Goal: Task Accomplishment & Management: Use online tool/utility

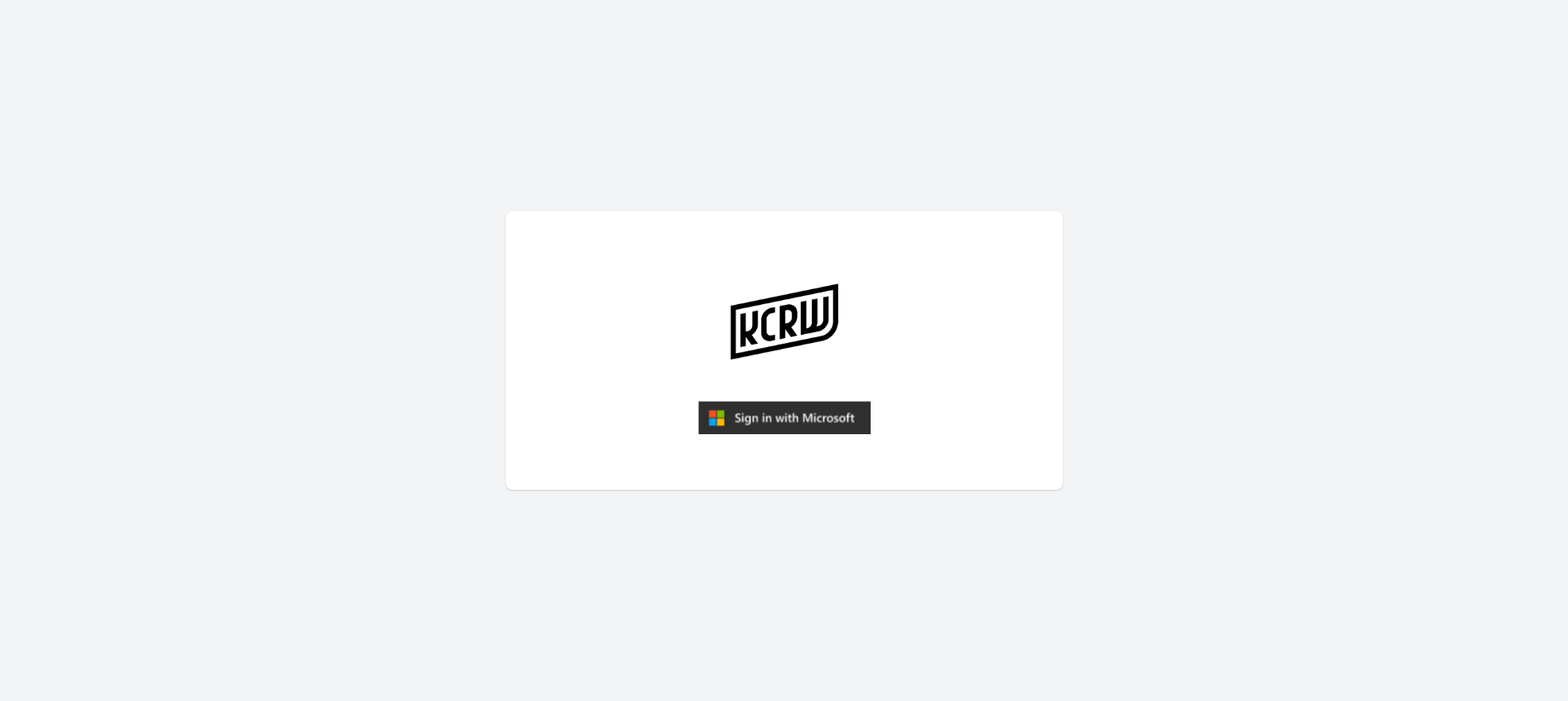
click at [765, 413] on img "submit" at bounding box center [784, 418] width 173 height 33
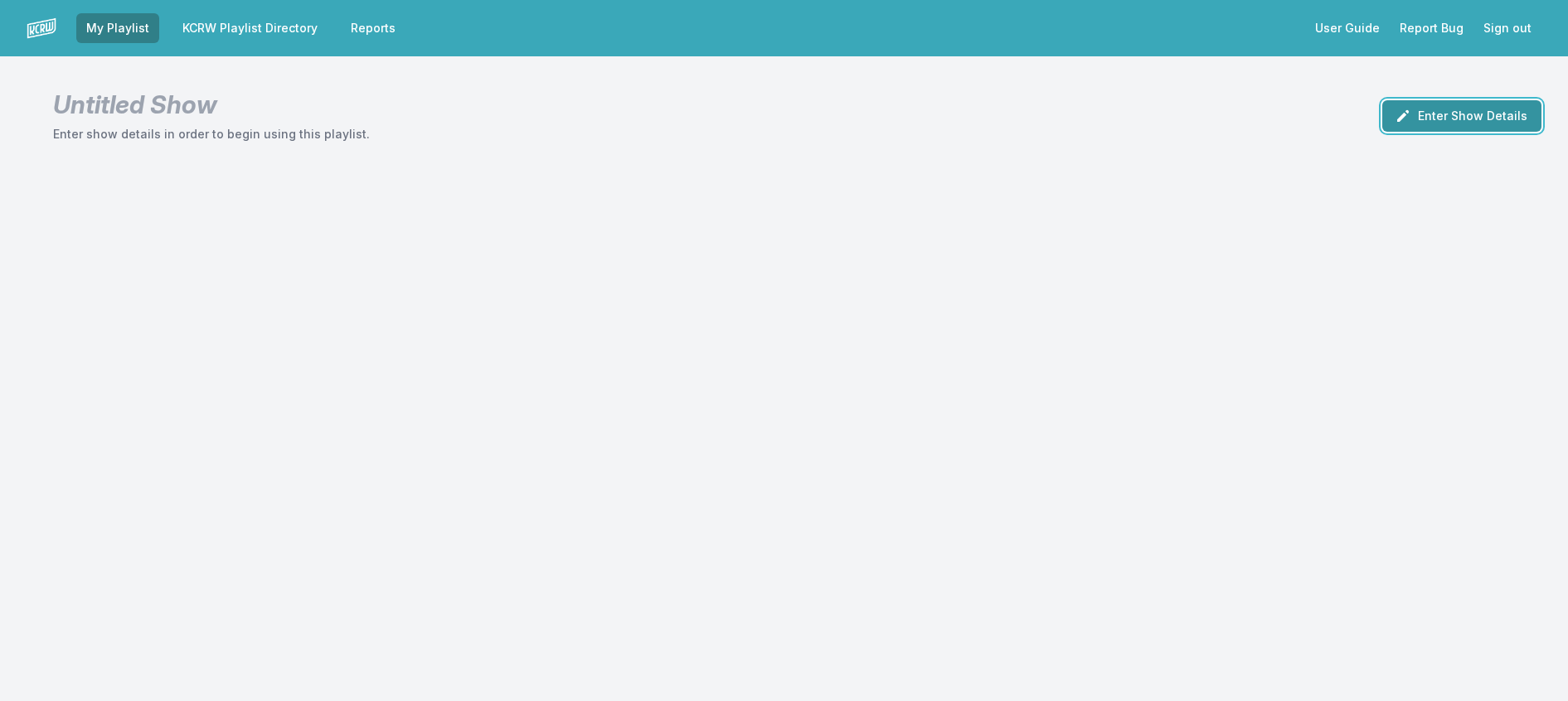
click at [1392, 120] on button "Enter Show Details" at bounding box center [1462, 116] width 159 height 31
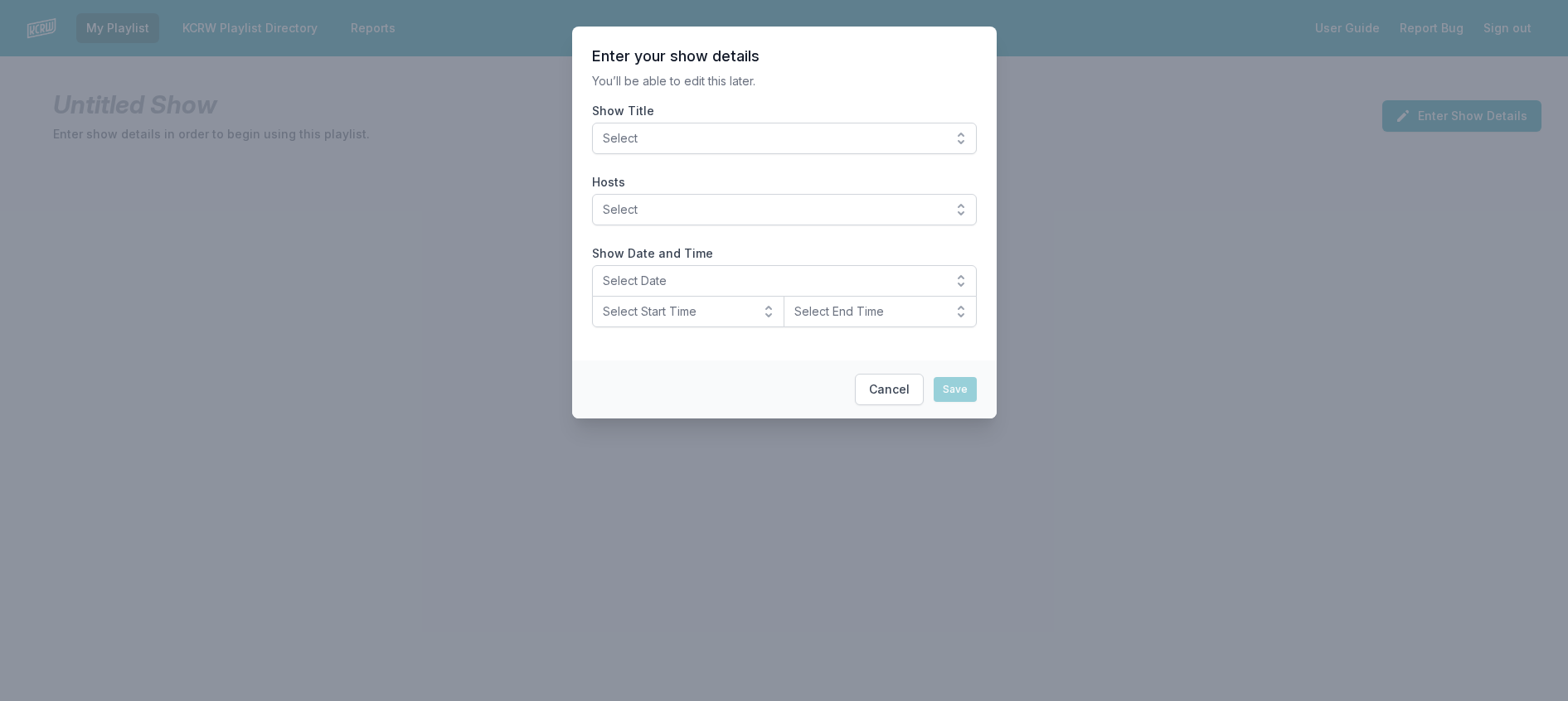
click at [803, 155] on button "Select" at bounding box center [784, 138] width 384 height 31
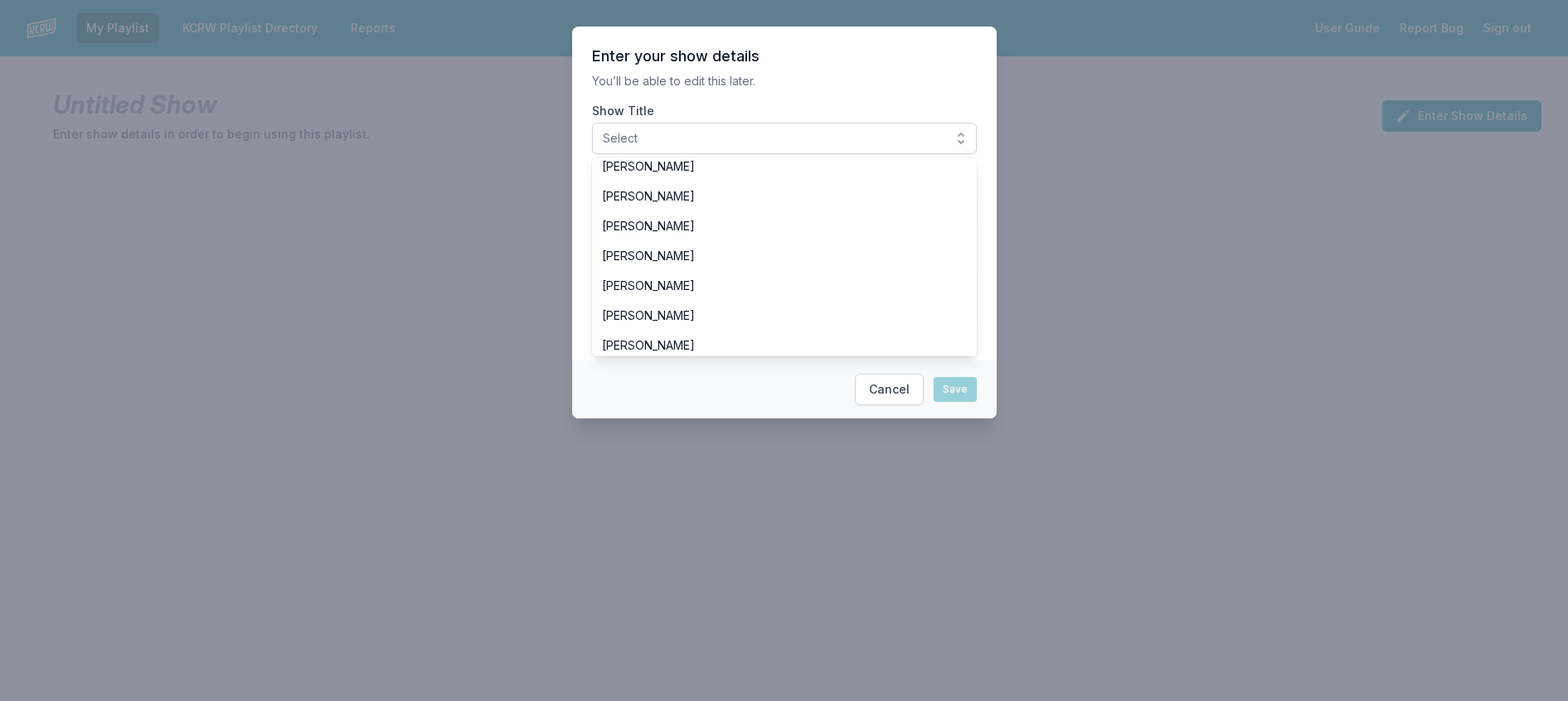
scroll to position [497, 0]
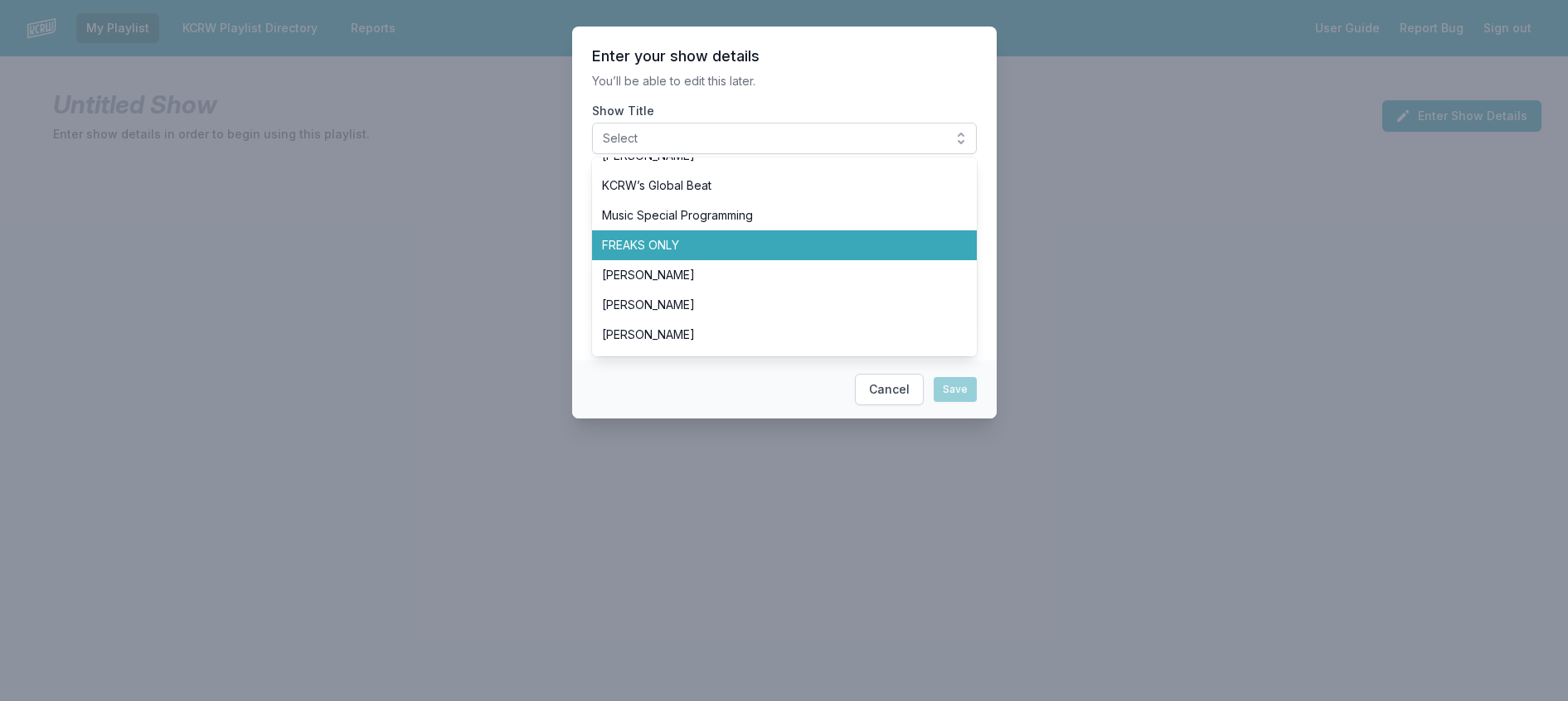
click at [773, 254] on span "FREAKS ONLY" at bounding box center [774, 245] width 345 height 16
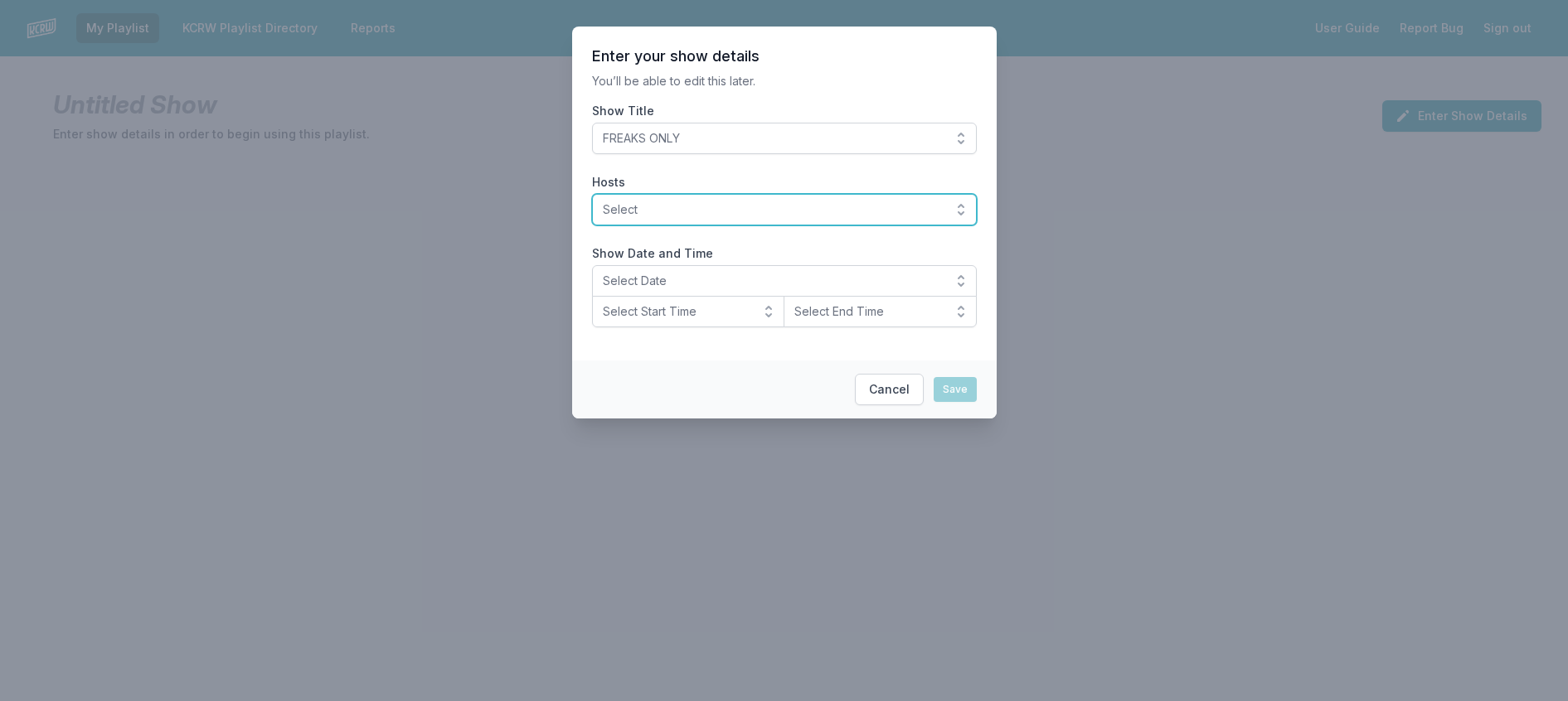
click at [743, 218] on span "Select" at bounding box center [773, 209] width 340 height 16
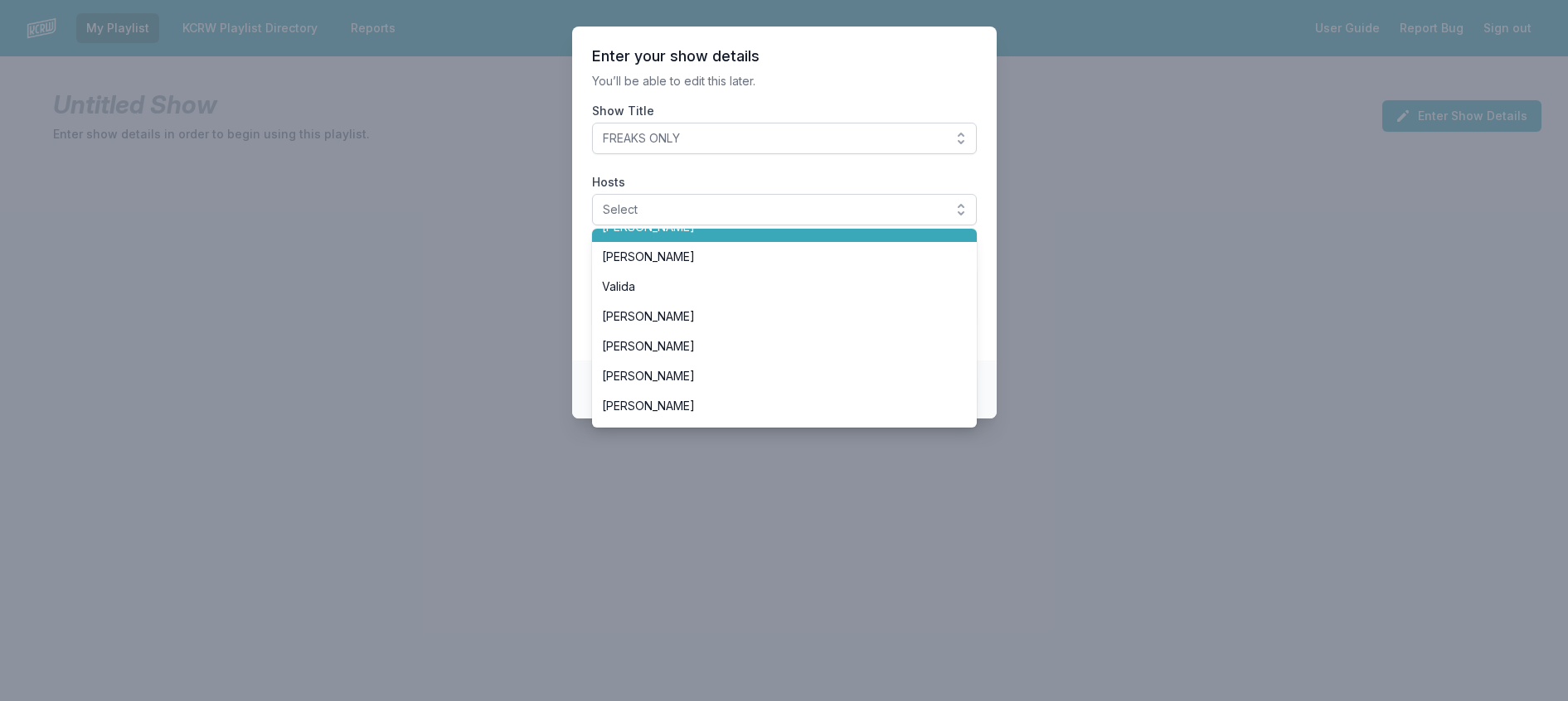
click at [691, 242] on li "Scott Dallavo" at bounding box center [784, 227] width 384 height 30
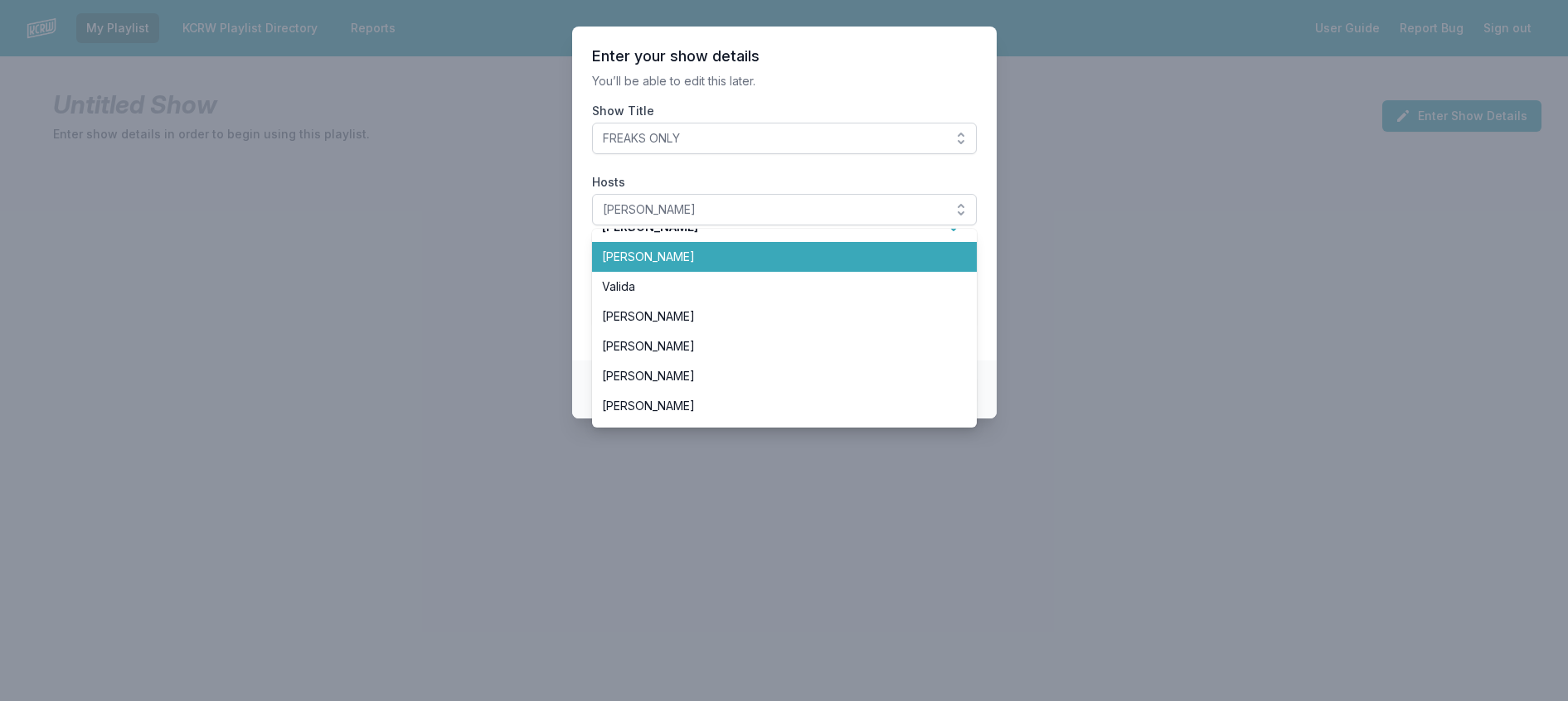
click at [697, 272] on li "[PERSON_NAME]" at bounding box center [784, 256] width 384 height 30
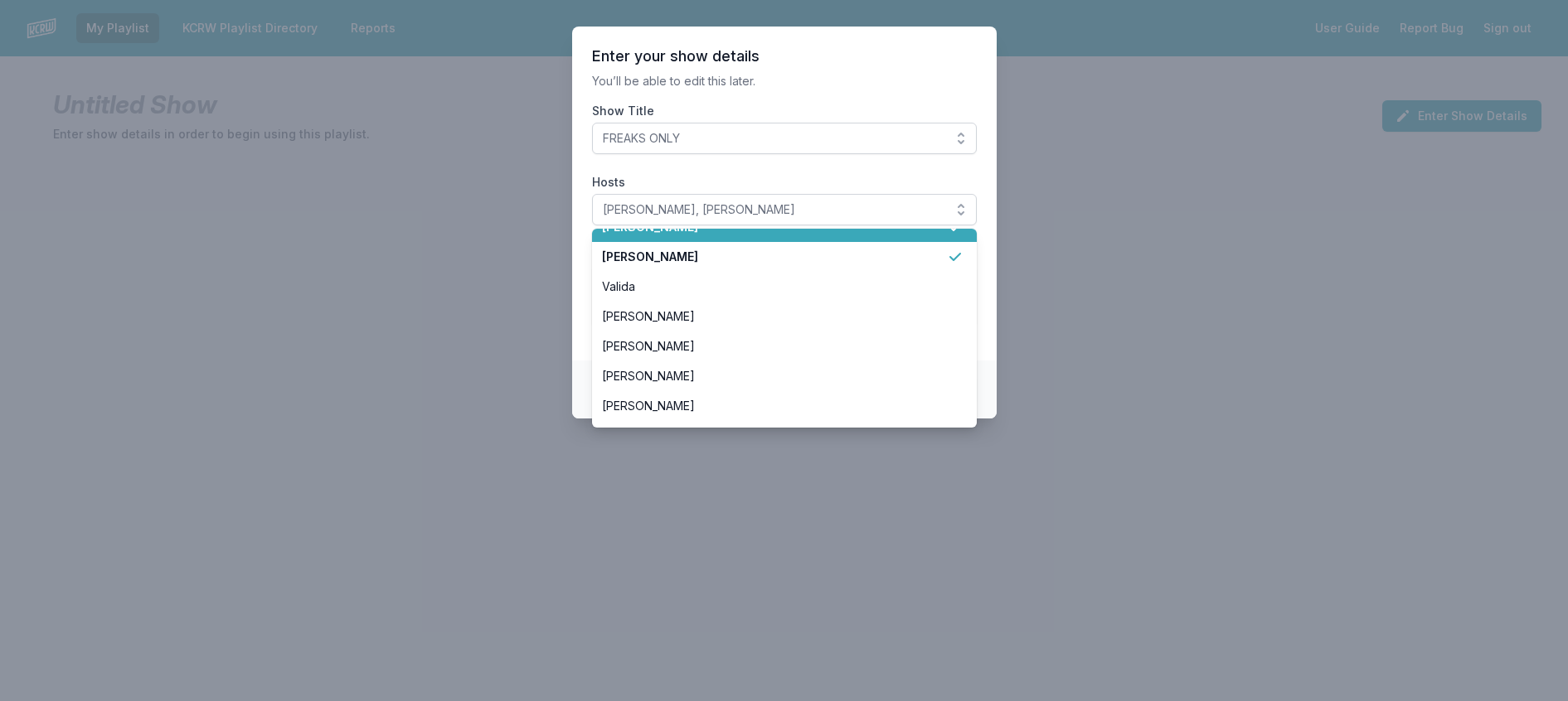
click at [961, 231] on icon at bounding box center [955, 227] width 11 height 9
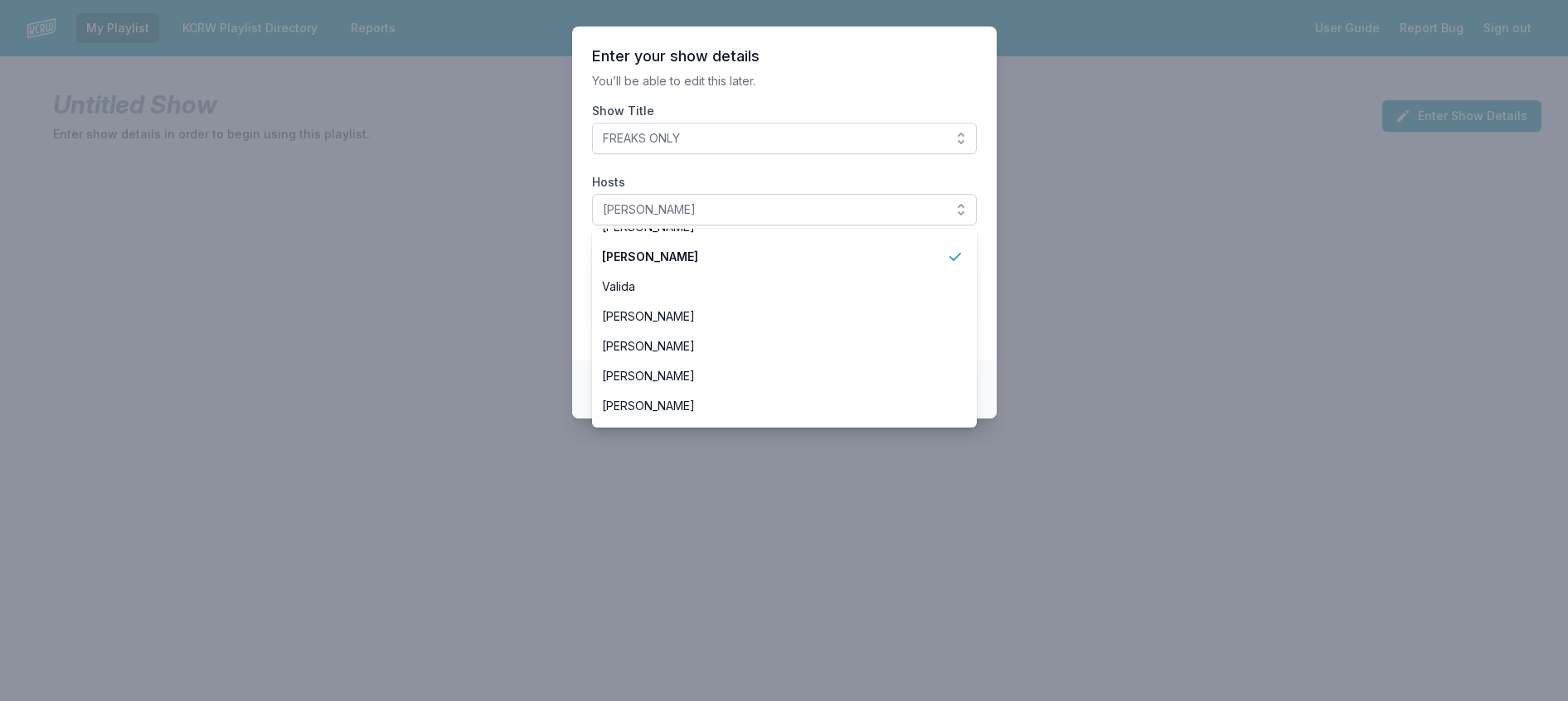
click at [733, 112] on section "Enter your show details You’ll be able to edit this later. Show Title FREAKS ON…" at bounding box center [784, 193] width 424 height 334
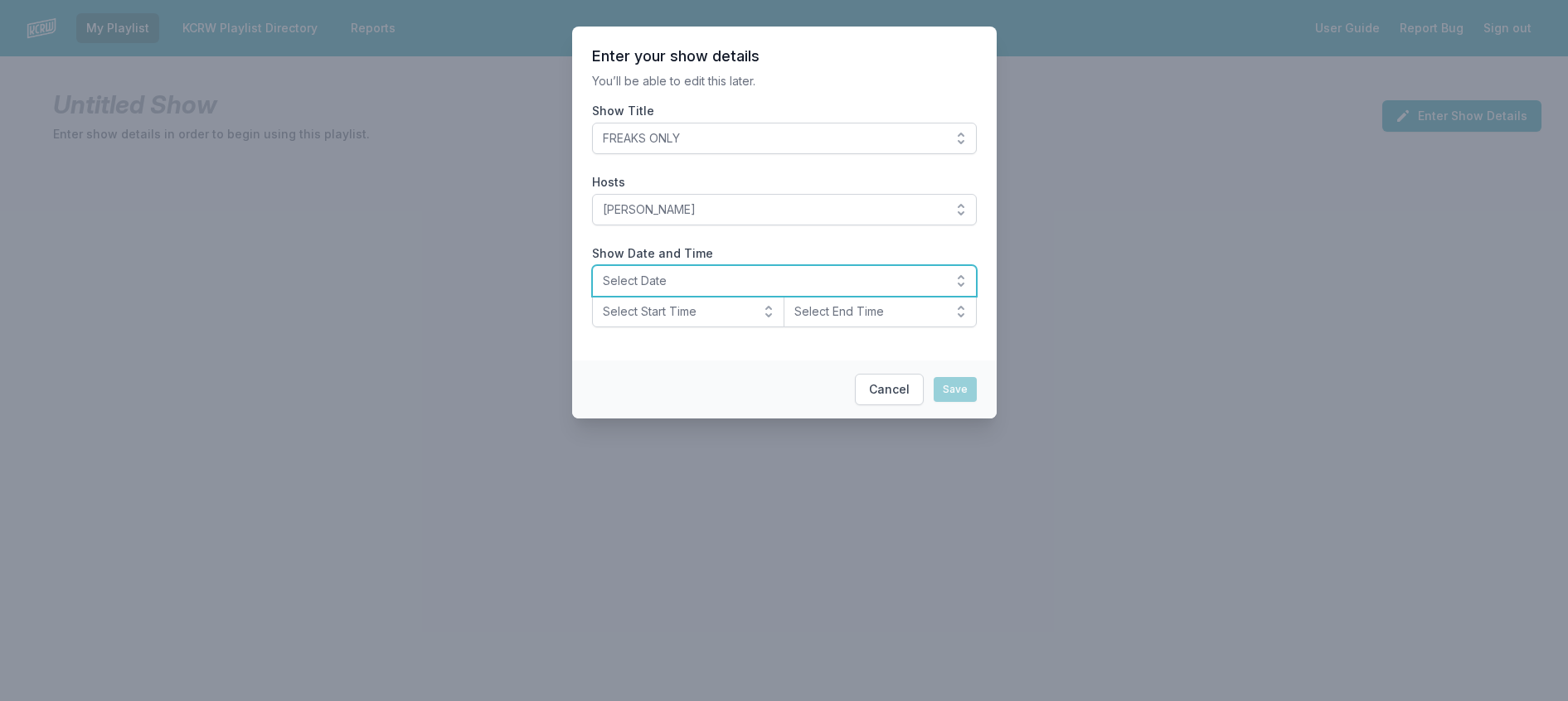
click at [645, 289] on span "Select Date" at bounding box center [773, 281] width 340 height 16
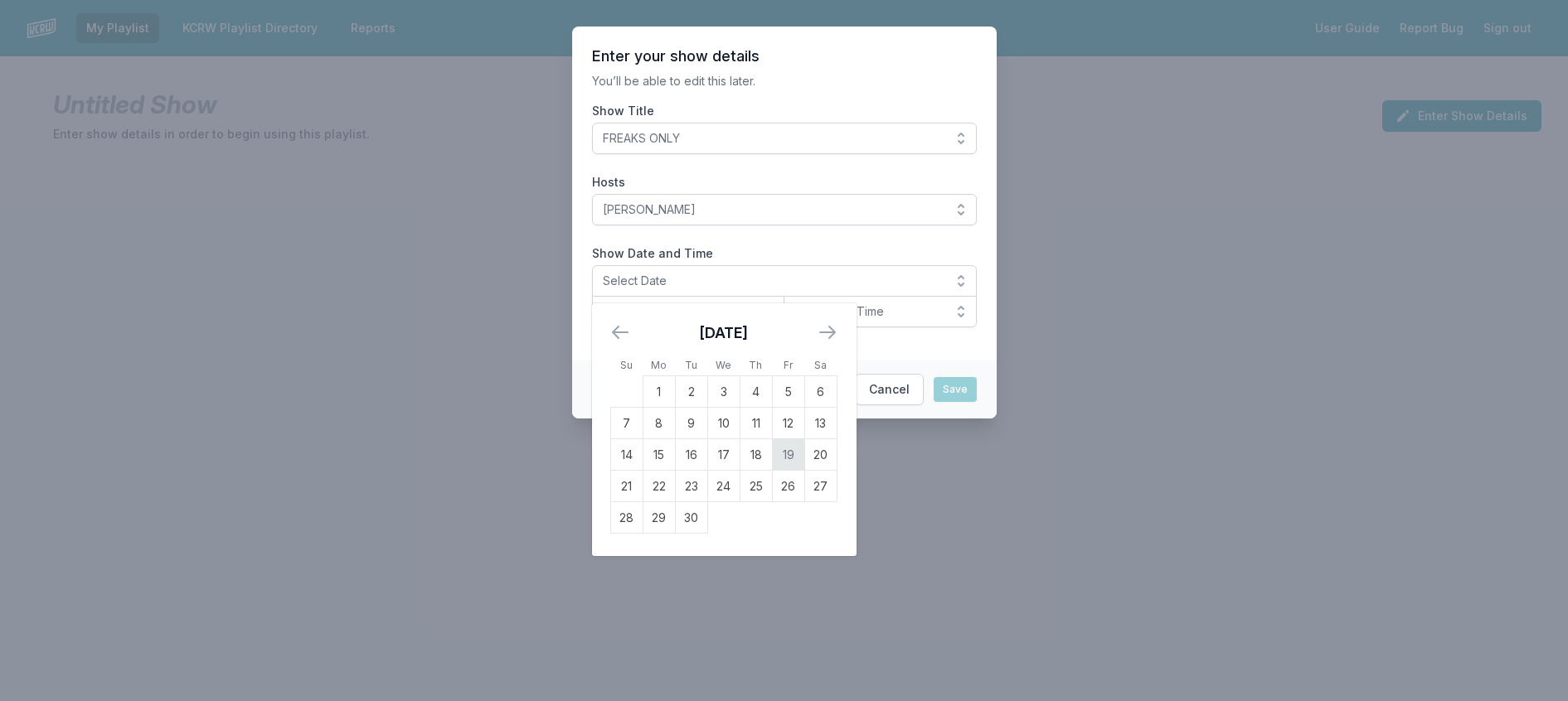
click at [772, 470] on td "19" at bounding box center [788, 455] width 32 height 31
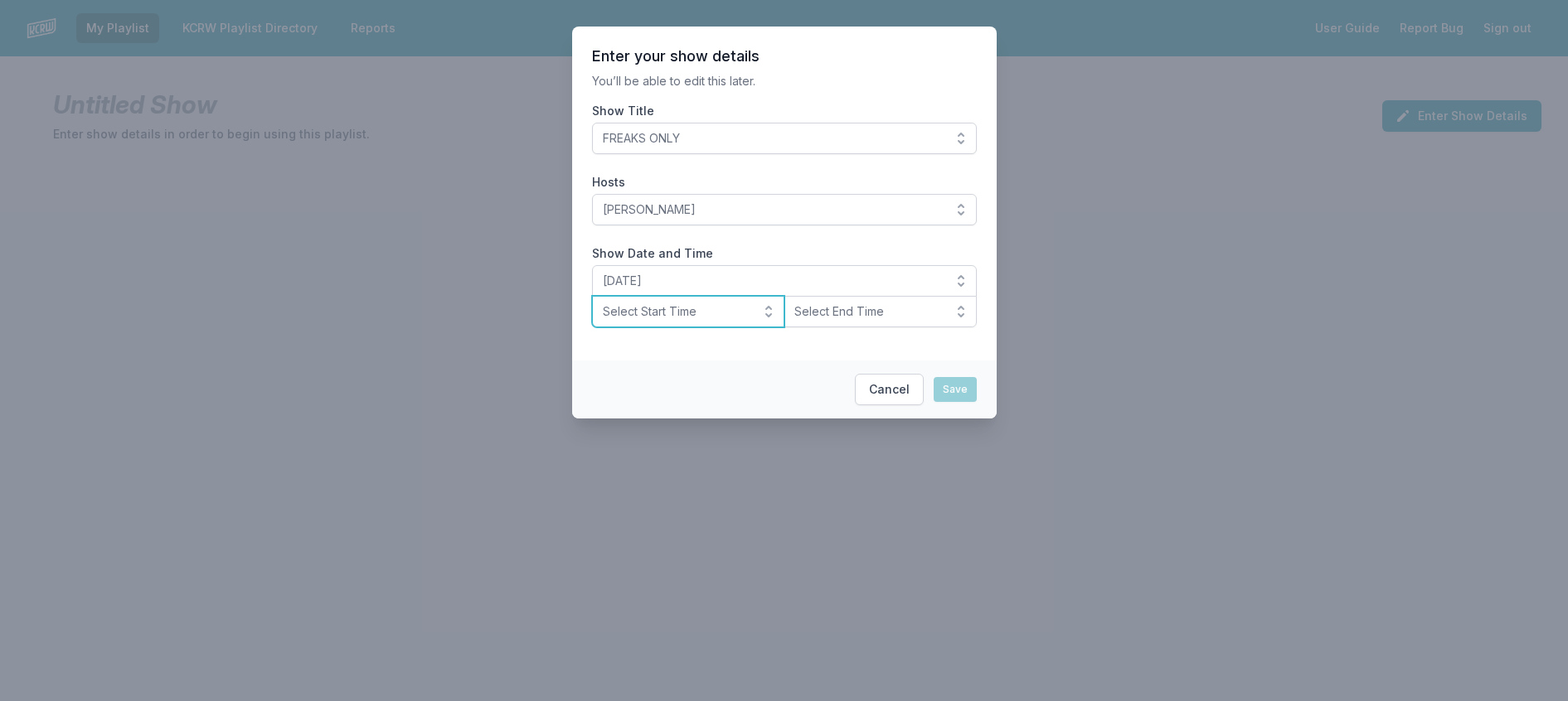
click at [632, 319] on span "Select Start Time" at bounding box center [677, 311] width 149 height 16
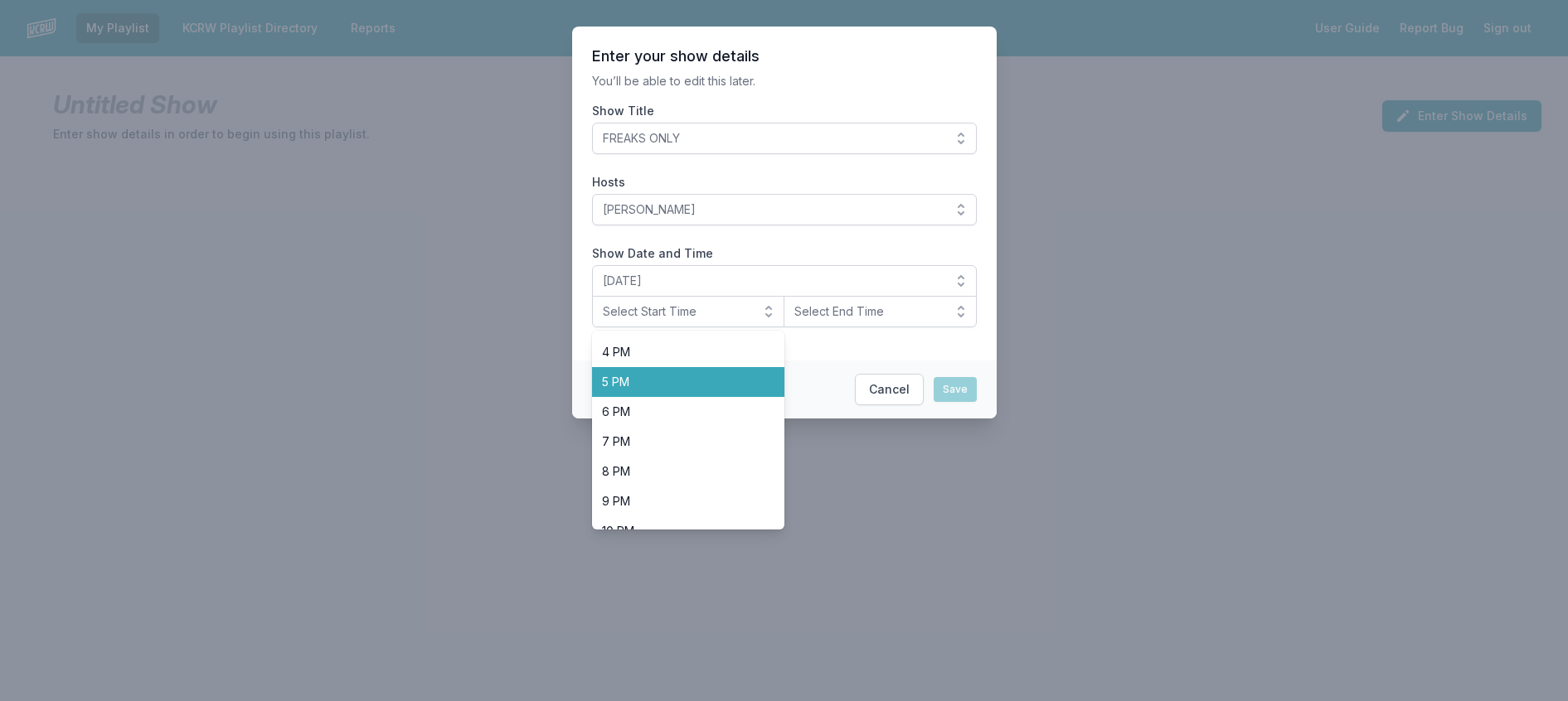
scroll to position [580, 0]
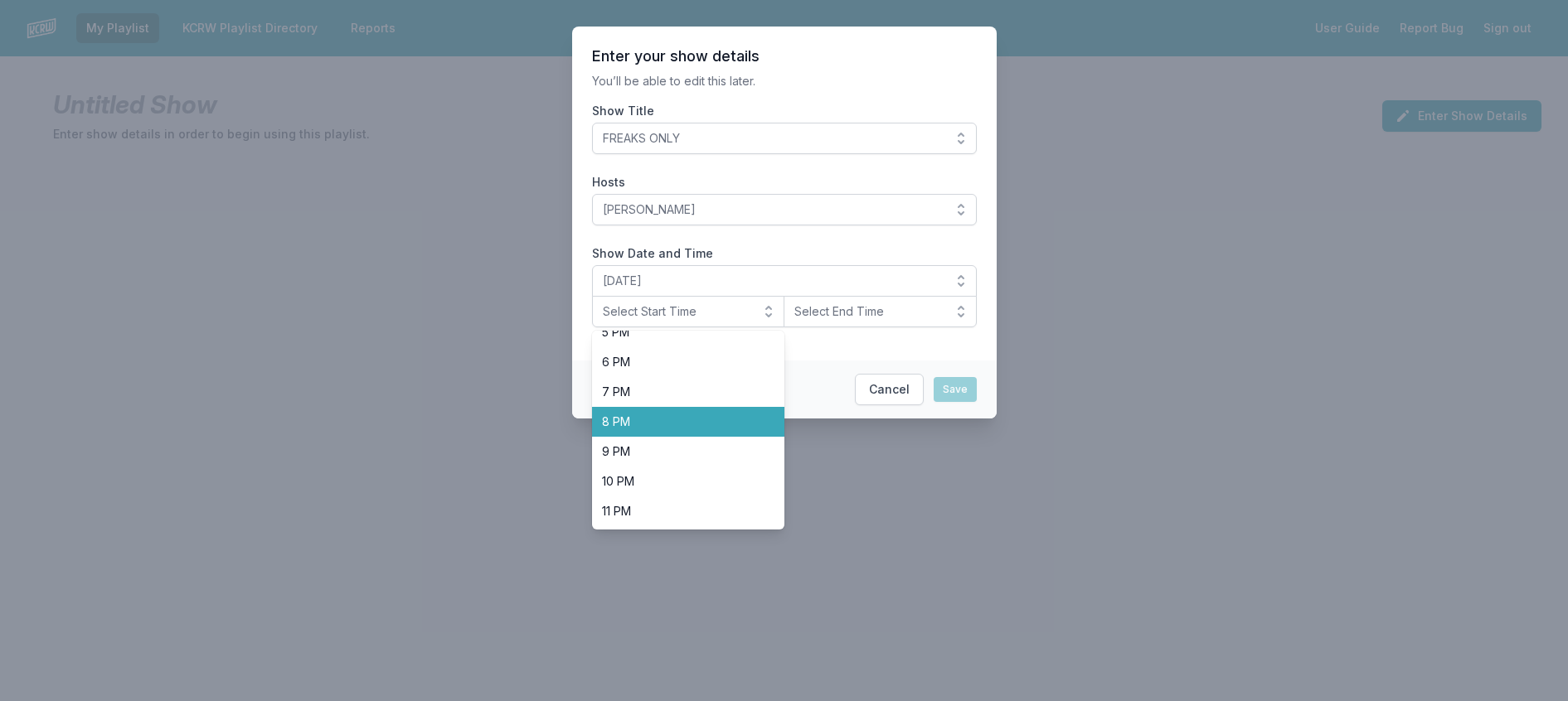
click at [613, 437] on li "8 PM" at bounding box center [689, 421] width 194 height 30
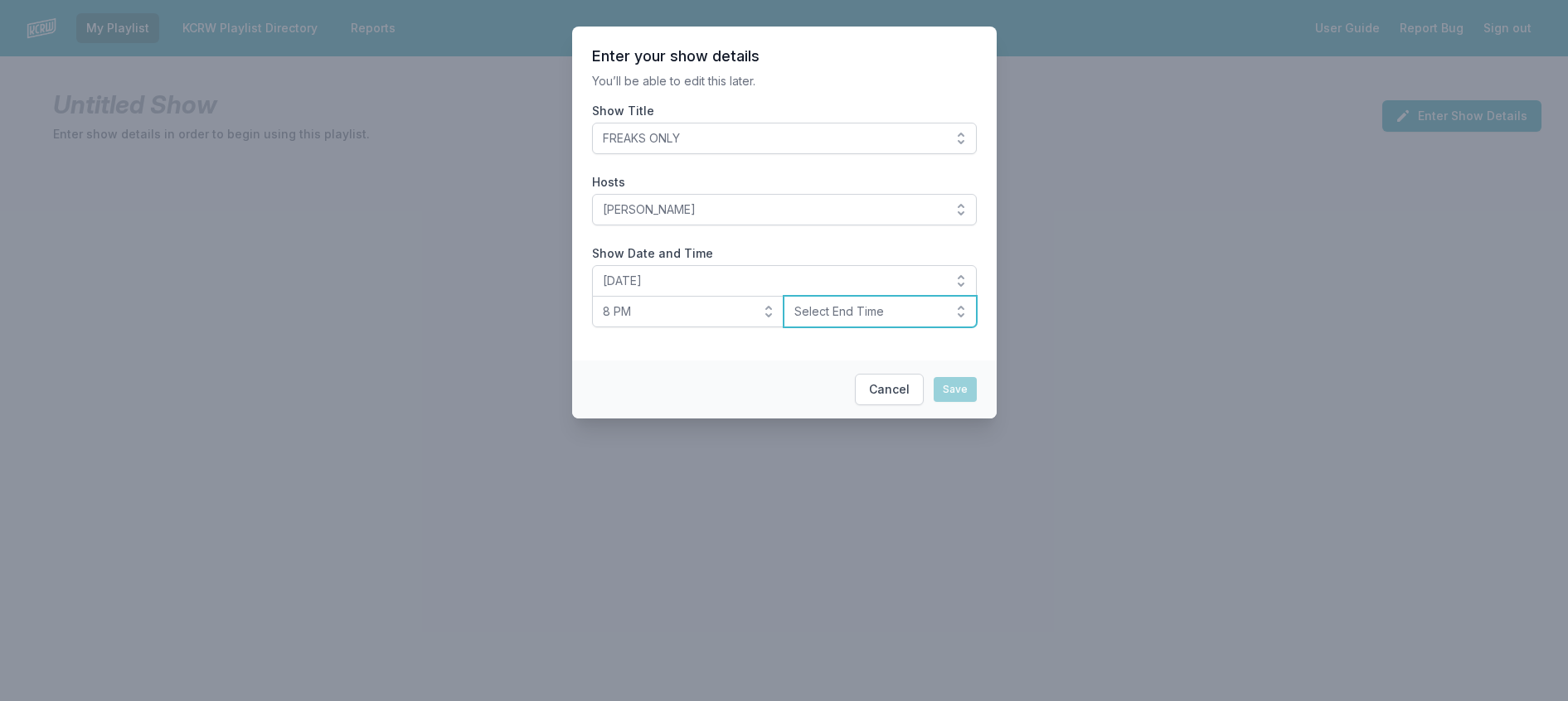
drag, startPoint x: 878, startPoint y: 345, endPoint x: 873, endPoint y: 361, distance: 16.8
click at [877, 319] on span "Select End Time" at bounding box center [868, 311] width 149 height 16
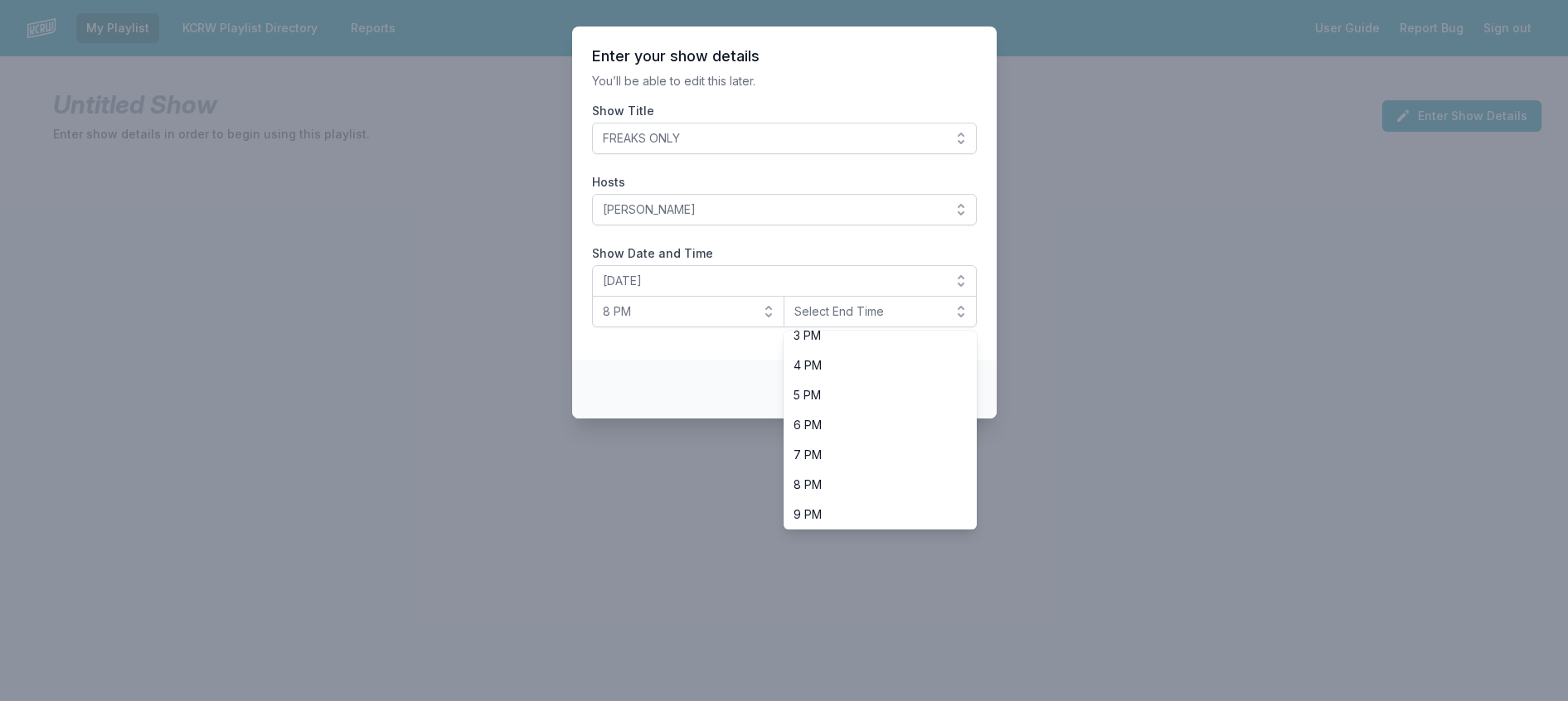
scroll to position [589, 0]
click at [835, 489] on span "10 PM" at bounding box center [871, 481] width 154 height 16
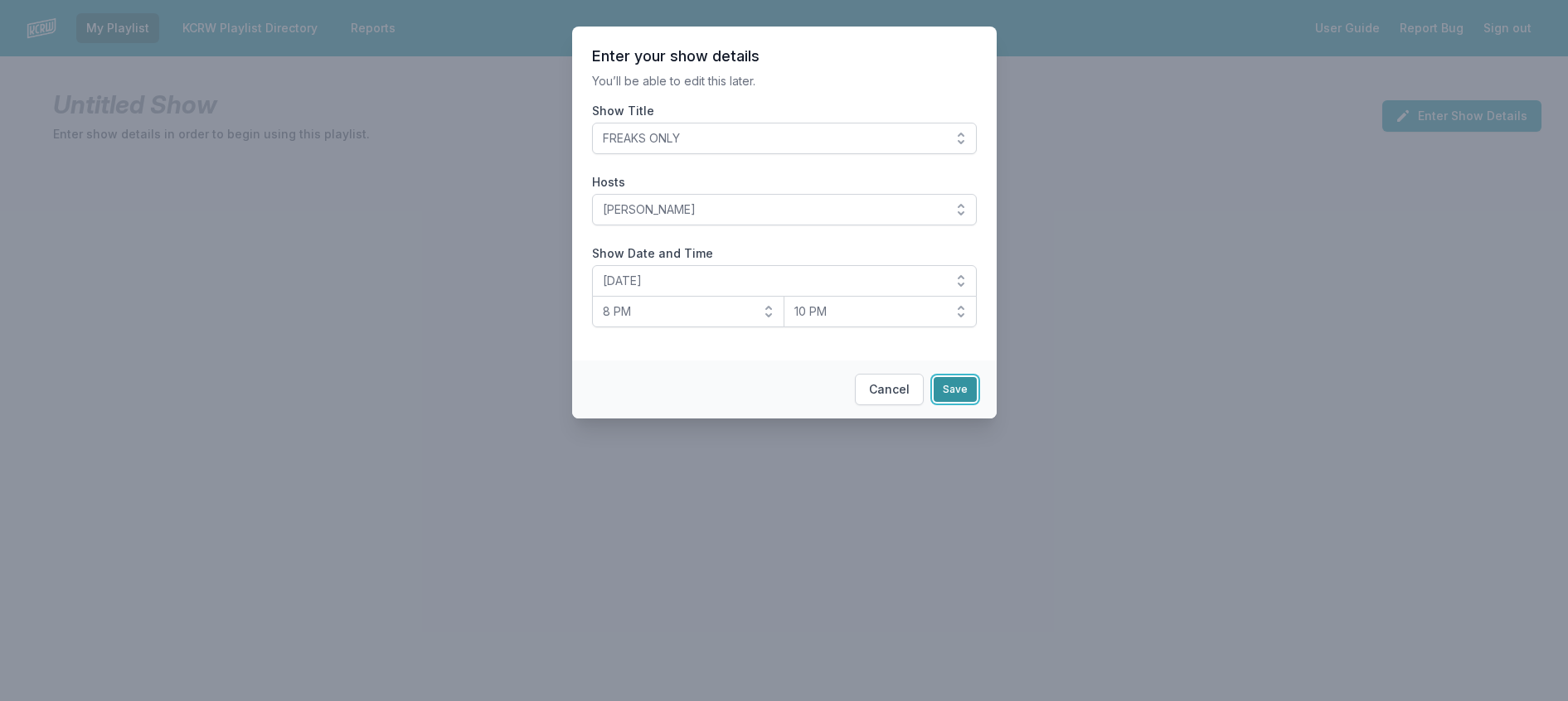
click at [970, 401] on button "Save" at bounding box center [955, 389] width 43 height 25
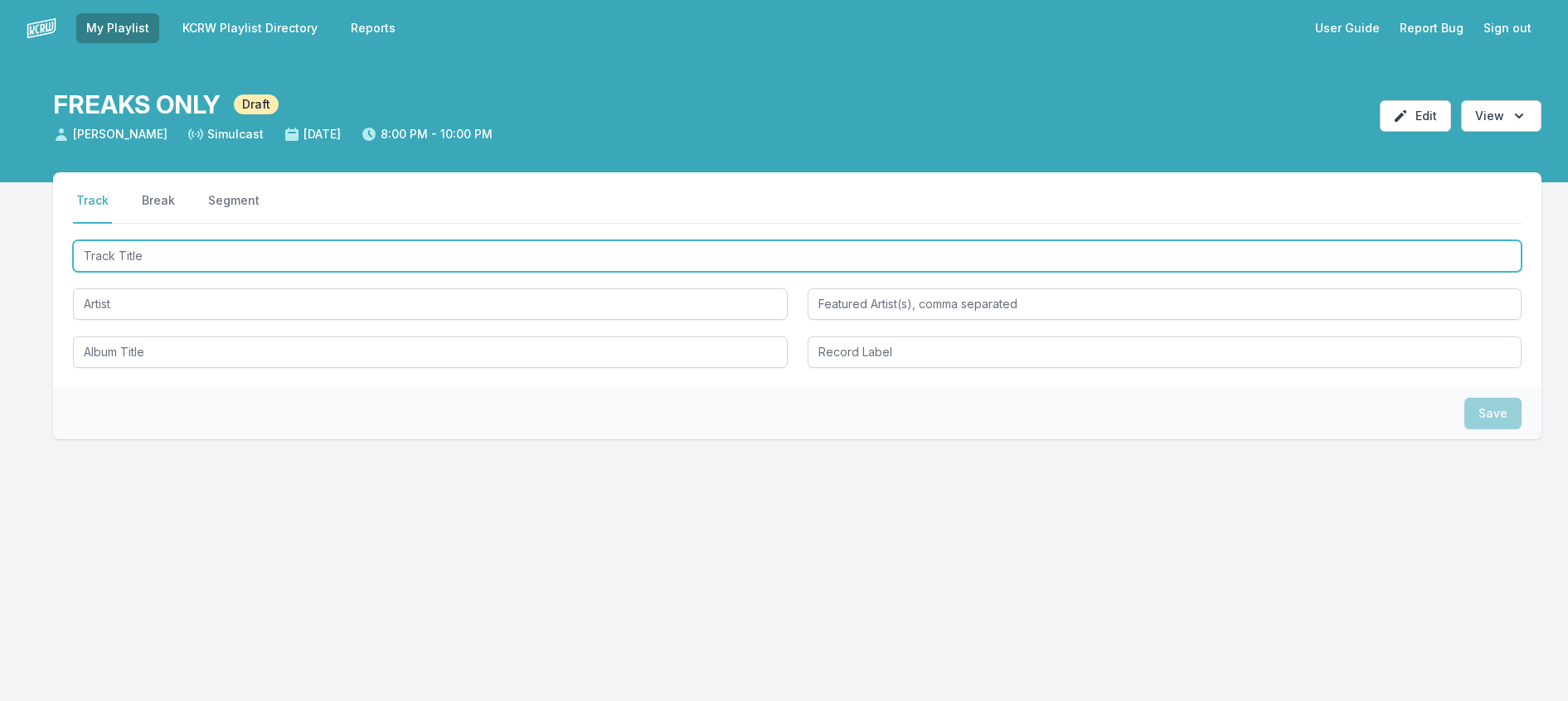
click at [210, 272] on input "Track Title" at bounding box center [797, 256] width 1449 height 31
type input "In Another Life"
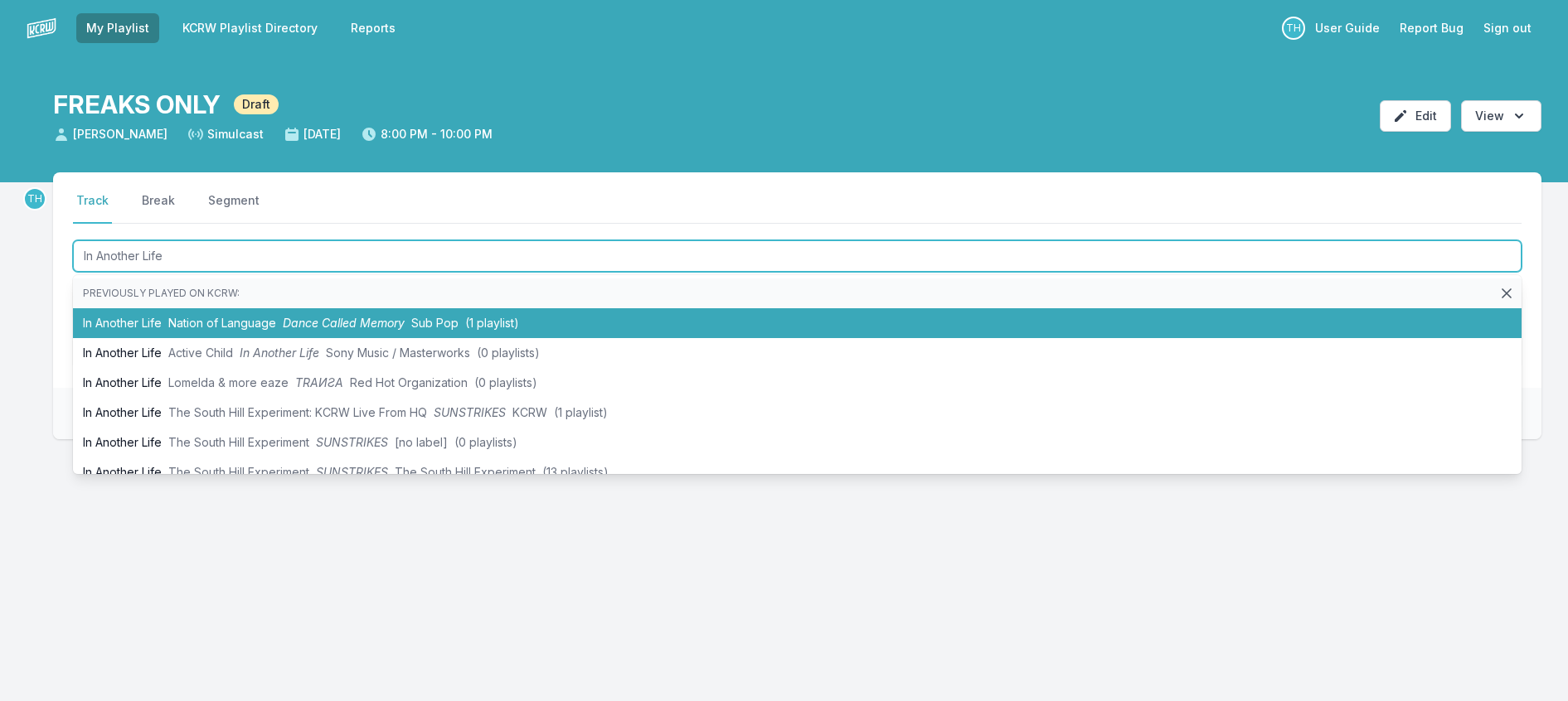
click at [257, 330] on span "Nation of Language" at bounding box center [222, 323] width 108 height 14
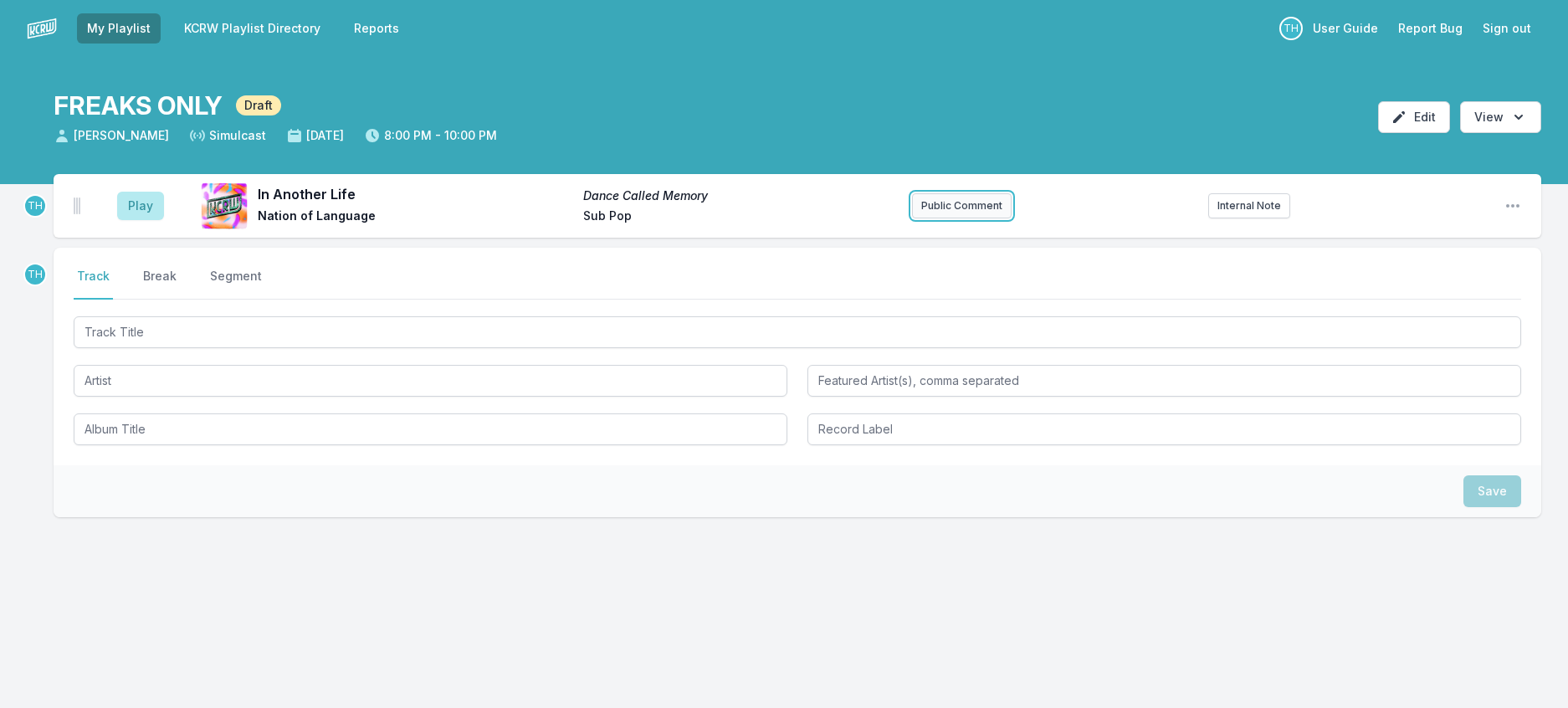
click at [921, 219] on button "Public Comment" at bounding box center [961, 206] width 99 height 25
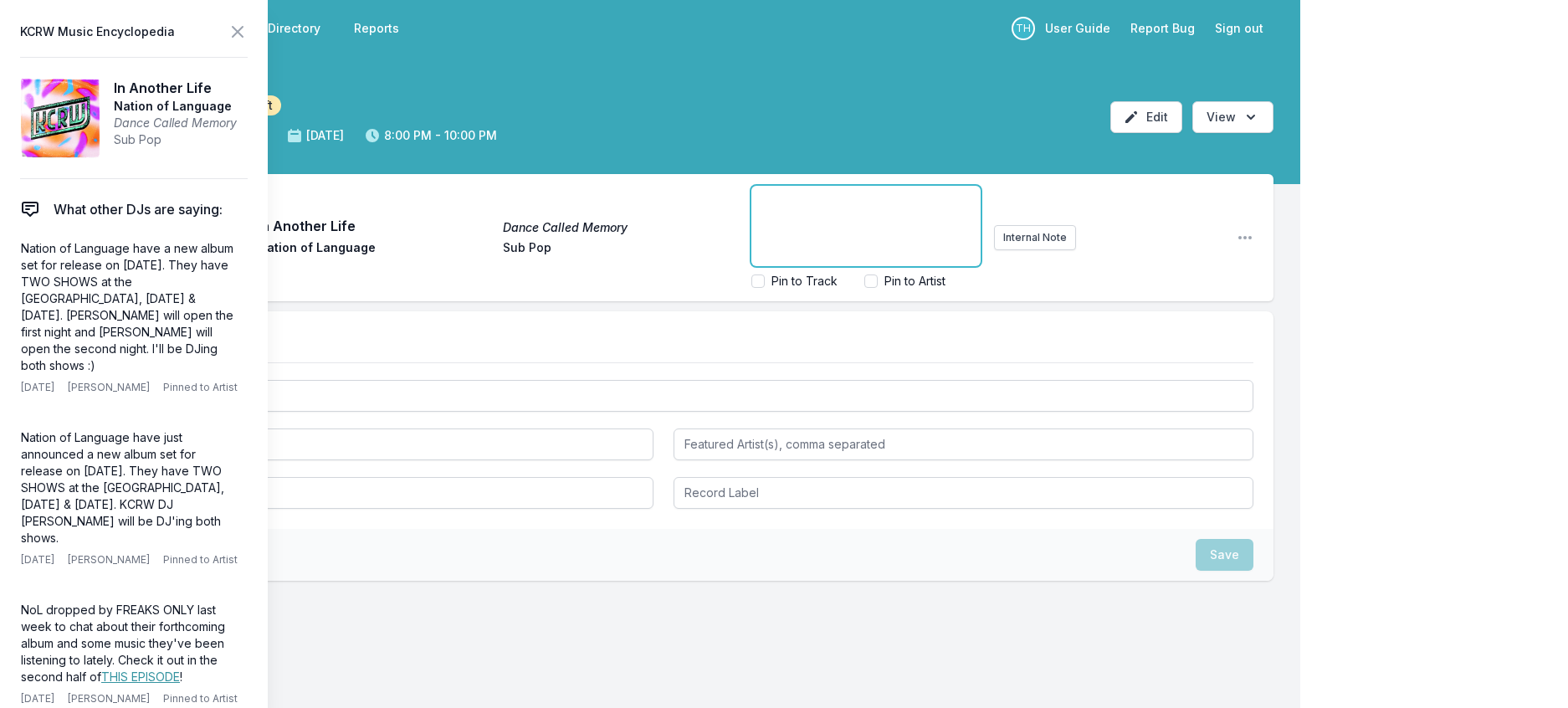
click at [761, 209] on p "﻿" at bounding box center [865, 201] width 209 height 17
drag, startPoint x: 819, startPoint y: 219, endPoint x: 738, endPoint y: 260, distance: 90.8
click at [751, 260] on div "﻿ Nation of Language Nation of Language have a new album set for at 9pm tonight…" at bounding box center [865, 226] width 229 height 80
click at [761, 243] on span "Nation of Language have TWO SHOWS at the [PERSON_NAME], [DATE] & [DATE]. [PERSO…" at bounding box center [862, 276] width 203 height 132
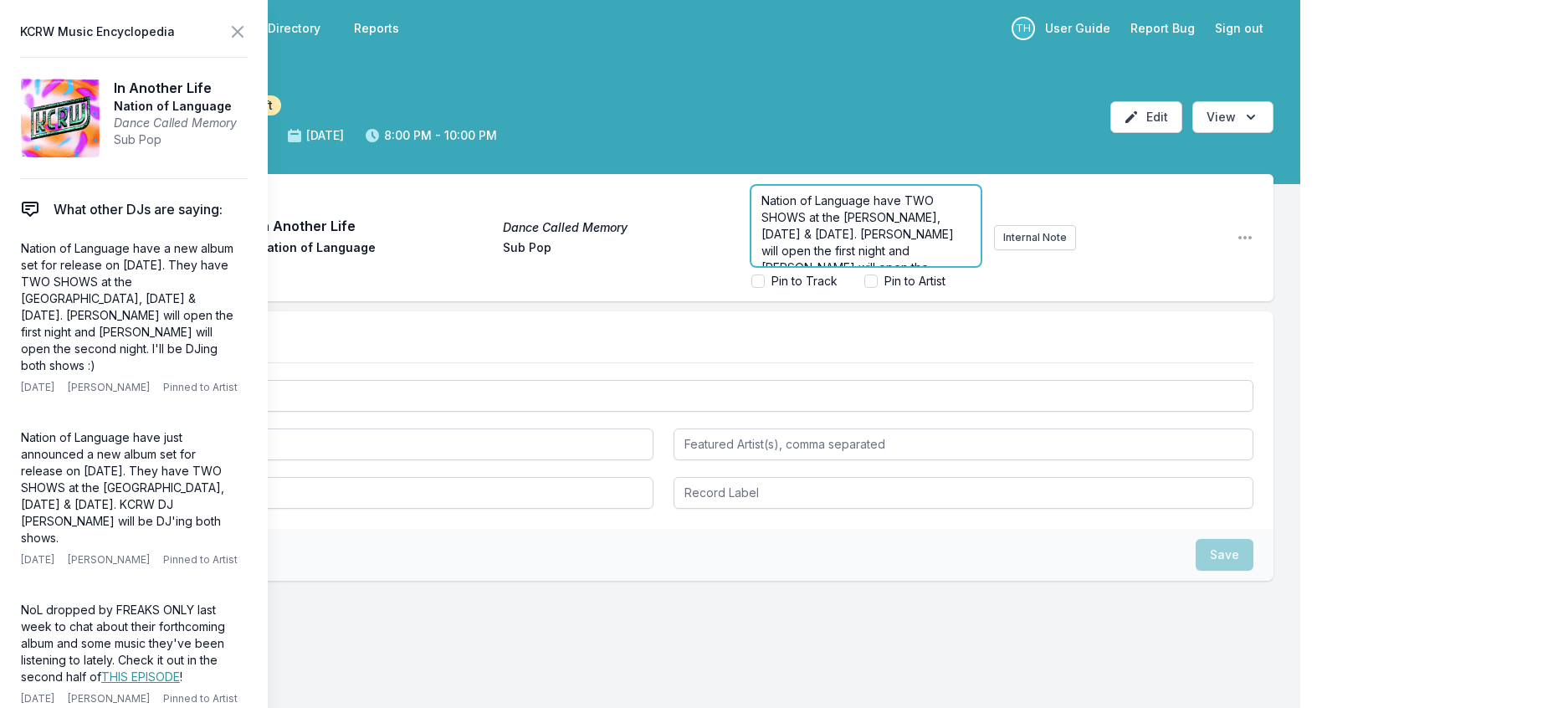
scroll to position [75, 0]
drag, startPoint x: 859, startPoint y: 261, endPoint x: 825, endPoint y: 263, distance: 34.1
click at [825, 258] on span "Nation of Language have TWO SHOWS at the [PERSON_NAME], [DATE] & [DATE]. [PERSO…" at bounding box center [862, 192] width 203 height 132
copy span "HERE"
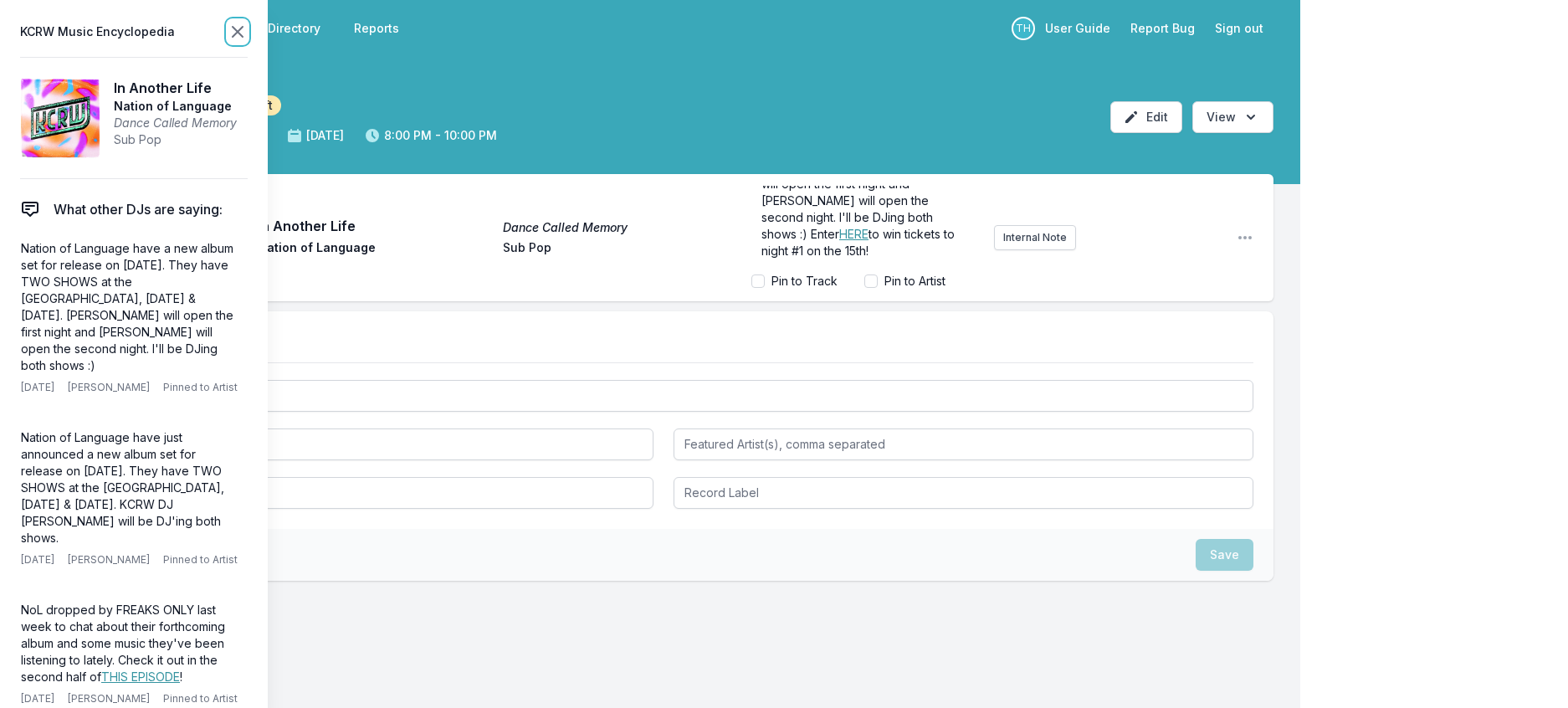
click at [248, 39] on icon at bounding box center [237, 31] width 20 height 20
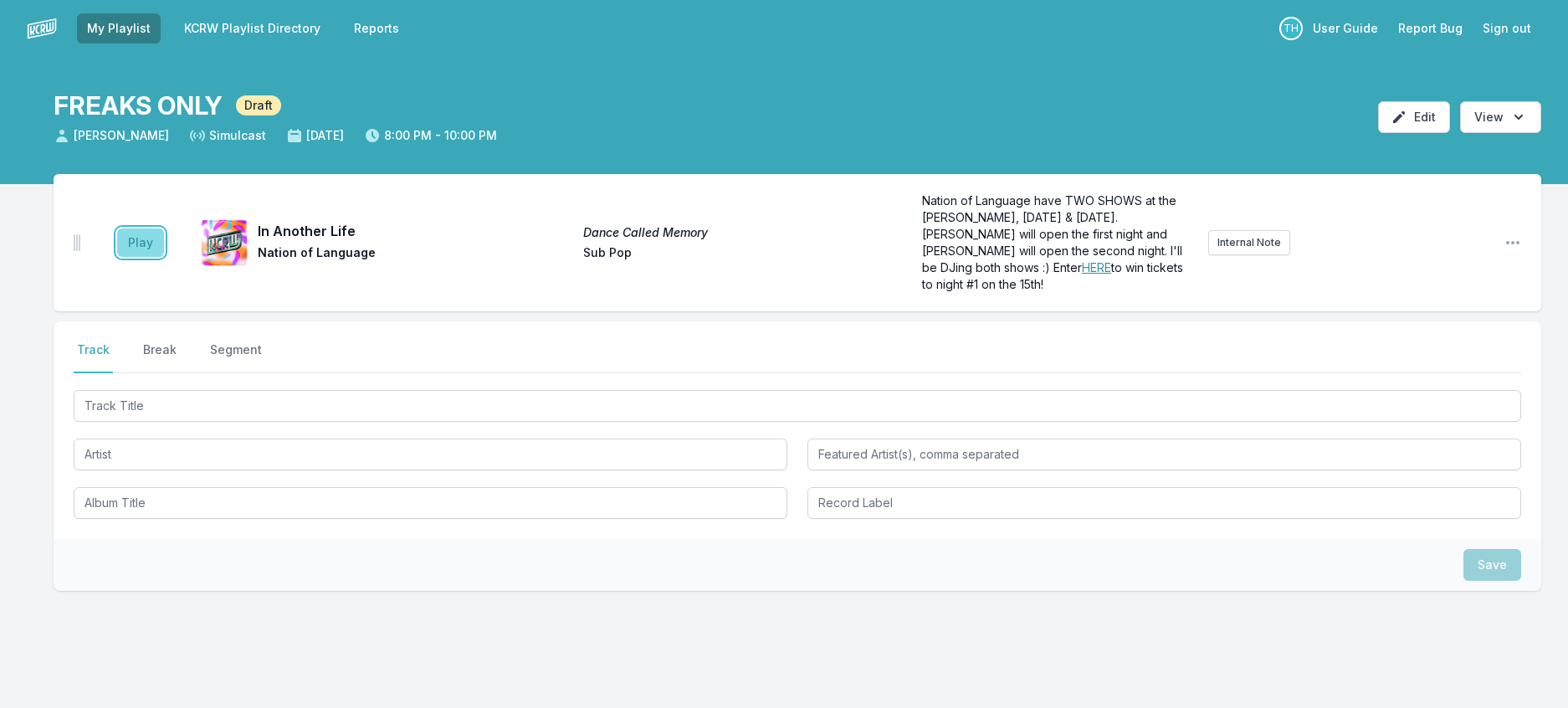
click at [154, 257] on button "Play" at bounding box center [140, 242] width 47 height 29
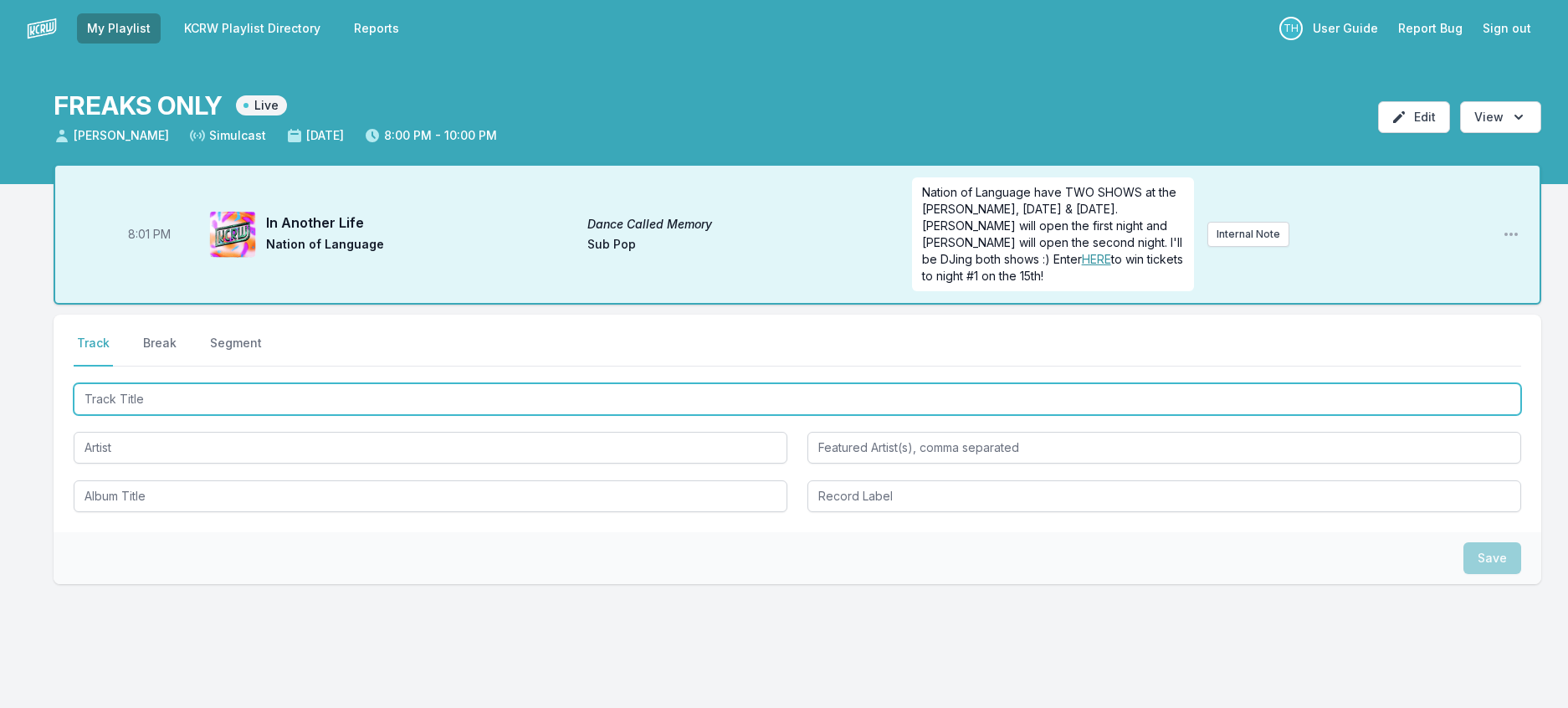
click at [246, 415] on input "Track Title" at bounding box center [797, 399] width 1447 height 31
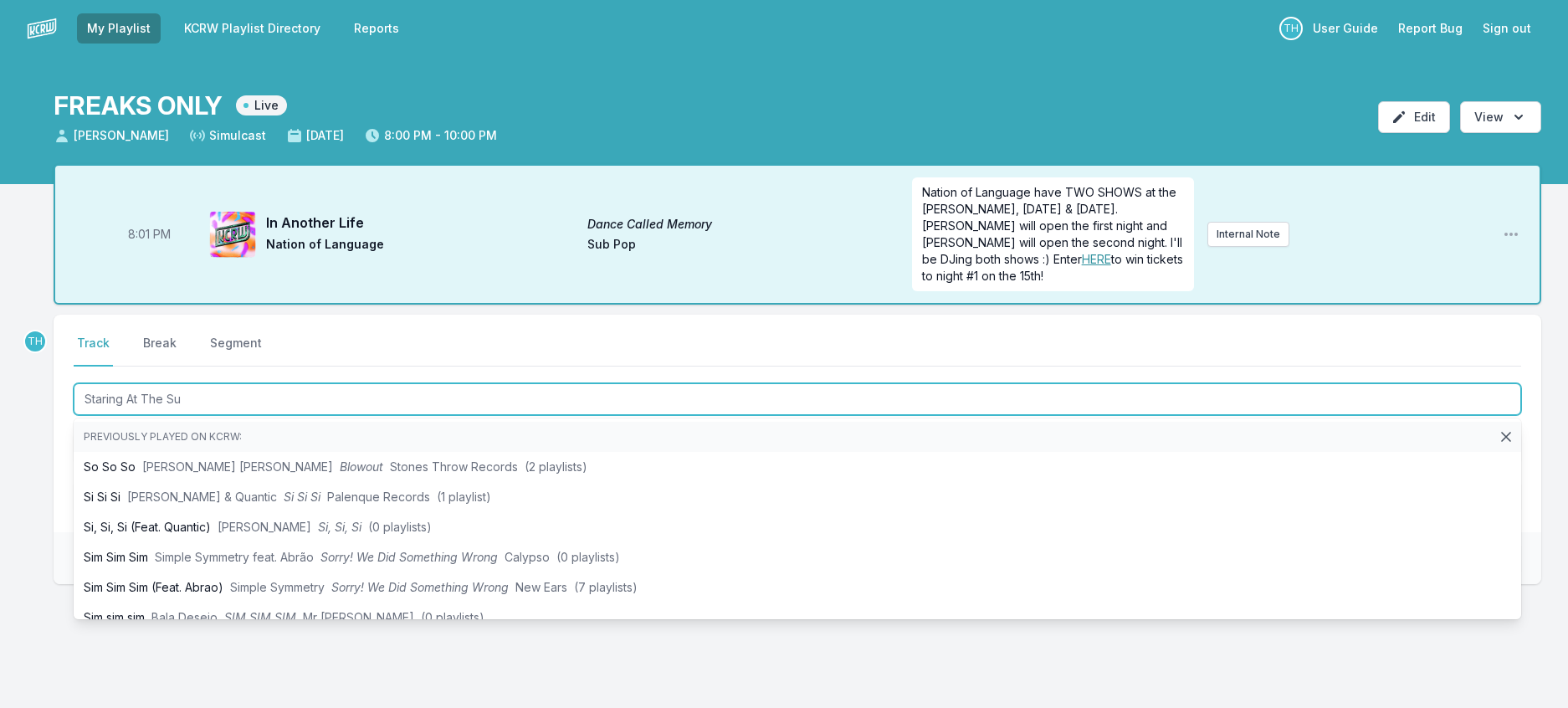
type input "Staring At The Sun"
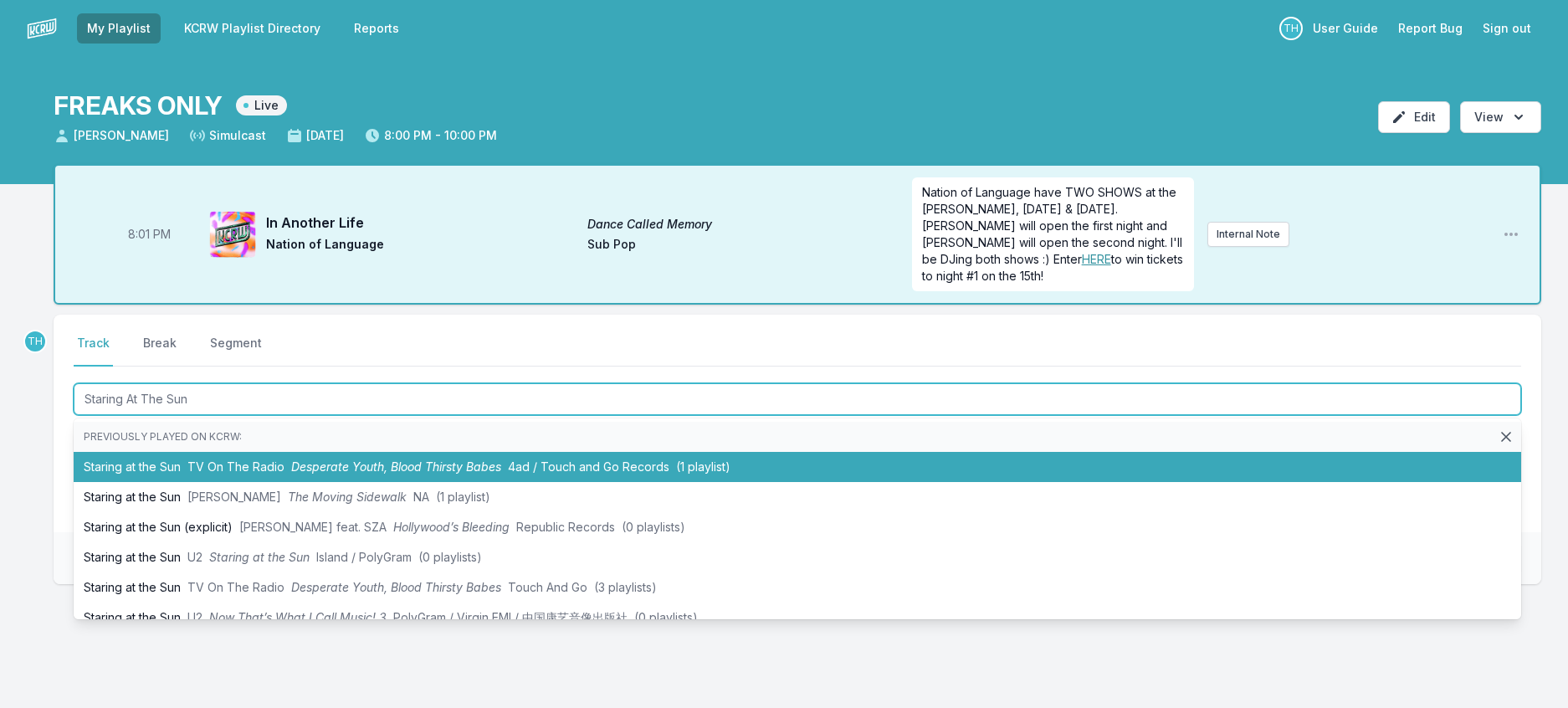
click at [302, 482] on li "Staring at the Sun TV On The Radio Desperate Youth, Blood Thirsty Babes 4ad / T…" at bounding box center [797, 466] width 1447 height 31
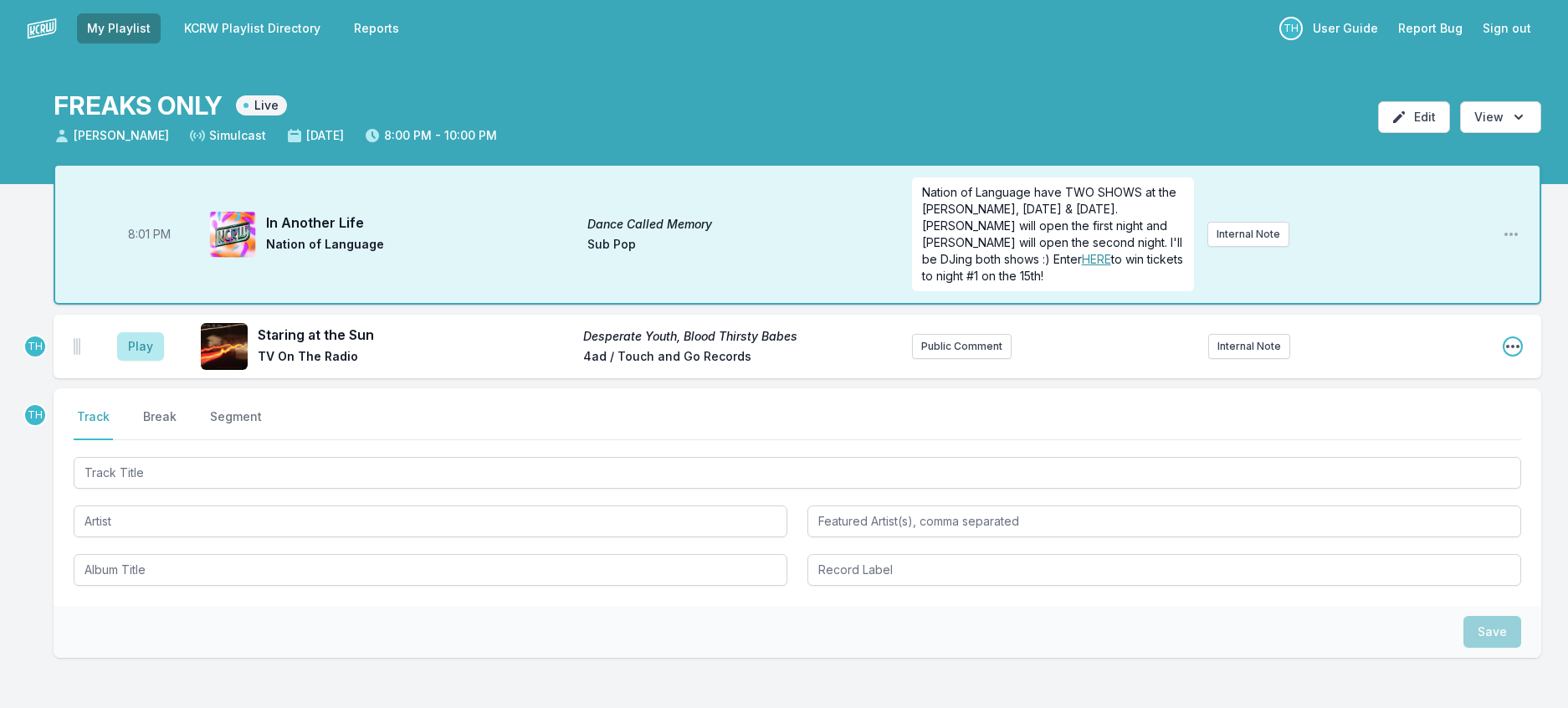
click at [1504, 355] on icon "Open playlist item options" at bounding box center [1512, 346] width 17 height 17
click at [1449, 425] on button "Edit Track Details" at bounding box center [1427, 410] width 187 height 31
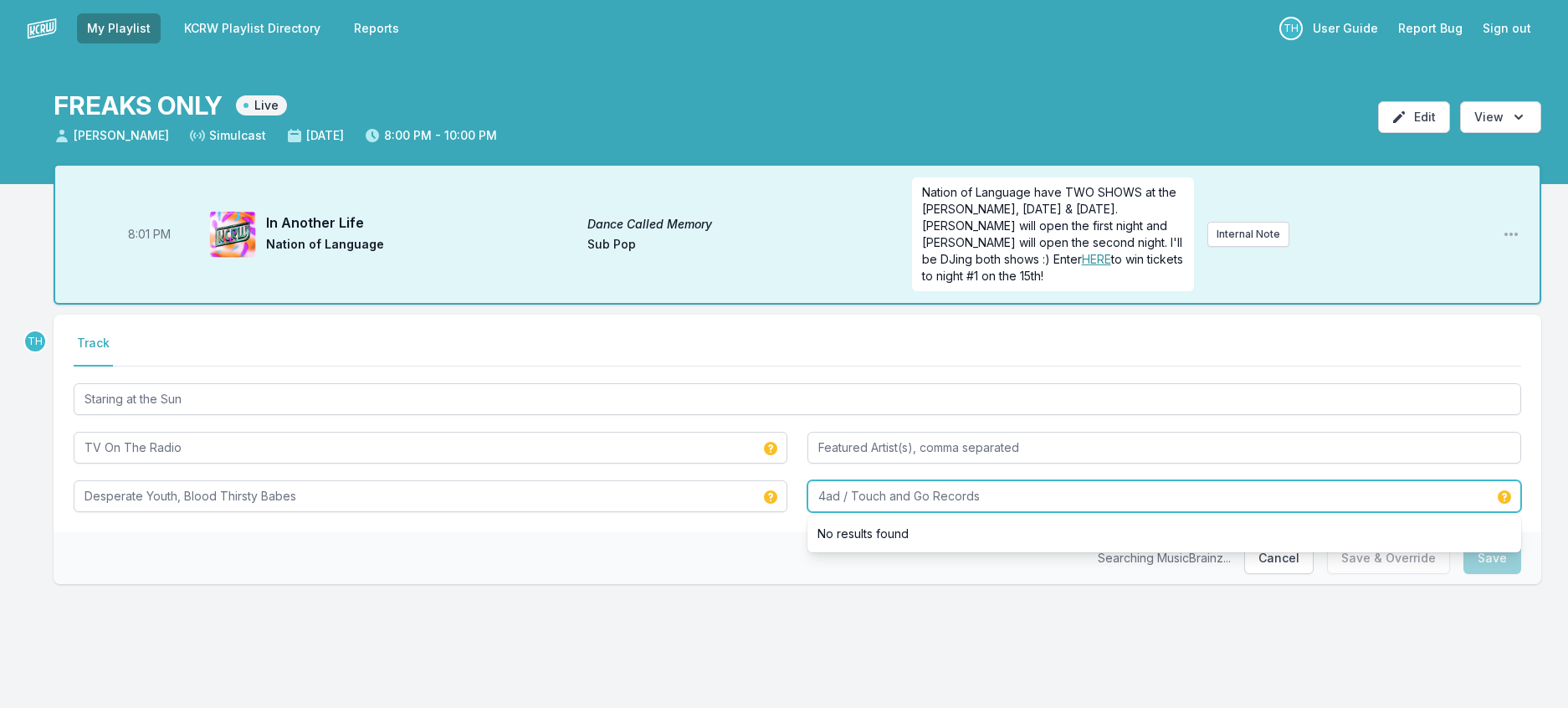
drag, startPoint x: 860, startPoint y: 558, endPoint x: 763, endPoint y: 557, distance: 97.0
click at [763, 512] on div "Staring at the Sun TV On The Radio Desperate Youth, Blood Thirsty Babes 4ad / T…" at bounding box center [797, 446] width 1447 height 133
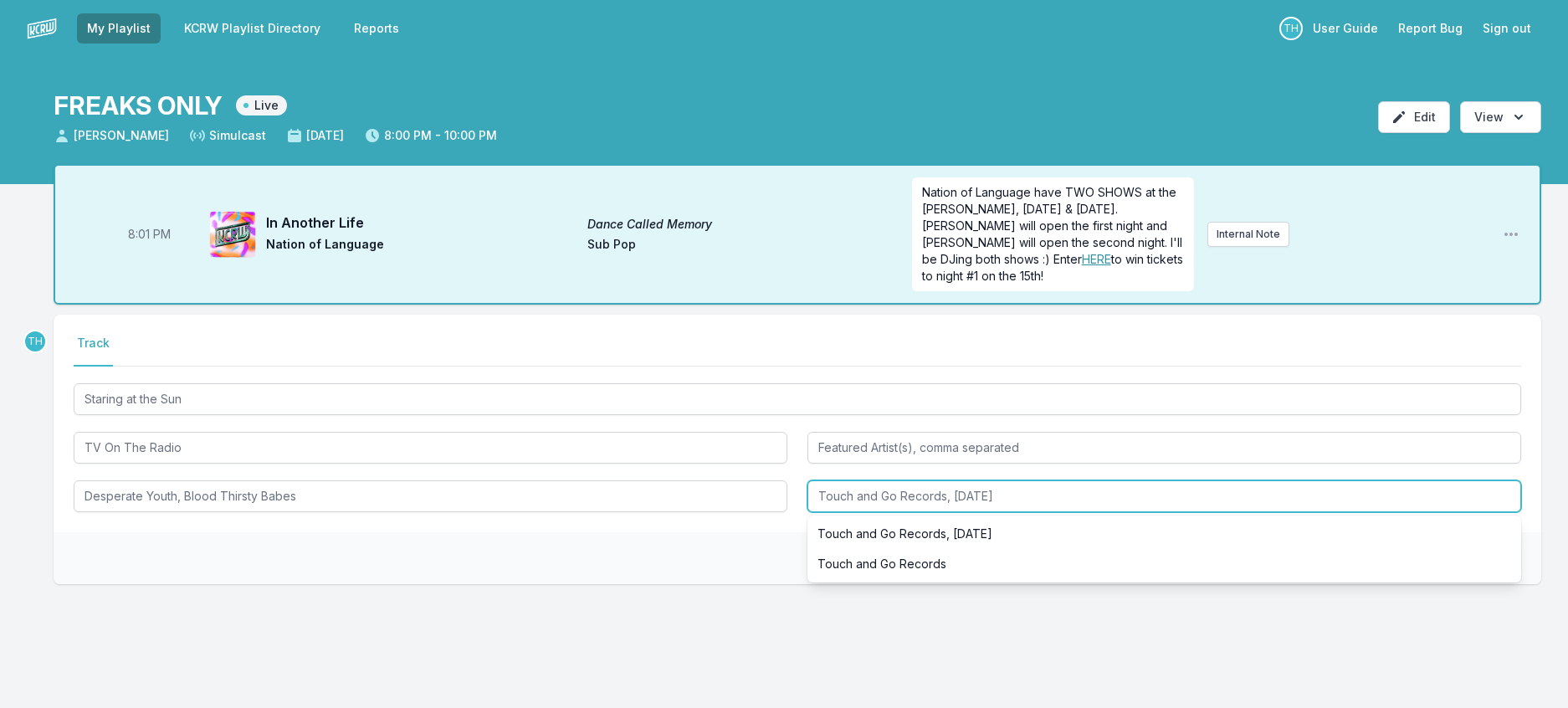
drag, startPoint x: 900, startPoint y: 557, endPoint x: 1176, endPoint y: 582, distance: 277.1
click at [1176, 512] on div "Touch and Go Records, [DATE] Touch and Go Records, [DATE] Touch and Go Records" at bounding box center [1164, 496] width 714 height 31
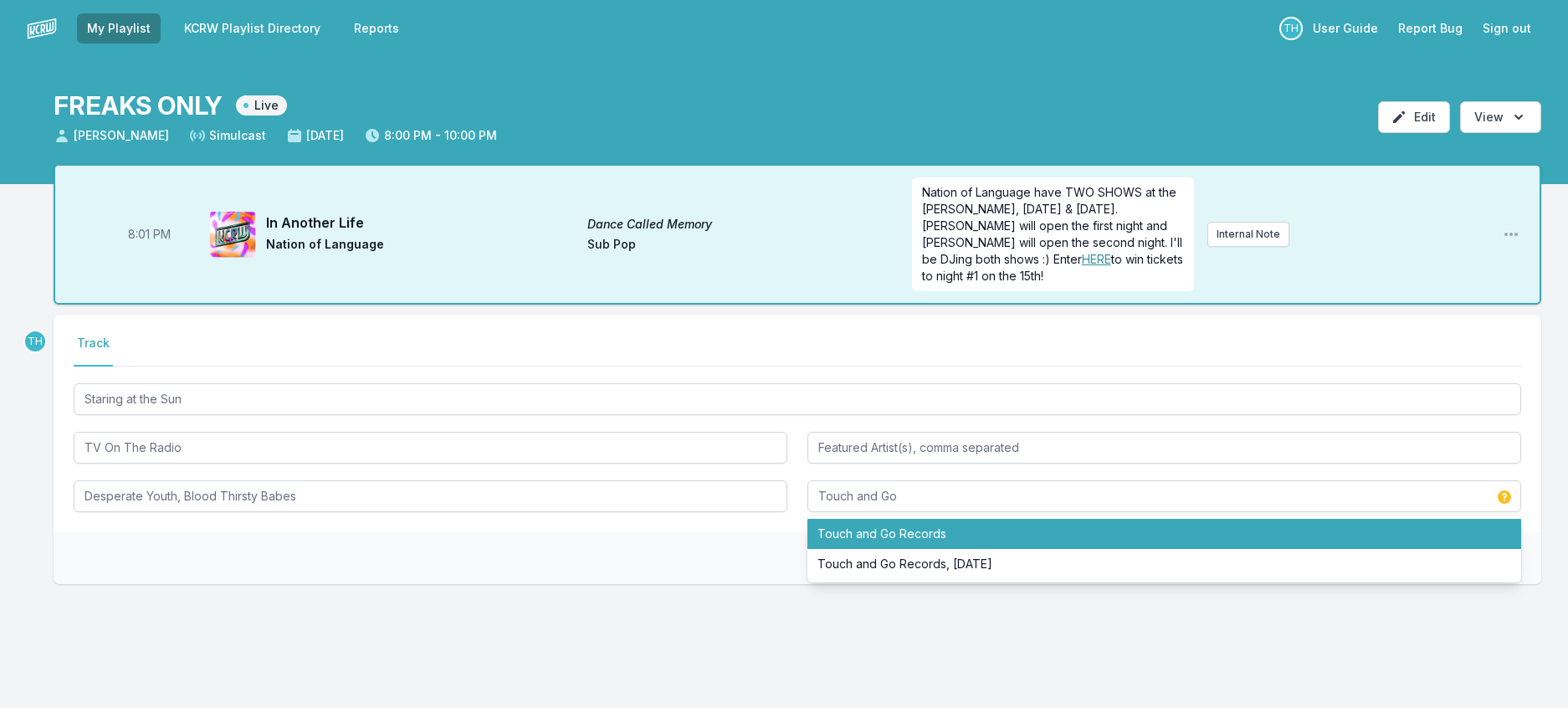
click at [749, 584] on div "Double check your data before saving. Cancel Save & Override Save" at bounding box center [797, 558] width 1488 height 52
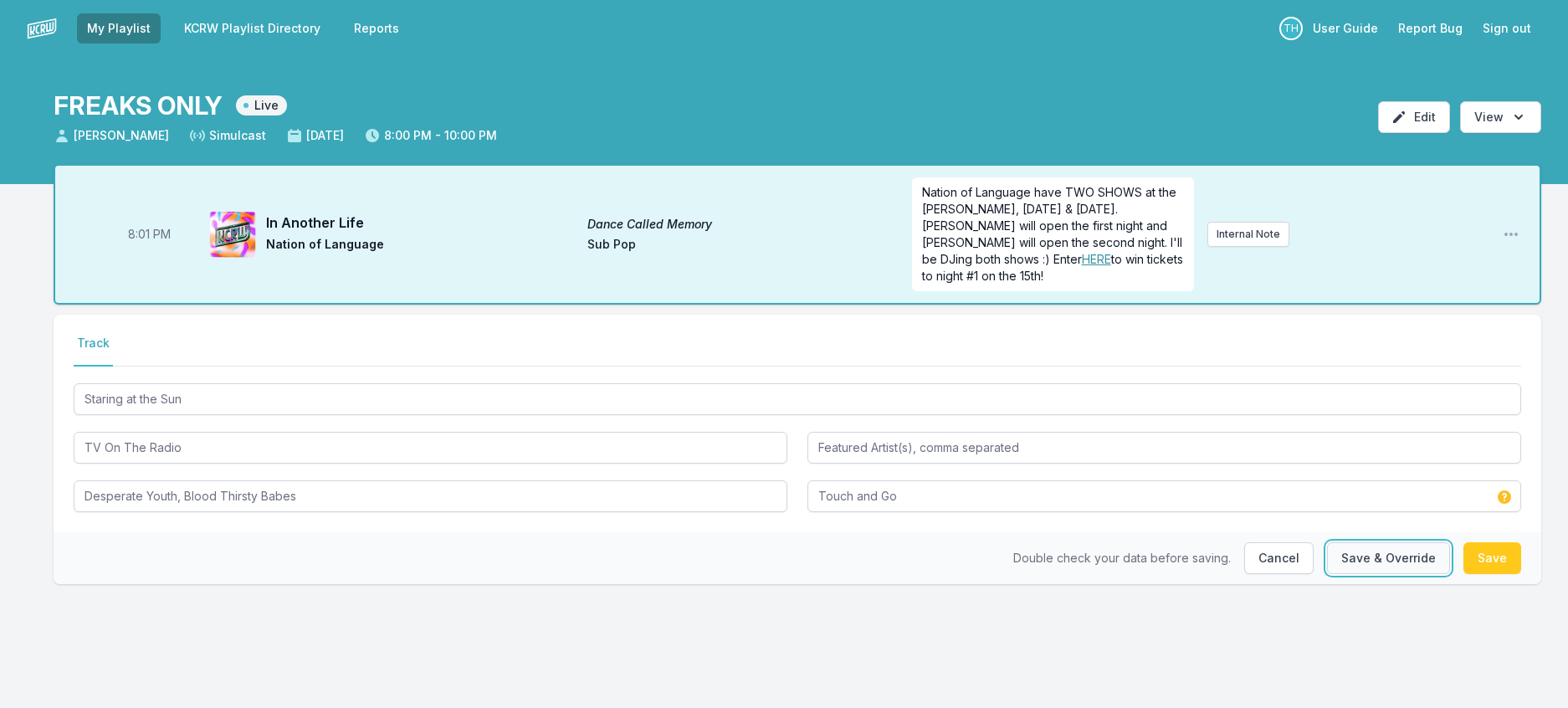
click at [1370, 574] on button "Save & Override" at bounding box center [1388, 558] width 123 height 31
type input "4ad / Touch and Go Records"
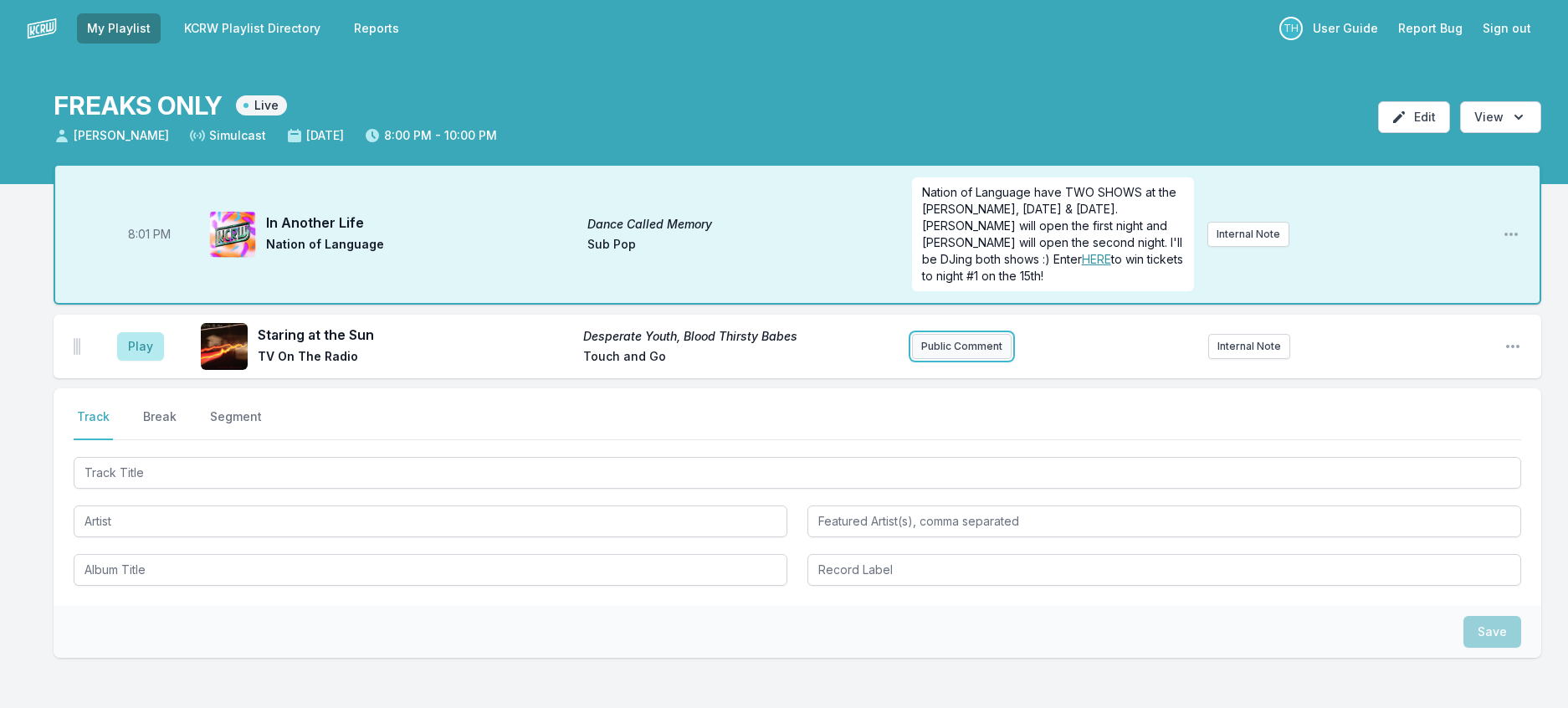
click at [977, 359] on button "Public Comment" at bounding box center [961, 346] width 99 height 25
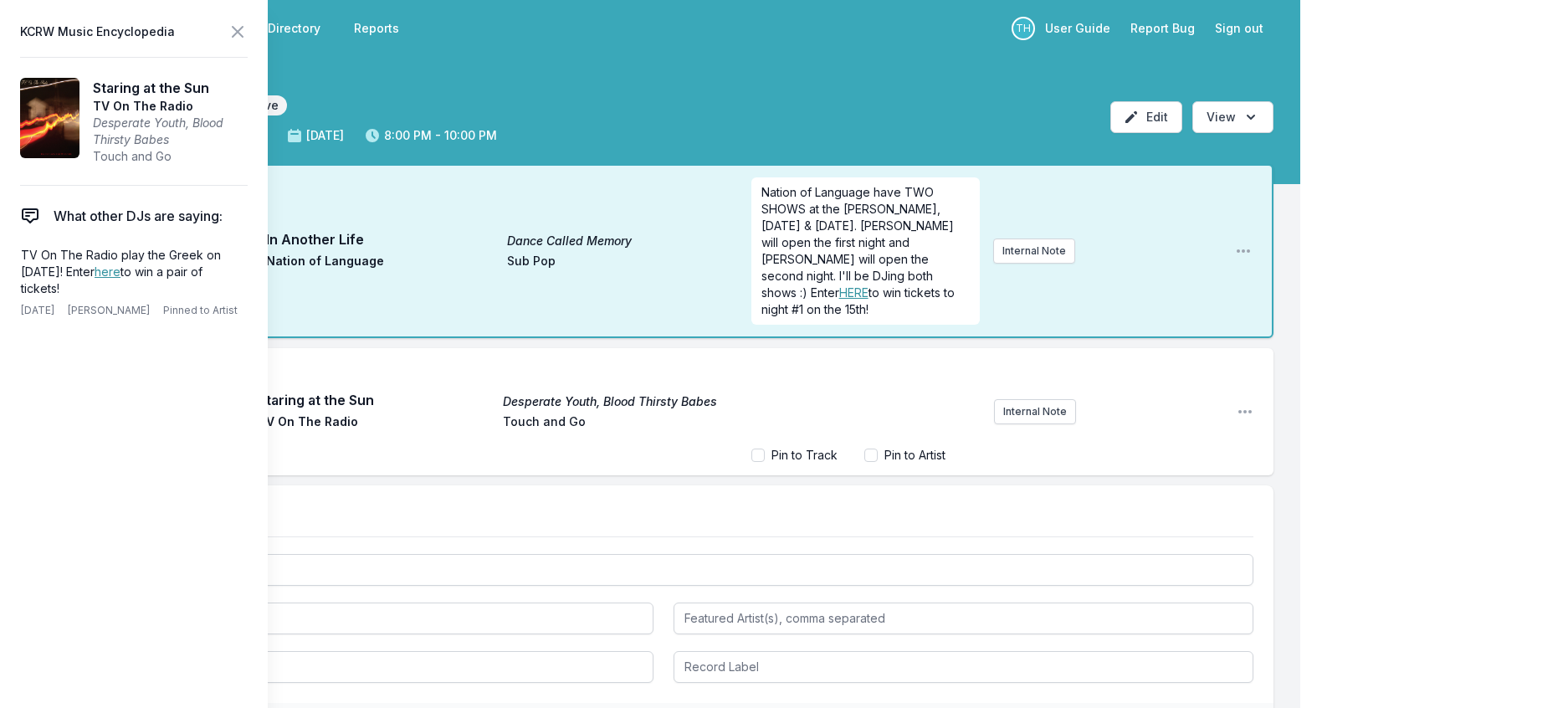
scroll to position [94, 0]
drag, startPoint x: 850, startPoint y: 439, endPoint x: 804, endPoint y: 436, distance: 46.1
click at [804, 432] on span "Support KCRW and you'll be entered into our TV on the Radio sweepstakes. You co…" at bounding box center [865, 374] width 210 height 114
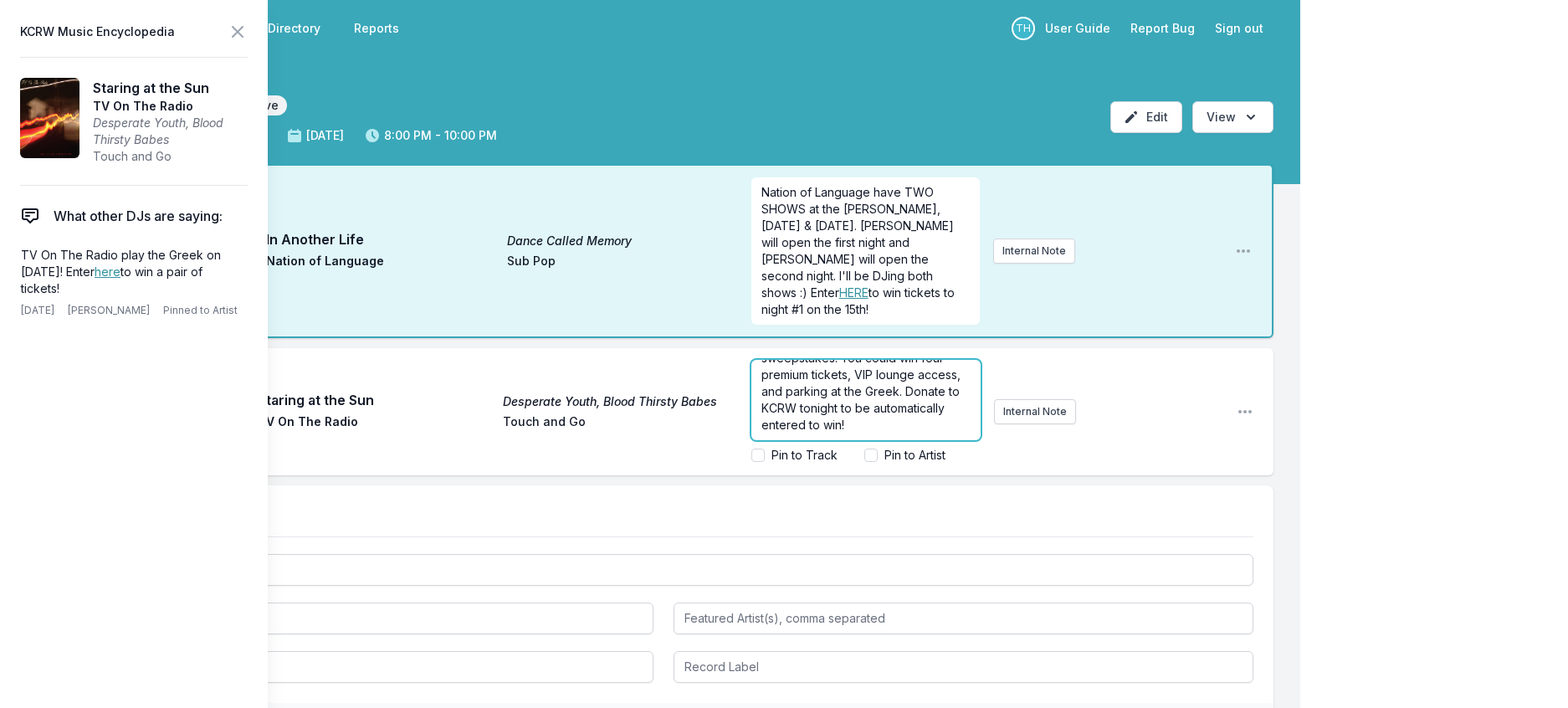
scroll to position [0, 0]
drag, startPoint x: 828, startPoint y: 419, endPoint x: 684, endPoint y: 415, distance: 144.1
click at [684, 415] on div "Play Staring at the Sun Desperate Youth, Blood Thirsty Babes TV On The Radio To…" at bounding box center [662, 412] width 1219 height 127
drag, startPoint x: 830, startPoint y: 481, endPoint x: 802, endPoint y: 440, distance: 49.6
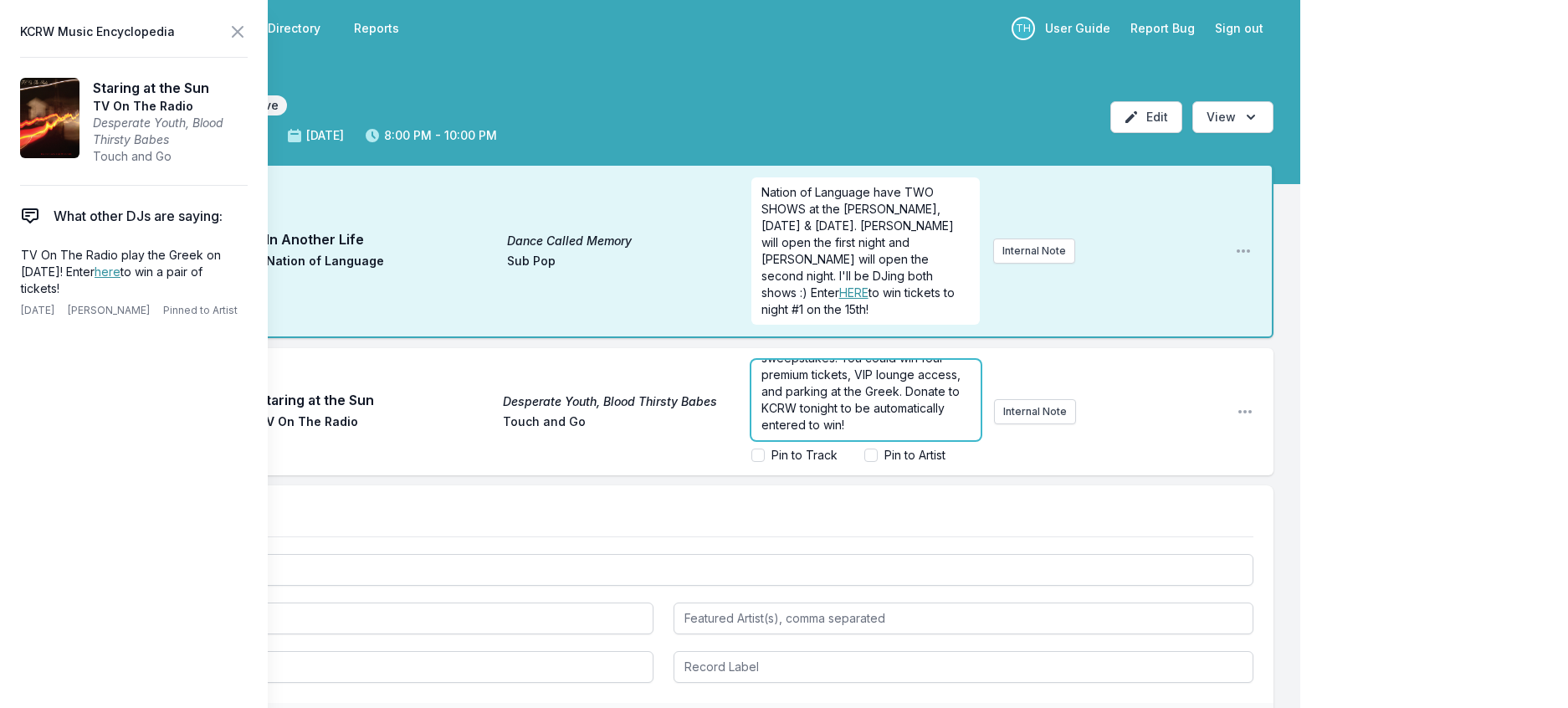
click at [802, 433] on p "﻿ Support KCRW and you'll be entered into our TV on the Radio sweepstakes. You …" at bounding box center [865, 375] width 209 height 117
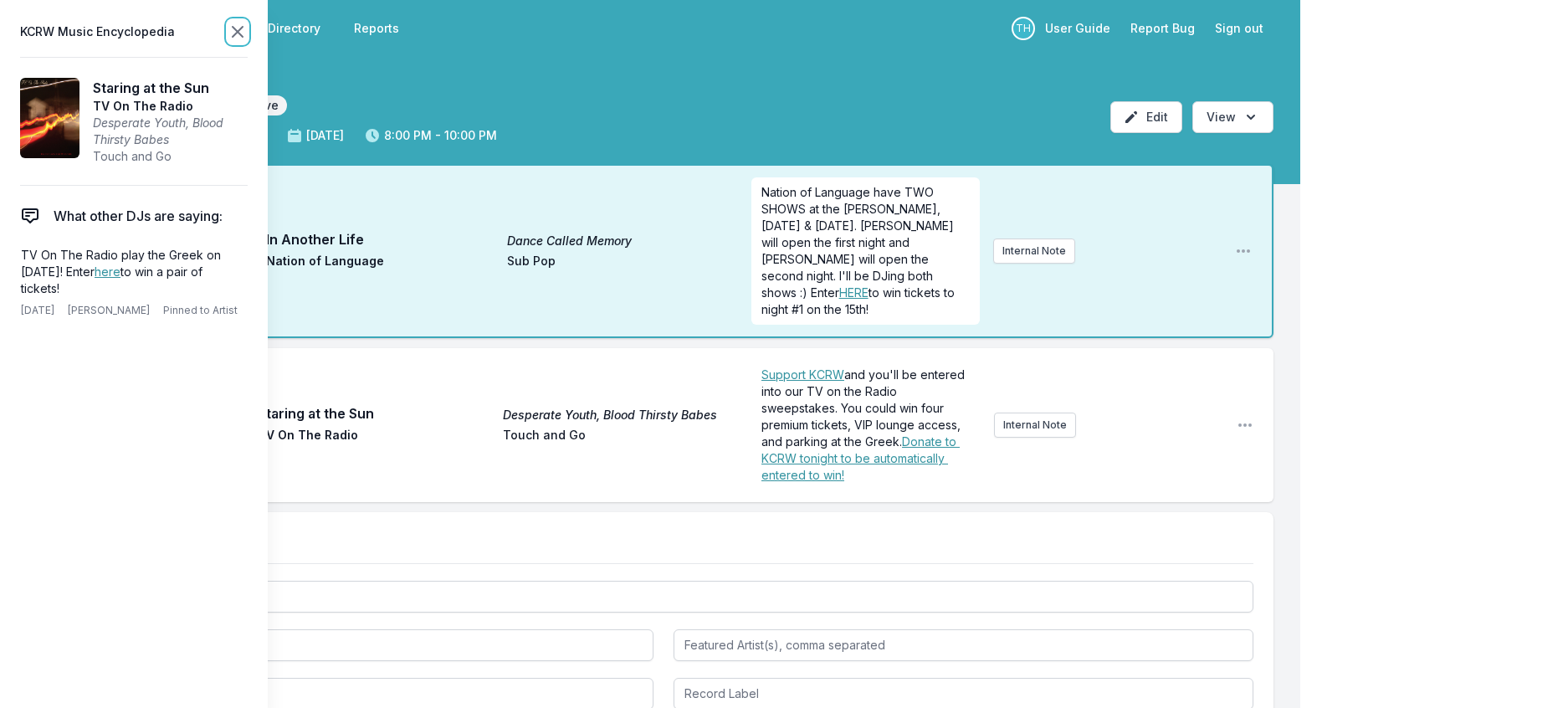
scroll to position [0, 0]
click at [248, 37] on icon at bounding box center [237, 31] width 20 height 20
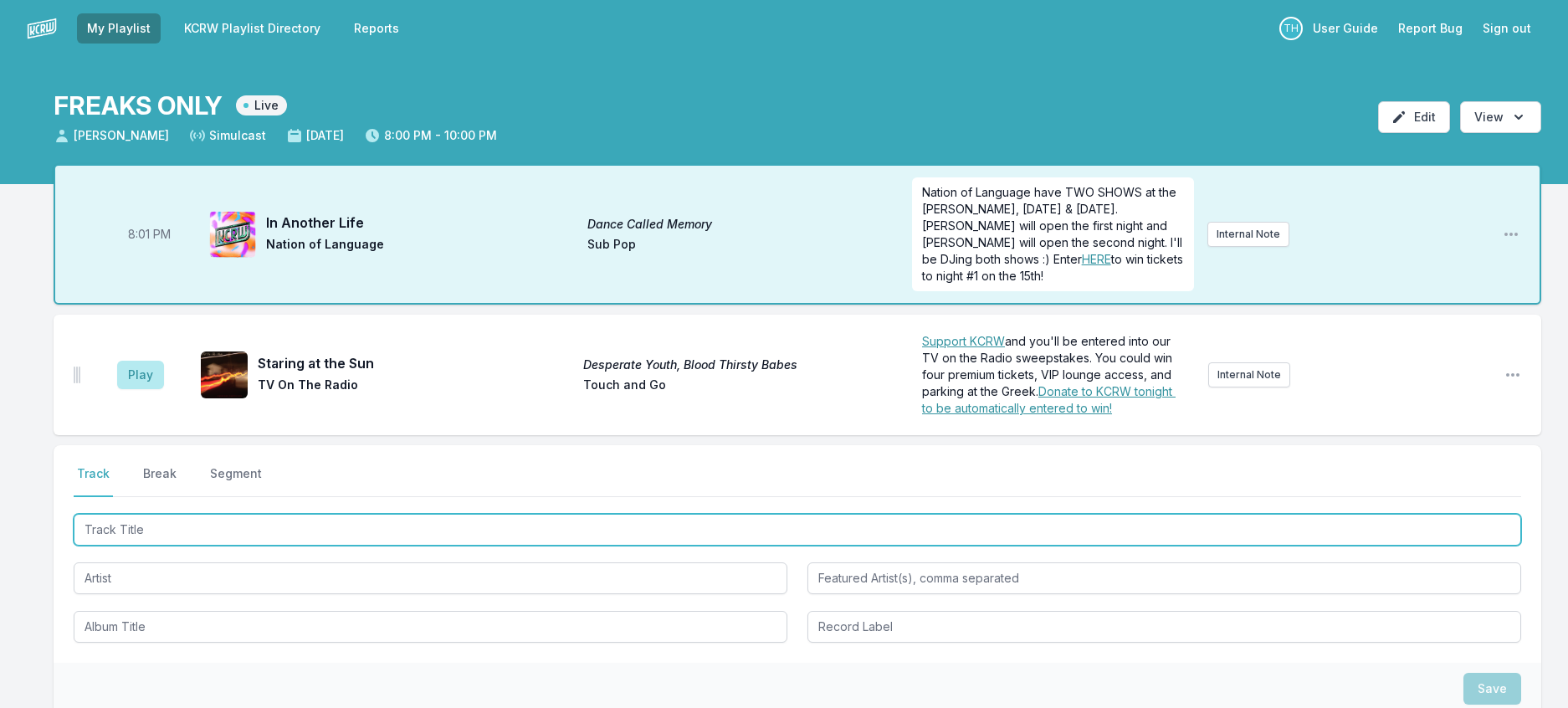
click at [365, 546] on input "Track Title" at bounding box center [797, 529] width 1447 height 31
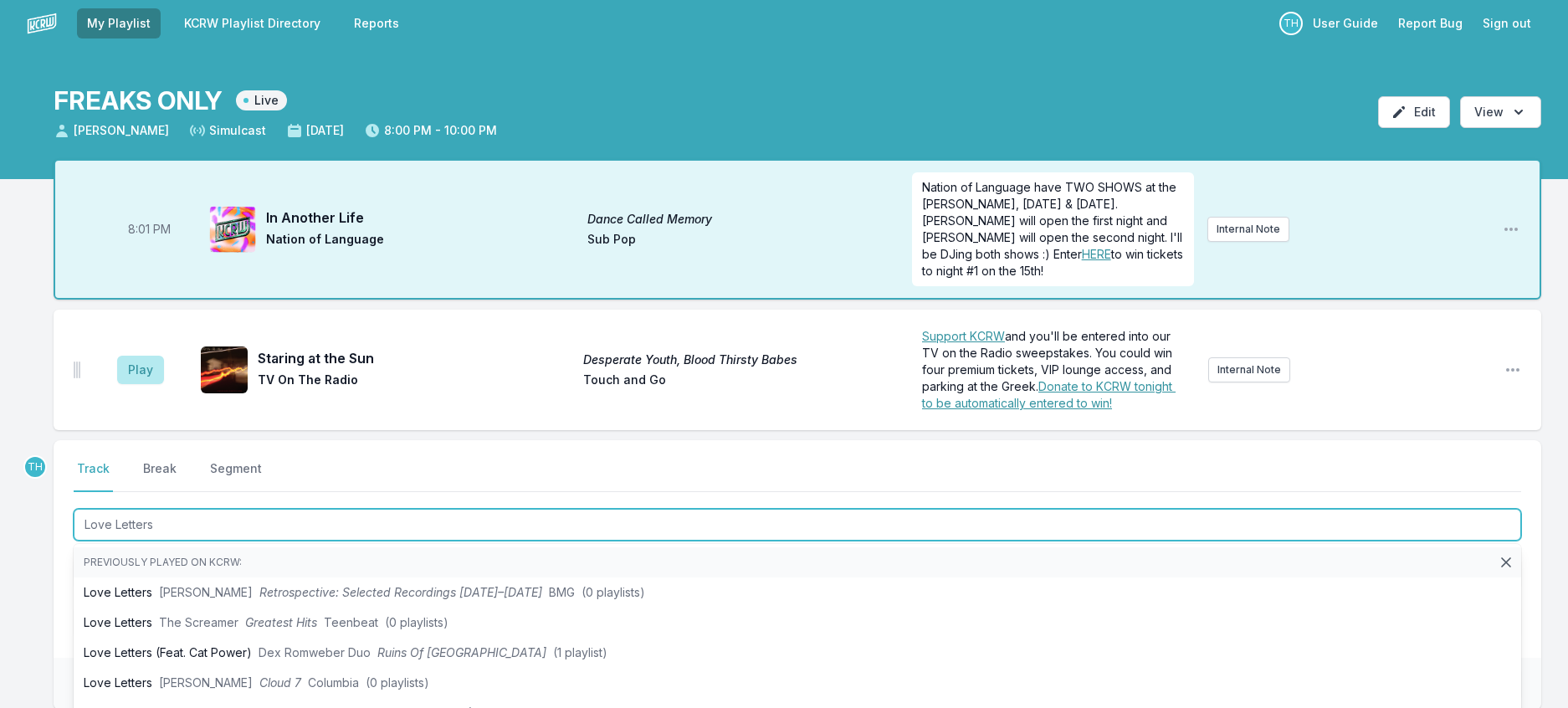
scroll to position [251, 0]
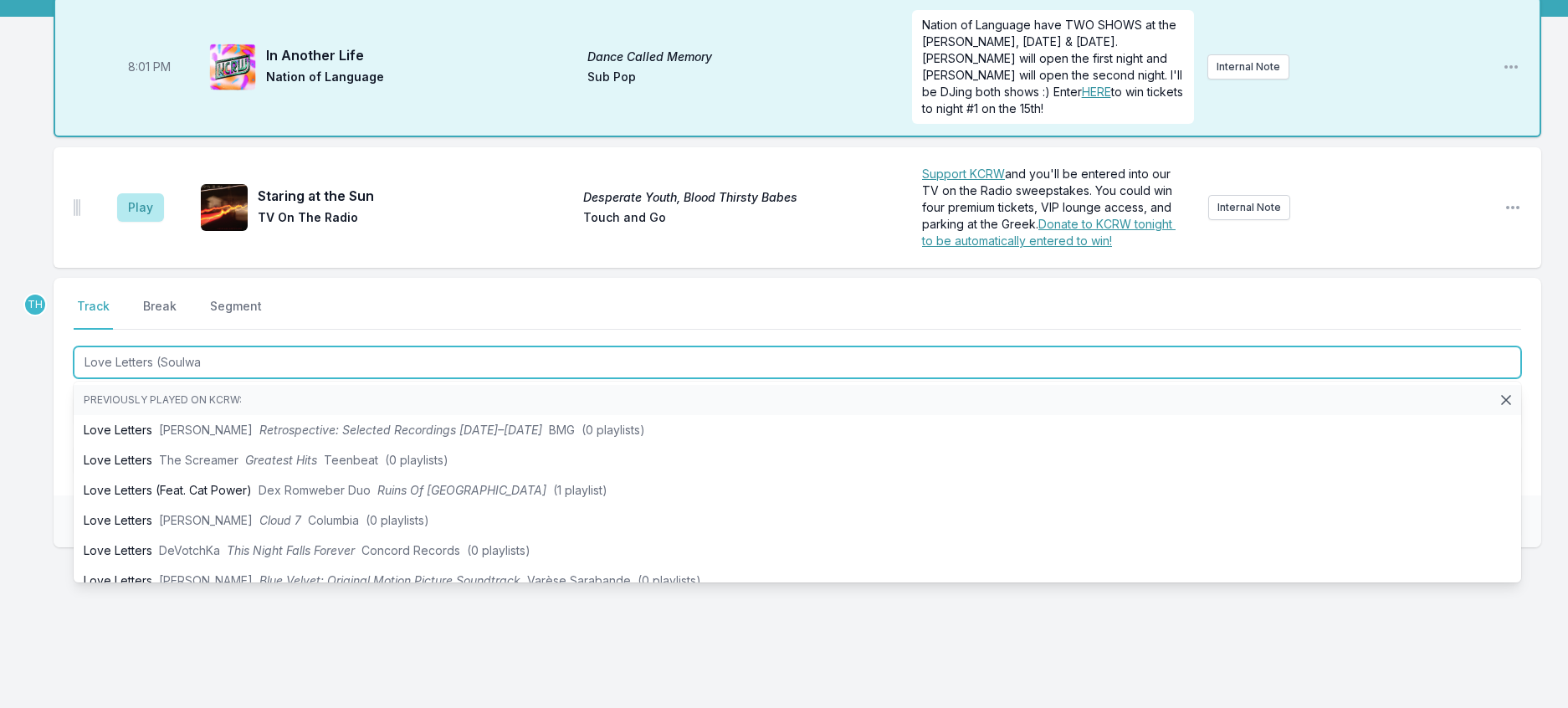
type input "Love Letters (Soulwax"
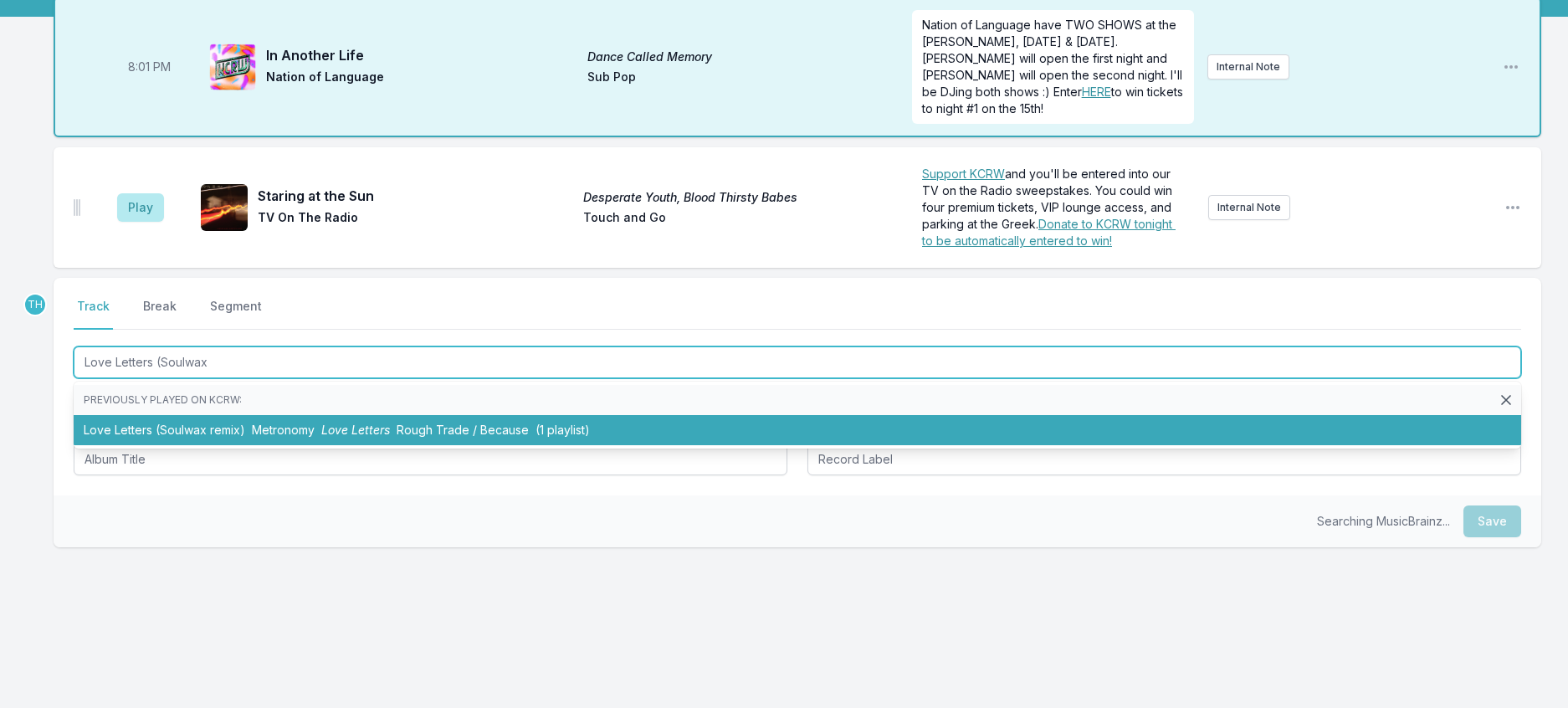
click at [430, 441] on li "Love Letters (Soulwax remix) Metronomy Love Letters Rough Trade / Because (1 pl…" at bounding box center [797, 430] width 1447 height 31
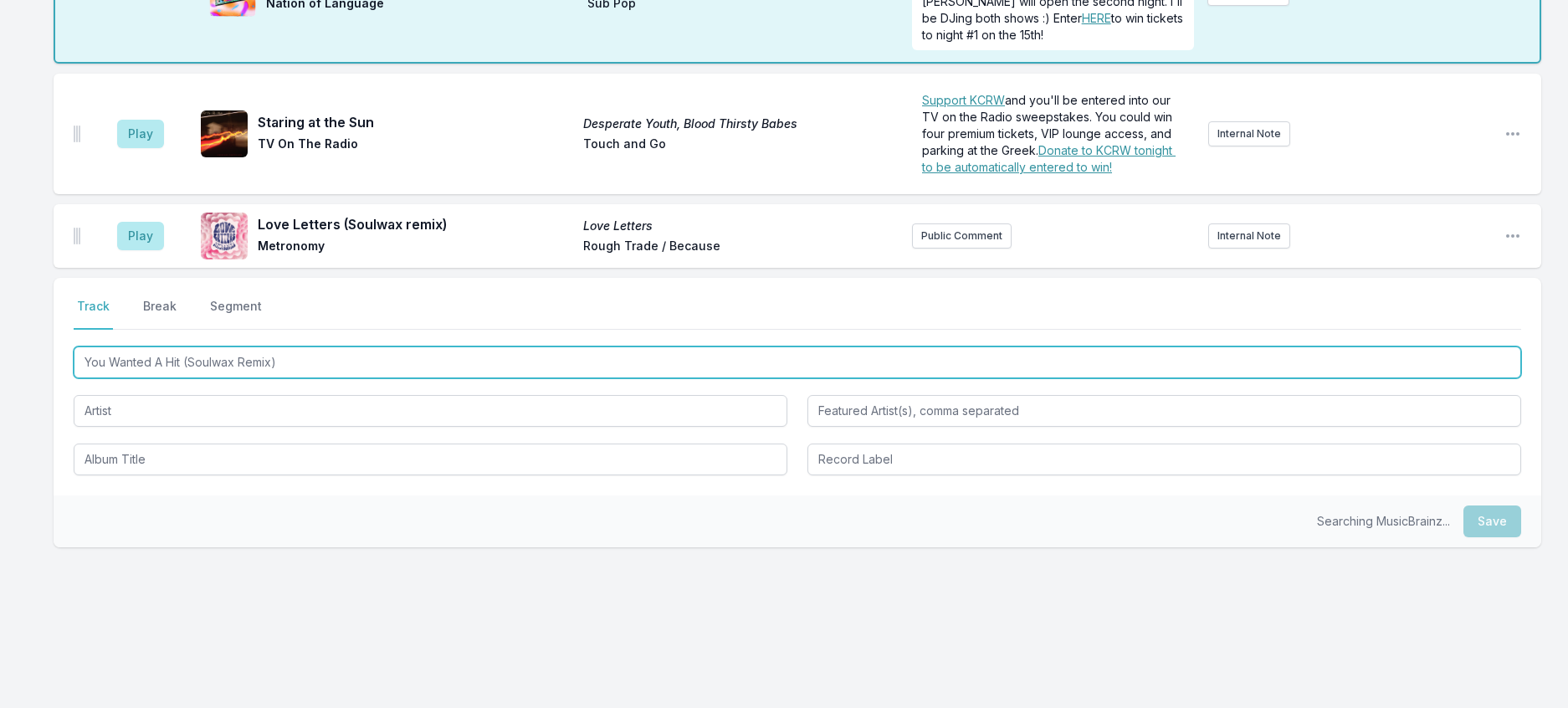
type input "You Wanted A Hit (Soulwax Remix)"
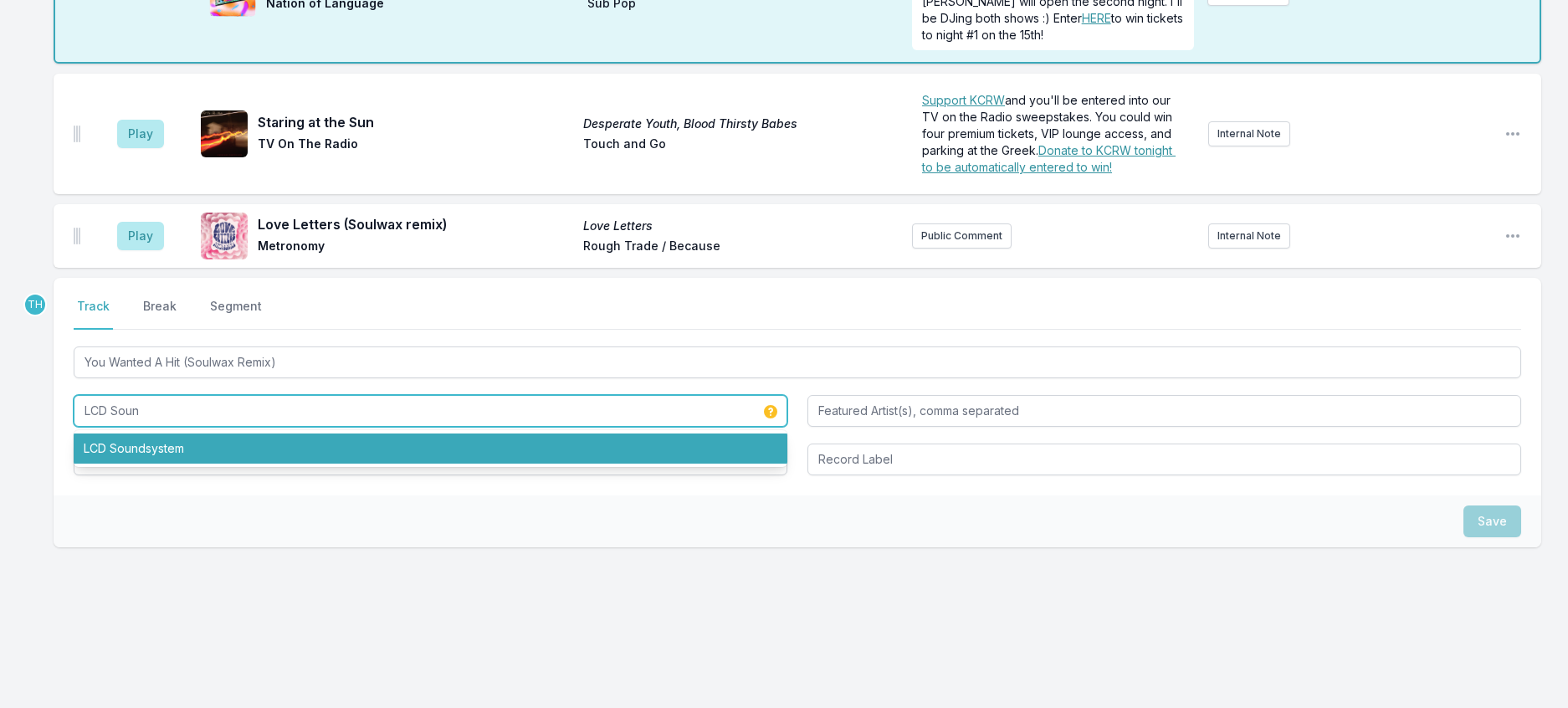
click at [182, 464] on li "LCD Soundsystem" at bounding box center [430, 448] width 714 height 31
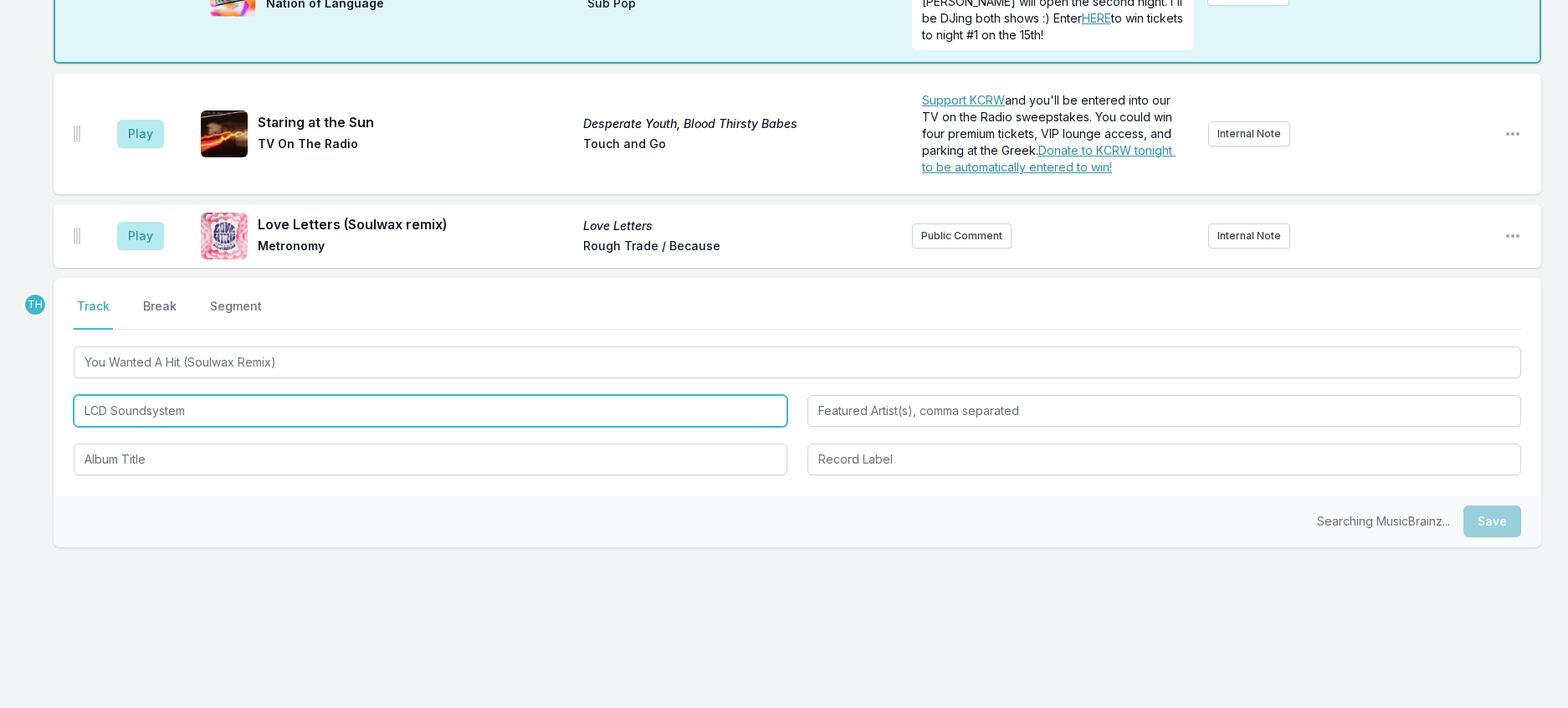
type input "LCD Soundsystem"
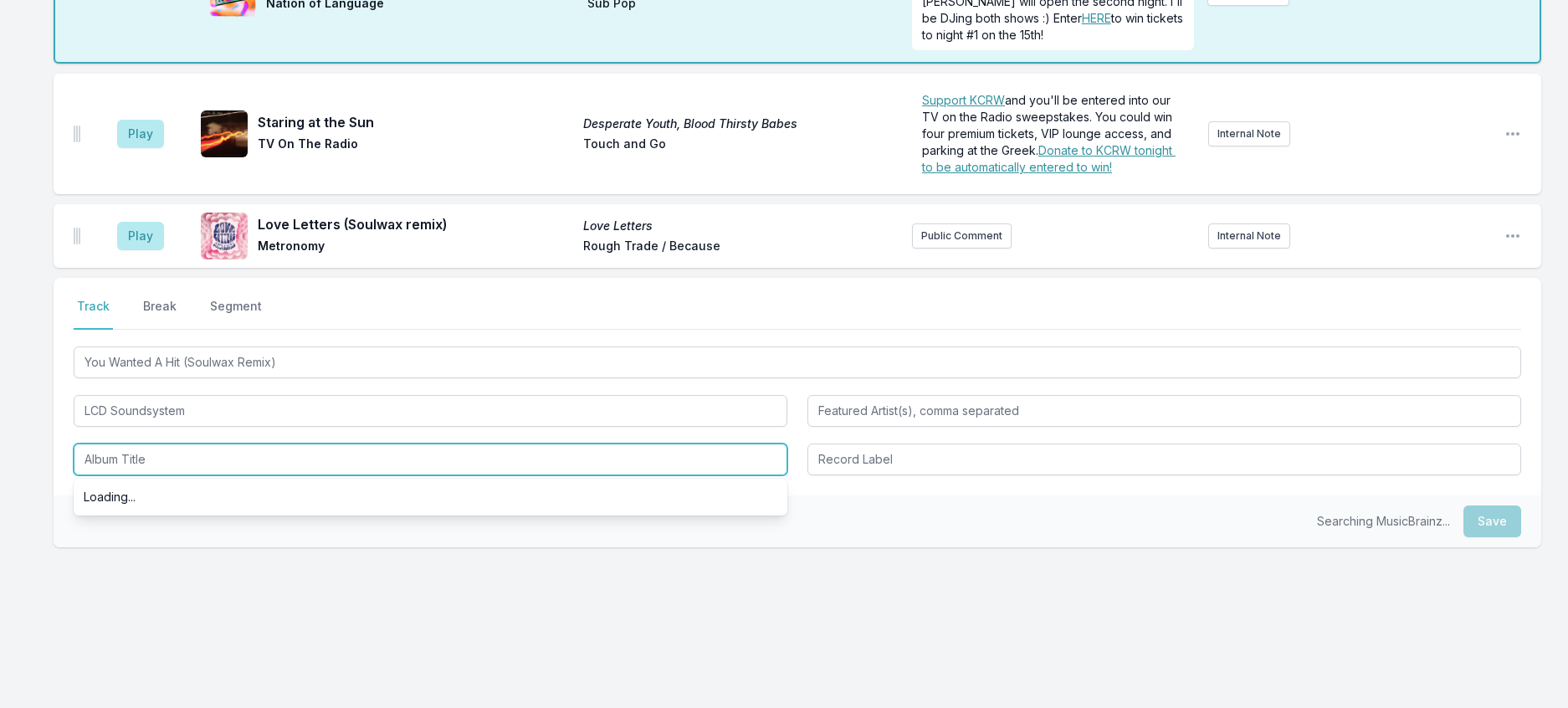
click at [187, 475] on input "Album Title" at bounding box center [430, 460] width 714 height 31
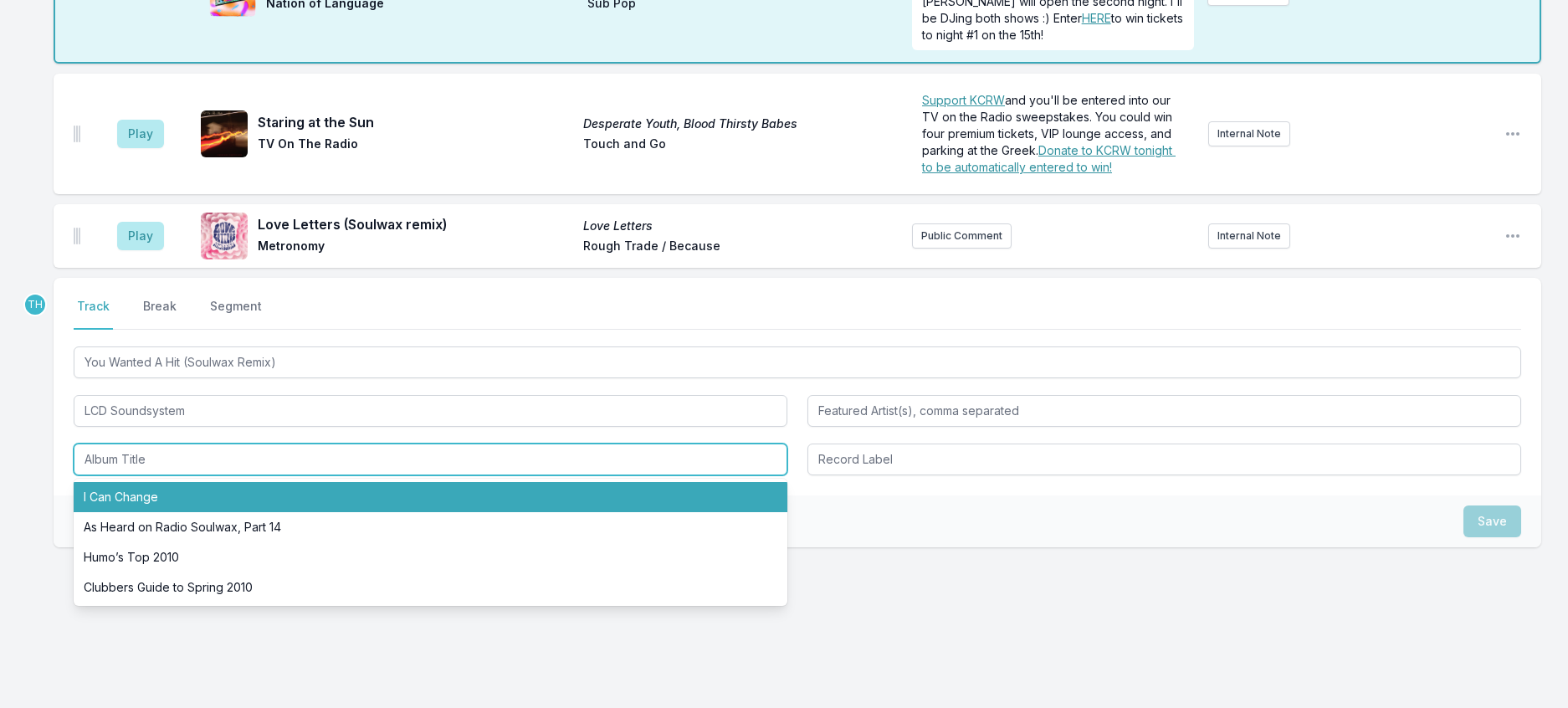
click at [146, 512] on li "I Can Change" at bounding box center [430, 497] width 714 height 31
type input "I Can Change"
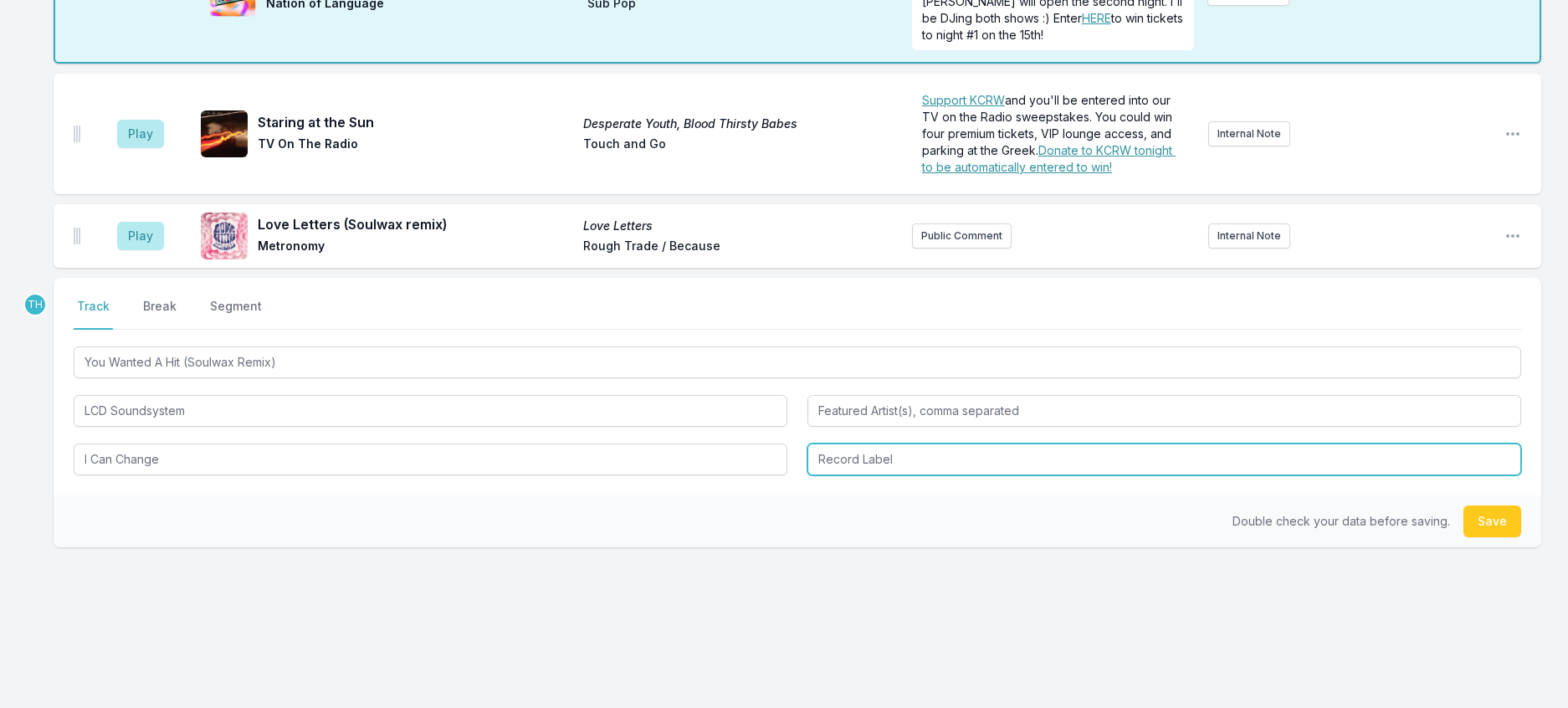
click at [868, 475] on input "Record Label" at bounding box center [1164, 460] width 714 height 31
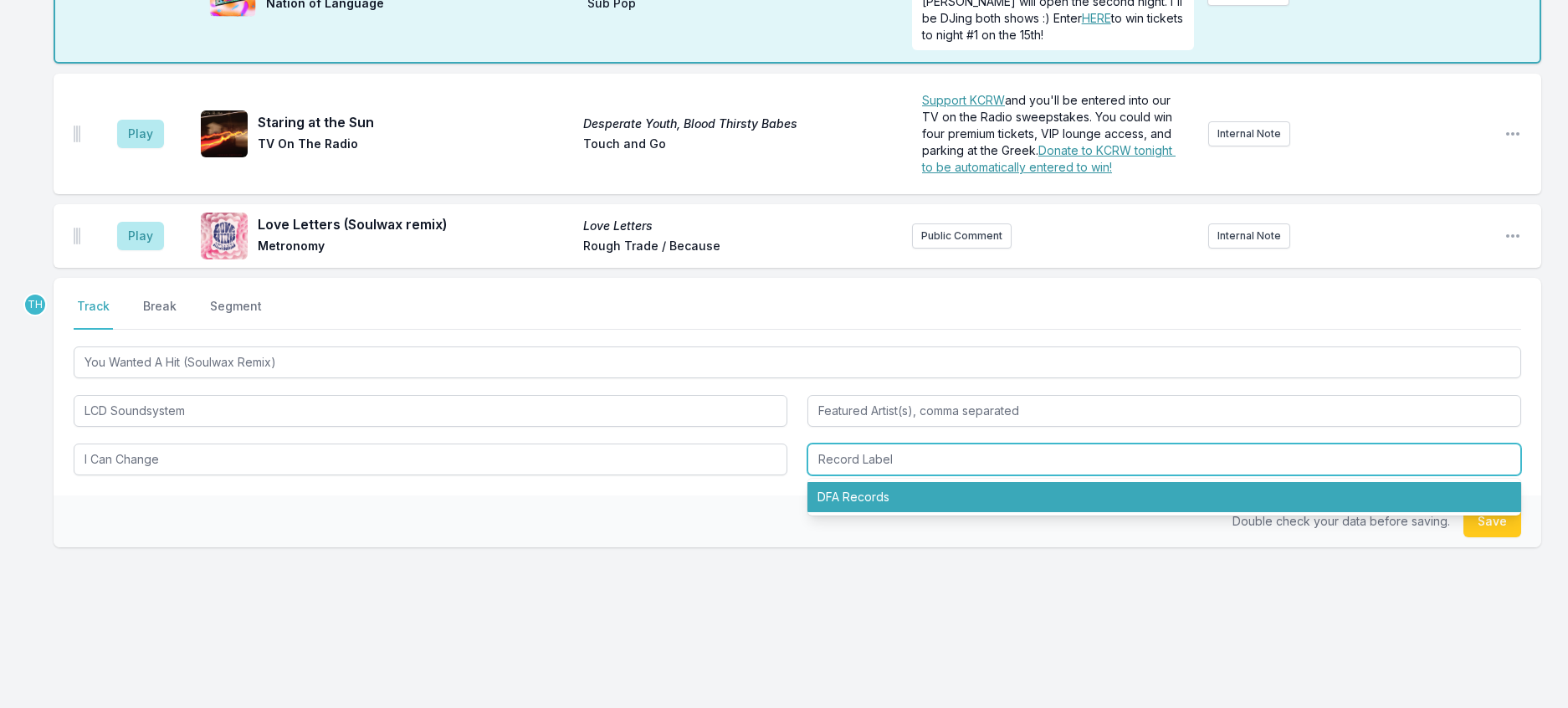
drag, startPoint x: 868, startPoint y: 603, endPoint x: 865, endPoint y: 578, distance: 25.2
click at [868, 512] on li "DFA Records" at bounding box center [1164, 497] width 714 height 31
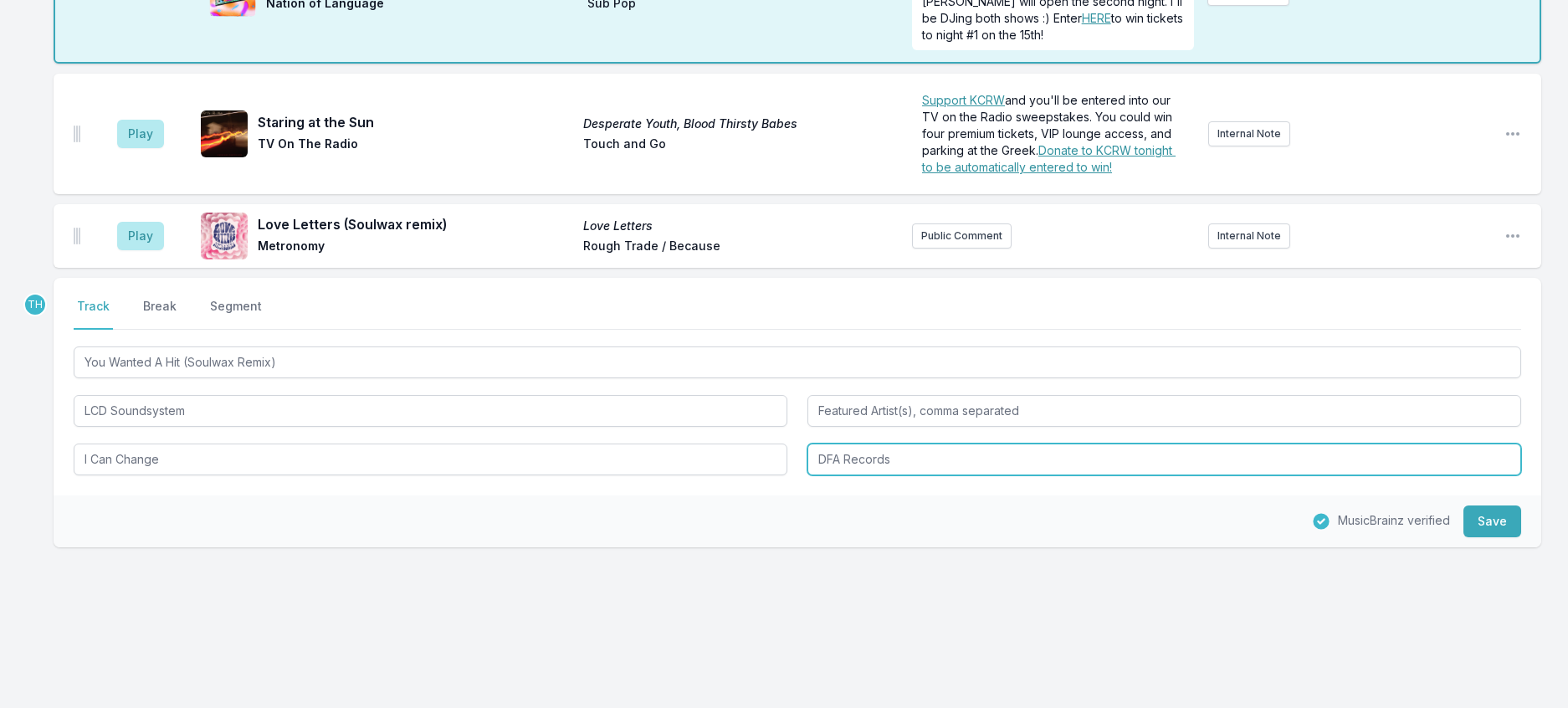
drag, startPoint x: 851, startPoint y: 552, endPoint x: 1172, endPoint y: 565, distance: 321.3
click at [1172, 475] on input "DFA Records" at bounding box center [1164, 460] width 714 height 31
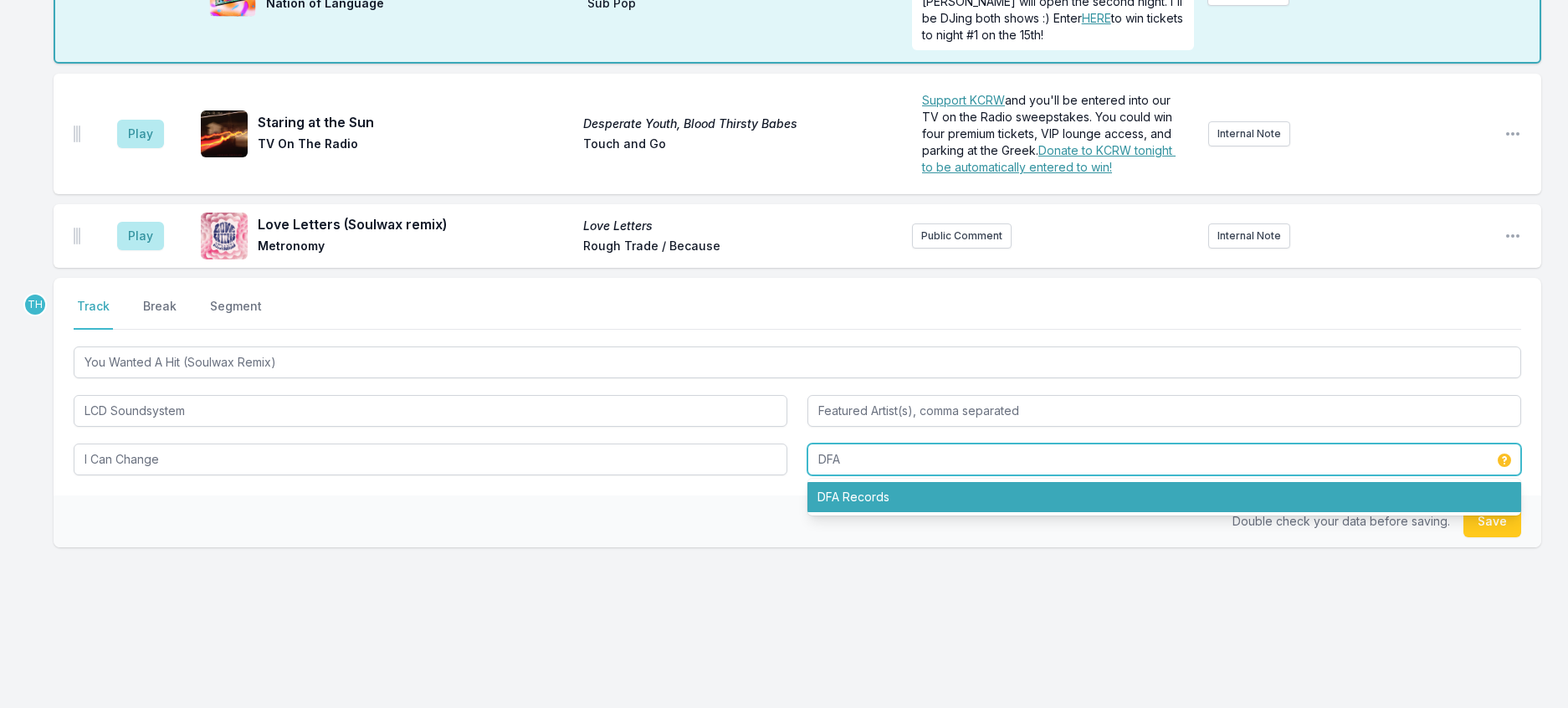
type input "DFA"
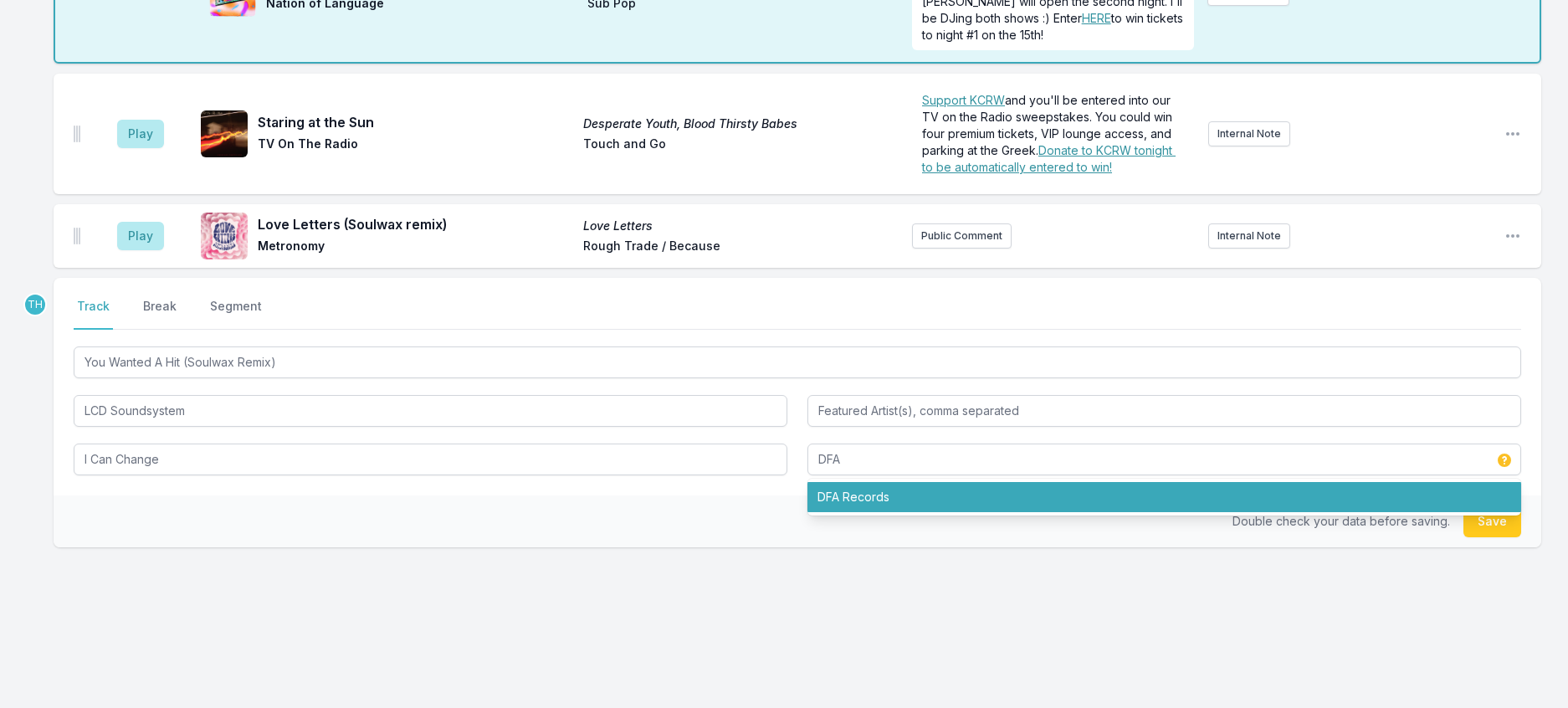
drag, startPoint x: 631, startPoint y: 633, endPoint x: 951, endPoint y: 592, distance: 322.6
click at [638, 548] on div "Double check your data before saving. Save" at bounding box center [797, 521] width 1488 height 52
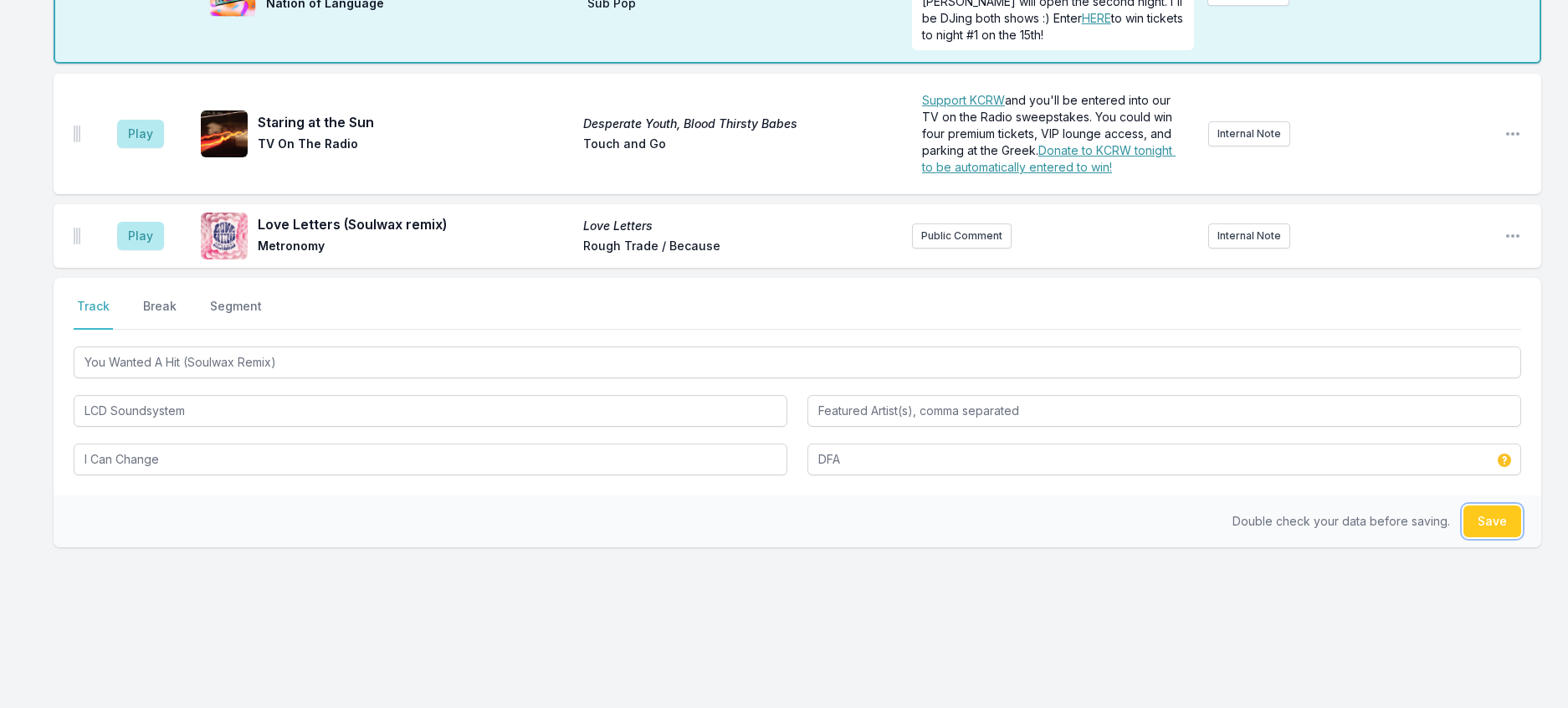
click at [1490, 537] on button "Save" at bounding box center [1492, 521] width 58 height 31
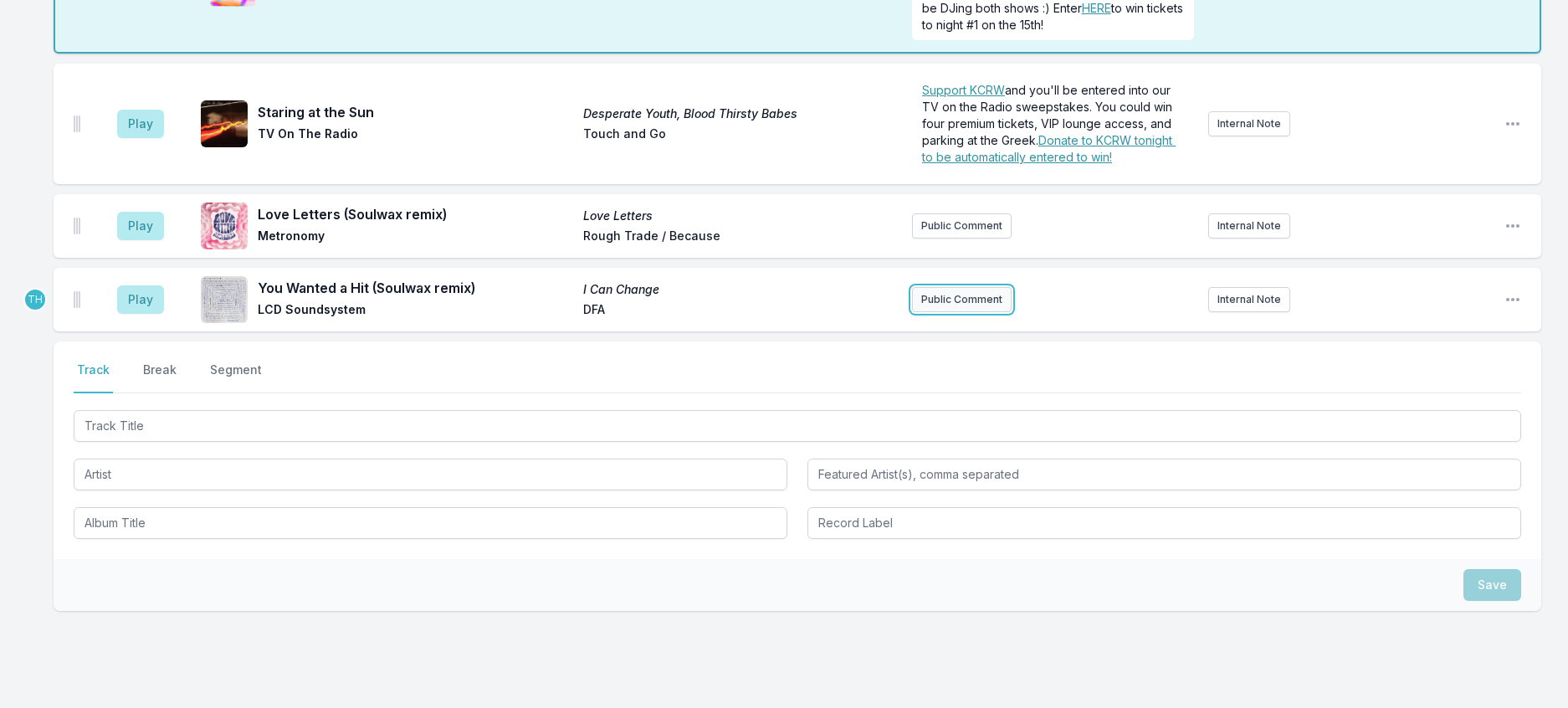
click at [933, 312] on button "Public Comment" at bounding box center [961, 299] width 99 height 25
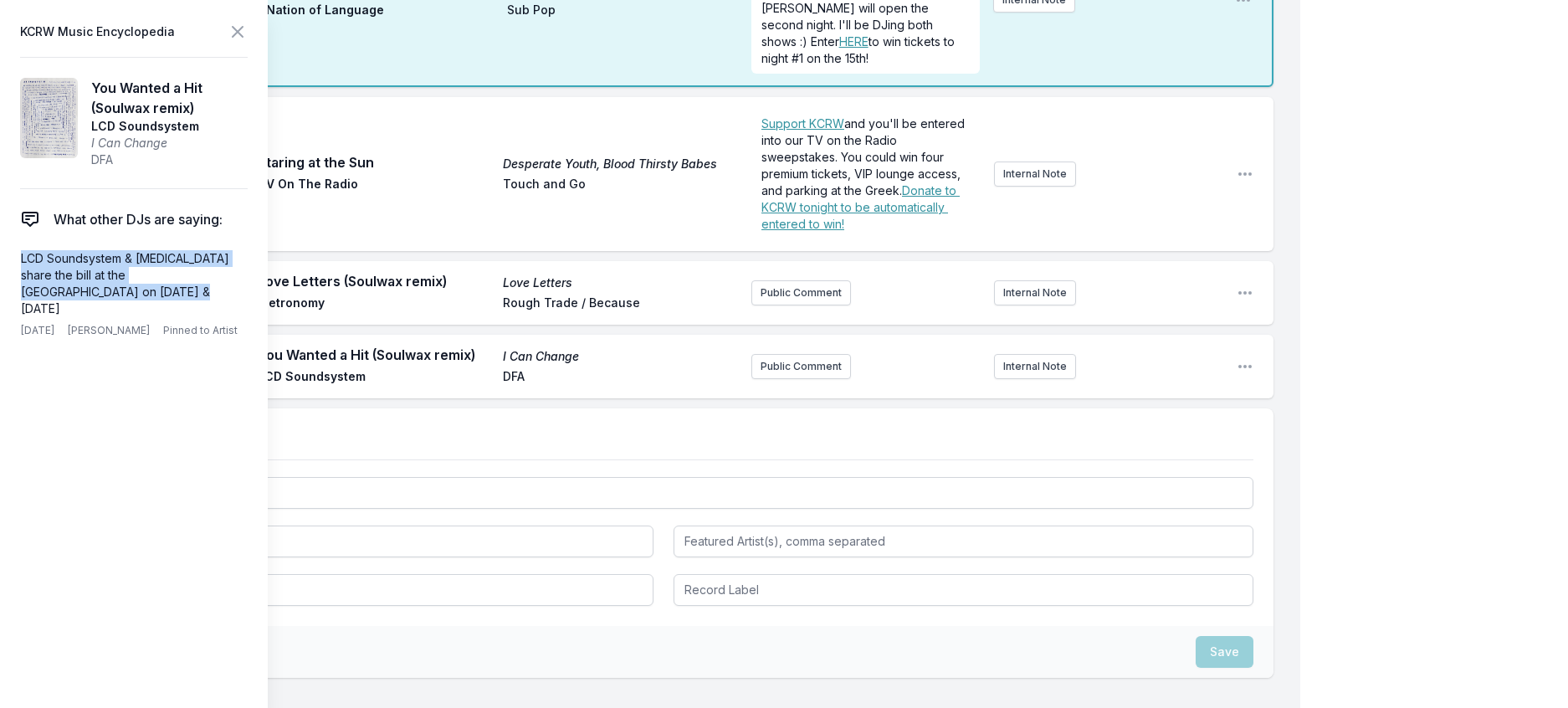
drag, startPoint x: 81, startPoint y: 333, endPoint x: 6, endPoint y: 292, distance: 85.5
click at [6, 292] on aside "KCRW Music Encyclopedia You Wanted a Hit (Soulwax remix) LCD Soundsystem I Can …" at bounding box center [133, 354] width 268 height 708
copy p "LCD Soundsystem & [MEDICAL_DATA] share the bill at the [GEOGRAPHIC_DATA] on [DA…"
click at [755, 379] on button "Public Comment" at bounding box center [801, 366] width 99 height 25
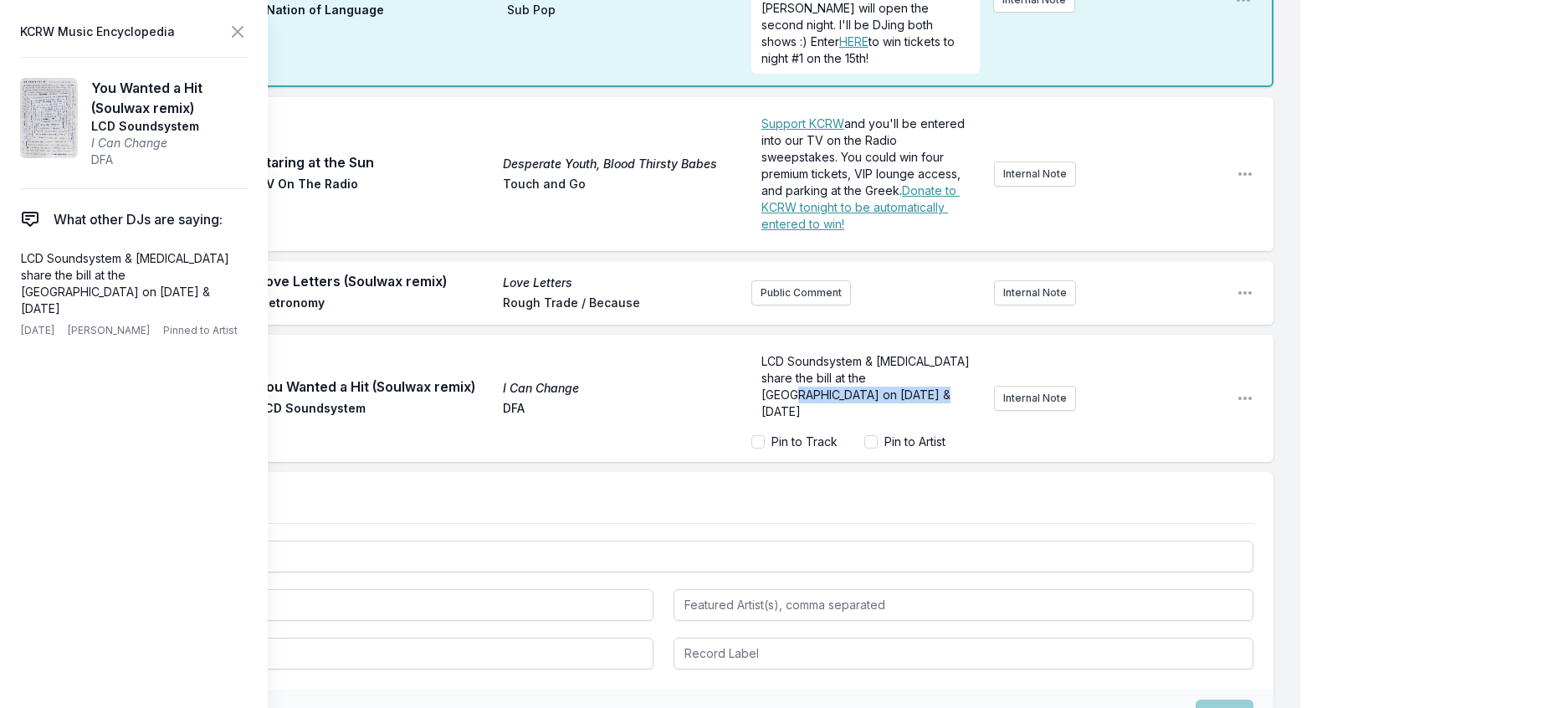
drag, startPoint x: 916, startPoint y: 487, endPoint x: 1035, endPoint y: 545, distance: 132.4
click at [1035, 457] on div "LCD Soundsystem & [MEDICAL_DATA] share the bill at the [GEOGRAPHIC_DATA] on [DA…" at bounding box center [987, 398] width 472 height 117
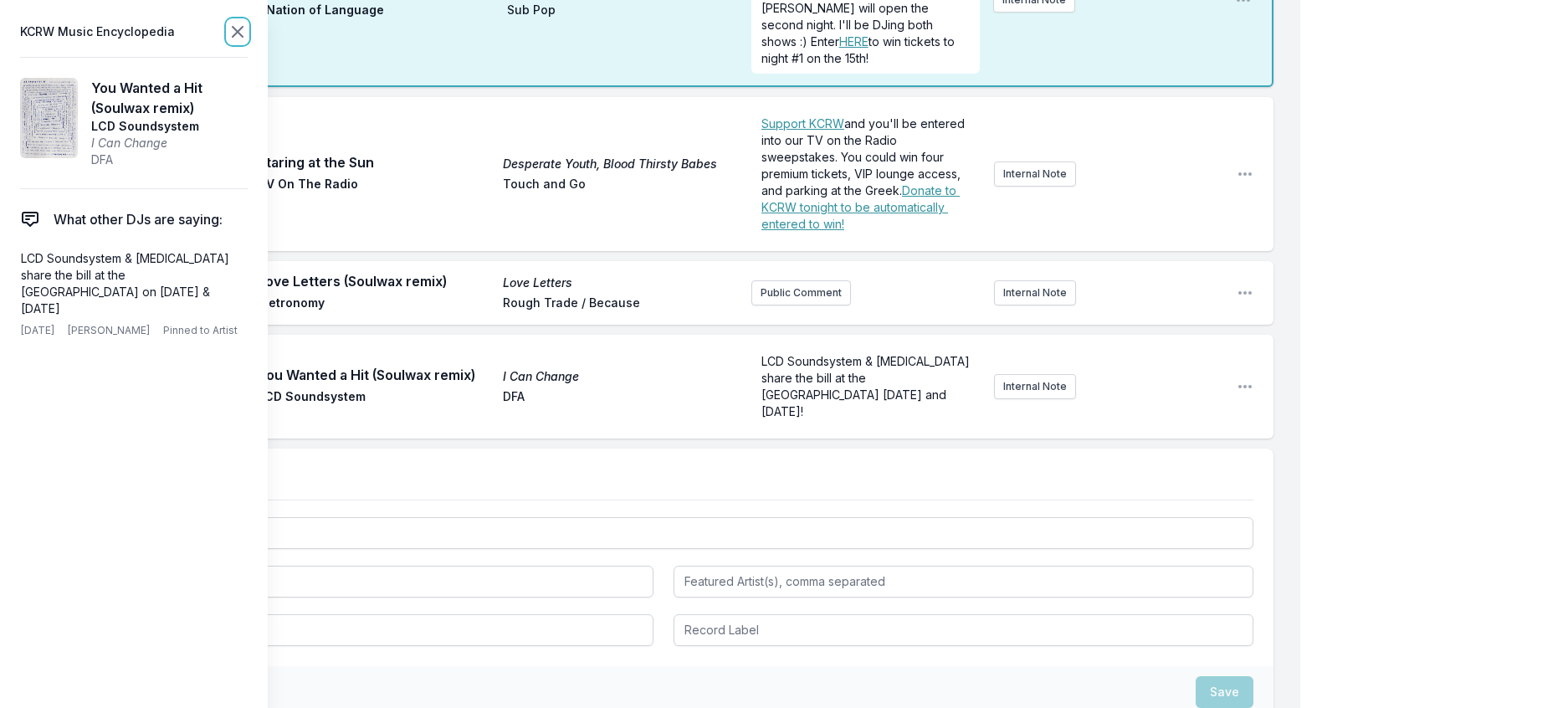
click at [248, 42] on icon at bounding box center [237, 31] width 20 height 20
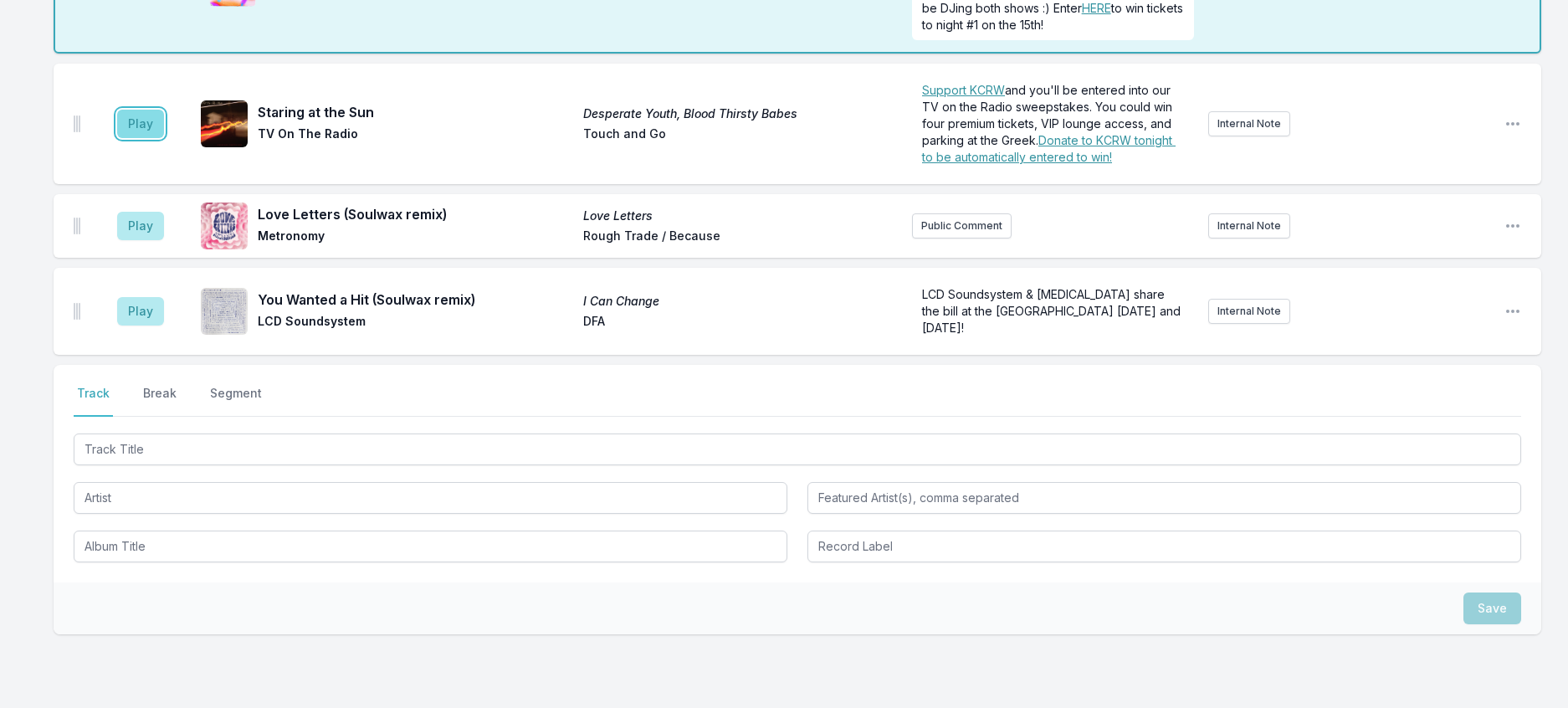
click at [142, 138] on button "Play" at bounding box center [140, 124] width 47 height 29
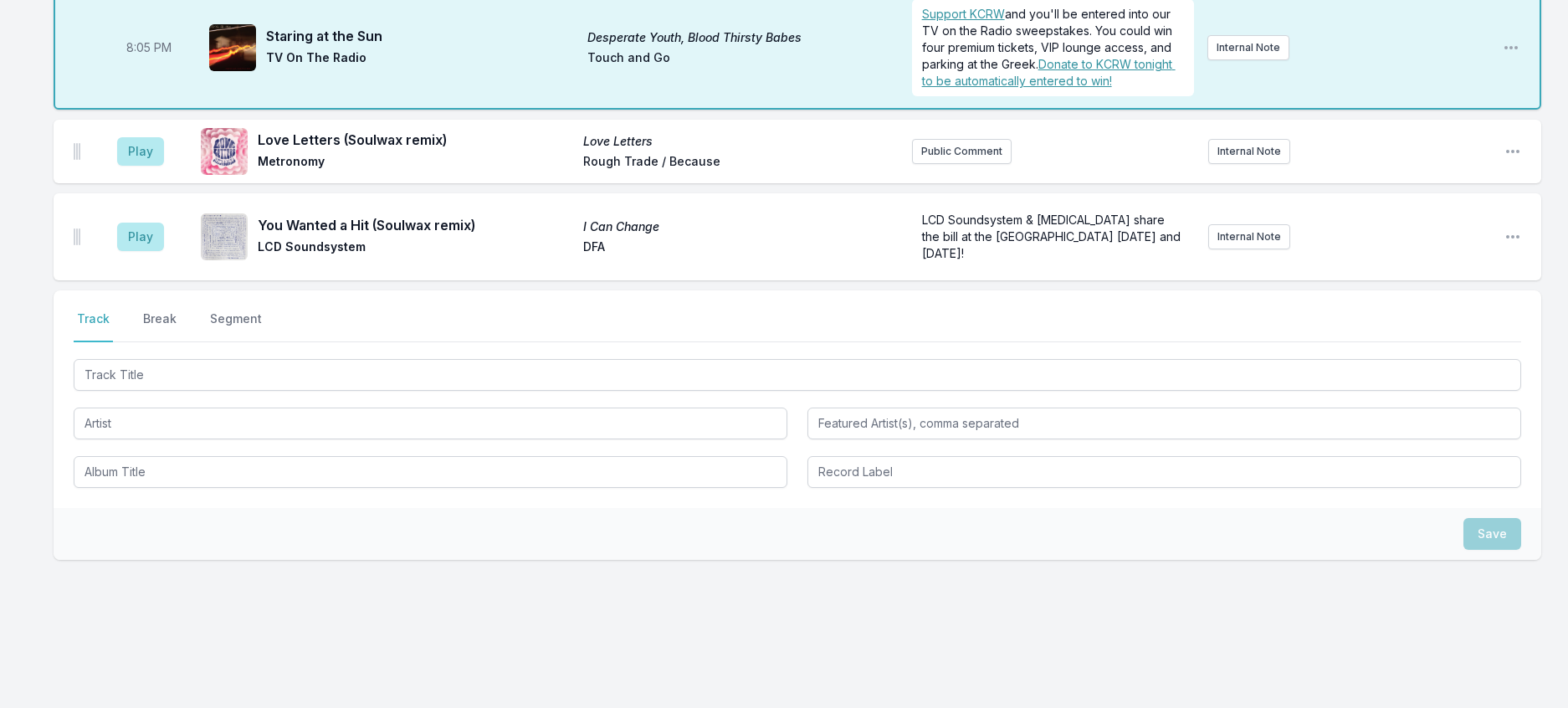
scroll to position [417, 0]
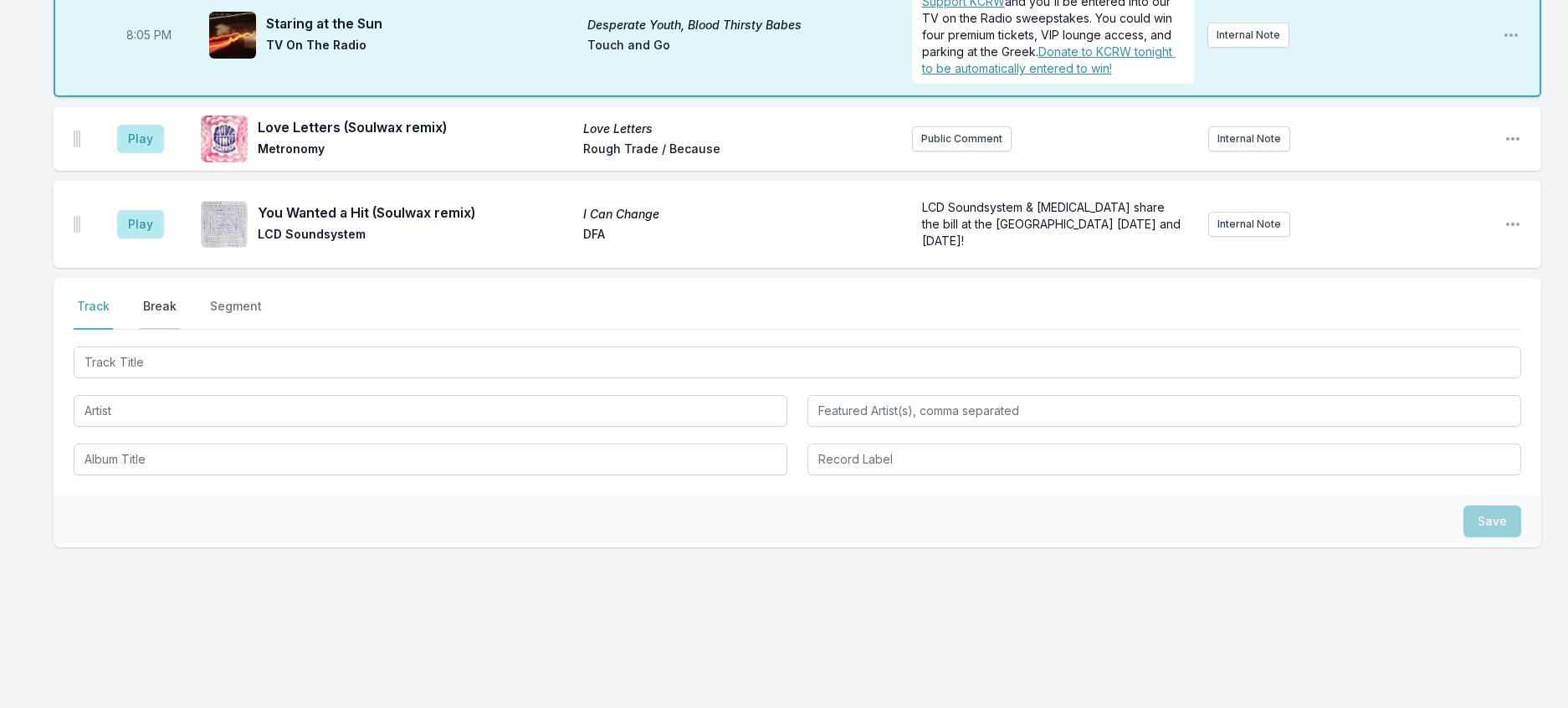
click at [180, 324] on button "Break" at bounding box center [160, 314] width 40 height 31
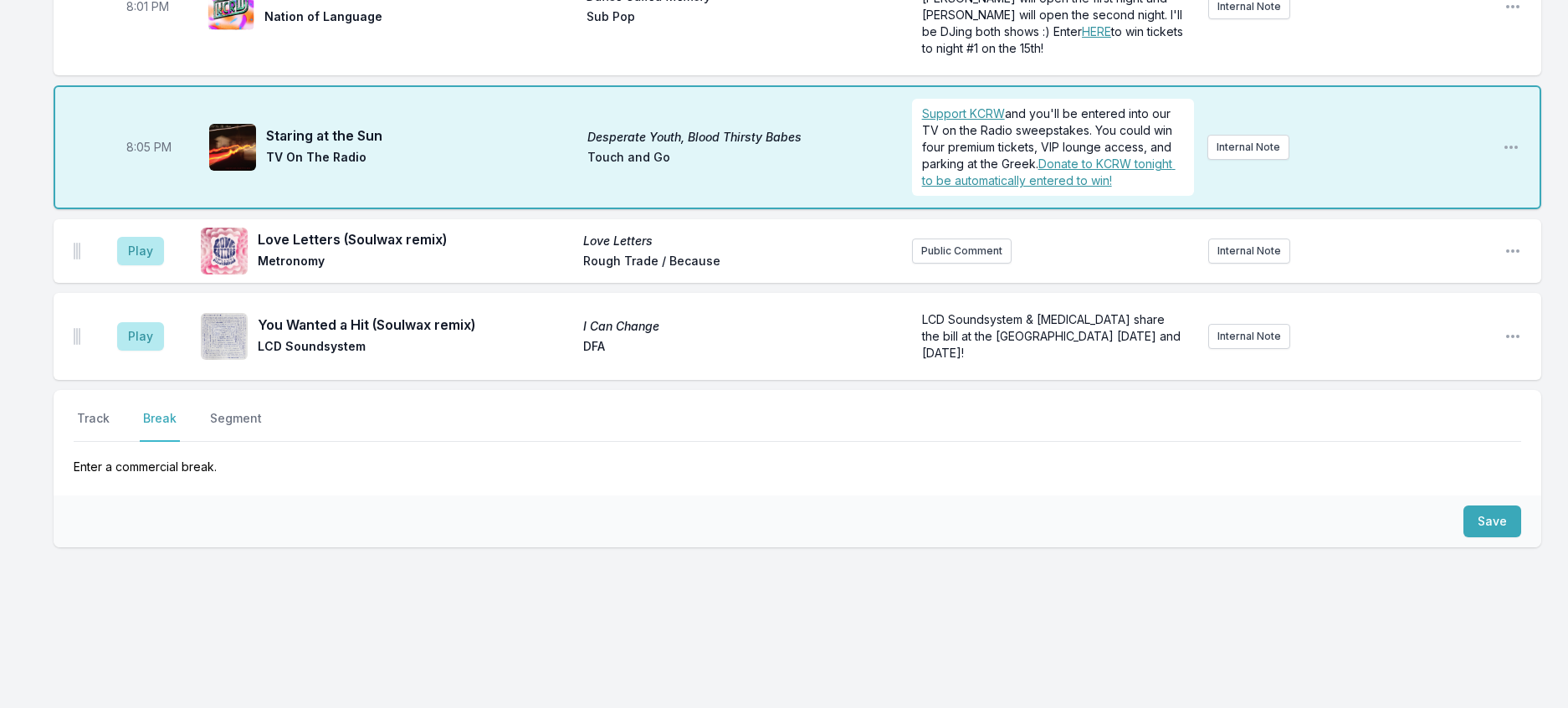
scroll to position [361, 0]
click at [1499, 506] on button "Save" at bounding box center [1492, 521] width 58 height 31
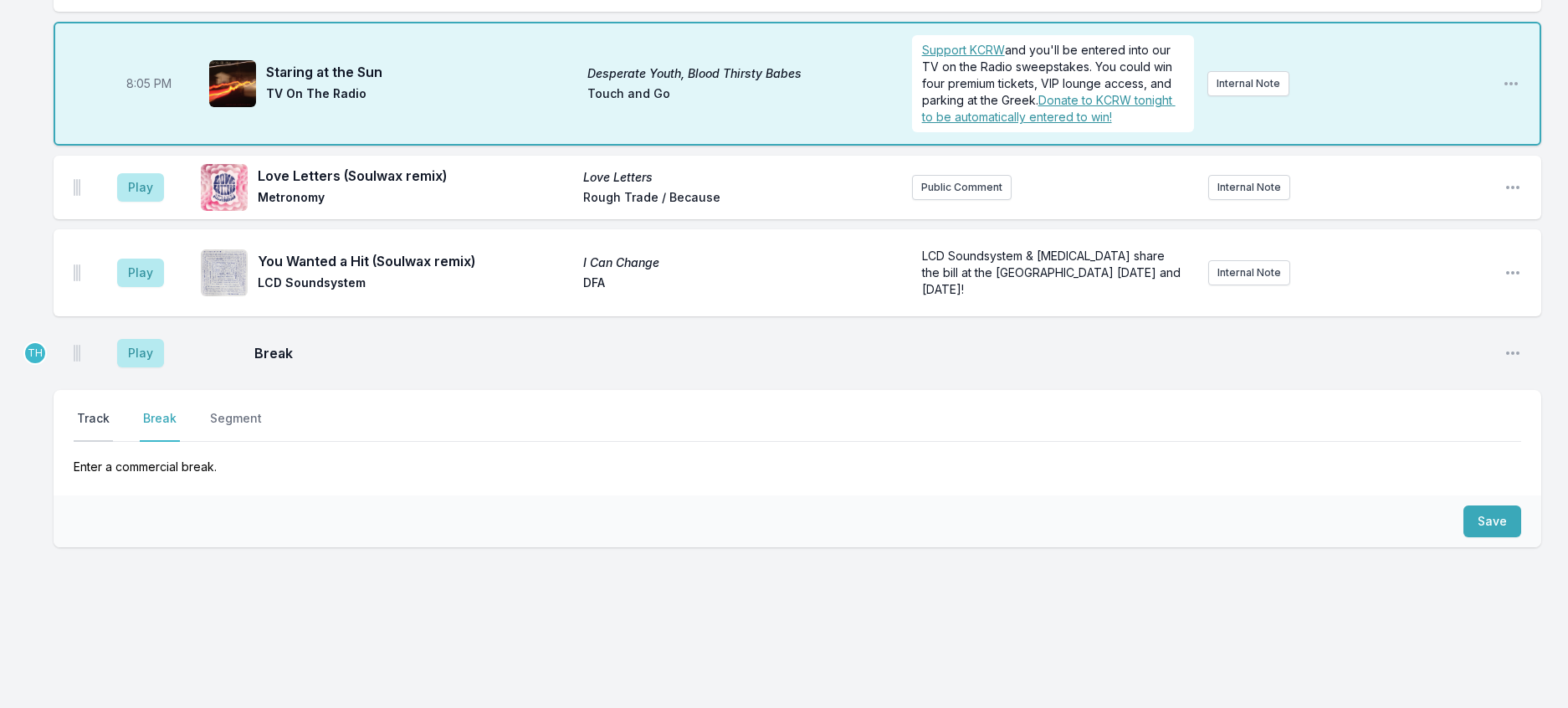
click at [87, 442] on button "Track" at bounding box center [92, 425] width 39 height 31
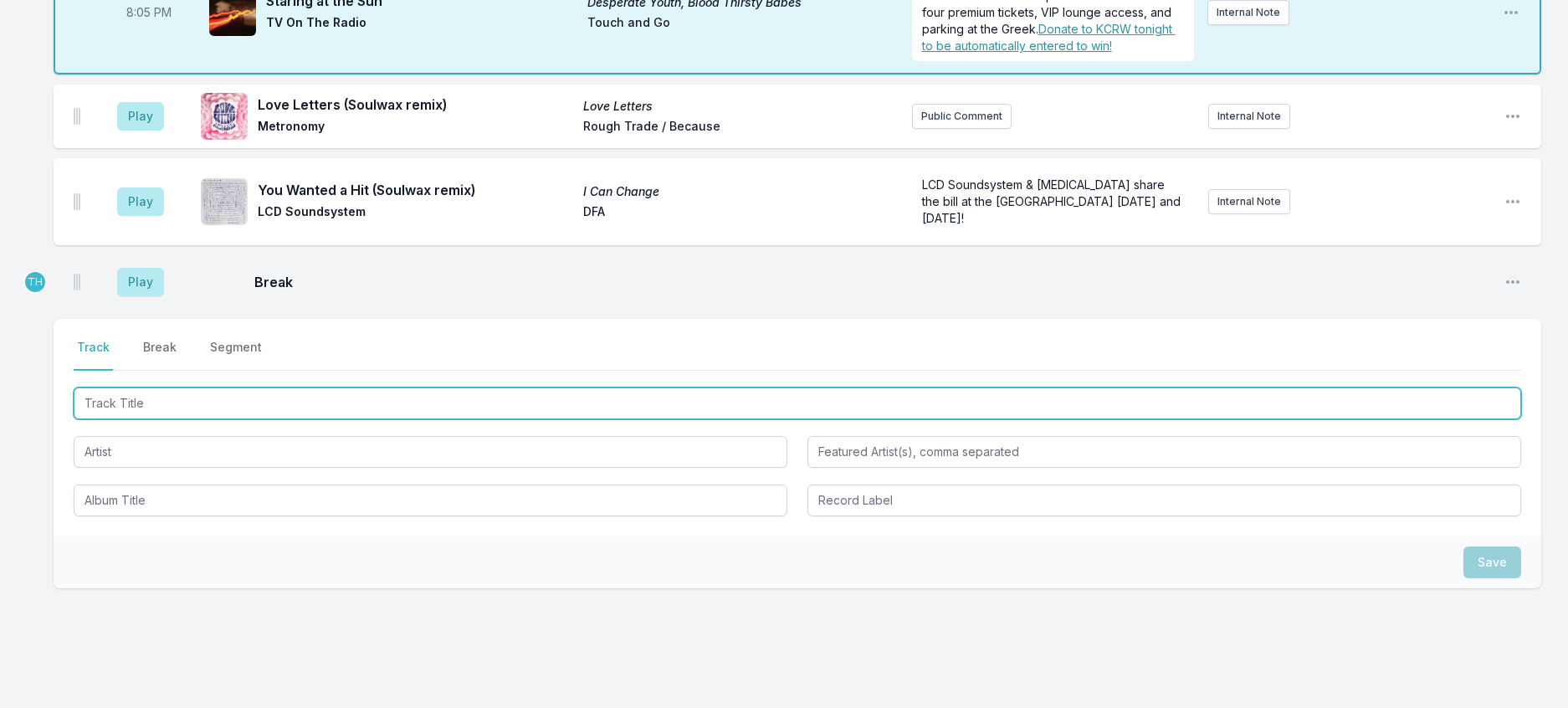
click at [110, 419] on input "Track Title" at bounding box center [797, 403] width 1447 height 31
type input "Run Free"
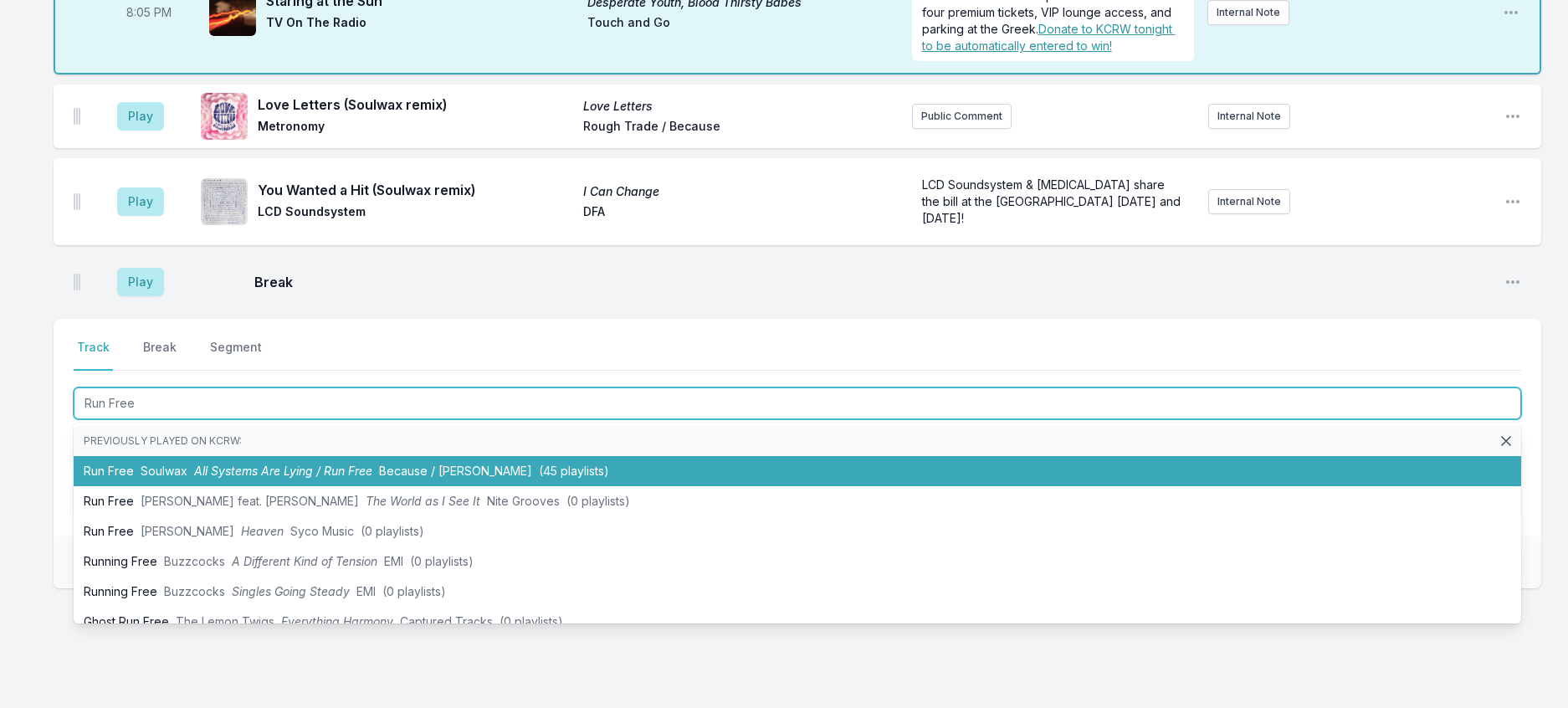
click at [268, 478] on span "All Systems Are Lying / Run Free" at bounding box center [283, 471] width 178 height 14
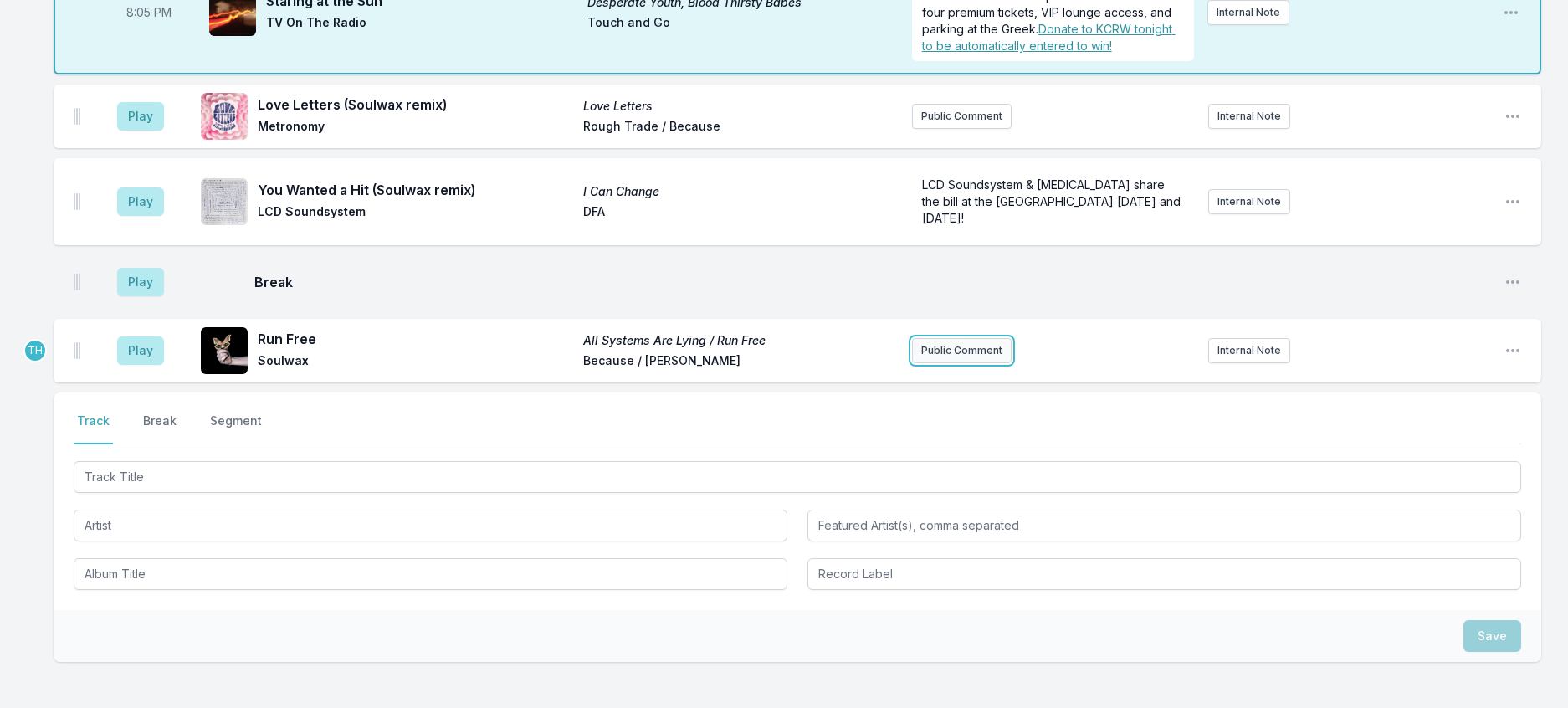
click at [935, 364] on button "Public Comment" at bounding box center [961, 351] width 99 height 25
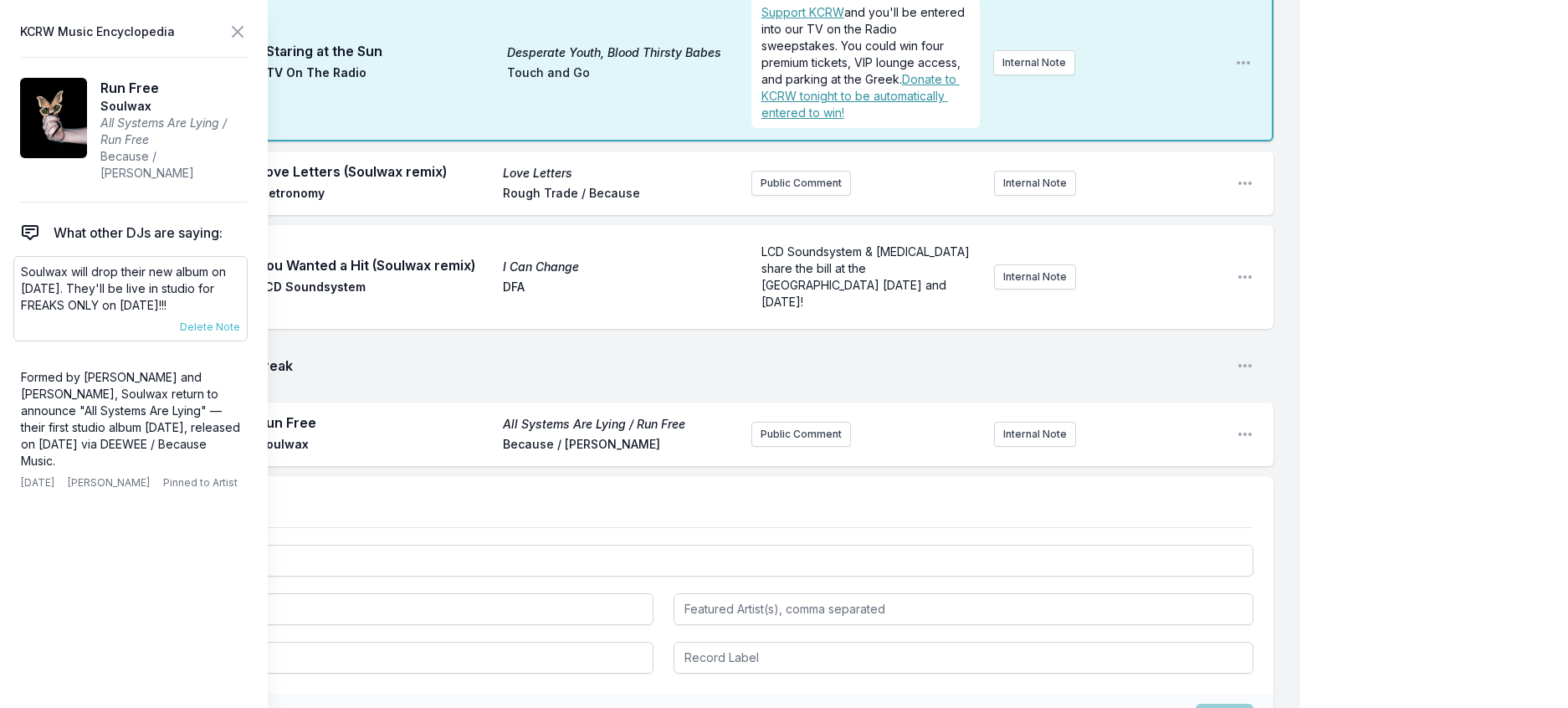
drag, startPoint x: 244, startPoint y: 323, endPoint x: 22, endPoint y: 286, distance: 225.1
click at [11, 286] on aside "KCRW Music Encyclopedia Run Free Soulwax All Systems Are Lying / Run Free Becau…" at bounding box center [133, 354] width 268 height 708
copy p "Soulwax will drop their new album on [DATE]. They'll be live in studio for FREA…"
click at [784, 447] on button "Public Comment" at bounding box center [801, 434] width 99 height 25
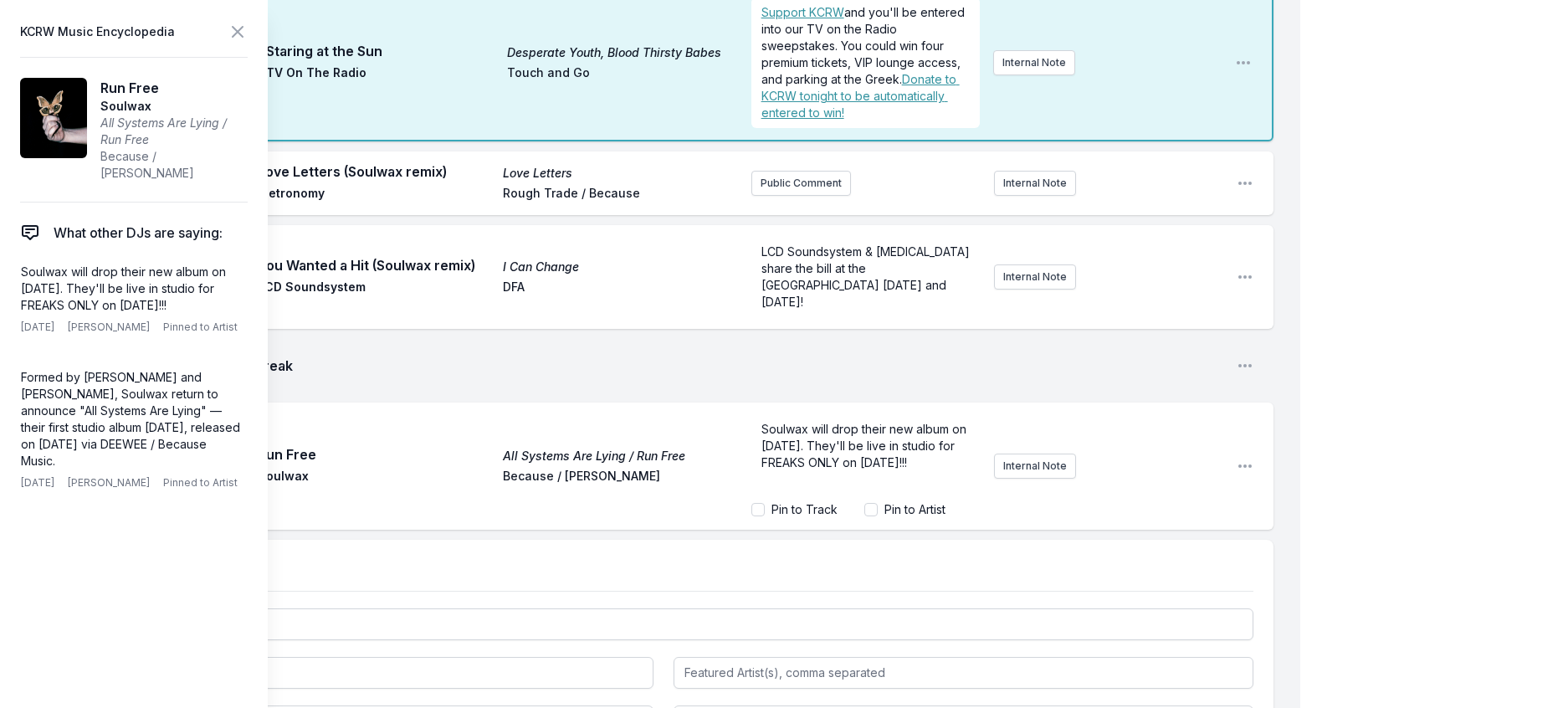
drag, startPoint x: 798, startPoint y: 597, endPoint x: 898, endPoint y: 593, distance: 100.1
click at [898, 469] on span "Soulwax will drop their new album on [DATE]. They'll be live in studio for FREA…" at bounding box center [865, 446] width 208 height 48
click at [864, 516] on input "Pin to Artist" at bounding box center [870, 509] width 13 height 13
checkbox input "true"
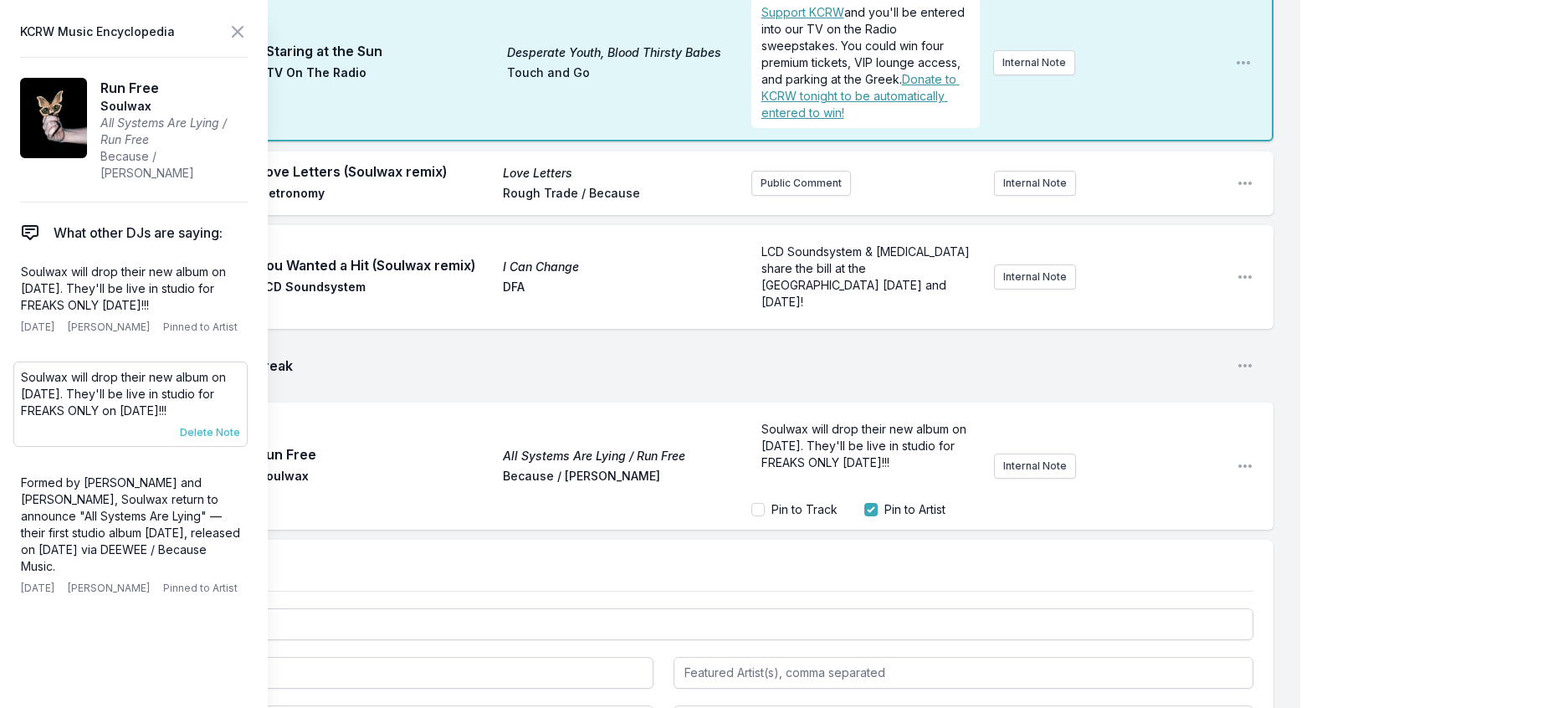
click at [233, 439] on span "Delete Note" at bounding box center [209, 432] width 60 height 13
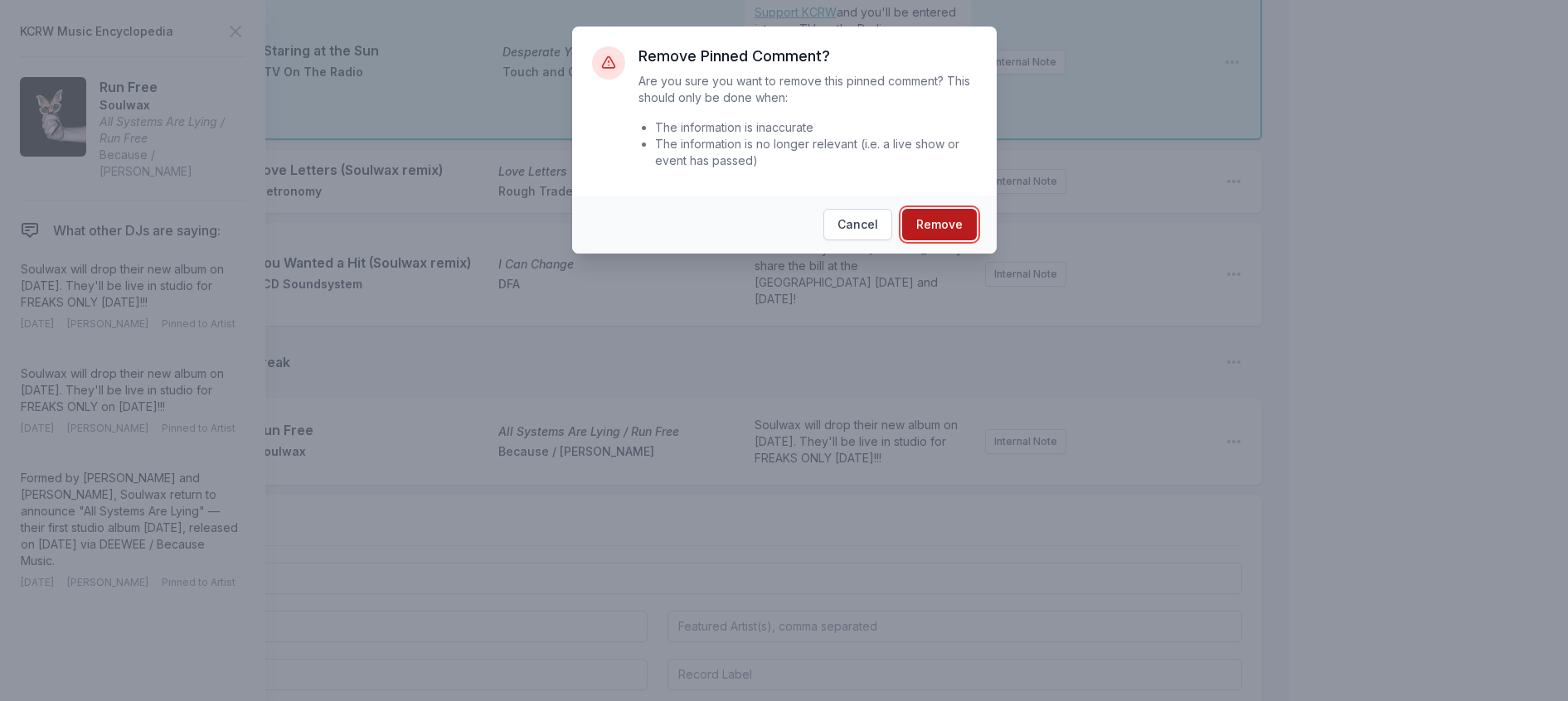
click at [940, 240] on button "Remove" at bounding box center [939, 224] width 74 height 31
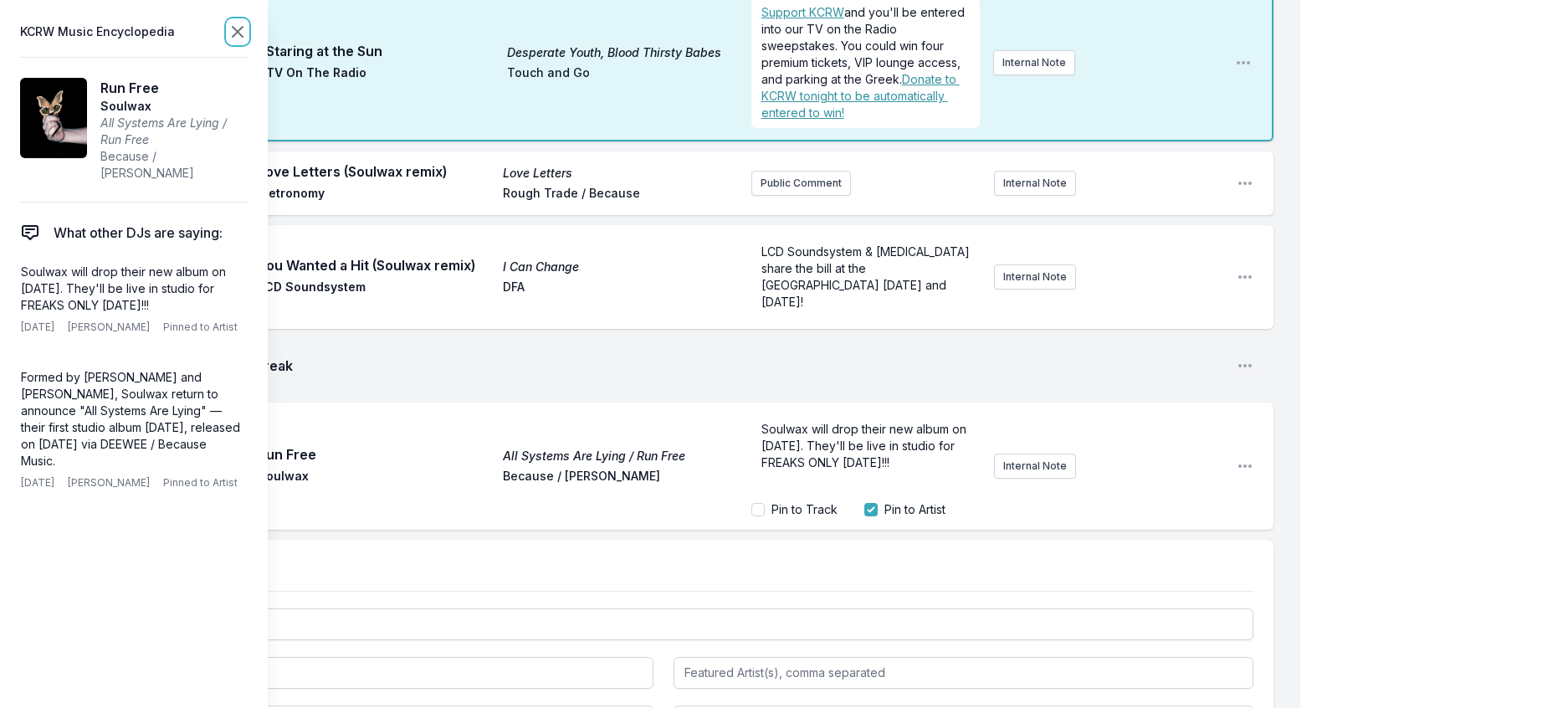
click at [248, 30] on icon at bounding box center [237, 31] width 20 height 20
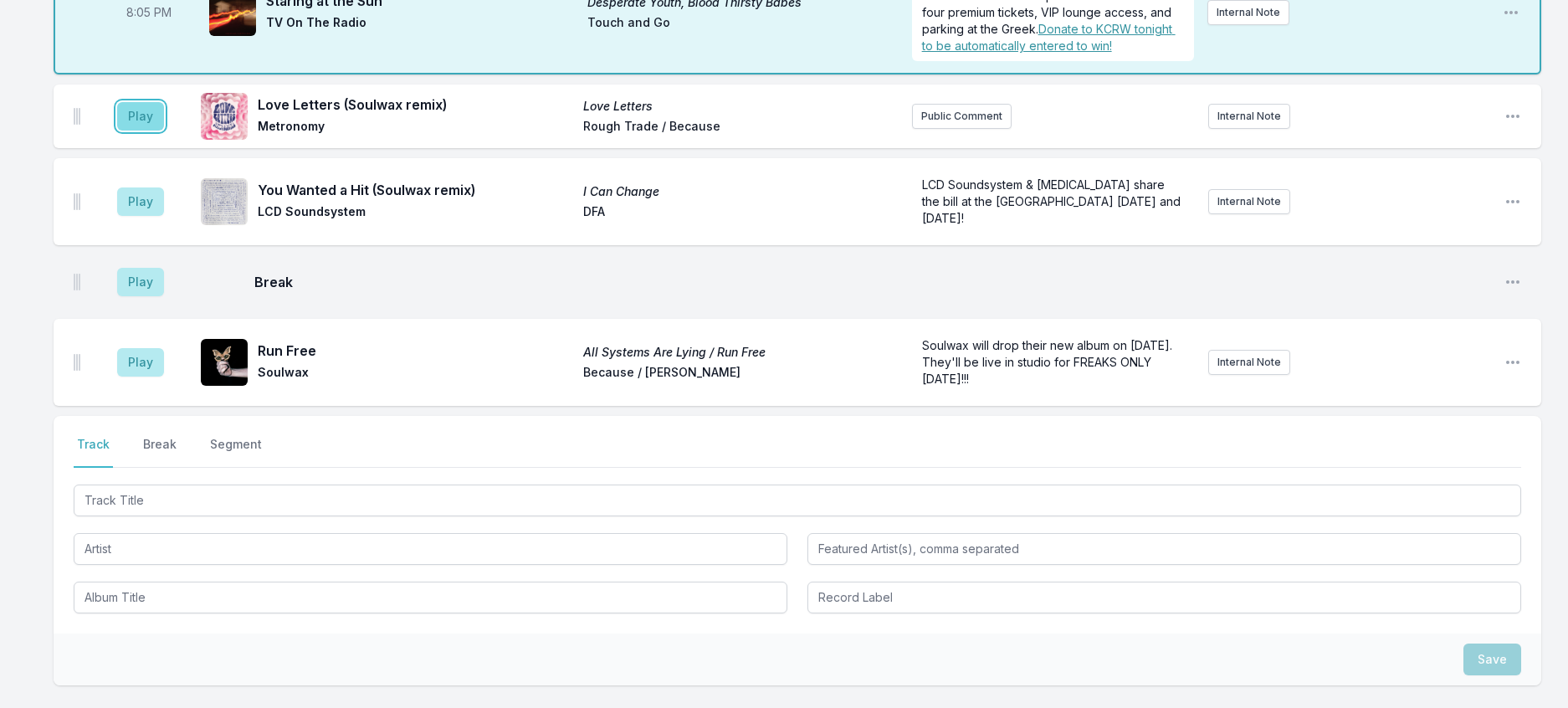
drag, startPoint x: 150, startPoint y: 202, endPoint x: 168, endPoint y: 193, distance: 20.1
click at [150, 131] on button "Play" at bounding box center [140, 116] width 47 height 29
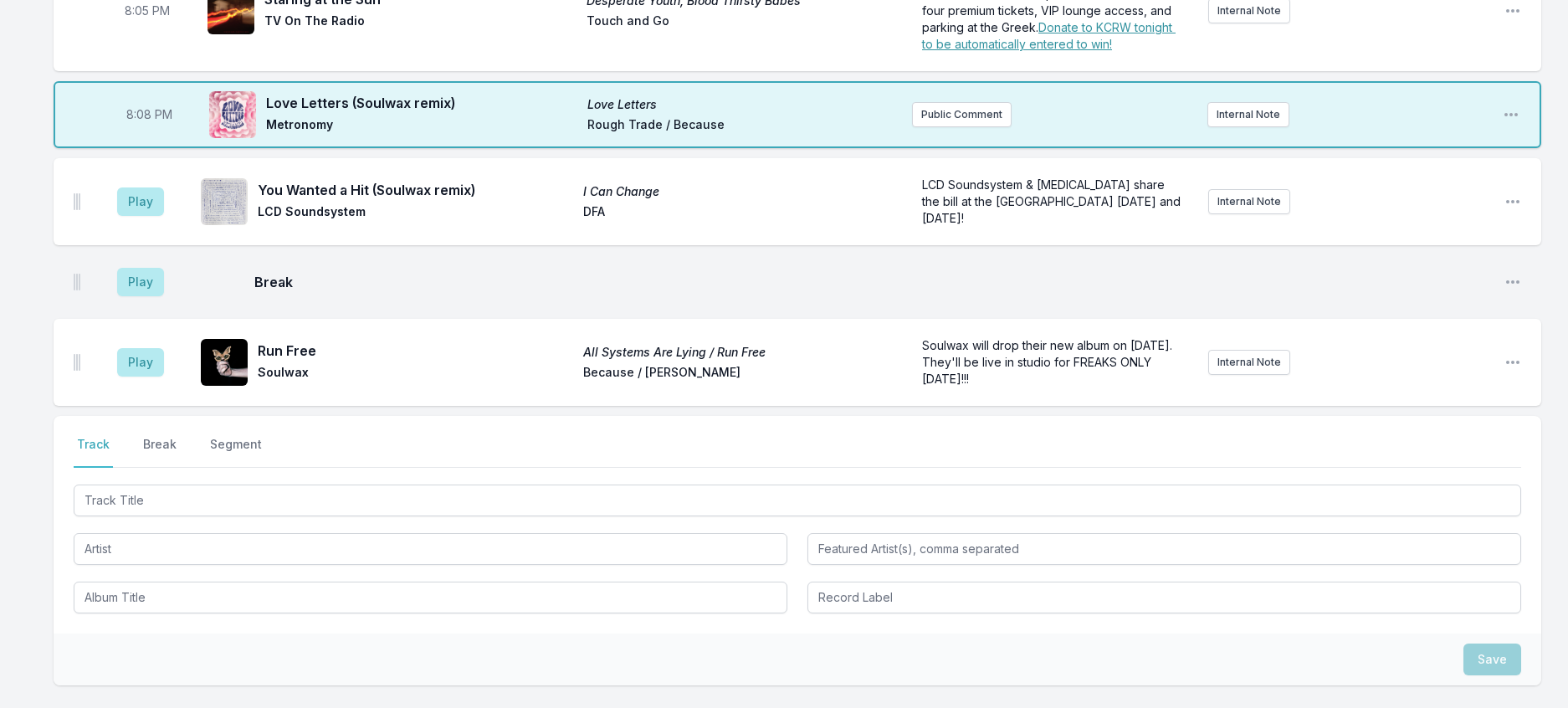
scroll to position [359, 0]
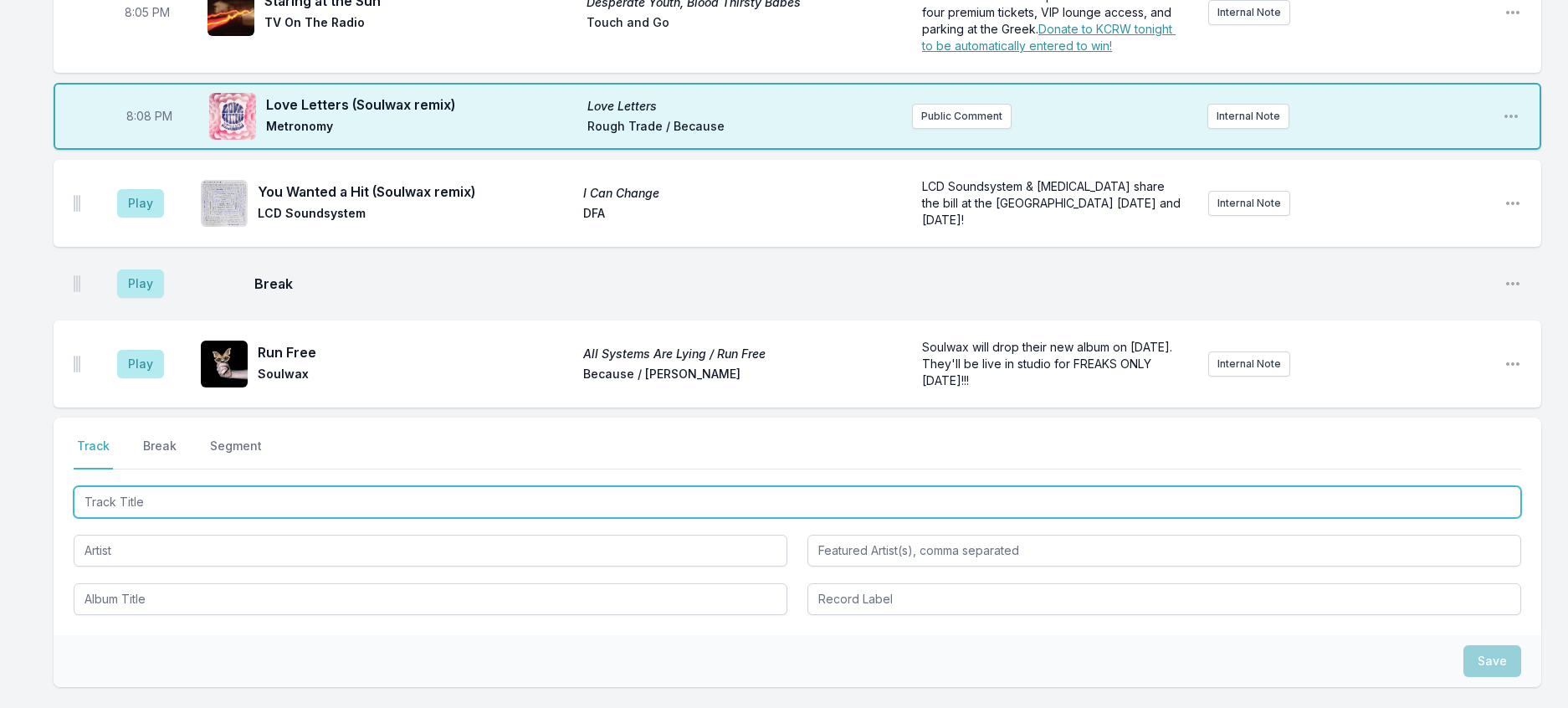
click at [335, 518] on input "Track Title" at bounding box center [797, 502] width 1447 height 31
type input "d"
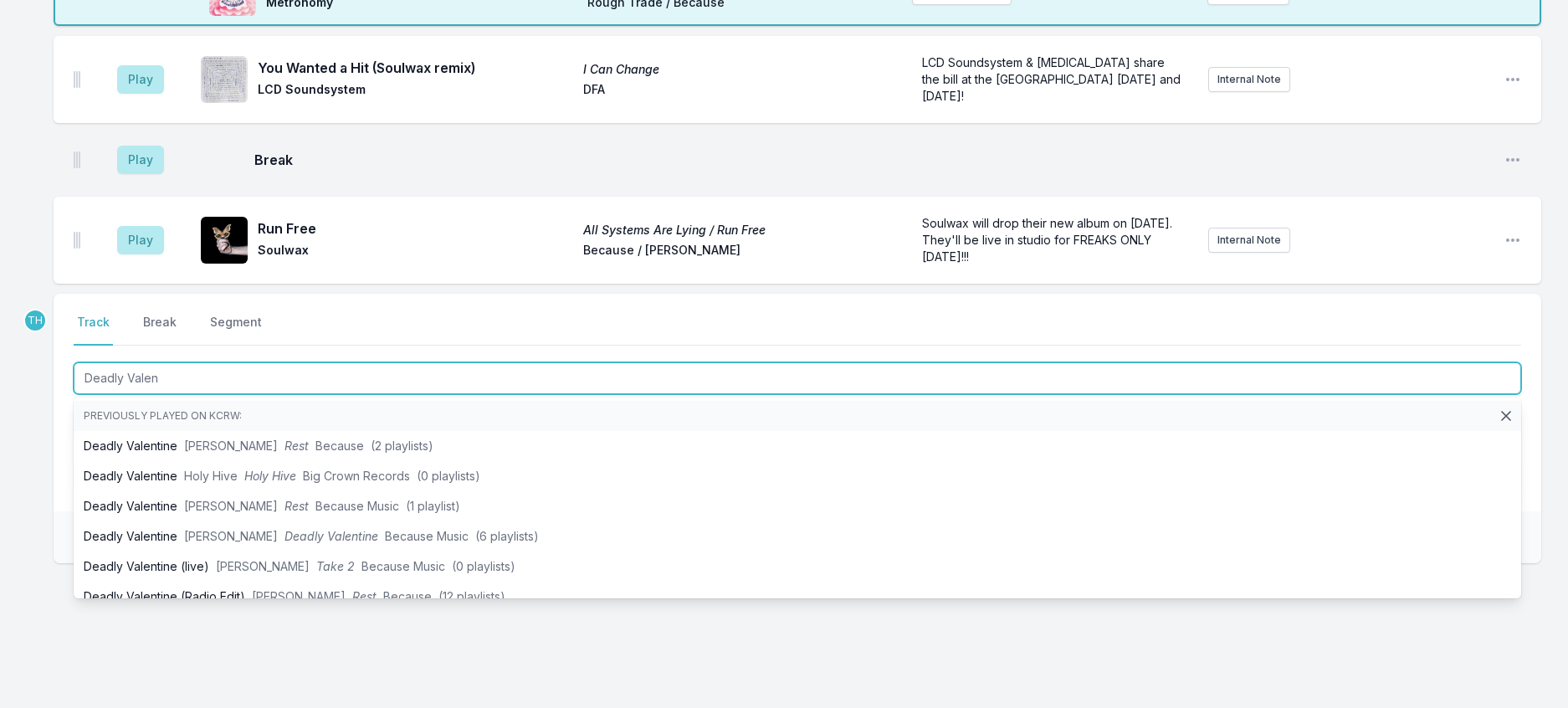
scroll to position [527, 0]
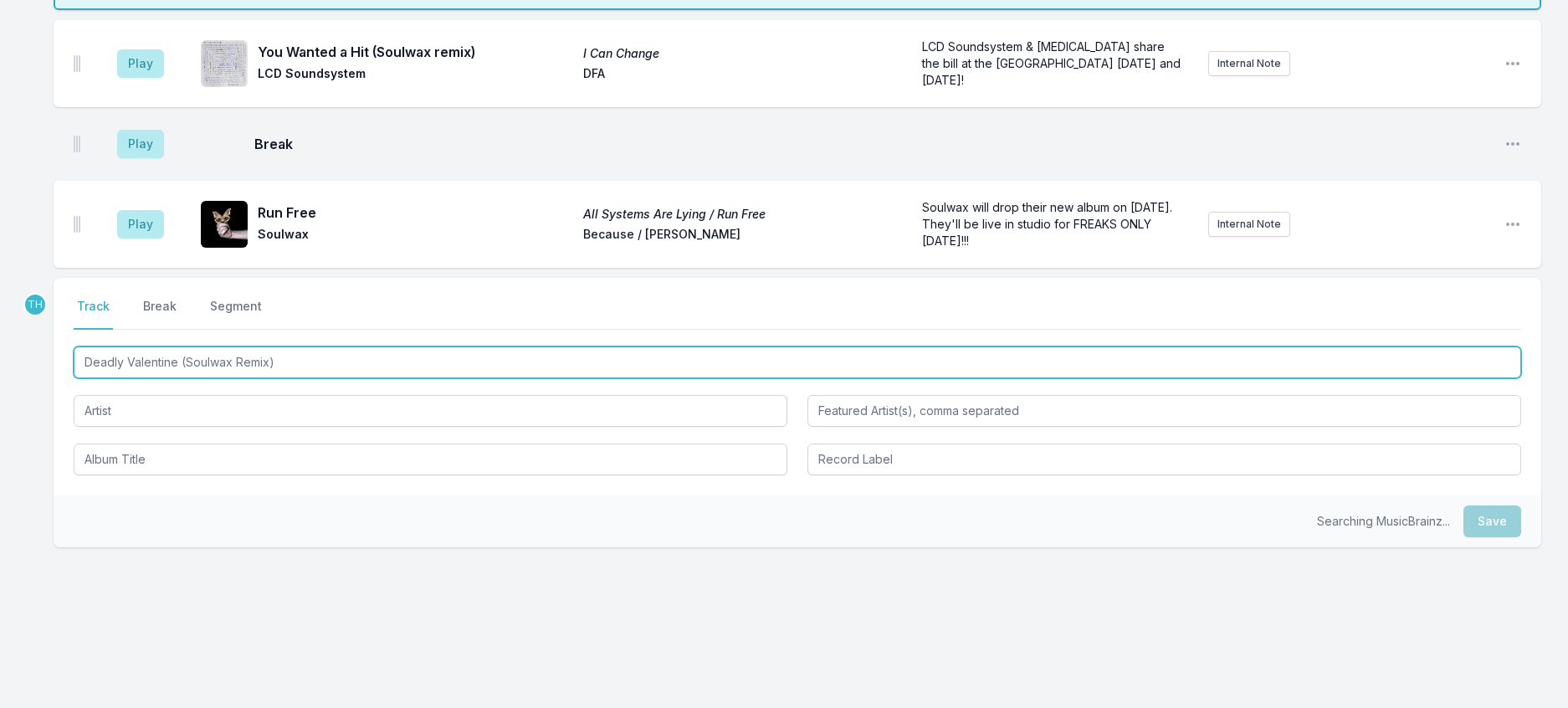
type input "Deadly Valentine (Soulwax Remix)"
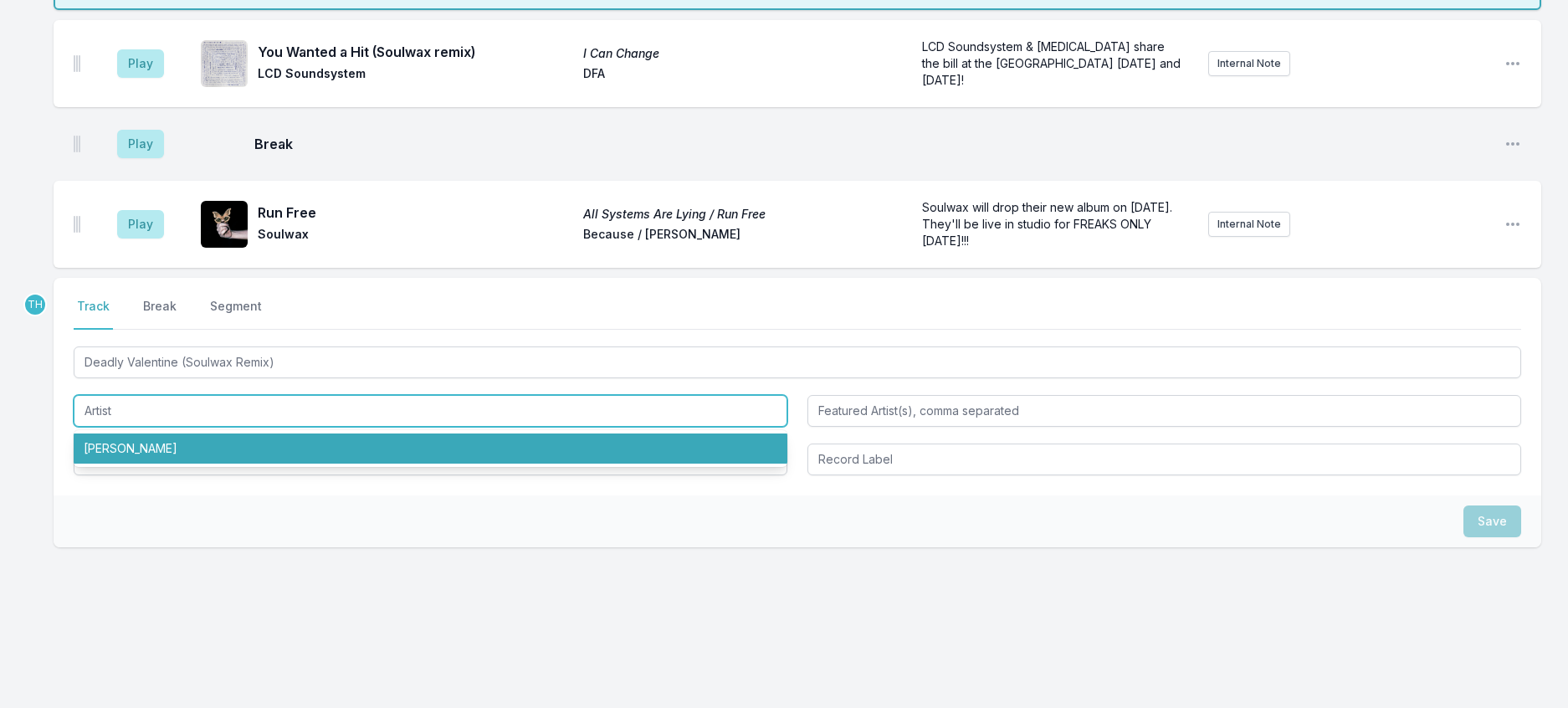
click at [226, 464] on li "[PERSON_NAME]" at bounding box center [430, 448] width 714 height 31
type input "[PERSON_NAME]"
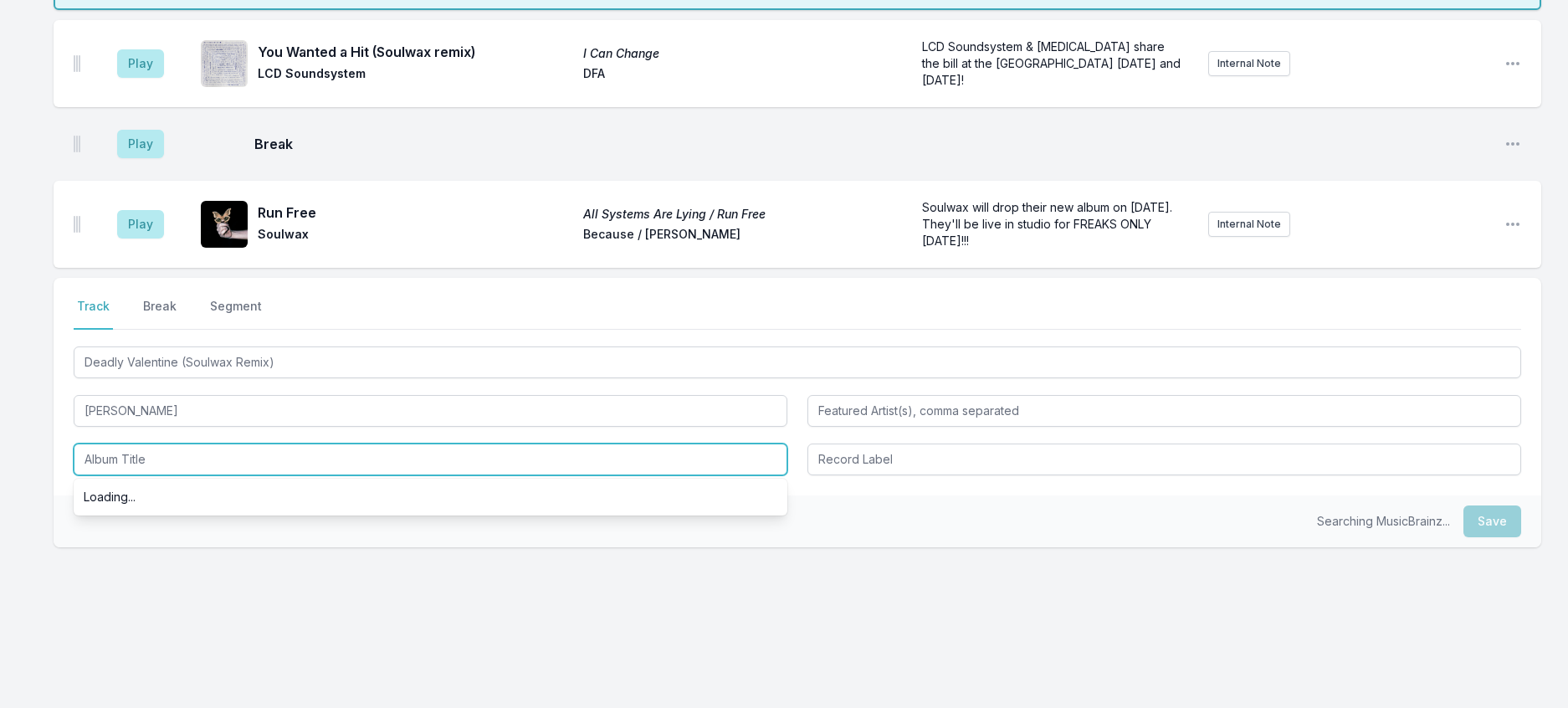
click at [178, 475] on input "Album Title" at bounding box center [430, 460] width 714 height 31
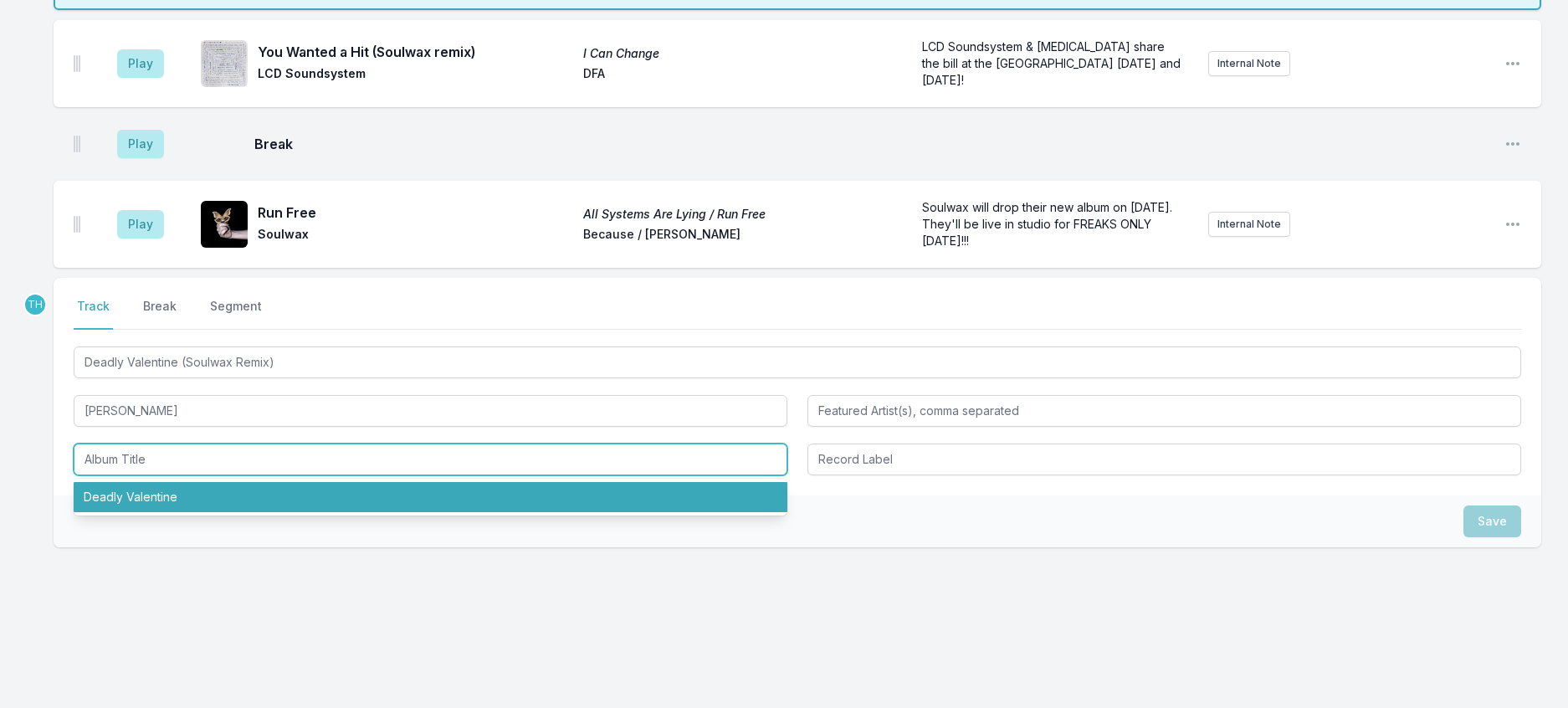
click at [149, 512] on li "Deadly Valentine" at bounding box center [430, 497] width 714 height 31
type input "Deadly Valentine"
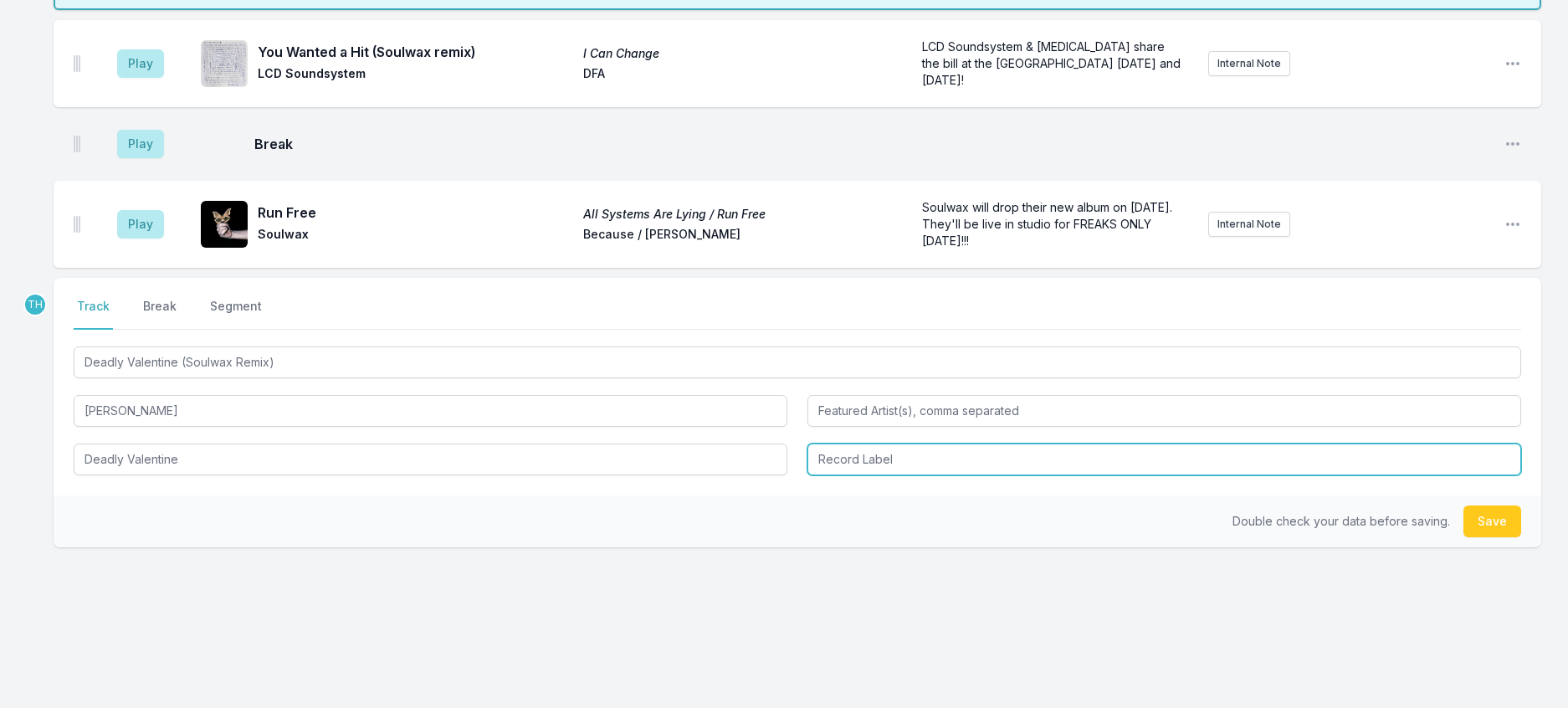
click at [854, 475] on input "Record Label" at bounding box center [1164, 460] width 714 height 31
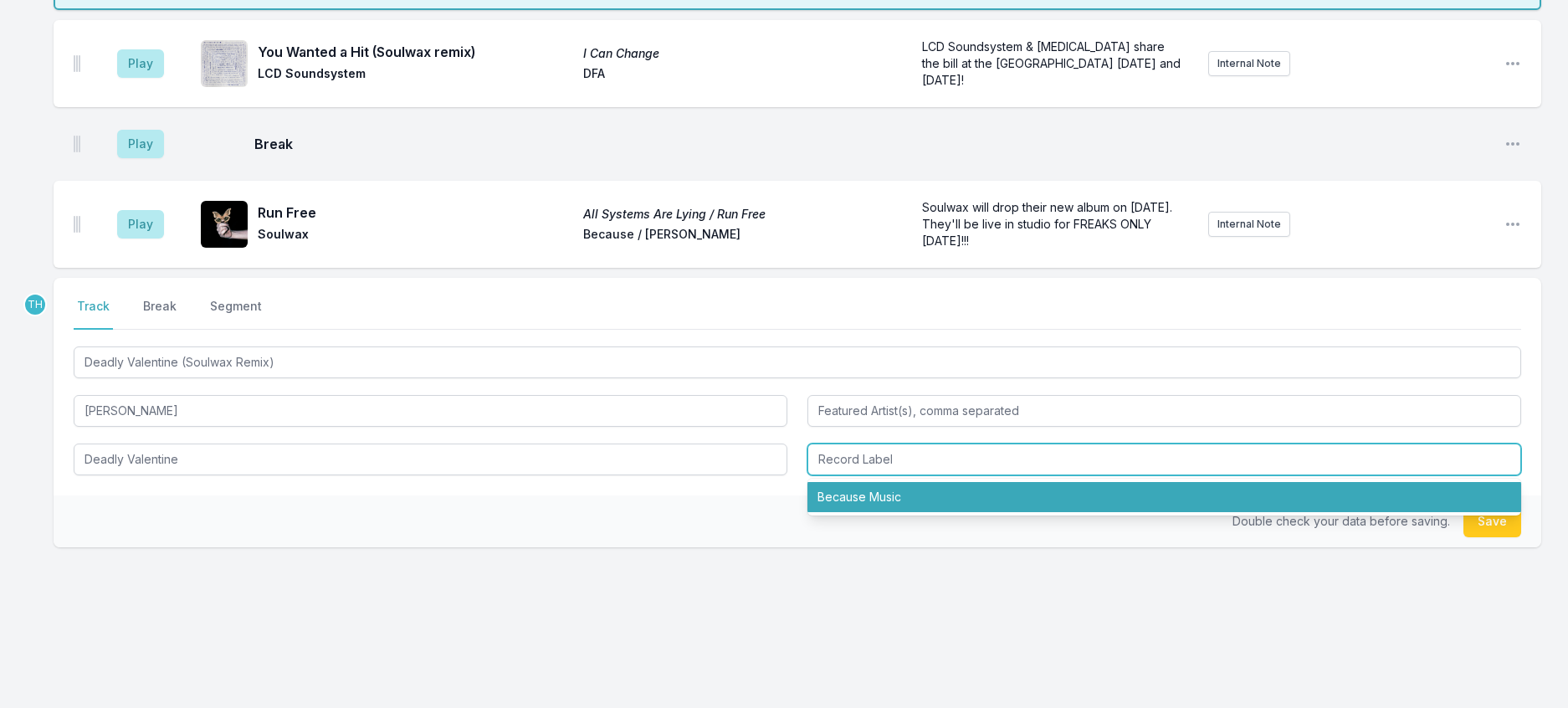
click at [852, 512] on li "Because Music" at bounding box center [1164, 497] width 714 height 31
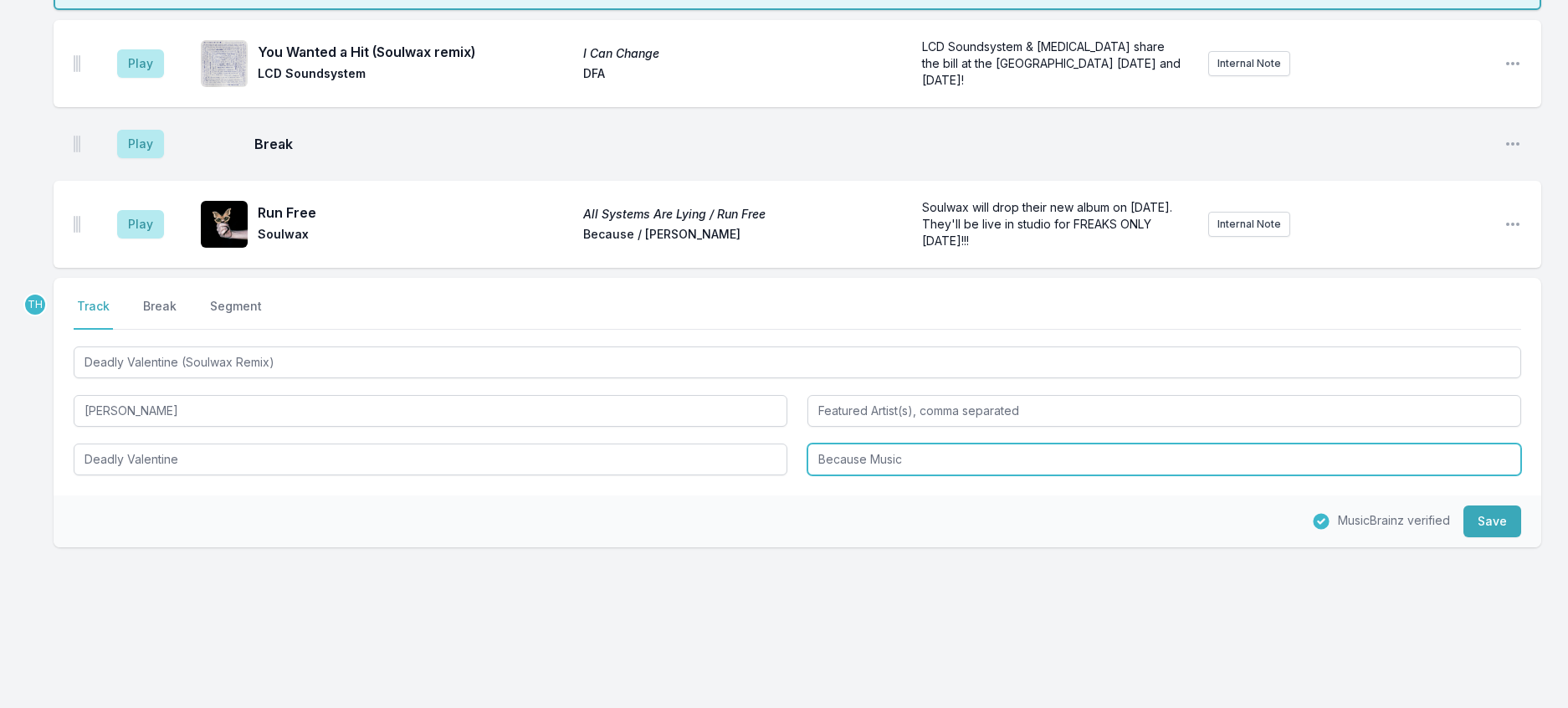
drag, startPoint x: 872, startPoint y: 572, endPoint x: 982, endPoint y: 559, distance: 110.8
click at [982, 475] on input "Because Music" at bounding box center [1164, 460] width 714 height 31
type input "Because"
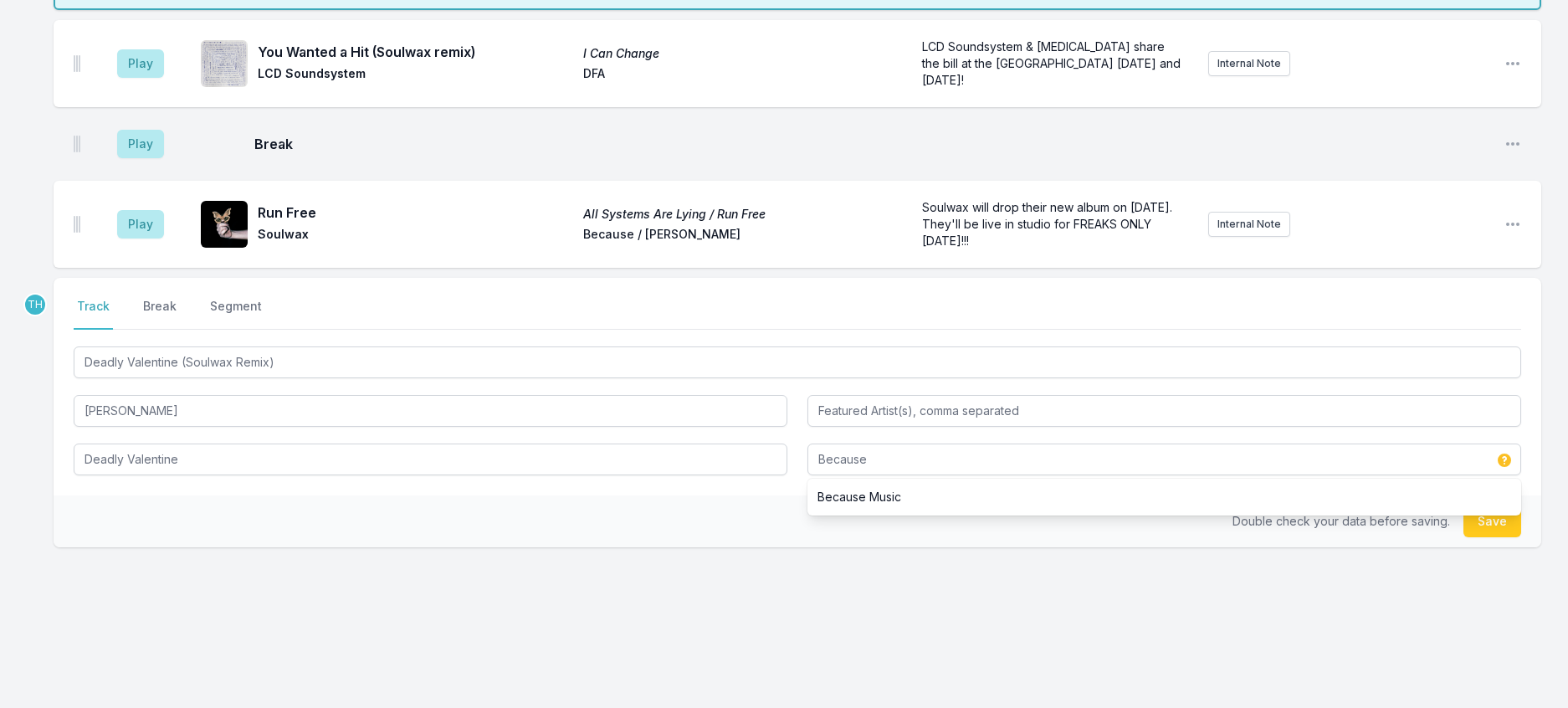
drag, startPoint x: 671, startPoint y: 634, endPoint x: 870, endPoint y: 630, distance: 199.0
click at [671, 548] on div "Double check your data before saving. Save" at bounding box center [797, 521] width 1488 height 52
click at [1487, 537] on button "Save" at bounding box center [1492, 521] width 58 height 31
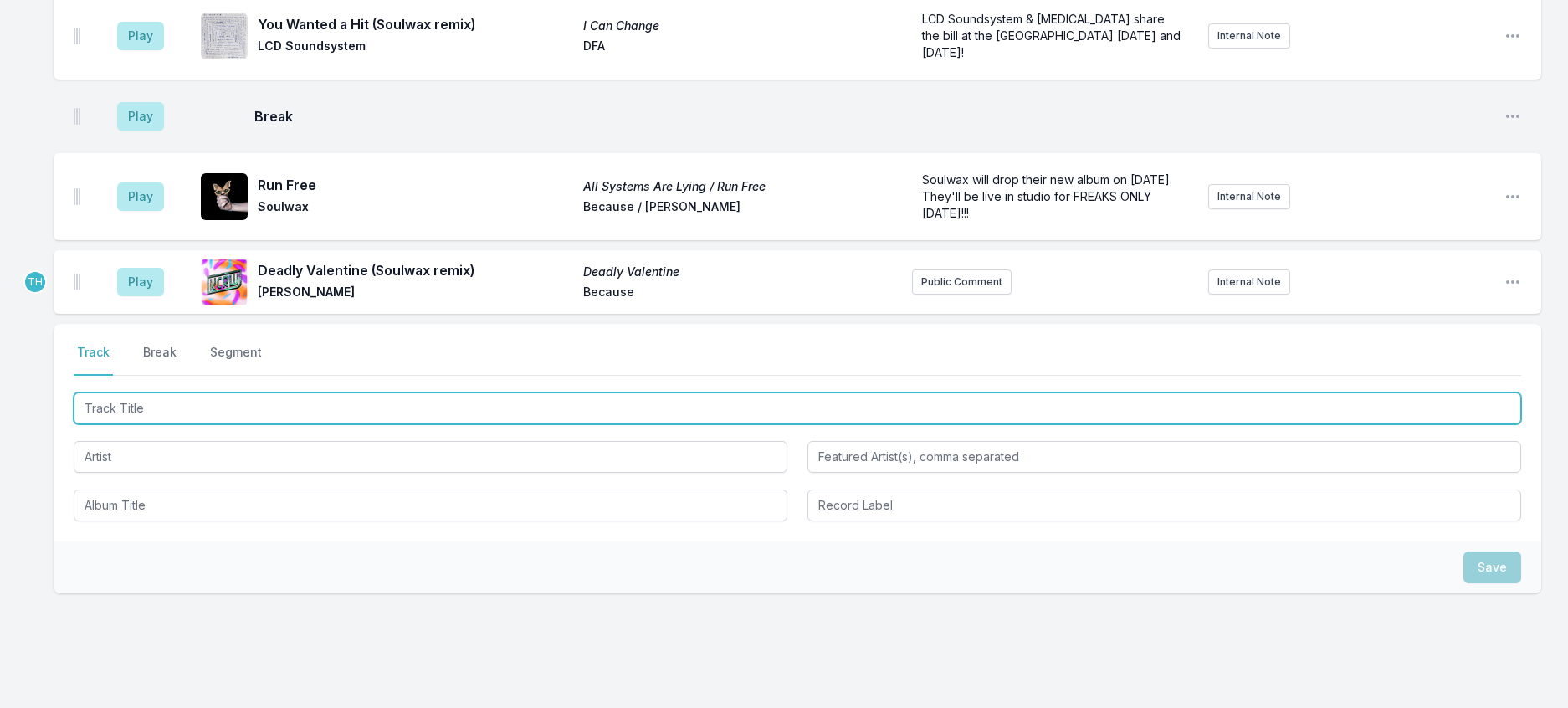
click at [334, 425] on input "Track Title" at bounding box center [797, 408] width 1447 height 31
type input "[PERSON_NAME] (Soulwax Remix)"
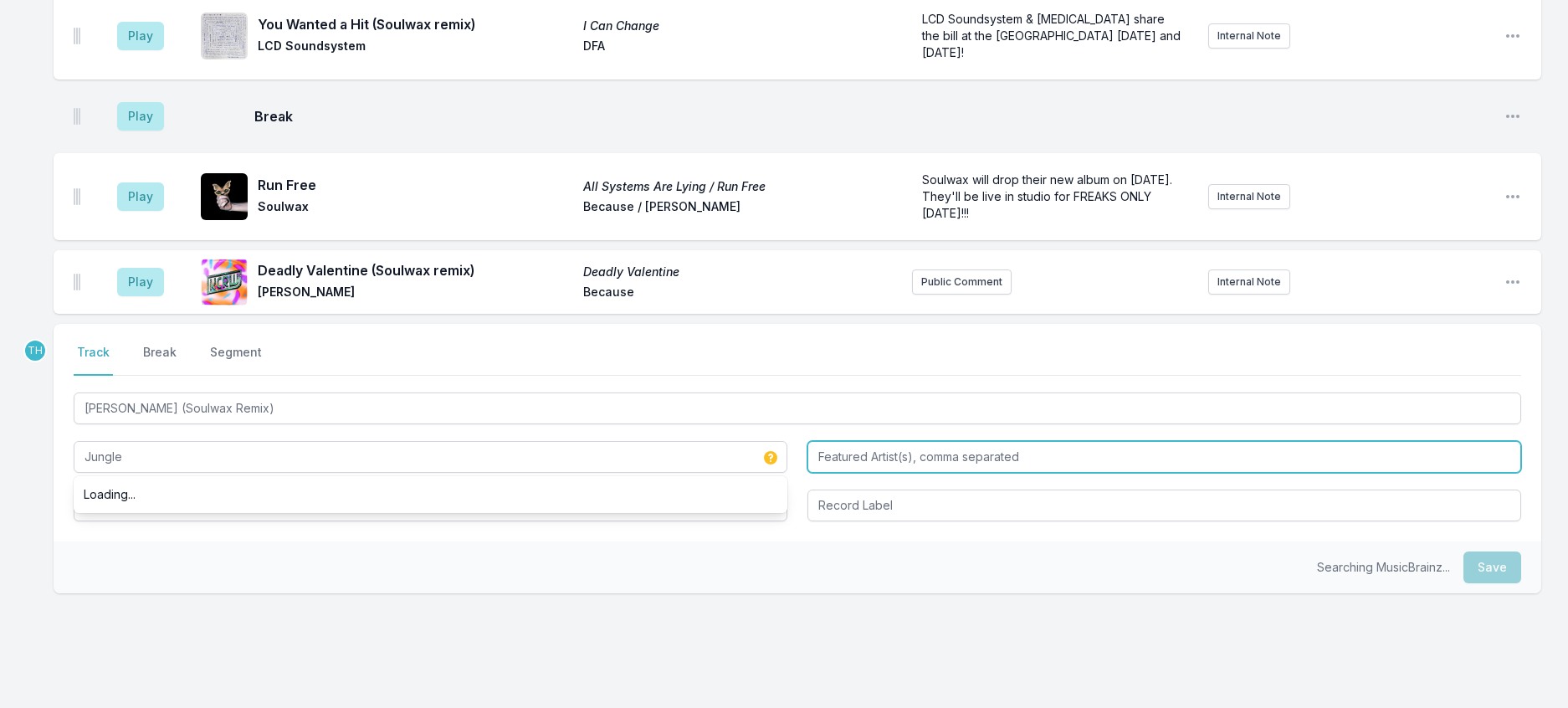
type input "Jungle"
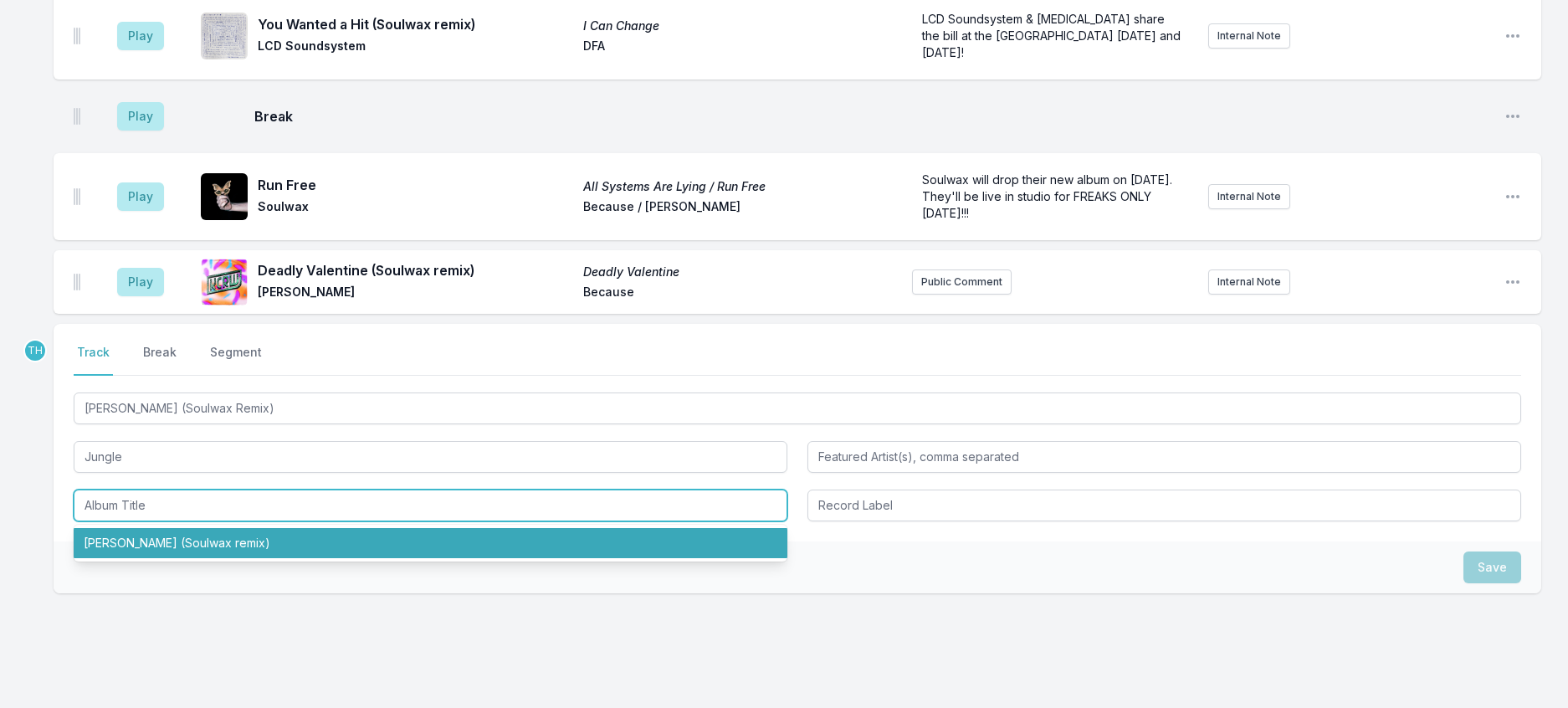
click at [270, 558] on li "[PERSON_NAME] (Soulwax remix)" at bounding box center [430, 543] width 714 height 31
type input "[PERSON_NAME] (Soulwax remix)"
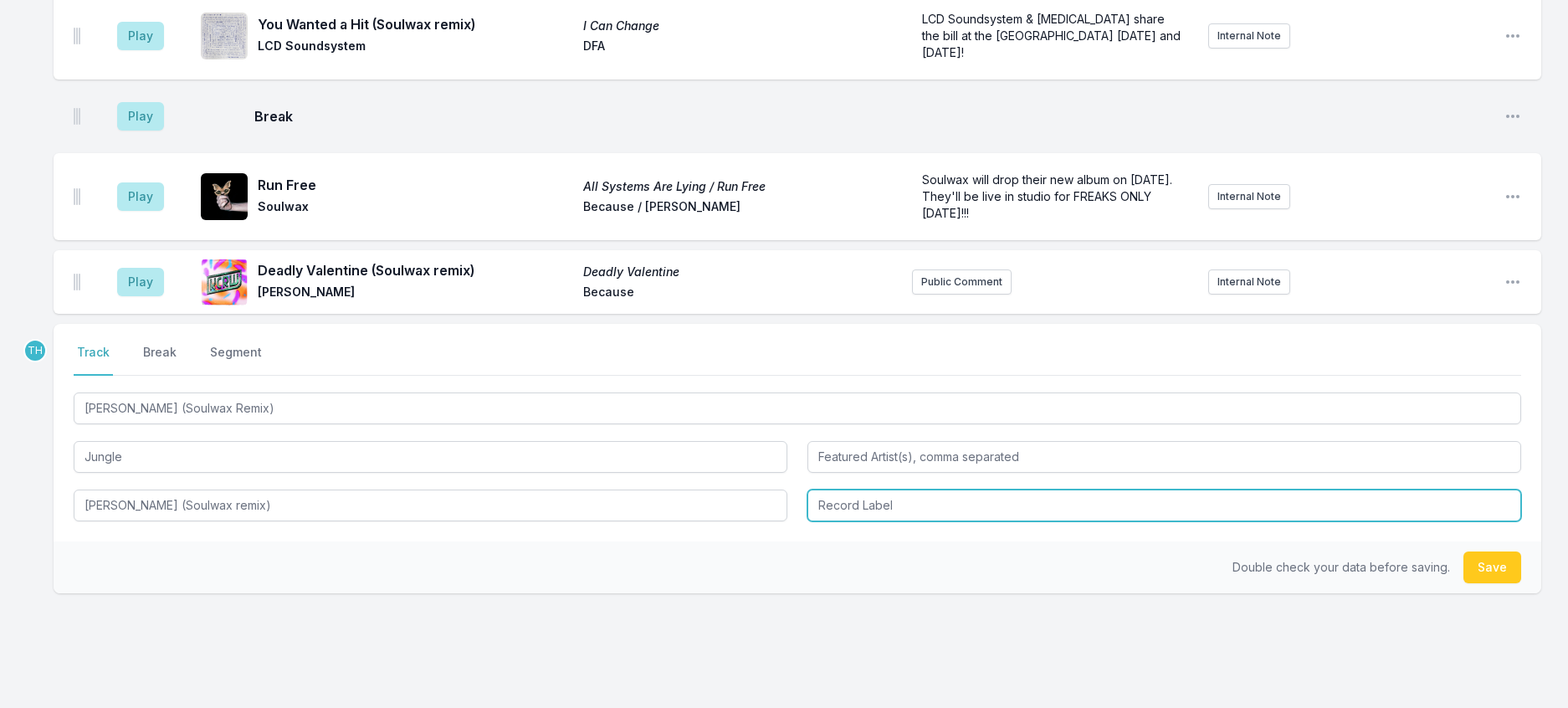
click at [852, 521] on input "Record Label" at bounding box center [1164, 505] width 714 height 31
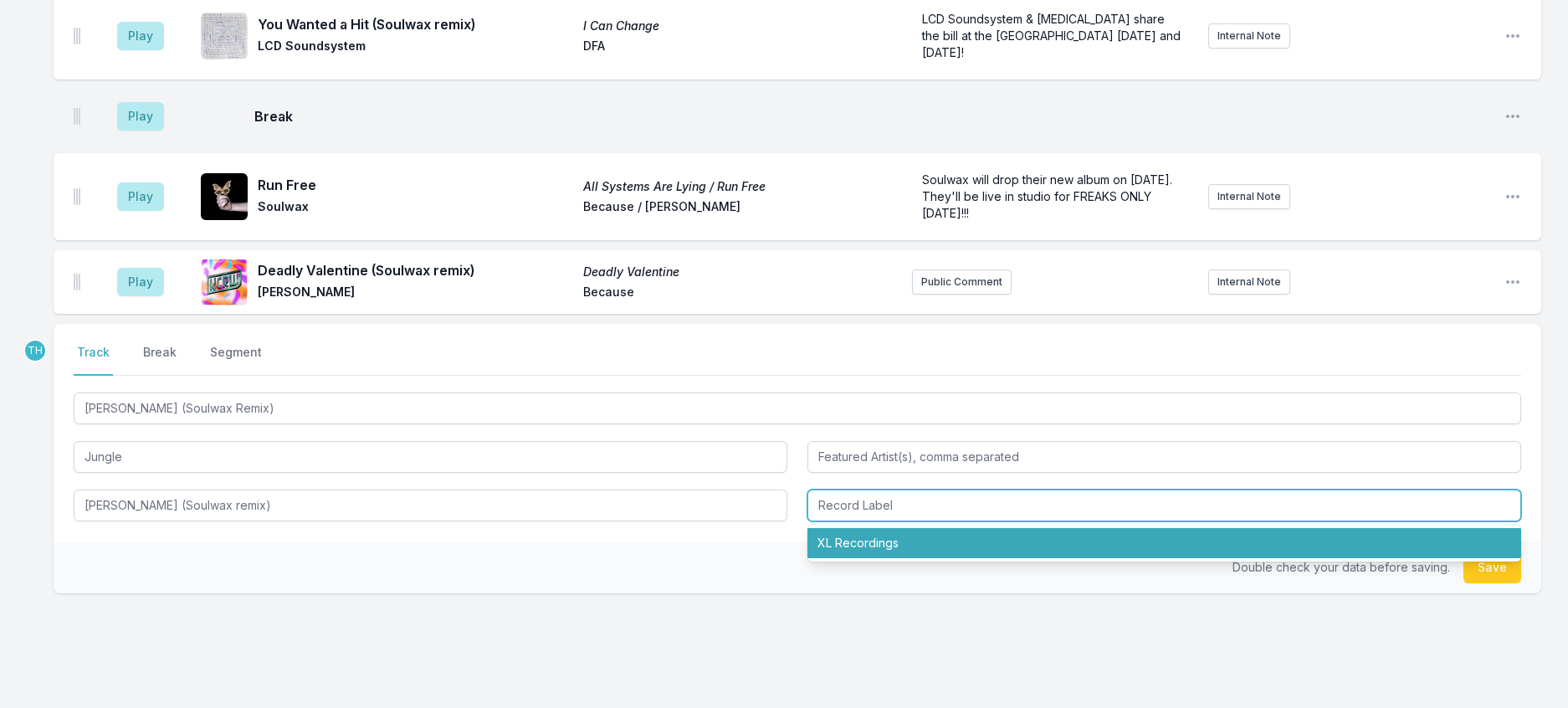
click at [854, 558] on li "XL Recordings" at bounding box center [1164, 543] width 714 height 31
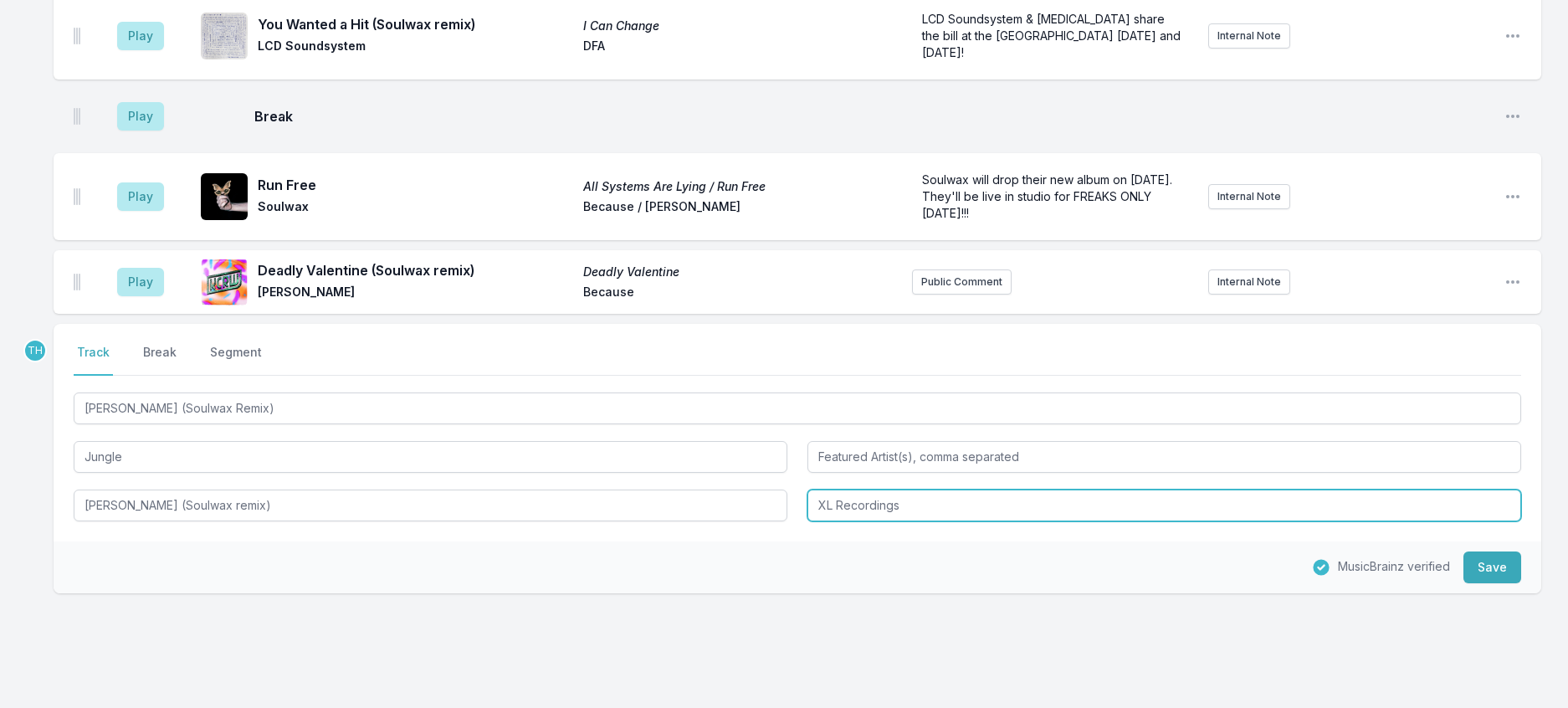
drag, startPoint x: 838, startPoint y: 648, endPoint x: 1130, endPoint y: 642, distance: 292.1
click at [1130, 521] on input "XL Recordings" at bounding box center [1164, 505] width 714 height 31
type input "XL"
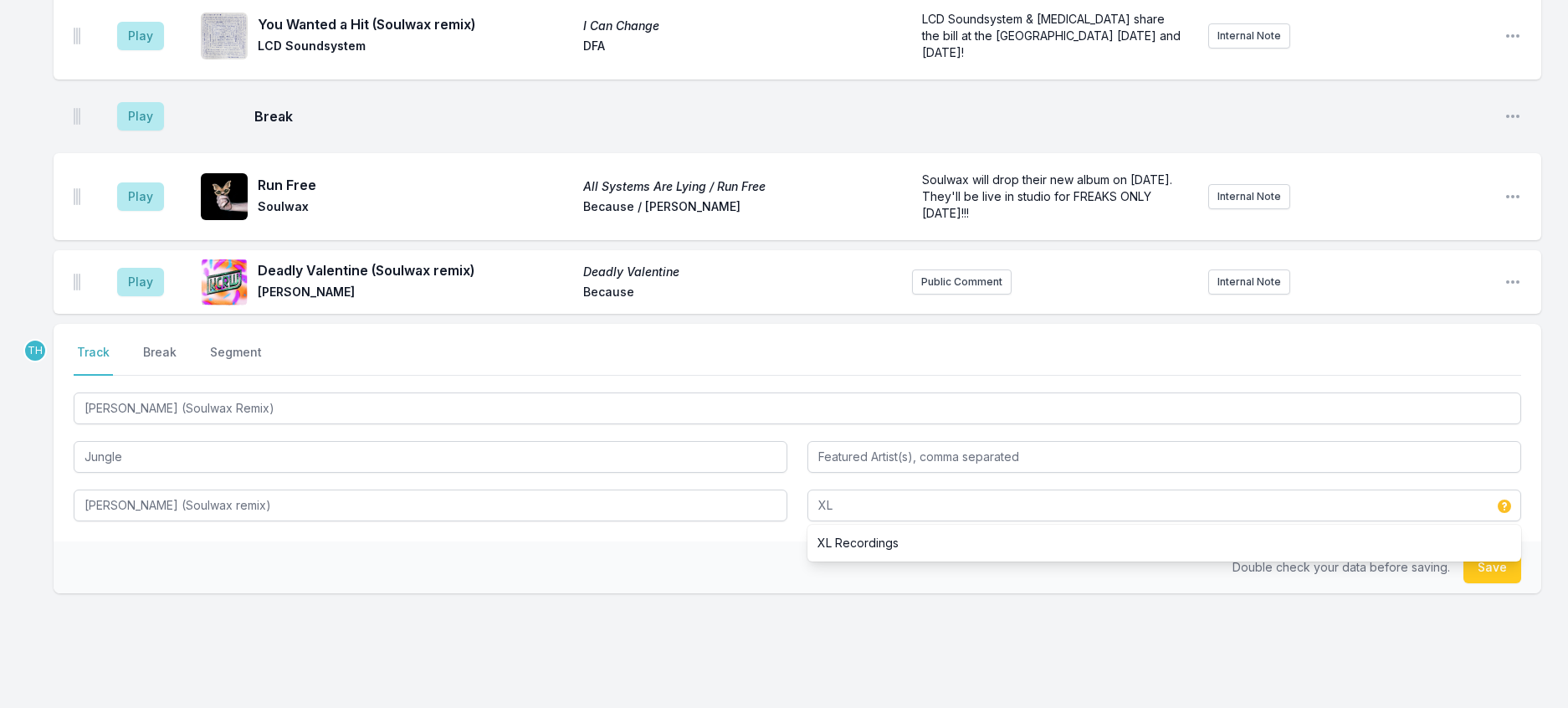
drag, startPoint x: 725, startPoint y: 704, endPoint x: 736, endPoint y: 691, distance: 17.0
click at [725, 593] on div "Double check your data before saving. Save" at bounding box center [797, 568] width 1488 height 52
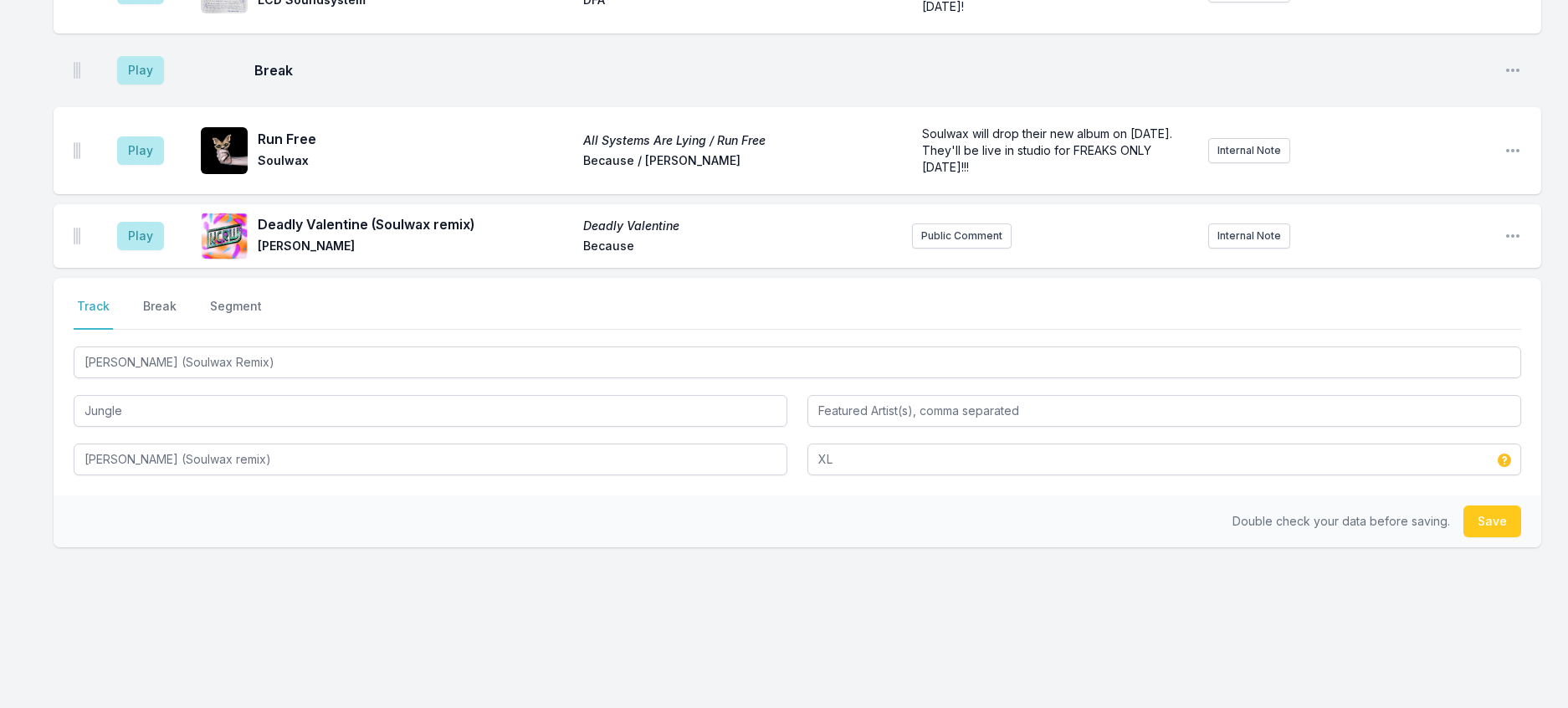
scroll to position [750, 0]
click at [1471, 506] on button "Save" at bounding box center [1492, 521] width 58 height 31
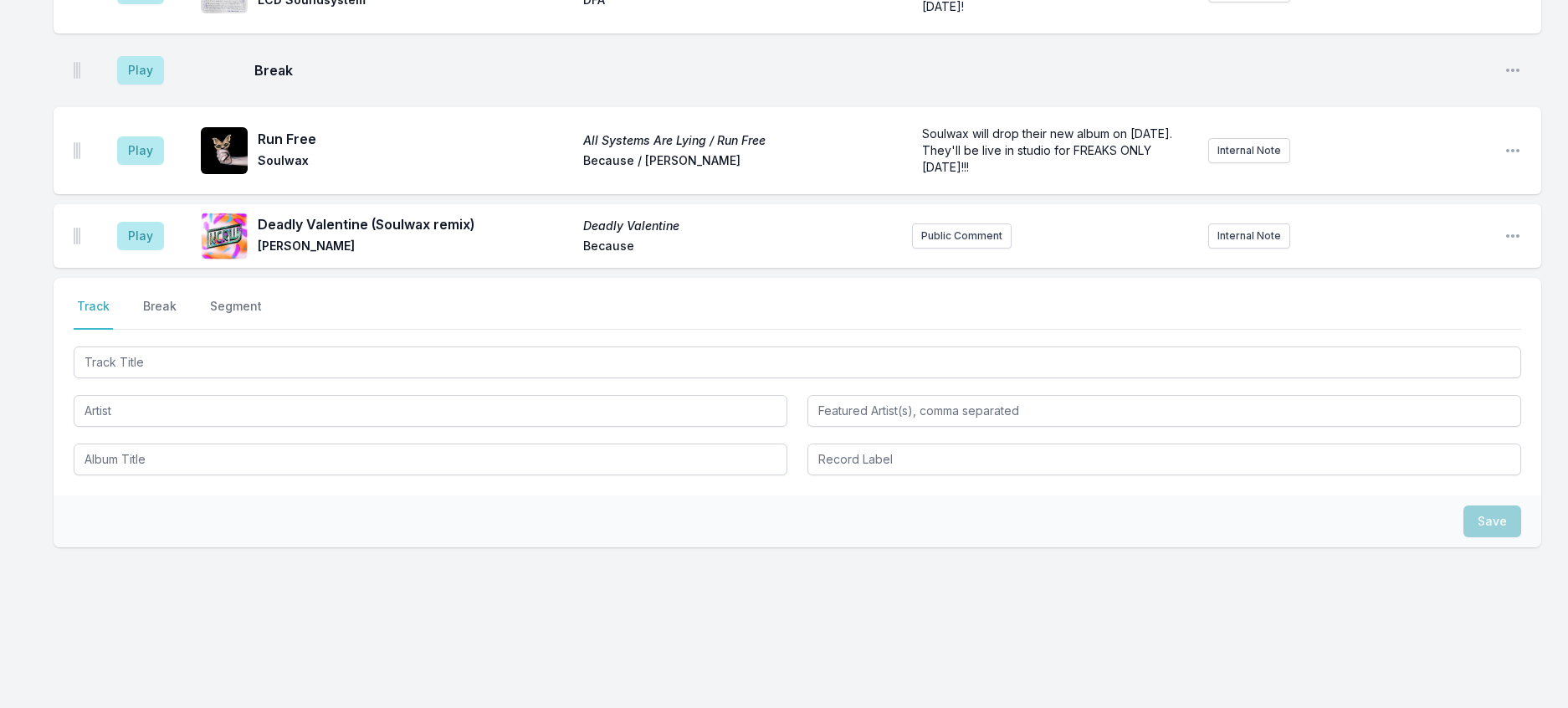
scroll to position [833, 0]
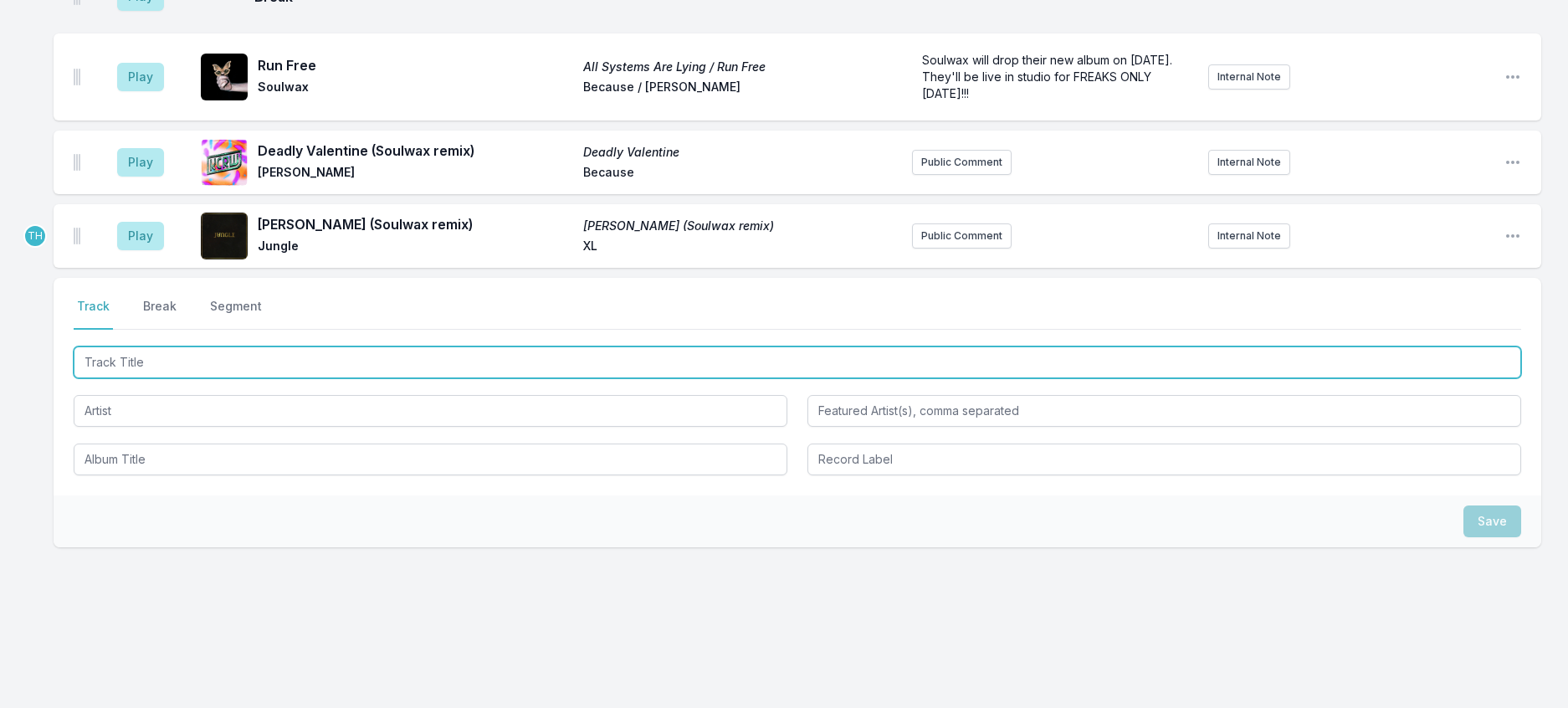
click at [233, 346] on input "Track Title" at bounding box center [797, 362] width 1447 height 31
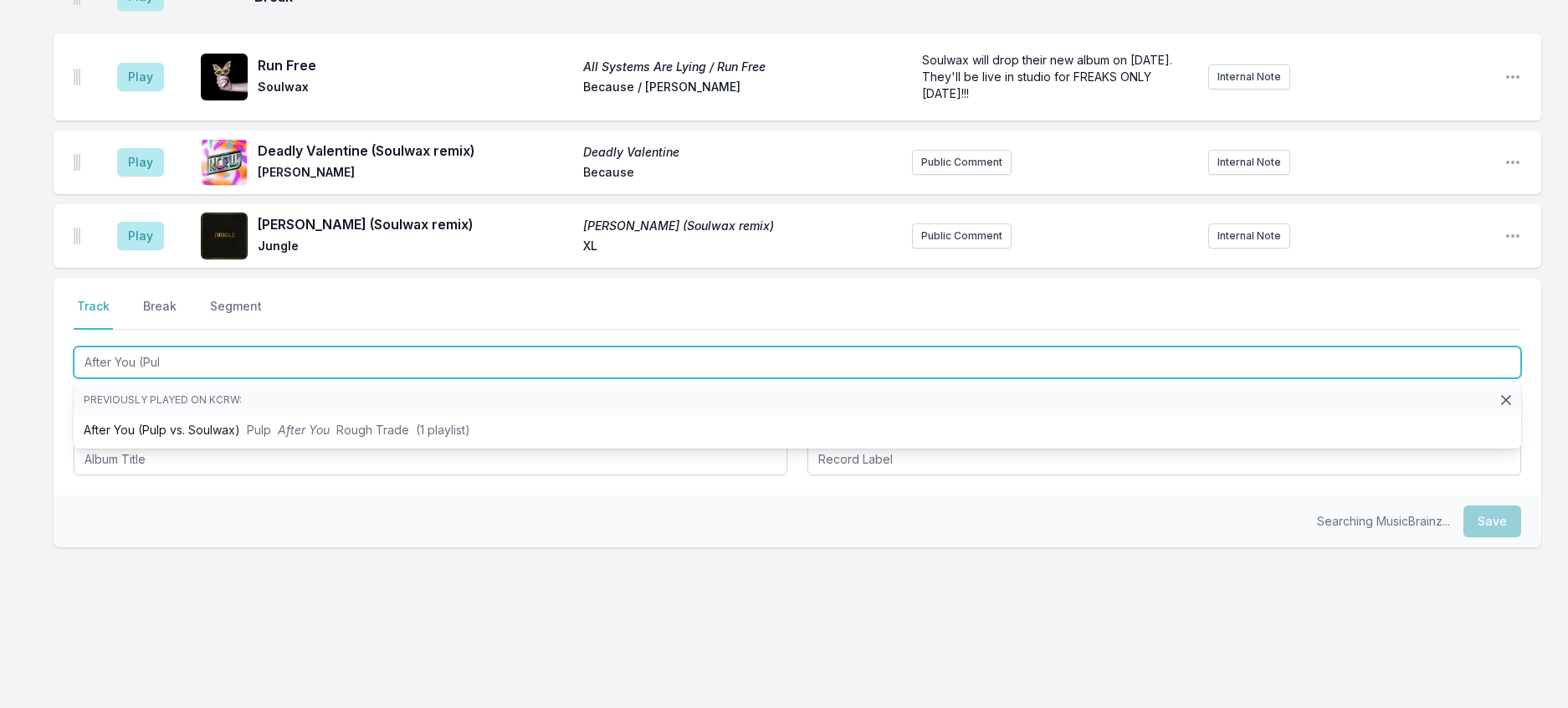
type input "After You ([MEDICAL_DATA]"
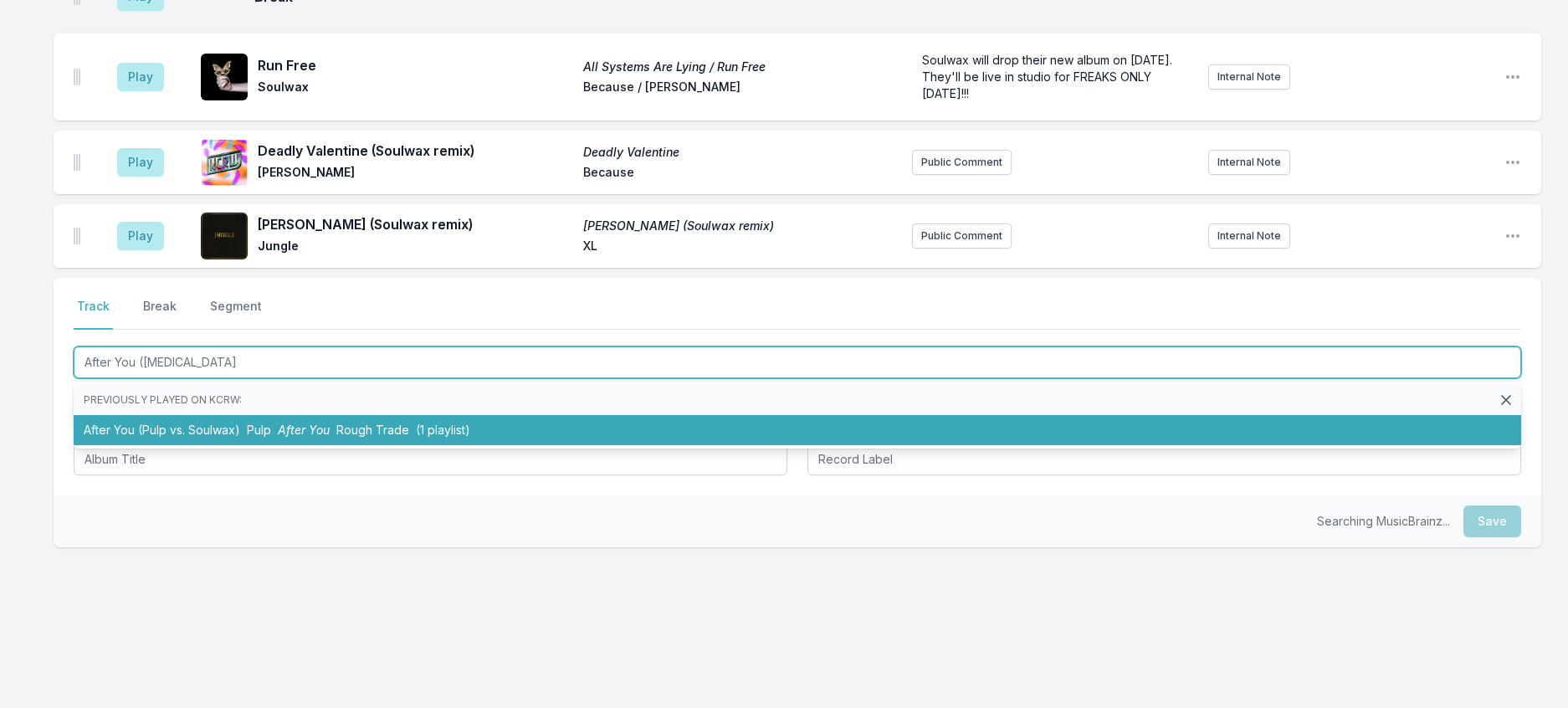
click at [329, 423] on span "After You" at bounding box center [304, 430] width 52 height 14
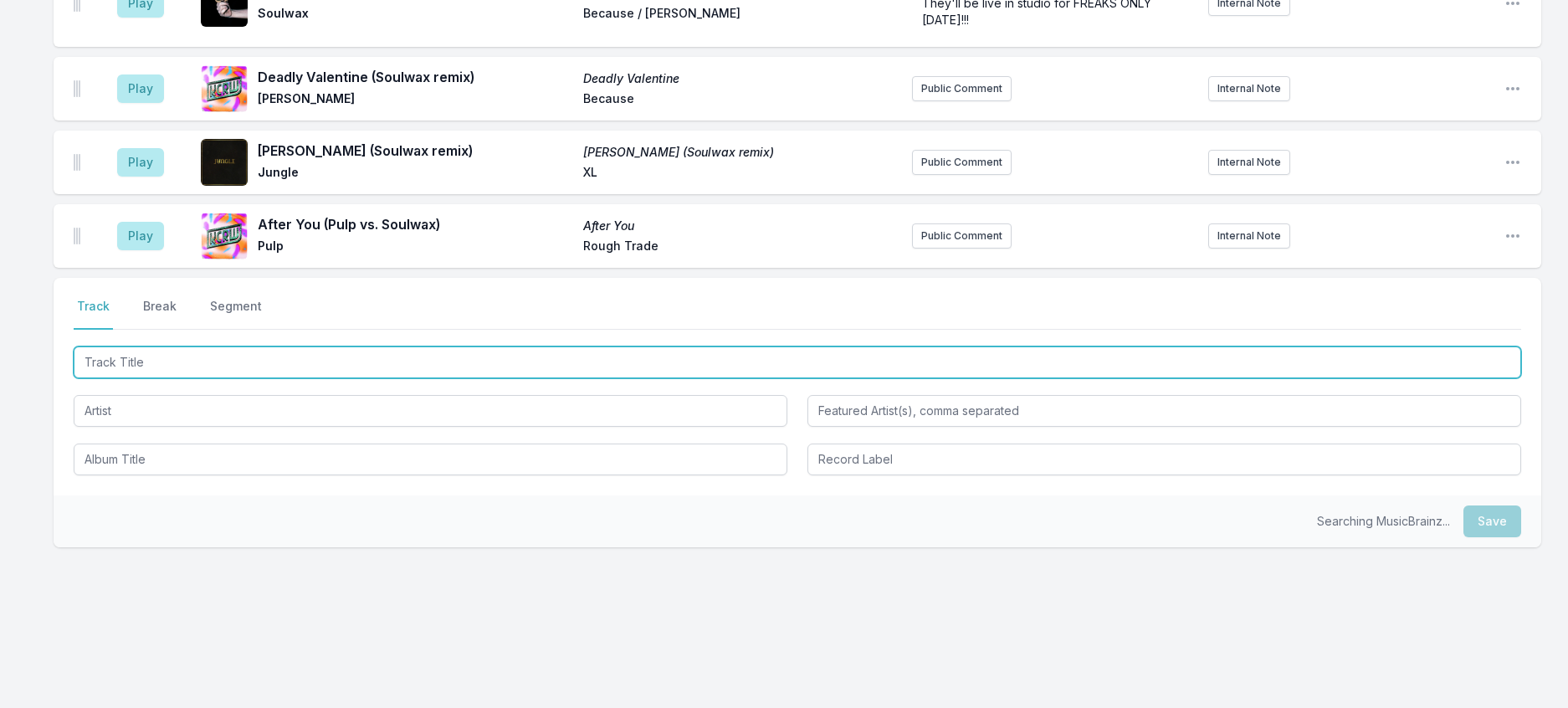
scroll to position [916, 0]
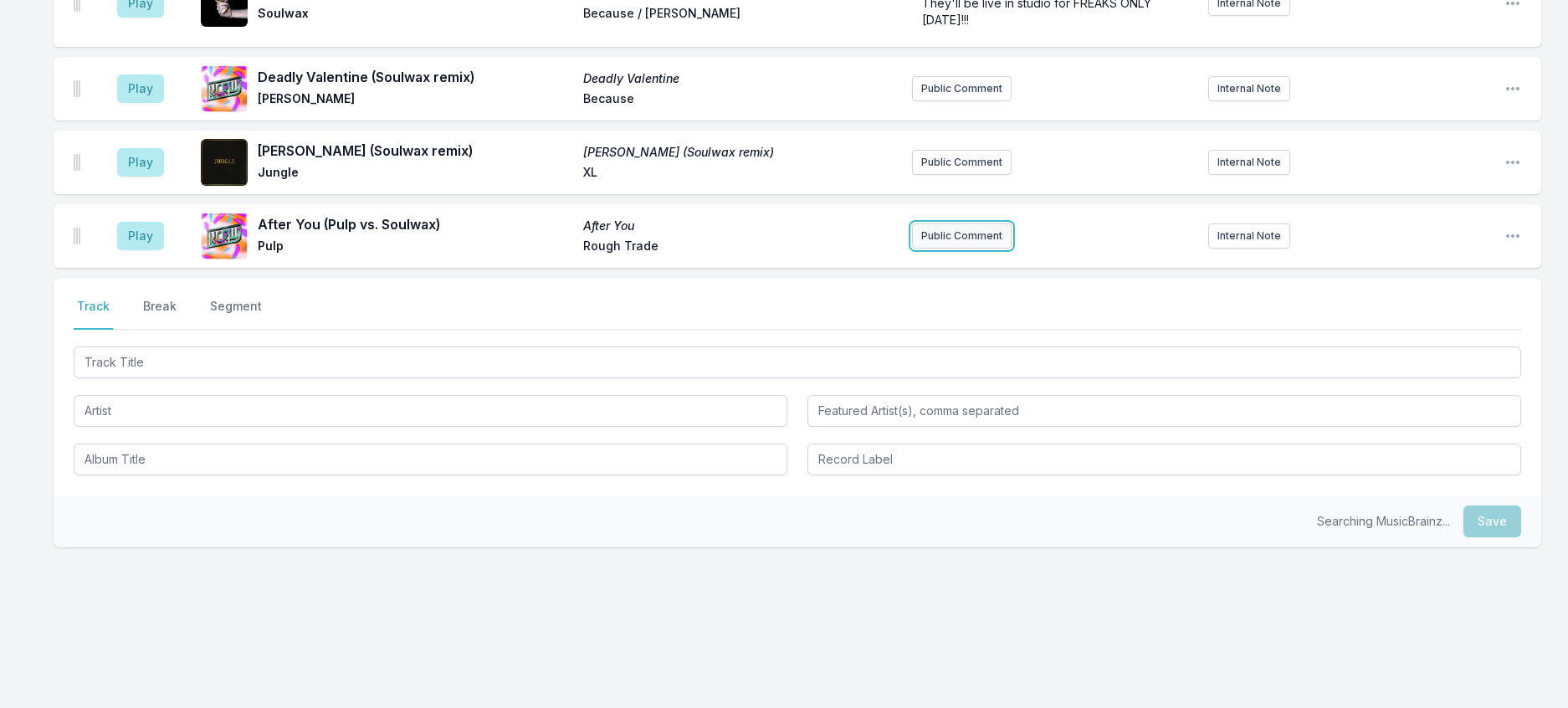
click at [958, 223] on button "Public Comment" at bounding box center [961, 235] width 99 height 25
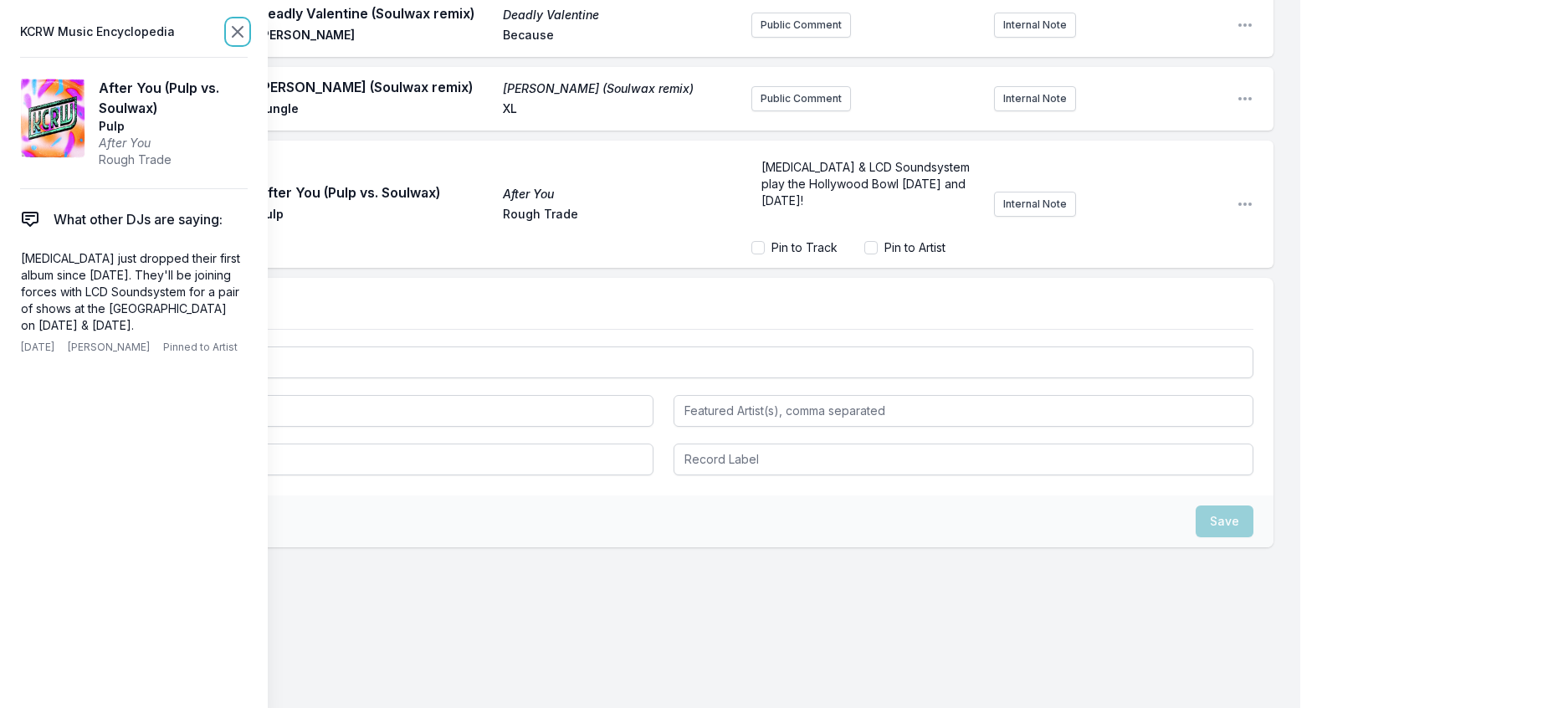
click at [248, 31] on icon at bounding box center [237, 31] width 20 height 20
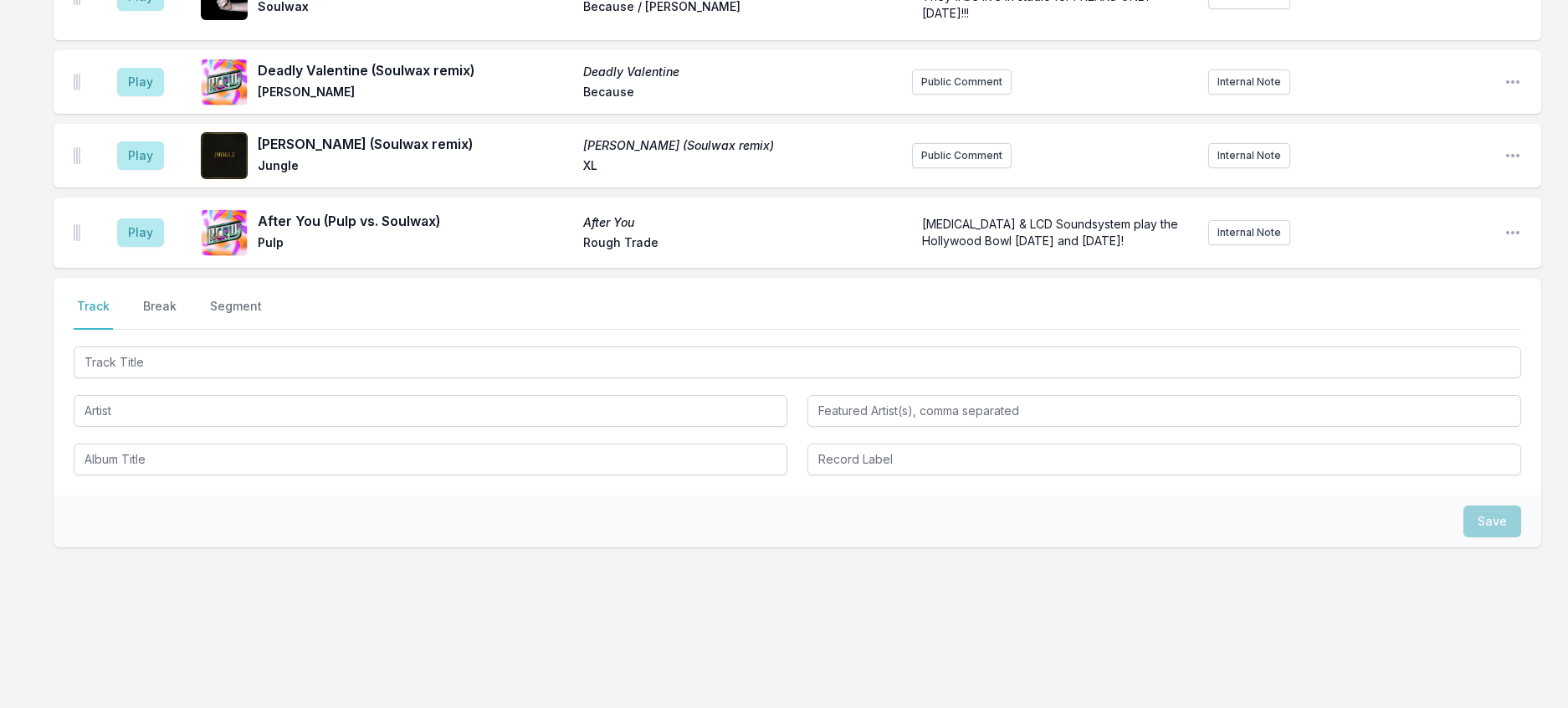
scroll to position [923, 0]
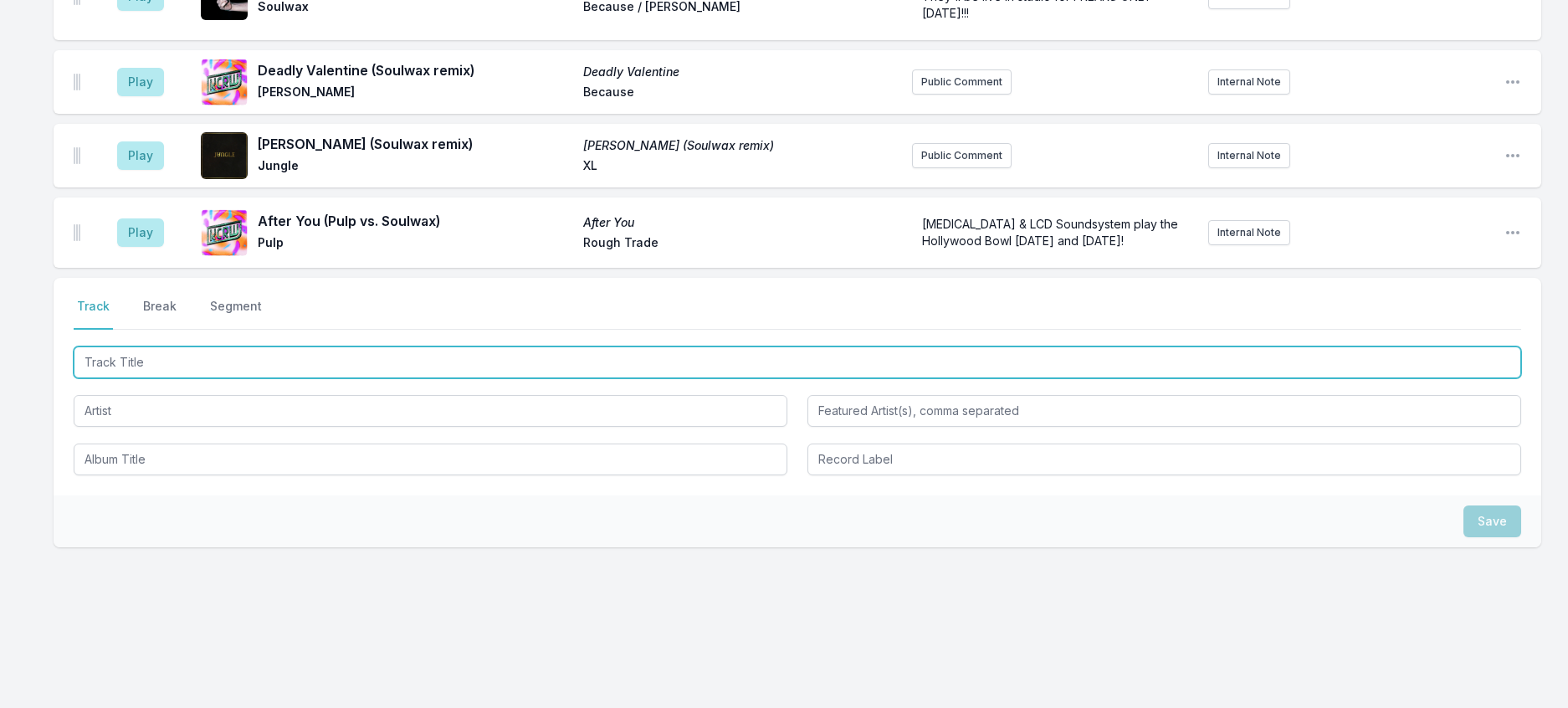
click at [332, 346] on input "Track Title" at bounding box center [797, 362] width 1447 height 31
type input "E Talking"
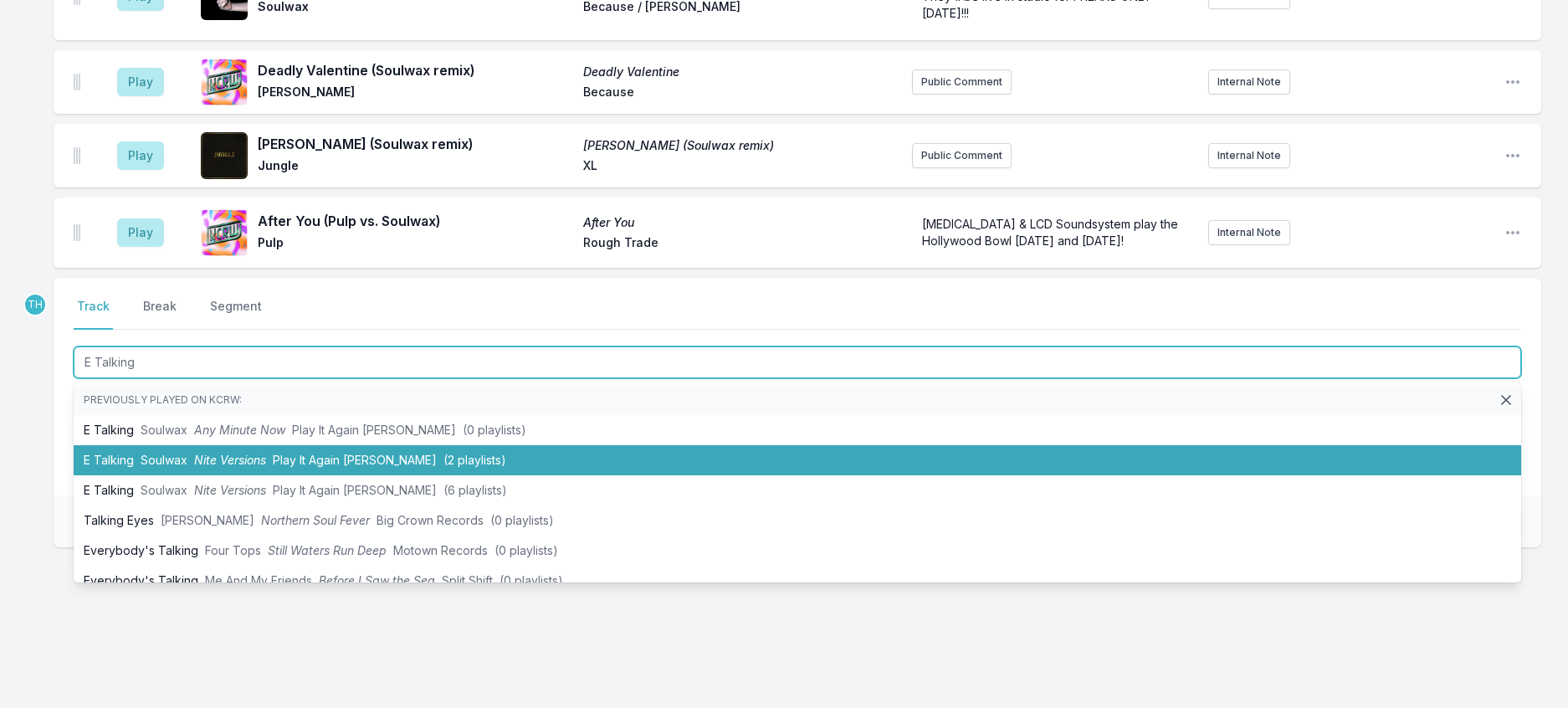
click at [373, 446] on li "E Talking Soulwax Nite Versions Play It Again [PERSON_NAME] (2 playlists)" at bounding box center [797, 460] width 1447 height 31
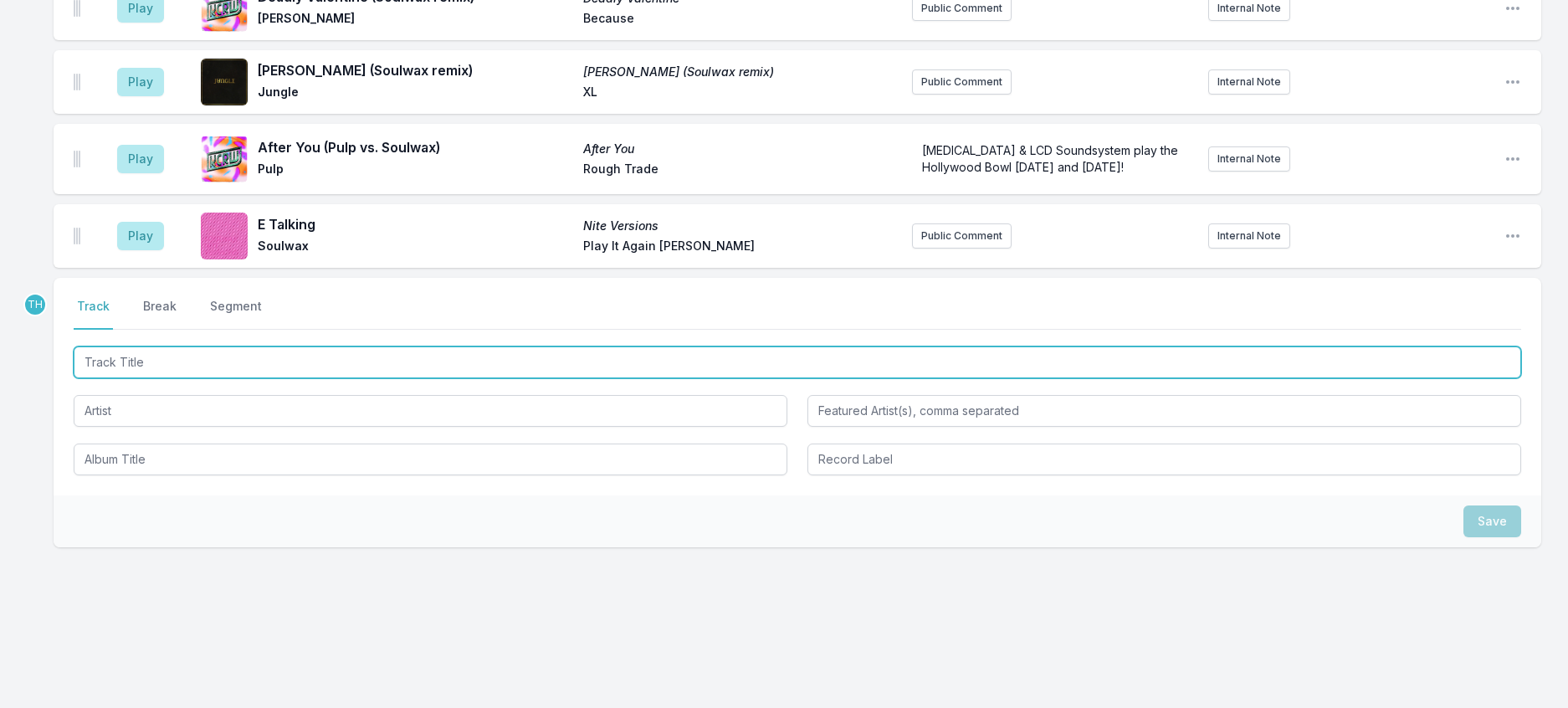
scroll to position [1006, 0]
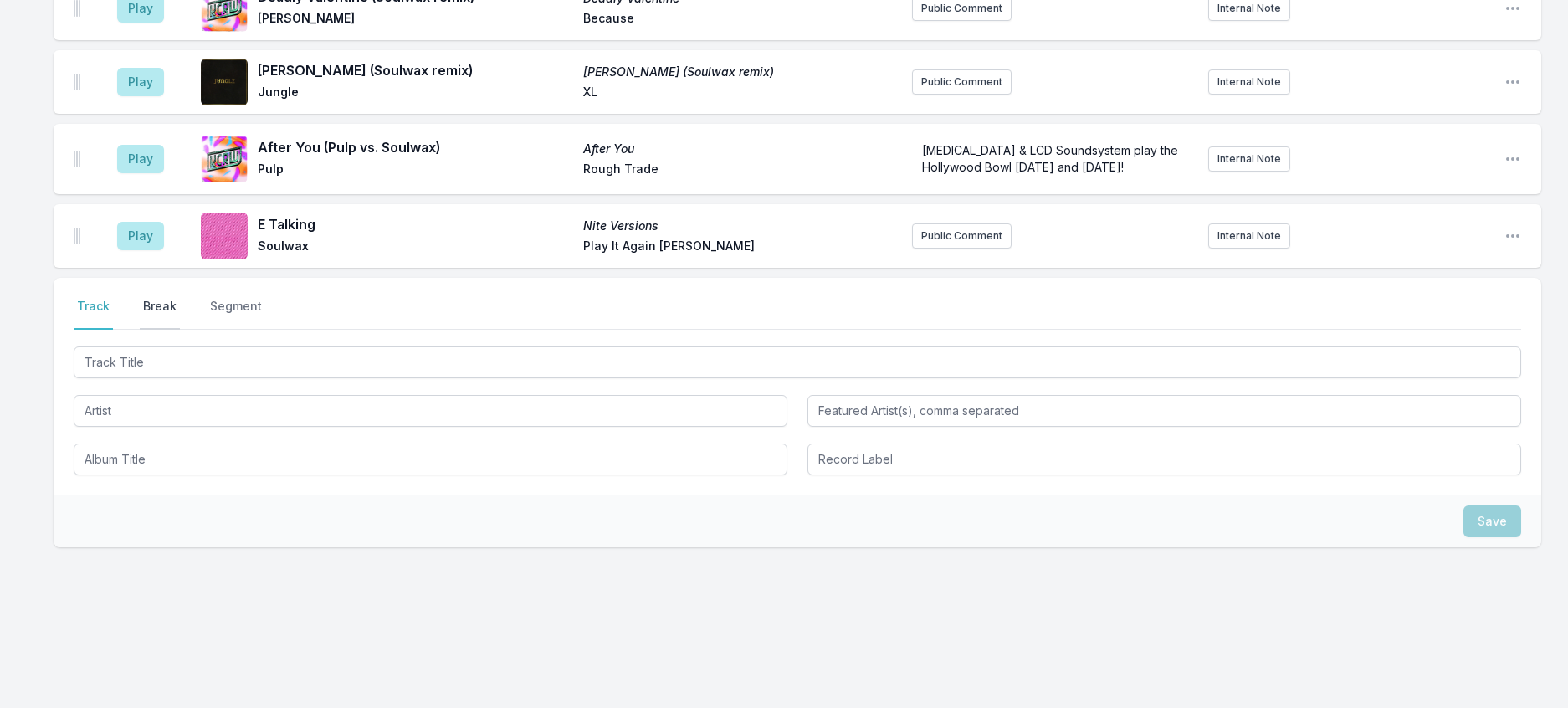
click at [180, 298] on button "Break" at bounding box center [160, 314] width 40 height 31
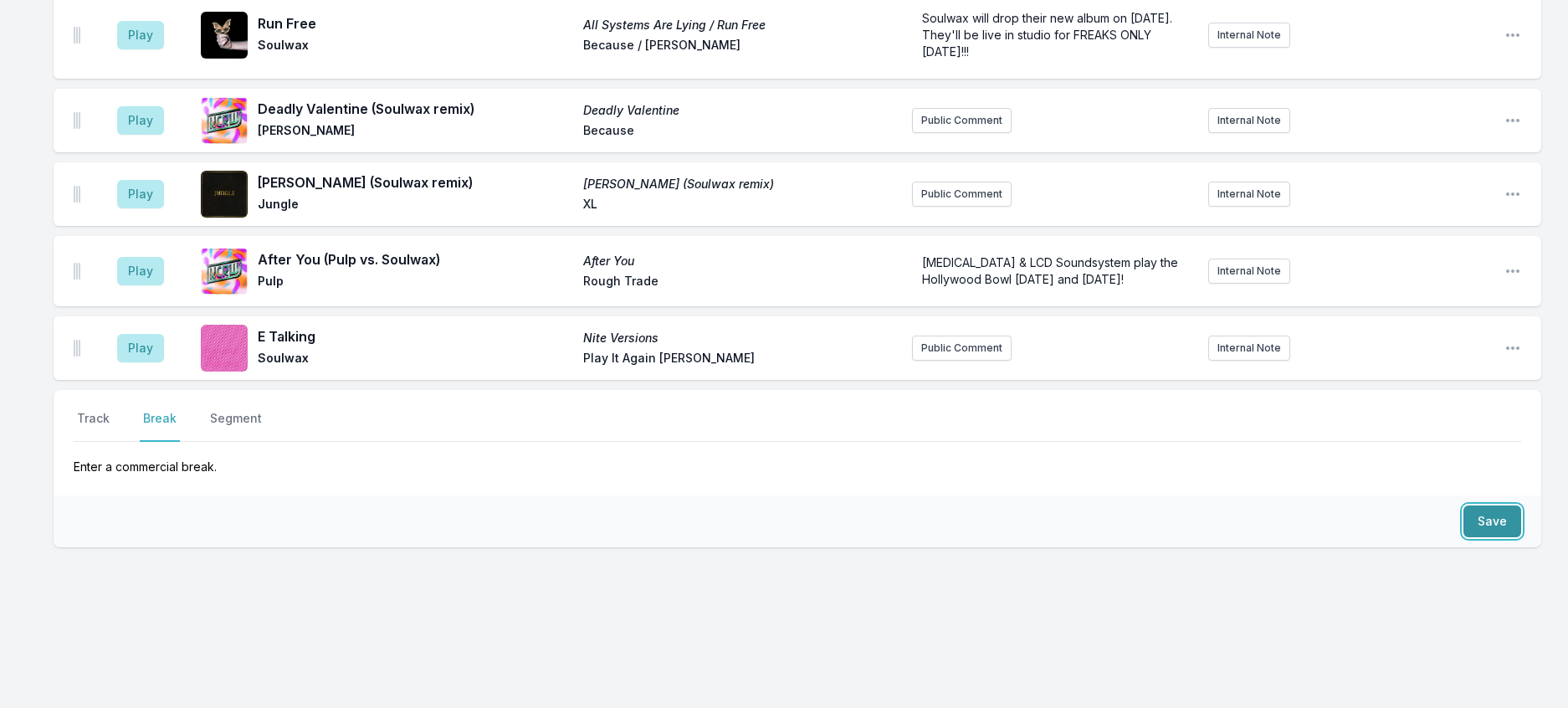
click at [1504, 506] on button "Save" at bounding box center [1492, 521] width 58 height 31
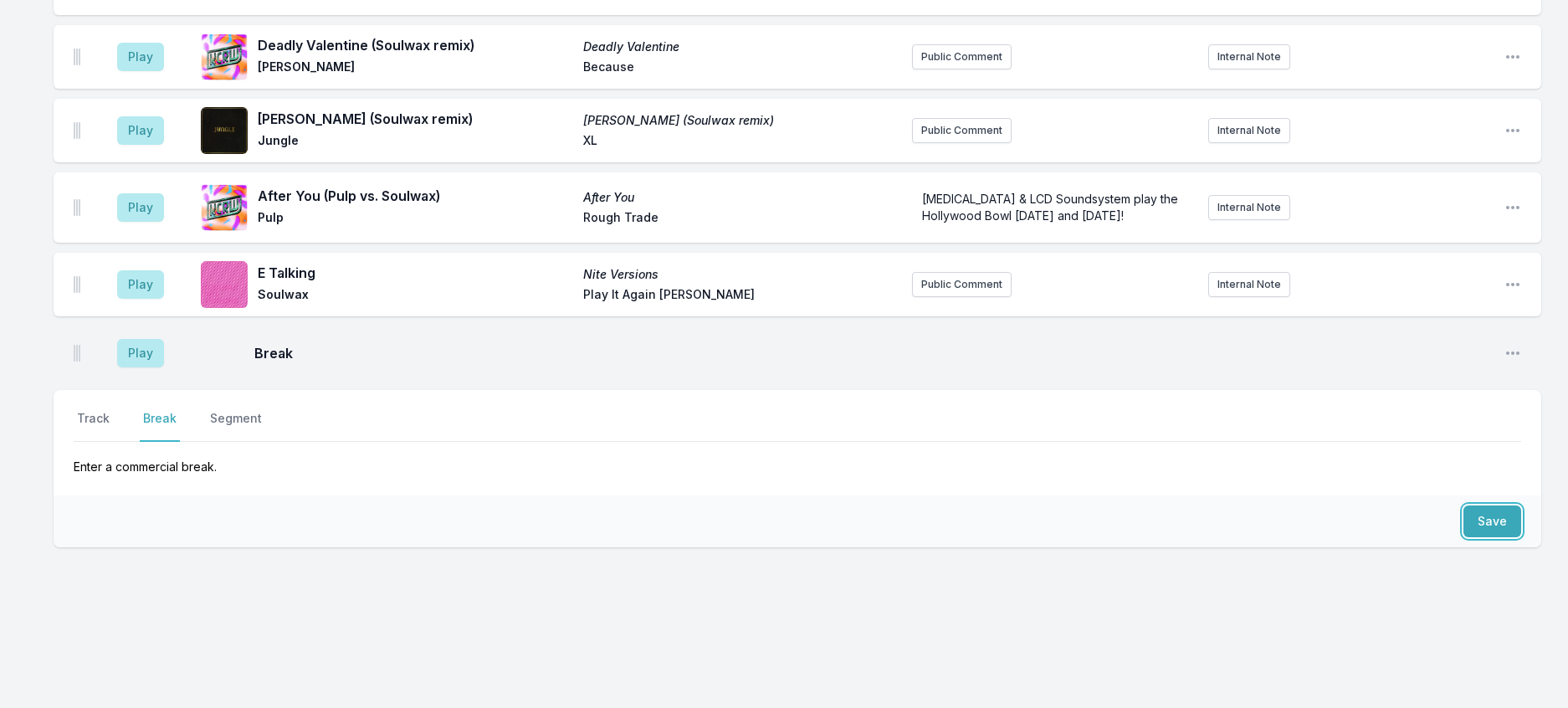
scroll to position [952, 0]
click at [113, 410] on button "Track" at bounding box center [92, 425] width 39 height 31
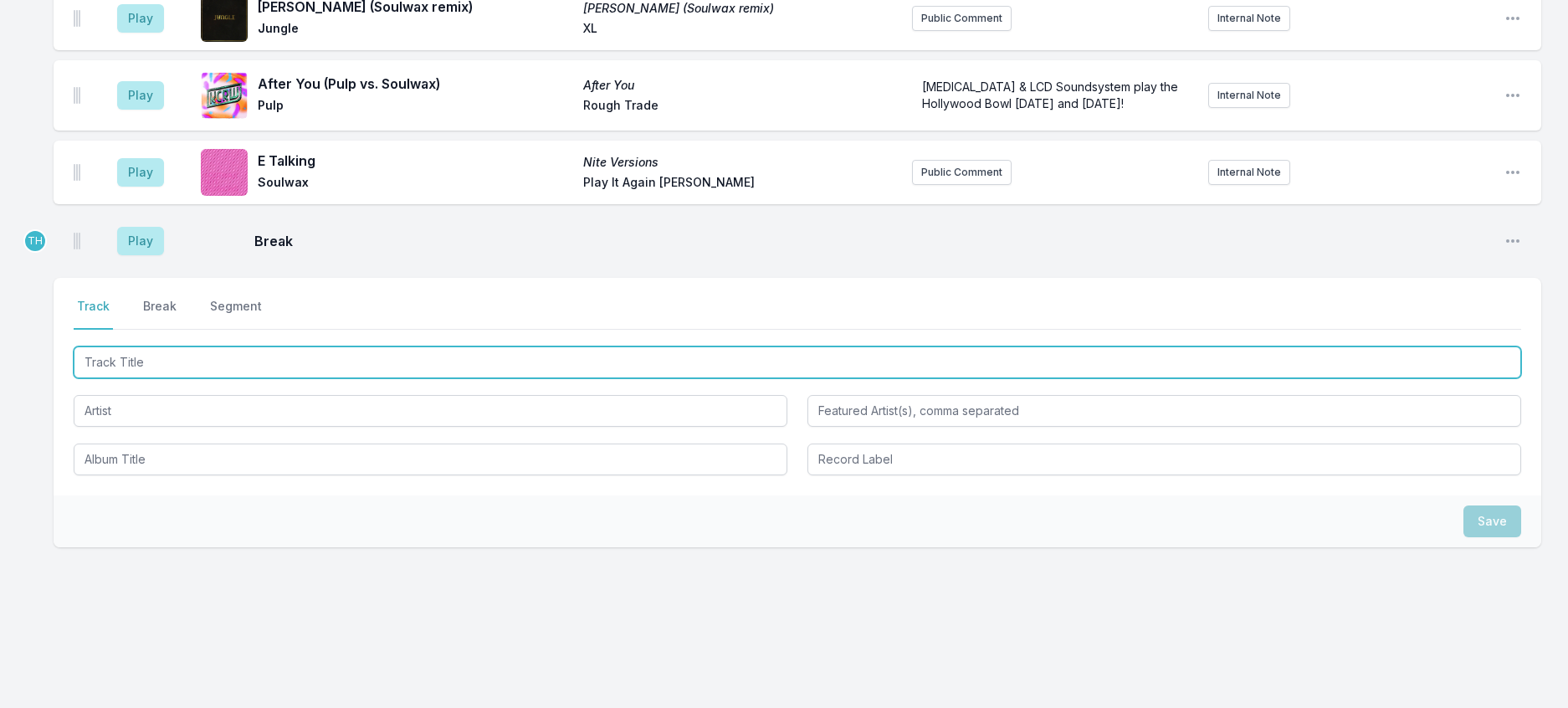
click at [155, 378] on input "Track Title" at bounding box center [797, 362] width 1447 height 31
type input "Girl Band"
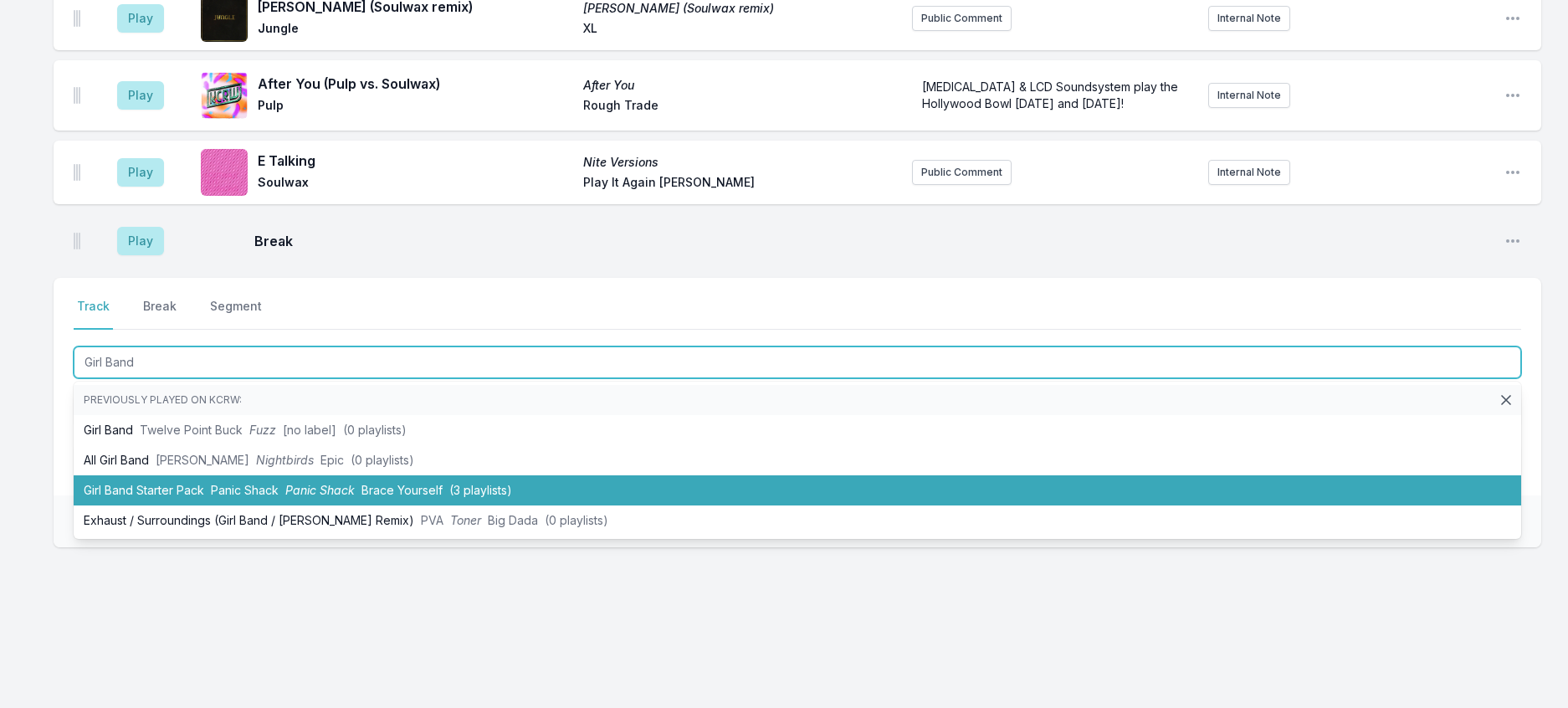
click at [355, 497] on span "Panic Shack" at bounding box center [320, 490] width 70 height 14
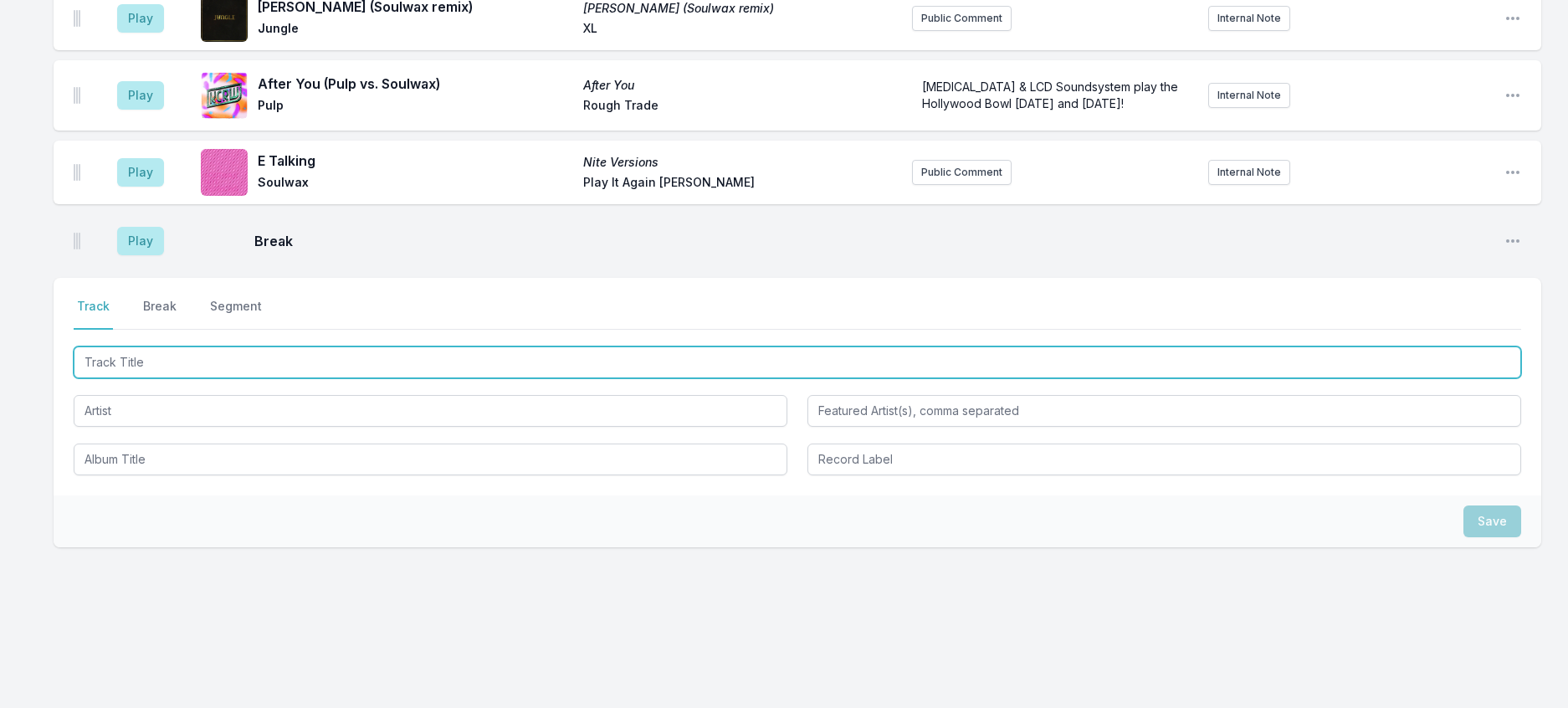
scroll to position [1035, 0]
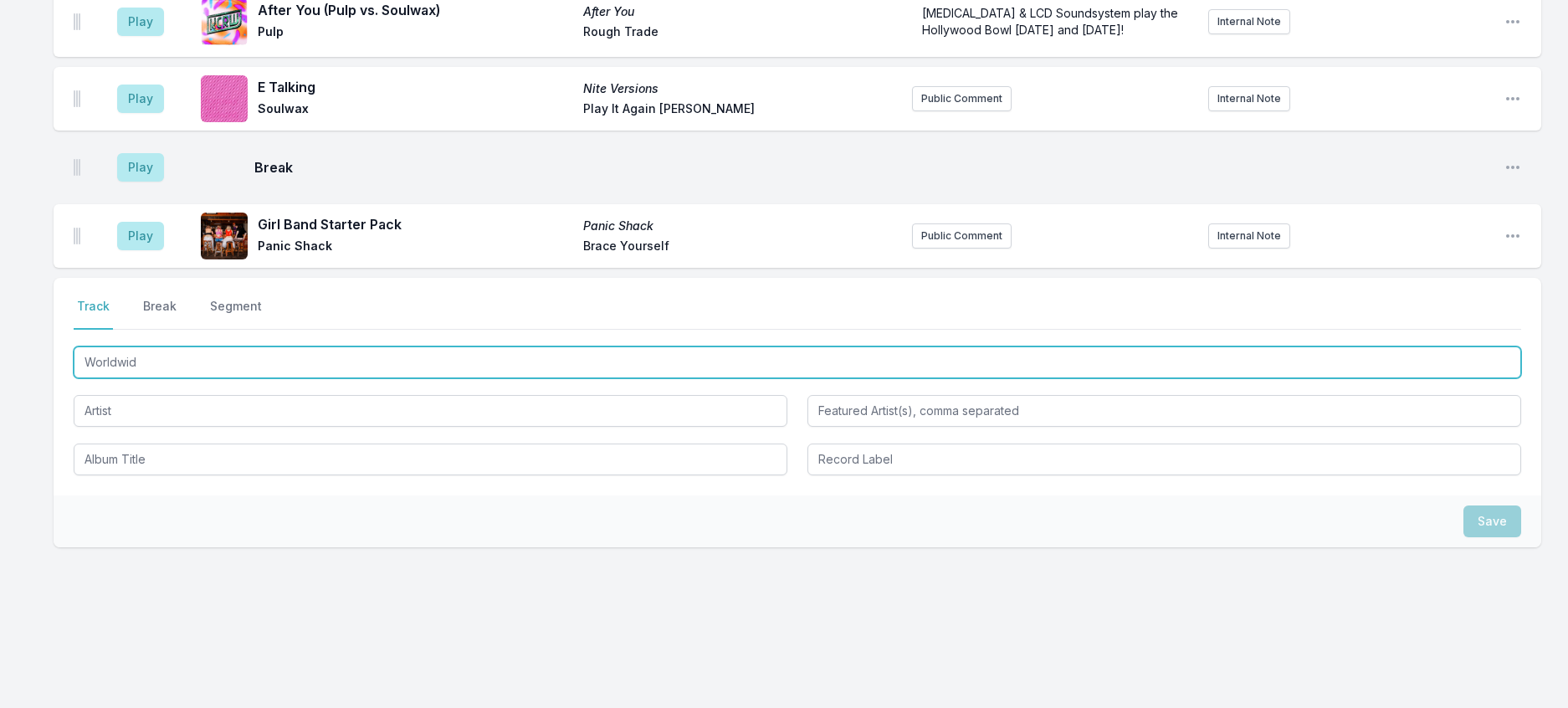
type input "Worldwide"
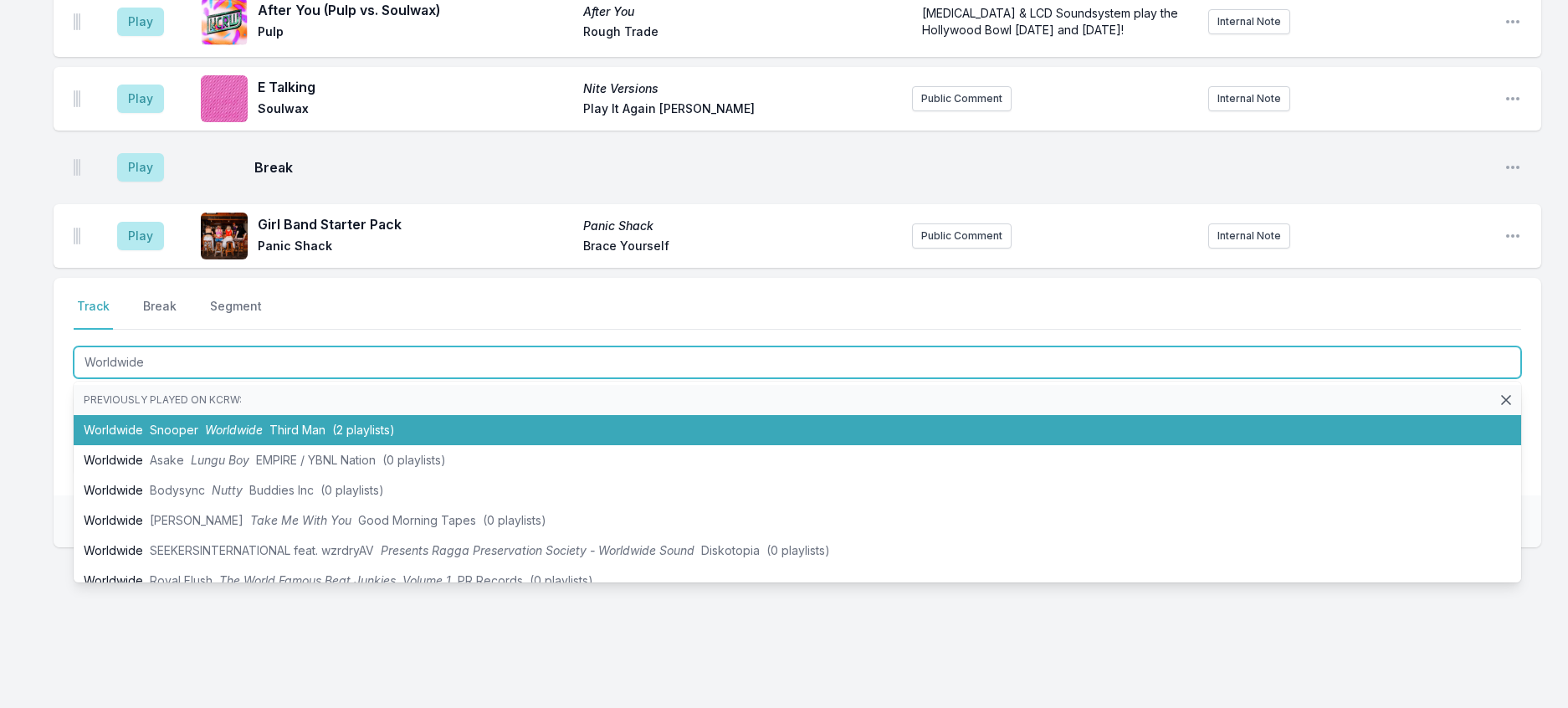
click at [328, 446] on li "Worldwide Snooper Worldwide Third Man (2 playlists)" at bounding box center [797, 430] width 1447 height 31
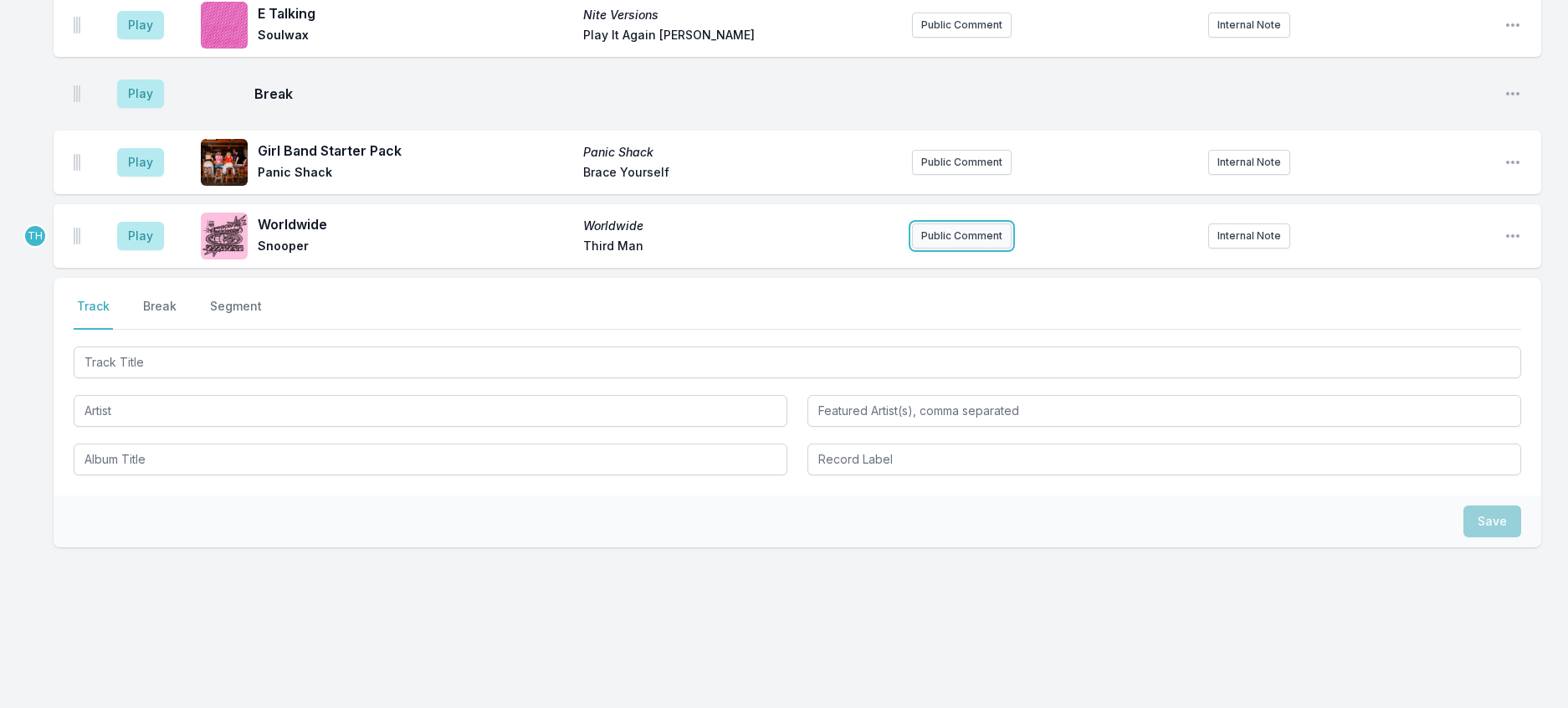
click at [987, 248] on button "Public Comment" at bounding box center [961, 235] width 99 height 25
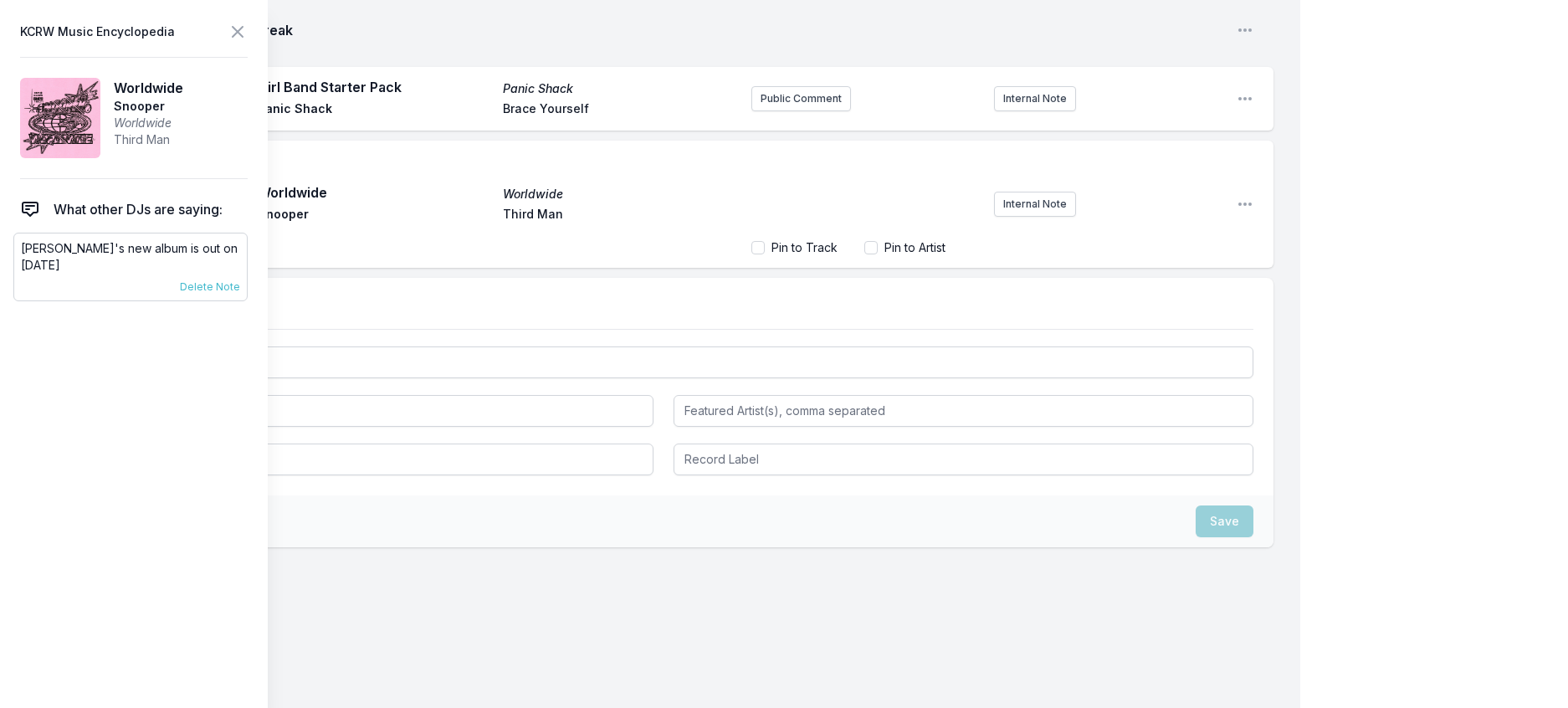
scroll to position [1118, 0]
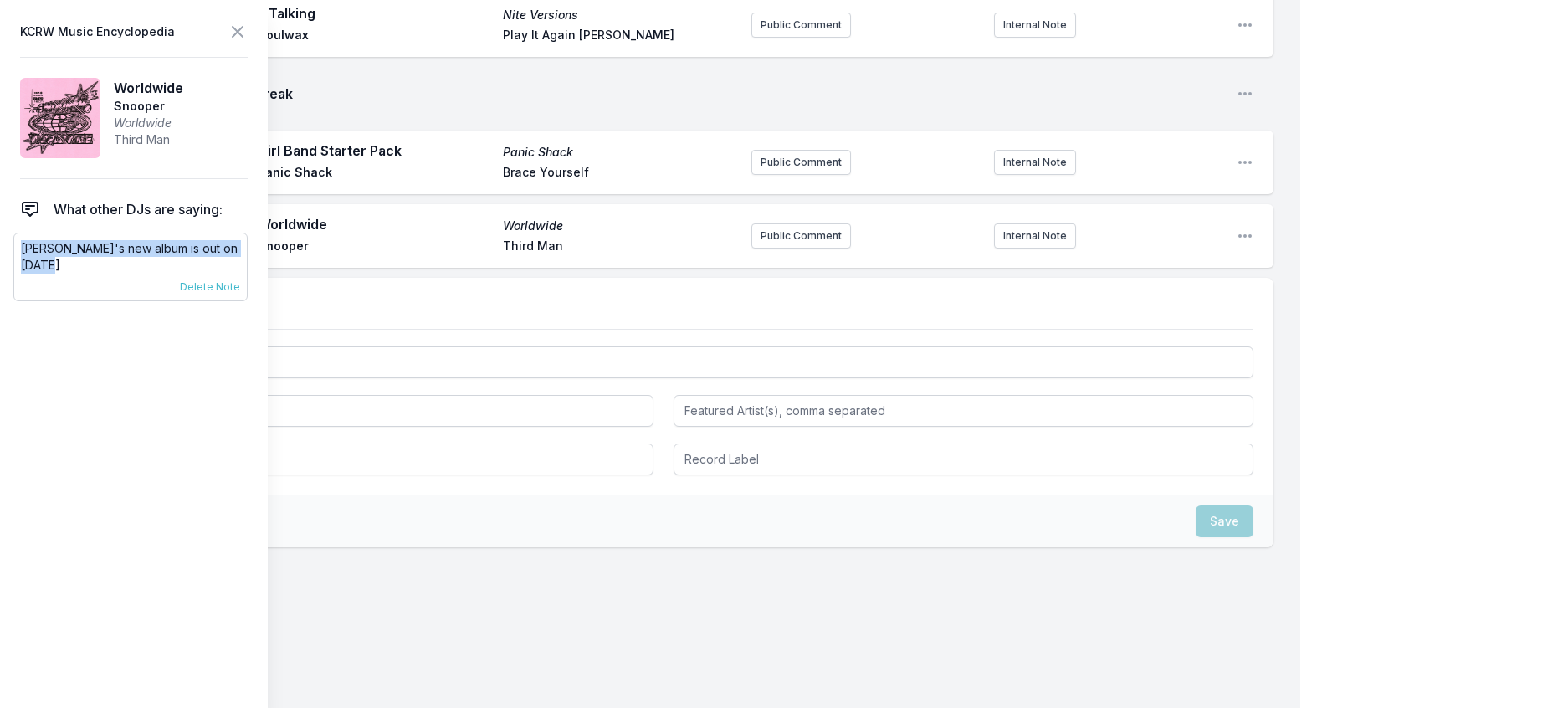
drag, startPoint x: 50, startPoint y: 303, endPoint x: 15, endPoint y: 282, distance: 40.8
click at [15, 282] on div "[PERSON_NAME]'s new album is out on [DATE] [DATE] [PERSON_NAME] Pinned to Artis…" at bounding box center [130, 267] width 234 height 69
copy p "[PERSON_NAME]'s new album is out on [DATE]"
click at [779, 248] on button "Public Comment" at bounding box center [801, 235] width 99 height 25
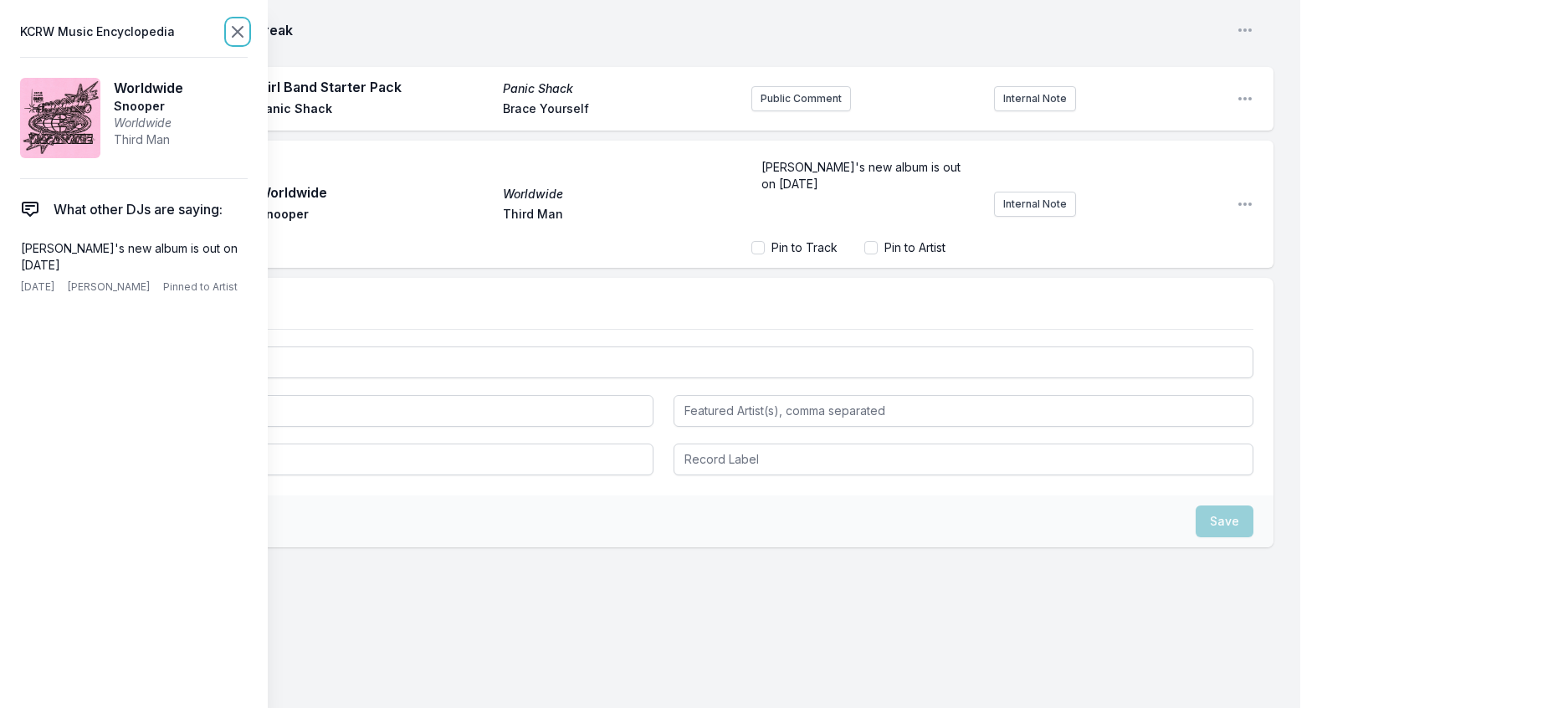
click at [248, 41] on icon at bounding box center [237, 31] width 20 height 20
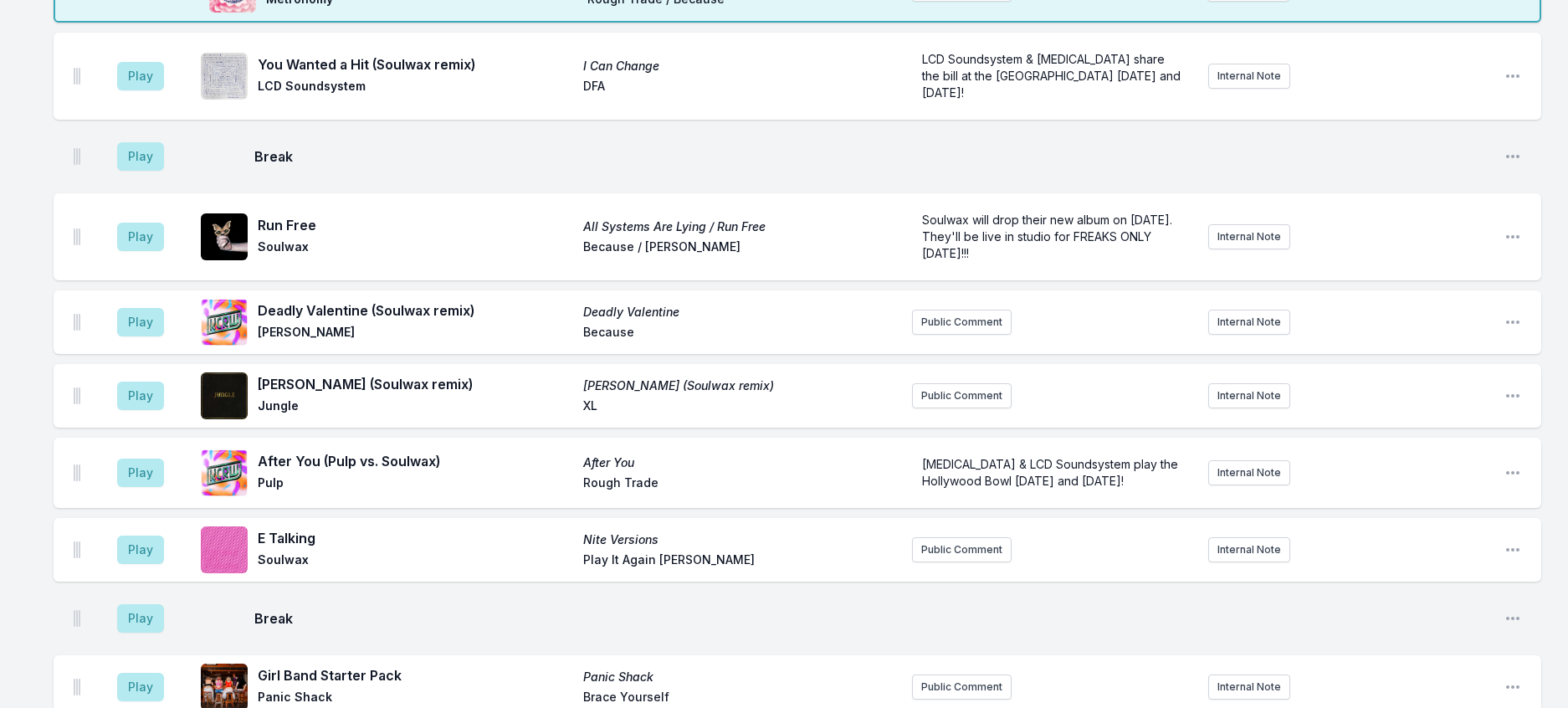
scroll to position [456, 0]
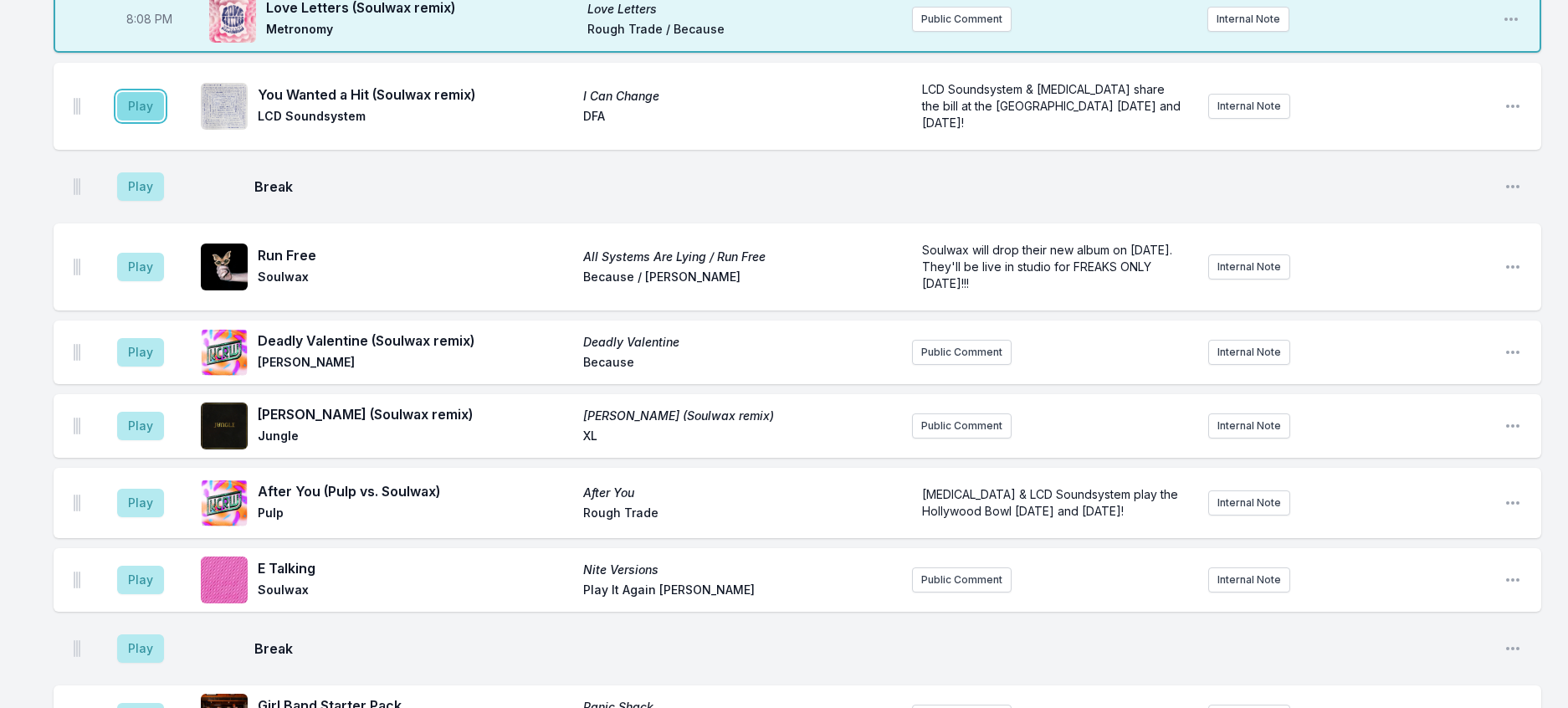
drag, startPoint x: 146, startPoint y: 187, endPoint x: 156, endPoint y: 179, distance: 12.8
click at [149, 120] on button "Play" at bounding box center [140, 106] width 47 height 29
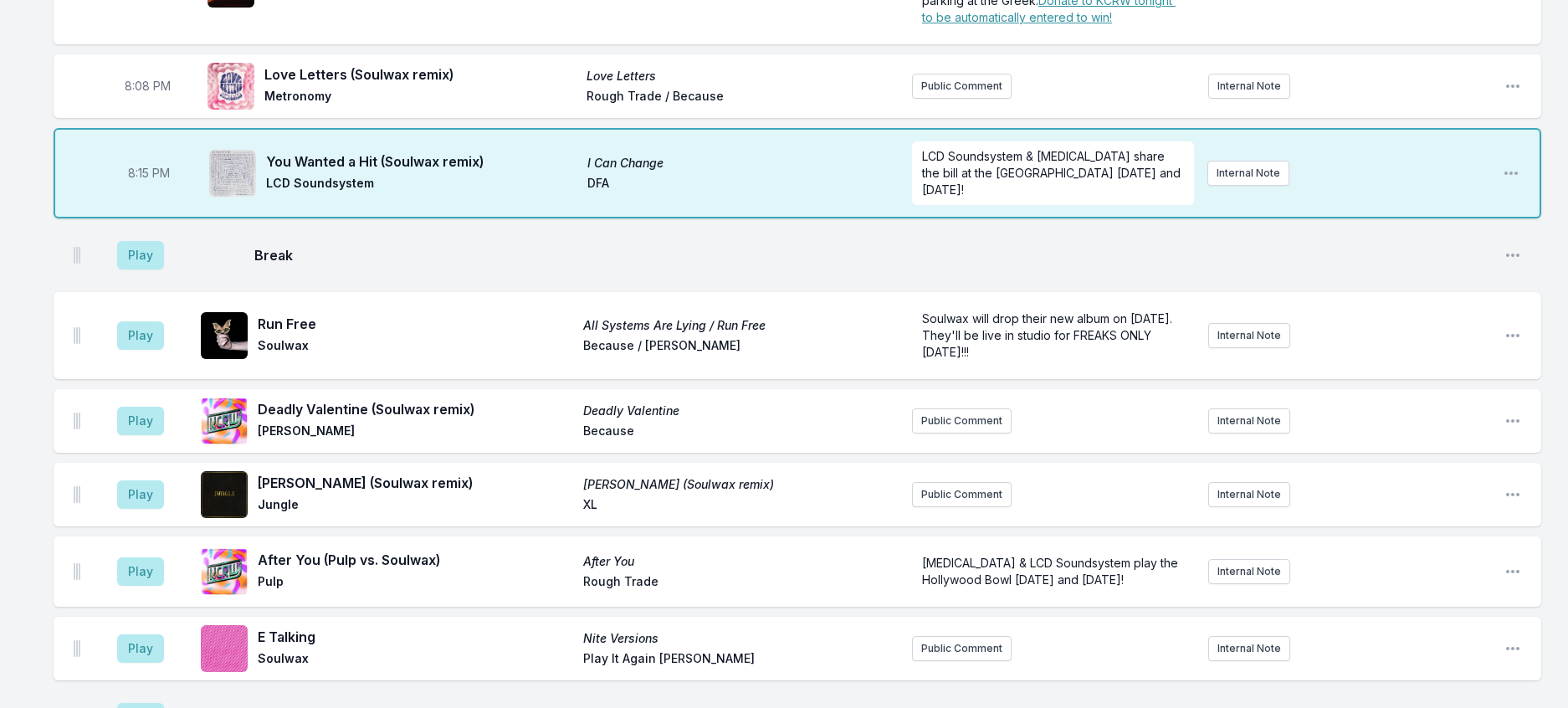
scroll to position [205, 0]
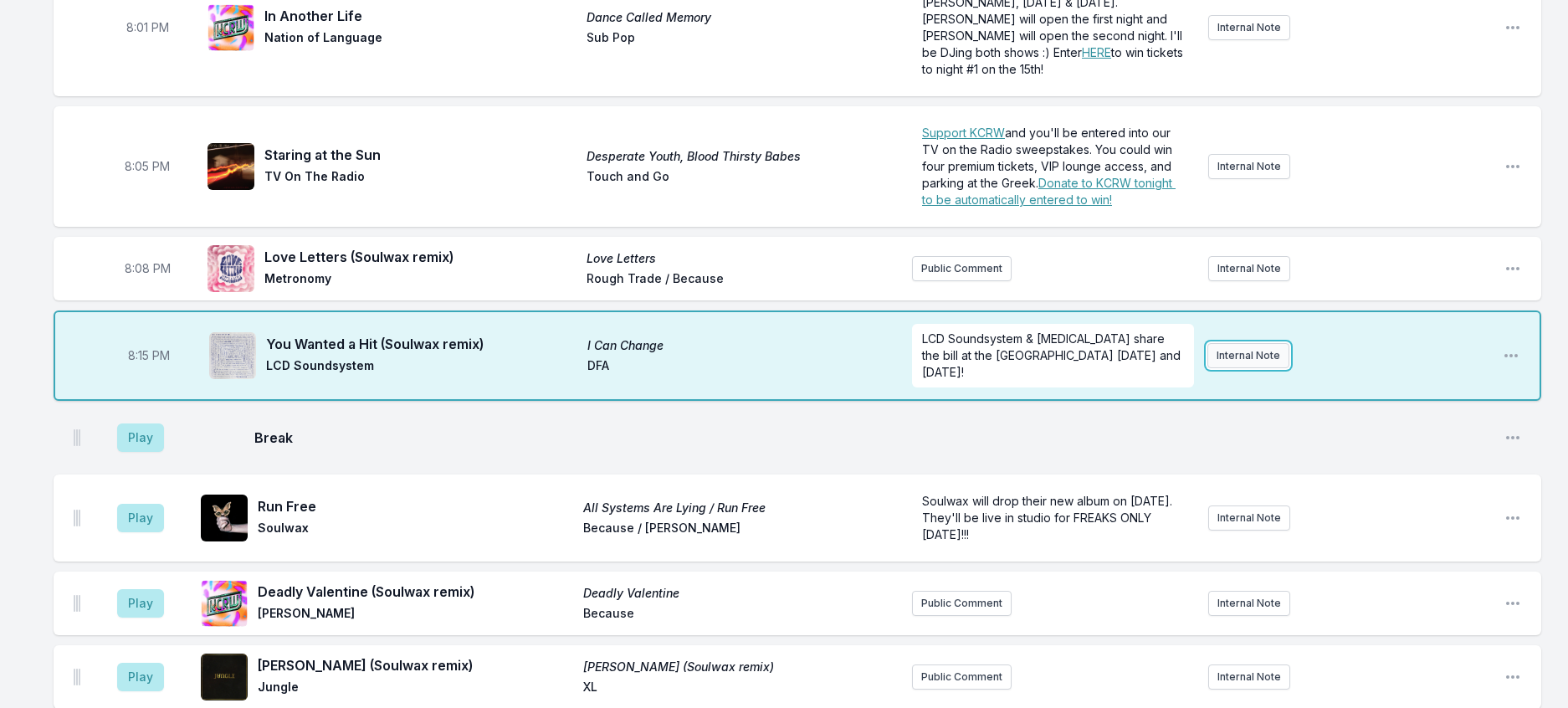
click at [1255, 368] on button "Internal Note" at bounding box center [1248, 356] width 82 height 25
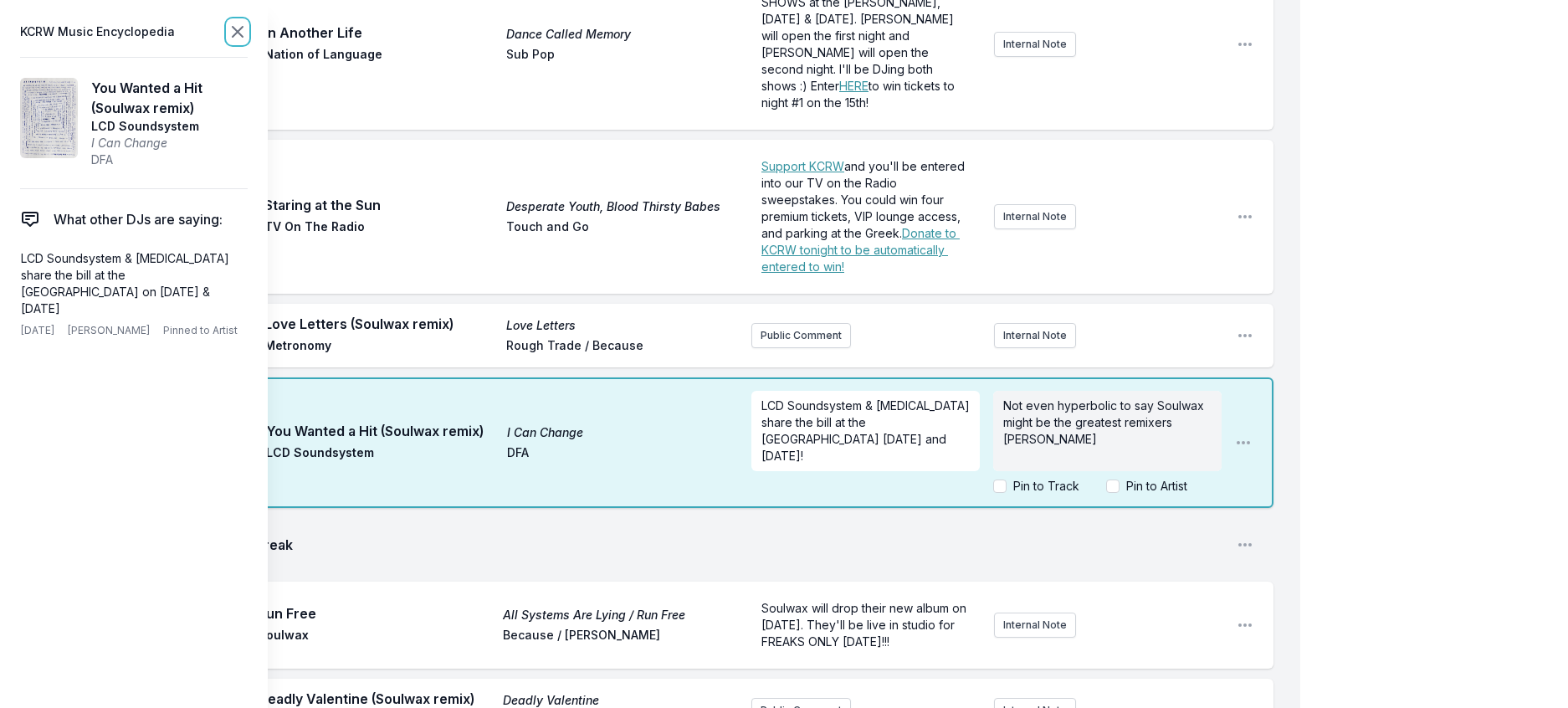
click at [242, 37] on icon at bounding box center [238, 32] width 10 height 10
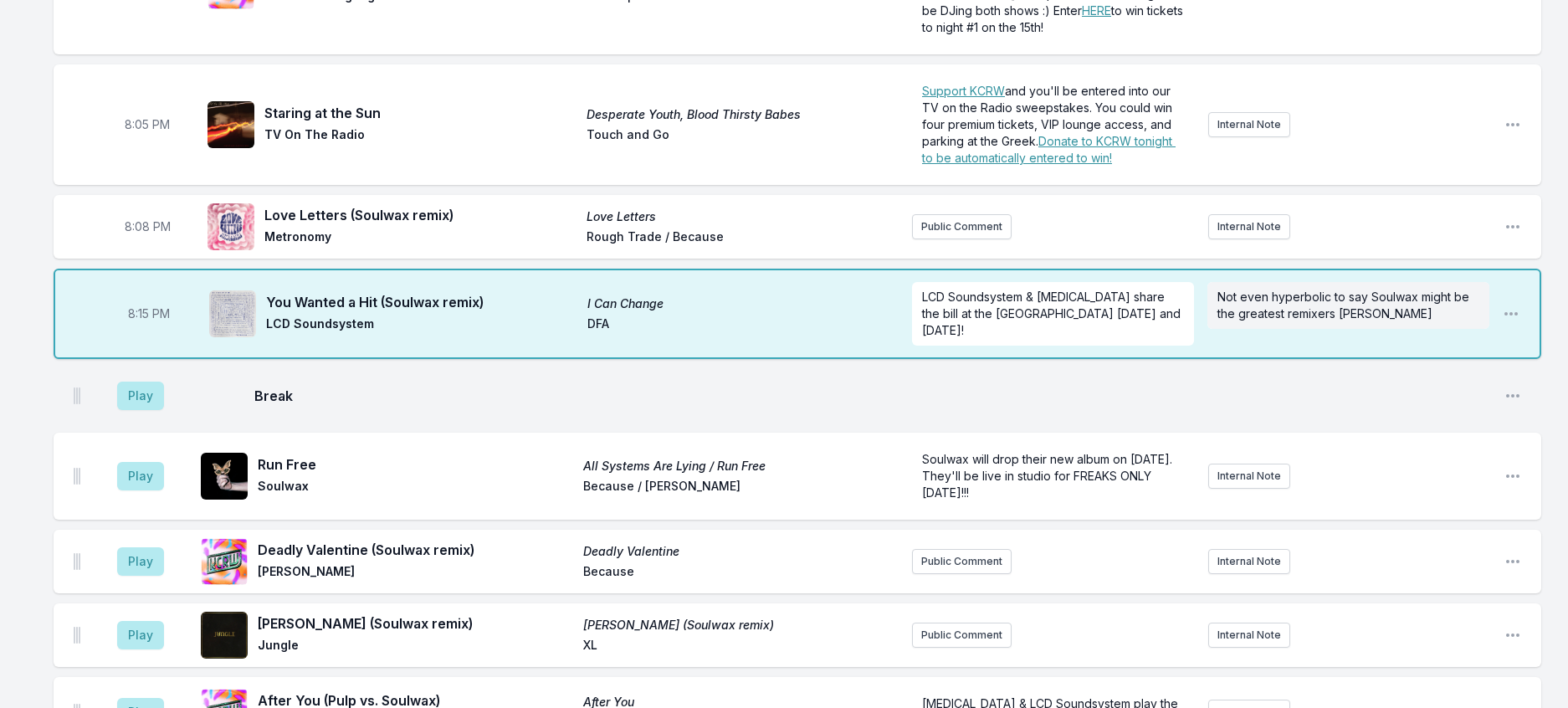
scroll to position [372, 0]
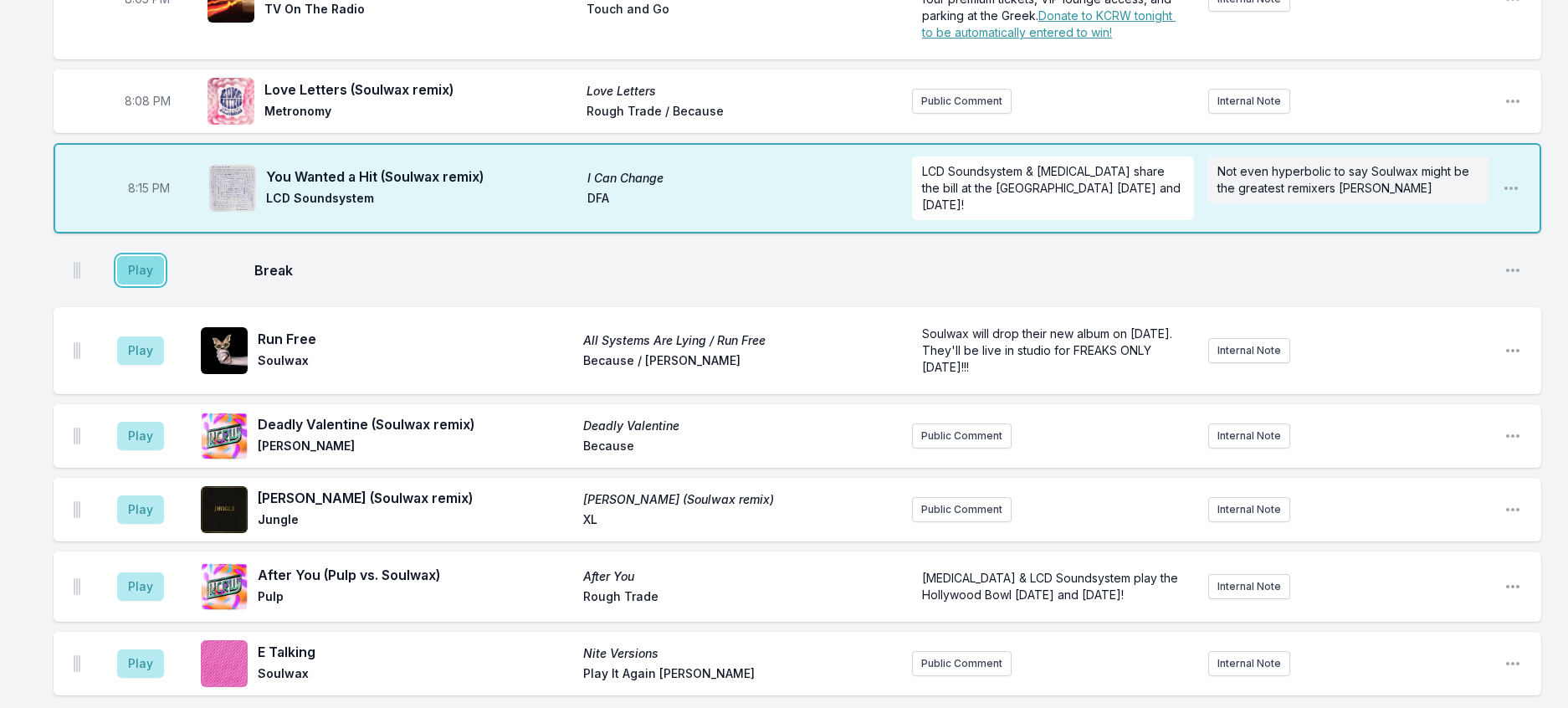
click at [143, 284] on button "Play" at bounding box center [140, 270] width 47 height 29
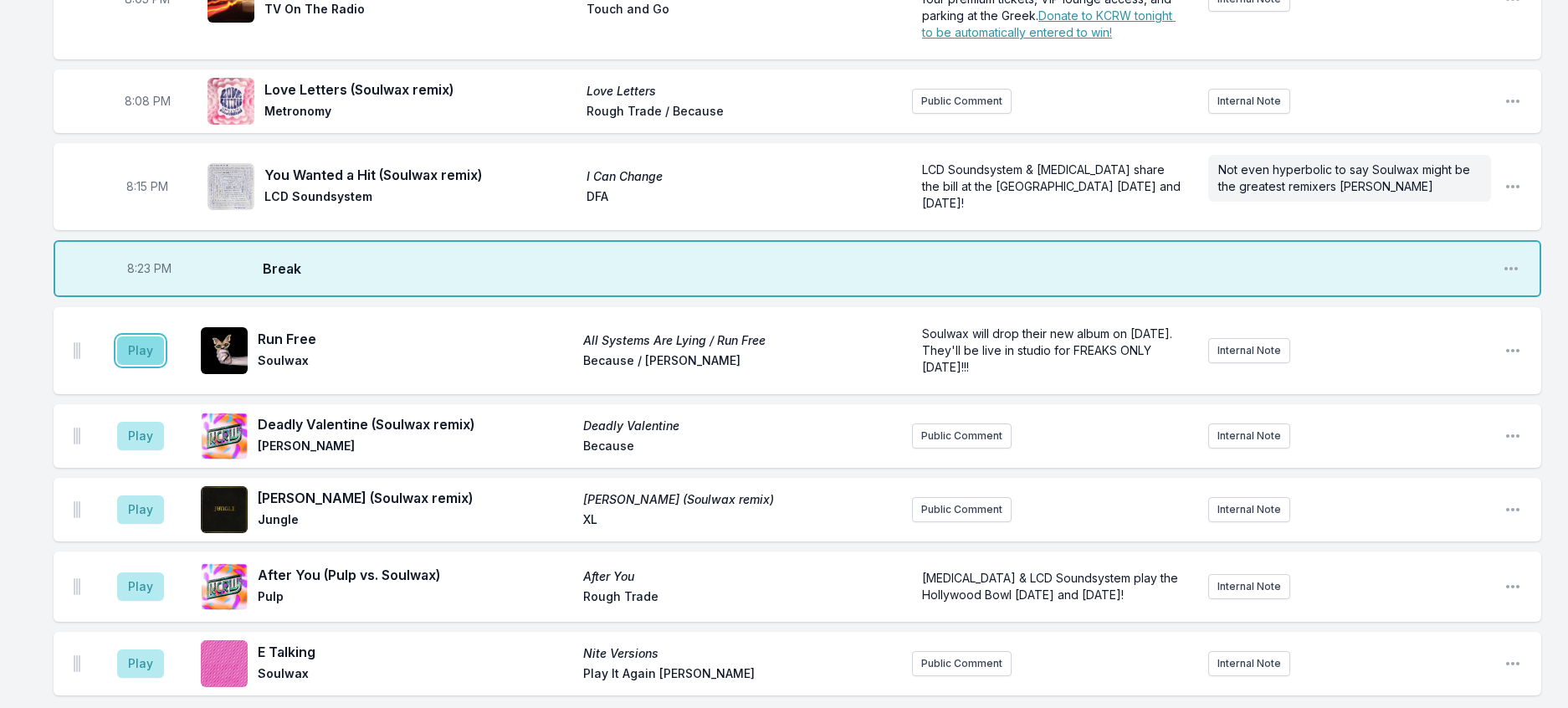
drag, startPoint x: 173, startPoint y: 458, endPoint x: 273, endPoint y: 444, distance: 101.0
click at [164, 364] on button "Play" at bounding box center [140, 351] width 47 height 29
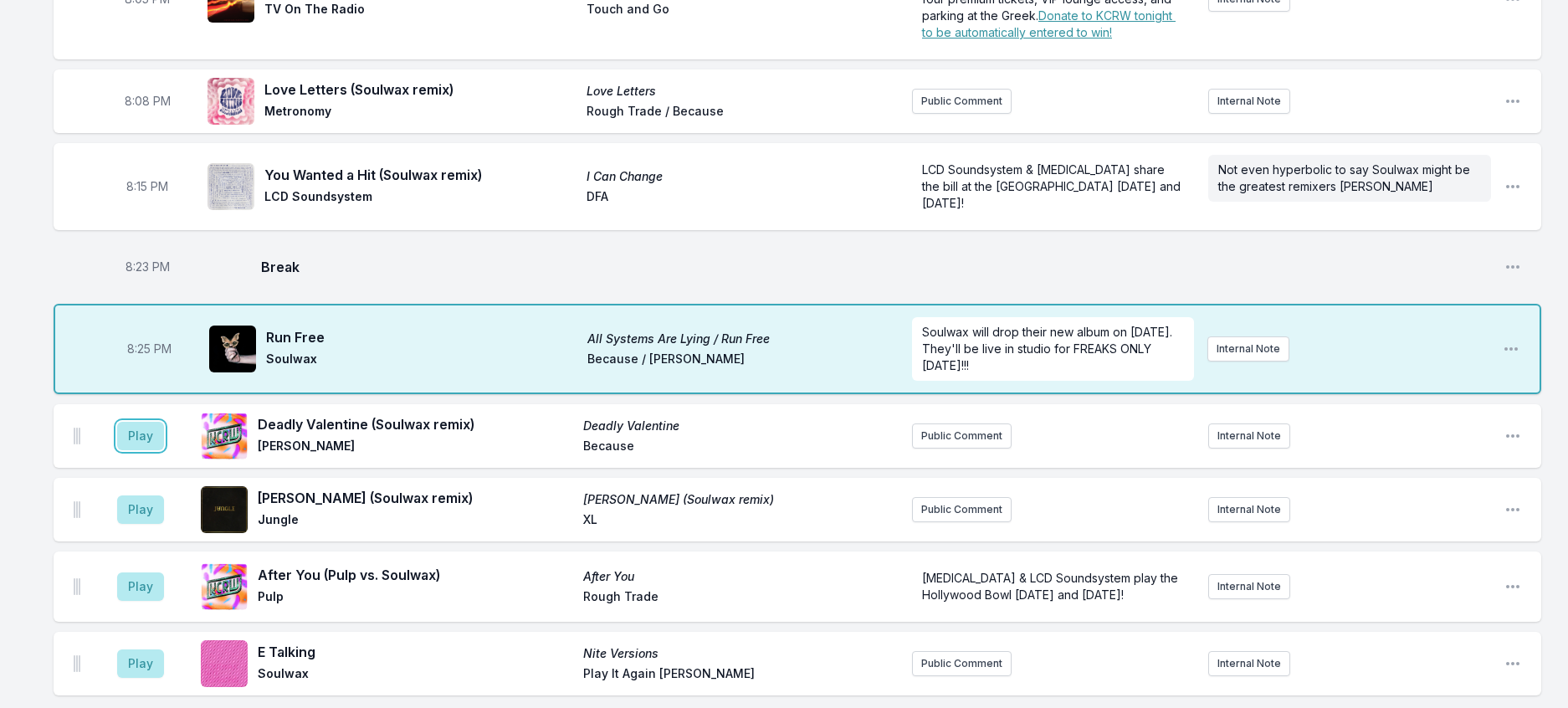
drag, startPoint x: 144, startPoint y: 545, endPoint x: 233, endPoint y: 520, distance: 92.4
click at [153, 450] on button "Play" at bounding box center [140, 436] width 47 height 29
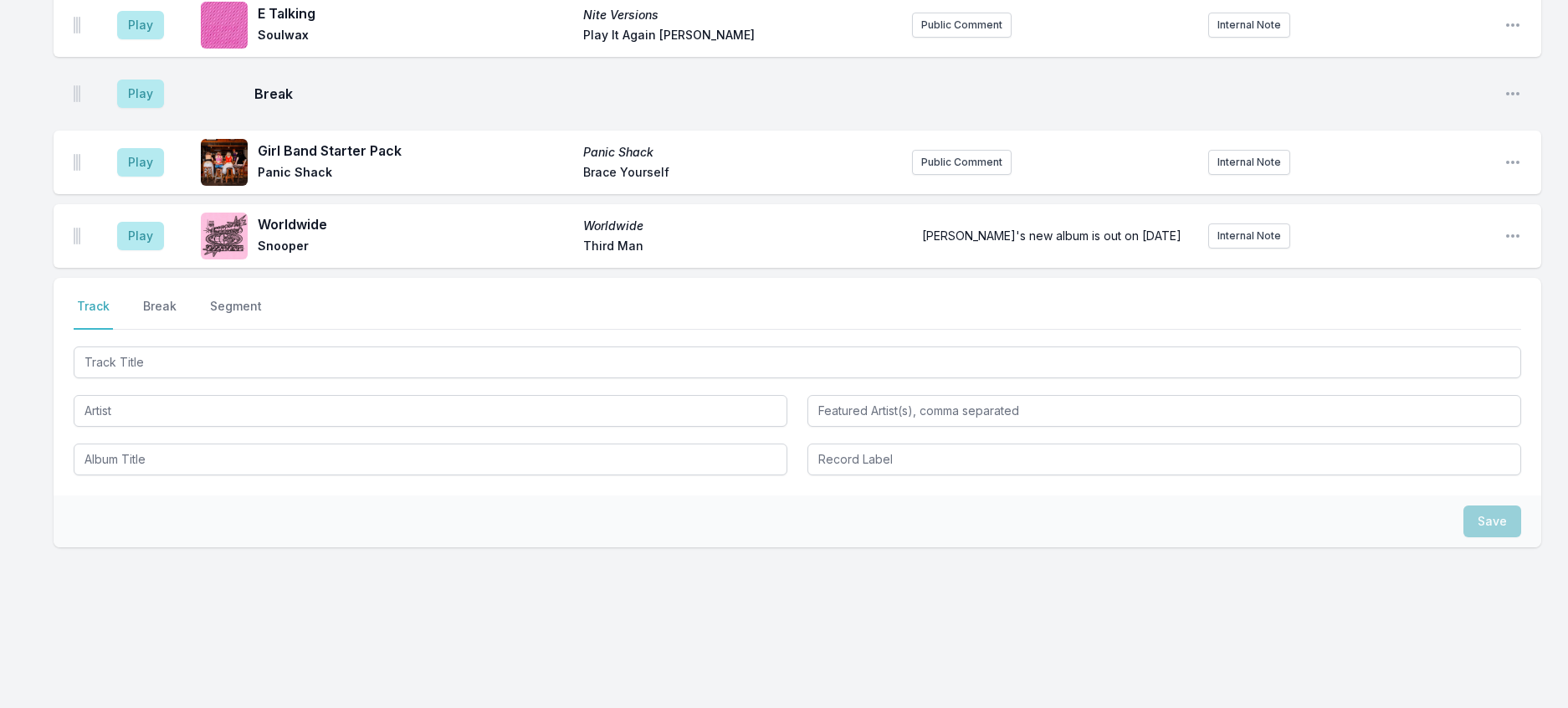
scroll to position [1042, 0]
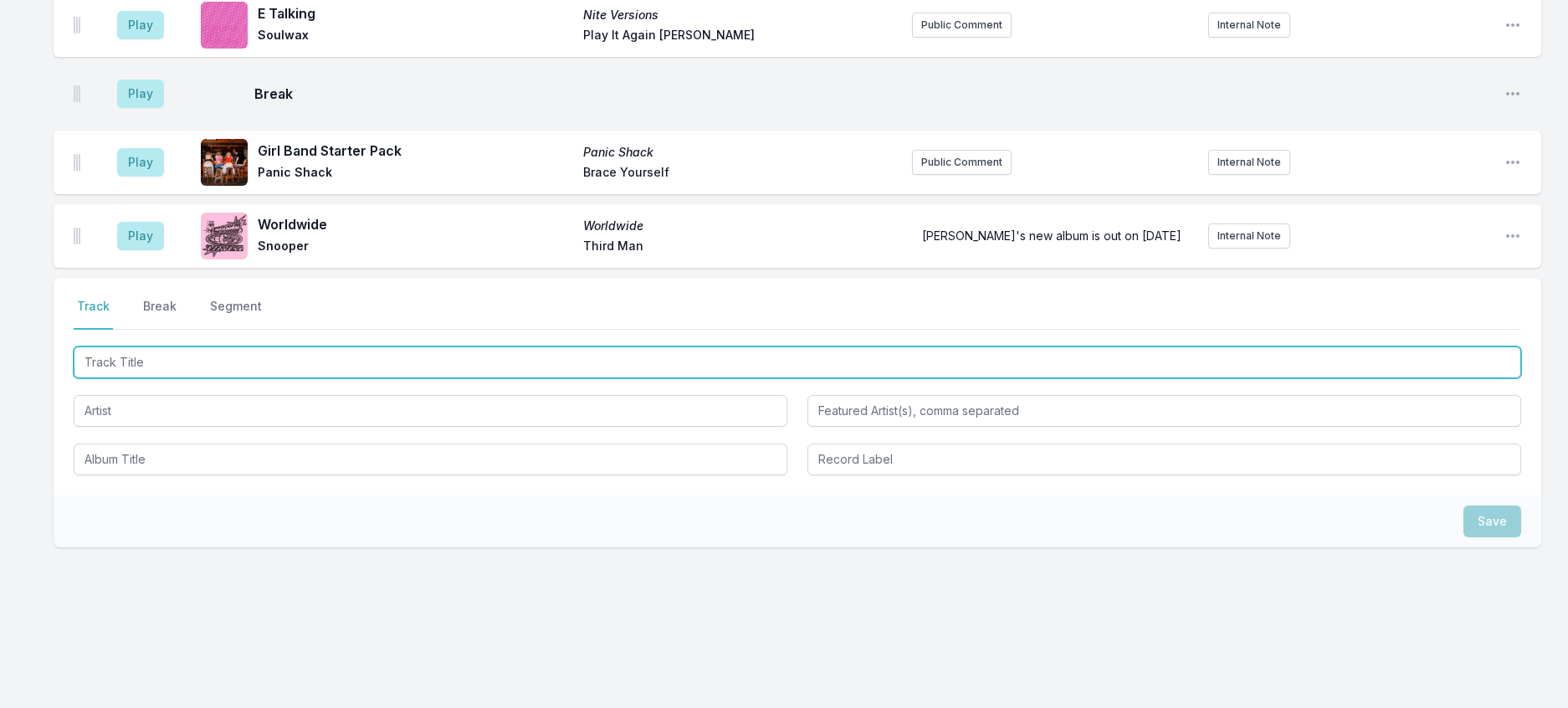
click at [300, 378] on input "Track Title" at bounding box center [797, 362] width 1447 height 31
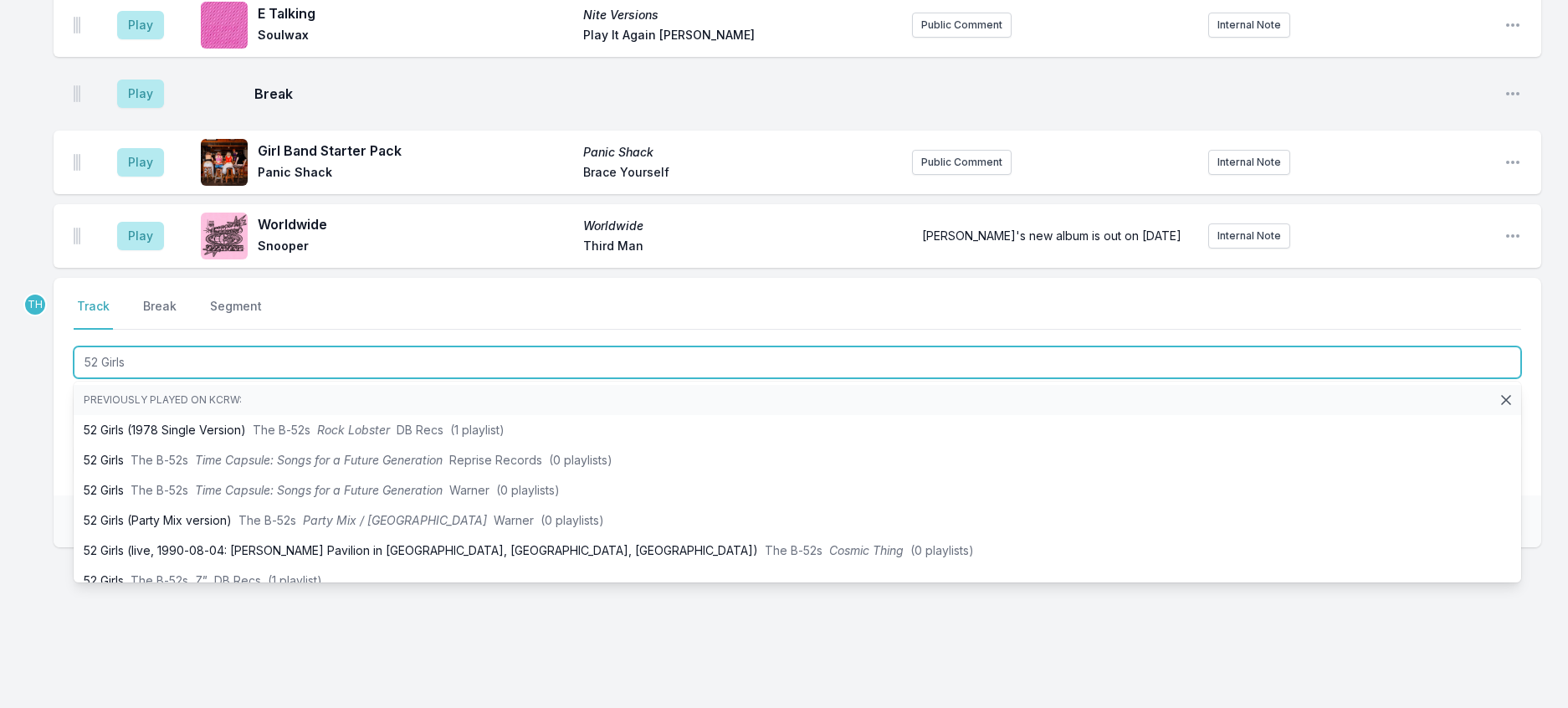
type input "52 Girls"
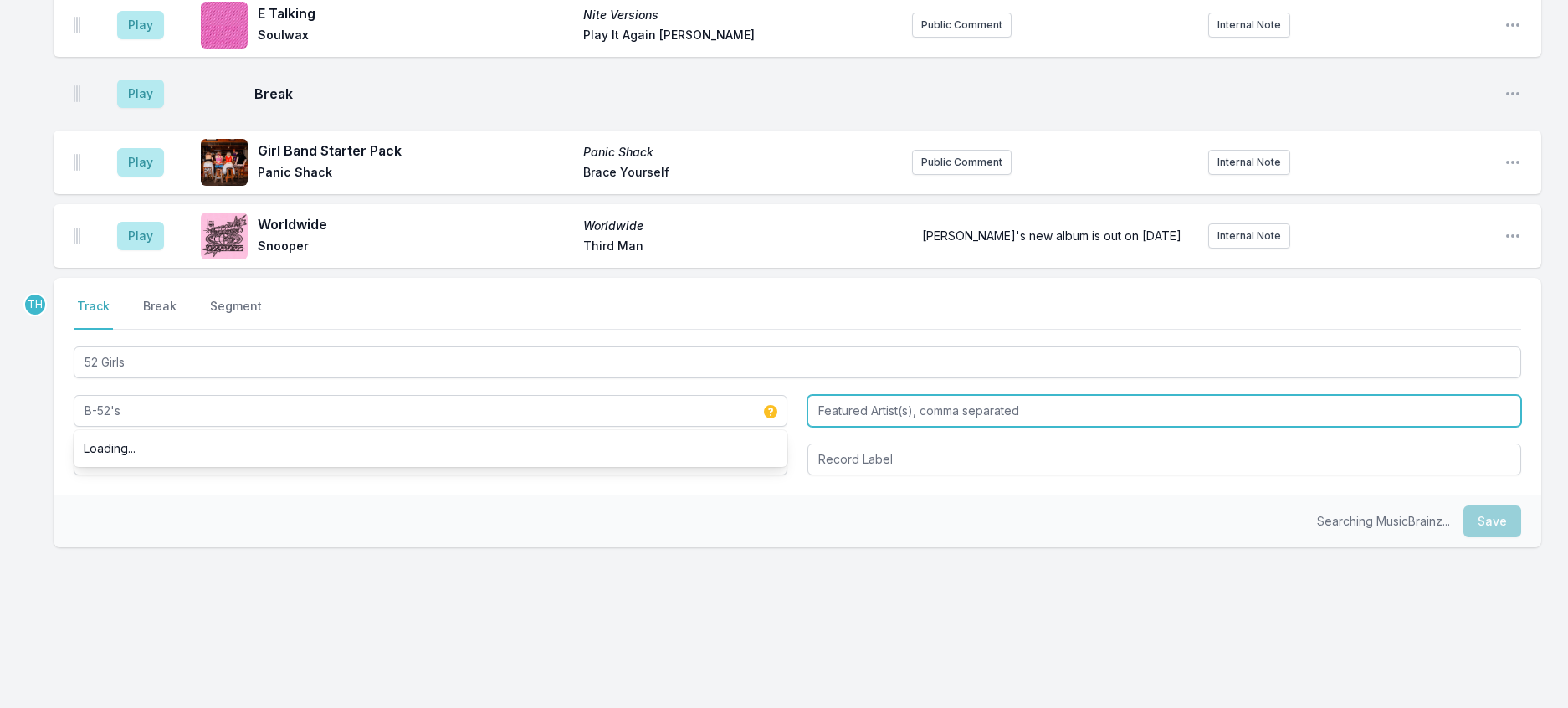
type input "B-52's"
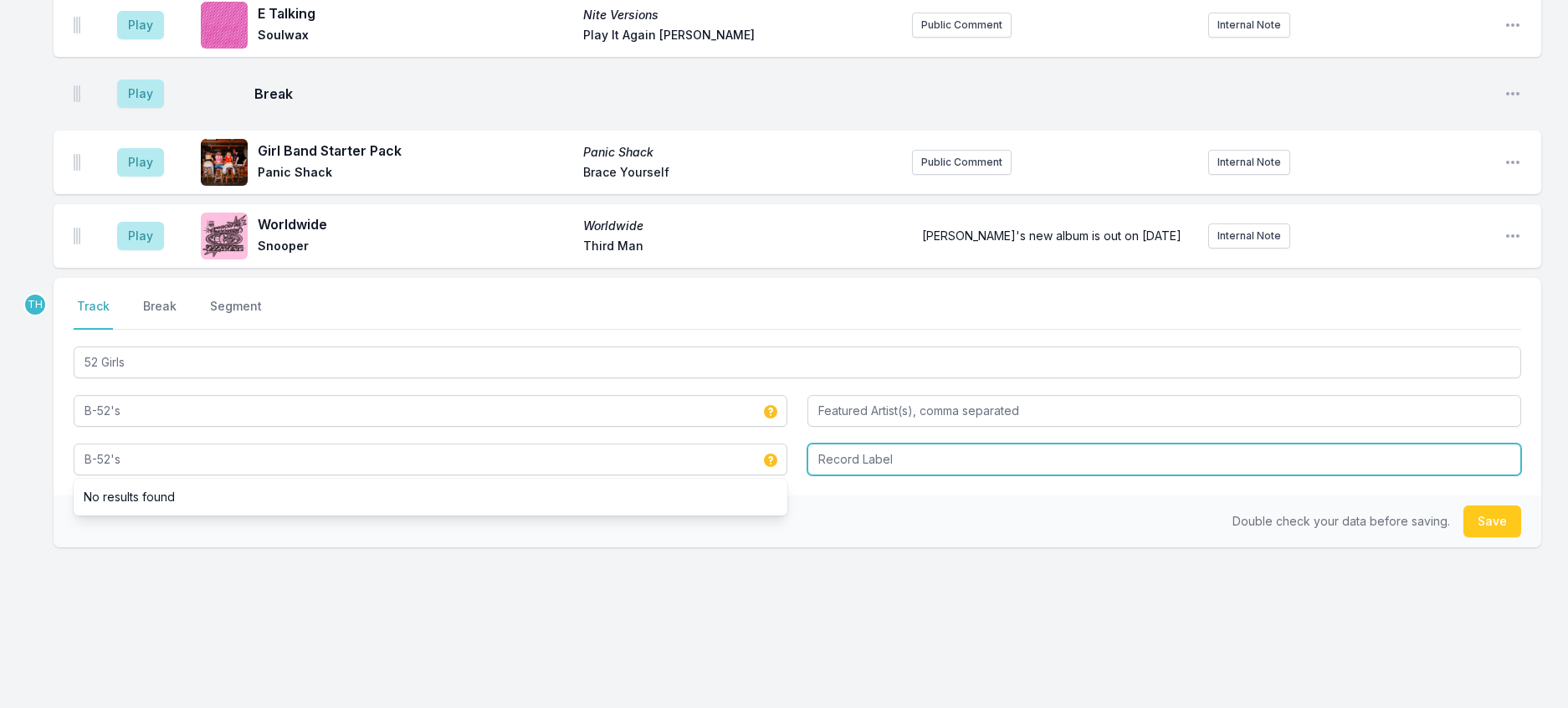
type input "B-52's"
type input "Warner Bros"
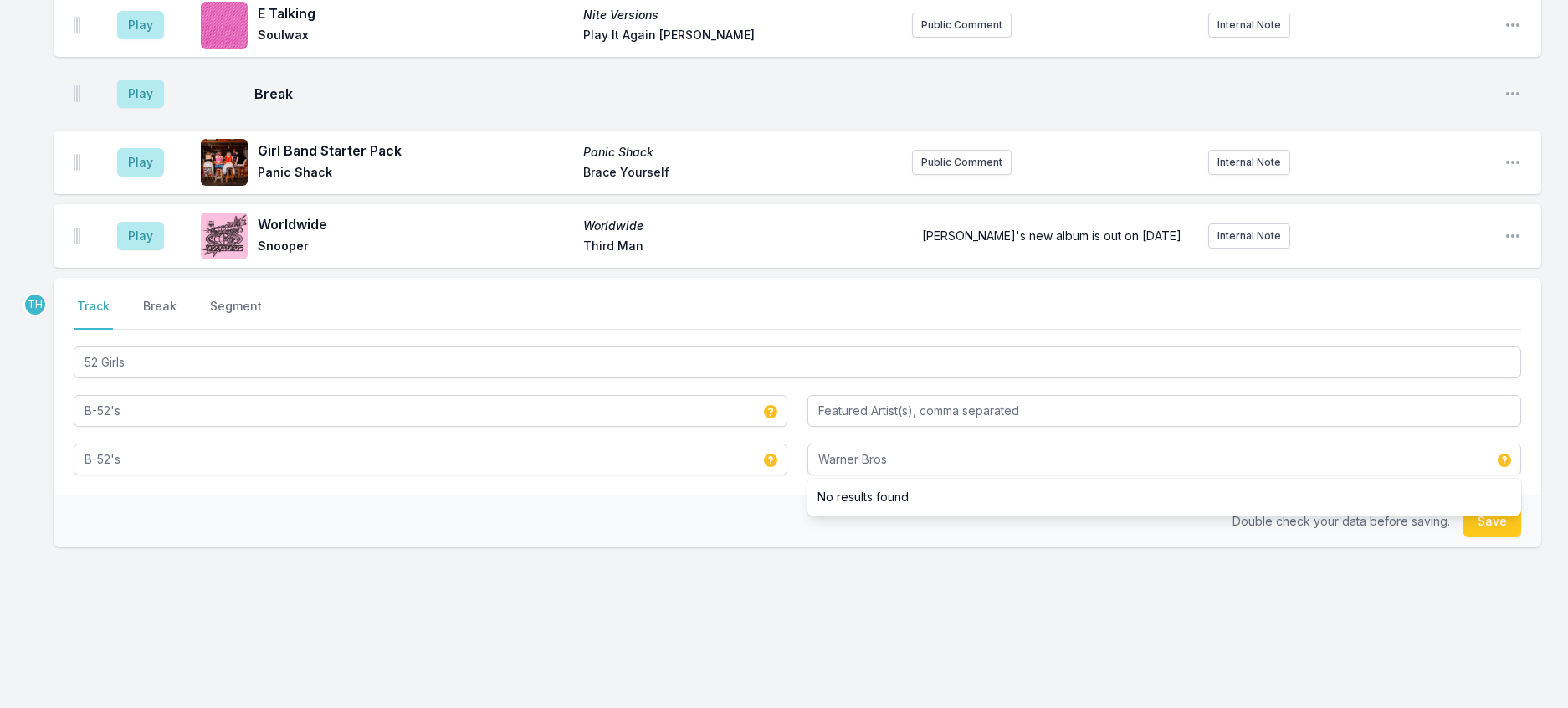
click at [729, 495] on div "Double check your data before saving. Save" at bounding box center [797, 521] width 1488 height 52
click at [1494, 506] on button "Save" at bounding box center [1492, 521] width 58 height 31
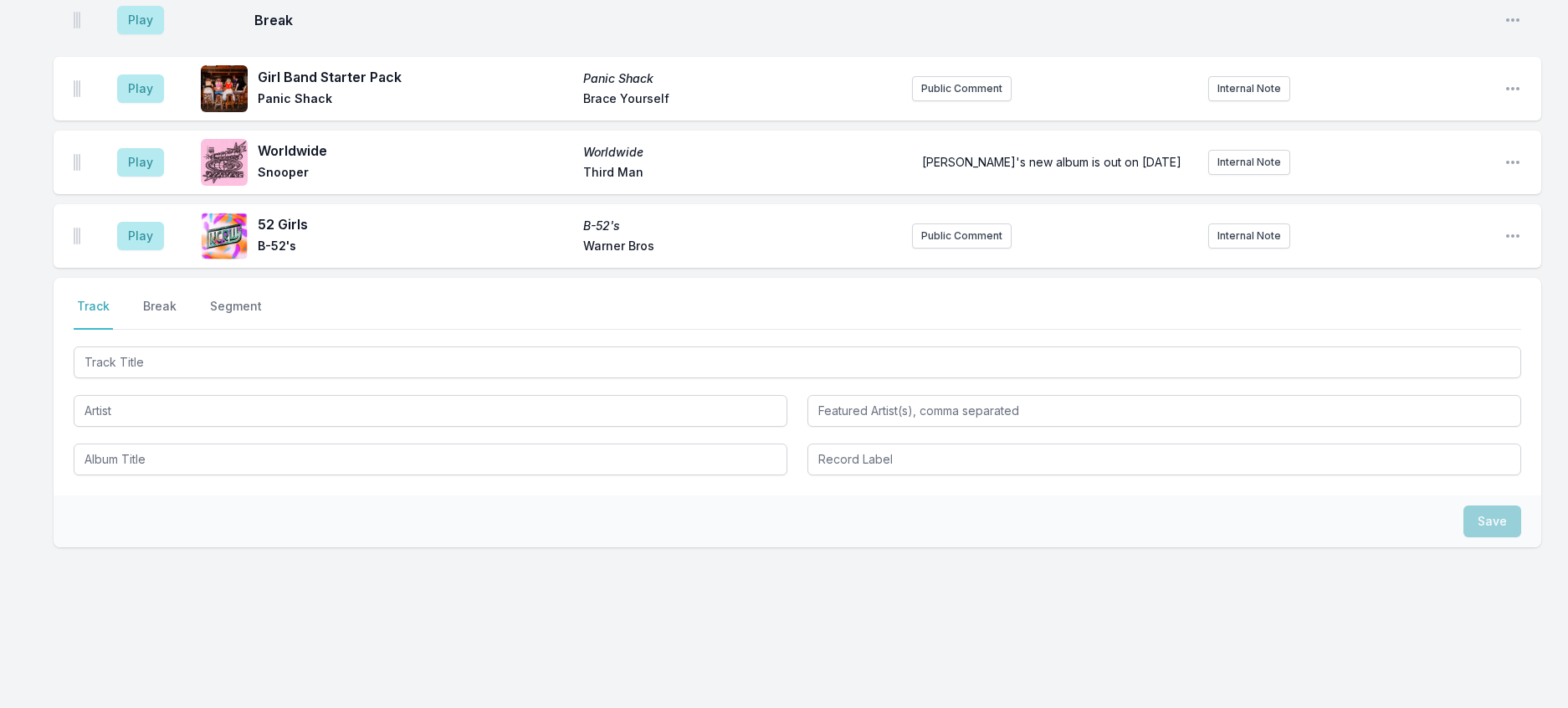
scroll to position [1326, 0]
click at [966, 223] on button "Public Comment" at bounding box center [961, 235] width 99 height 25
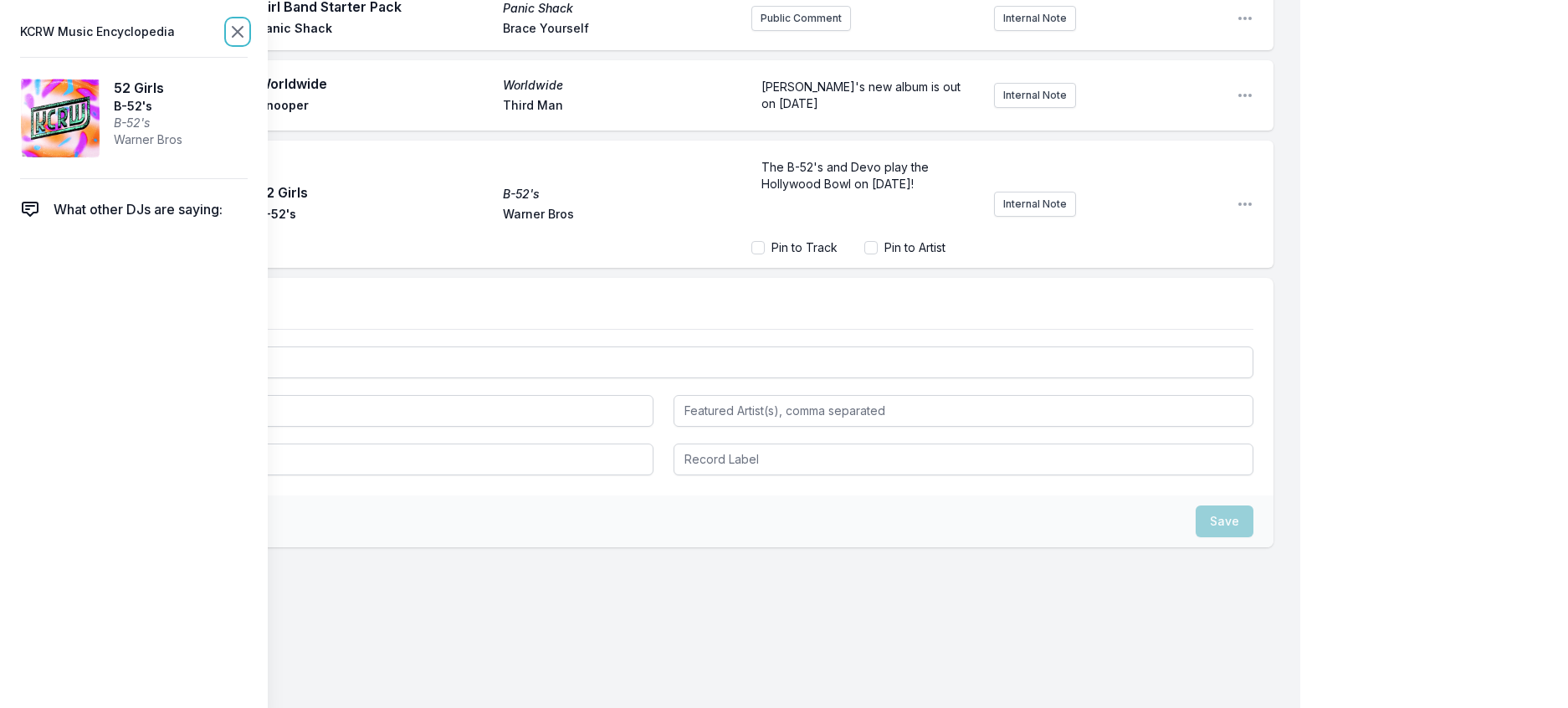
scroll to position [1334, 0]
click at [248, 29] on icon at bounding box center [237, 31] width 20 height 20
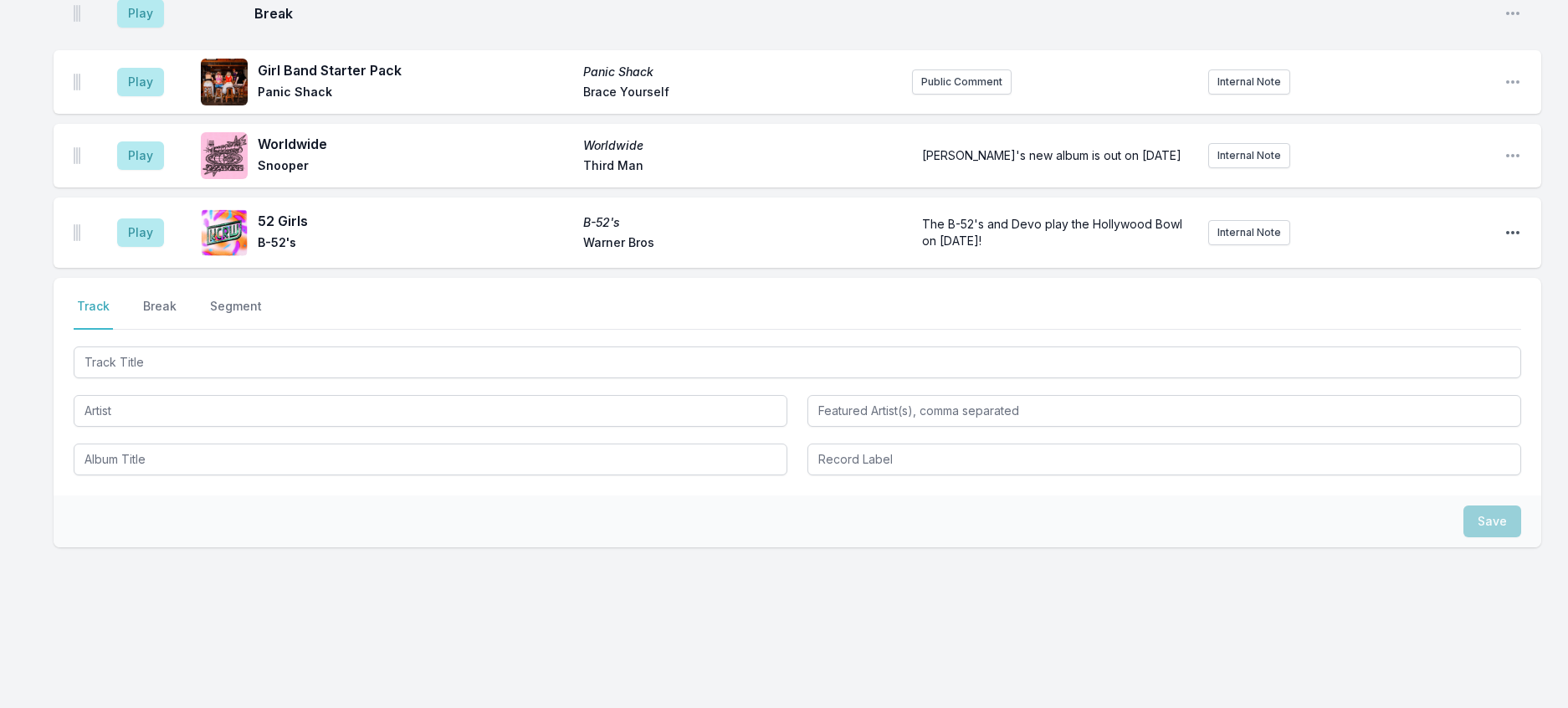
click at [1515, 198] on div "Play 52 Girls B-52's B-52's Warner Bros The B-52's and Devo play the Hollywood …" at bounding box center [797, 233] width 1488 height 71
click at [1509, 224] on icon "Open playlist item options" at bounding box center [1512, 232] width 17 height 17
click at [1375, 281] on button "Edit Track Details" at bounding box center [1427, 296] width 187 height 31
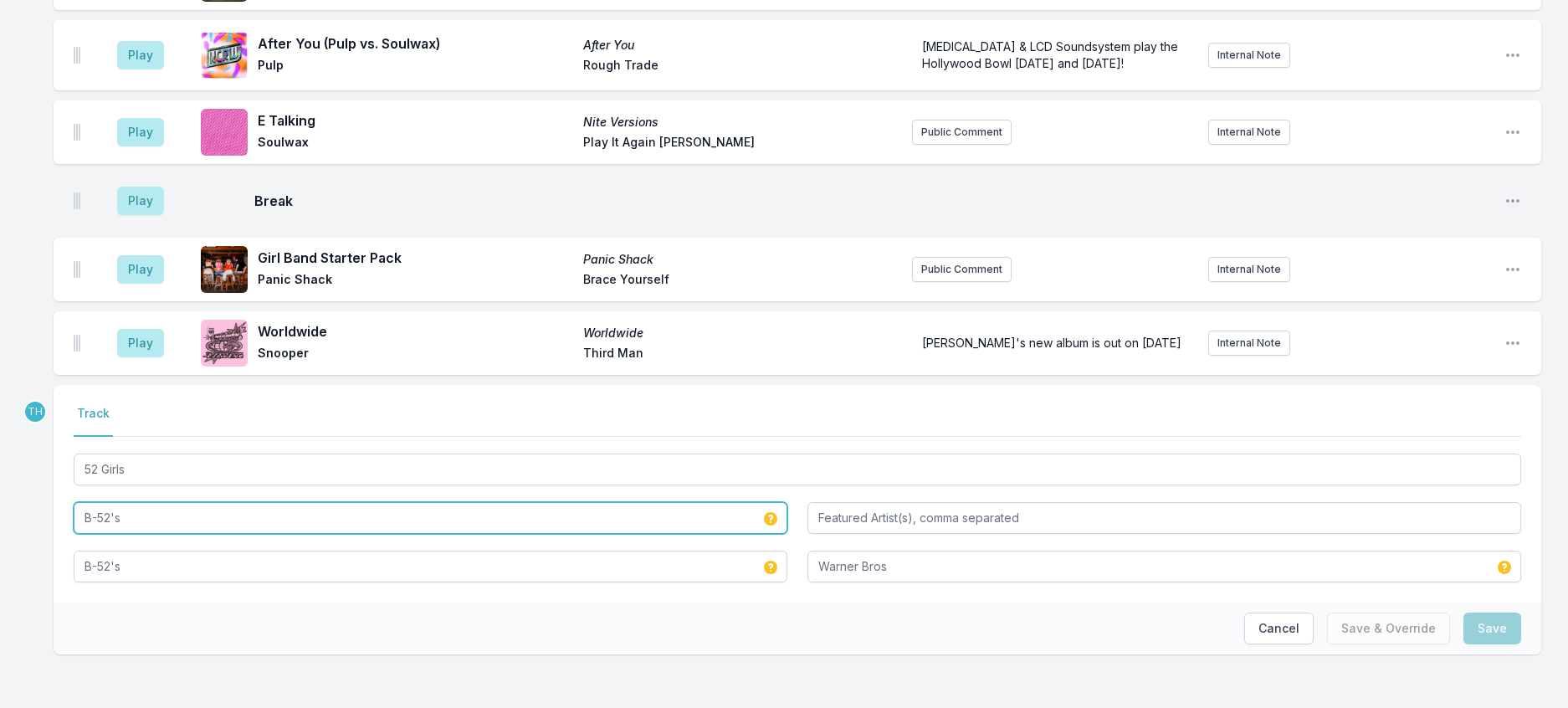
click at [93, 502] on input "B-52's" at bounding box center [430, 518] width 714 height 31
type input "The B-52's"
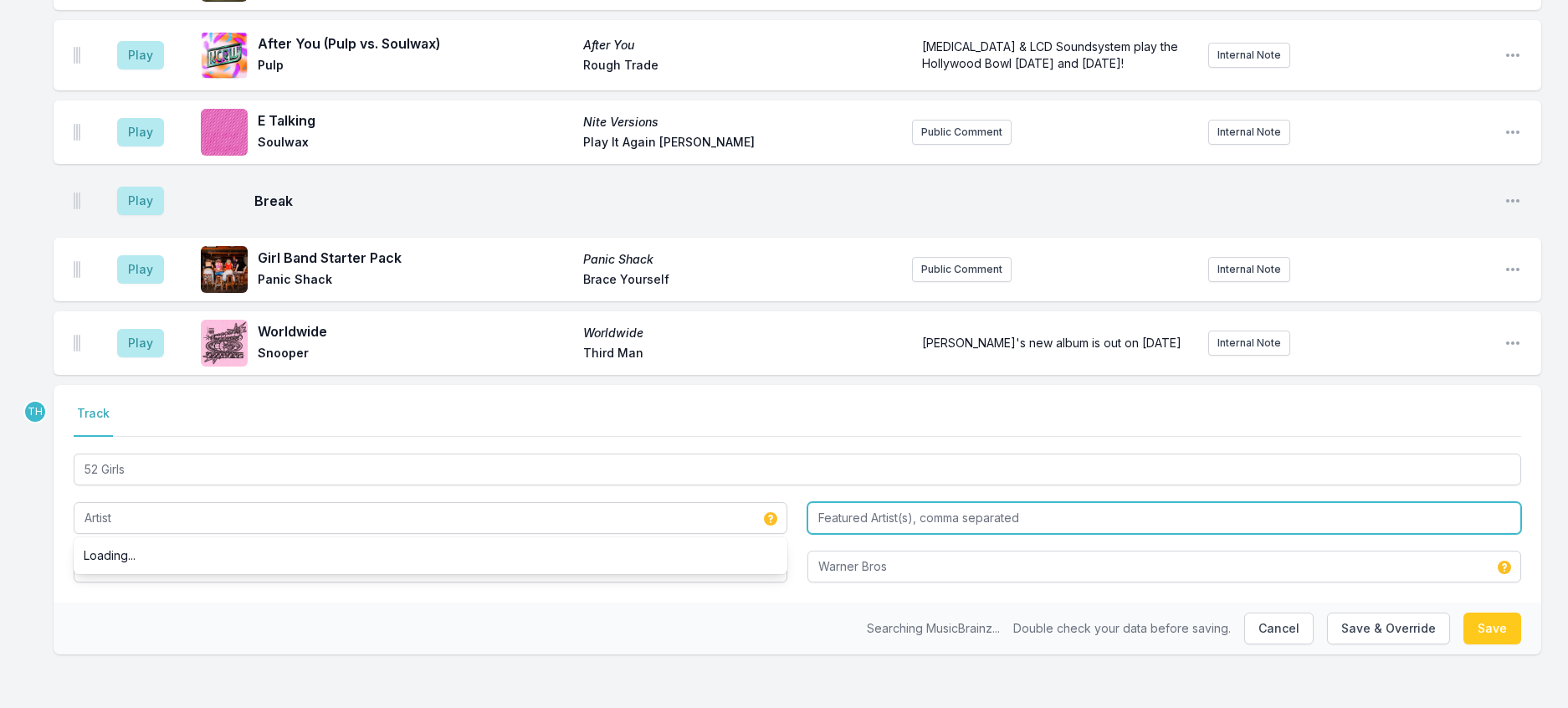
type input "The B-52's"
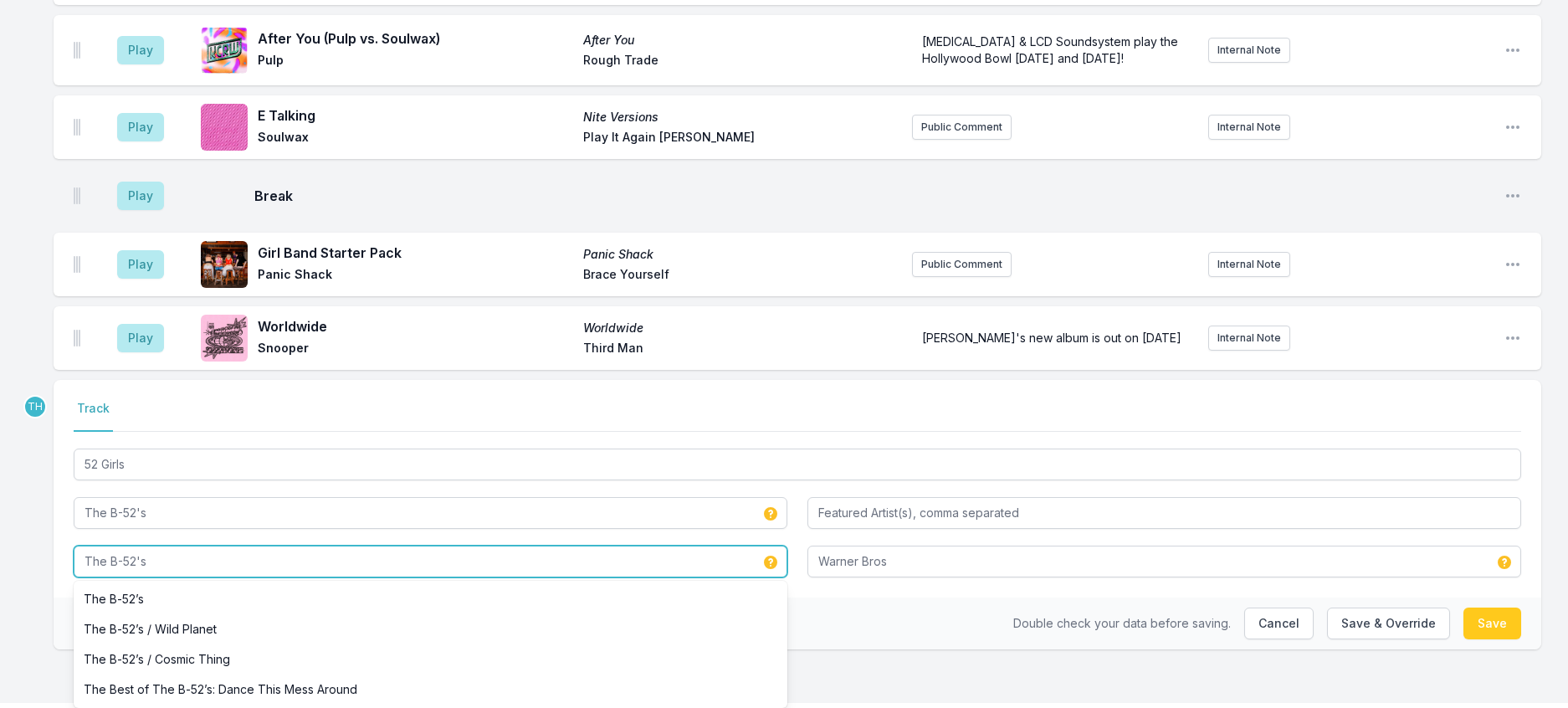
type input "The B-52's"
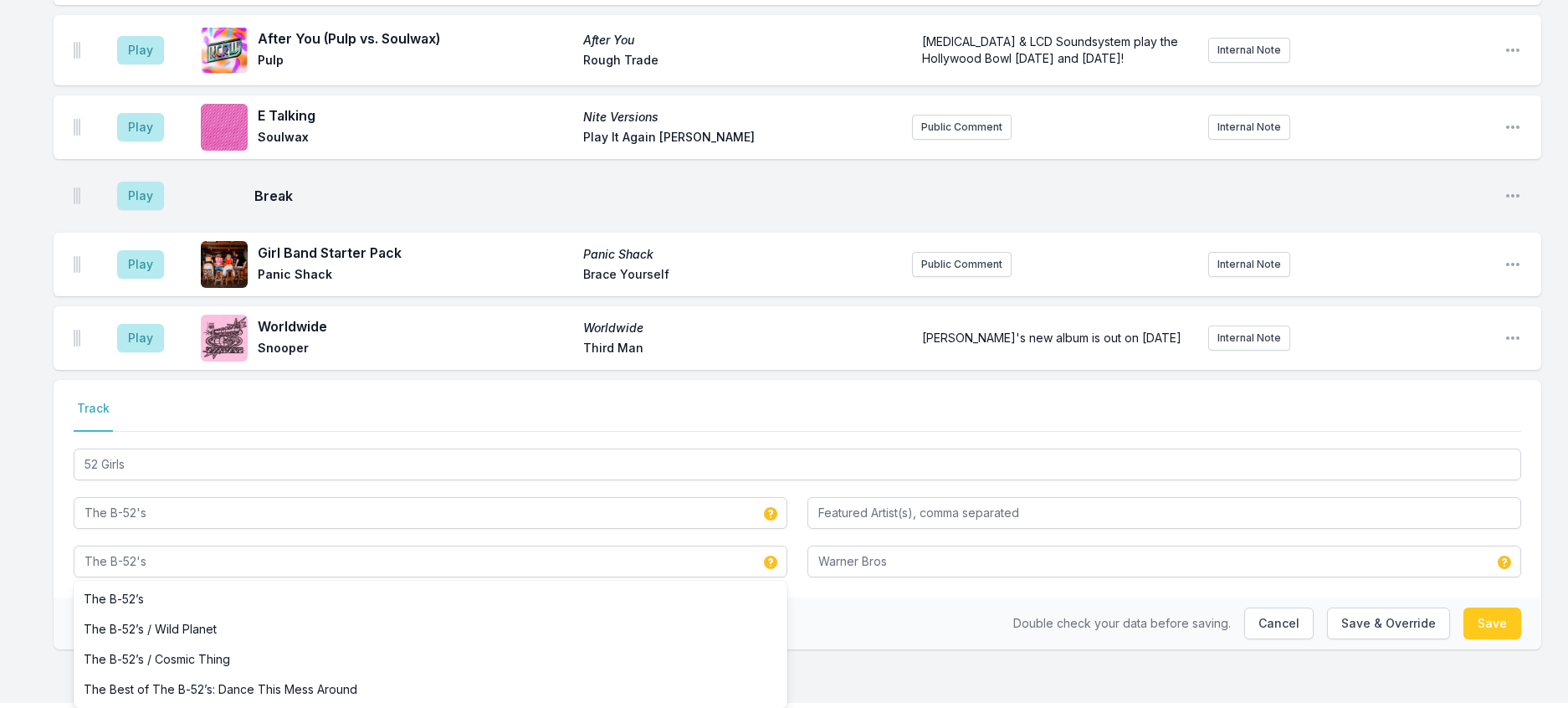
click at [67, 514] on div "Select a tab Track Track 52 Girls The B-52's The B-52's The B‐52’s The B‐52’s /…" at bounding box center [797, 489] width 1488 height 218
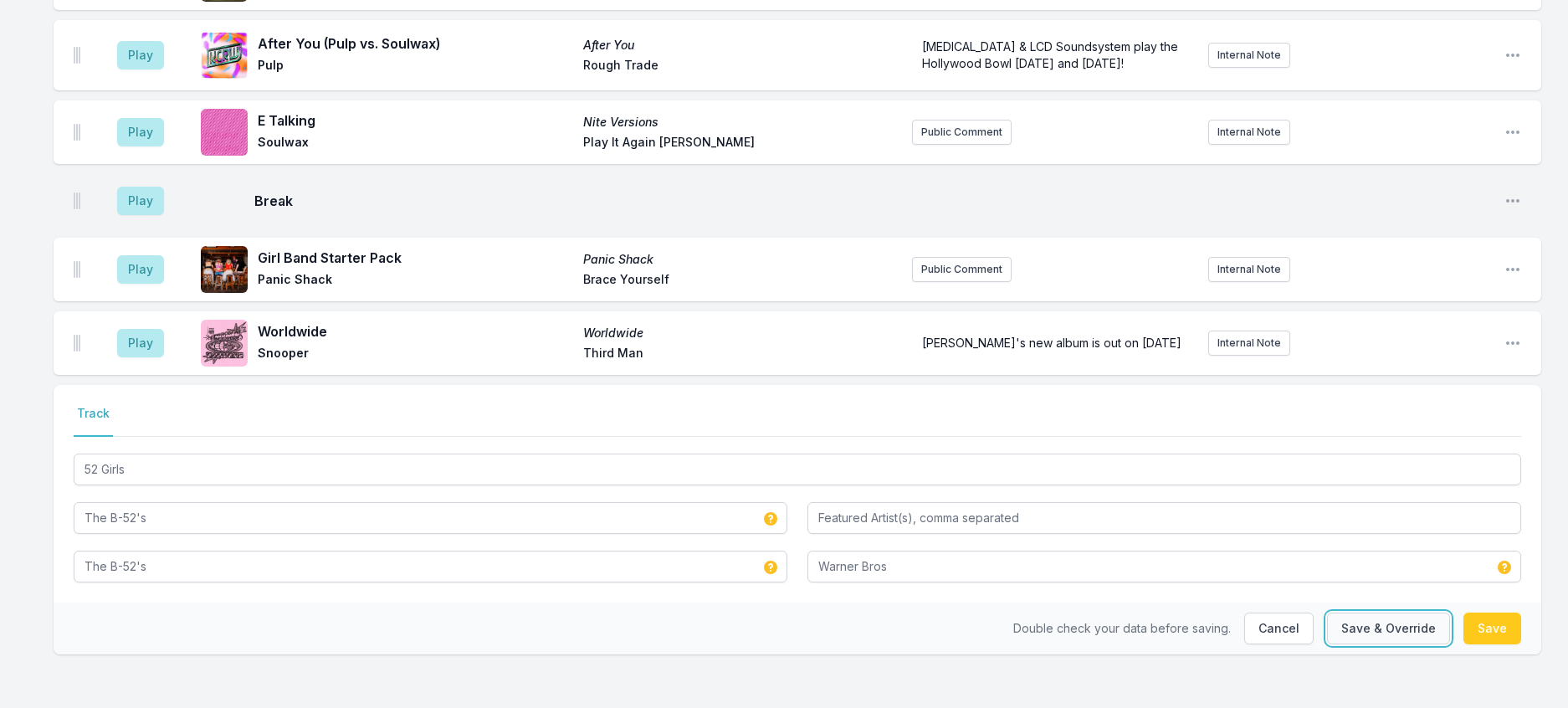
click at [1347, 613] on button "Save & Override" at bounding box center [1388, 629] width 123 height 31
type input "B-52's"
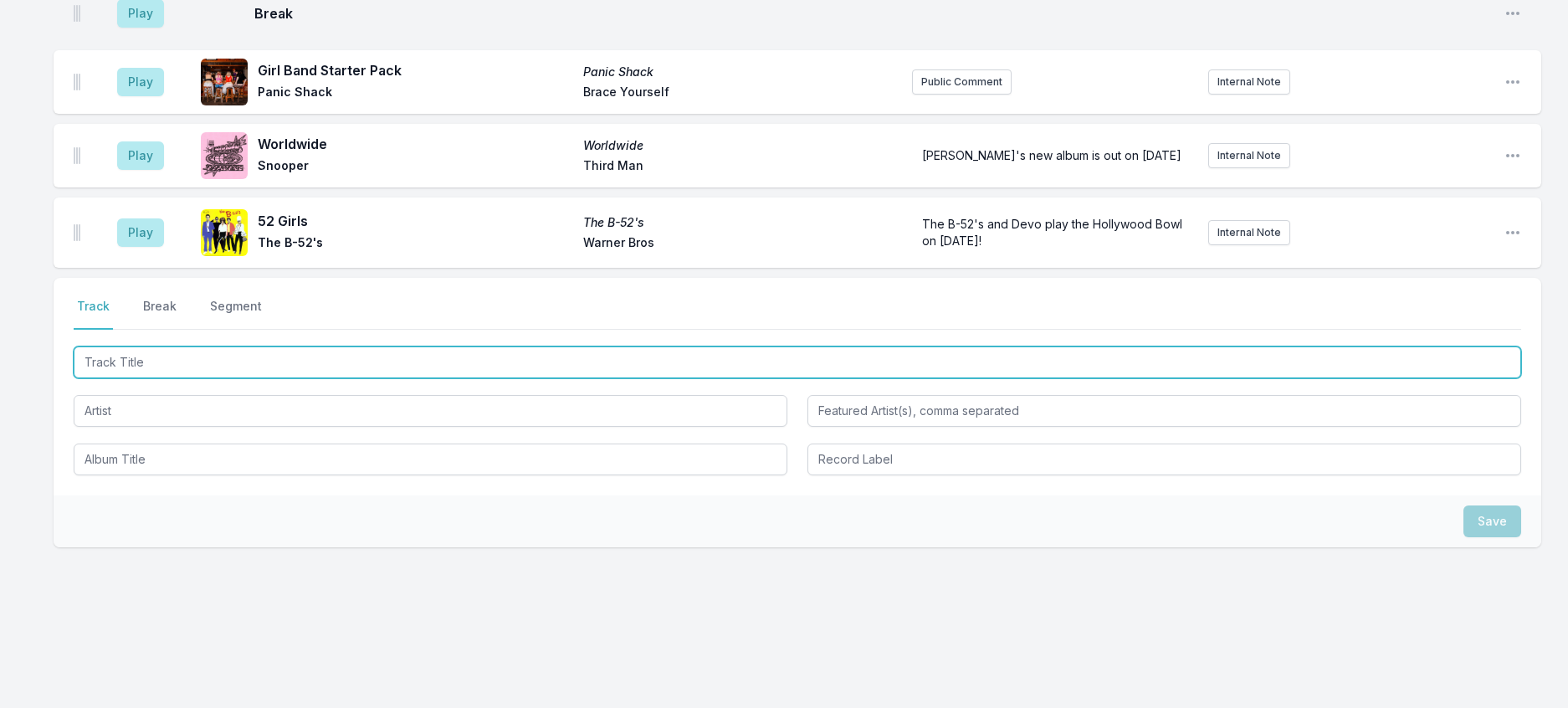
click at [305, 378] on input "Track Title" at bounding box center [797, 362] width 1447 height 31
type input "Six Days (Soulwax Mix)"
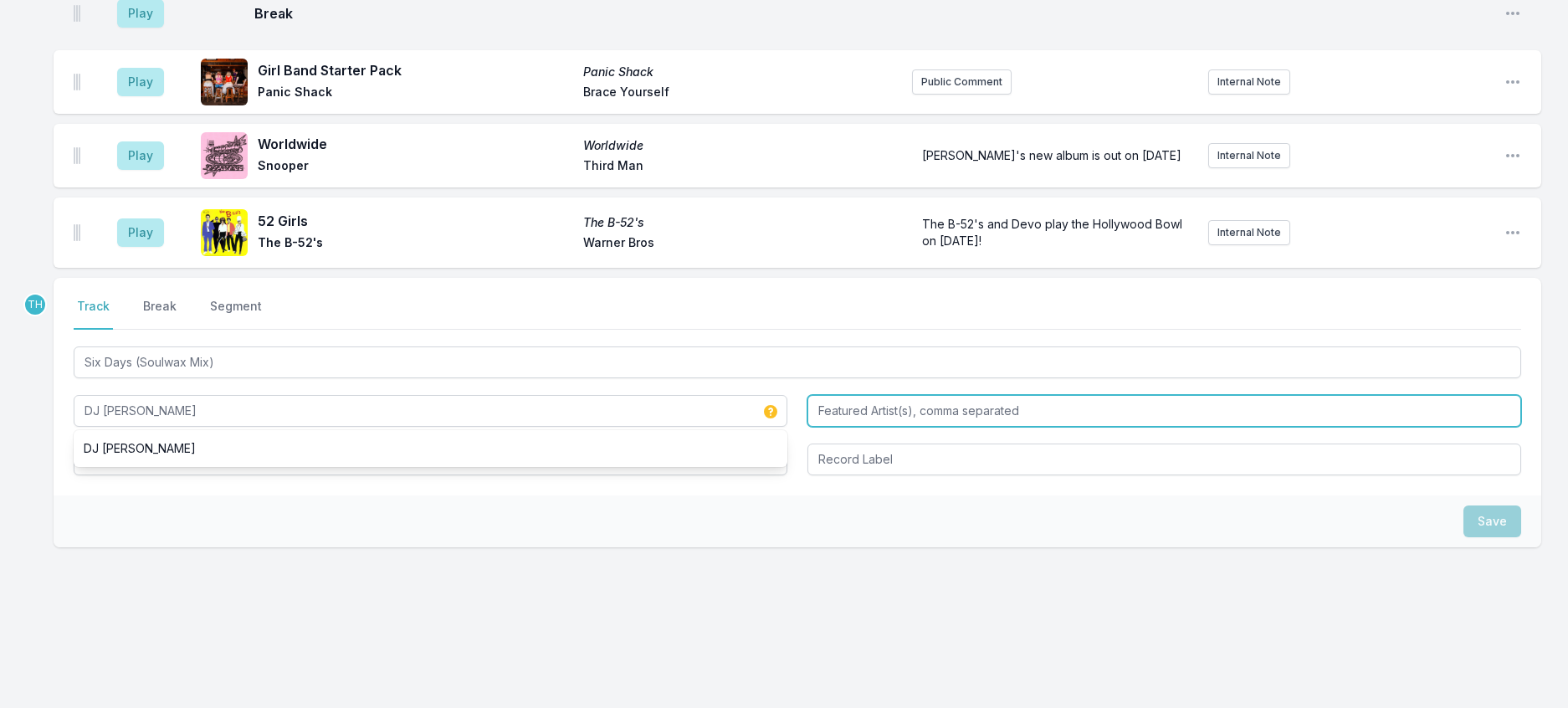
type input "DJ [PERSON_NAME]"
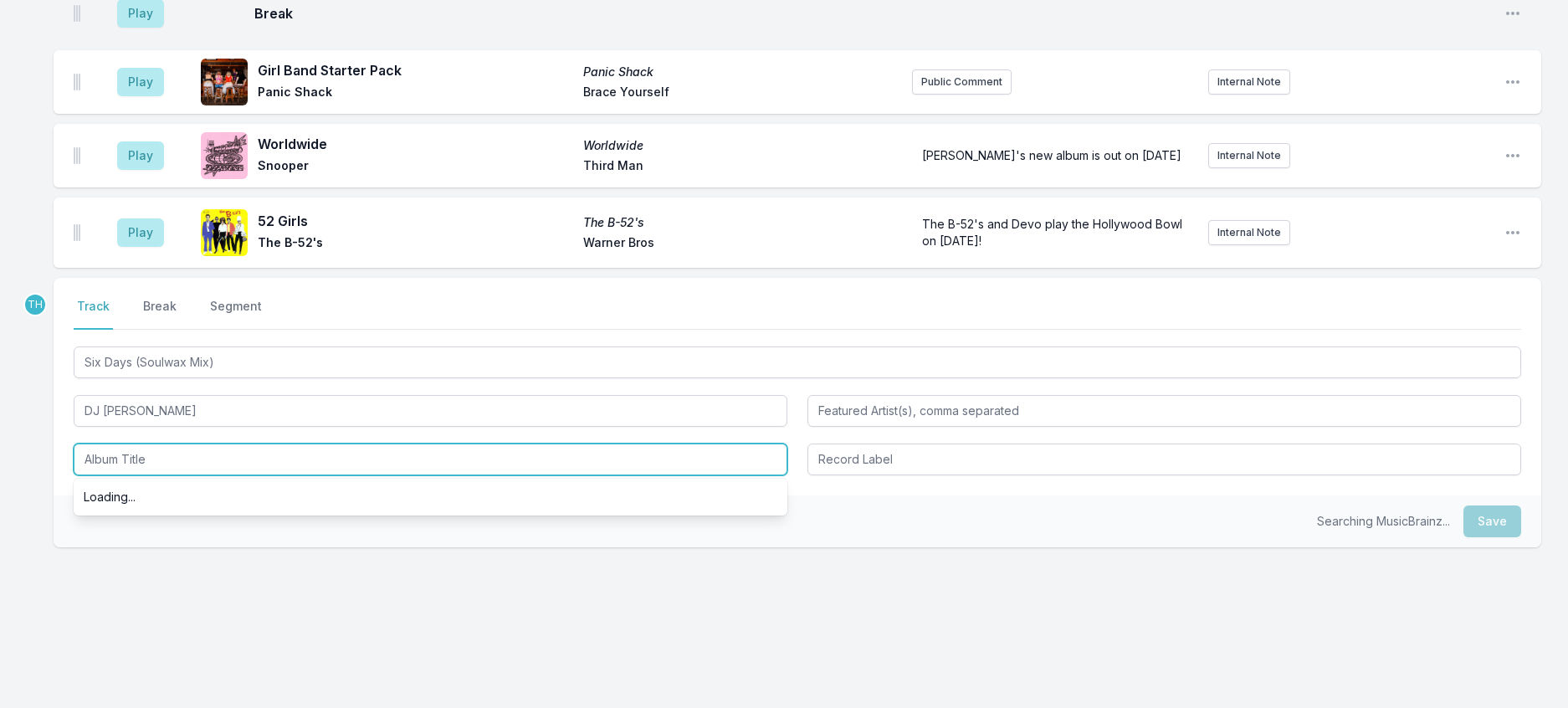
scroll to position [1290, 0]
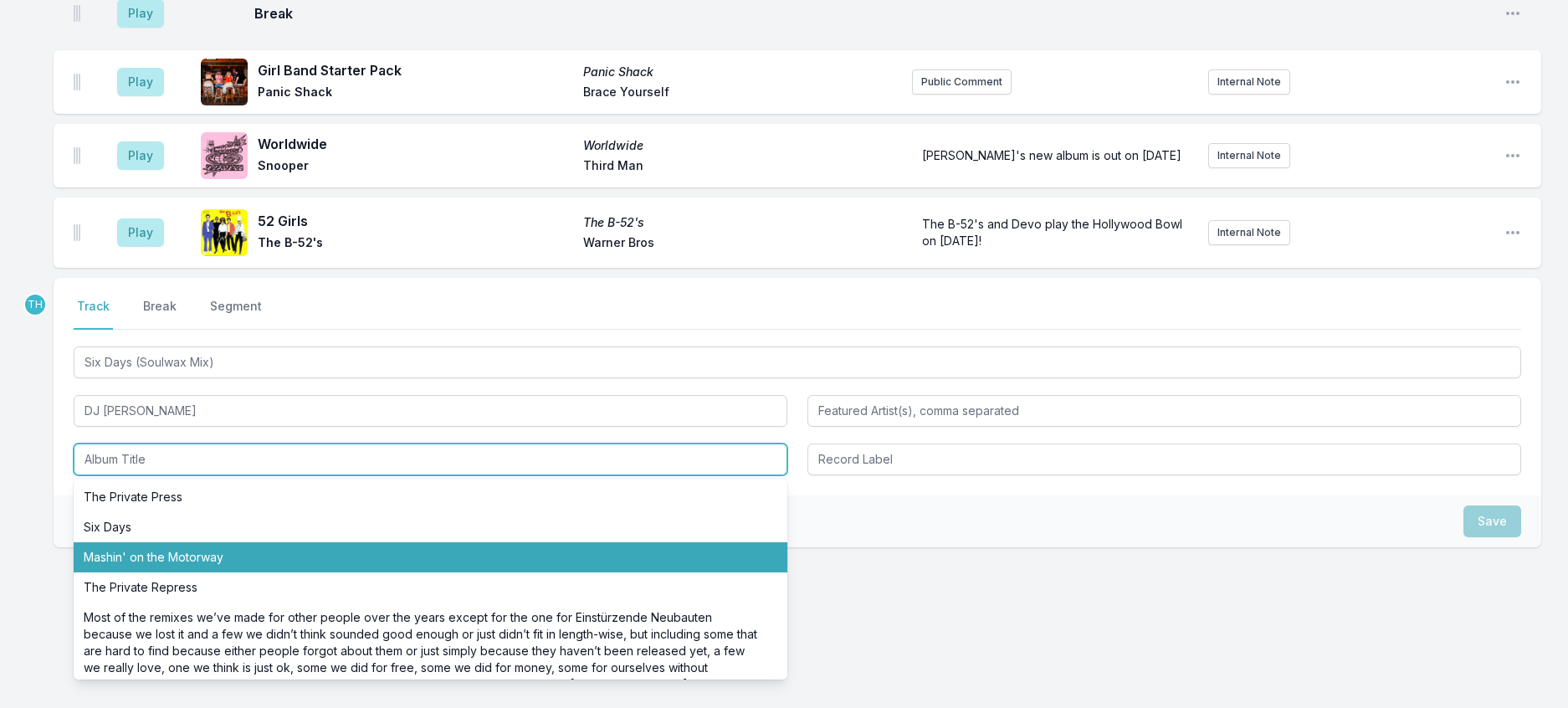
drag, startPoint x: 201, startPoint y: 579, endPoint x: 318, endPoint y: 548, distance: 121.0
click at [201, 572] on li "Mashin' on the Motorway" at bounding box center [430, 557] width 714 height 31
type input "Mashin' on the Motorway"
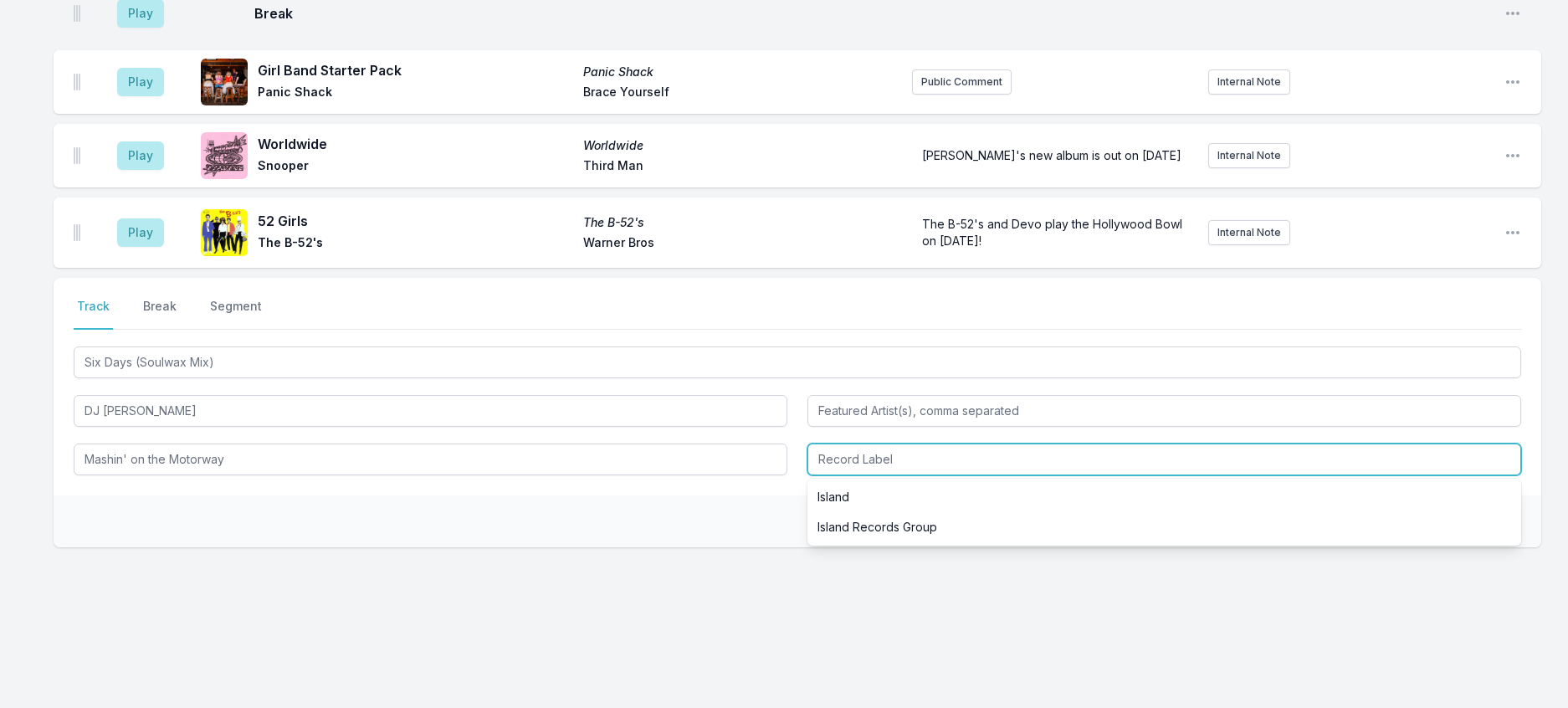
click at [845, 473] on input "Record Label" at bounding box center [1164, 460] width 714 height 31
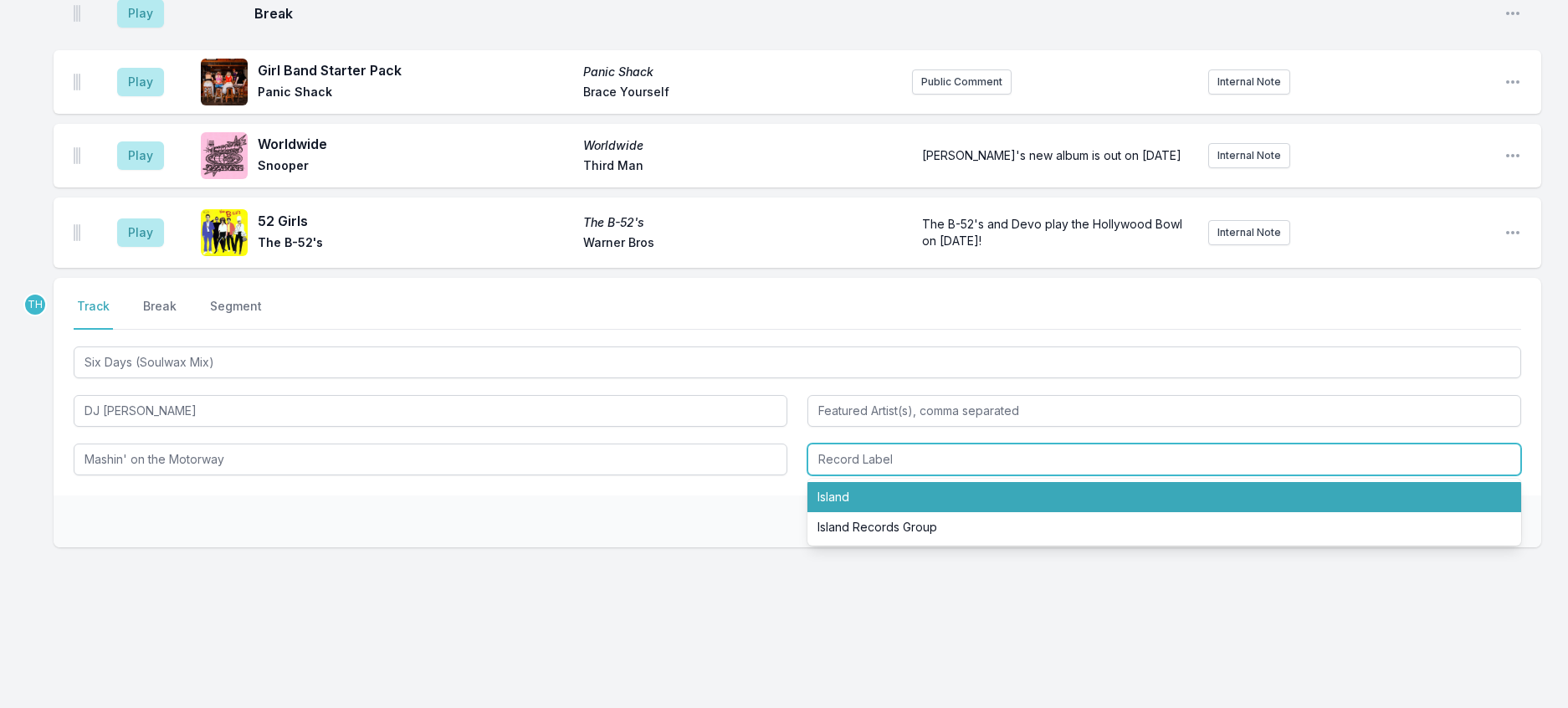
click at [856, 510] on li "Island" at bounding box center [1164, 497] width 714 height 31
type input "Island"
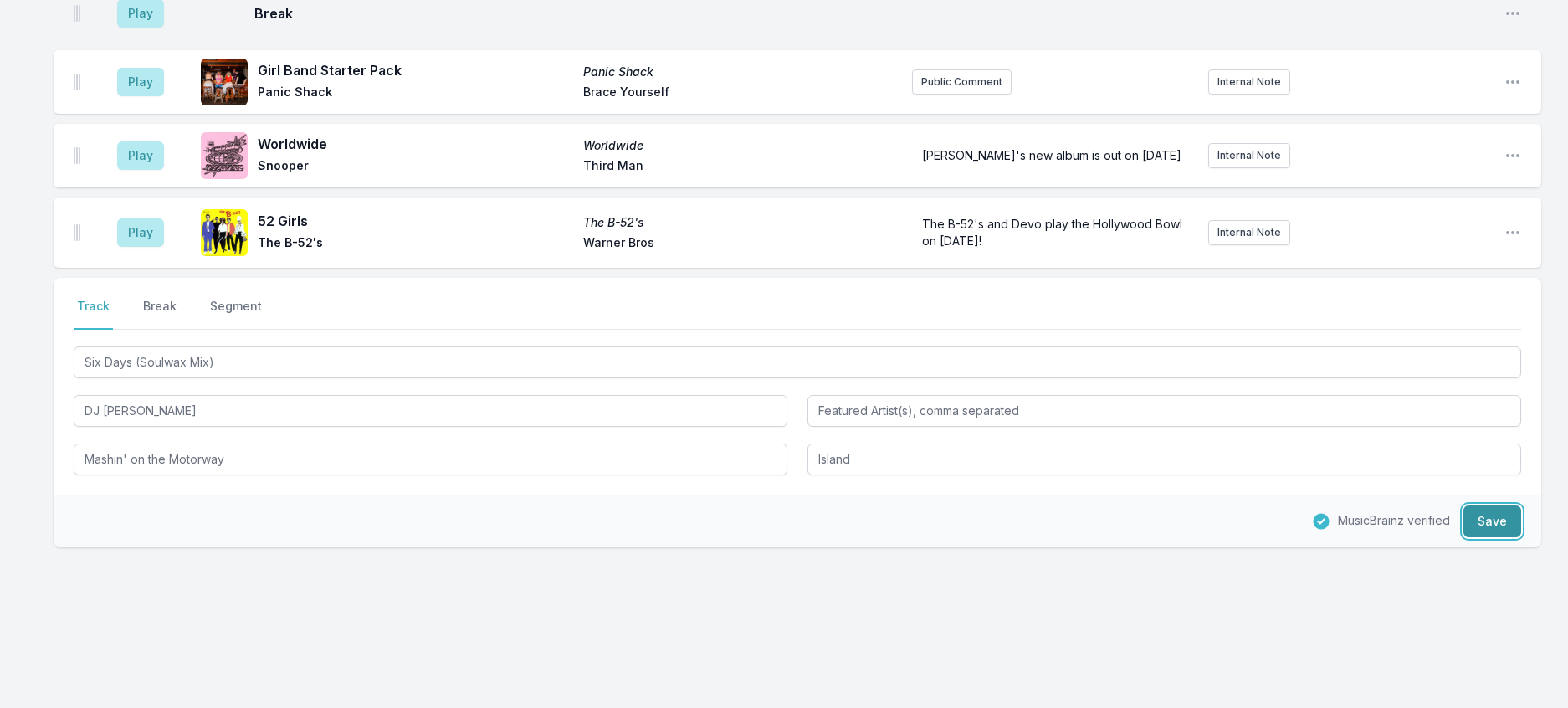
click at [1479, 537] on button "Save" at bounding box center [1492, 521] width 58 height 31
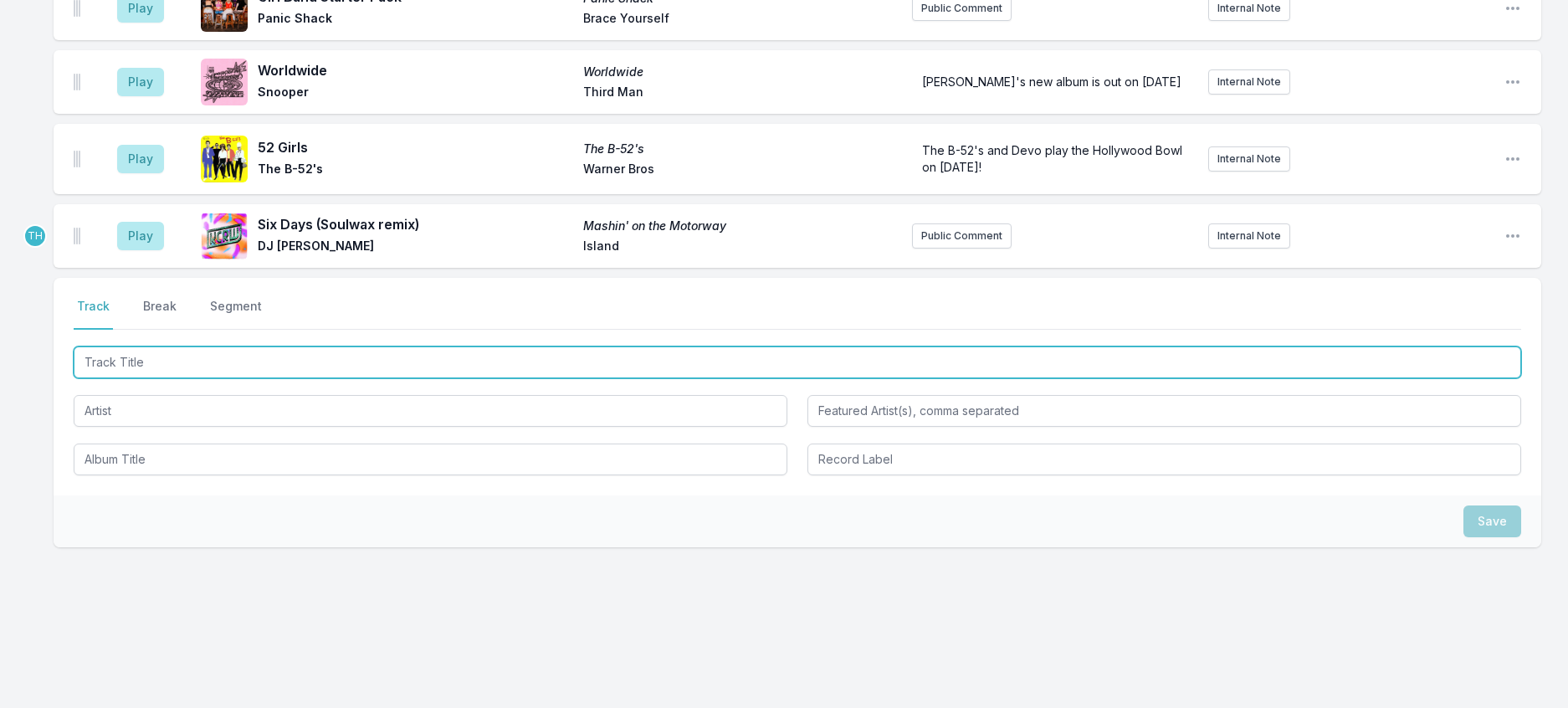
click at [349, 369] on input "Track Title" at bounding box center [797, 362] width 1447 height 31
type input "New Directive"
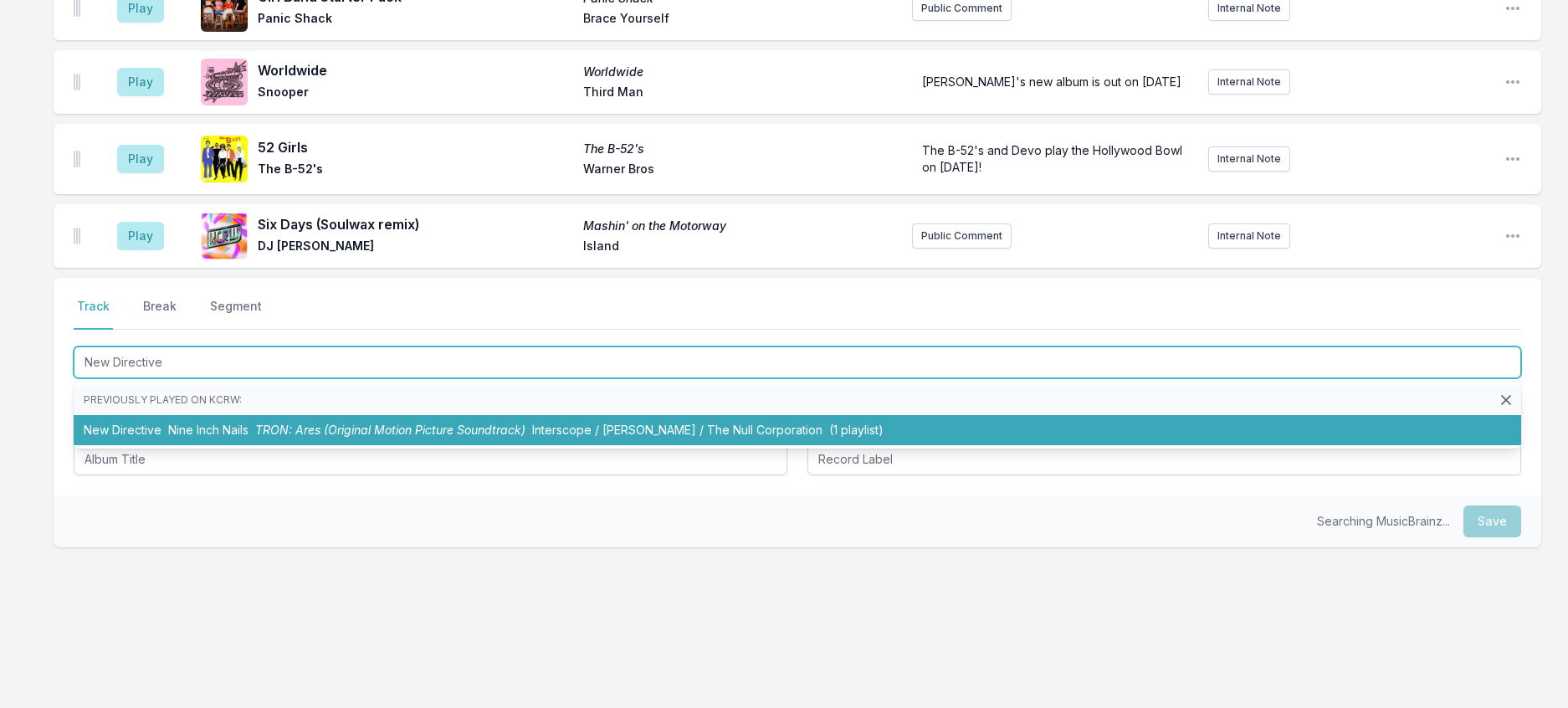
click at [331, 423] on li "New Directive Nine Inch Nails TRON: Ares (Original Motion Picture Soundtrack) I…" at bounding box center [797, 430] width 1447 height 31
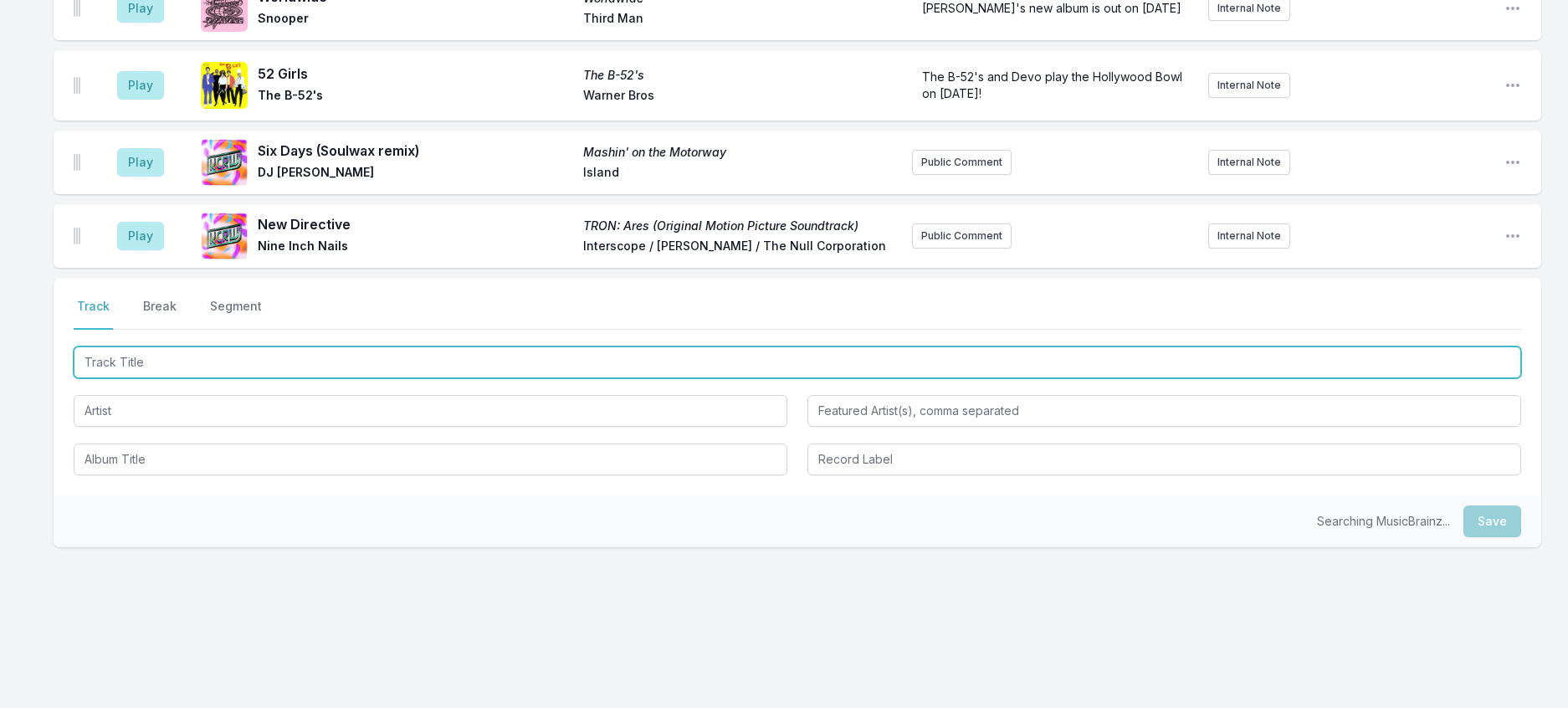
scroll to position [1460, 0]
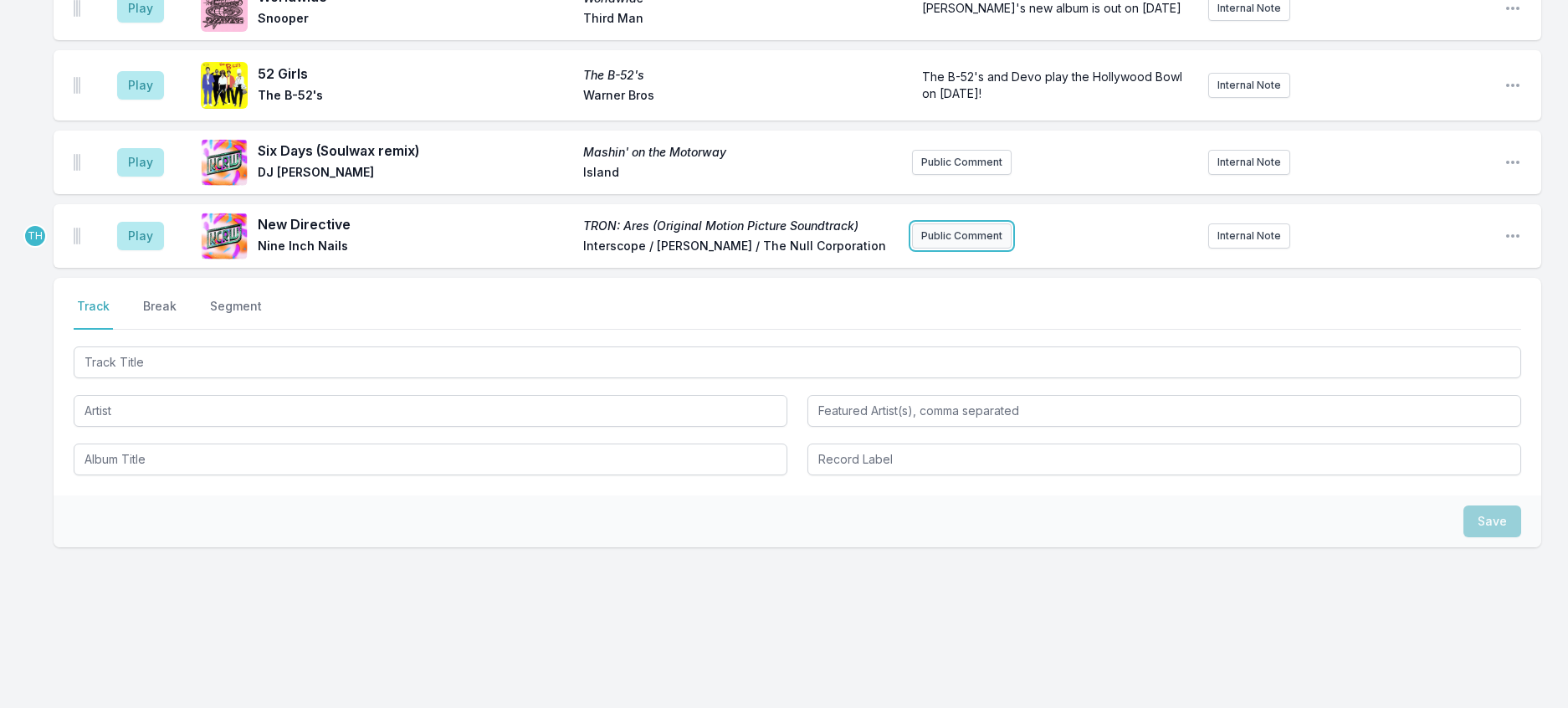
click at [986, 223] on button "Public Comment" at bounding box center [961, 235] width 99 height 25
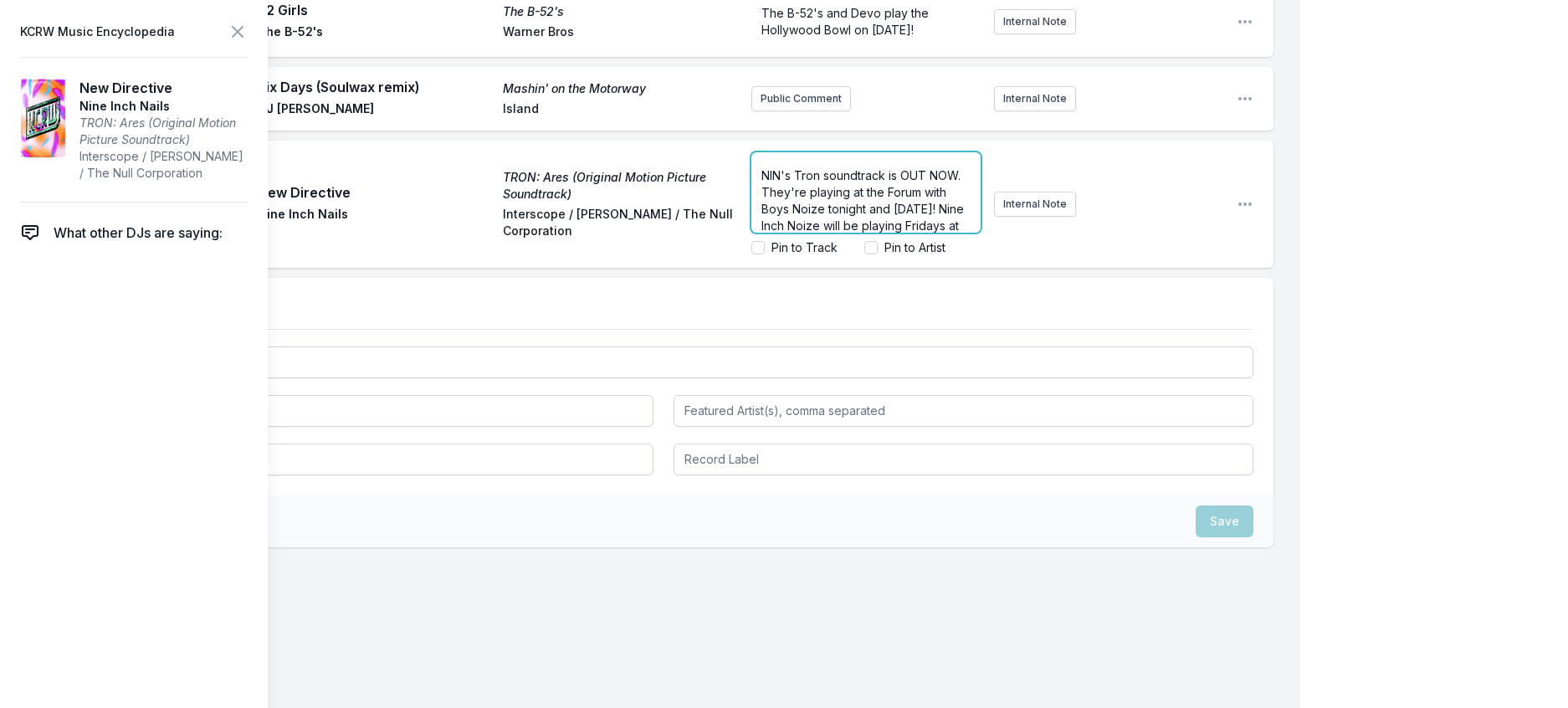
scroll to position [0, 0]
drag, startPoint x: 825, startPoint y: 324, endPoint x: 763, endPoint y: 304, distance: 65.1
click at [763, 258] on span "NIN's Tron soundtrack is OUT NOW. They're playing at the Forum with Boys Noize …" at bounding box center [864, 217] width 206 height 81
drag, startPoint x: 795, startPoint y: 344, endPoint x: 877, endPoint y: 328, distance: 83.5
click at [877, 241] on span "NIN are playing at the Forum with Boys Noize tonight and [DATE]! Nine Inch Noiz…" at bounding box center [864, 209] width 206 height 65
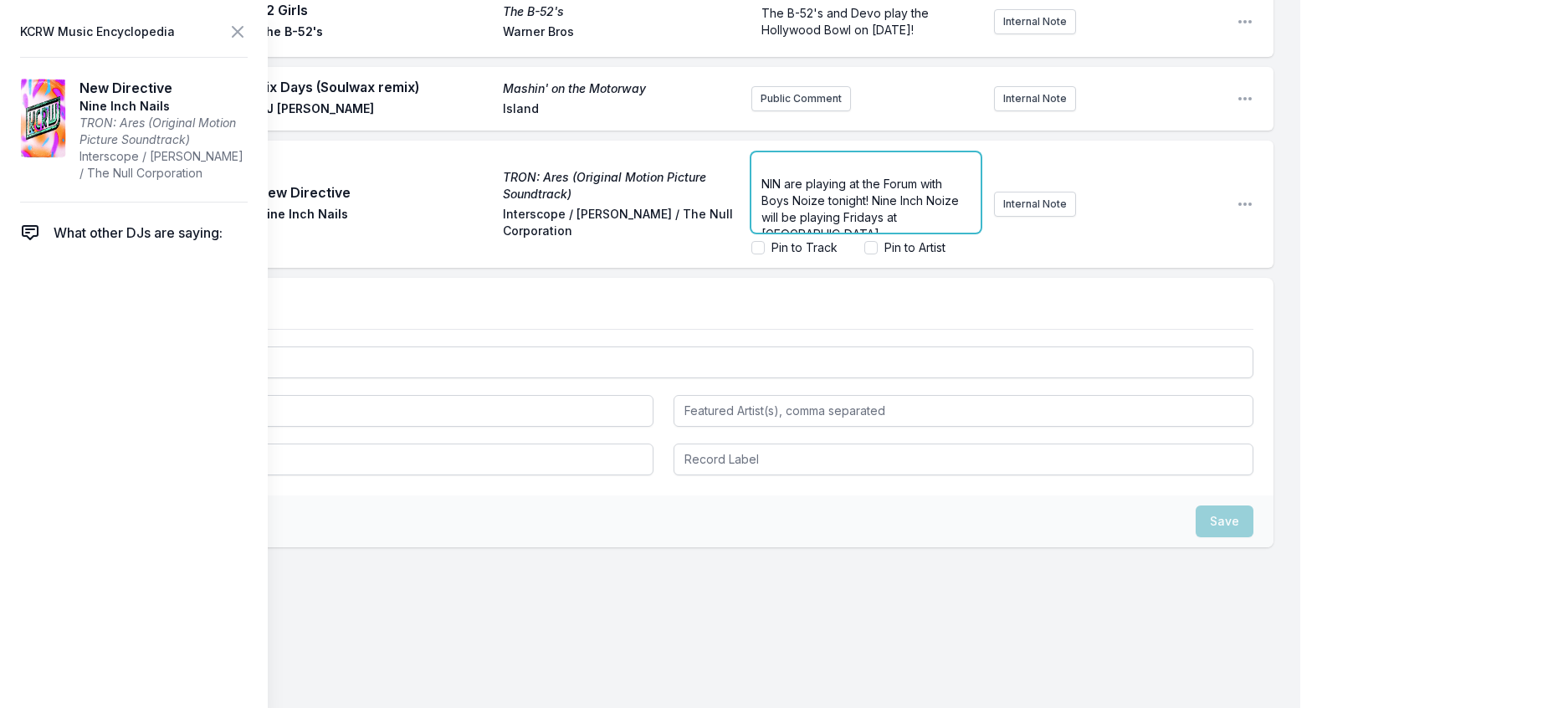
click at [751, 233] on div "﻿ NIN are playing at the Forum with Boys Noize tonight! Nine Inch Noize will be…" at bounding box center [865, 193] width 229 height 80
click at [832, 226] on p "NIN are playing at the Forum with Boys Noize tonight! Nine Inch Noize will be p…" at bounding box center [865, 192] width 209 height 67
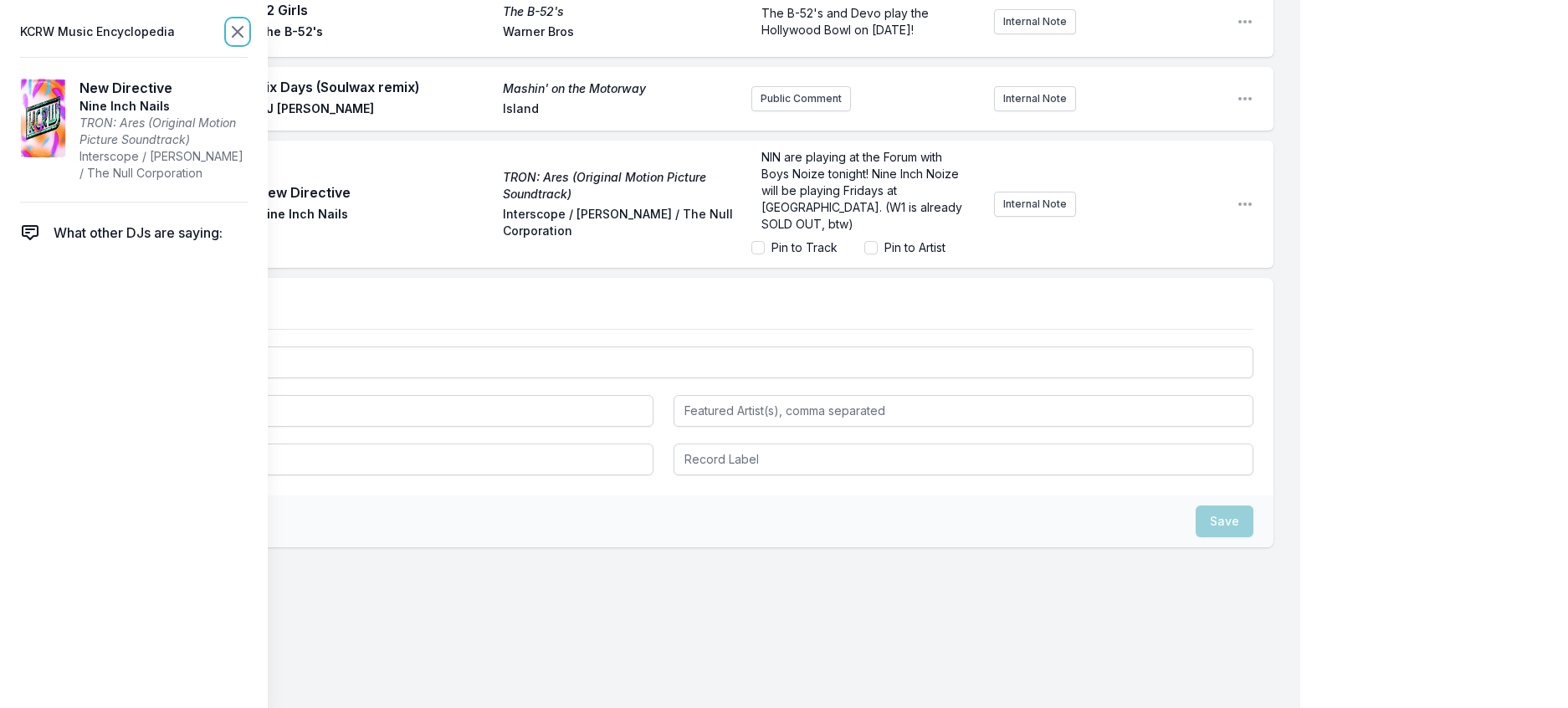
click at [248, 37] on icon at bounding box center [237, 31] width 20 height 20
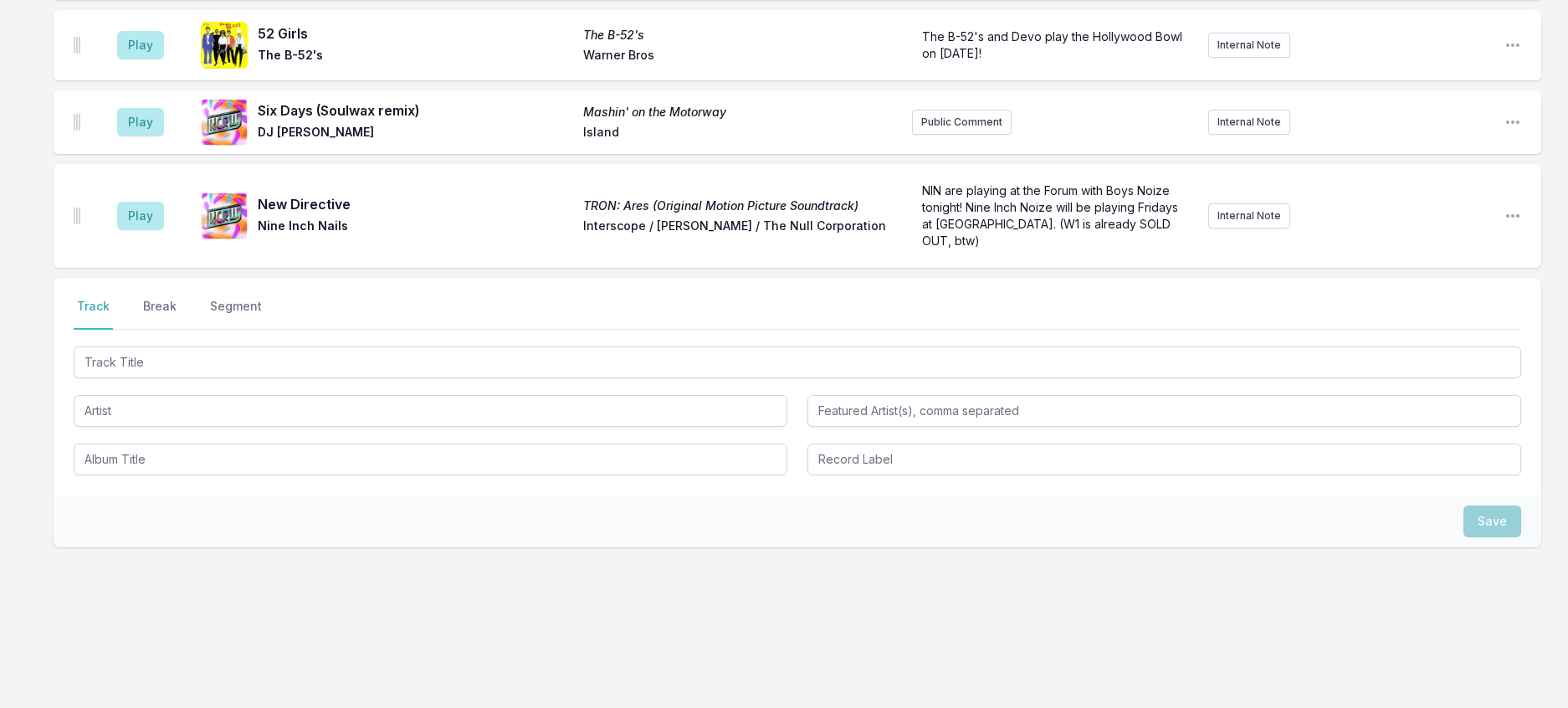
scroll to position [1520, 0]
click at [178, 298] on button "Break" at bounding box center [160, 314] width 40 height 31
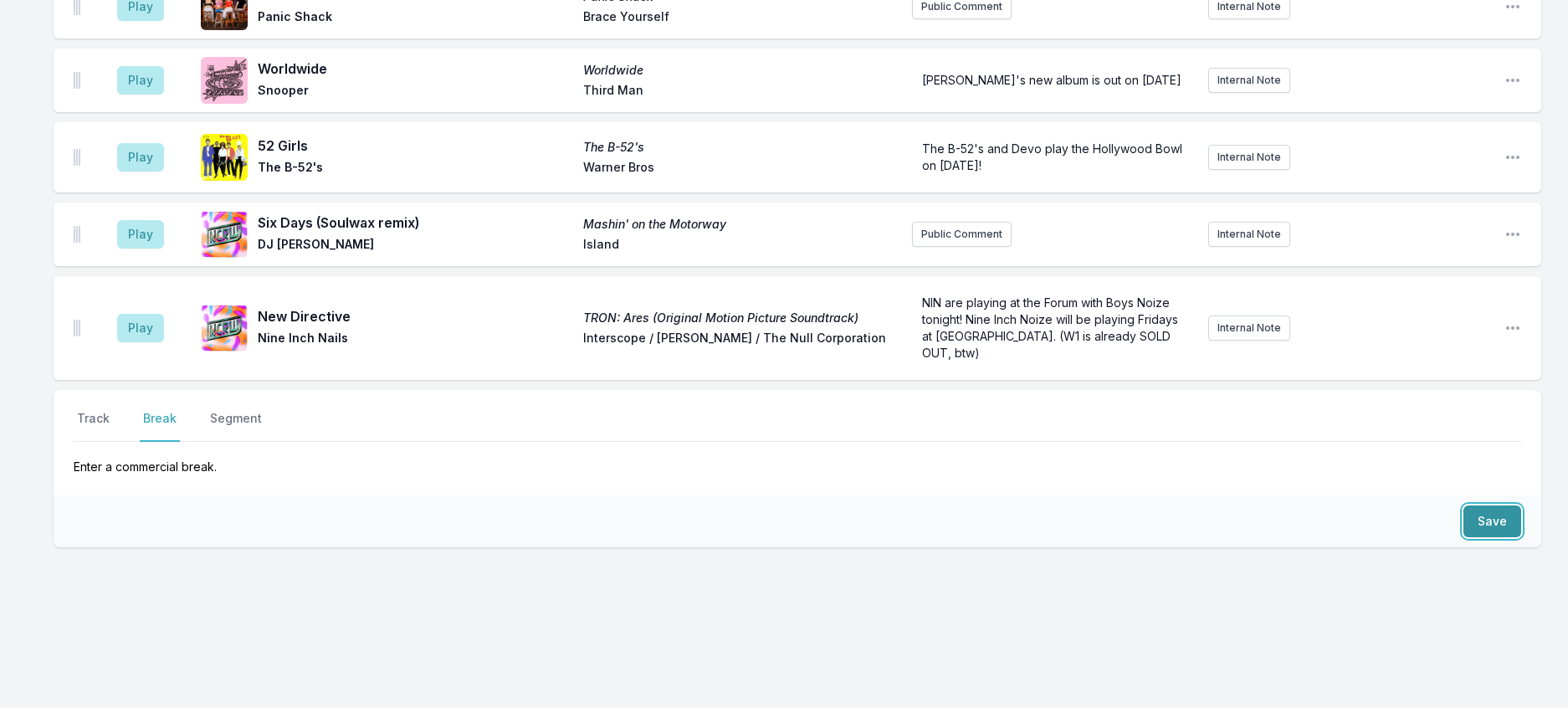
click at [1474, 506] on button "Save" at bounding box center [1492, 521] width 58 height 31
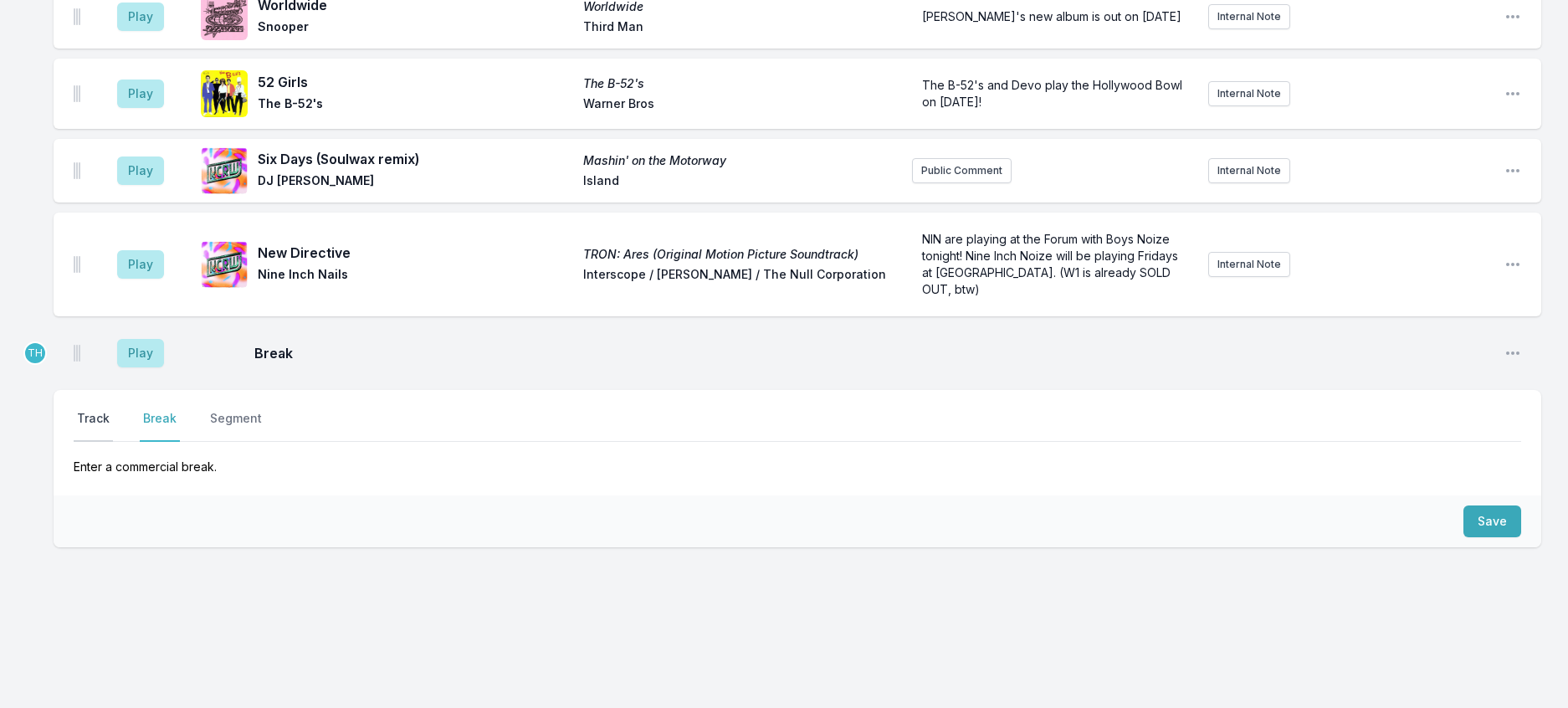
click at [108, 410] on button "Track" at bounding box center [92, 425] width 39 height 31
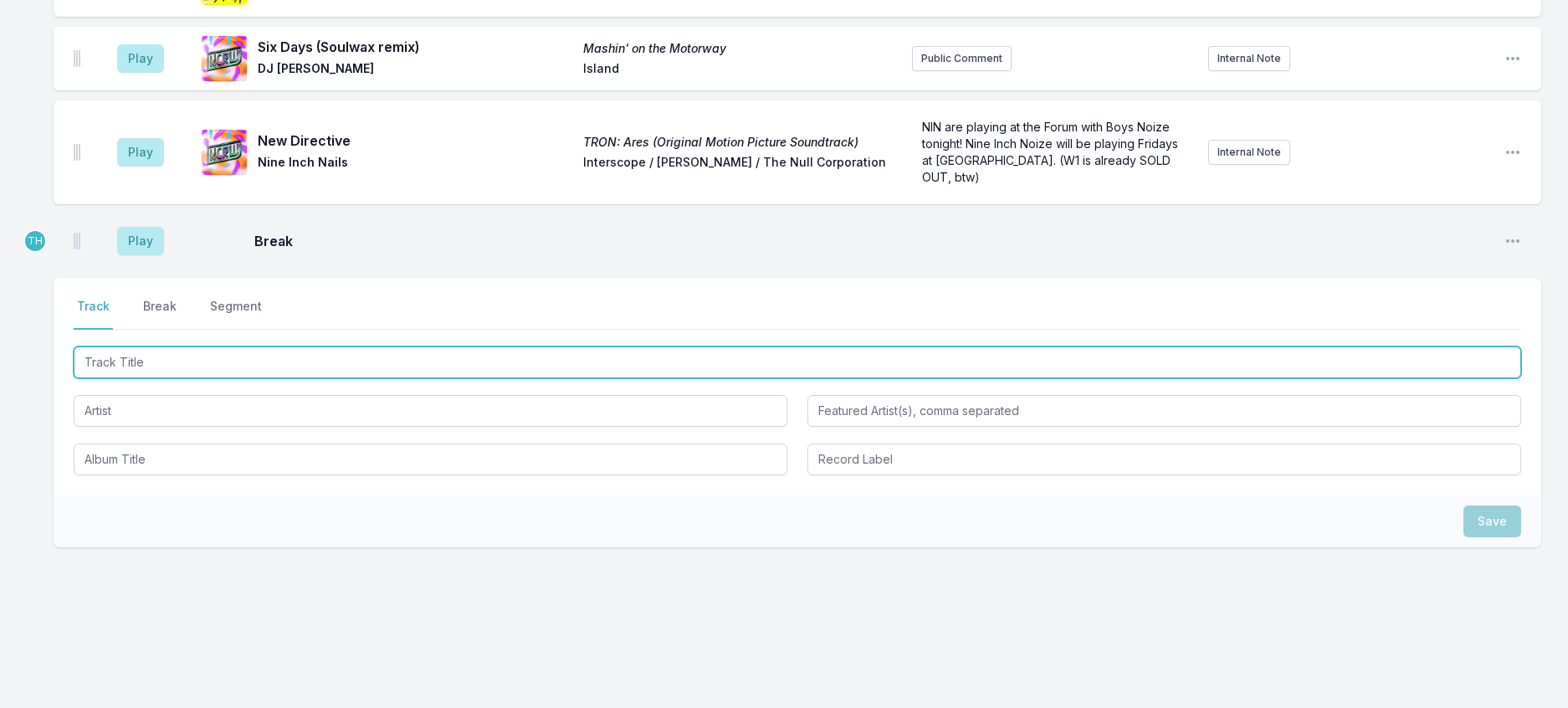
click at [160, 378] on input "Track Title" at bounding box center [797, 362] width 1447 height 31
type input "Scial"
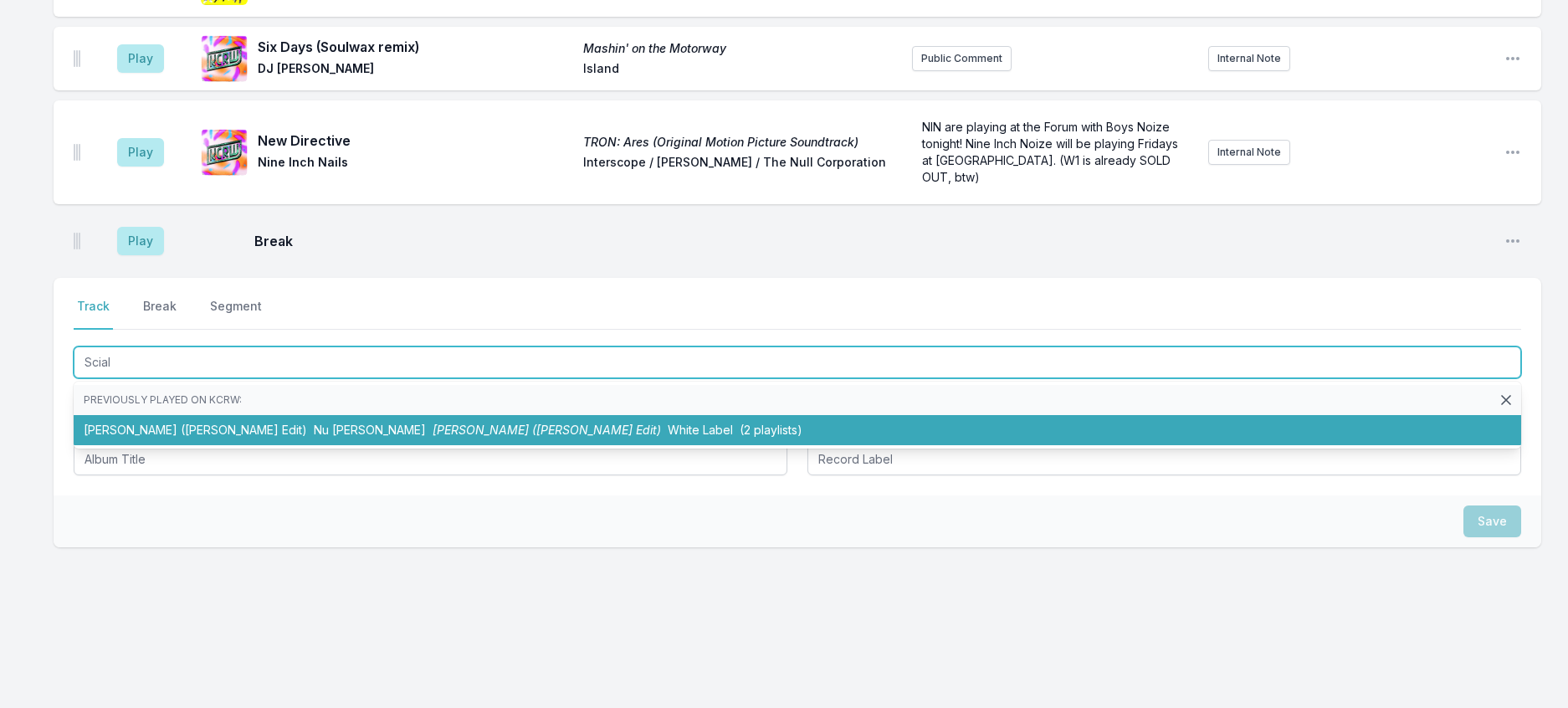
click at [235, 446] on li "[PERSON_NAME] ([PERSON_NAME] Edit) Nu [PERSON_NAME] ([PERSON_NAME] Edit) White …" at bounding box center [797, 430] width 1447 height 31
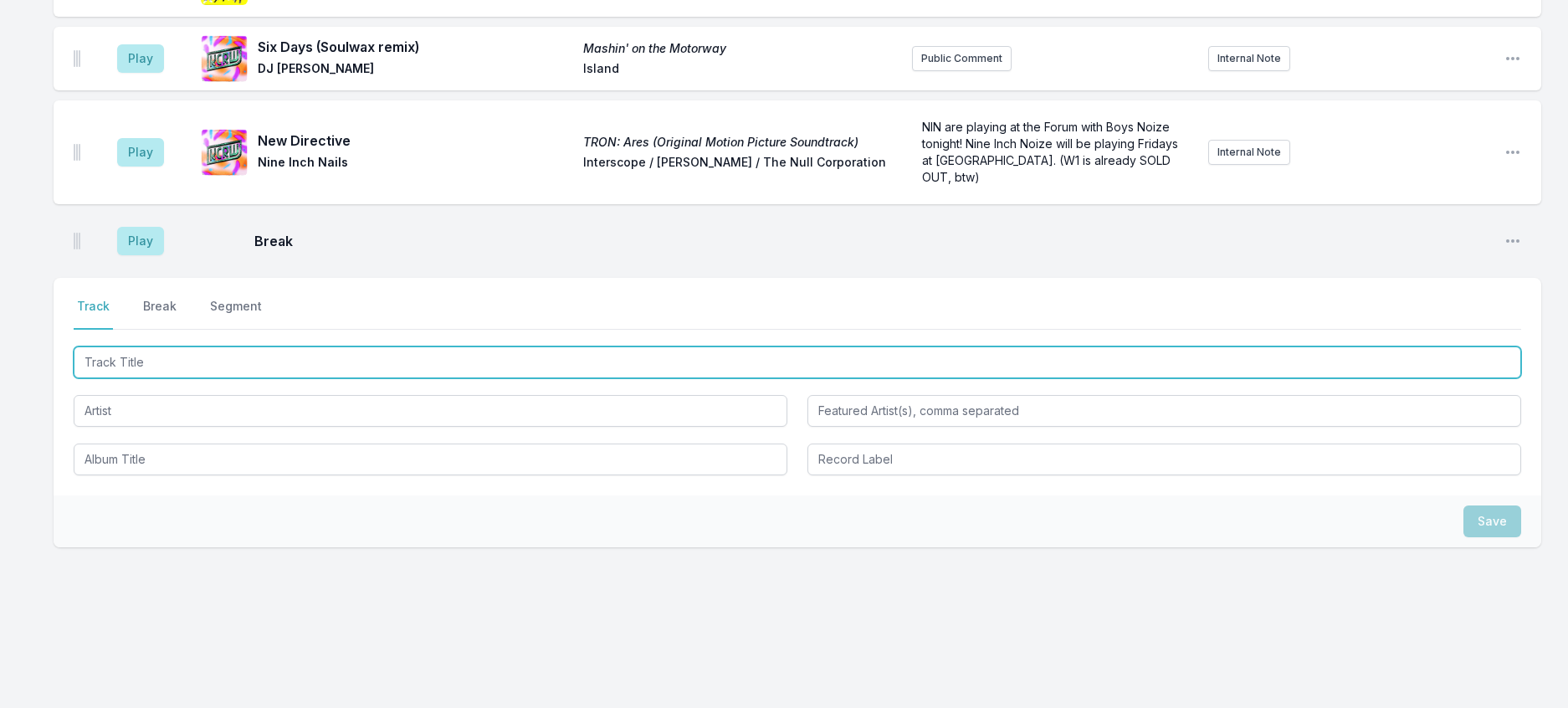
scroll to position [1573, 0]
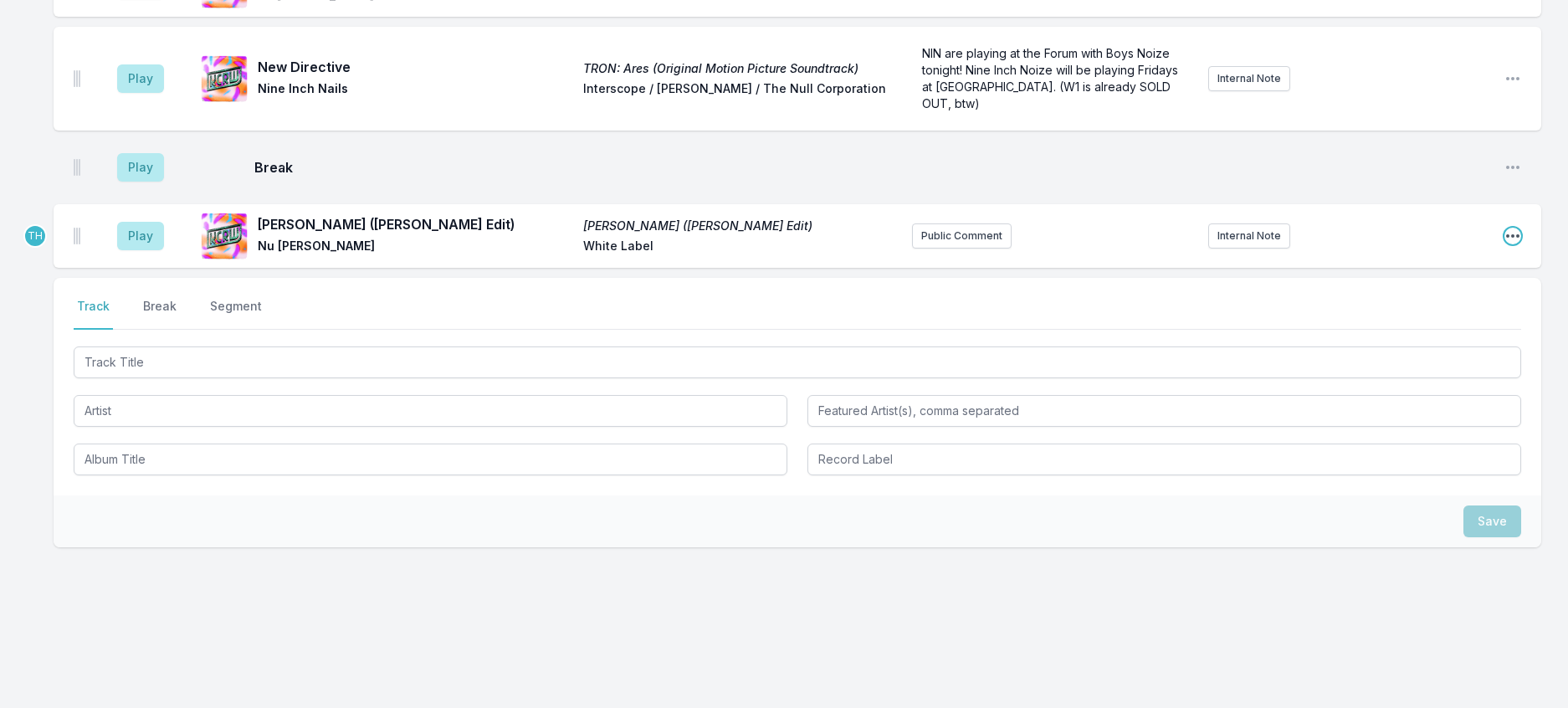
click at [1504, 244] on icon "Open playlist item options" at bounding box center [1512, 235] width 17 height 17
click at [1417, 315] on button "Edit Track Details" at bounding box center [1427, 299] width 187 height 31
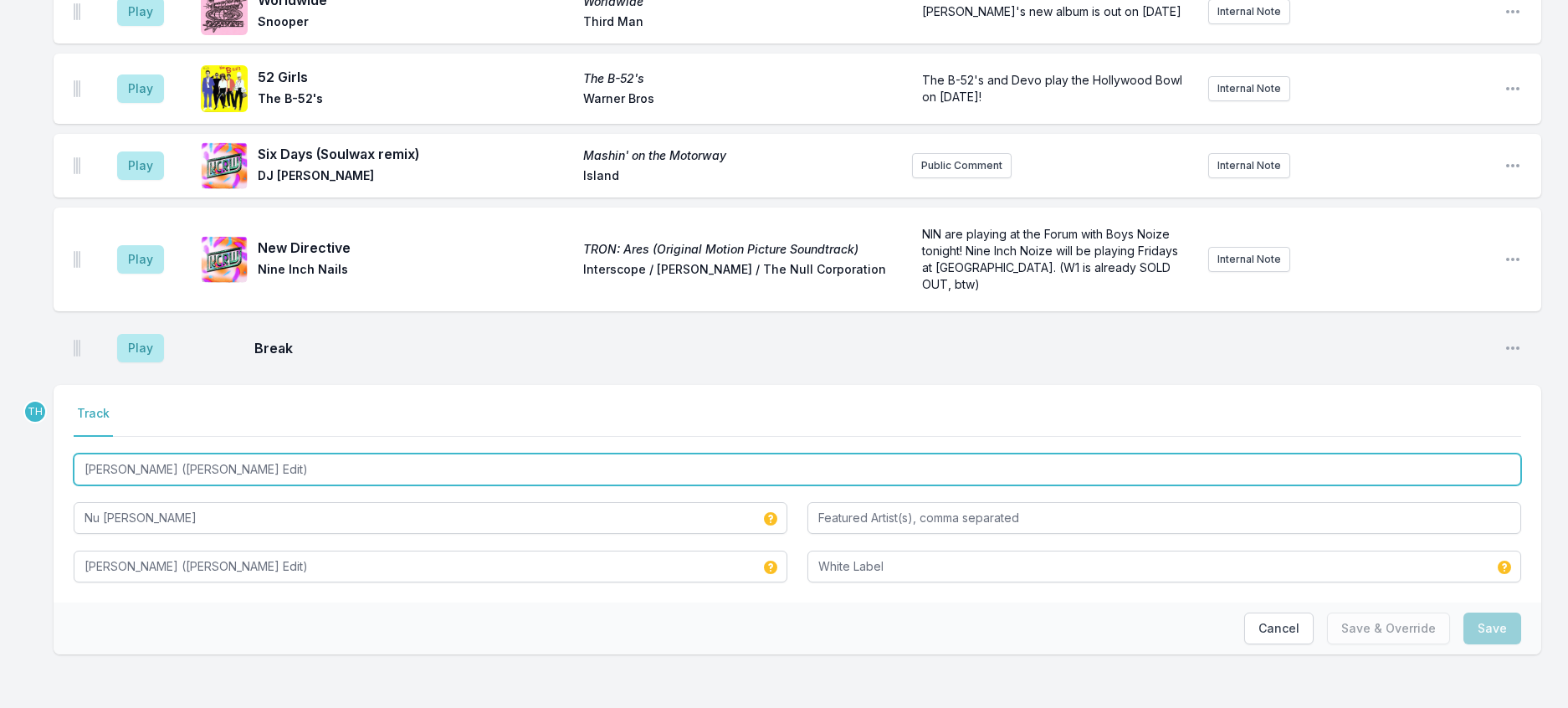
drag, startPoint x: 187, startPoint y: 437, endPoint x: 145, endPoint y: 438, distance: 42.0
click at [146, 453] on input "[PERSON_NAME] ([PERSON_NAME] Edit)" at bounding box center [797, 469] width 1447 height 31
drag, startPoint x: 302, startPoint y: 432, endPoint x: -10, endPoint y: 422, distance: 312.2
type input "[PERSON_NAME] (Juenrule Edit)"
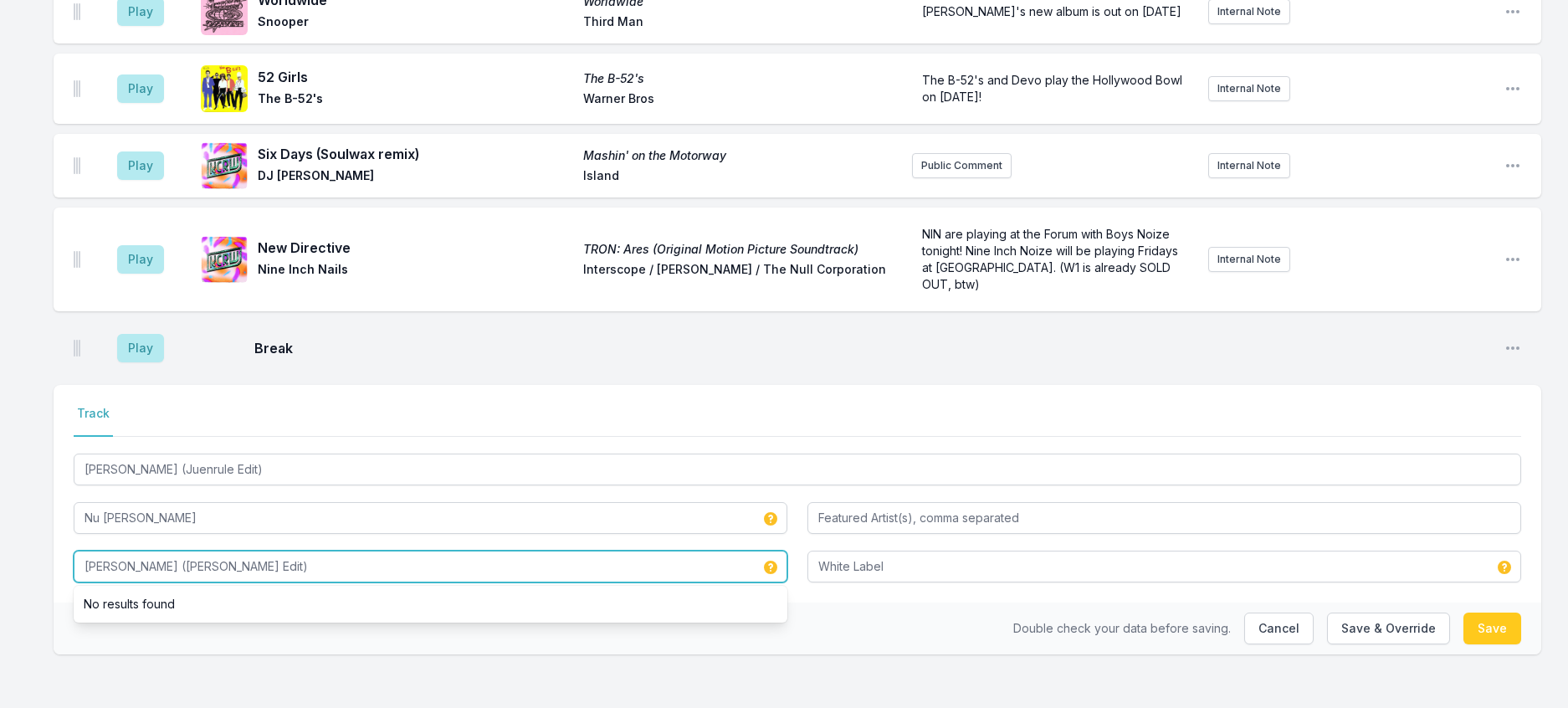
drag, startPoint x: 268, startPoint y: 548, endPoint x: 0, endPoint y: 538, distance: 268.2
paste input "Juenrule"
type input "[PERSON_NAME] (Juenrule Edit)"
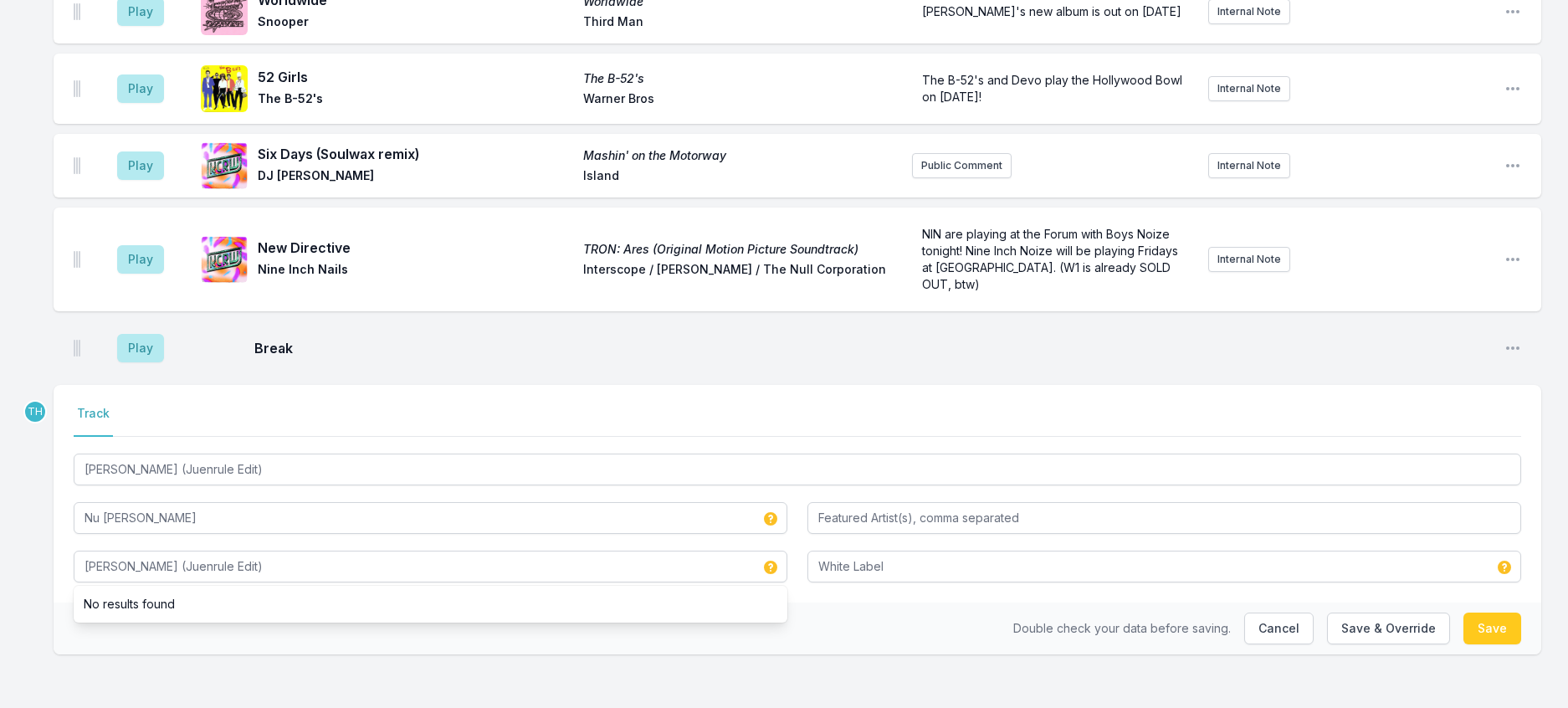
click at [340, 621] on div "Double check your data before saving. Cancel Save & Override Save" at bounding box center [797, 629] width 1488 height 52
click at [1334, 629] on button "Save & Override" at bounding box center [1388, 629] width 123 height 31
type input "[PERSON_NAME] ([PERSON_NAME] Edit)"
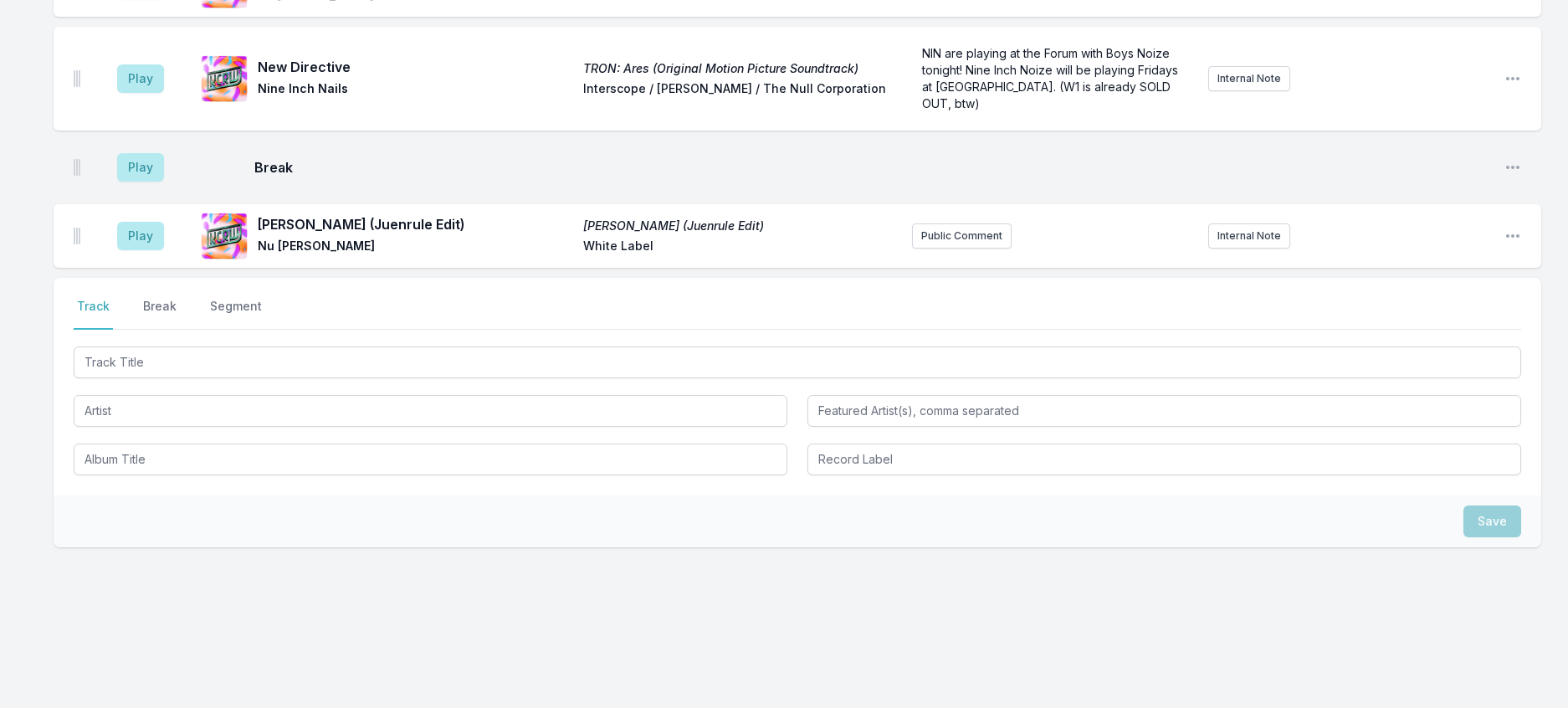
click at [268, 475] on div at bounding box center [797, 410] width 1447 height 133
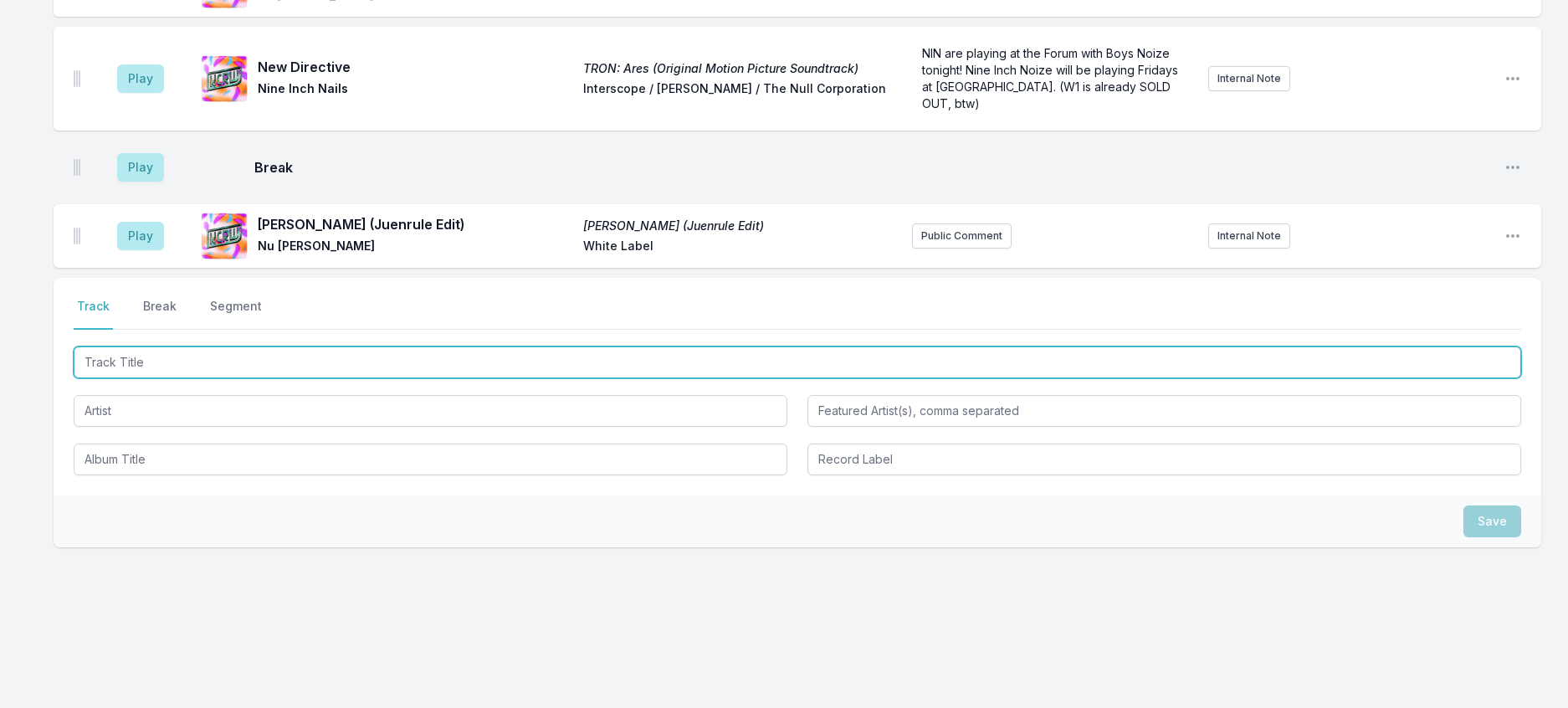
click at [268, 378] on input "Track Title" at bounding box center [797, 362] width 1447 height 31
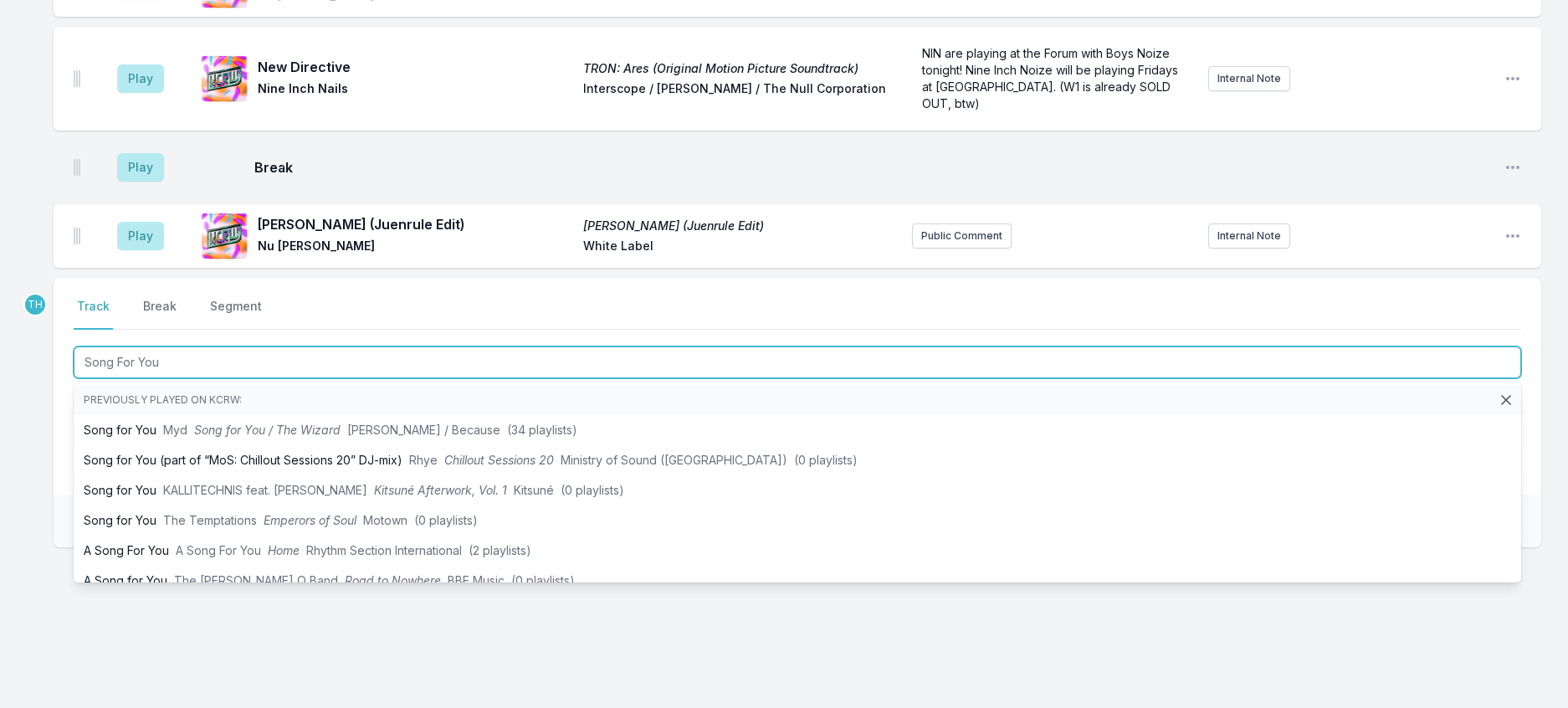
scroll to position [1699, 0]
type input "Song For You"
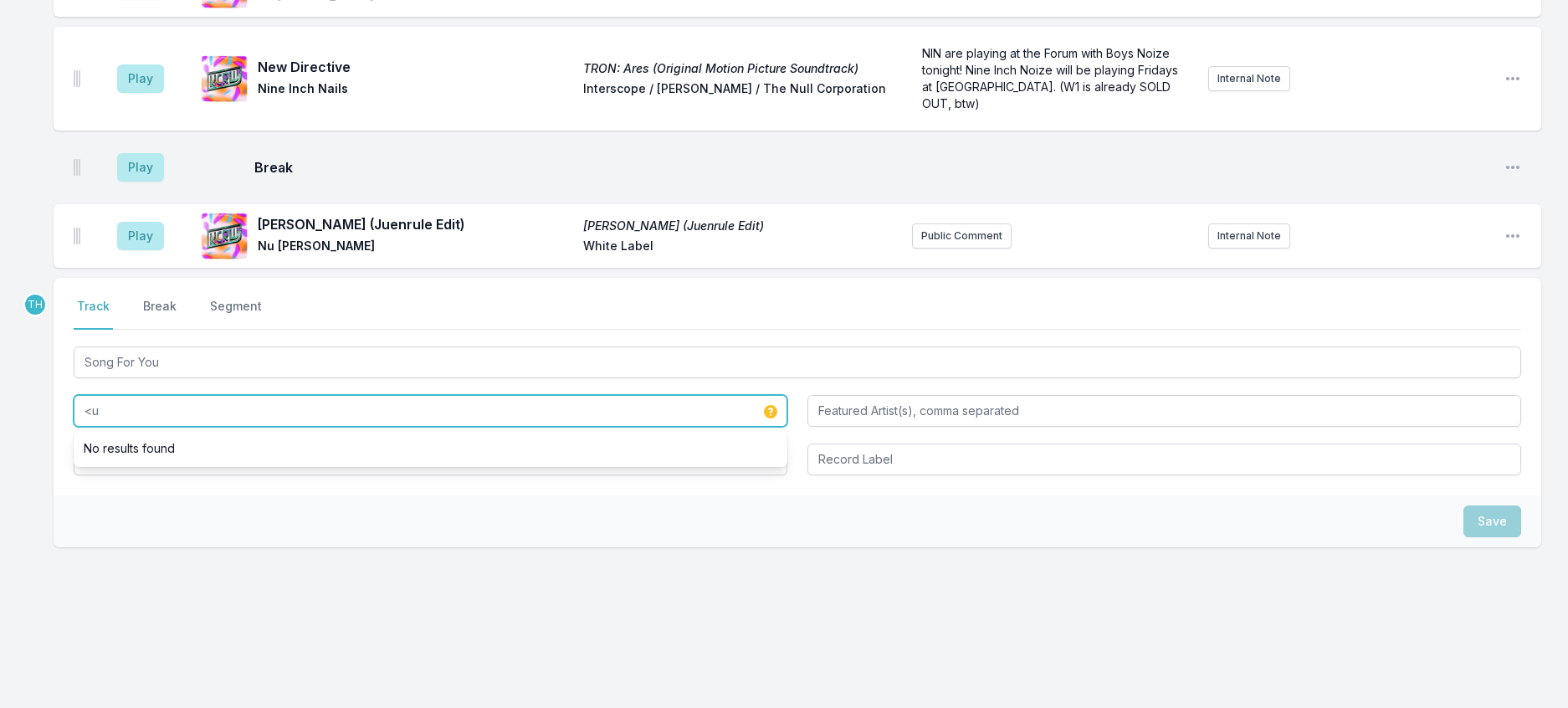
type input "<"
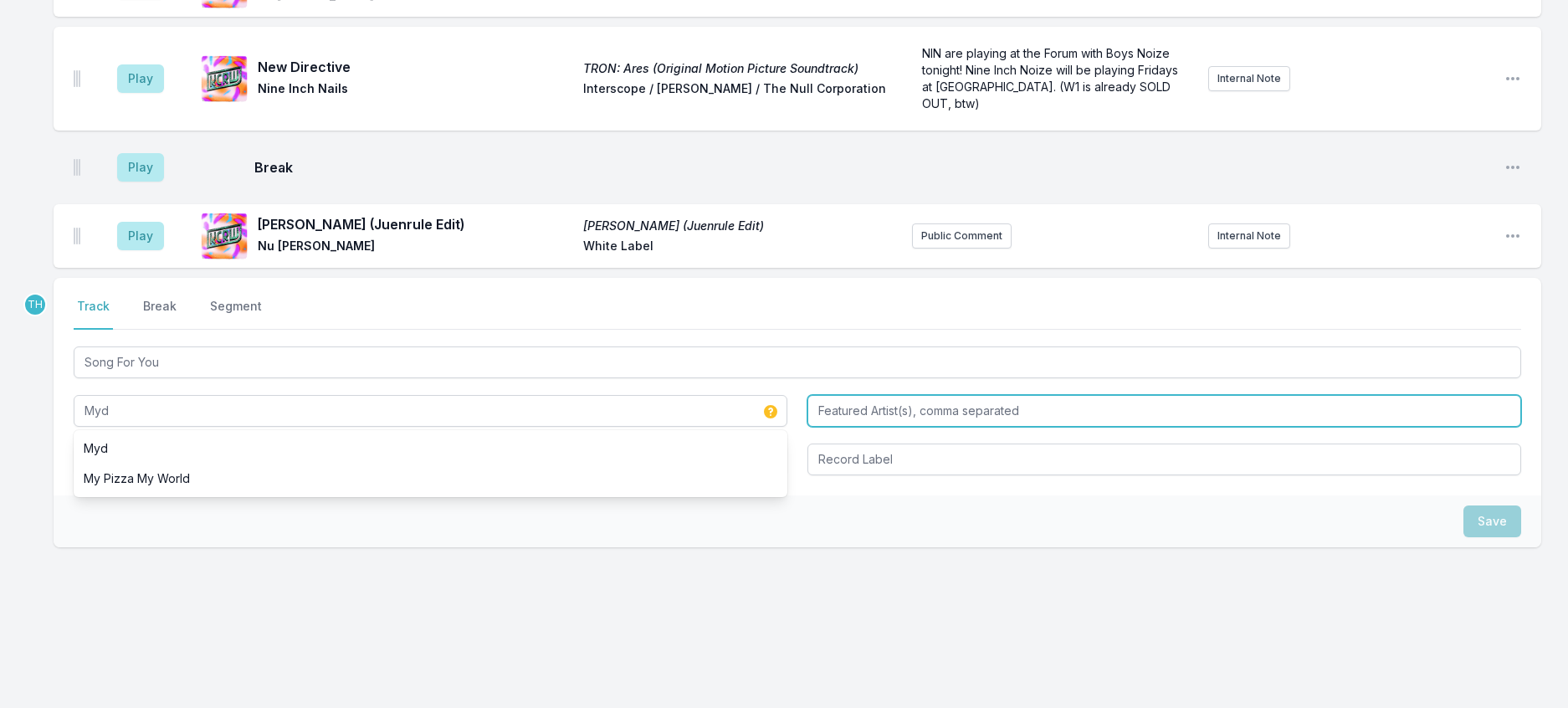
type input "Myd"
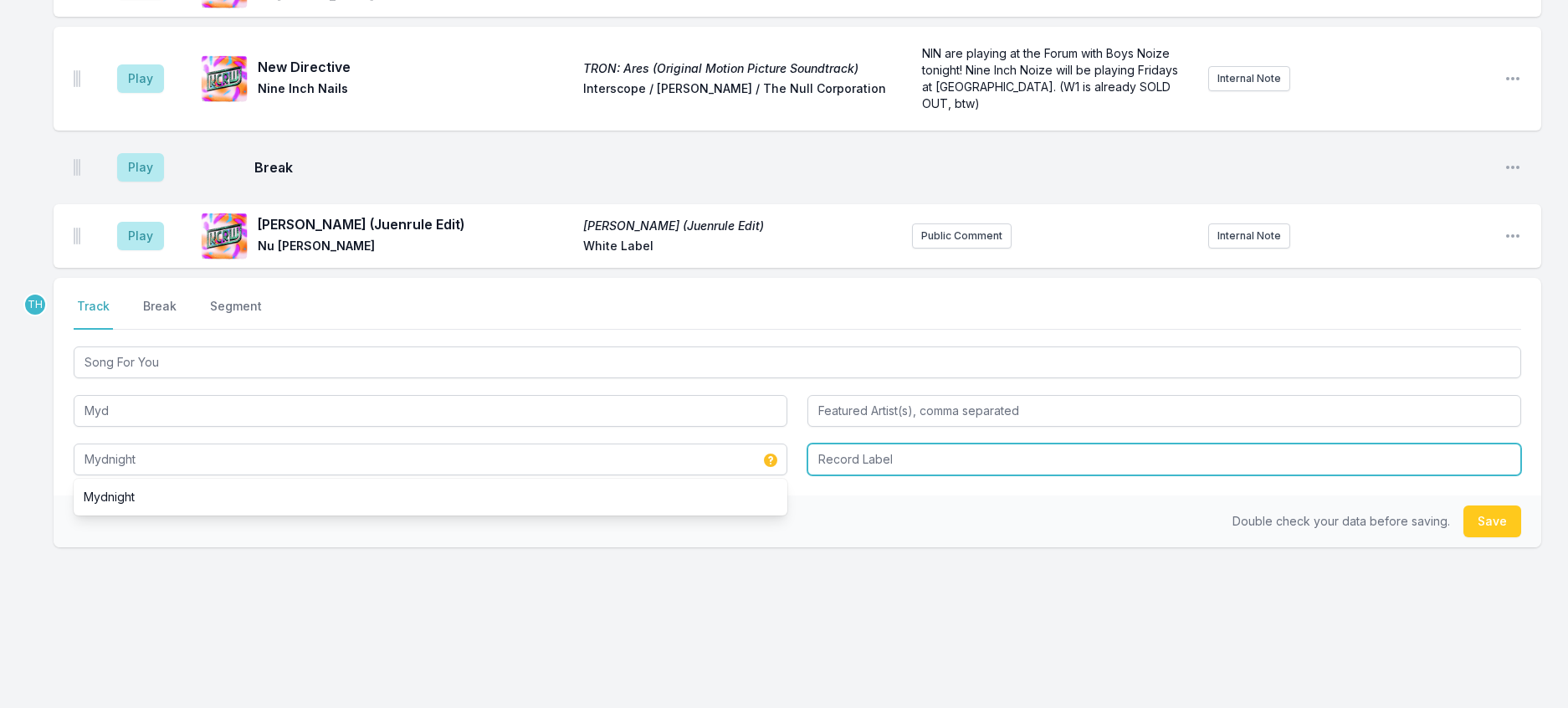
type input "Mydnight"
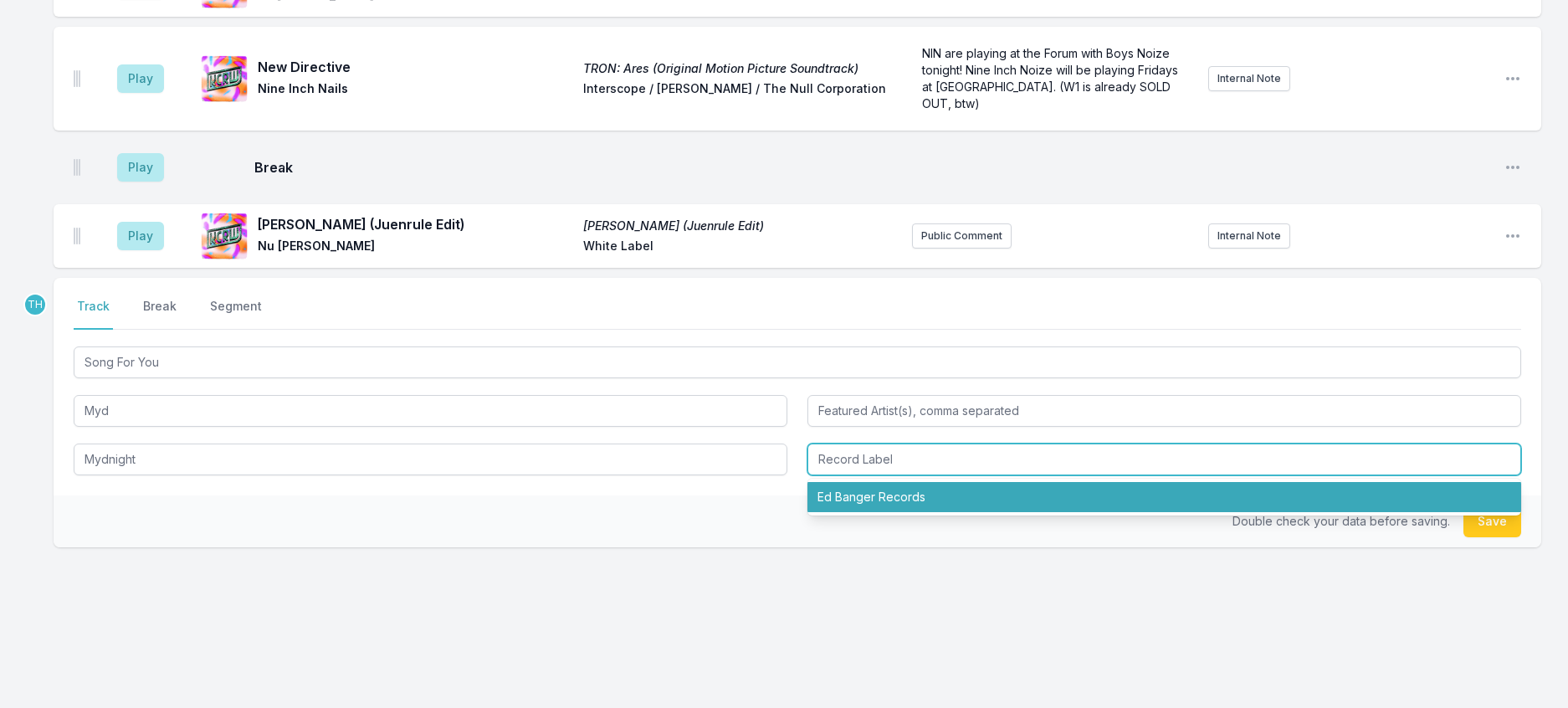
click at [871, 482] on li "Ed Banger Records" at bounding box center [1164, 497] width 714 height 31
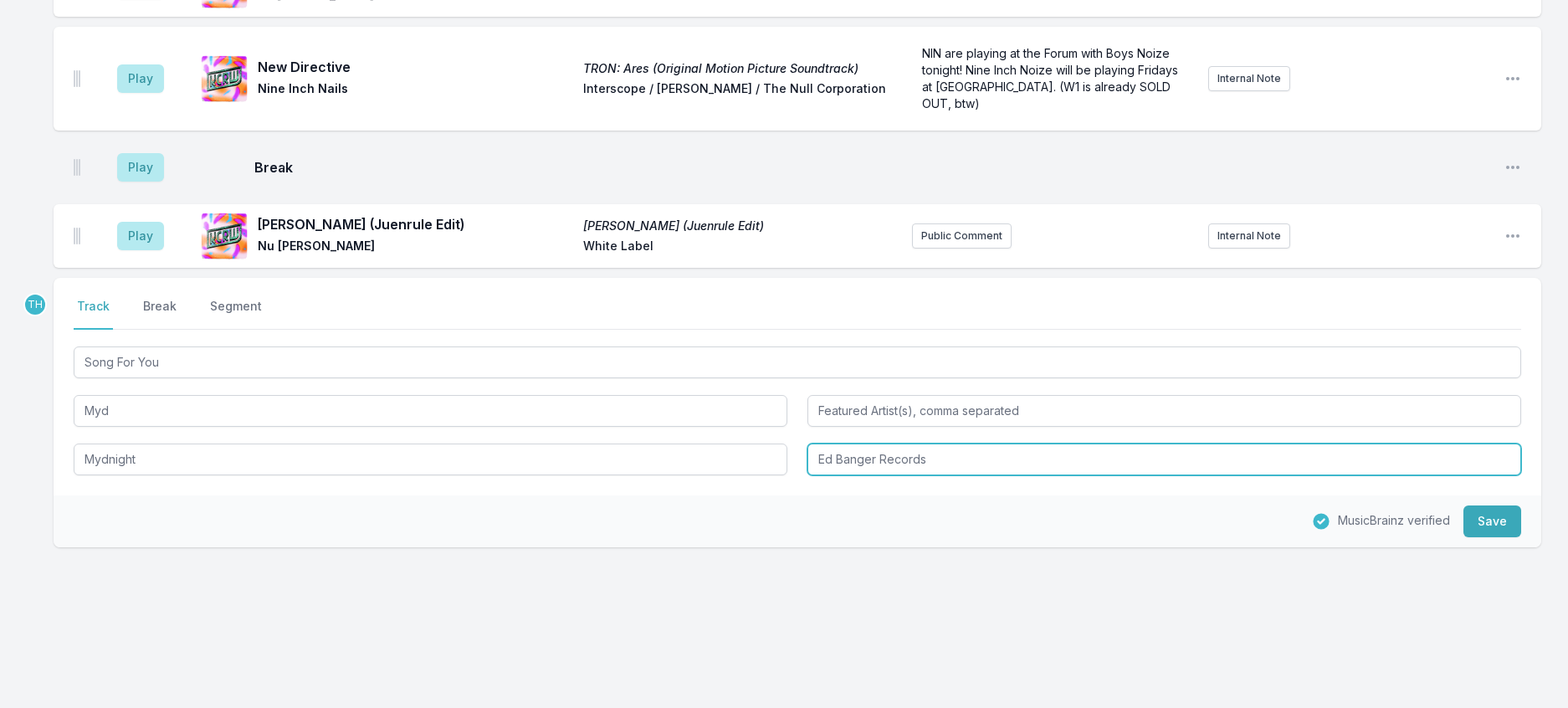
drag, startPoint x: 886, startPoint y: 425, endPoint x: 1233, endPoint y: 444, distance: 347.5
click at [1233, 444] on input "Ed Banger Records" at bounding box center [1164, 460] width 714 height 31
type input "[PERSON_NAME] / Because"
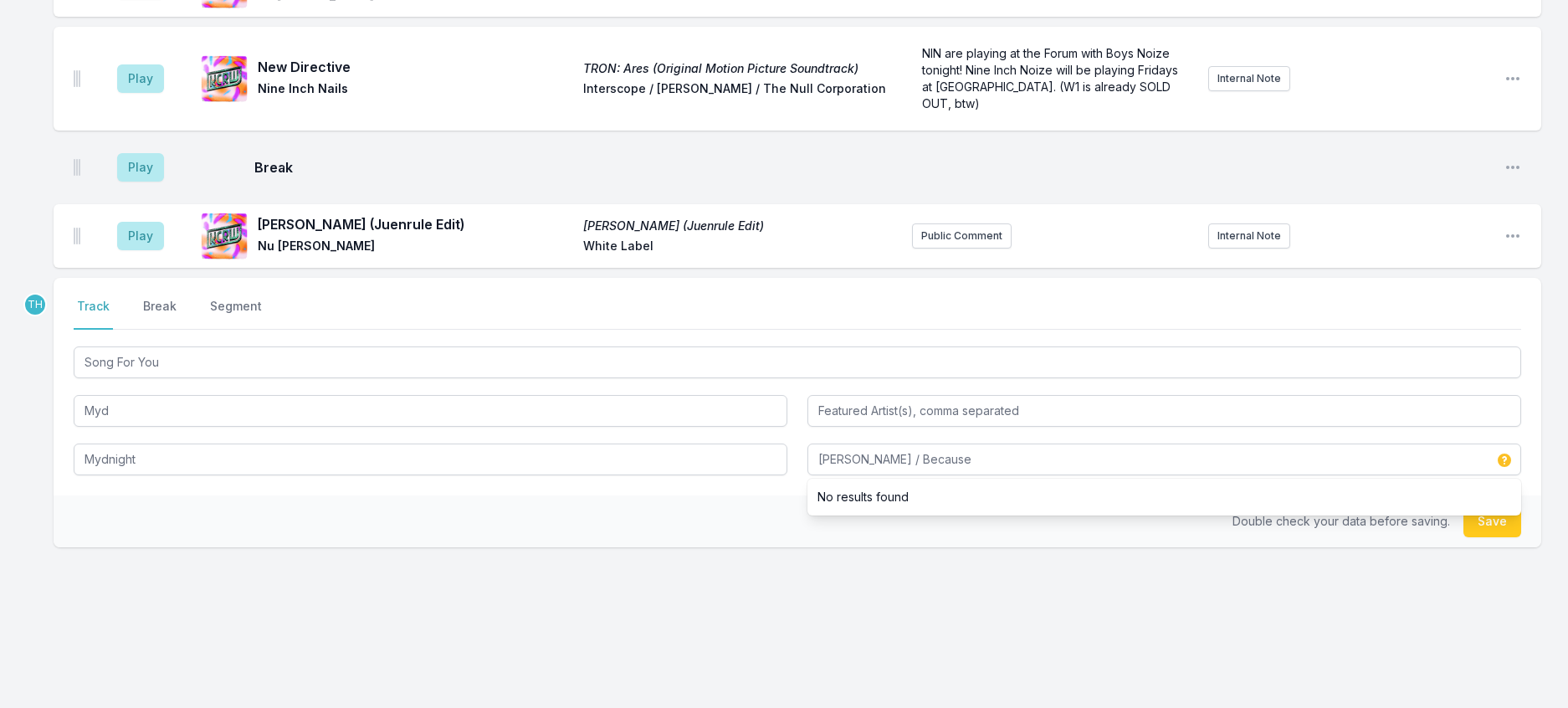
click at [1002, 498] on div "Double check your data before saving. Save" at bounding box center [797, 521] width 1488 height 52
click at [1477, 506] on button "Save" at bounding box center [1492, 521] width 58 height 31
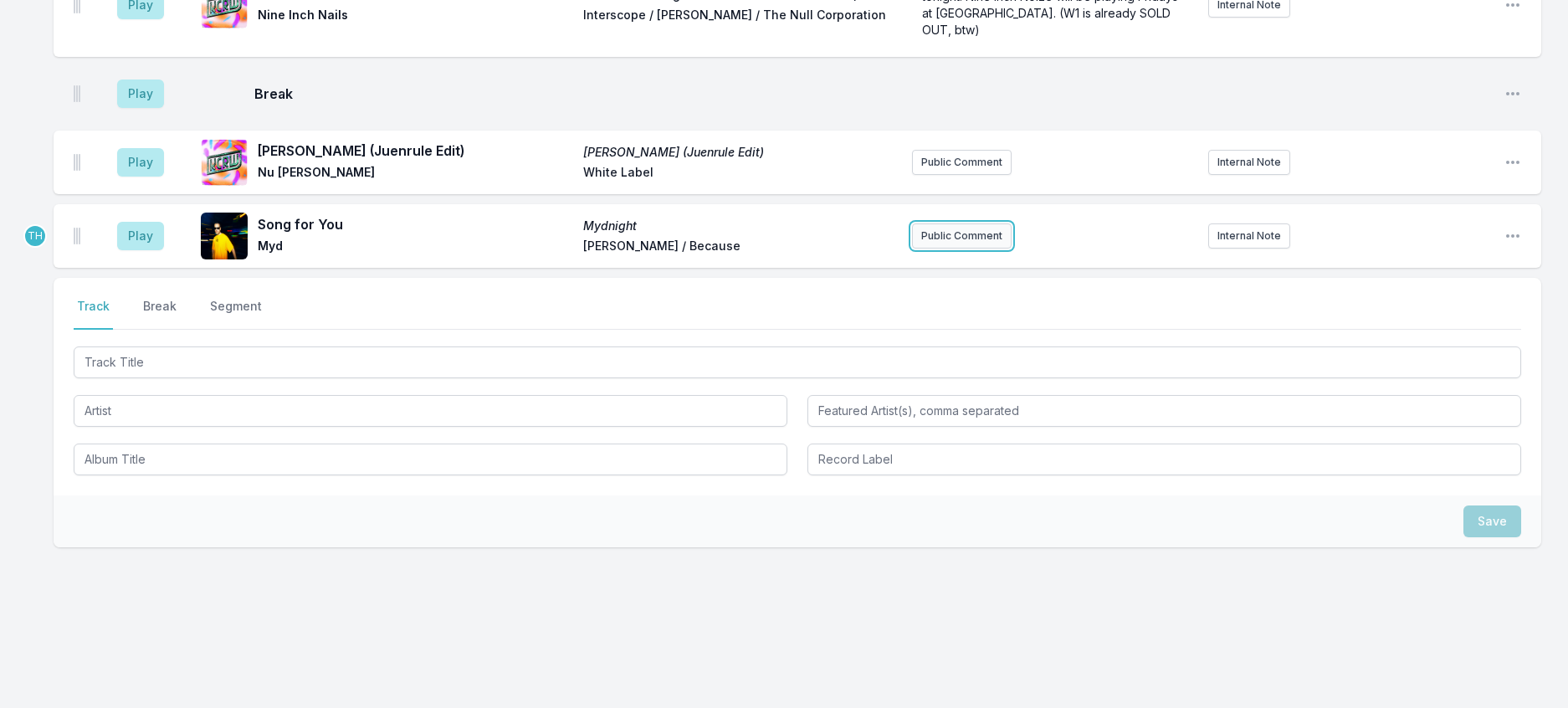
click at [920, 223] on button "Public Comment" at bounding box center [961, 235] width 99 height 25
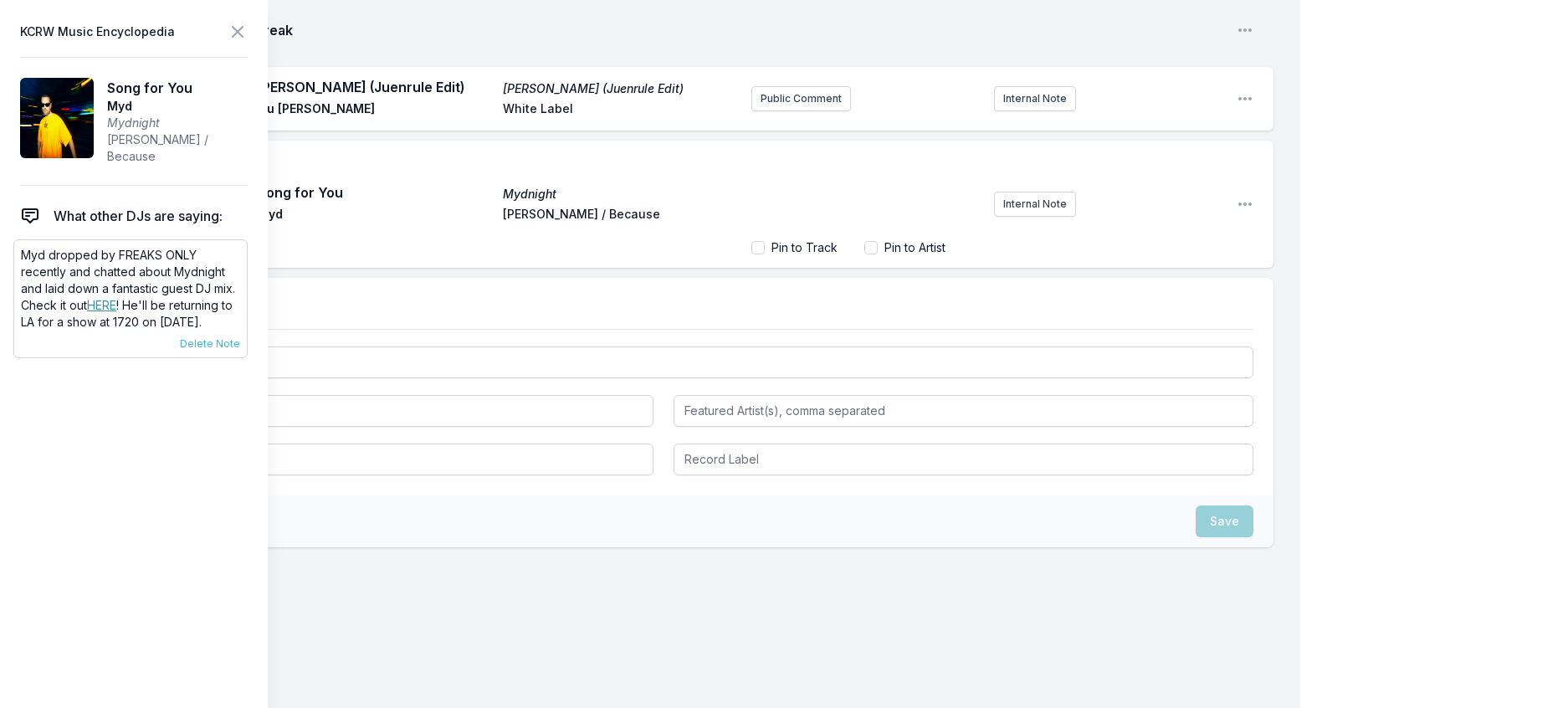
scroll to position [1782, 0]
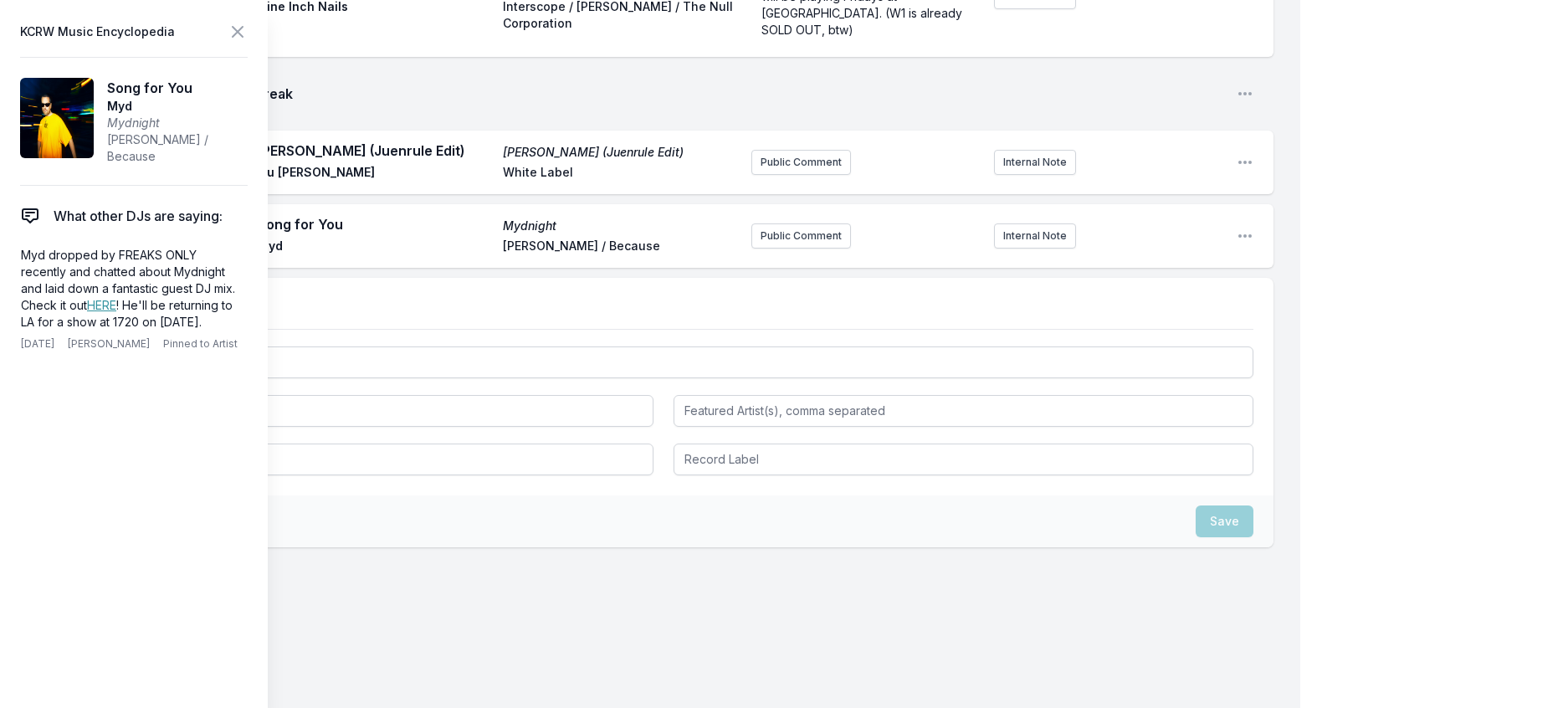
drag, startPoint x: 226, startPoint y: 350, endPoint x: 3, endPoint y: 260, distance: 240.5
click at [3, 260] on aside "KCRW Music Encyclopedia Song for You Myd Mydnight [PERSON_NAME] / Because What …" at bounding box center [133, 354] width 268 height 708
click at [784, 248] on button "Public Comment" at bounding box center [801, 235] width 99 height 25
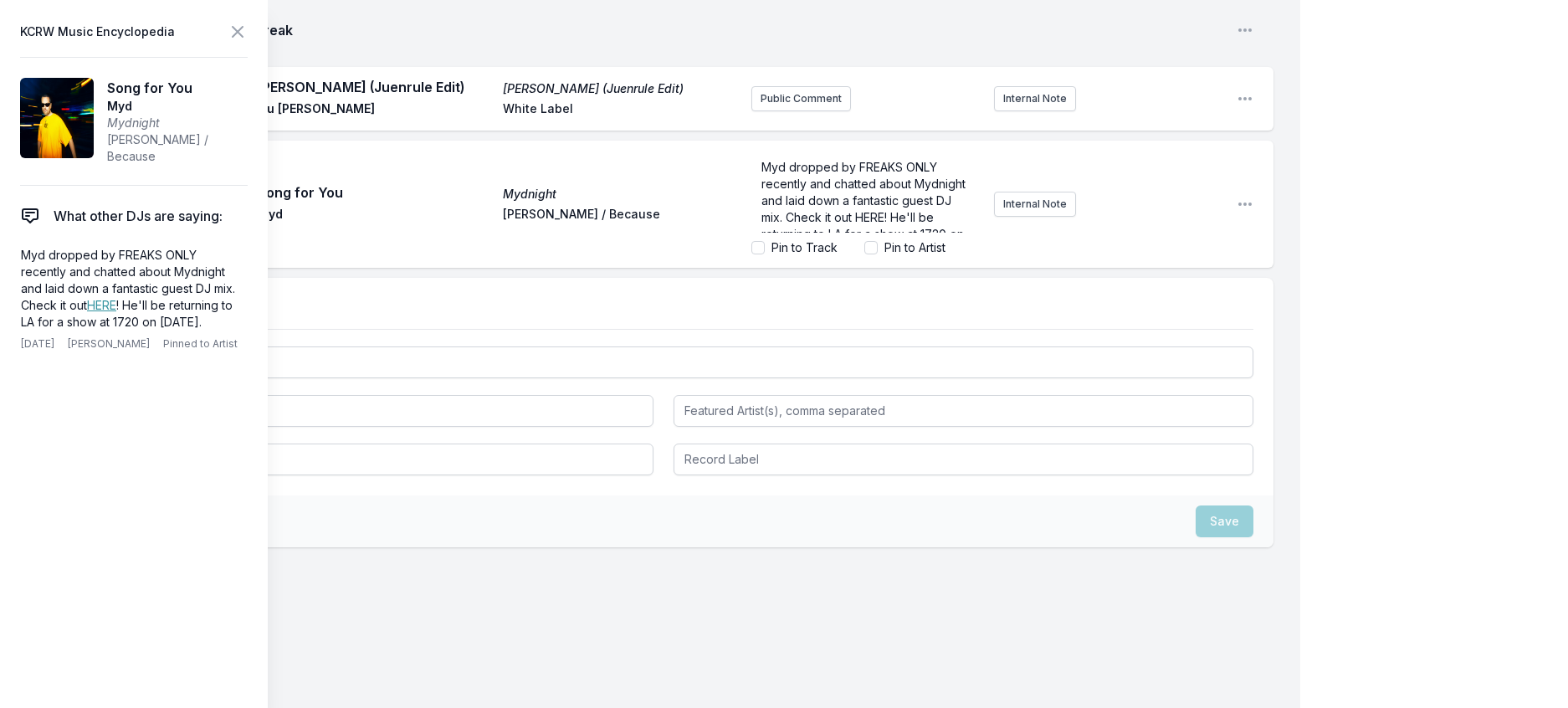
scroll to position [57, 0]
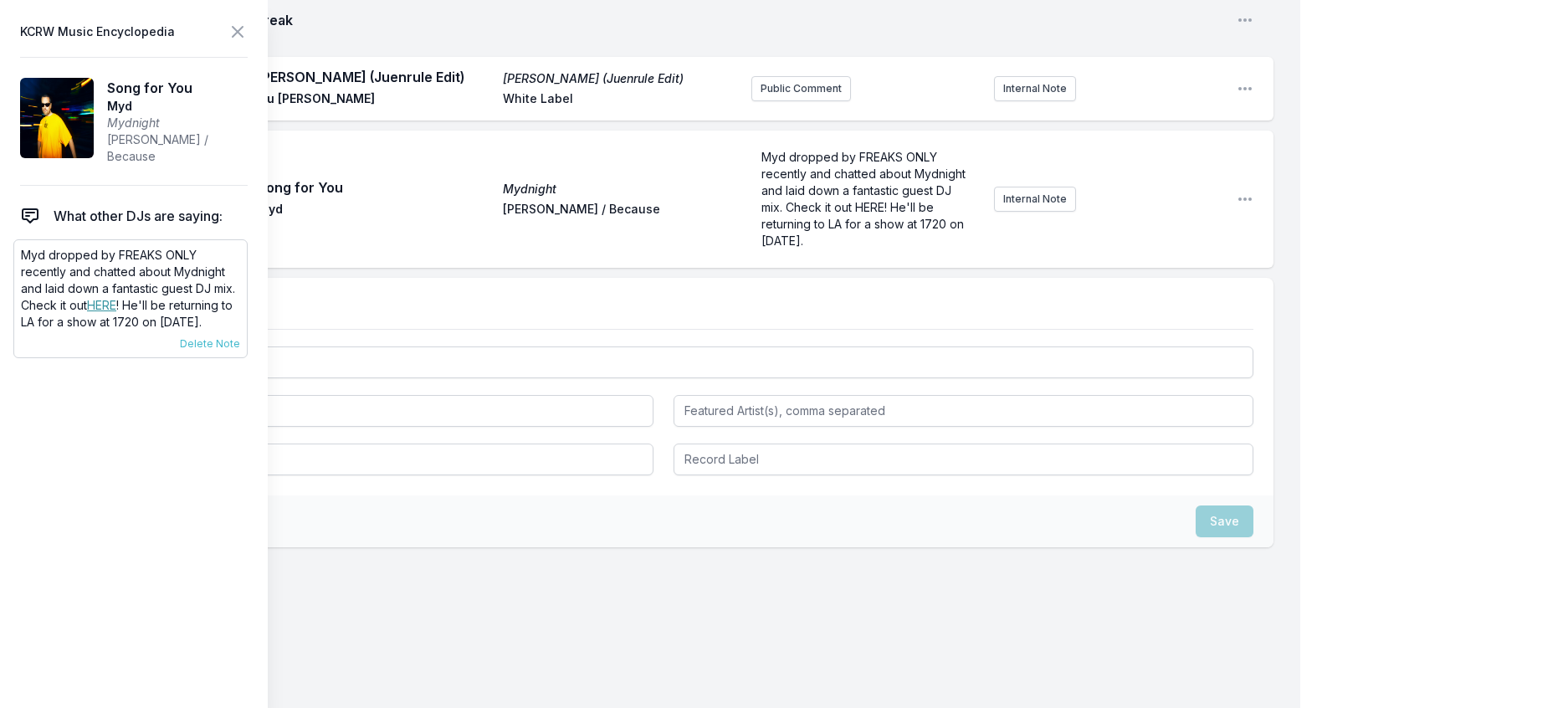
click at [87, 312] on link "HERE" at bounding box center [102, 305] width 30 height 14
click at [797, 248] on span "Myd dropped by FREAKS ONLY recently and chatted about Mydnight and laid down a …" at bounding box center [865, 199] width 207 height 98
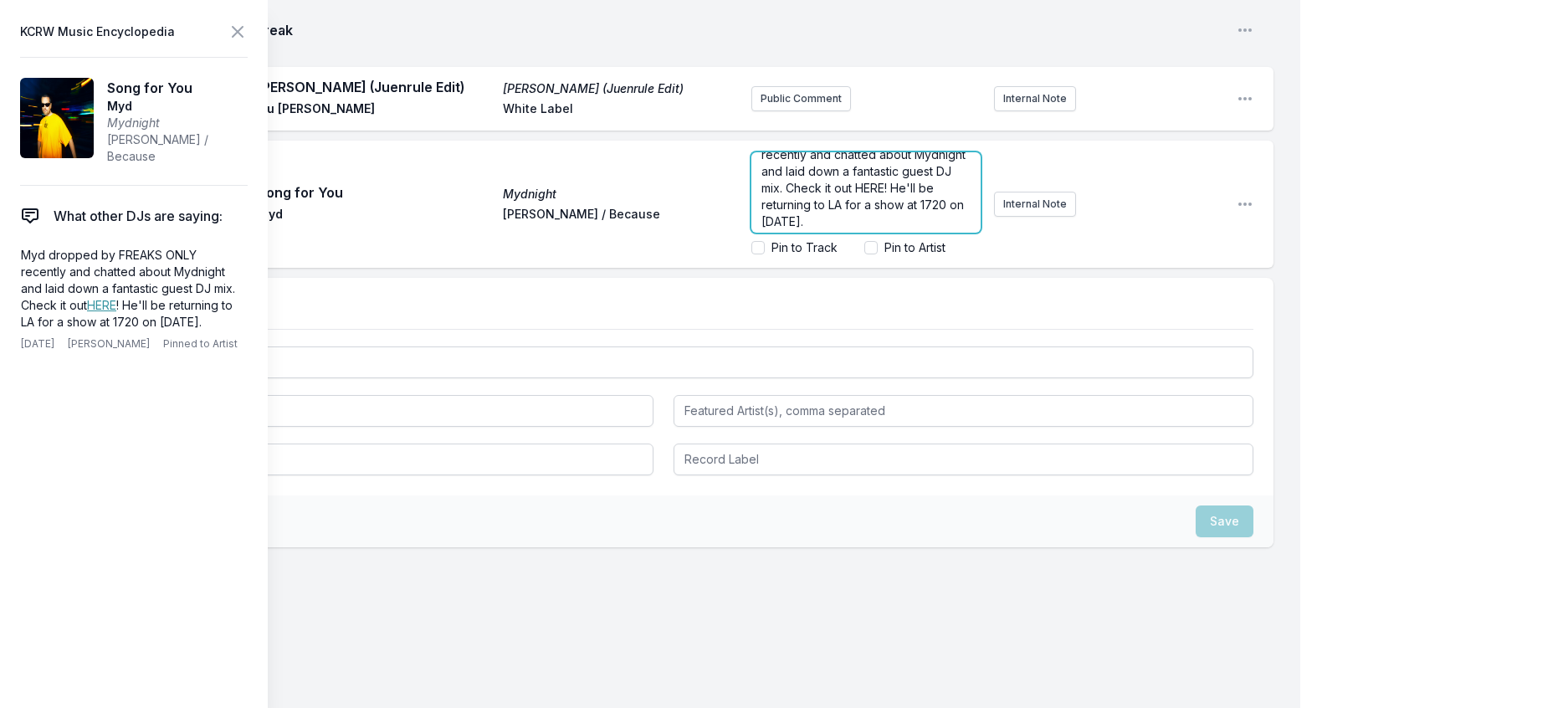
scroll to position [31, 0]
drag, startPoint x: 845, startPoint y: 303, endPoint x: 813, endPoint y: 309, distance: 32.6
click at [813, 226] on span "Myd dropped by FREAKS ONLY recently and chatted about Mydnight and laid down a …" at bounding box center [865, 177] width 207 height 98
click at [242, 32] on icon at bounding box center [238, 32] width 10 height 10
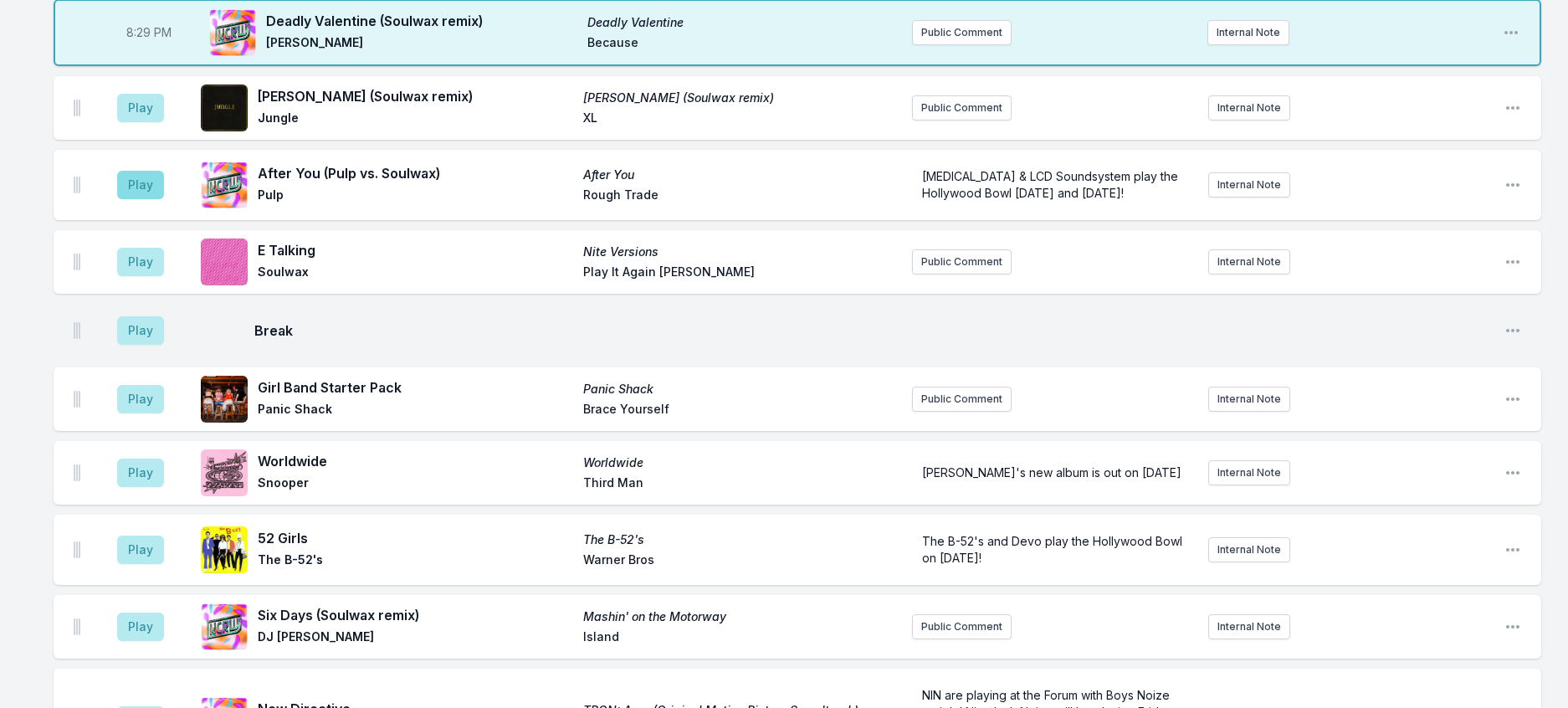
scroll to position [759, 0]
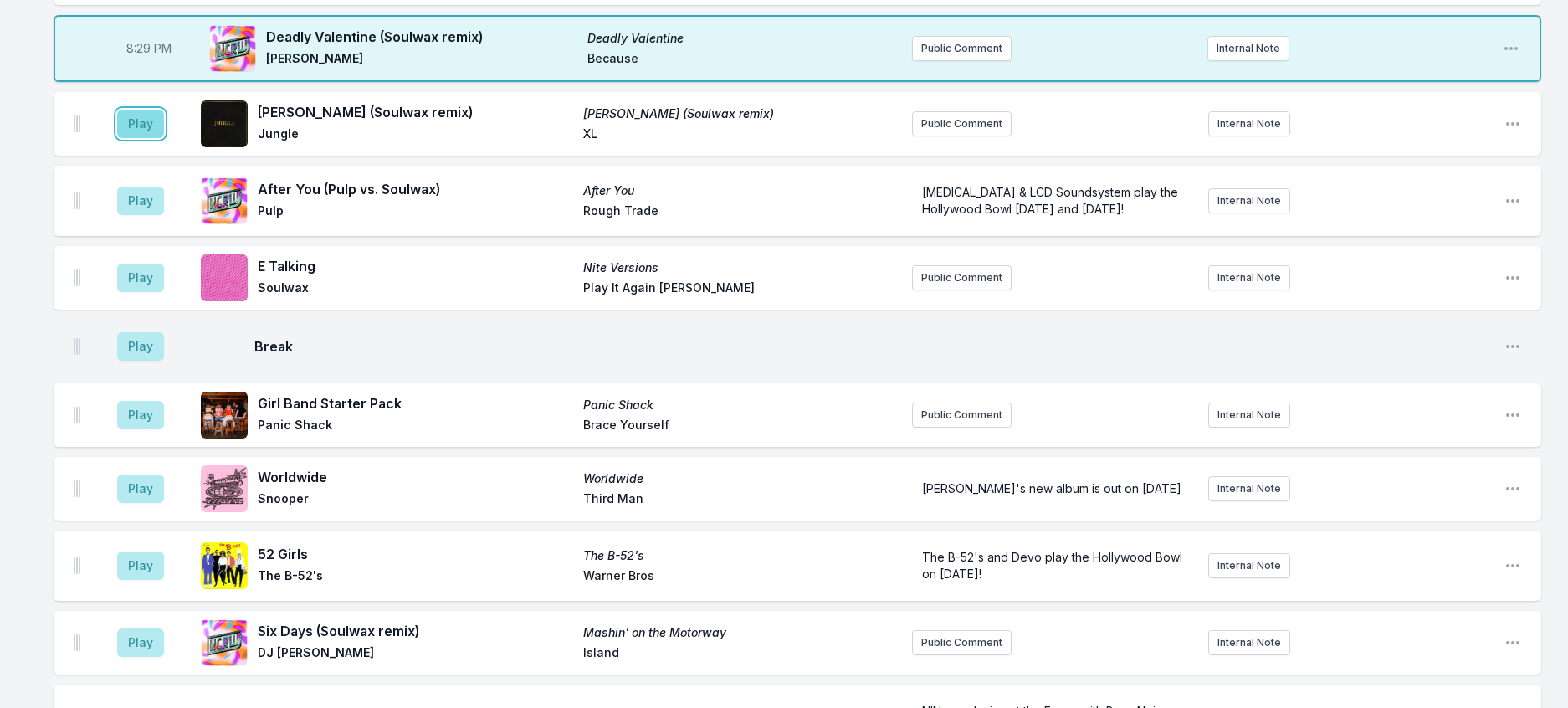
click at [160, 138] on button "Play" at bounding box center [140, 124] width 47 height 29
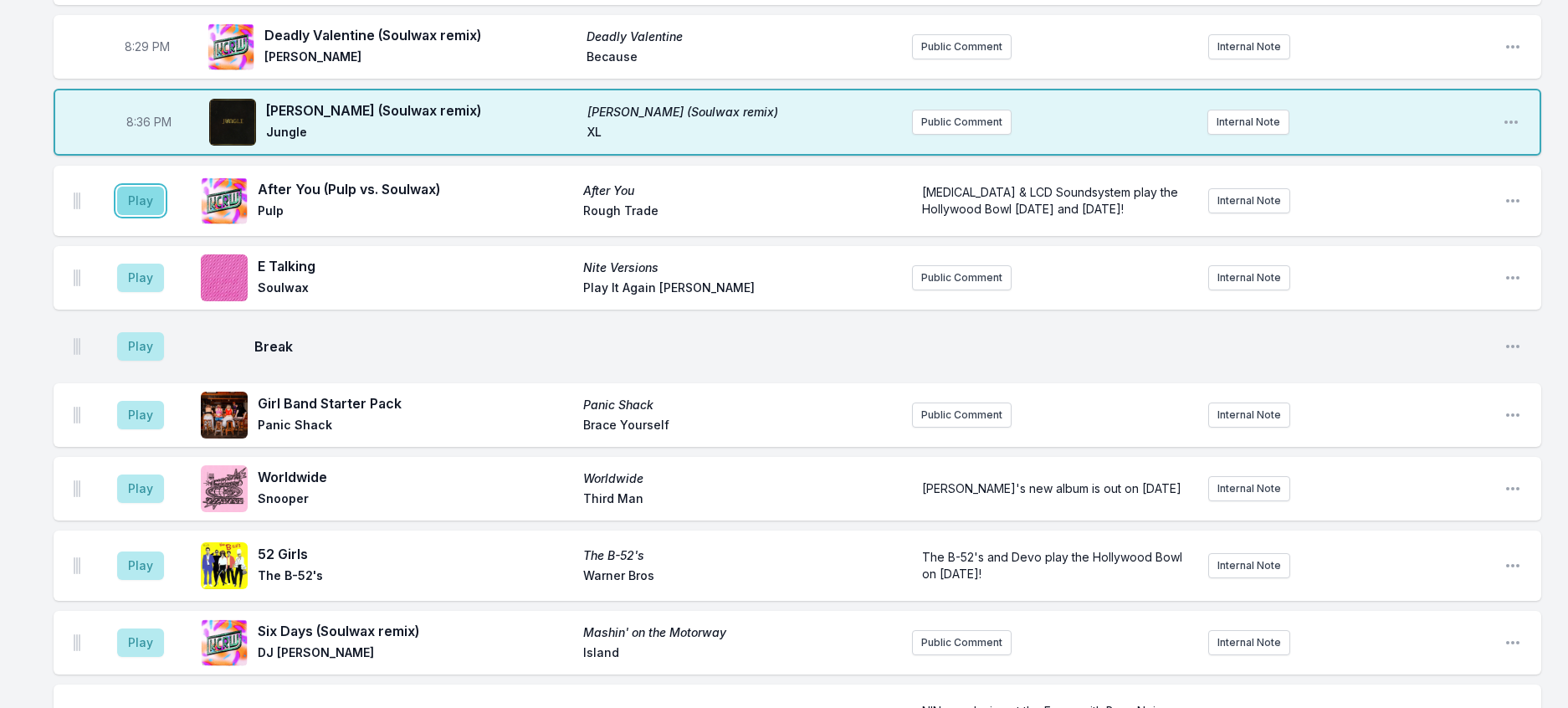
click at [139, 215] on button "Play" at bounding box center [140, 201] width 47 height 29
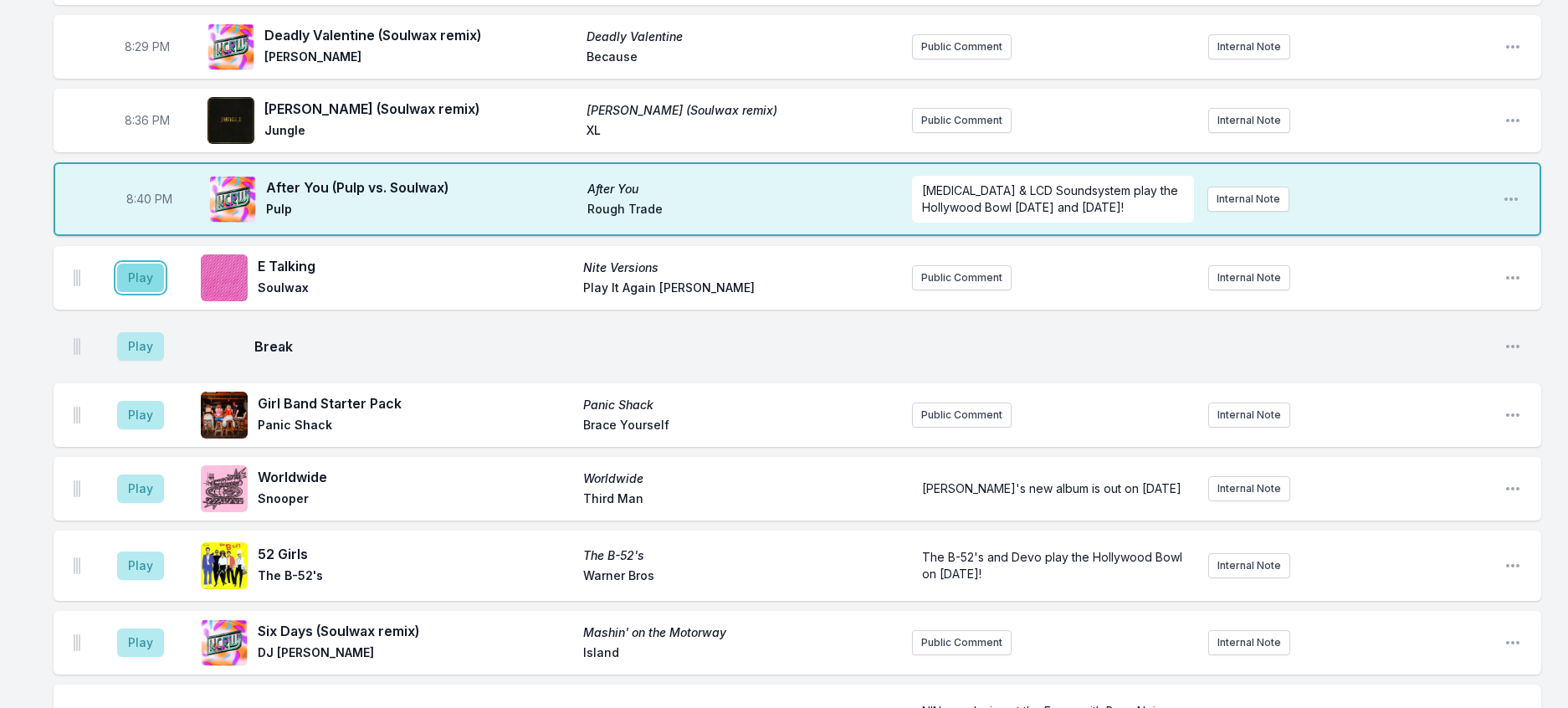
click at [139, 292] on button "Play" at bounding box center [140, 277] width 47 height 29
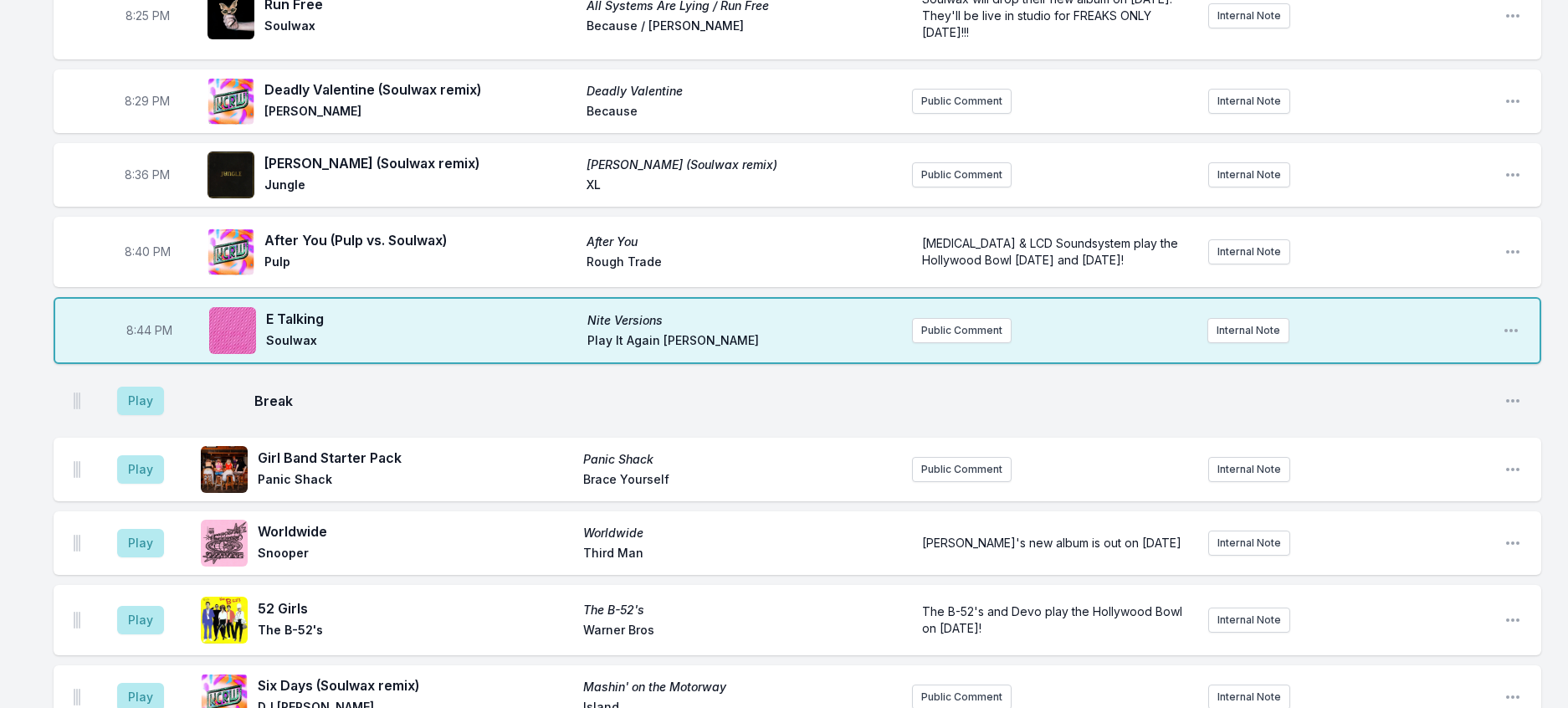
scroll to position [675, 0]
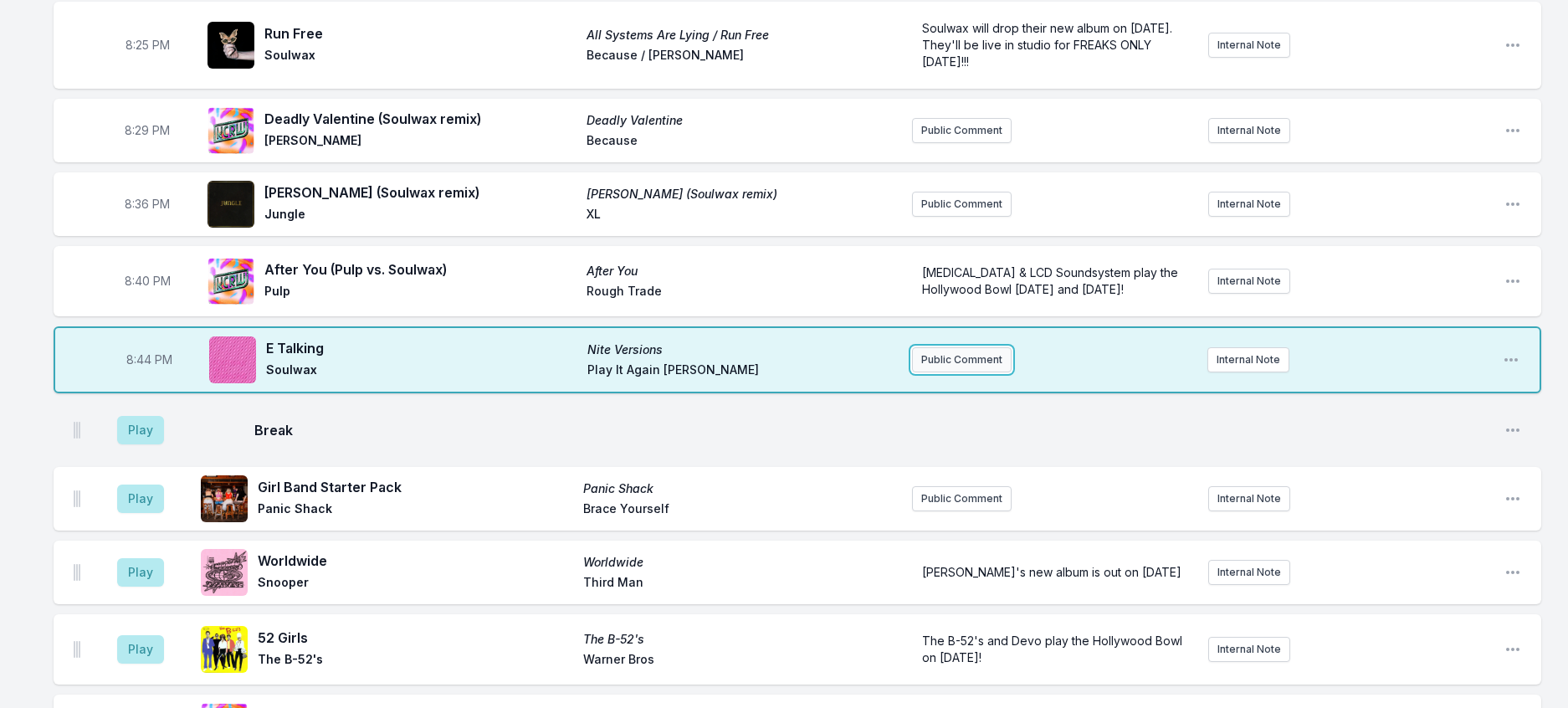
click at [968, 372] on button "Public Comment" at bounding box center [961, 359] width 99 height 25
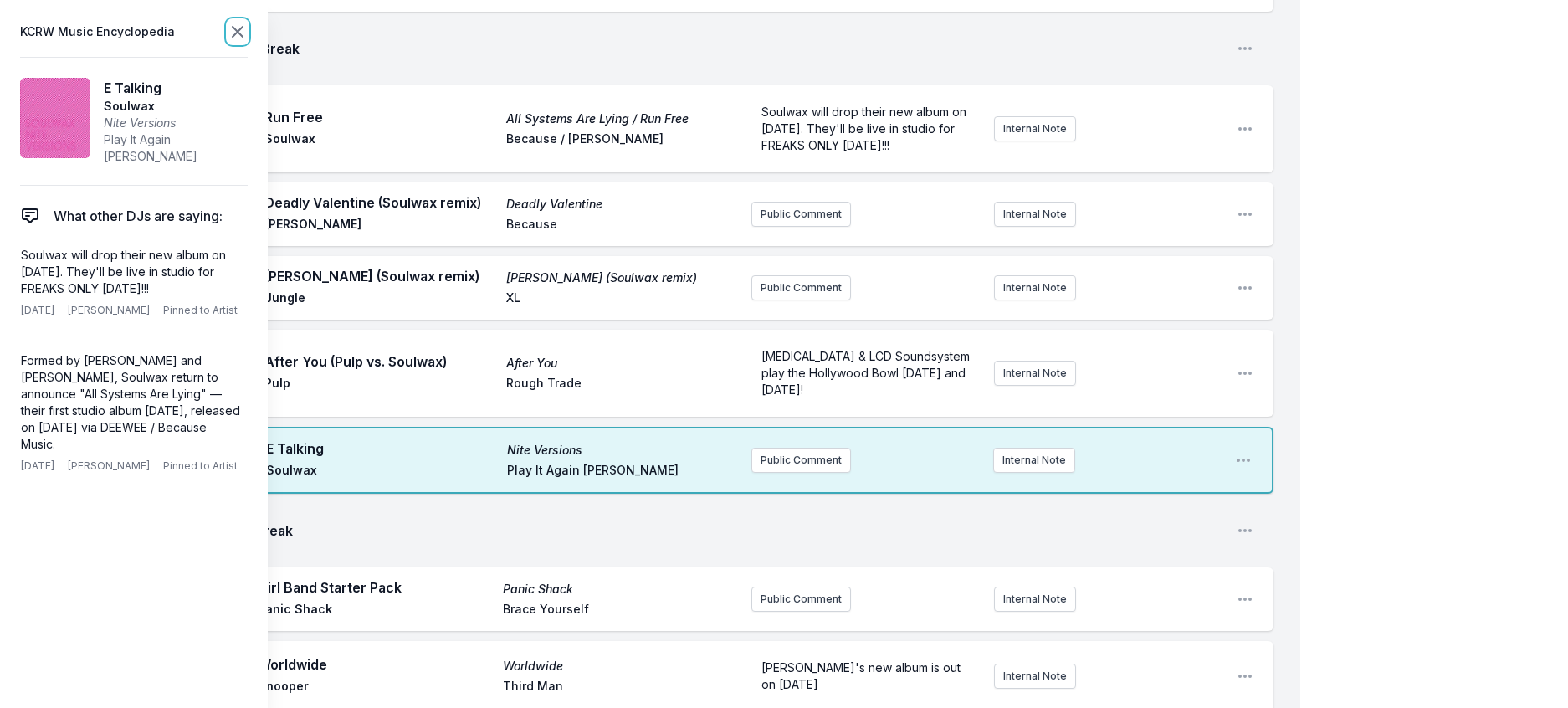
click at [248, 31] on icon at bounding box center [237, 31] width 20 height 20
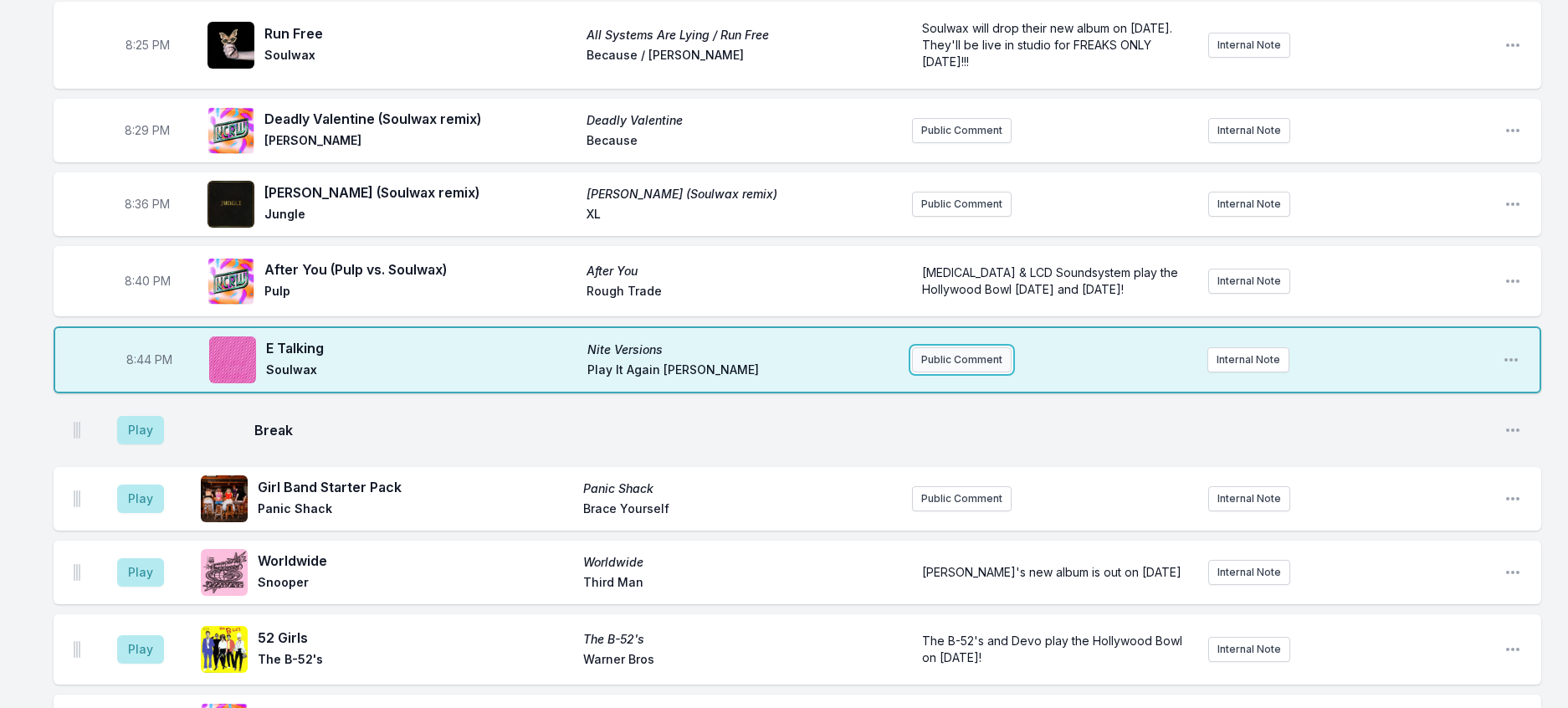
click at [971, 372] on button "Public Comment" at bounding box center [961, 359] width 99 height 25
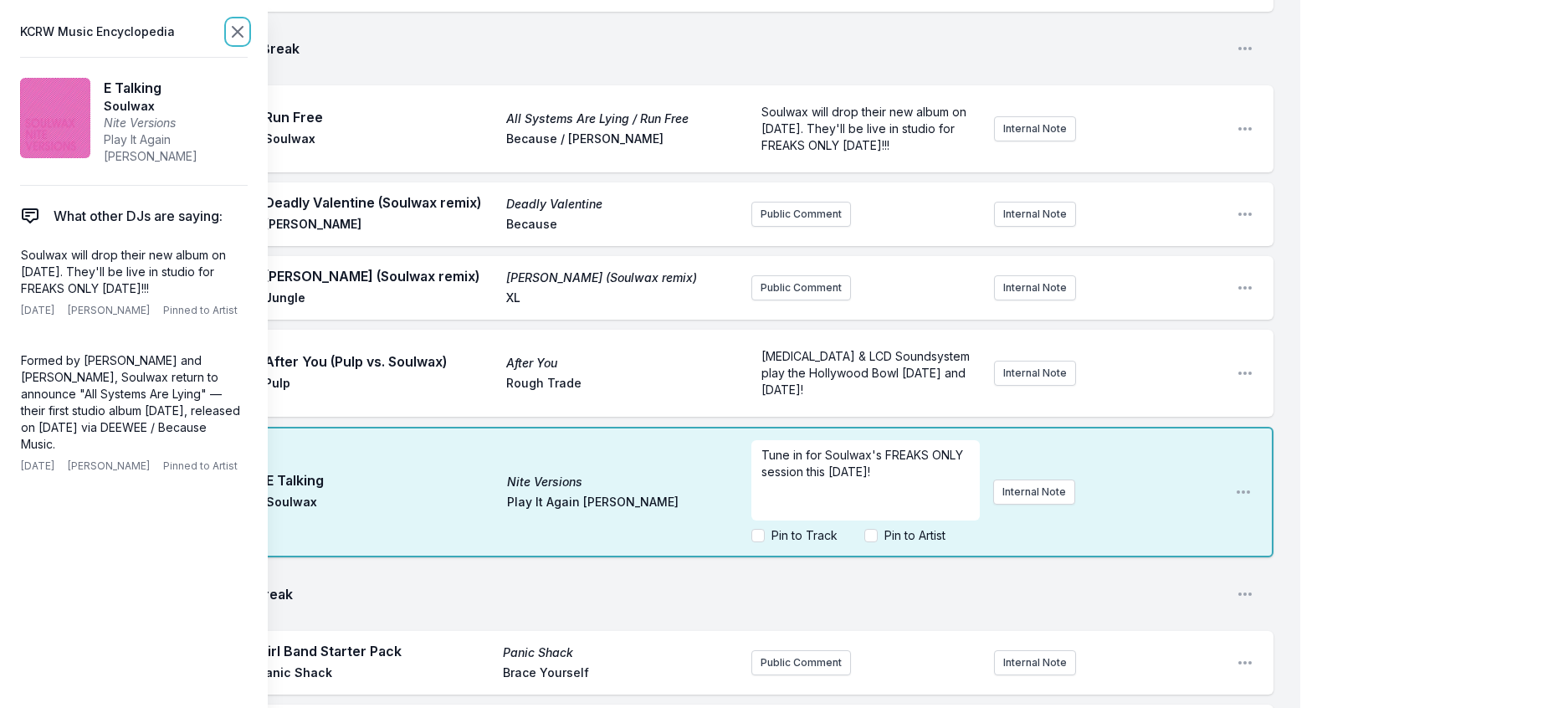
click at [242, 37] on icon at bounding box center [238, 32] width 10 height 10
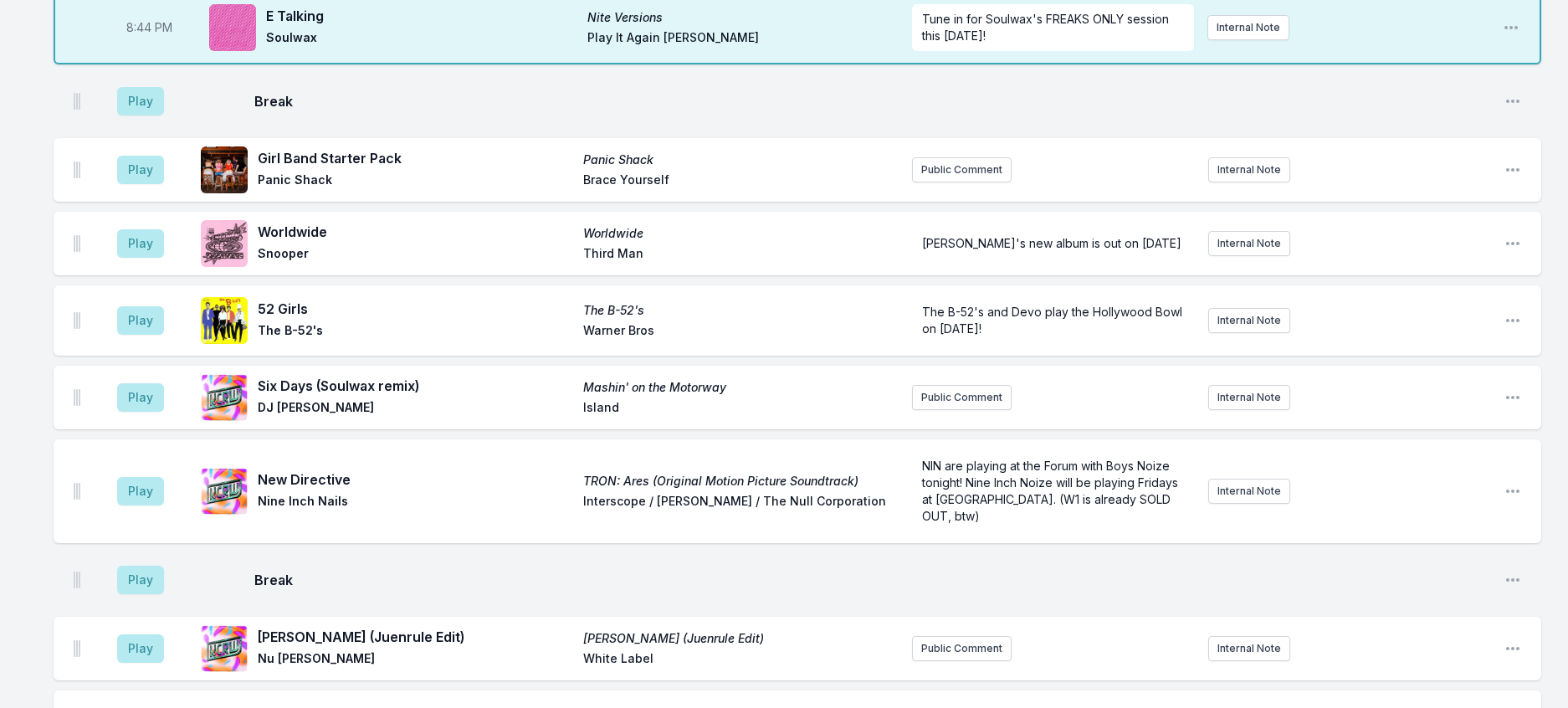
scroll to position [1010, 0]
click at [159, 116] on button "Play" at bounding box center [140, 102] width 47 height 29
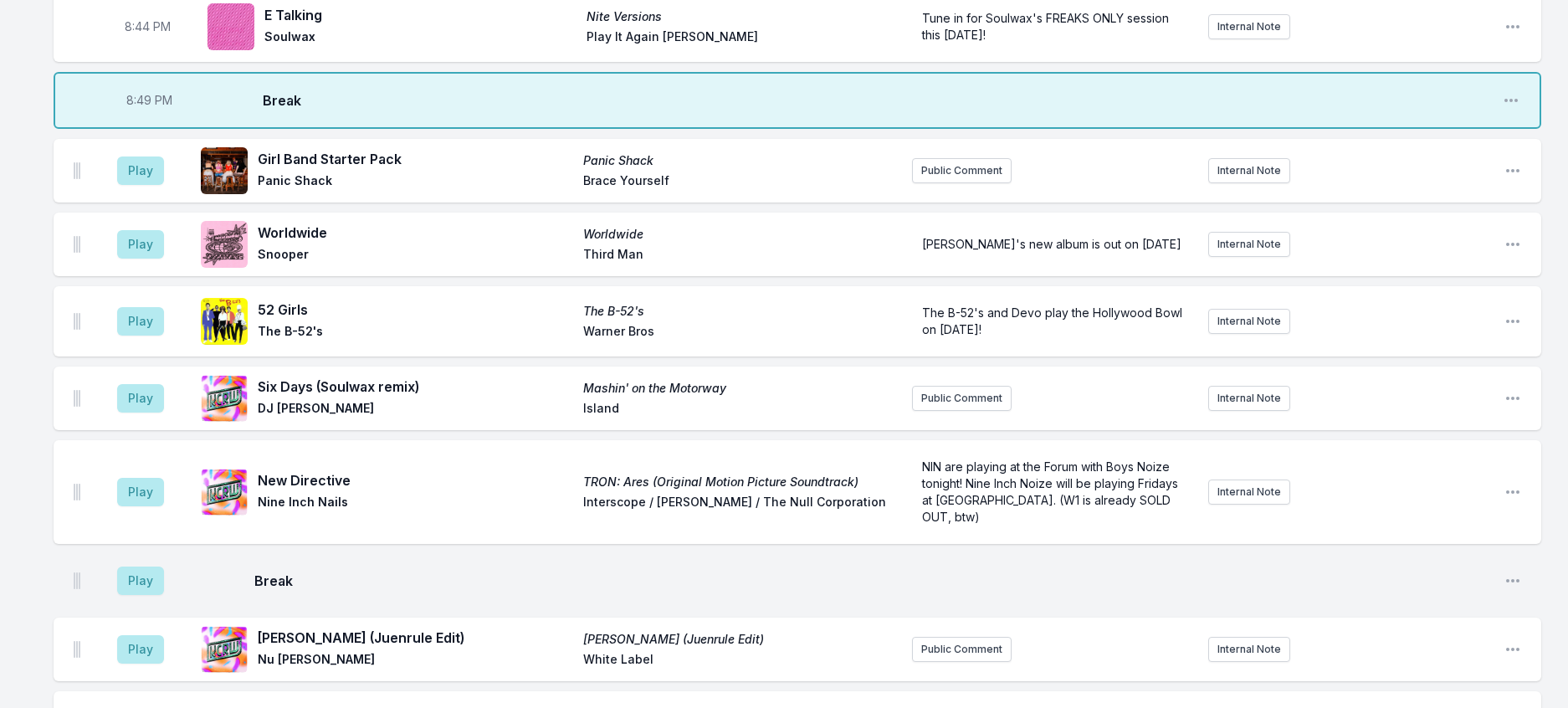
click at [142, 109] on span "8:49 PM" at bounding box center [149, 100] width 46 height 17
click at [154, 116] on input "20:49" at bounding box center [148, 100] width 93 height 31
type input "20:46"
click at [1558, 359] on div "8:01 PM In Another Life Dance Called Memory Nation of Language Sub Pop Nation o…" at bounding box center [784, 203] width 1568 height 2097
click at [164, 185] on button "Play" at bounding box center [140, 170] width 47 height 29
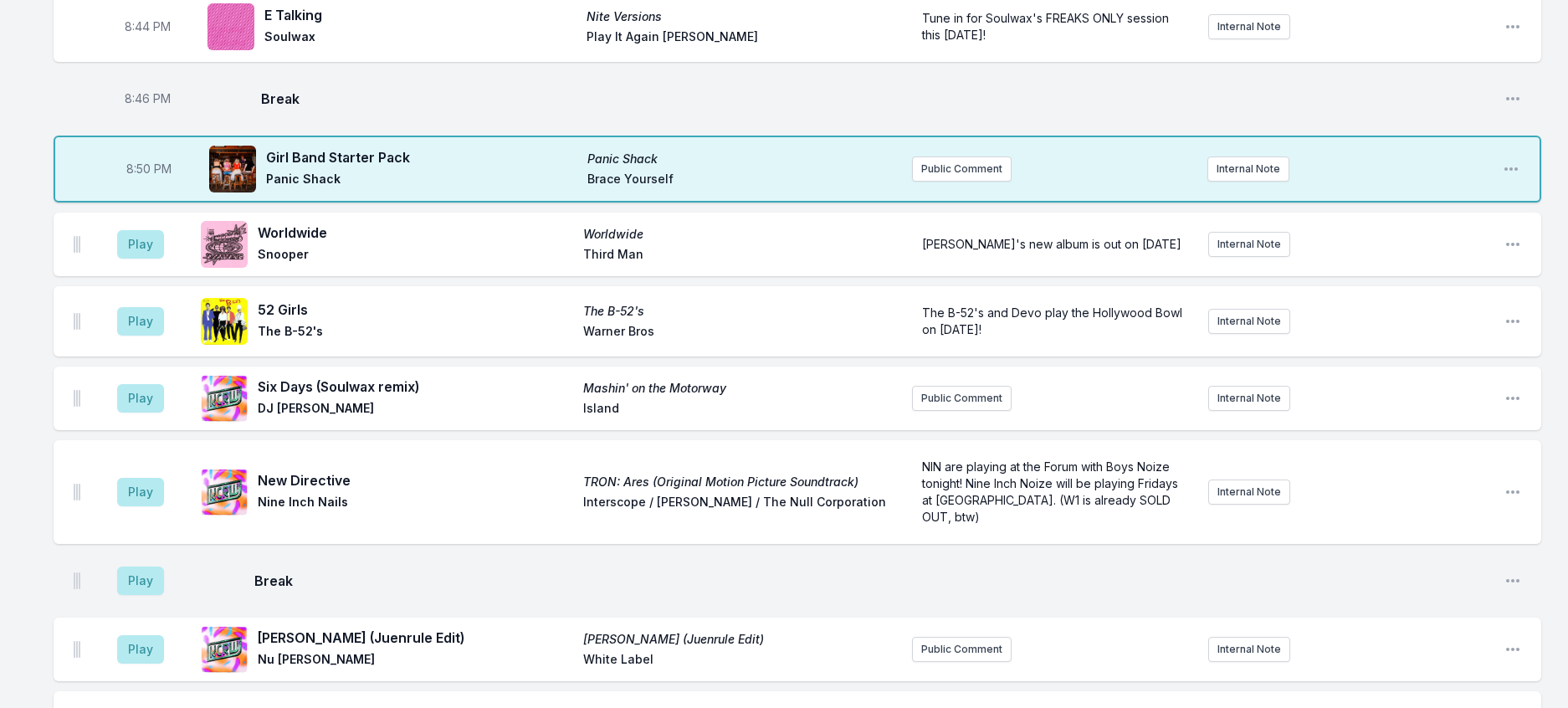
scroll to position [1093, 0]
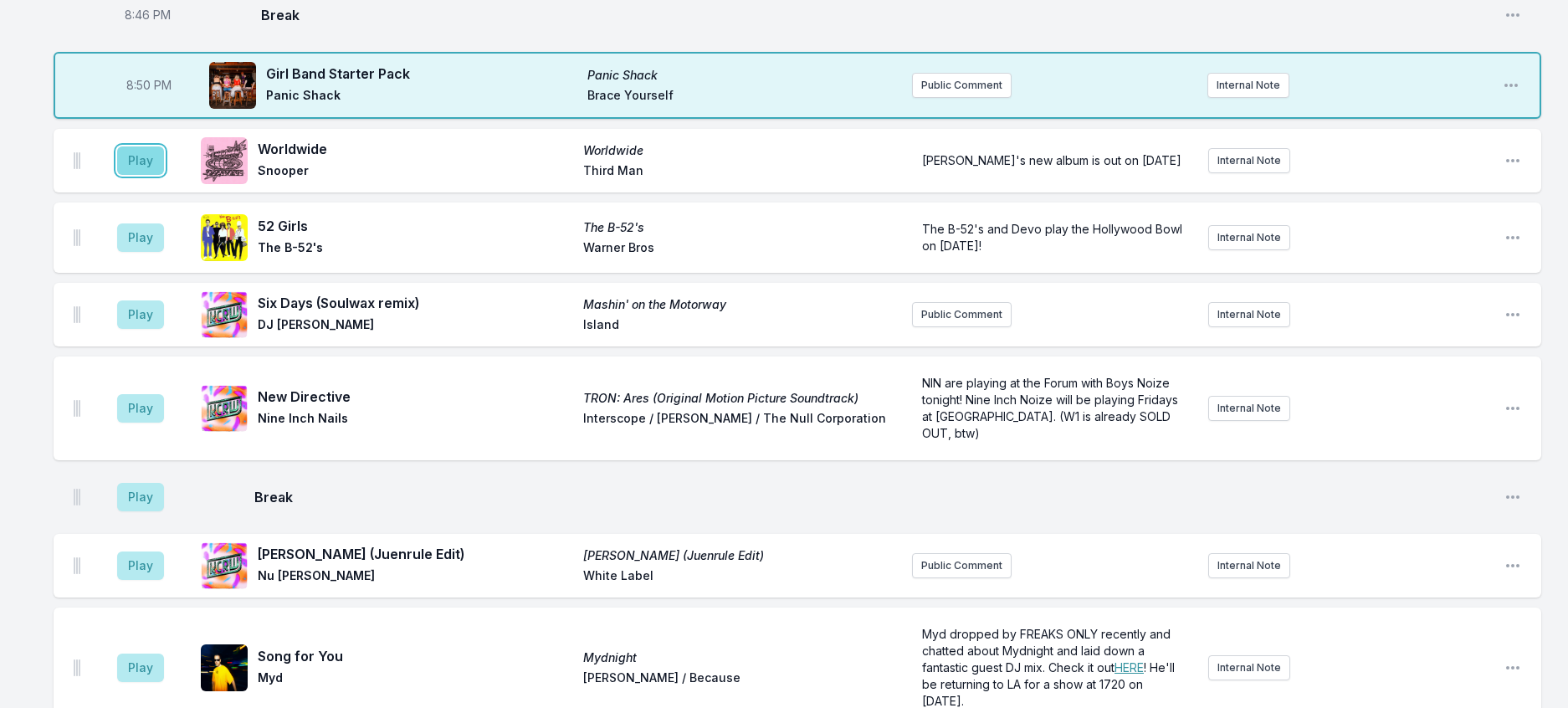
click at [164, 175] on button "Play" at bounding box center [140, 160] width 47 height 29
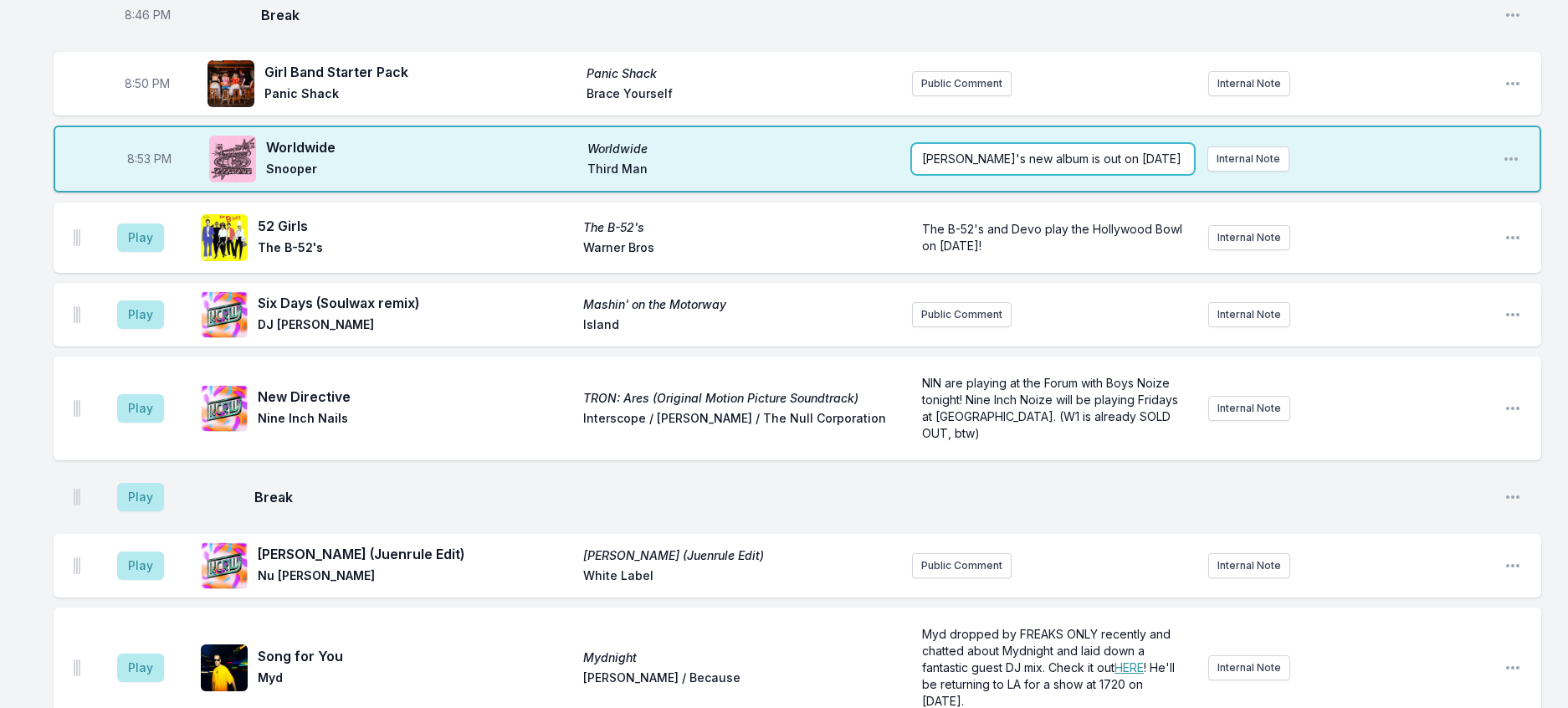
click at [975, 174] on div "[PERSON_NAME]'s new album is out on [DATE]" at bounding box center [1052, 159] width 282 height 31
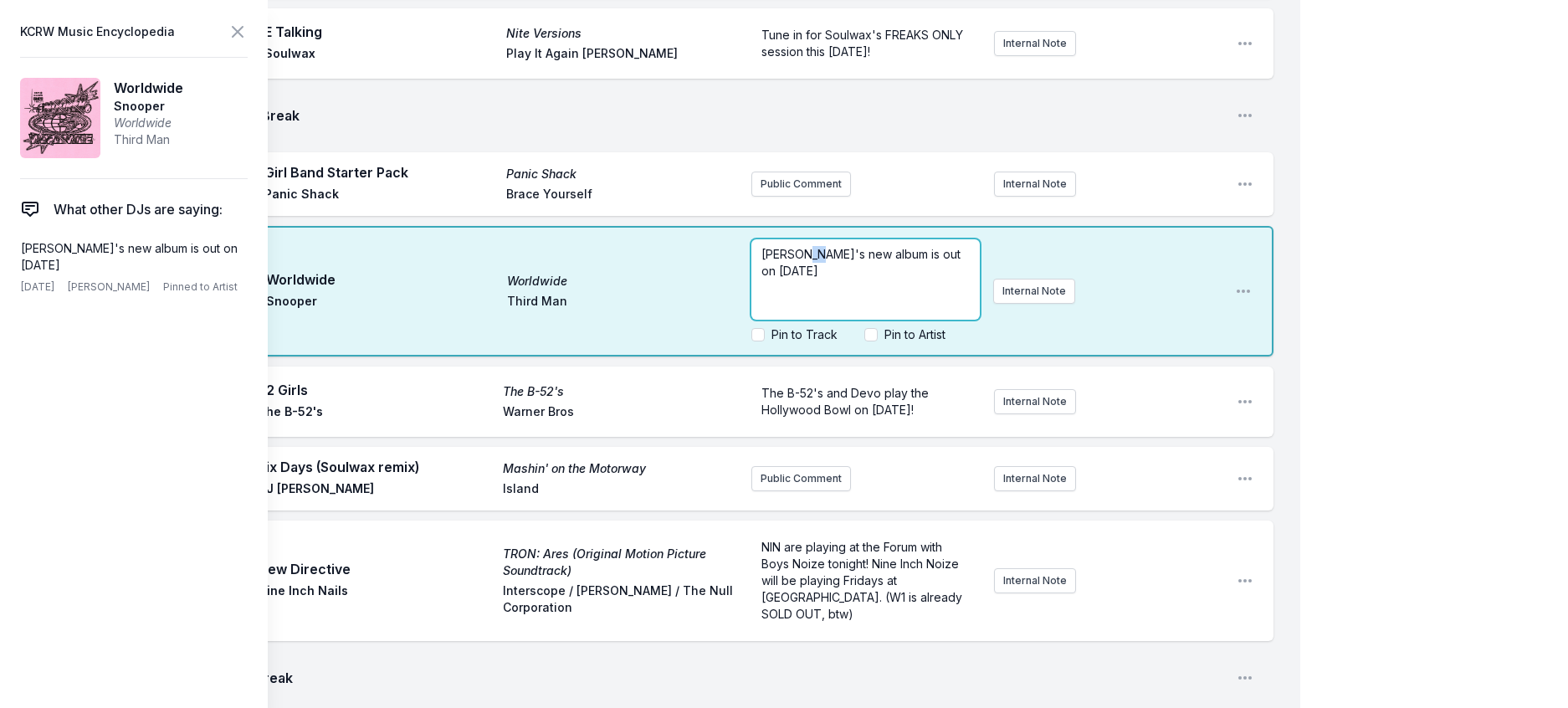
drag, startPoint x: 797, startPoint y: 481, endPoint x: 788, endPoint y: 479, distance: 9.2
click at [788, 278] on span "[PERSON_NAME]'s new album is out on [DATE]" at bounding box center [862, 262] width 202 height 31
click at [871, 295] on span "Snooper will be opening for [MEDICAL_DATA] at the Palladium on new album is out…" at bounding box center [865, 270] width 207 height 48
click at [840, 313] on p "Snooper will be opening for [MEDICAL_DATA] at the [GEOGRAPHIC_DATA] [DATE]! The…" at bounding box center [865, 279] width 208 height 67
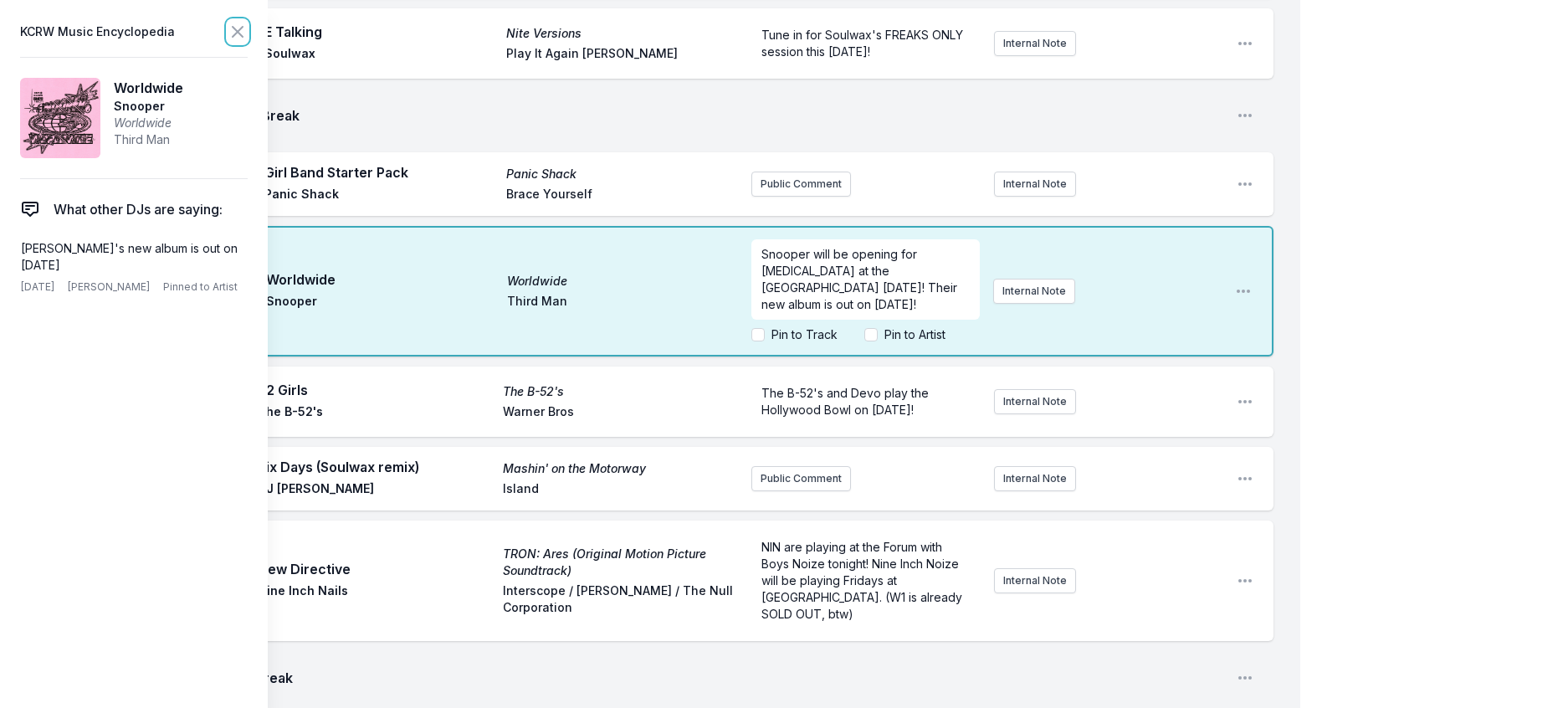
click at [248, 28] on icon at bounding box center [237, 31] width 20 height 20
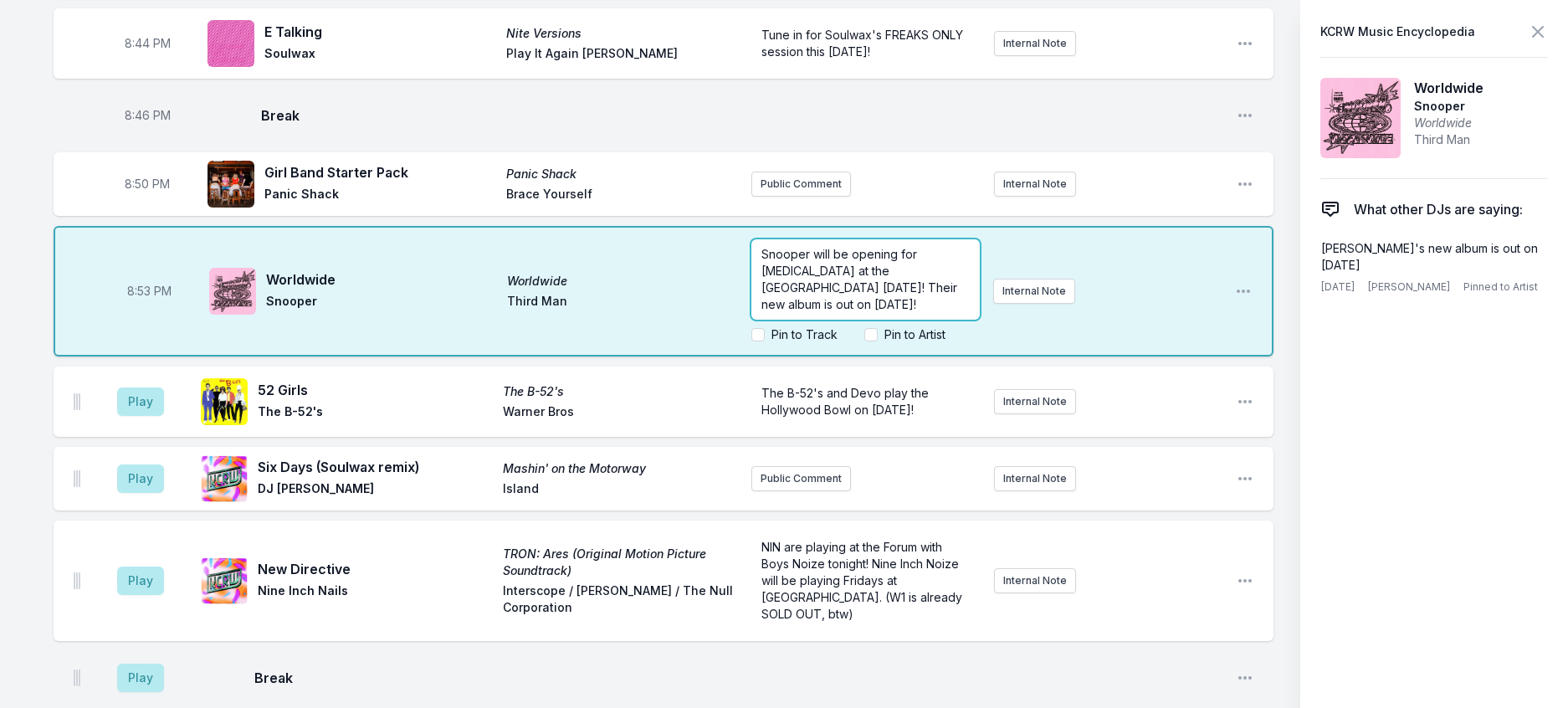
click at [960, 311] on span "Snooper will be opening for [MEDICAL_DATA] at the [GEOGRAPHIC_DATA] [DATE]! The…" at bounding box center [860, 279] width 199 height 65
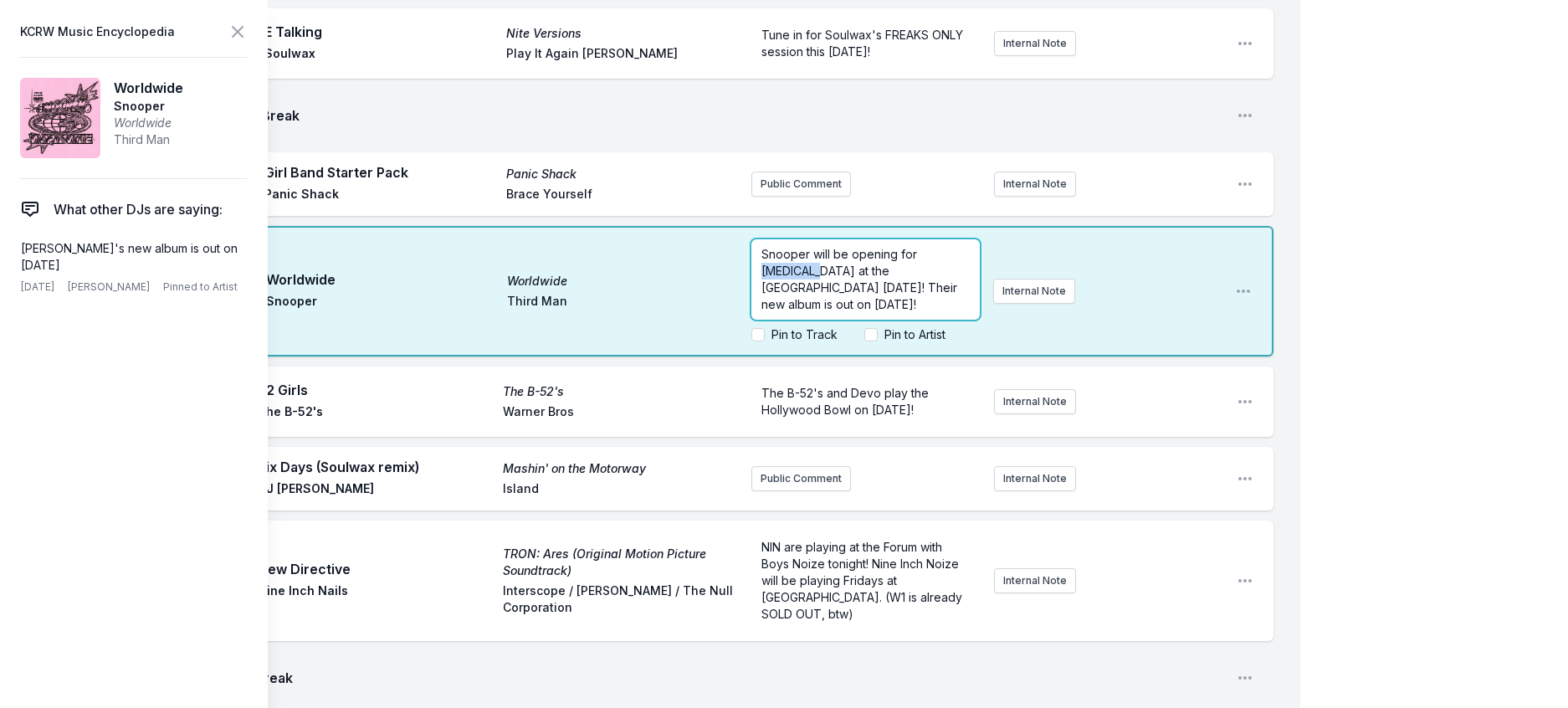
drag, startPoint x: 772, startPoint y: 499, endPoint x: 905, endPoint y: 487, distance: 133.5
click at [905, 311] on span "Snooper will be opening for [MEDICAL_DATA] at the [GEOGRAPHIC_DATA] [DATE]! The…" at bounding box center [860, 279] width 199 height 65
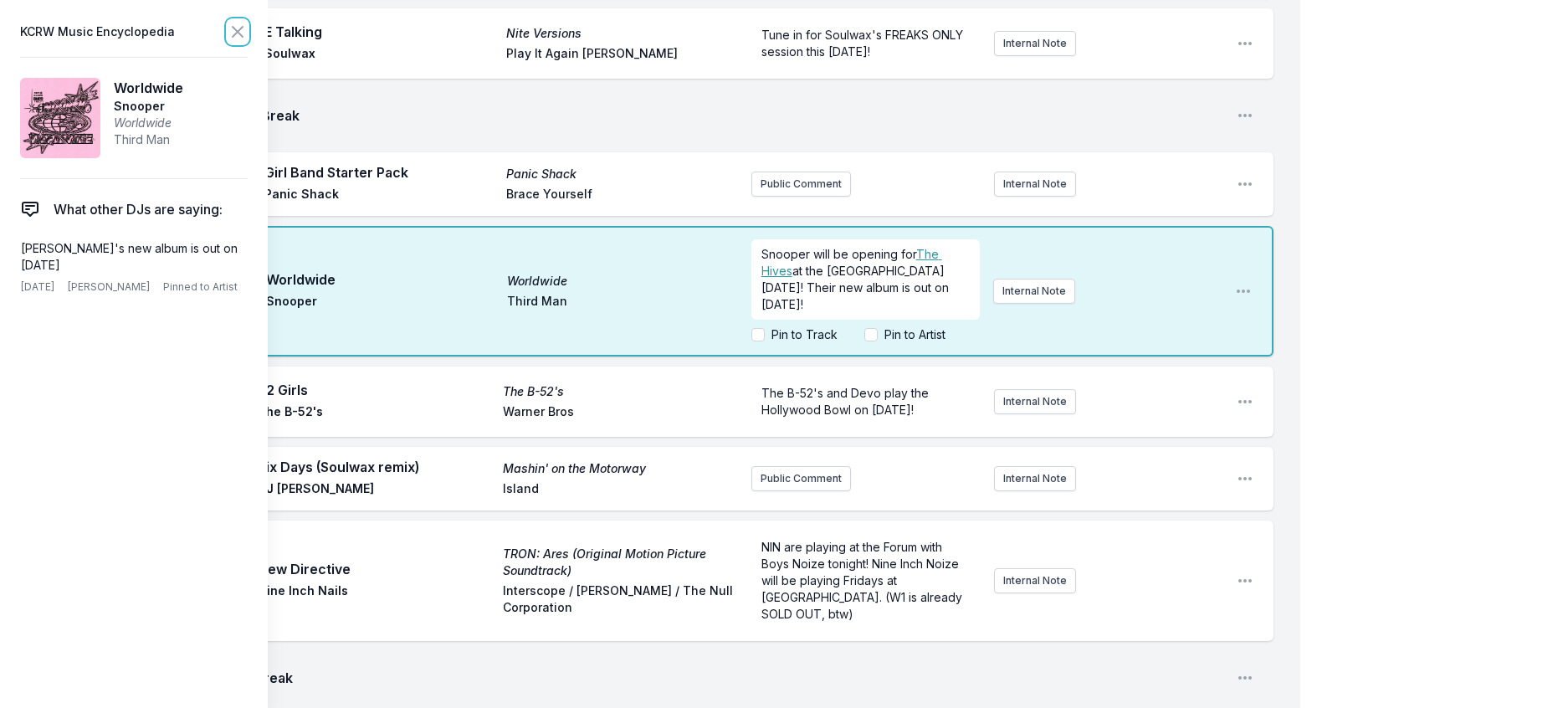
click at [248, 32] on icon at bounding box center [237, 31] width 20 height 20
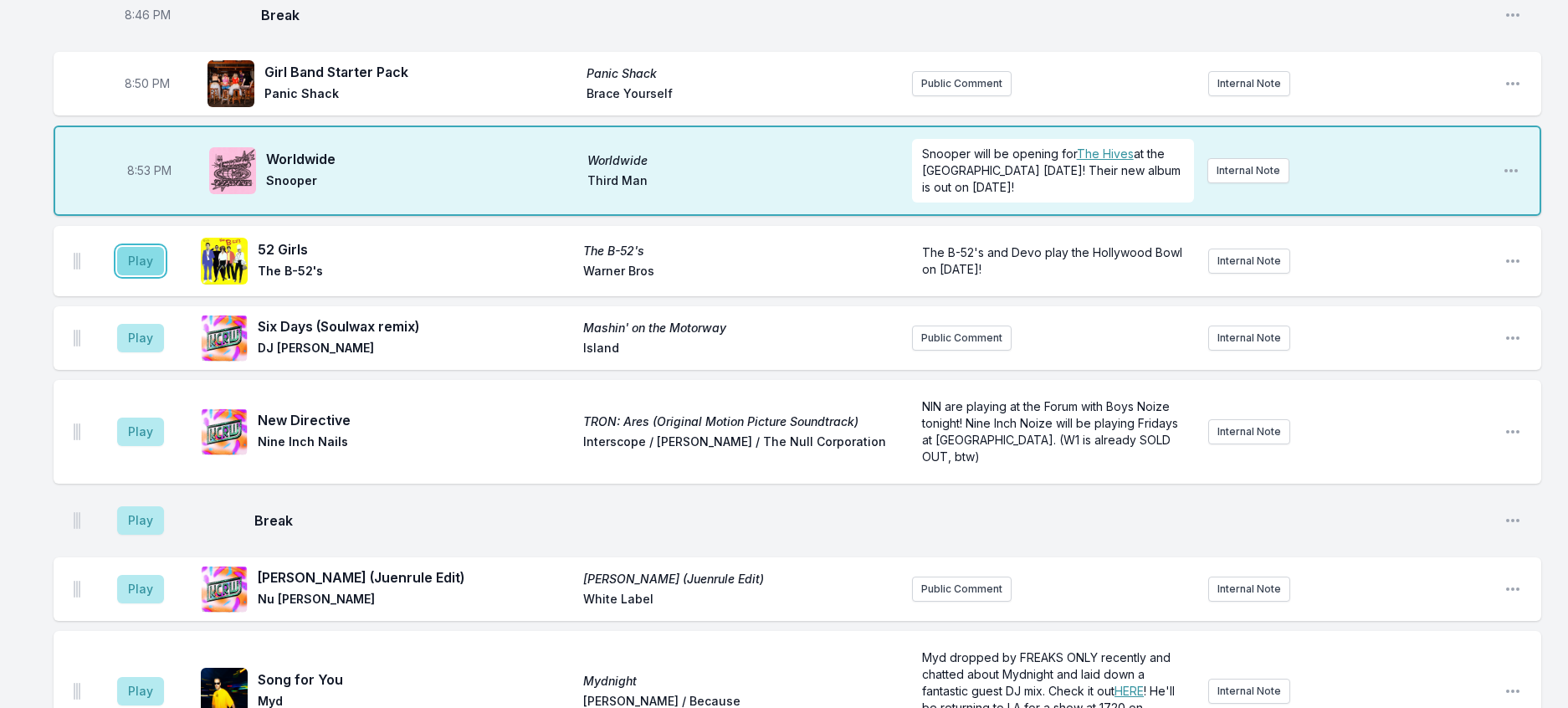
click at [154, 276] on button "Play" at bounding box center [140, 261] width 47 height 29
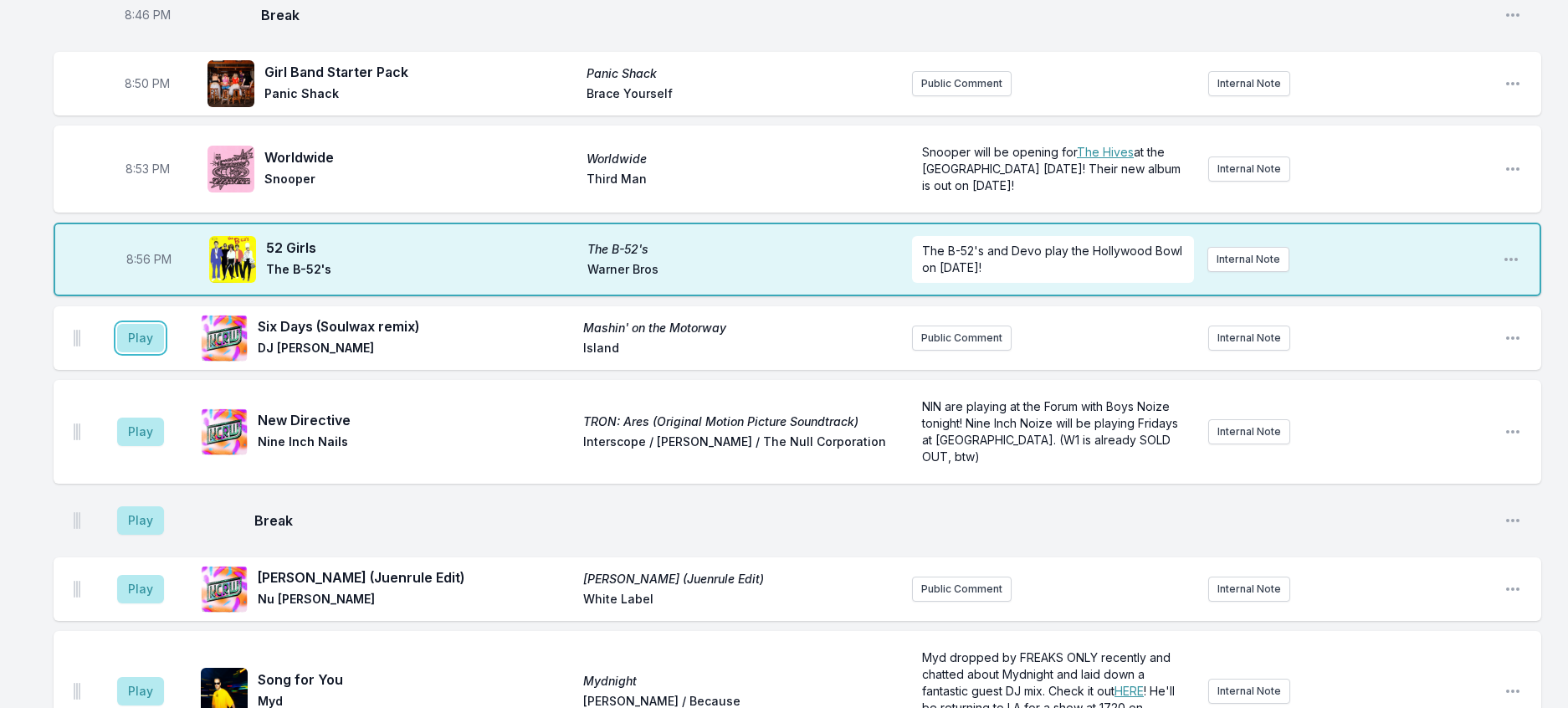
drag, startPoint x: 165, startPoint y: 540, endPoint x: 199, endPoint y: 534, distance: 34.5
click at [164, 352] on button "Play" at bounding box center [140, 337] width 47 height 29
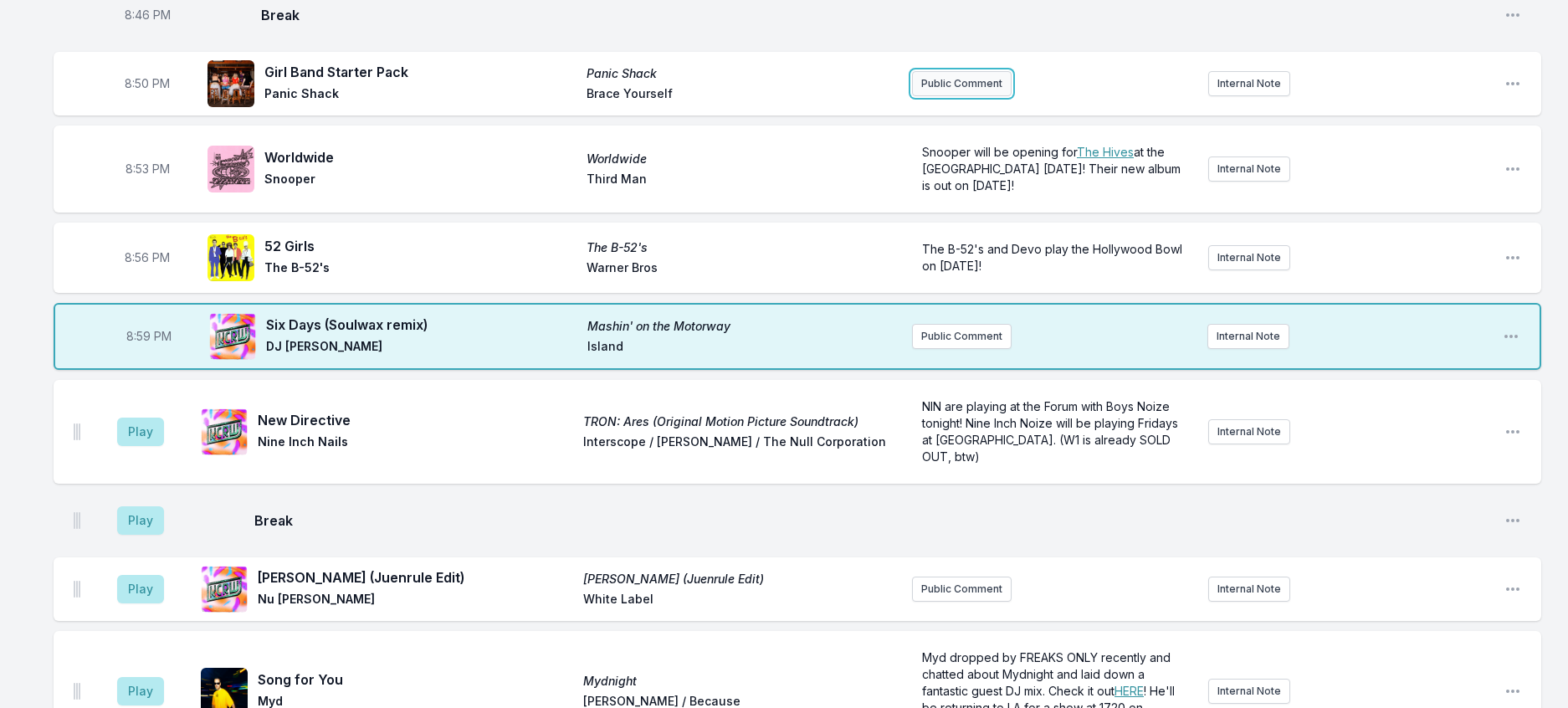
click at [980, 96] on button "Public Comment" at bounding box center [961, 84] width 99 height 25
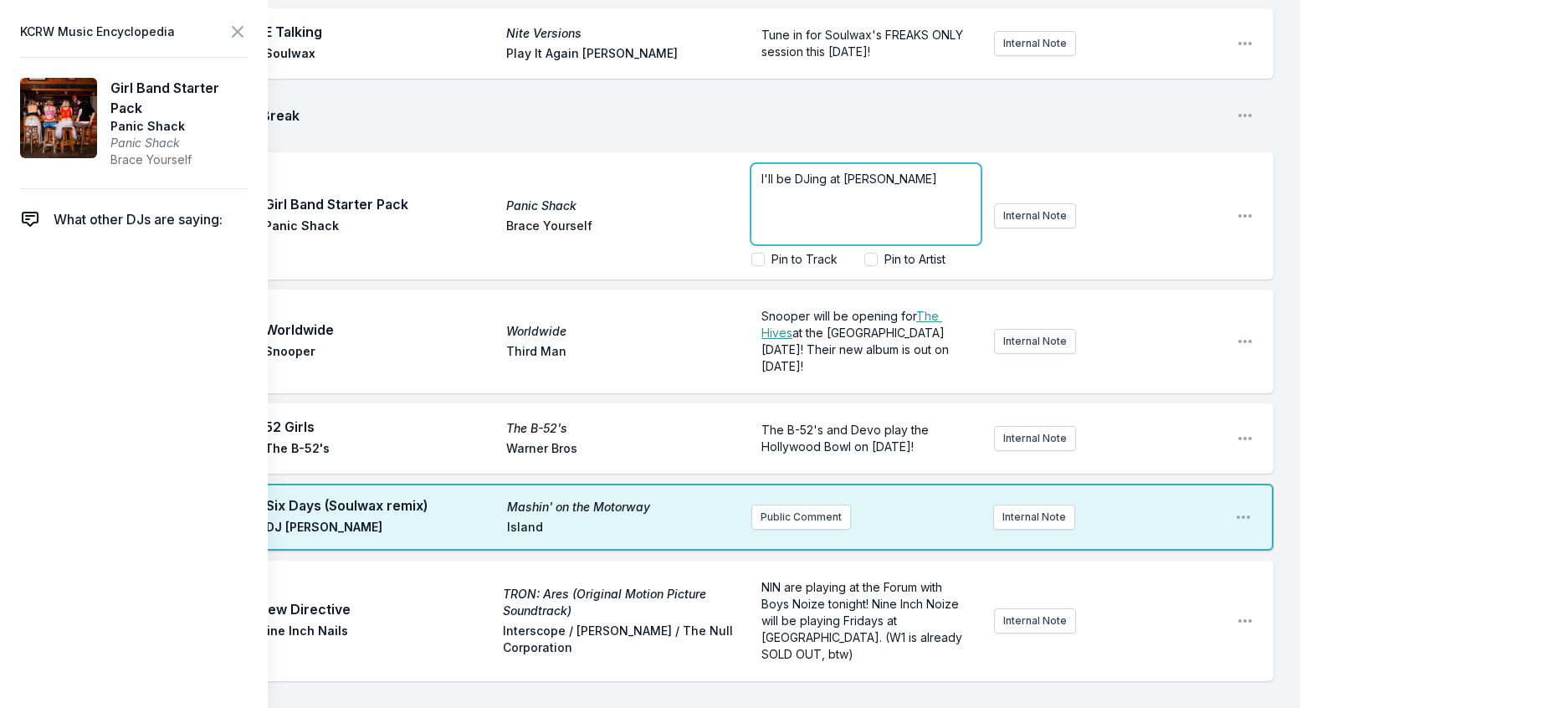
click at [828, 187] on p "I'll be DJing at [PERSON_NAME]" at bounding box center [865, 179] width 209 height 17
click at [818, 238] on p "I'll be DJing at [PERSON_NAME] birthday [DATE] at the [GEOGRAPHIC_DATA] in [GEO…" at bounding box center [865, 204] width 209 height 67
drag, startPoint x: 872, startPoint y: 453, endPoint x: 843, endPoint y: 454, distance: 29.0
click at [843, 253] on span "I'll be DJing at [PERSON_NAME] birthday [DATE] at the [GEOGRAPHIC_DATA] in [GEO…" at bounding box center [853, 212] width 186 height 81
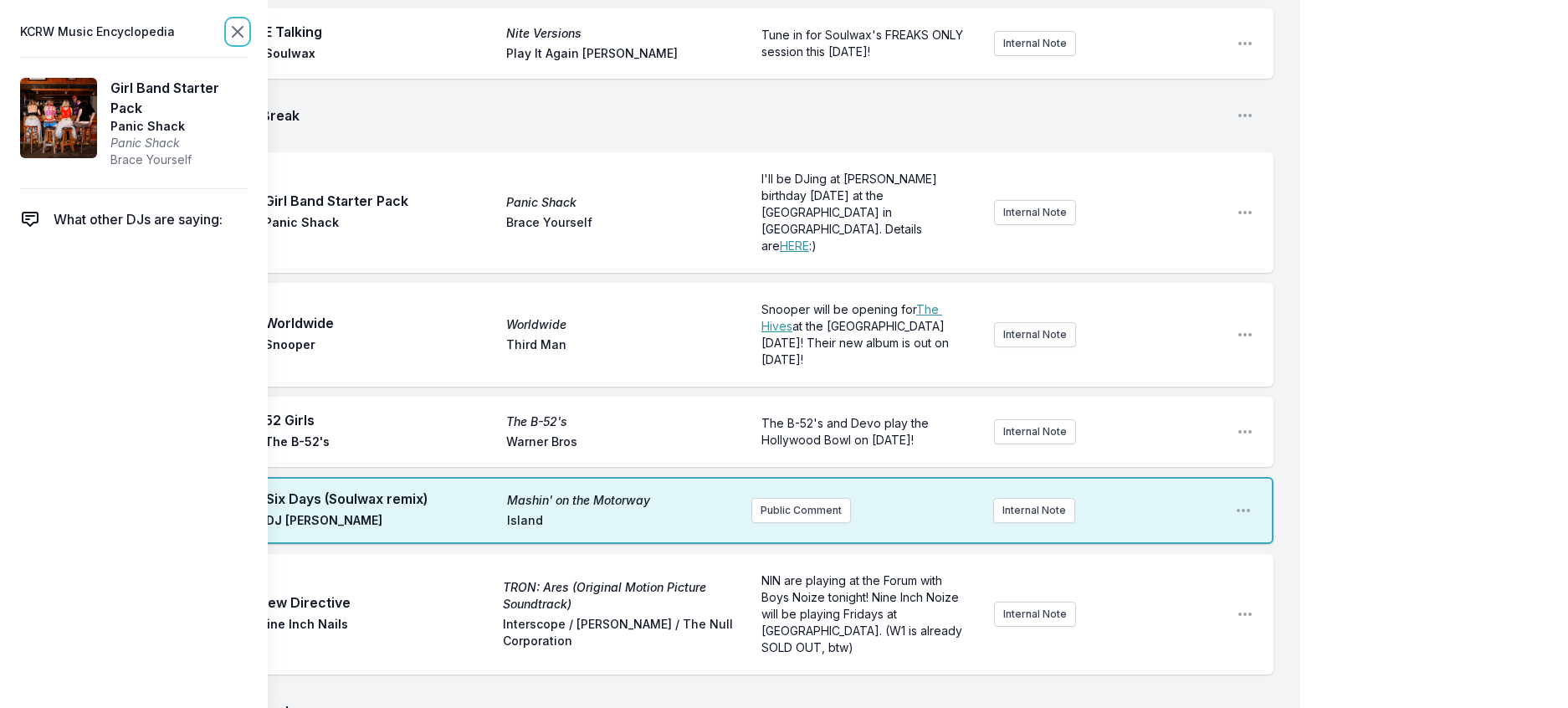
click at [248, 38] on icon at bounding box center [237, 31] width 20 height 20
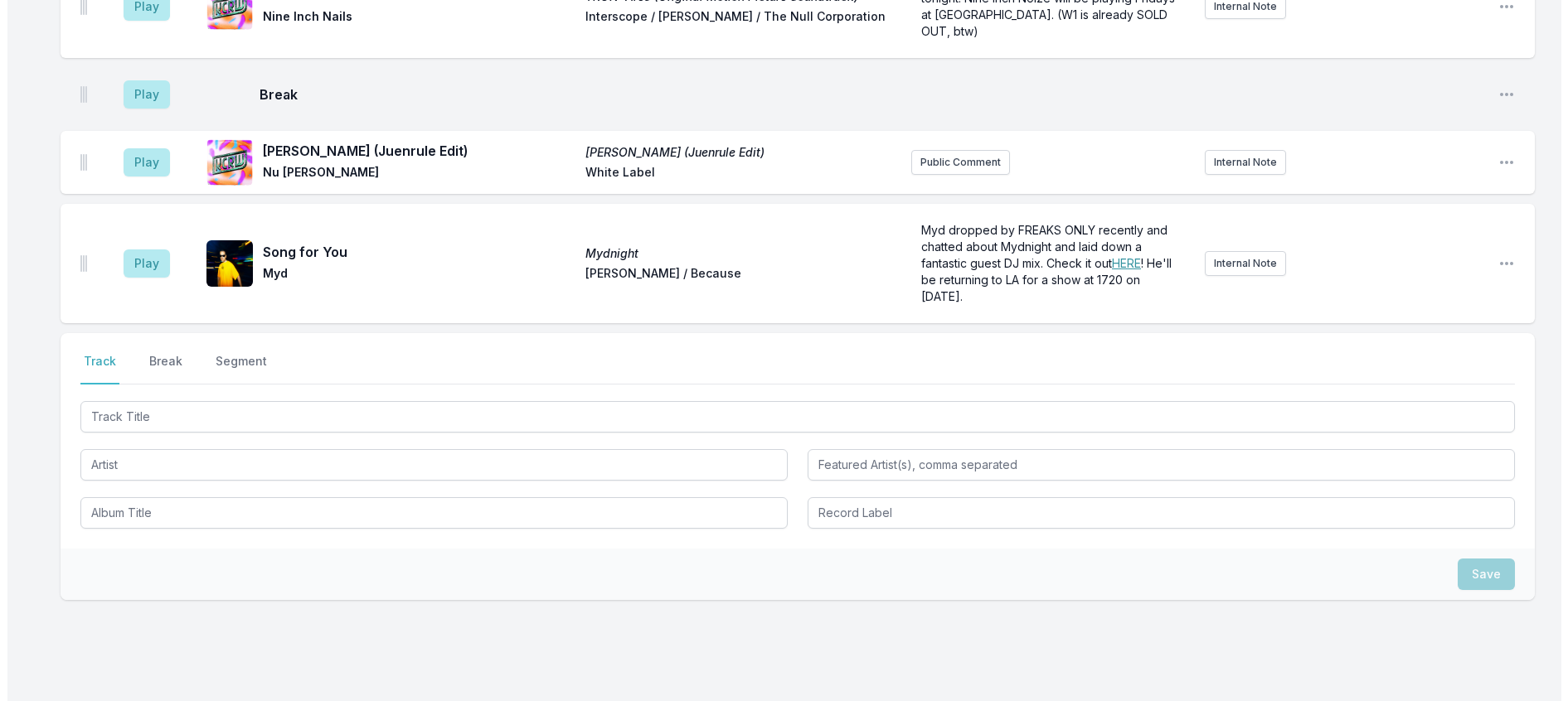
scroll to position [1579, 0]
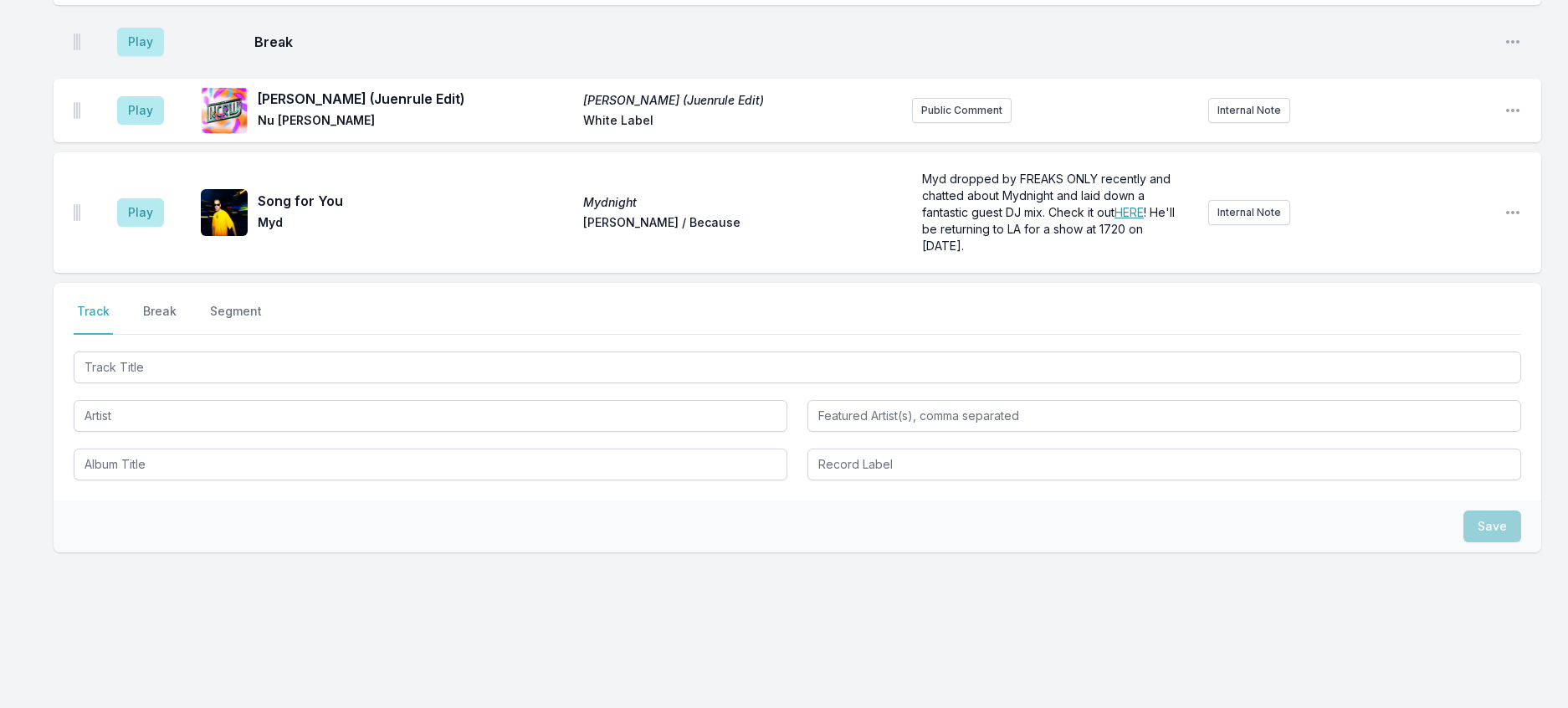
click at [1357, 62] on button "Delete Entry" at bounding box center [1427, 46] width 187 height 31
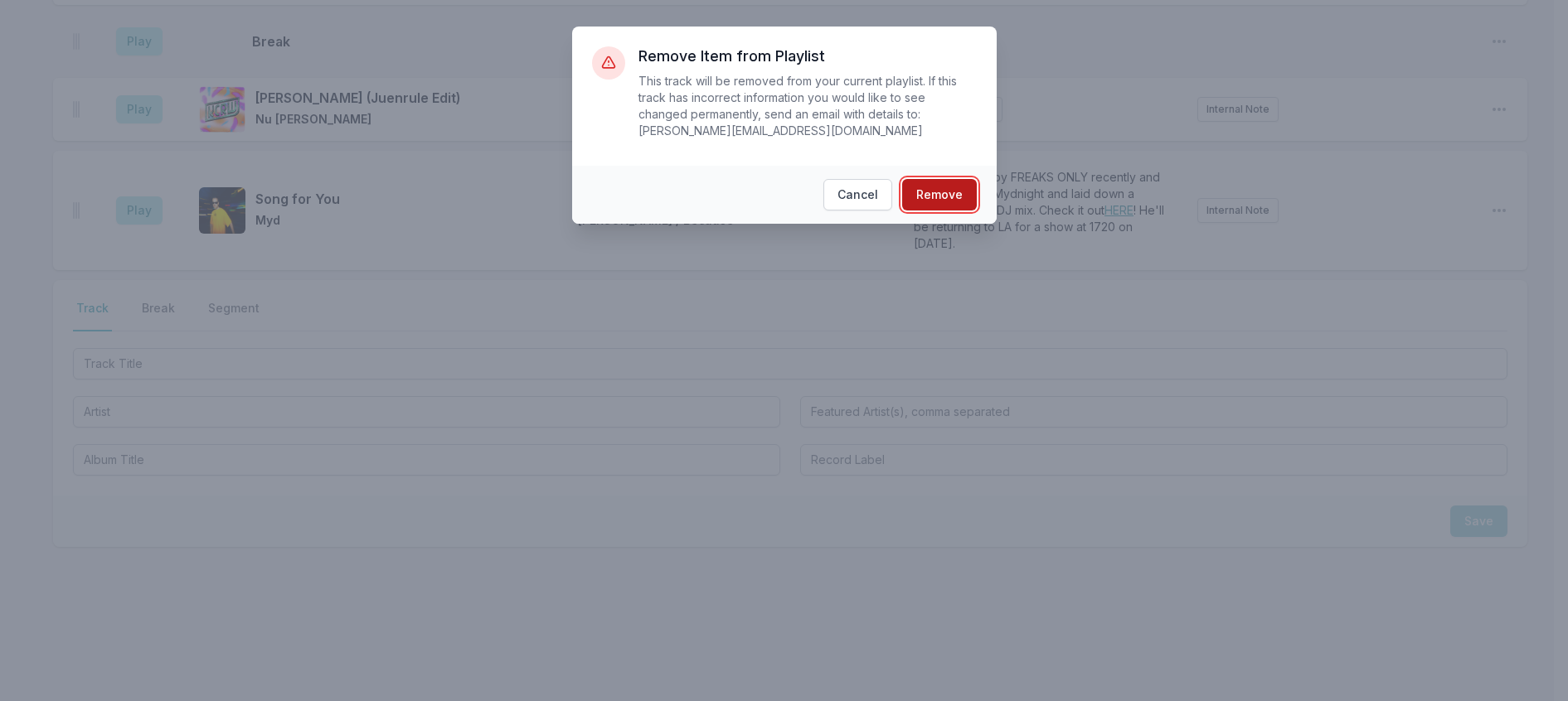
click at [955, 192] on button "Remove" at bounding box center [939, 194] width 74 height 31
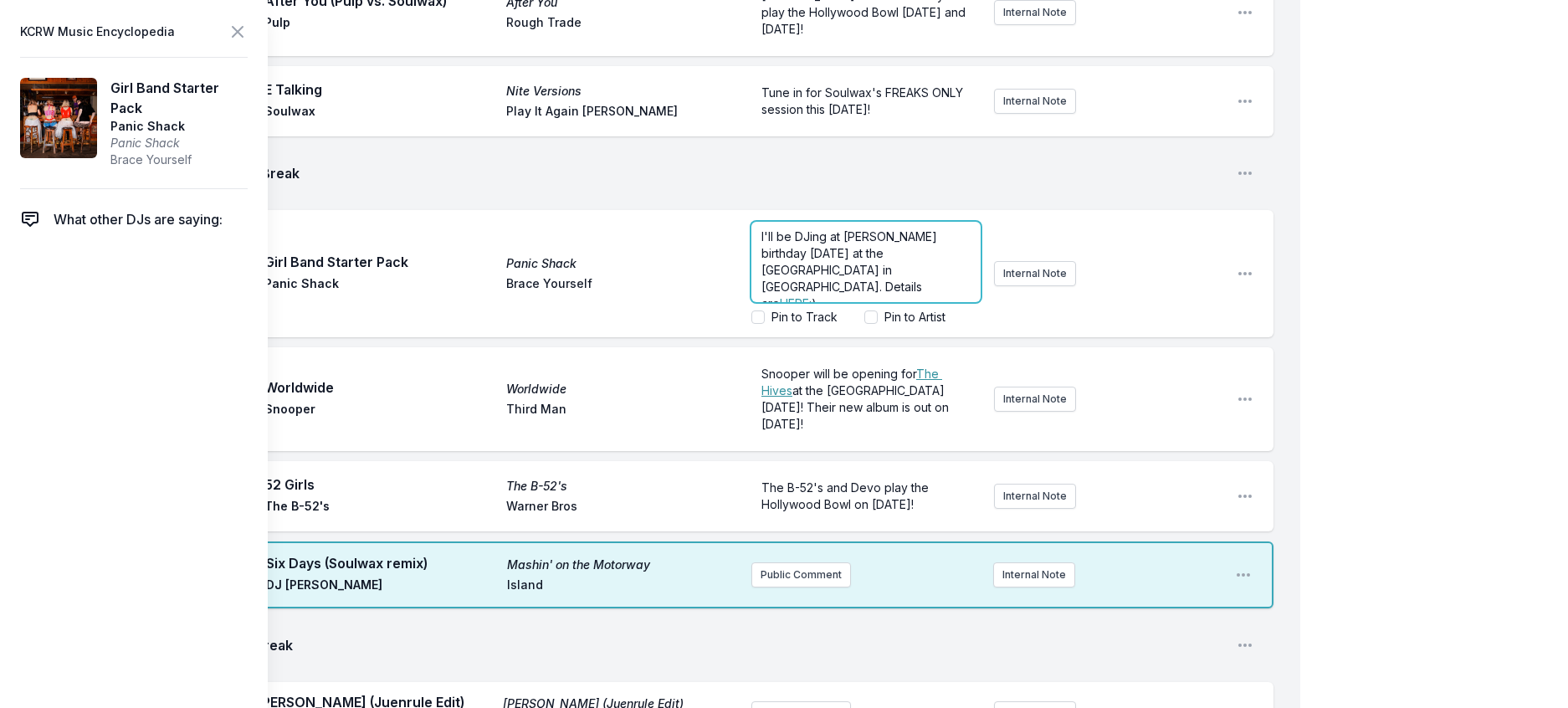
scroll to position [1065, 0]
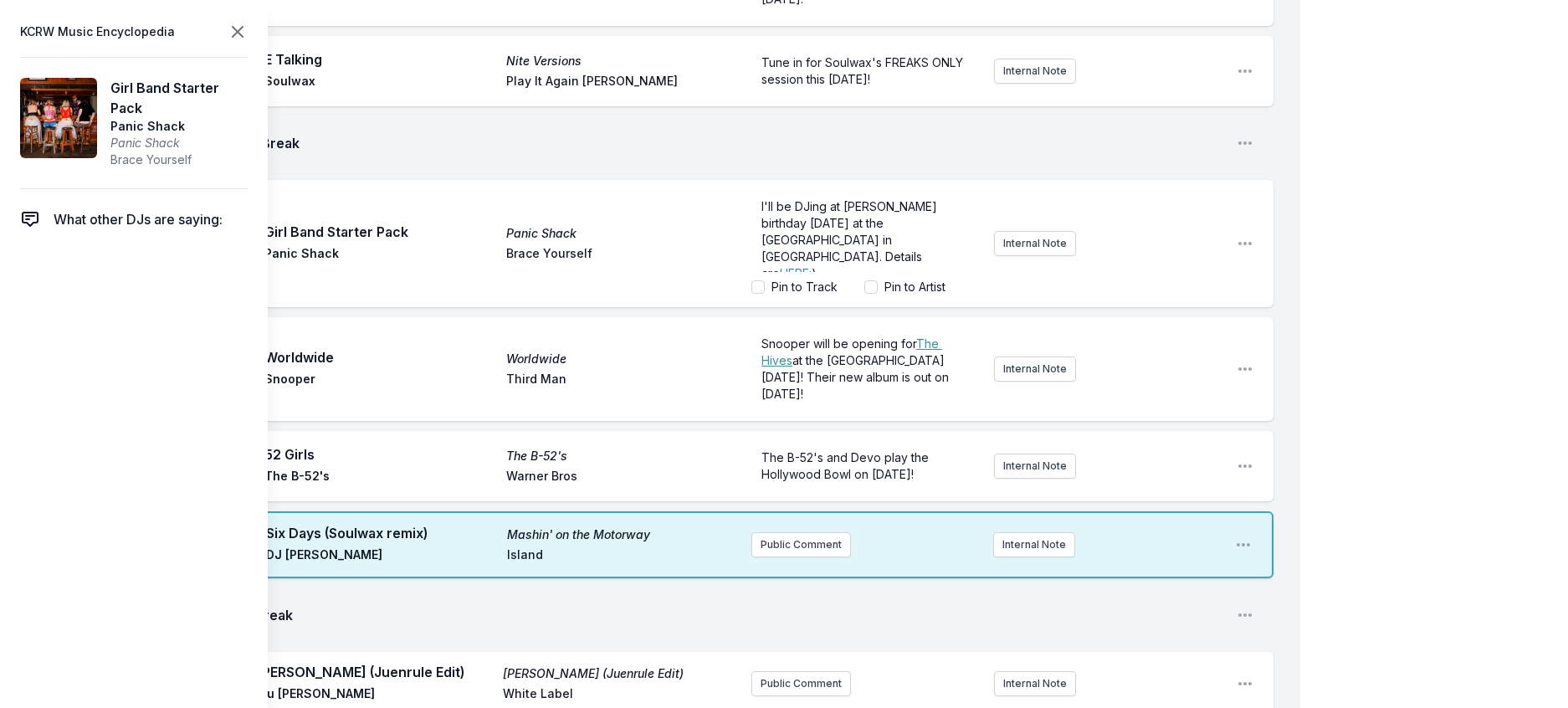
drag, startPoint x: 252, startPoint y: 31, endPoint x: 261, endPoint y: 38, distance: 11.4
click at [248, 31] on header "KCRW Music Encyclopedia" at bounding box center [133, 31] width 227 height 24
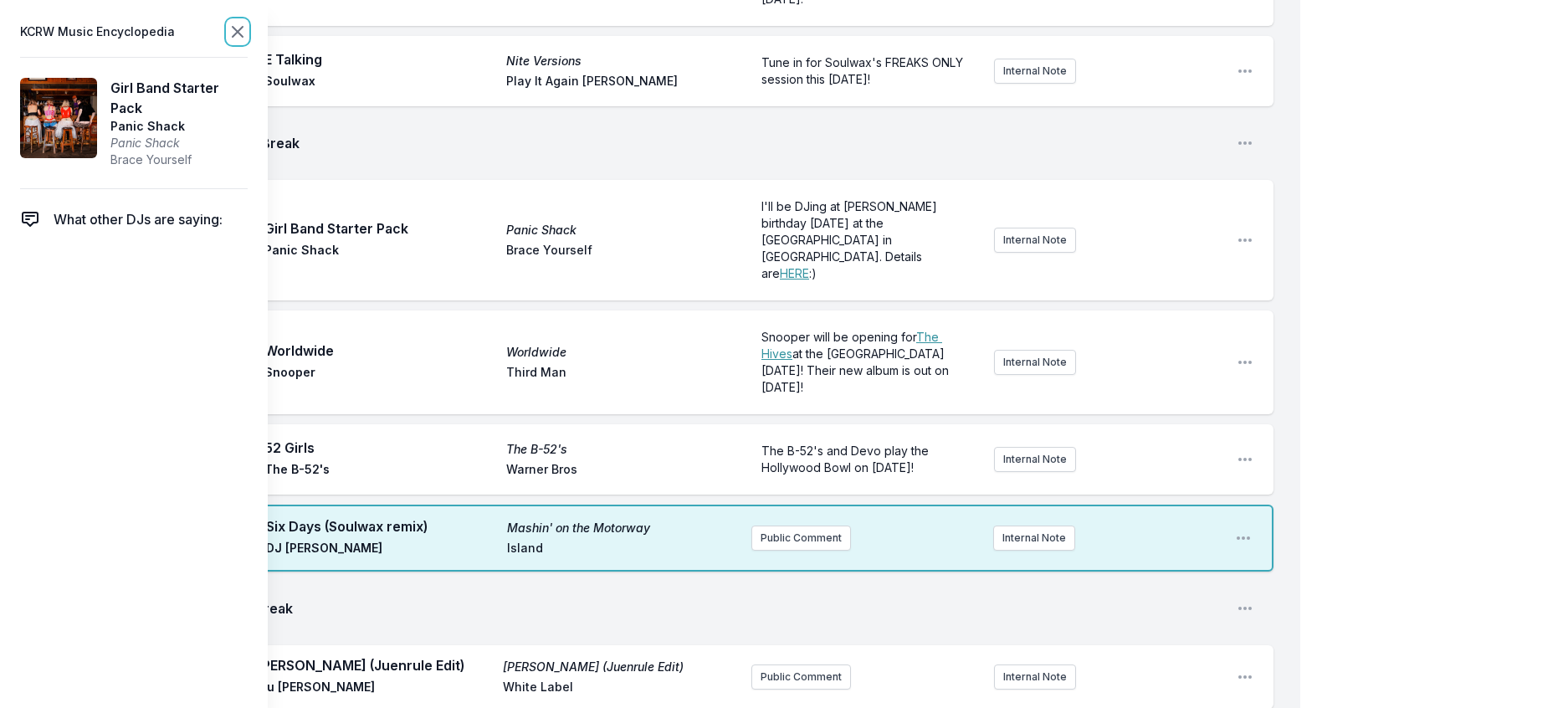
click at [248, 38] on icon at bounding box center [237, 31] width 20 height 20
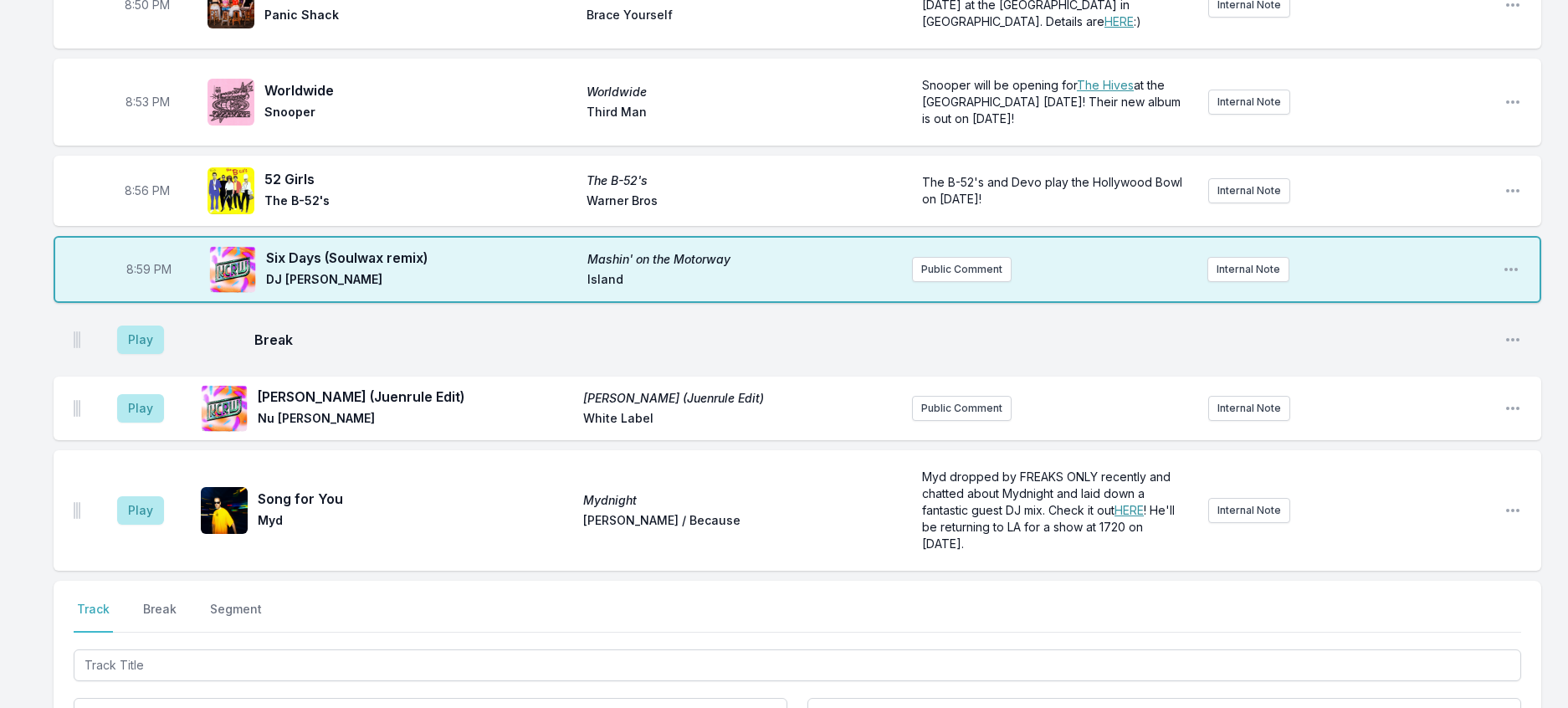
scroll to position [1400, 0]
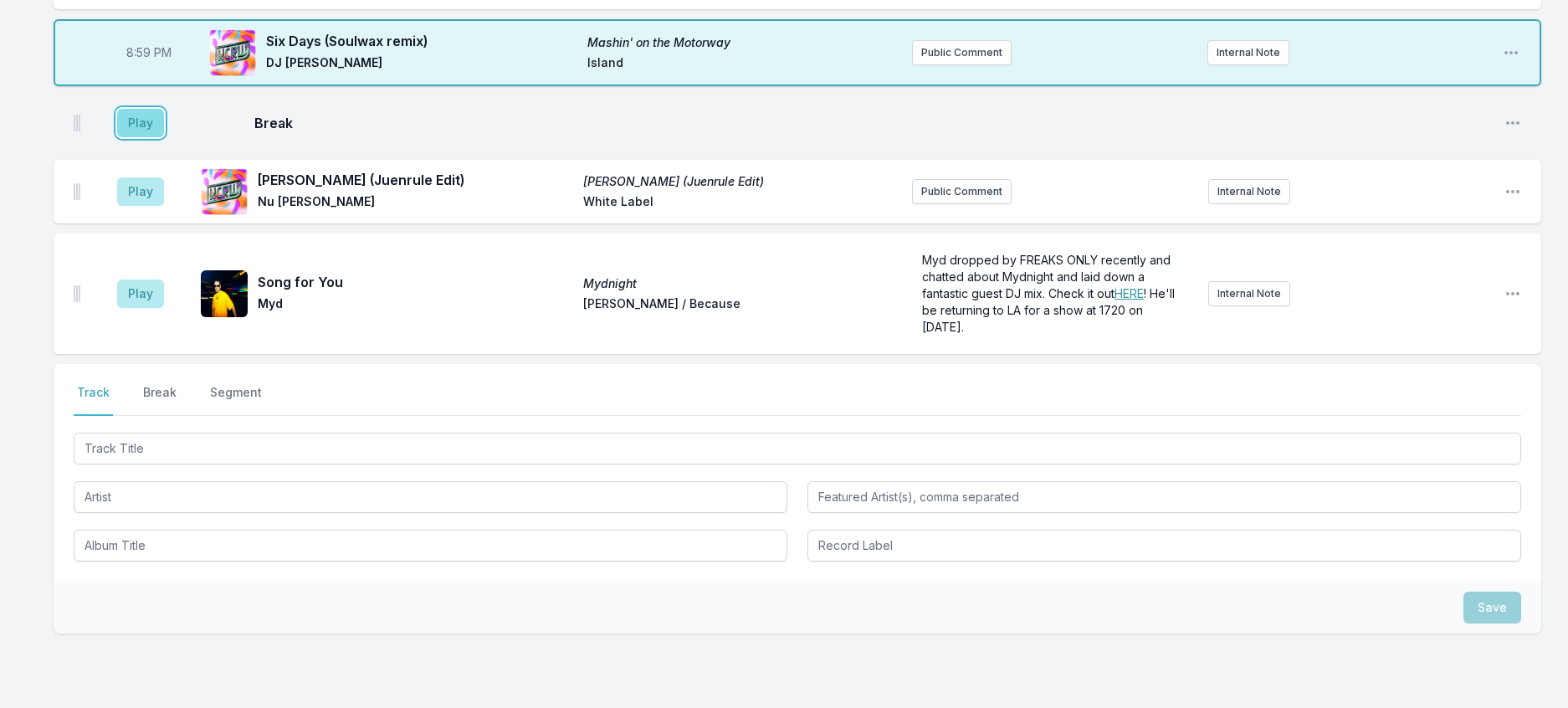
click at [153, 137] on button "Play" at bounding box center [140, 123] width 47 height 29
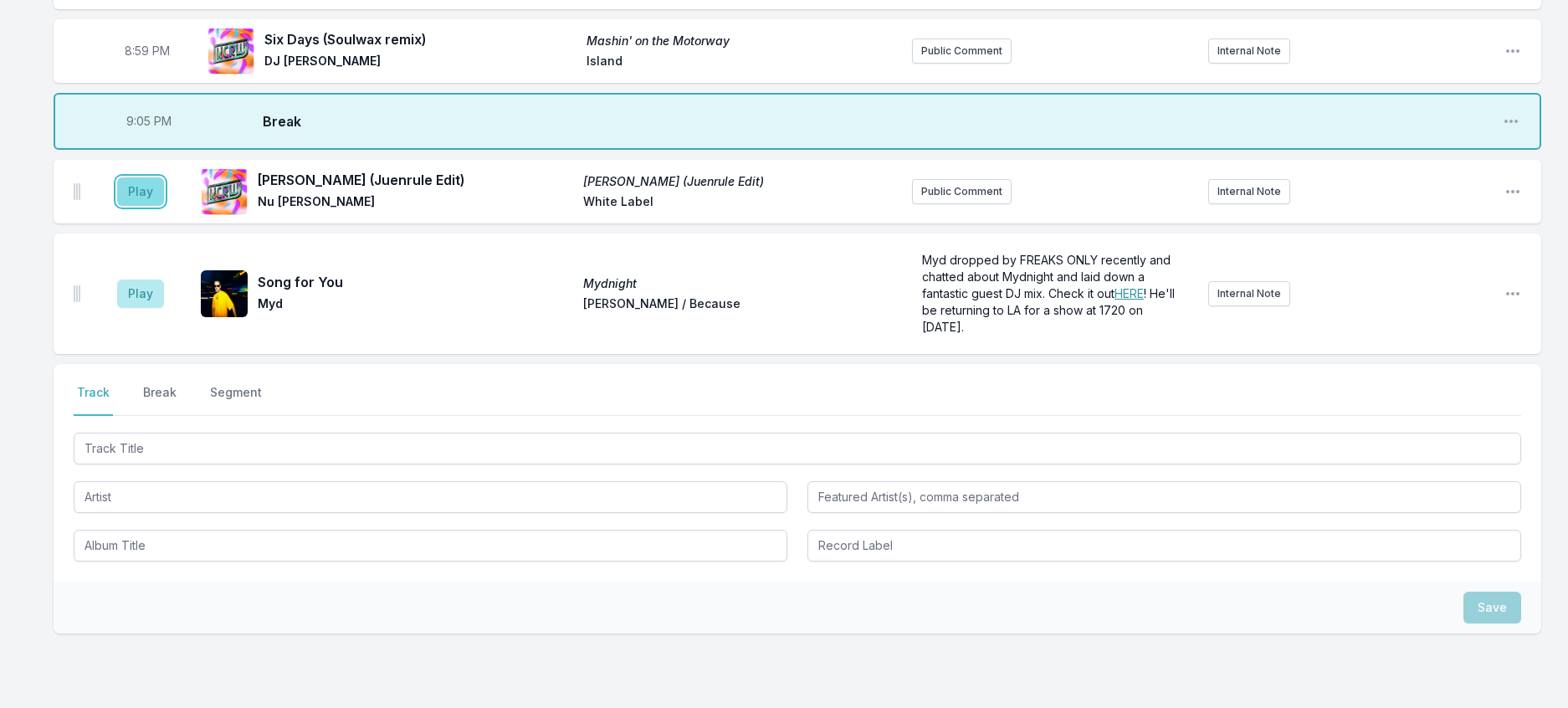
click at [138, 206] on button "Play" at bounding box center [140, 191] width 47 height 29
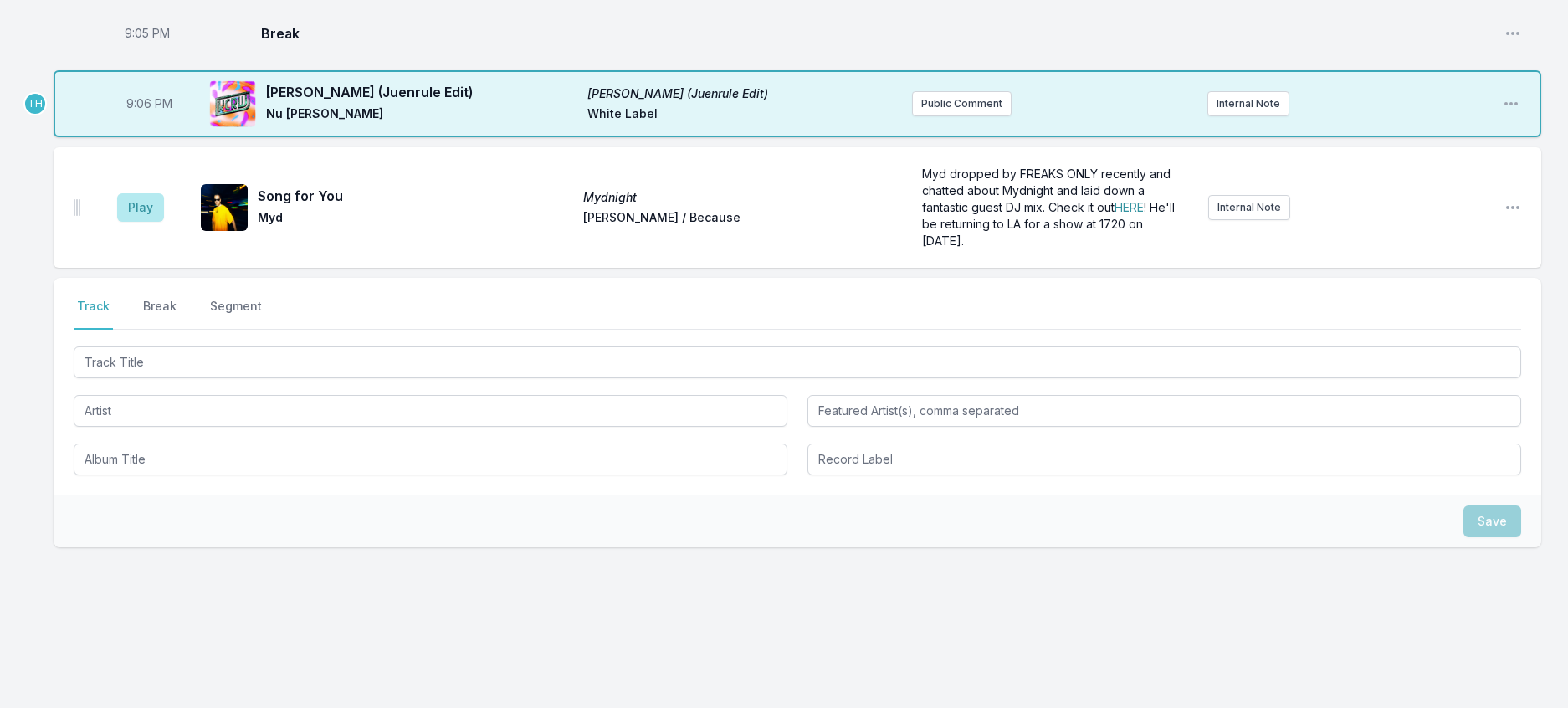
scroll to position [1651, 0]
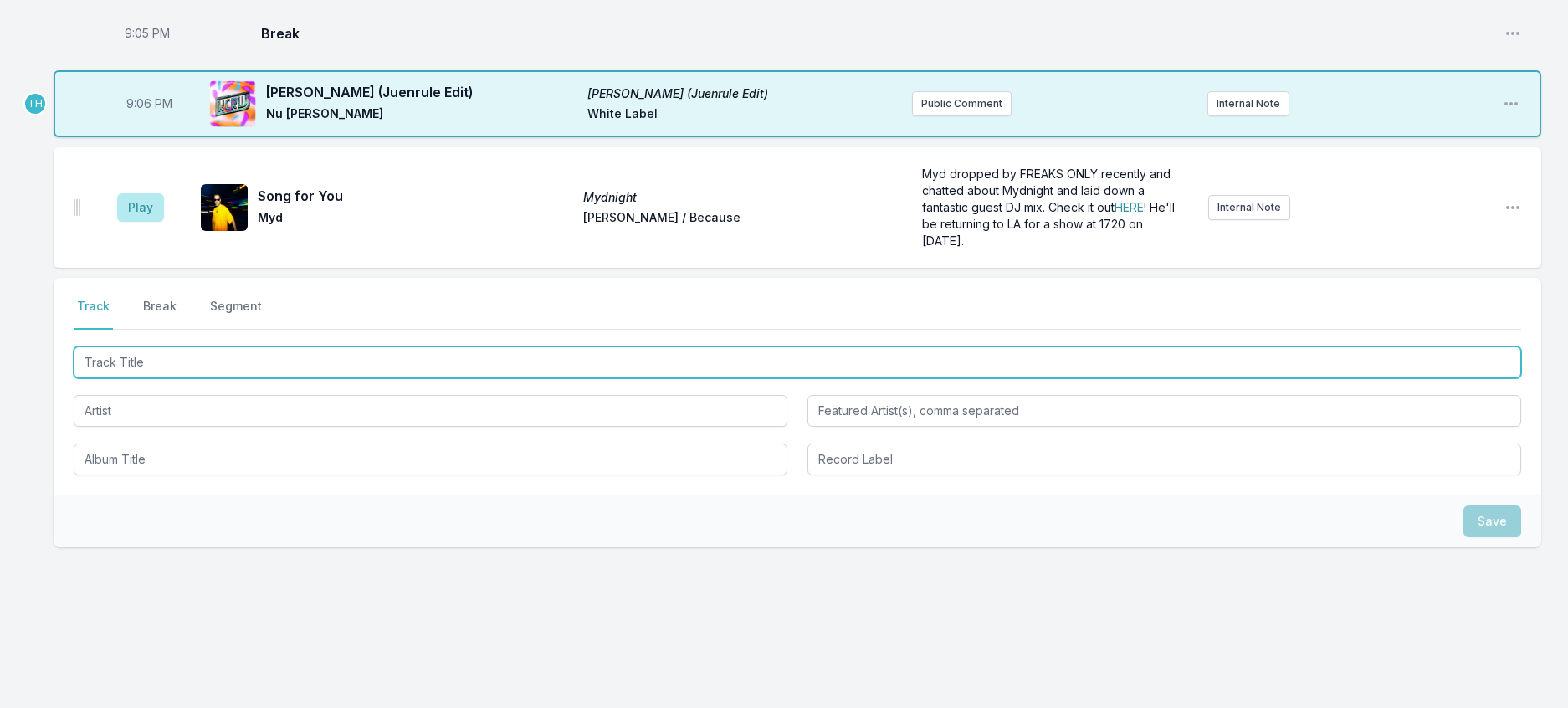
click at [295, 378] on input "Track Title" at bounding box center [797, 362] width 1447 height 31
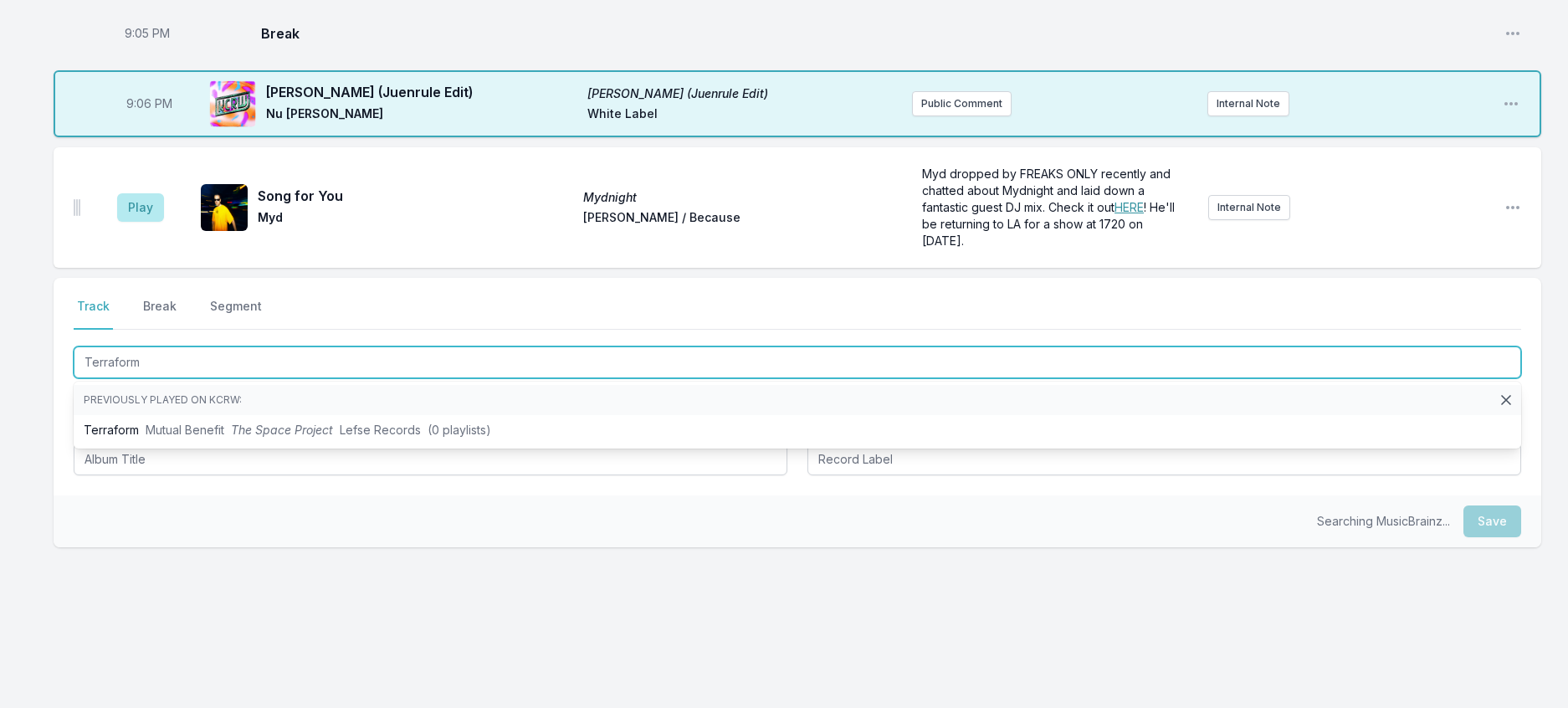
type input "Terraform"
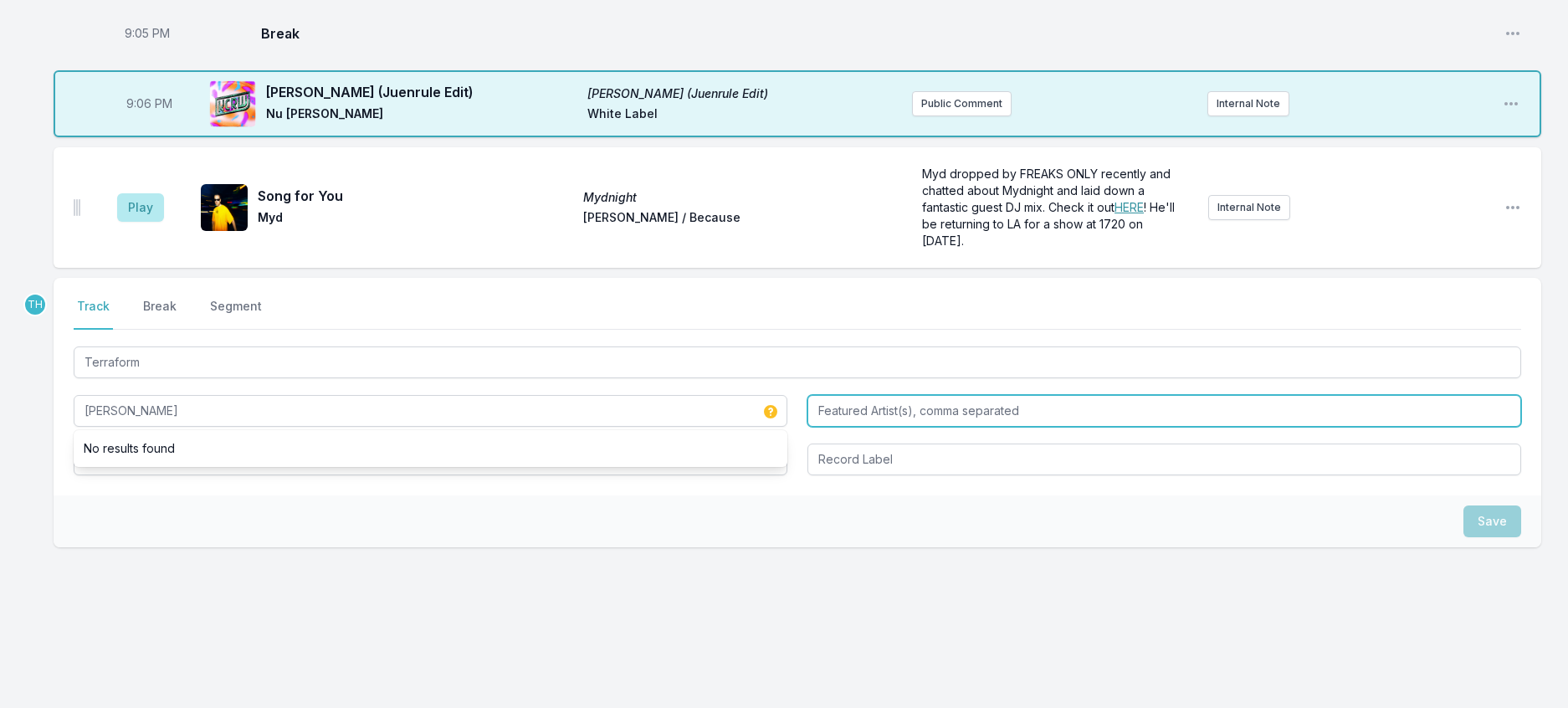
type input "[PERSON_NAME]"
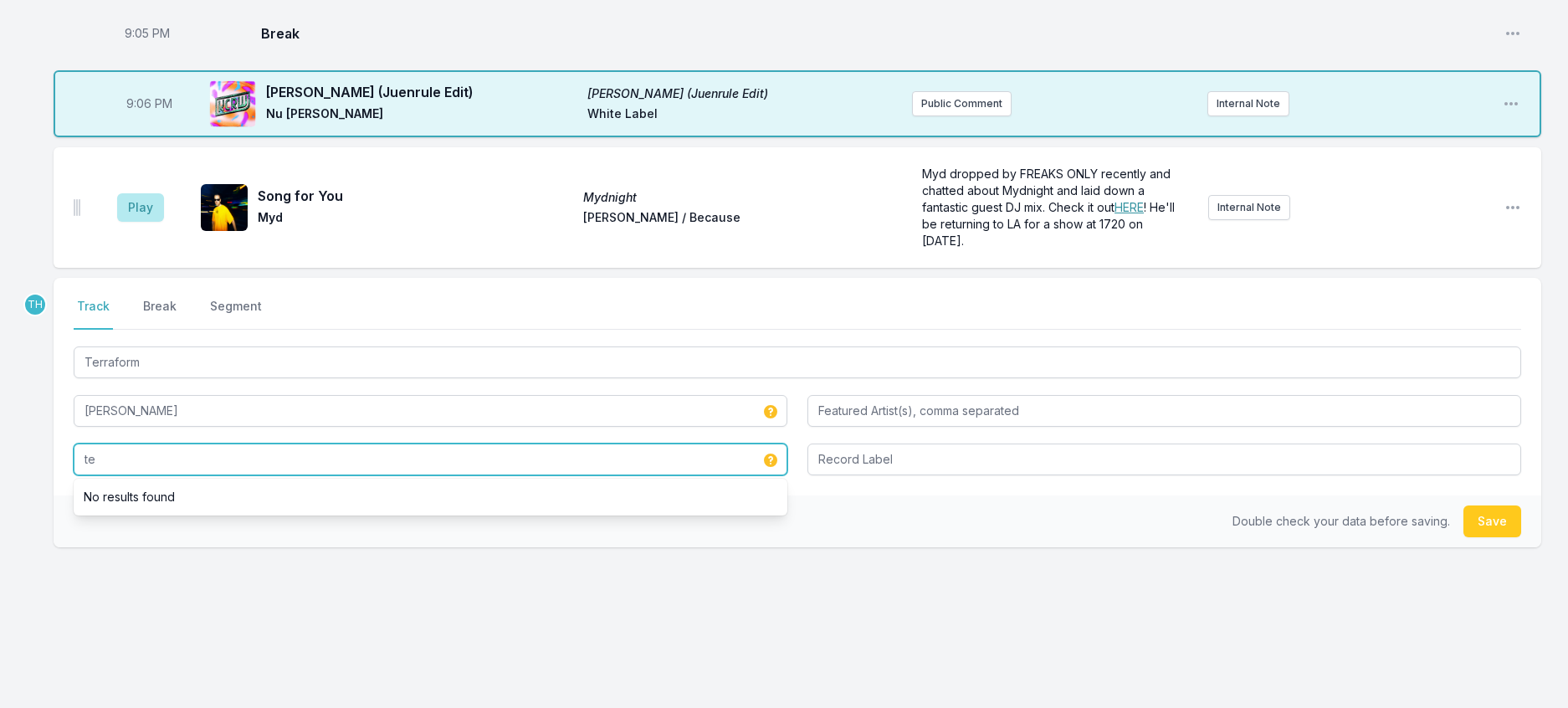
type input "t"
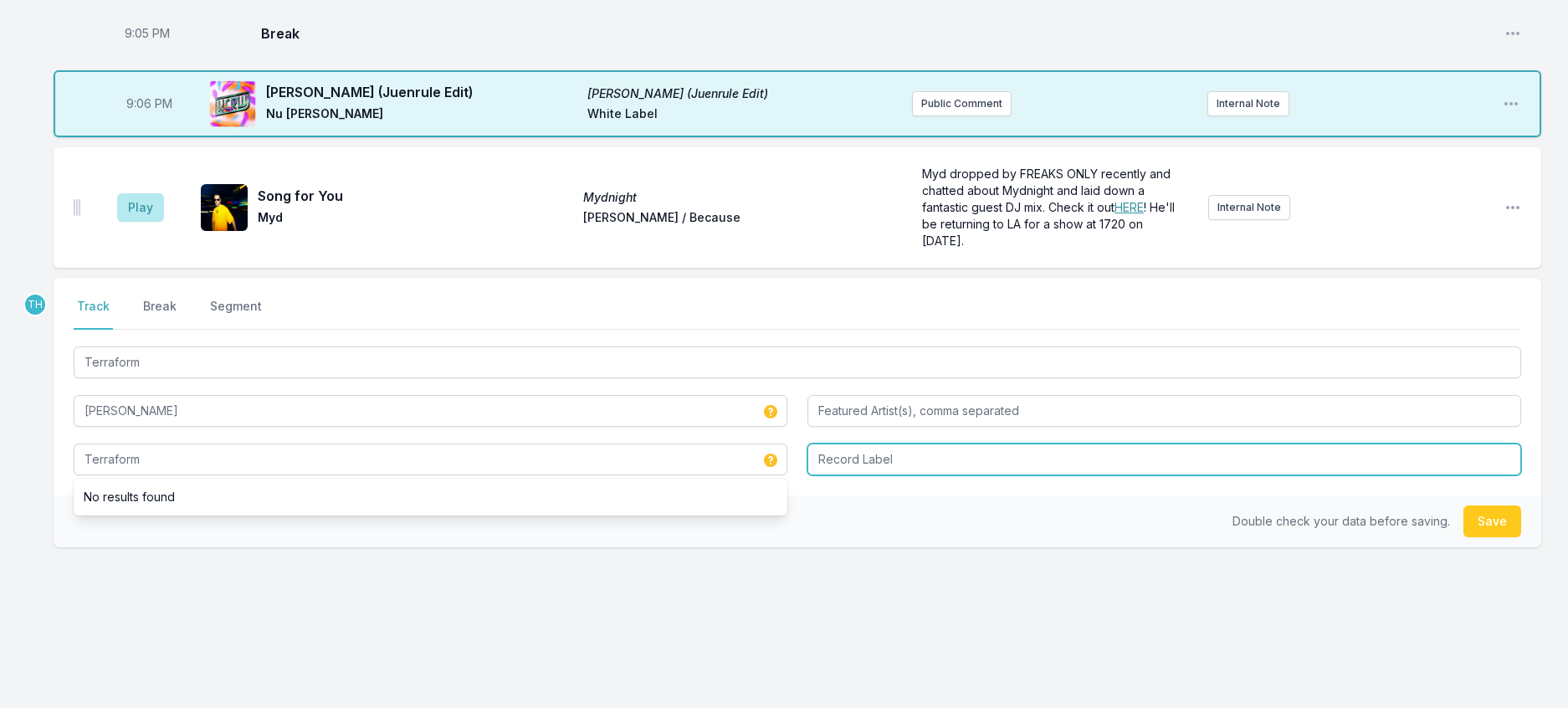
type input "Terraform"
type input "Electronic Nature"
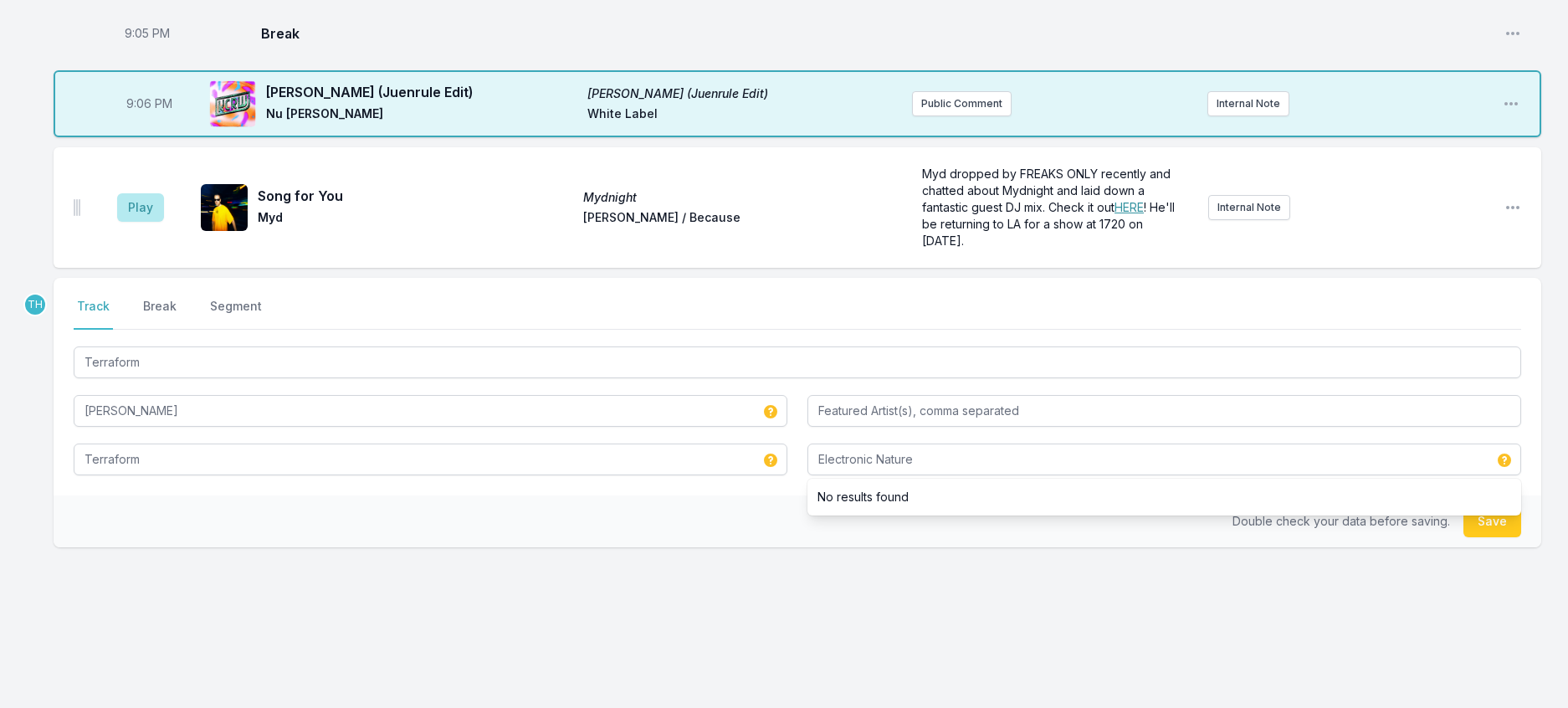
click at [560, 495] on div "Select a tab Track Break Segment Track Break Segment Terraform Huxley Terraform…" at bounding box center [797, 387] width 1488 height 218
click at [1490, 537] on button "Save" at bounding box center [1492, 521] width 58 height 31
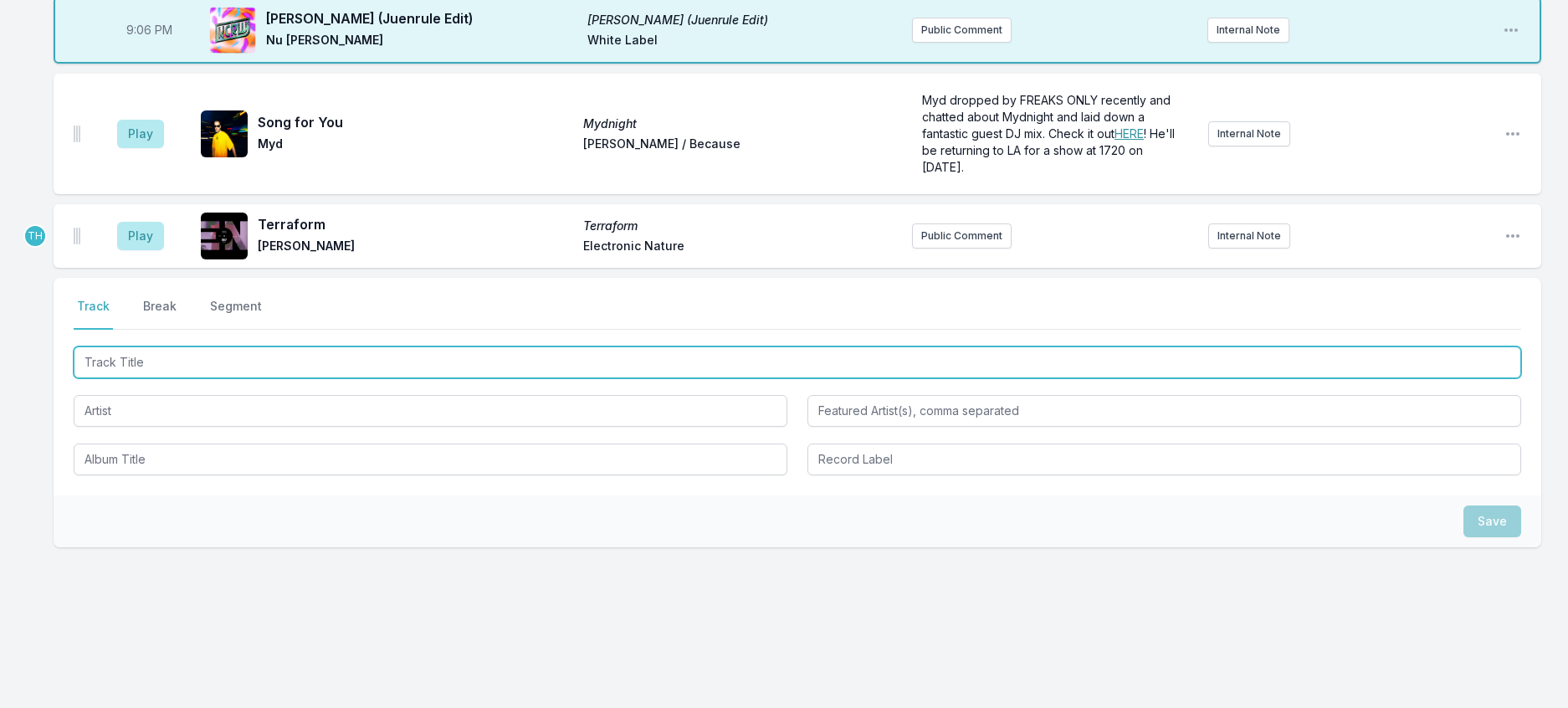
click at [363, 378] on input "Track Title" at bounding box center [797, 362] width 1447 height 31
type input "Pasteque ([PERSON_NAME] Remix)"
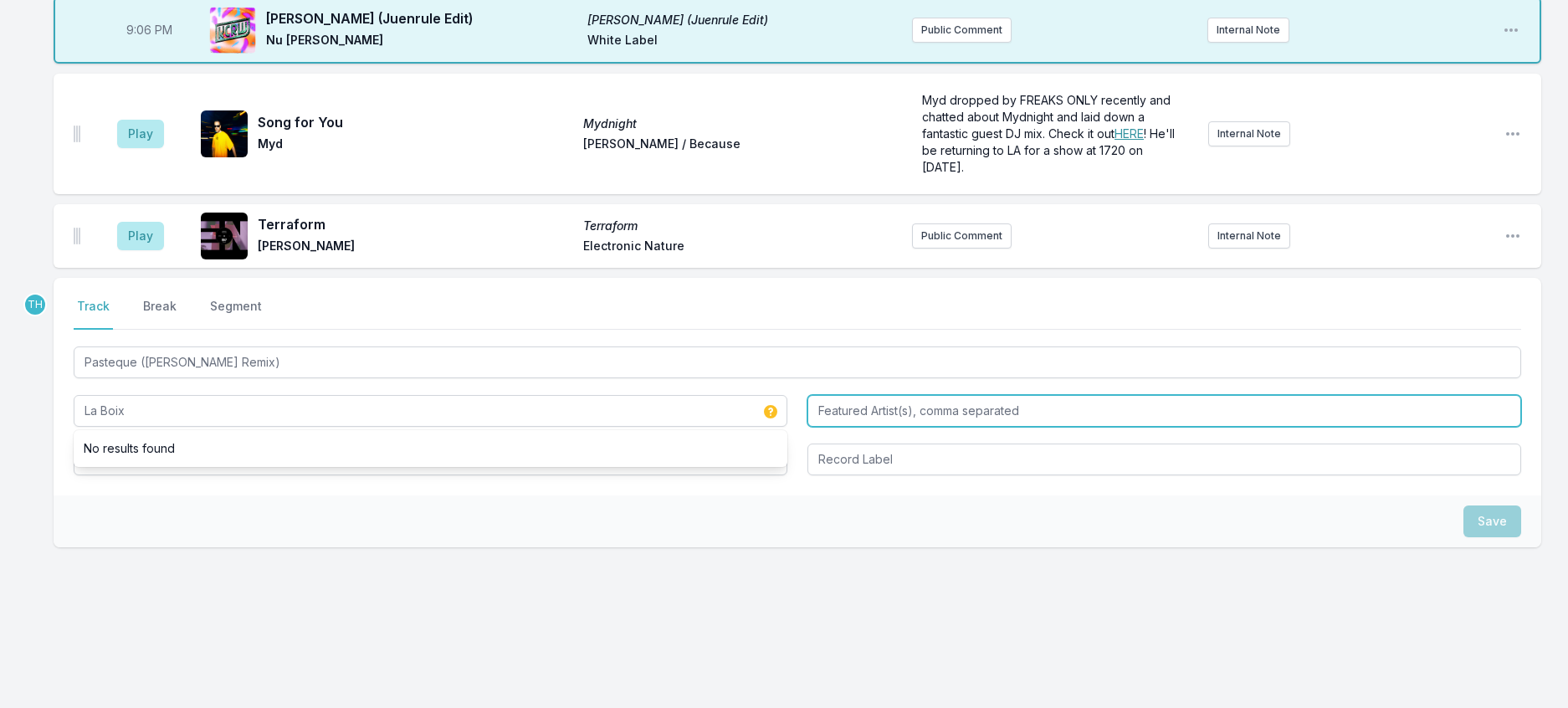
type input "La Boix"
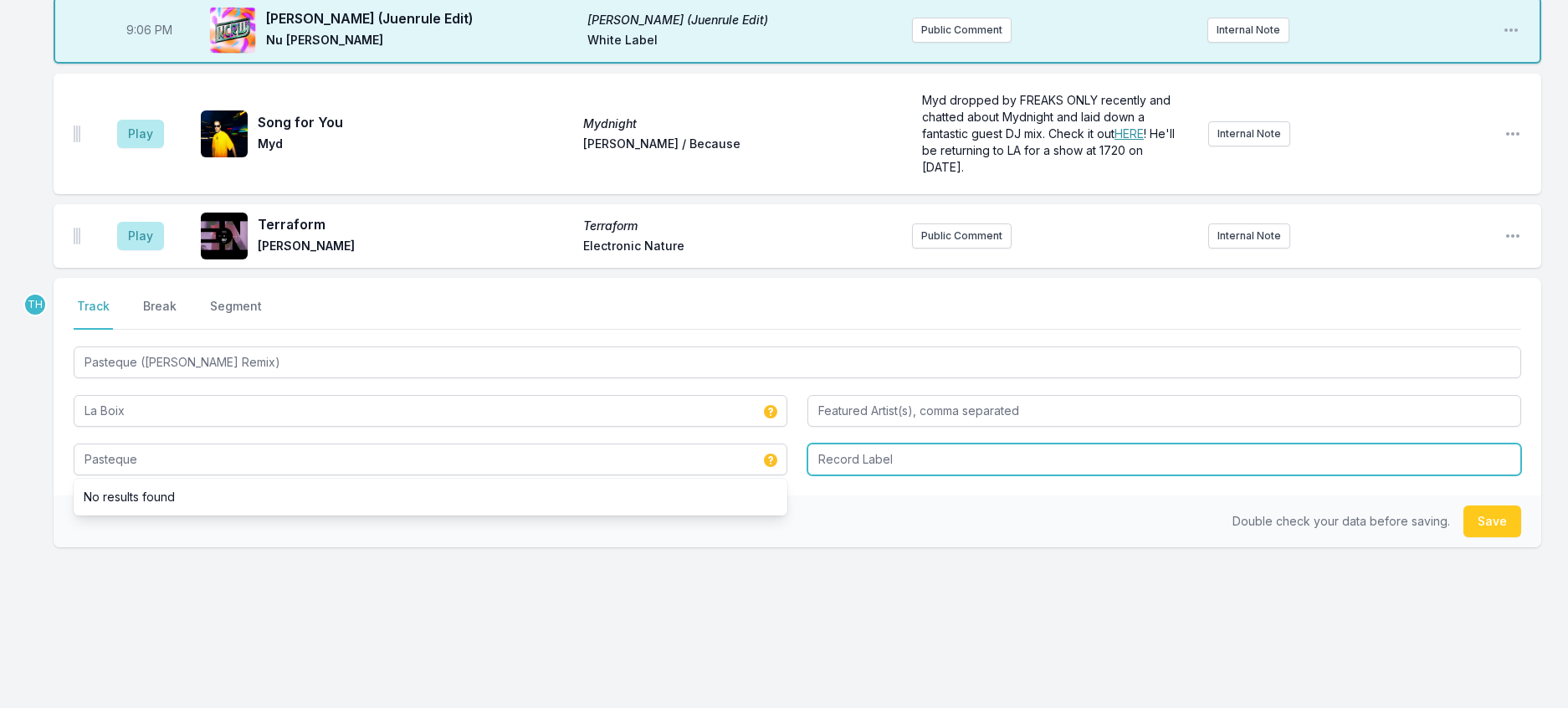
type input "Pasteque"
type input "Brobot"
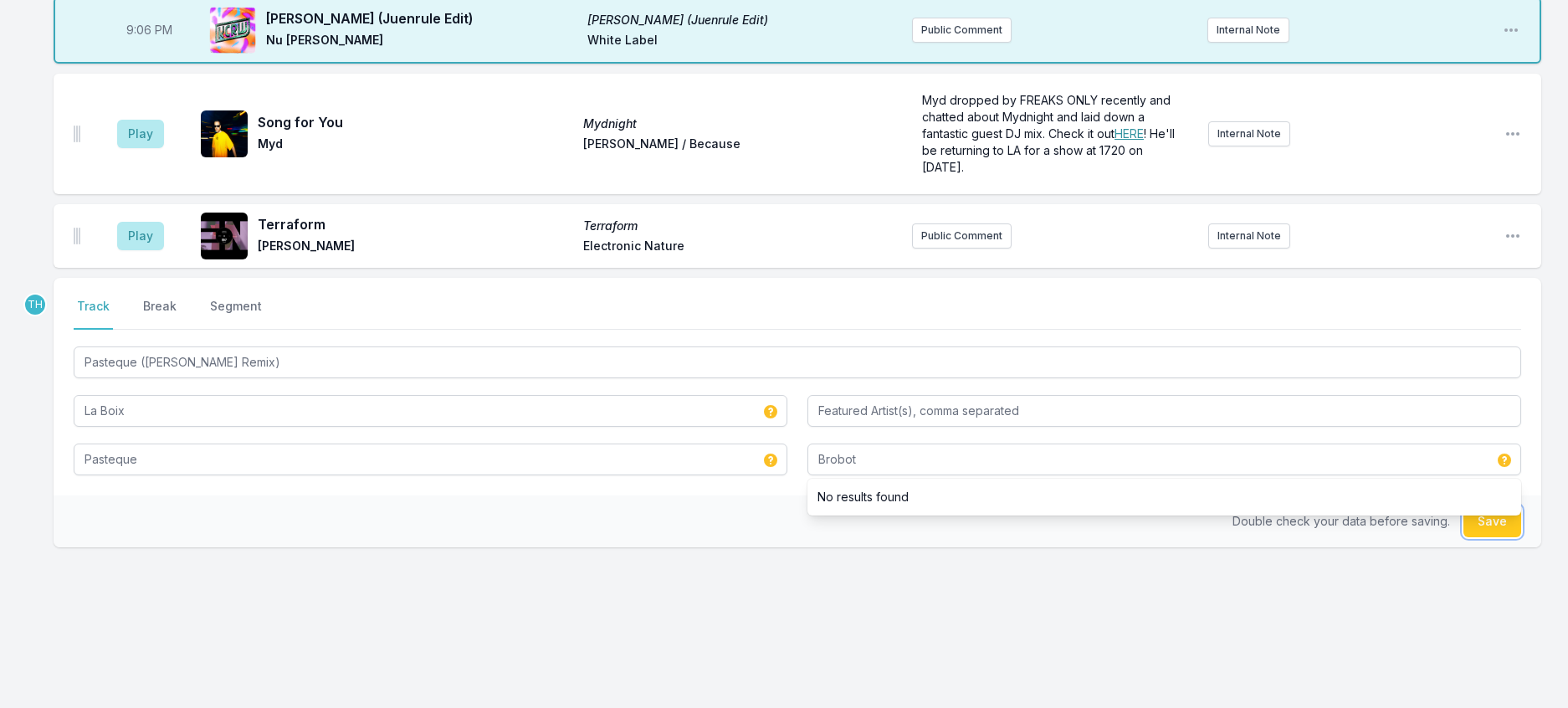
click at [1496, 510] on button "Save" at bounding box center [1492, 521] width 58 height 31
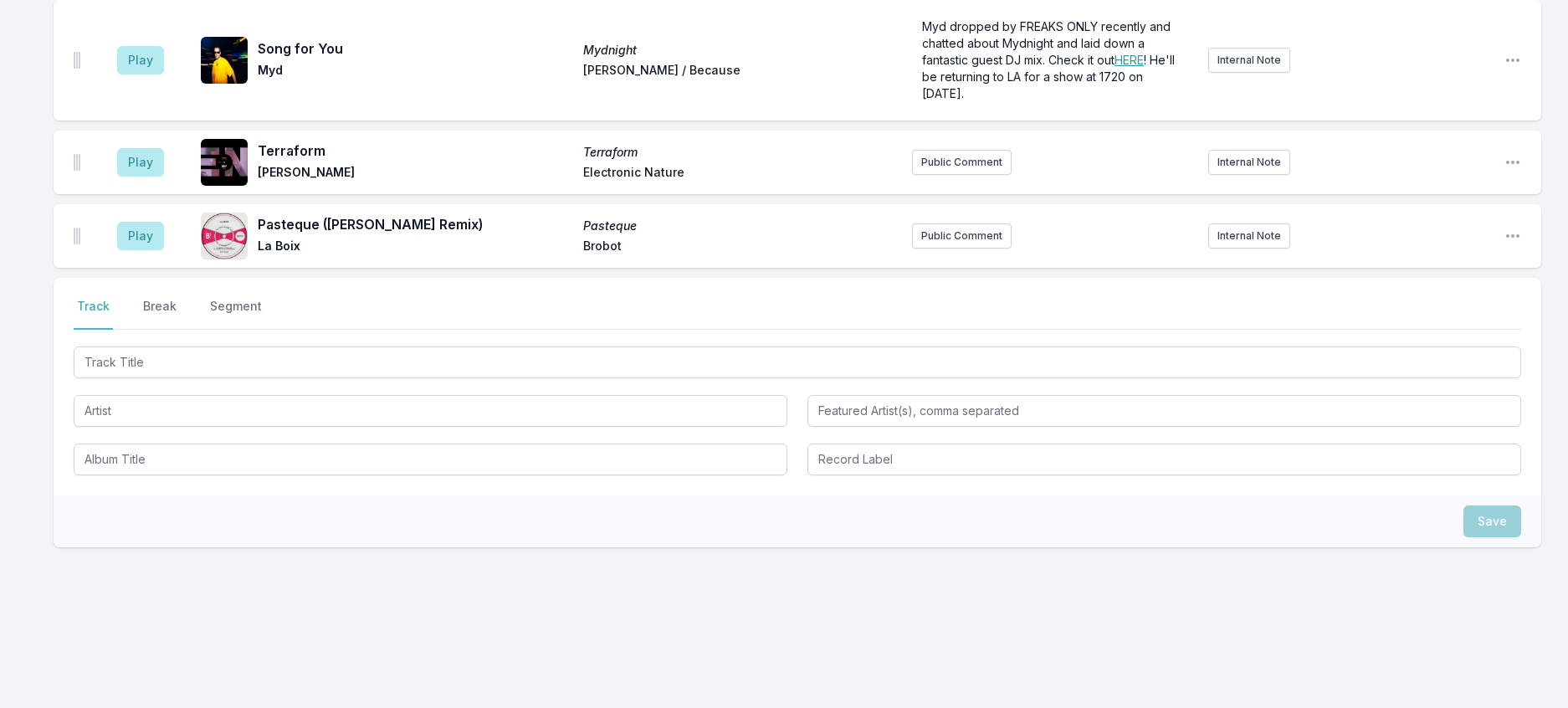
scroll to position [1944, 0]
click at [965, 223] on button "Public Comment" at bounding box center [961, 235] width 99 height 25
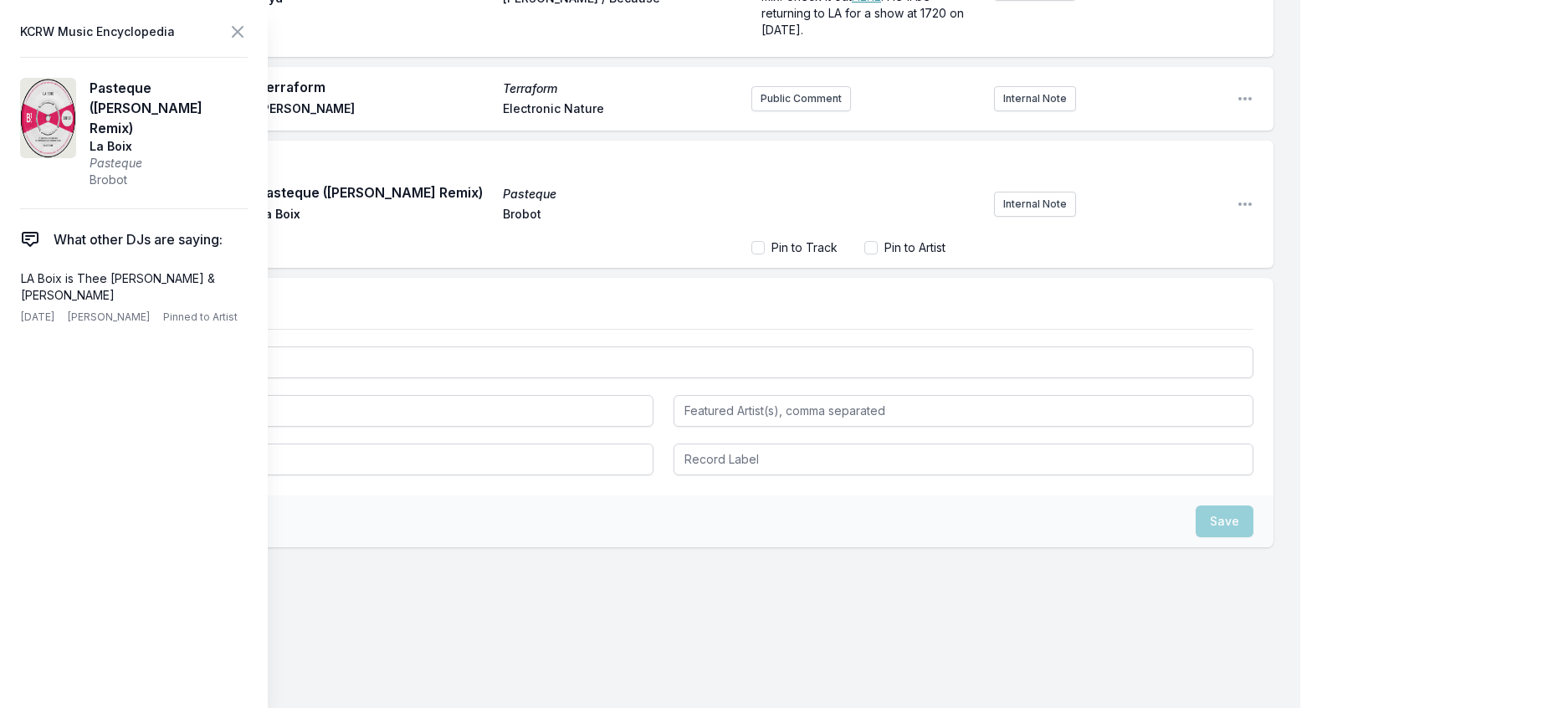
scroll to position [57, 0]
drag, startPoint x: 771, startPoint y: 385, endPoint x: 802, endPoint y: 209, distance: 178.7
click at [751, 233] on div "﻿ LA Boix Brobot x Thee [PERSON_NAME] present LA PARTIE 2: Electric Boogaloo [D…" at bounding box center [865, 193] width 229 height 80
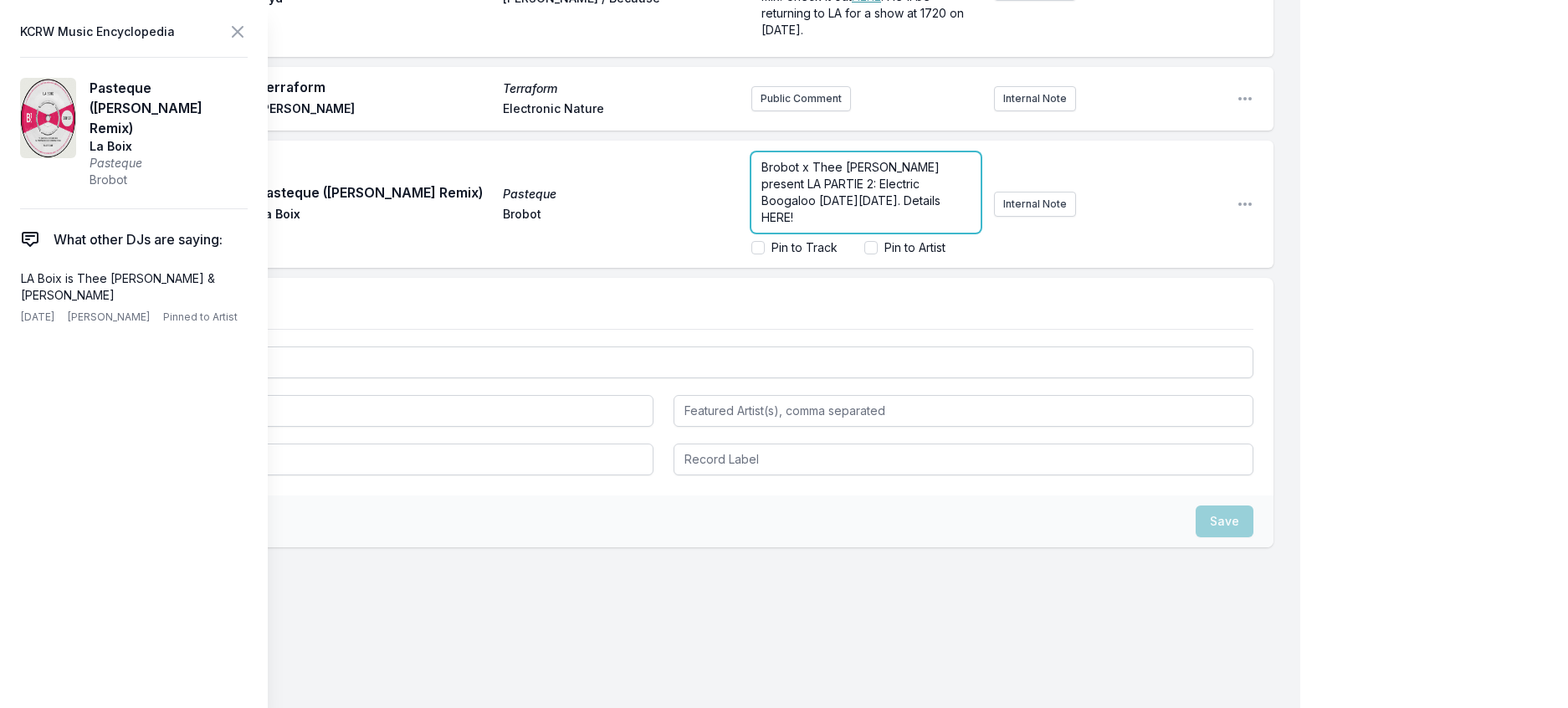
scroll to position [19, 0]
drag, startPoint x: 773, startPoint y: 391, endPoint x: 730, endPoint y: 385, distance: 43.4
click at [751, 233] on div "Brobot x Thee [PERSON_NAME] present LA PARTIE 2: Electric Boogaloo [DATE][DATE]…" at bounding box center [865, 193] width 229 height 80
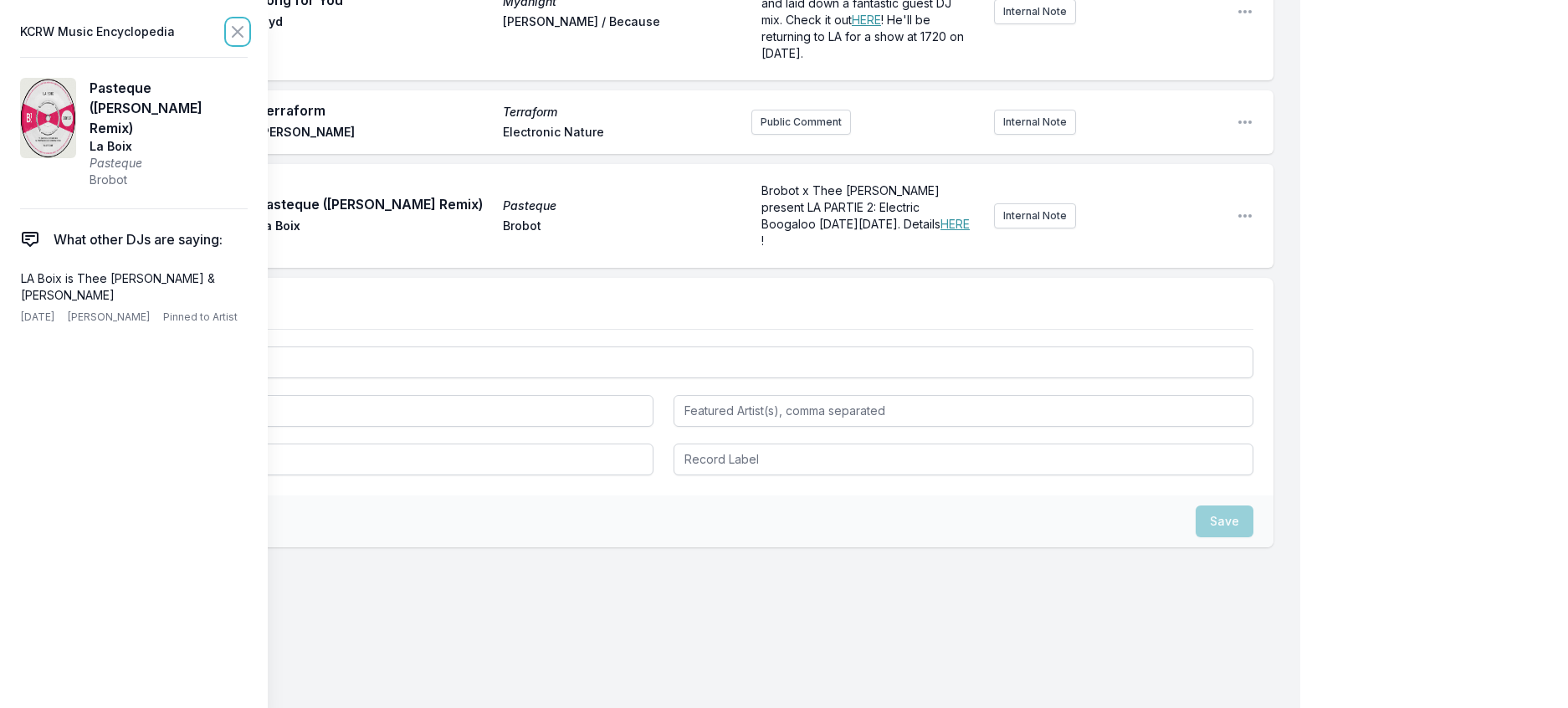
drag, startPoint x: 256, startPoint y: 31, endPoint x: 285, endPoint y: 63, distance: 43.2
click at [248, 31] on icon at bounding box center [237, 31] width 20 height 20
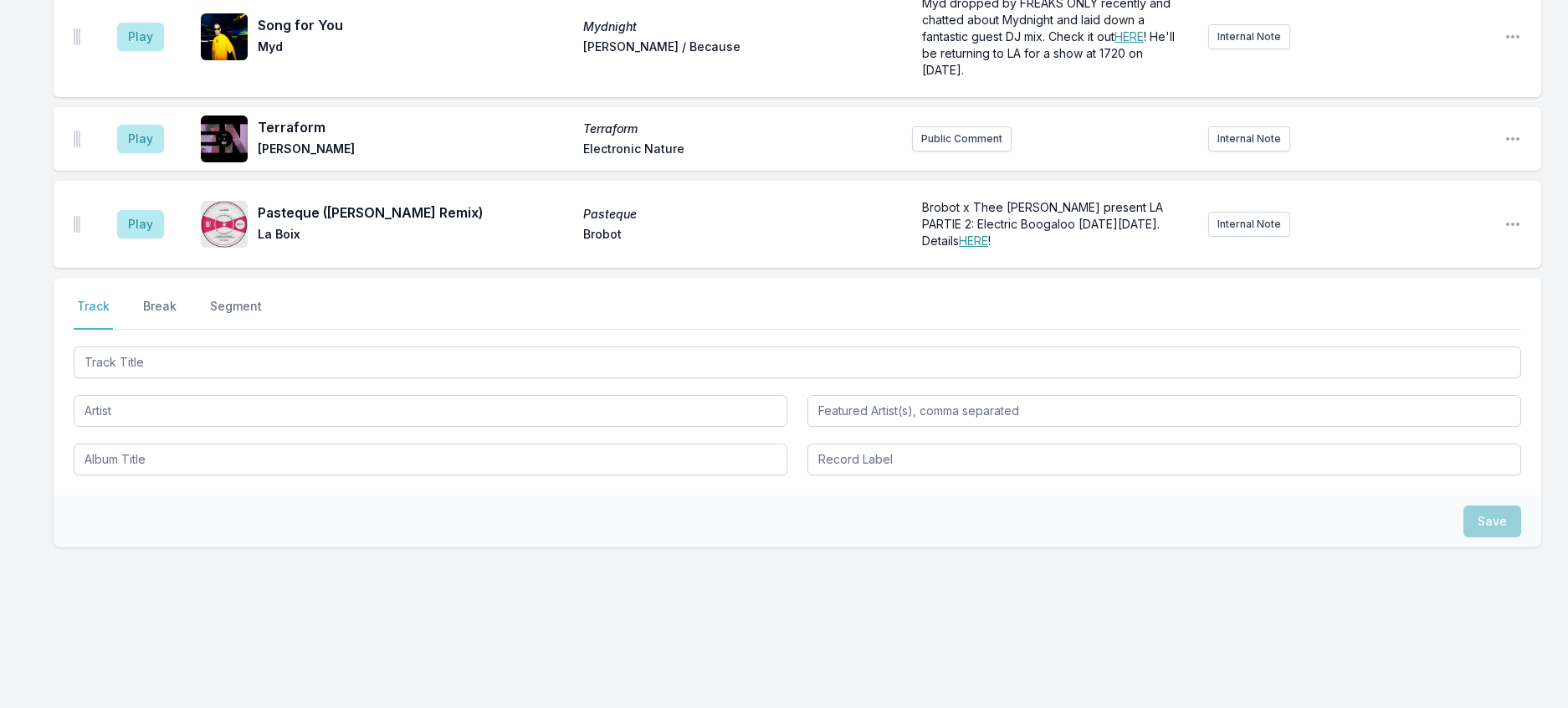
scroll to position [1802, 0]
click at [177, 330] on button "Break" at bounding box center [160, 314] width 40 height 31
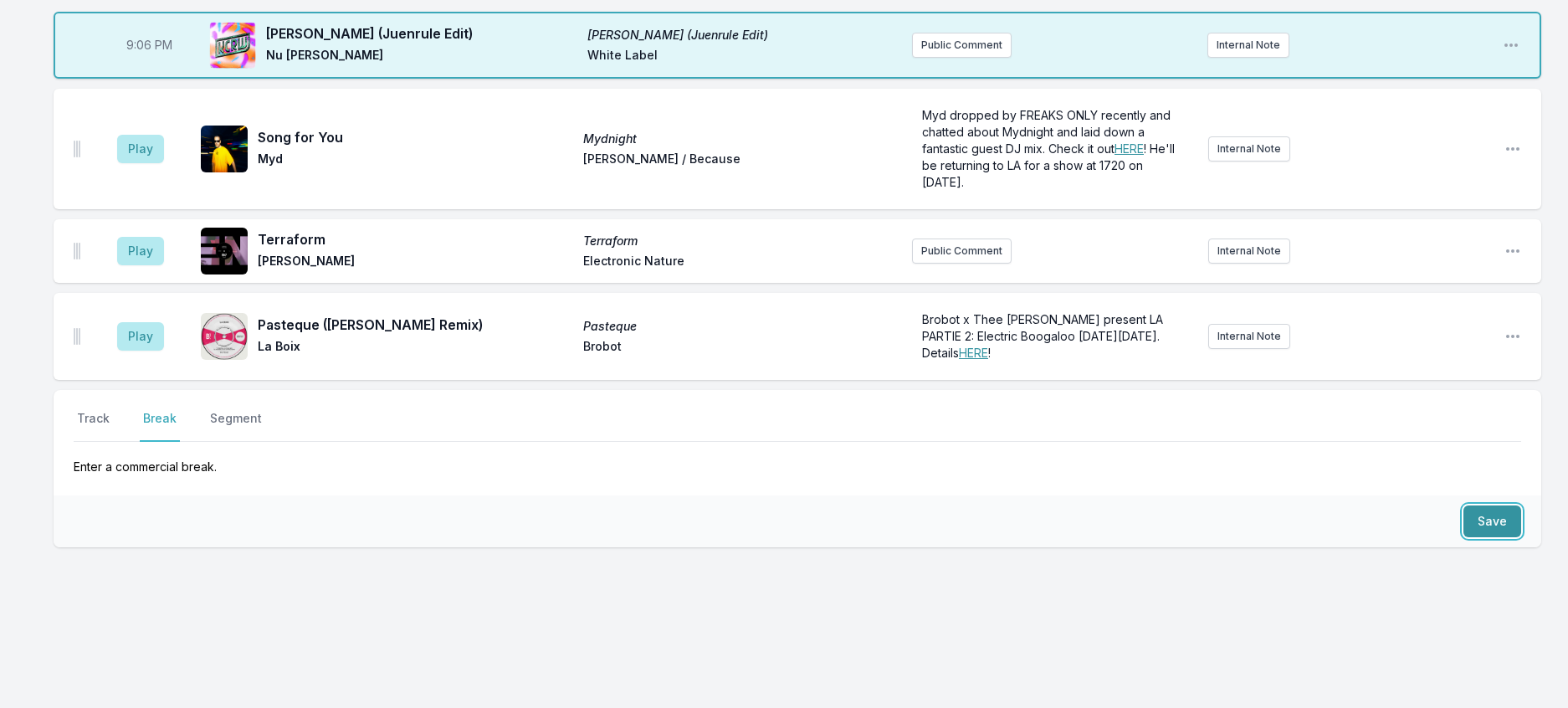
click at [1502, 537] on button "Save" at bounding box center [1492, 521] width 58 height 31
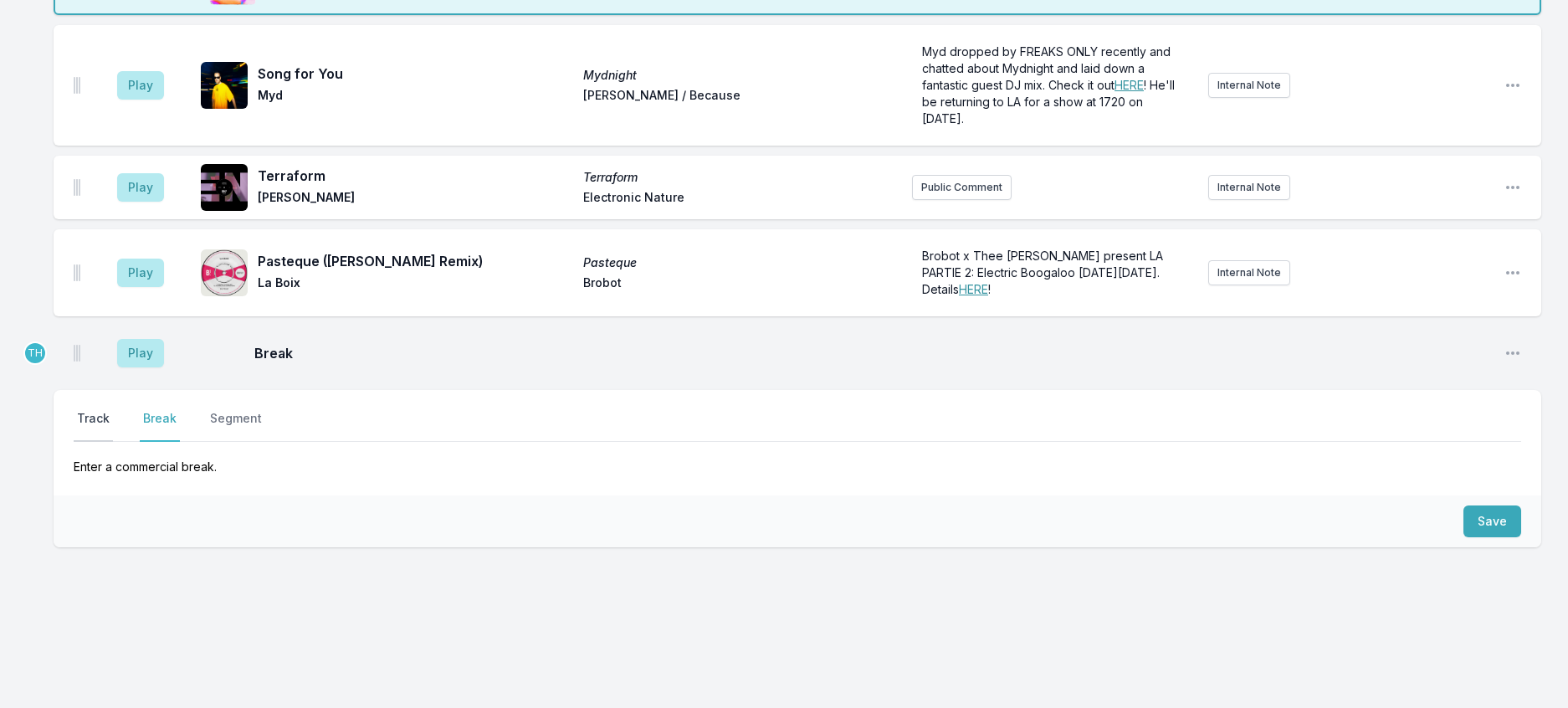
click at [113, 442] on button "Track" at bounding box center [92, 425] width 39 height 31
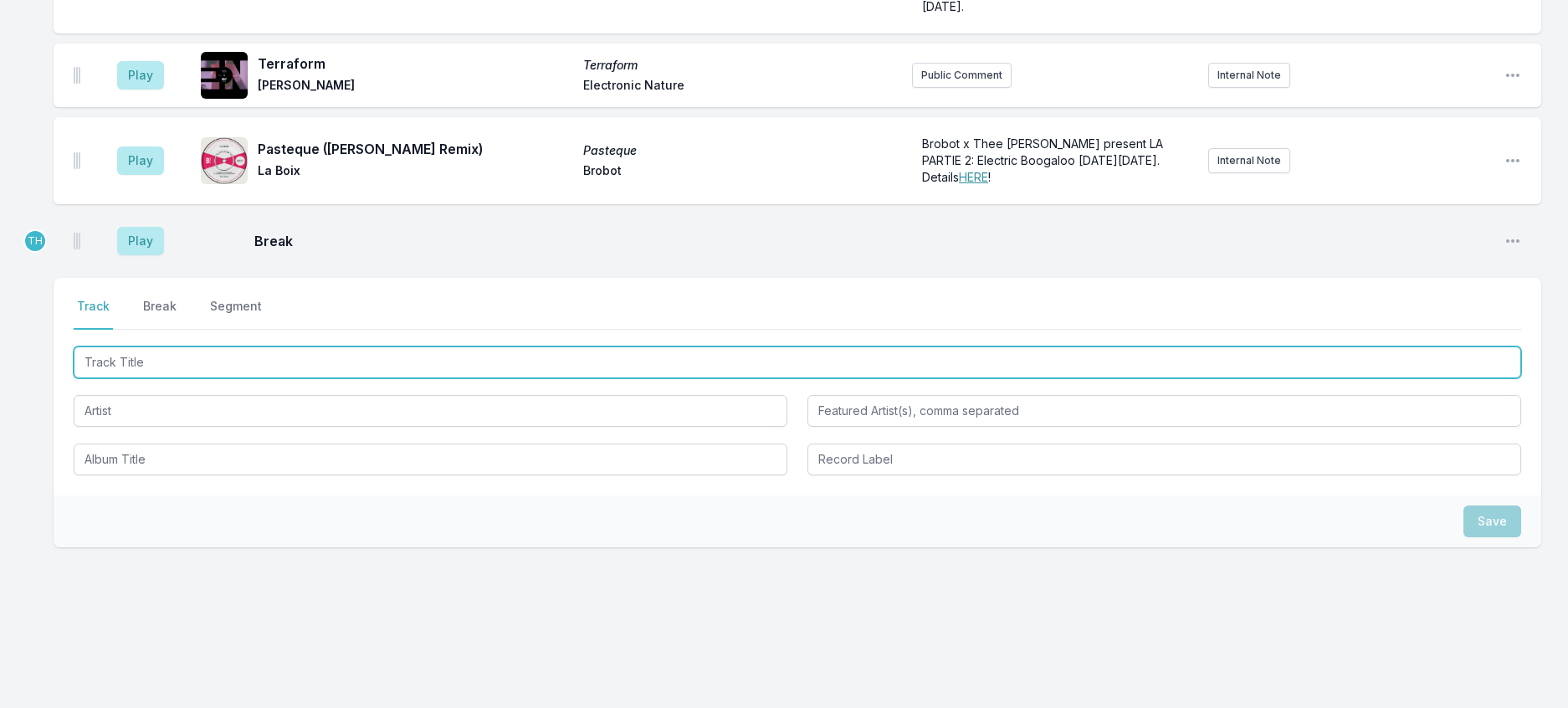
drag, startPoint x: 124, startPoint y: 556, endPoint x: 136, endPoint y: 560, distance: 12.6
click at [133, 378] on input "Track Title" at bounding box center [797, 362] width 1447 height 31
type input "Burn The River"
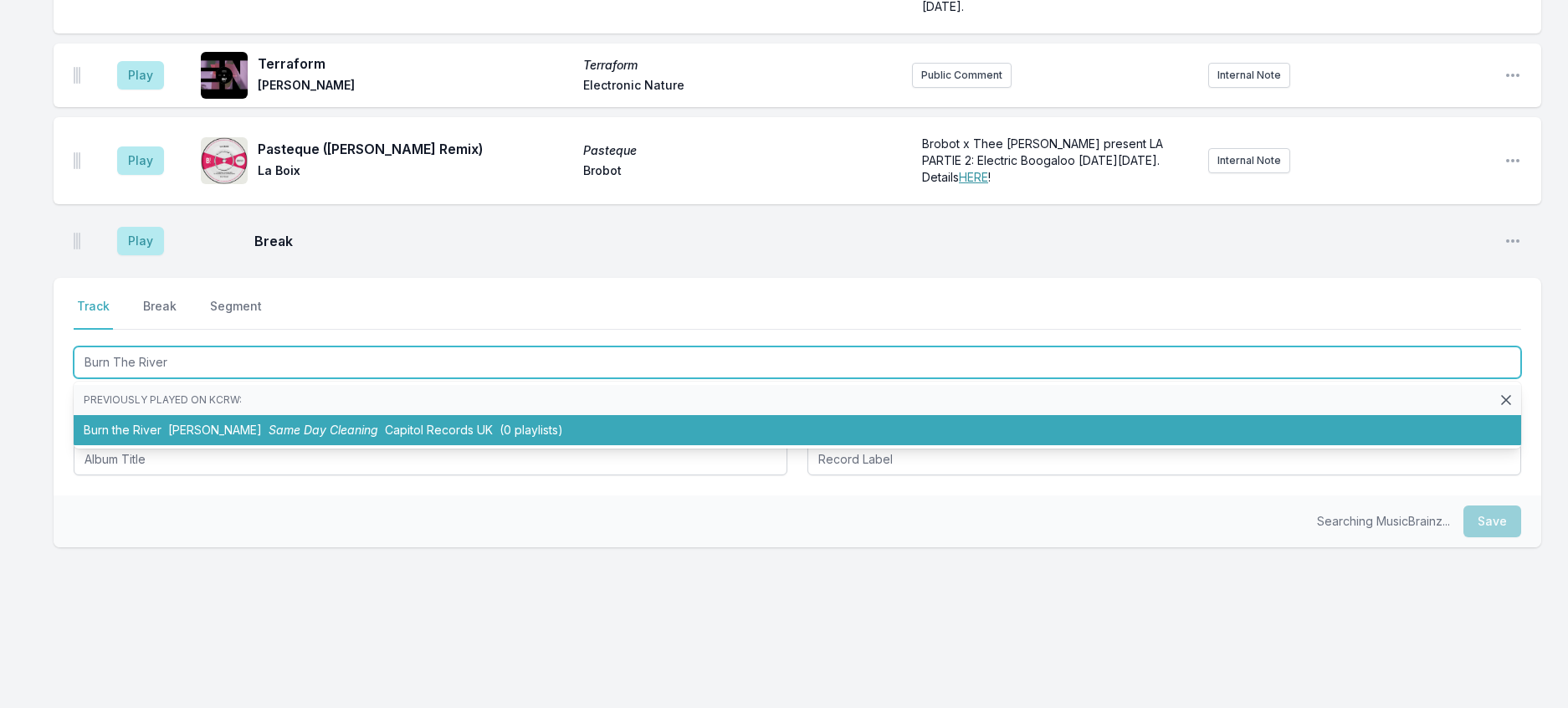
click at [324, 446] on li "Burn the River [PERSON_NAME] Same Day Cleaning Capitol Records [GEOGRAPHIC_DATA…" at bounding box center [797, 430] width 1447 height 31
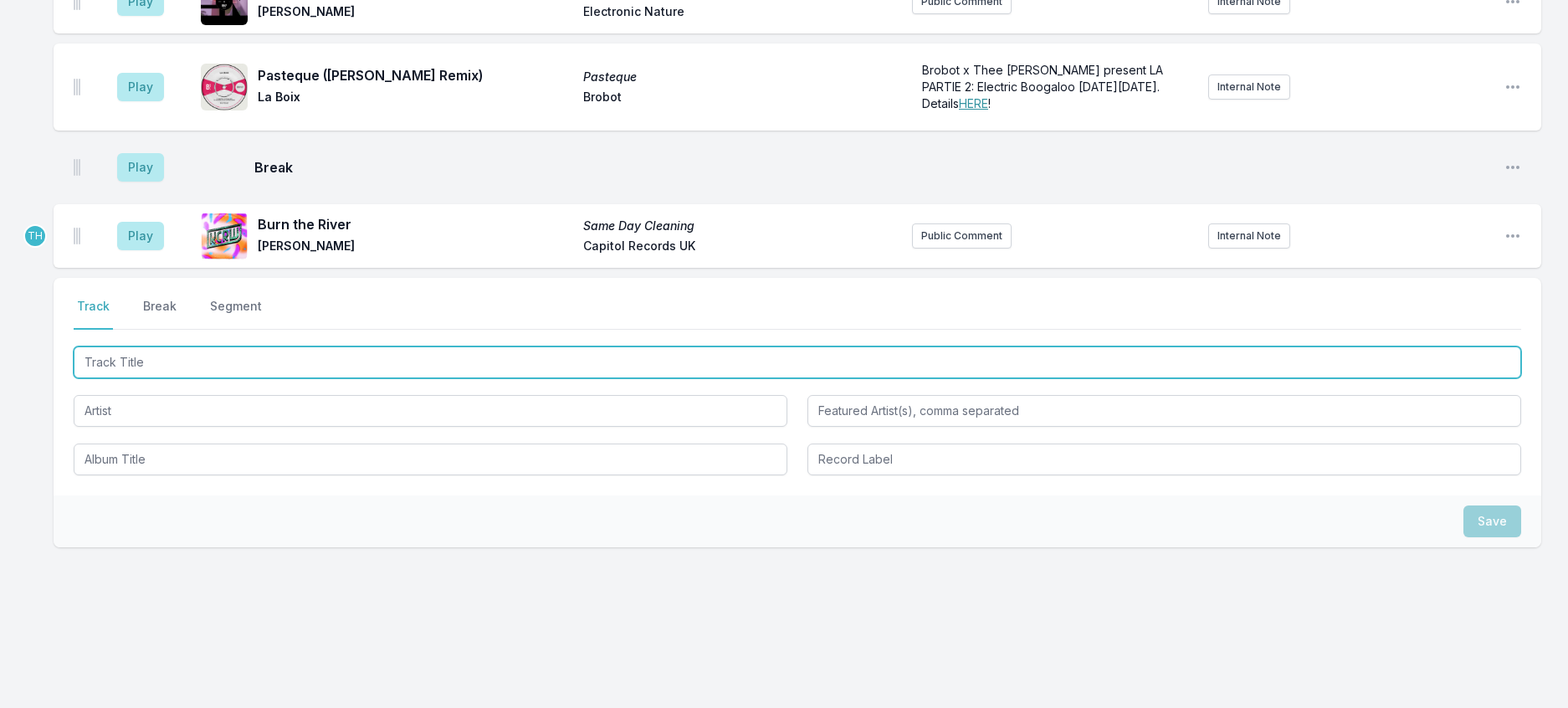
scroll to position [1970, 0]
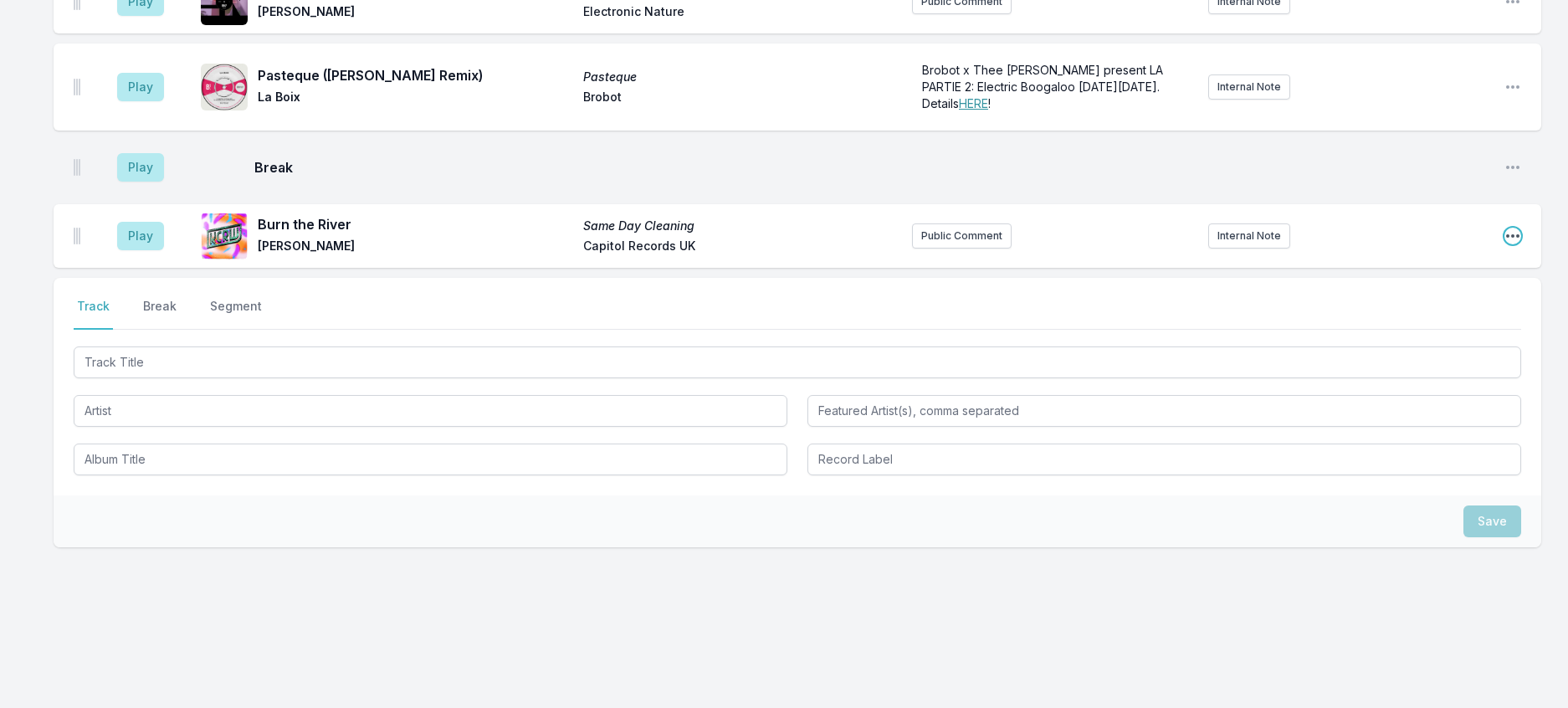
click at [1509, 244] on icon "Open playlist item options" at bounding box center [1512, 235] width 17 height 17
click at [1429, 315] on button "Edit Track Details" at bounding box center [1427, 299] width 187 height 31
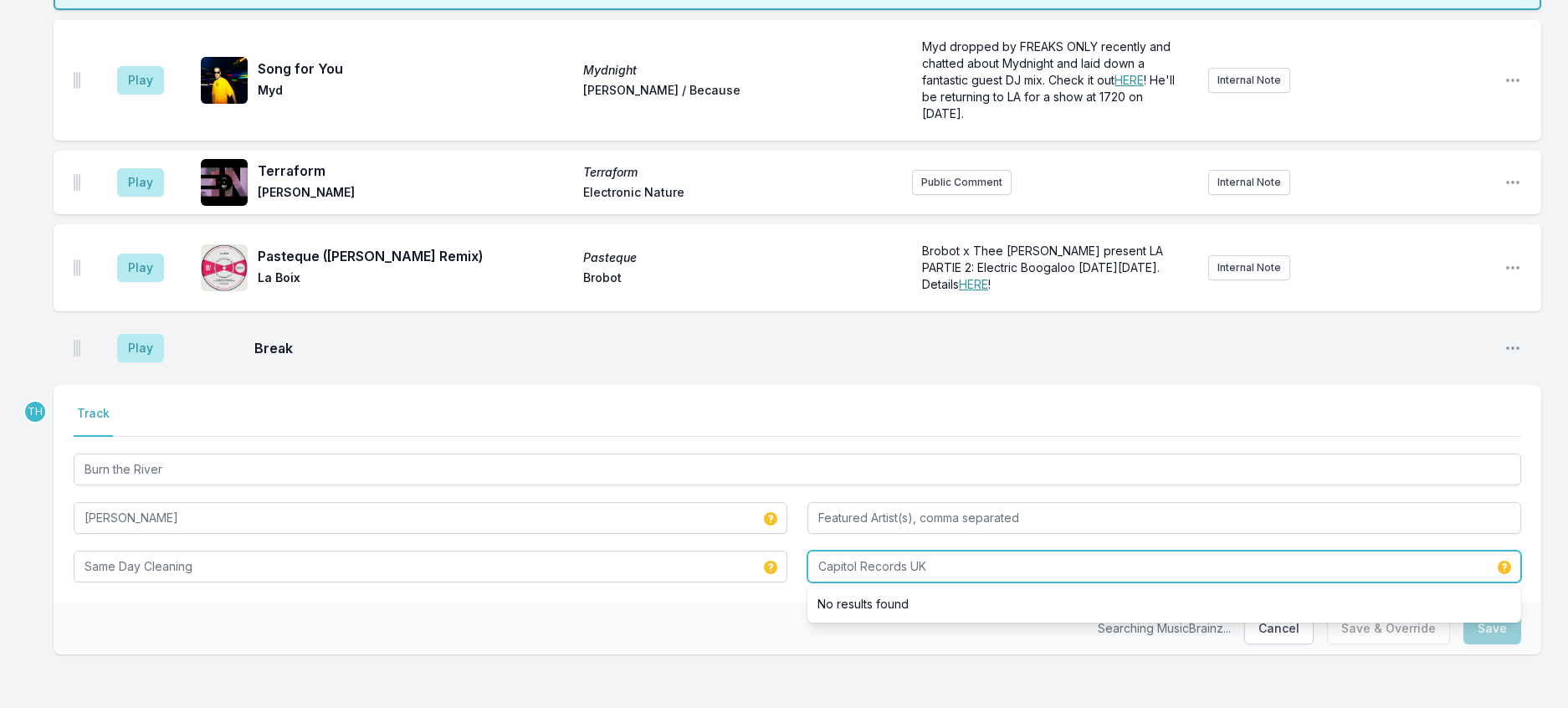
drag, startPoint x: 867, startPoint y: 550, endPoint x: 1130, endPoint y: 562, distance: 263.3
click at [1128, 562] on input "Capitol Records UK" at bounding box center [1164, 567] width 714 height 31
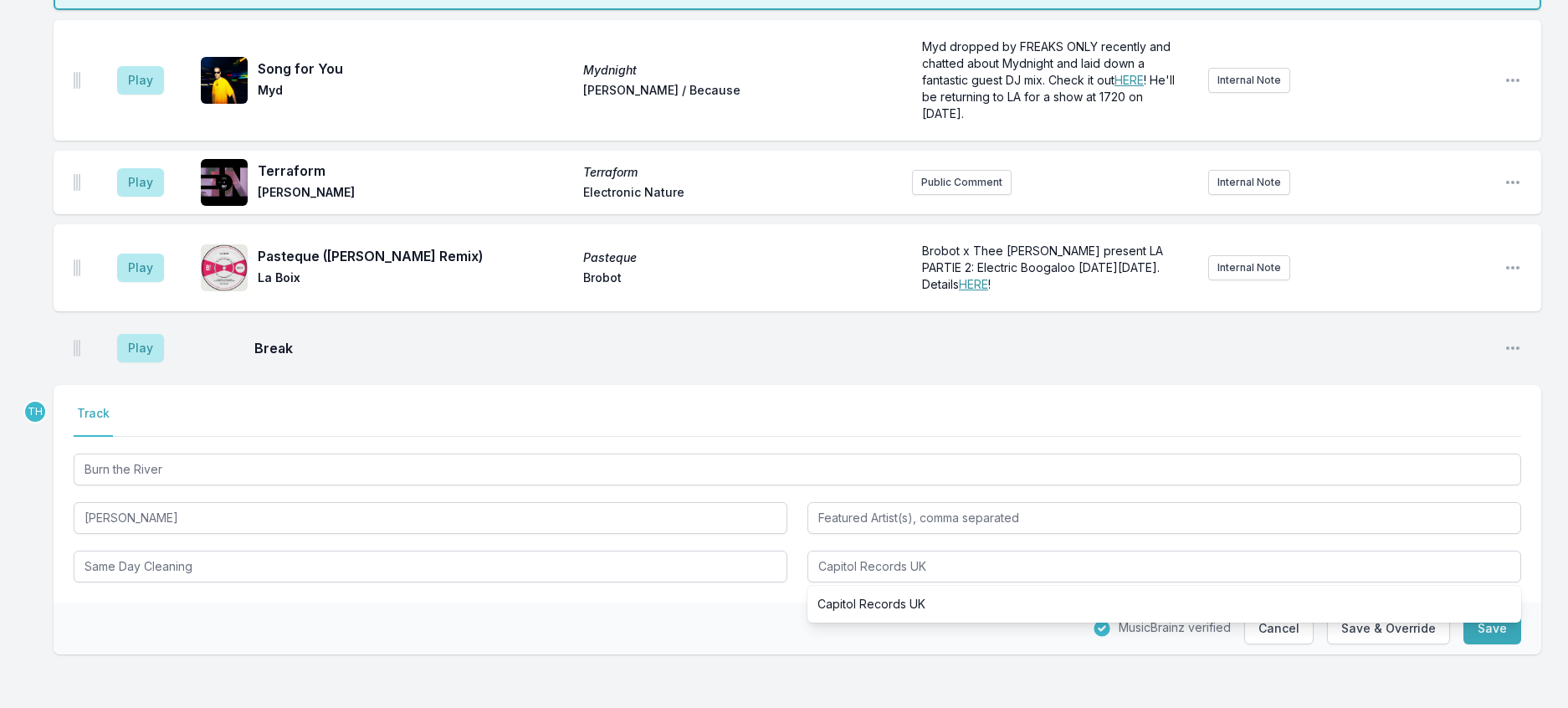
drag, startPoint x: 625, startPoint y: 617, endPoint x: 1175, endPoint y: 594, distance: 550.5
click at [630, 617] on div "MusicBrainz verified Cancel Save & Override Save" at bounding box center [797, 629] width 1488 height 52
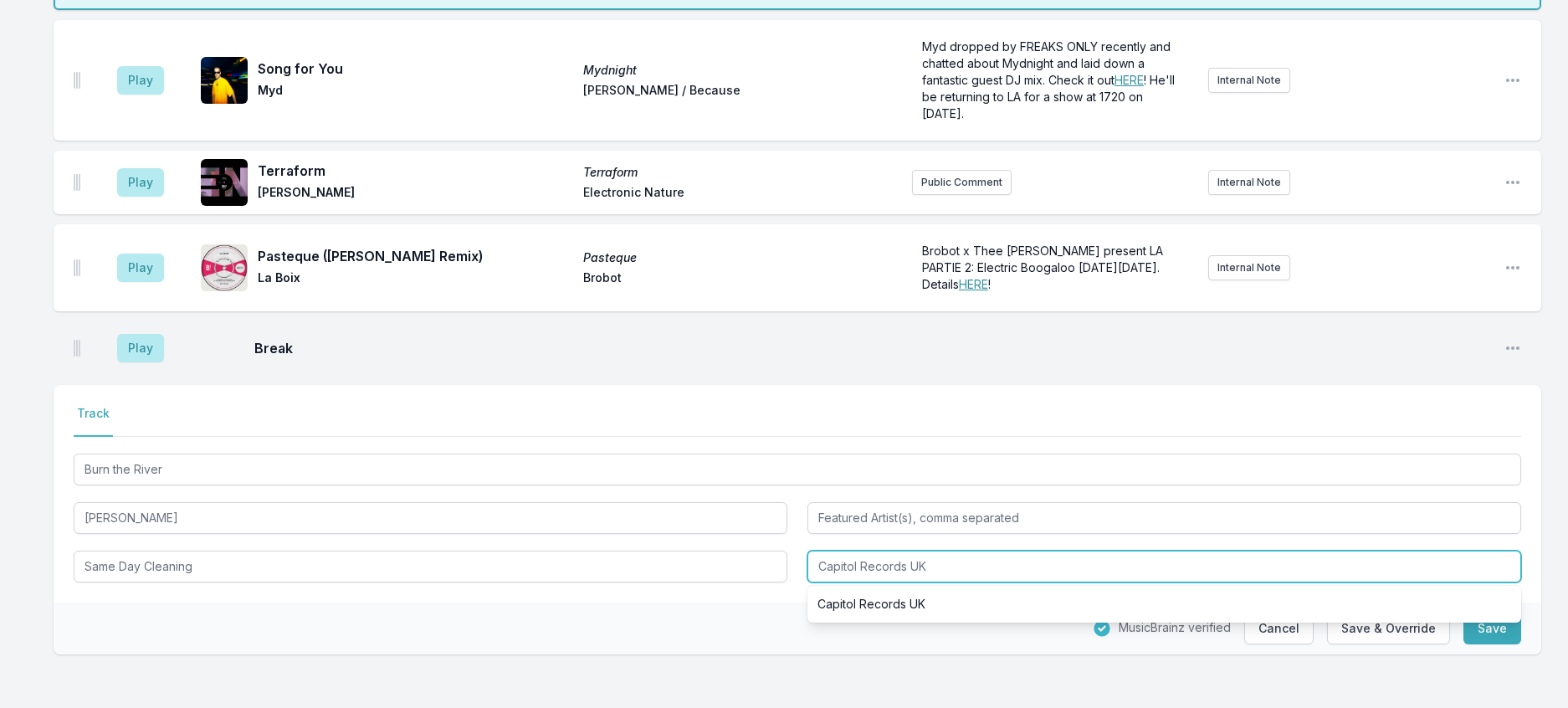
drag, startPoint x: 869, startPoint y: 550, endPoint x: 1184, endPoint y: 580, distance: 316.4
click at [1184, 580] on div "Capitol Records UK Capitol Records [GEOGRAPHIC_DATA]" at bounding box center [1164, 567] width 714 height 31
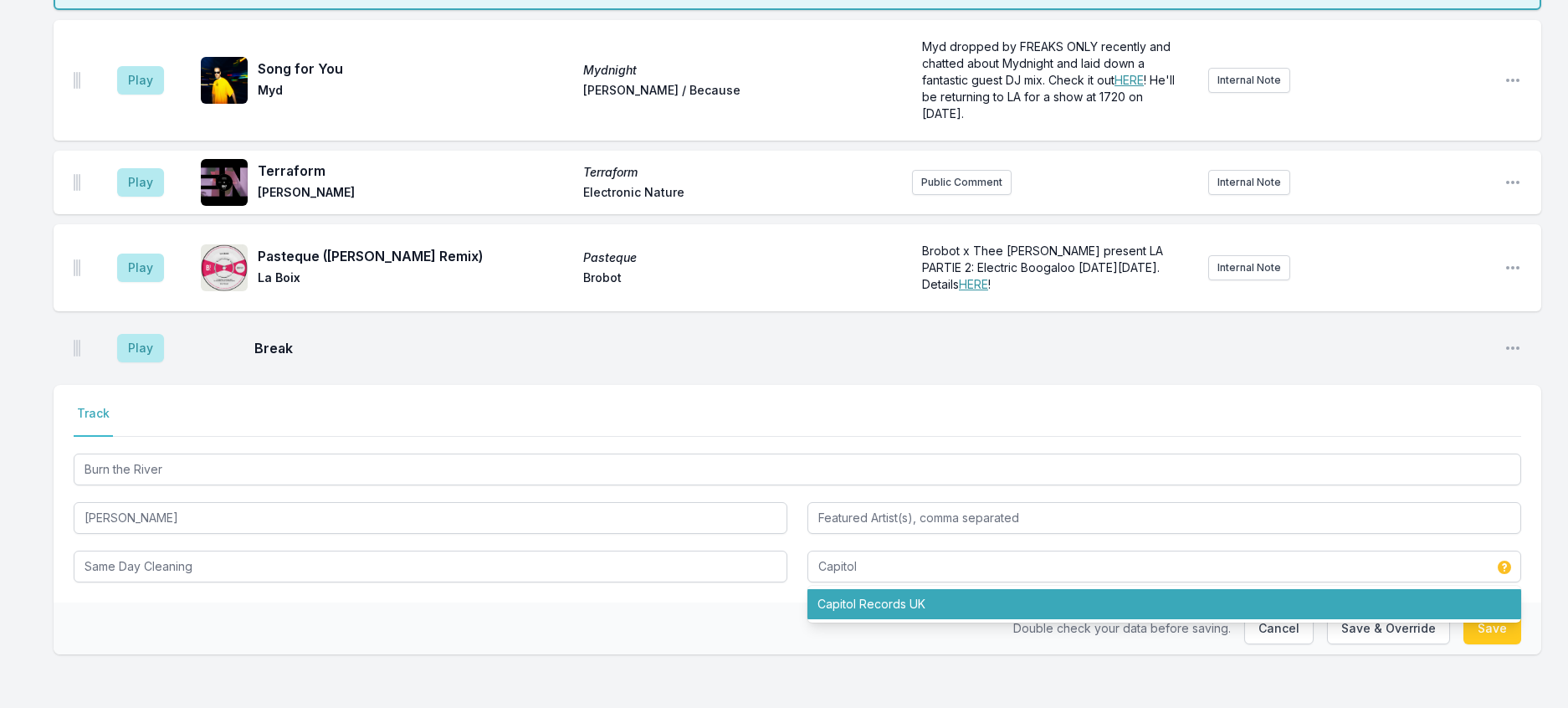
click at [661, 602] on div "Double check your data before saving. Cancel Save & Override Save" at bounding box center [797, 629] width 1488 height 52
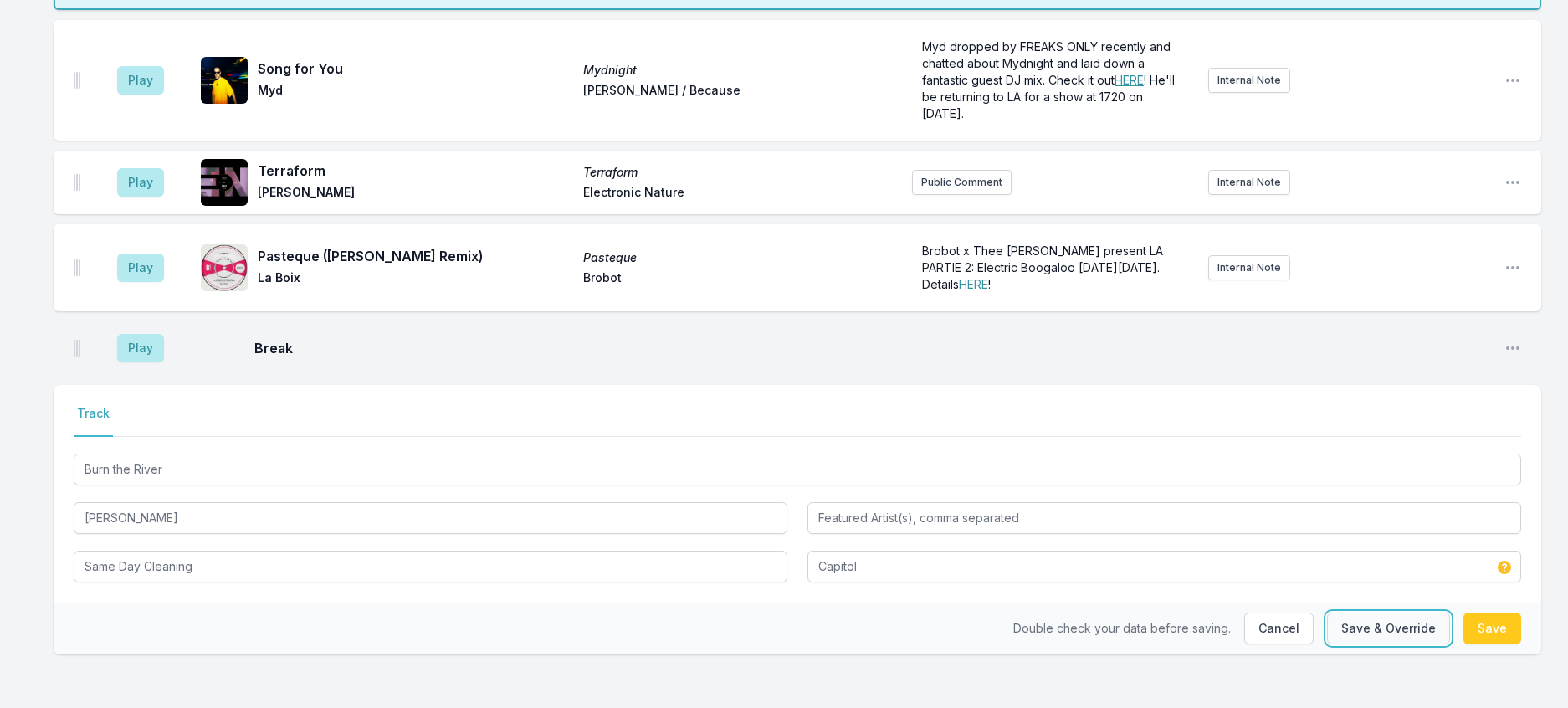
click at [1328, 613] on button "Save & Override" at bounding box center [1388, 629] width 123 height 31
type input "Capitol Records UK"
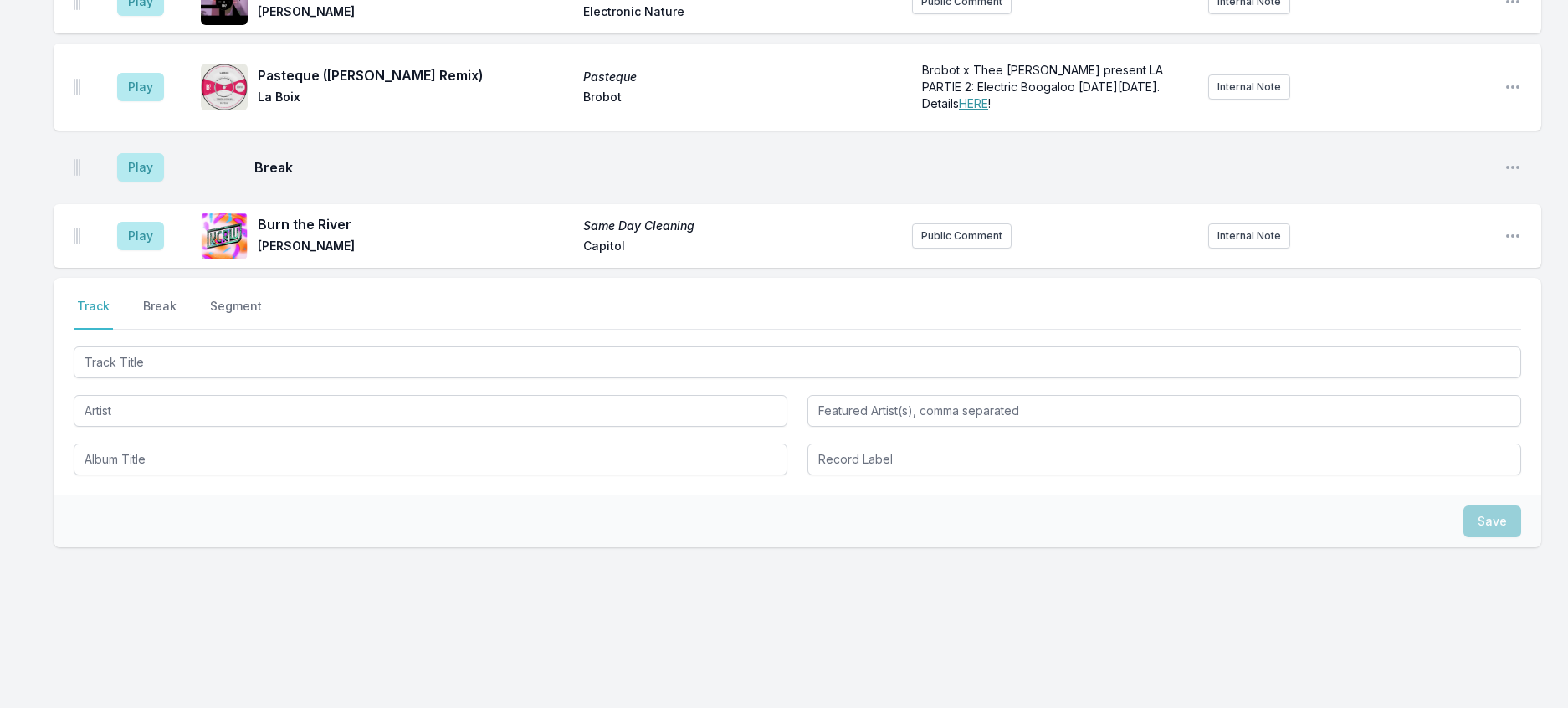
scroll to position [1754, 0]
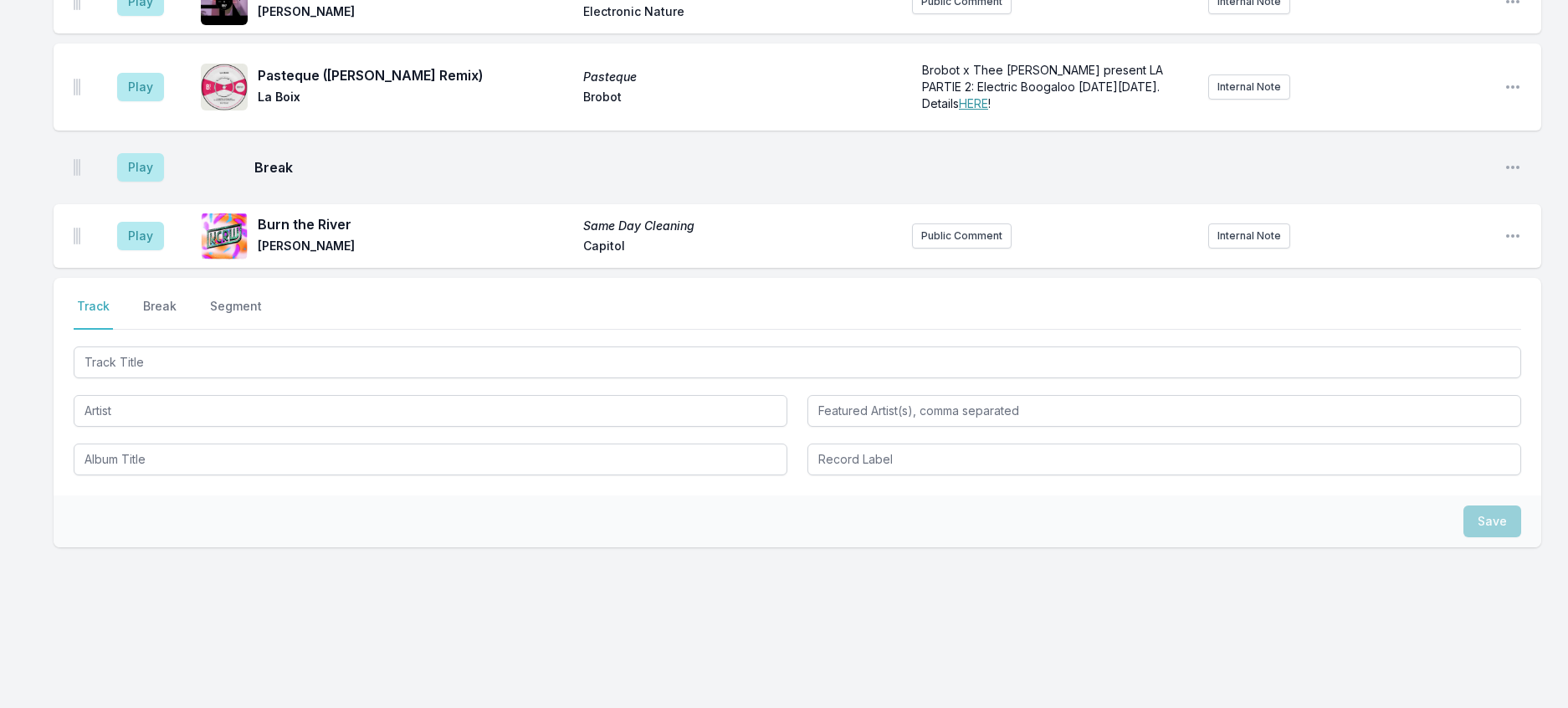
scroll to position [2005, 0]
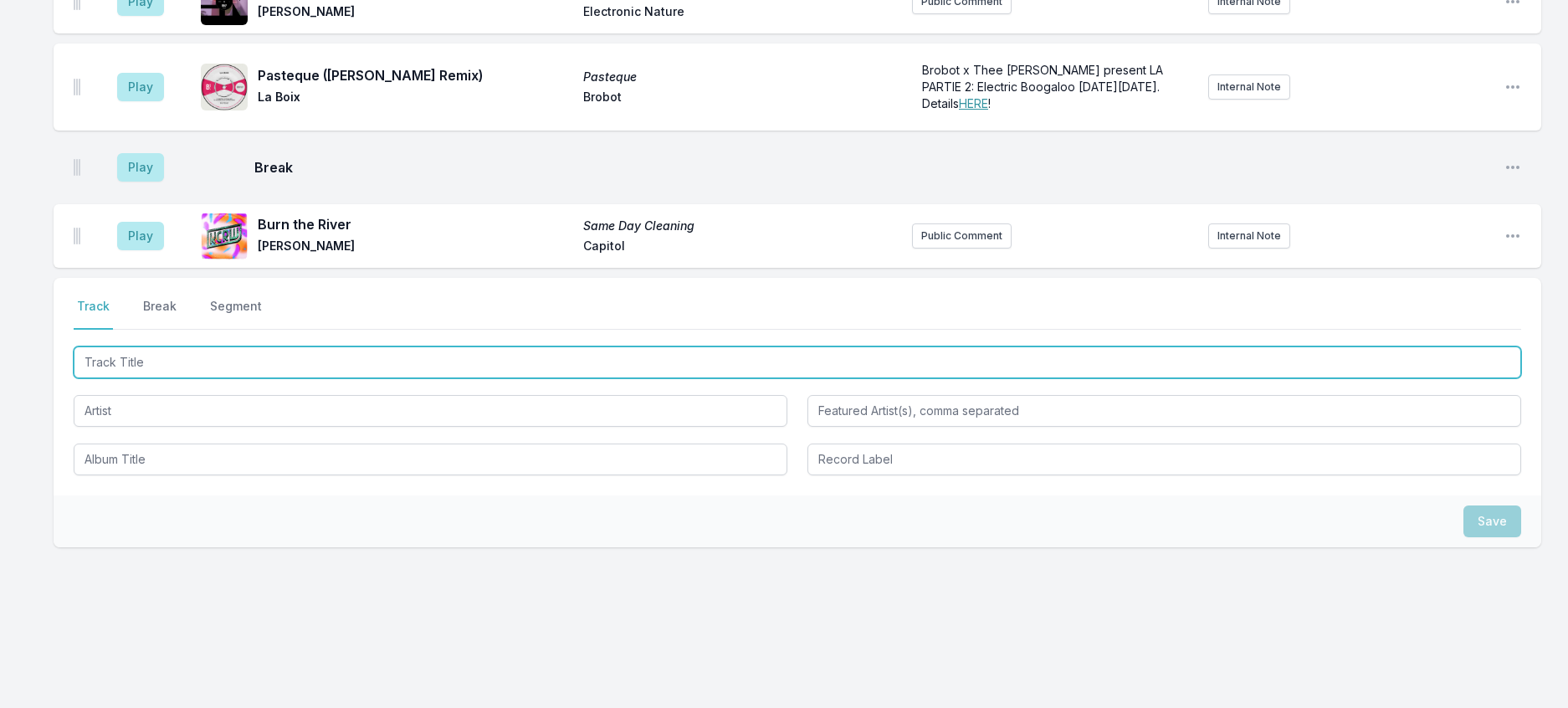
click at [333, 378] on input "Track Title" at bounding box center [797, 362] width 1447 height 31
type input "Run Away"
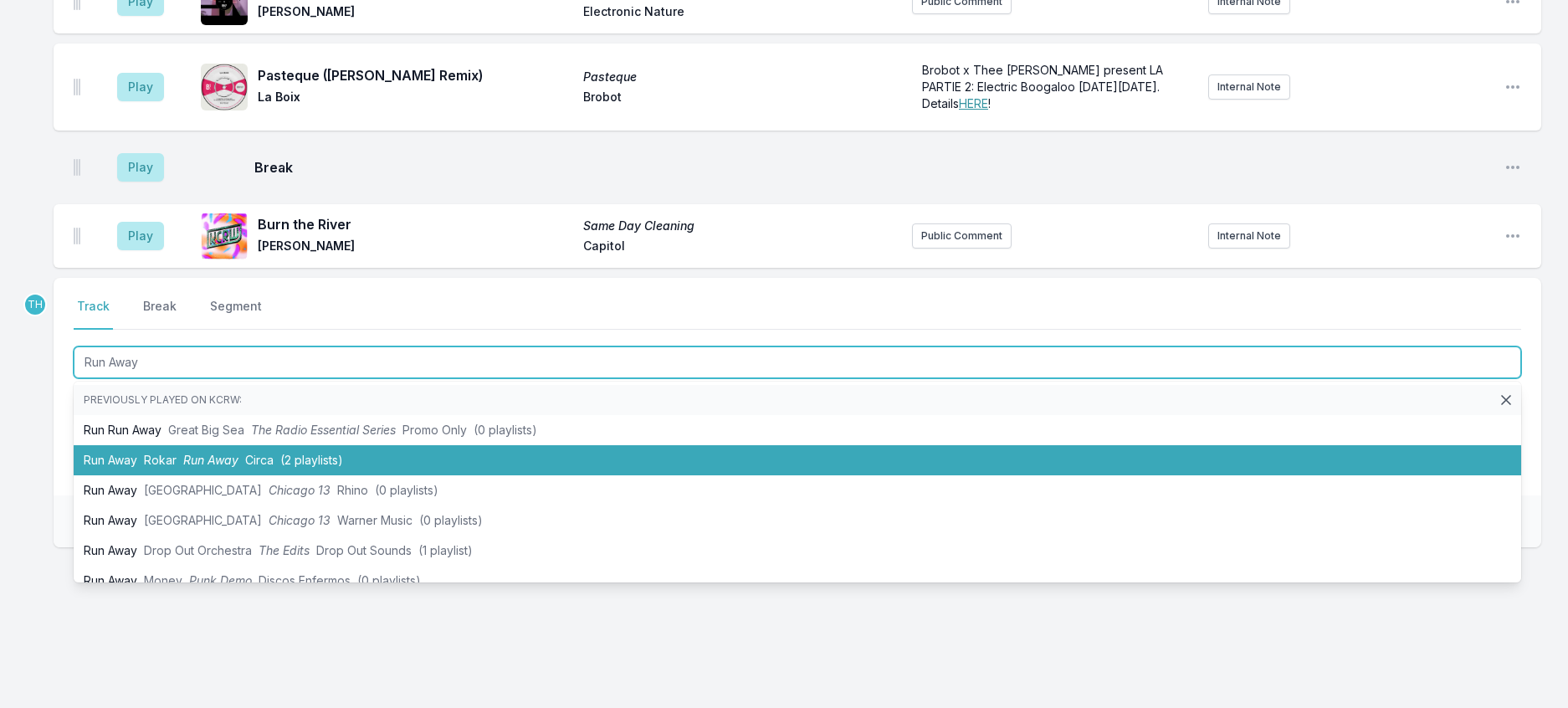
click at [337, 467] on span "(2 playlists)" at bounding box center [312, 460] width 63 height 14
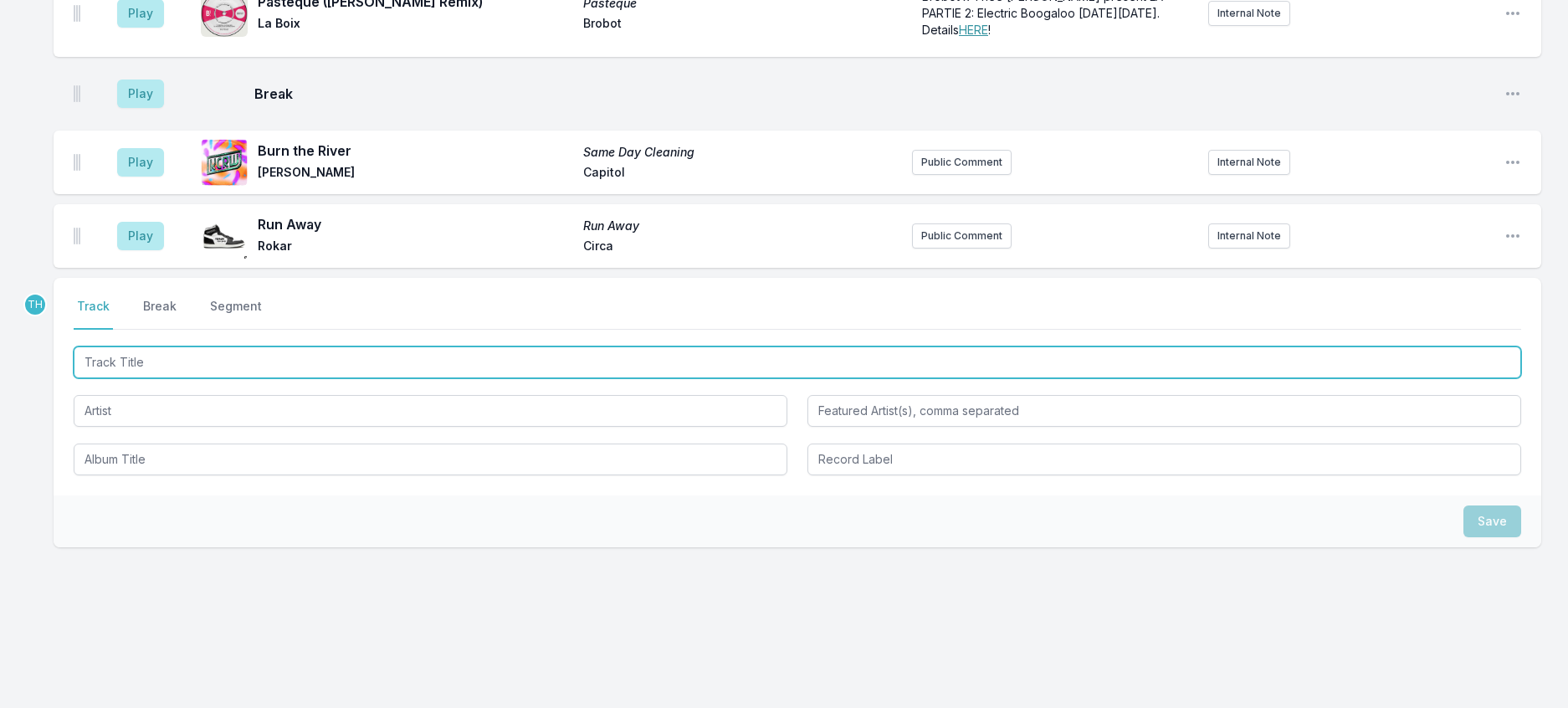
scroll to position [2088, 0]
click at [353, 378] on input "Track Title" at bounding box center [797, 362] width 1447 height 31
type input "Slow Burner"
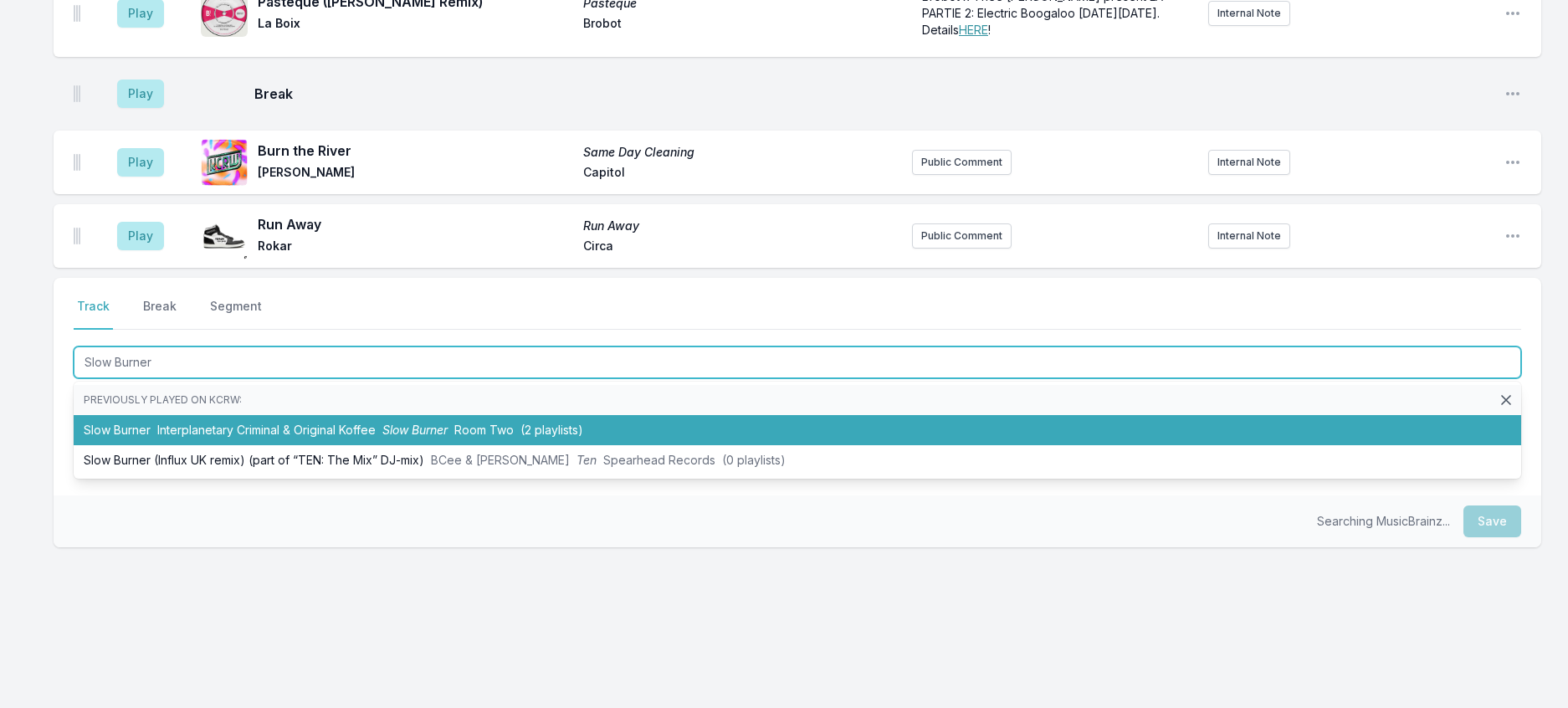
click at [447, 437] on span "Slow Burner" at bounding box center [415, 430] width 65 height 14
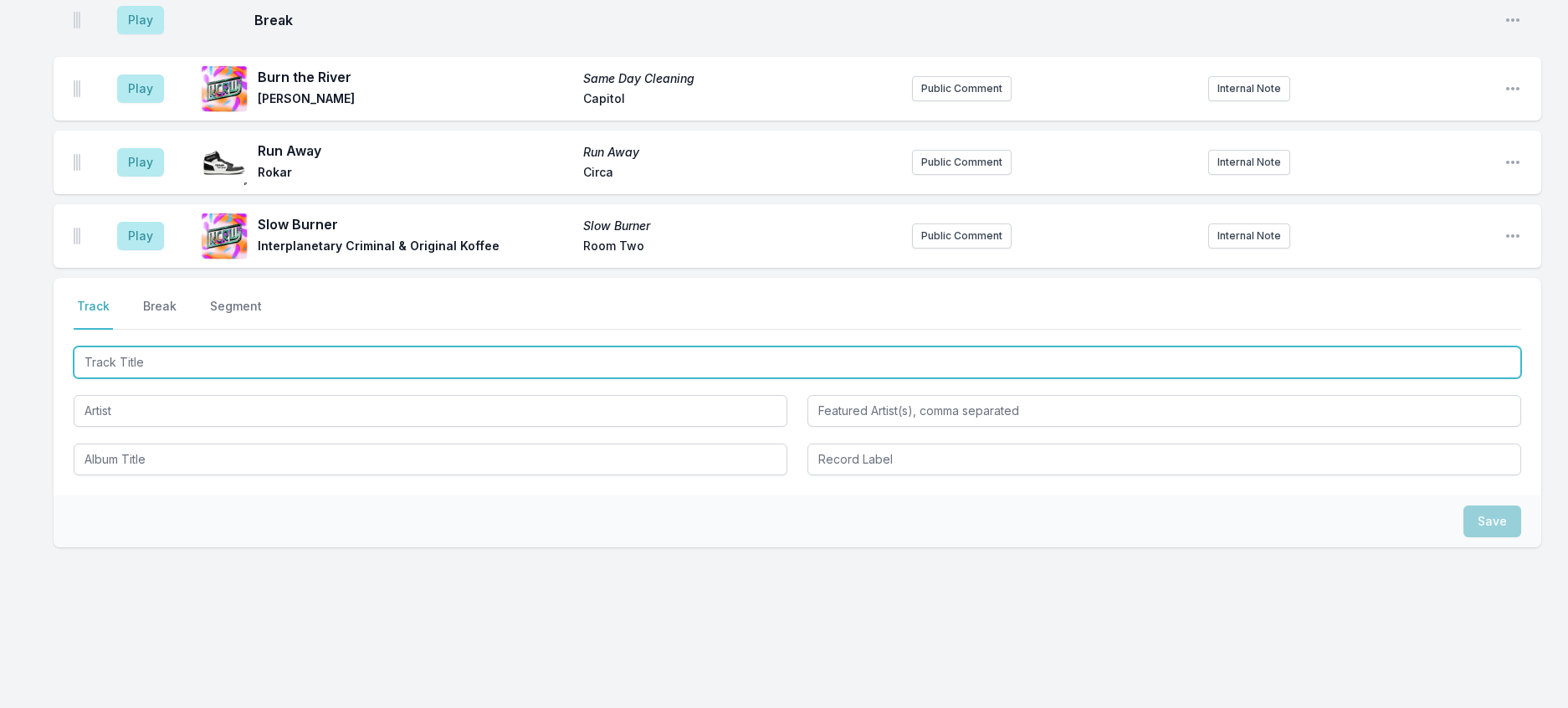
scroll to position [1753, 0]
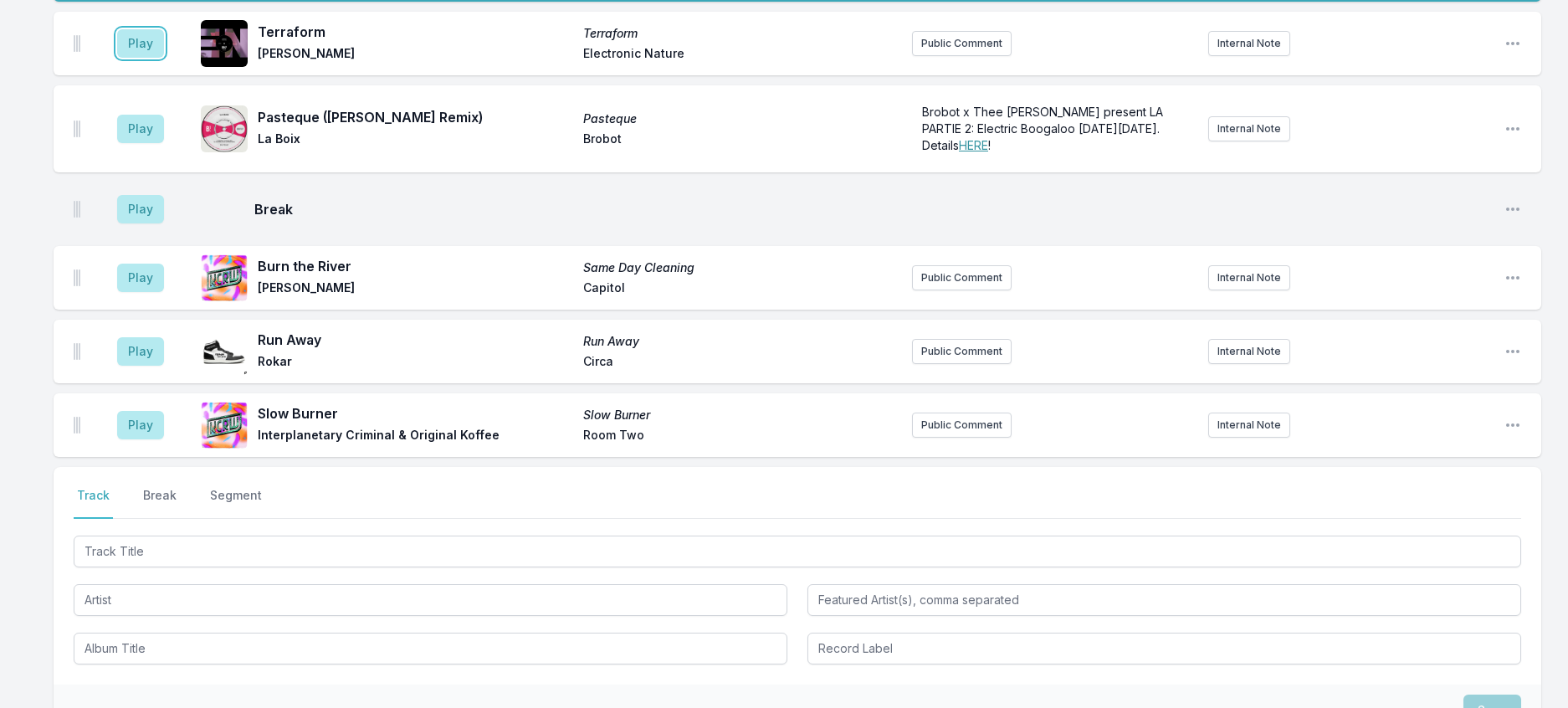
drag, startPoint x: 171, startPoint y: 296, endPoint x: 608, endPoint y: 287, distance: 437.1
click at [164, 58] on button "Play" at bounding box center [140, 44] width 47 height 29
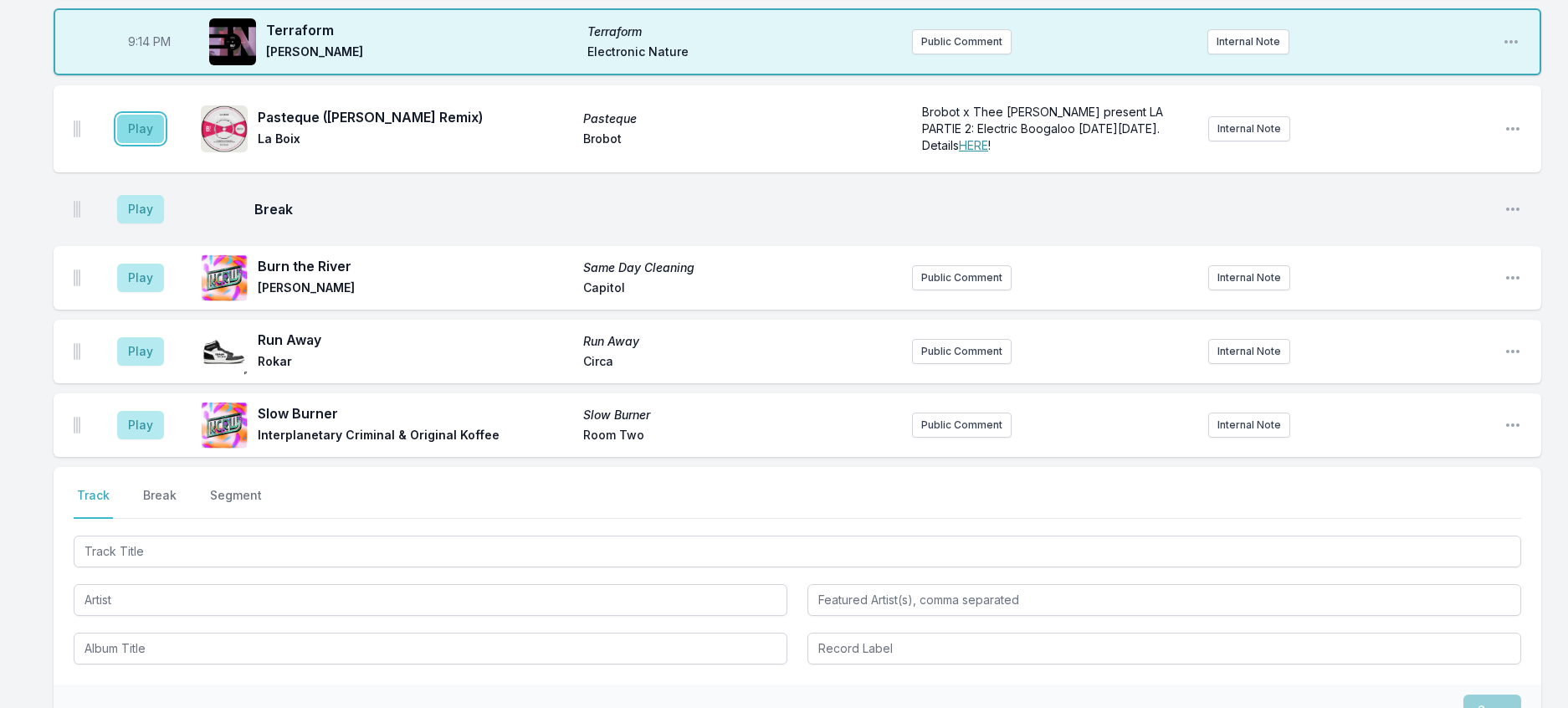
click at [149, 143] on button "Play" at bounding box center [140, 128] width 47 height 29
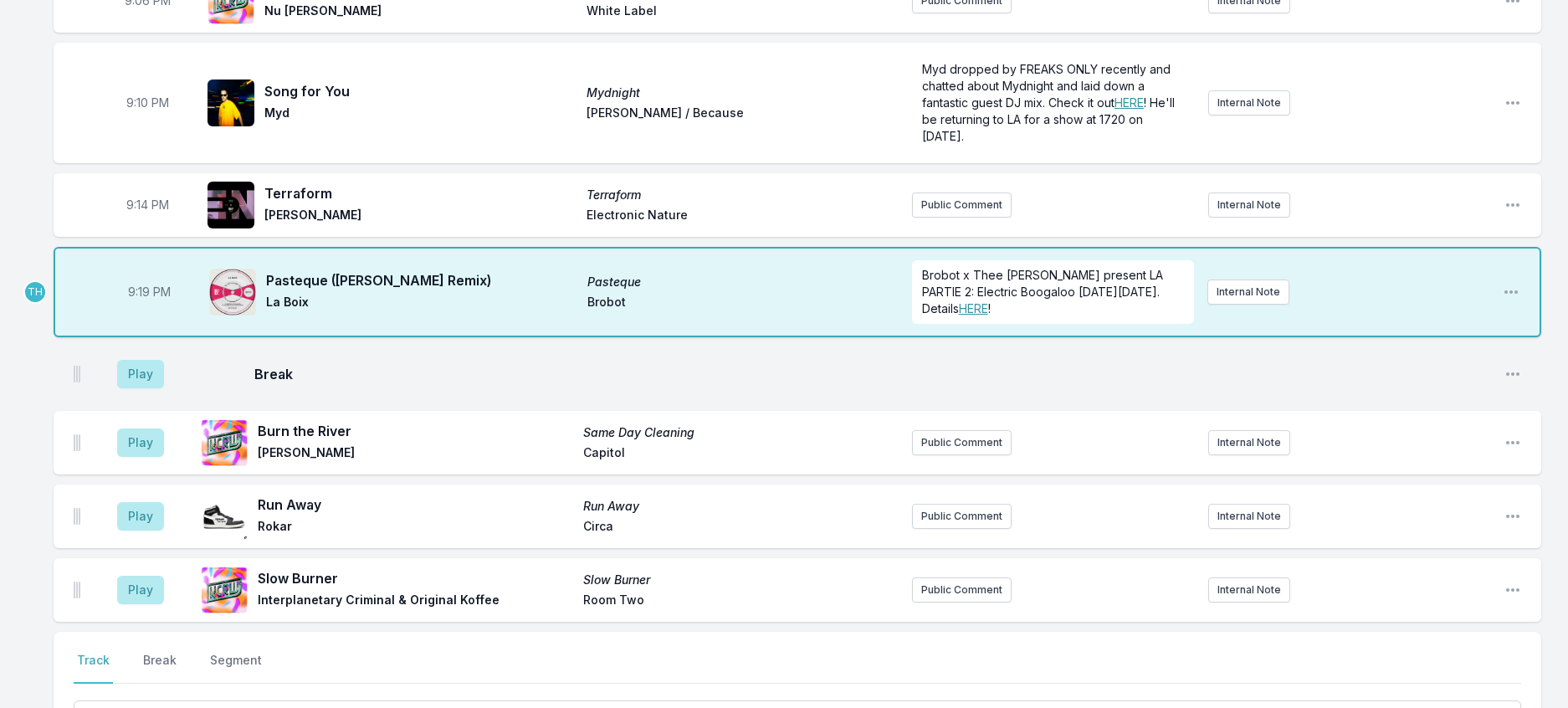
scroll to position [1585, 0]
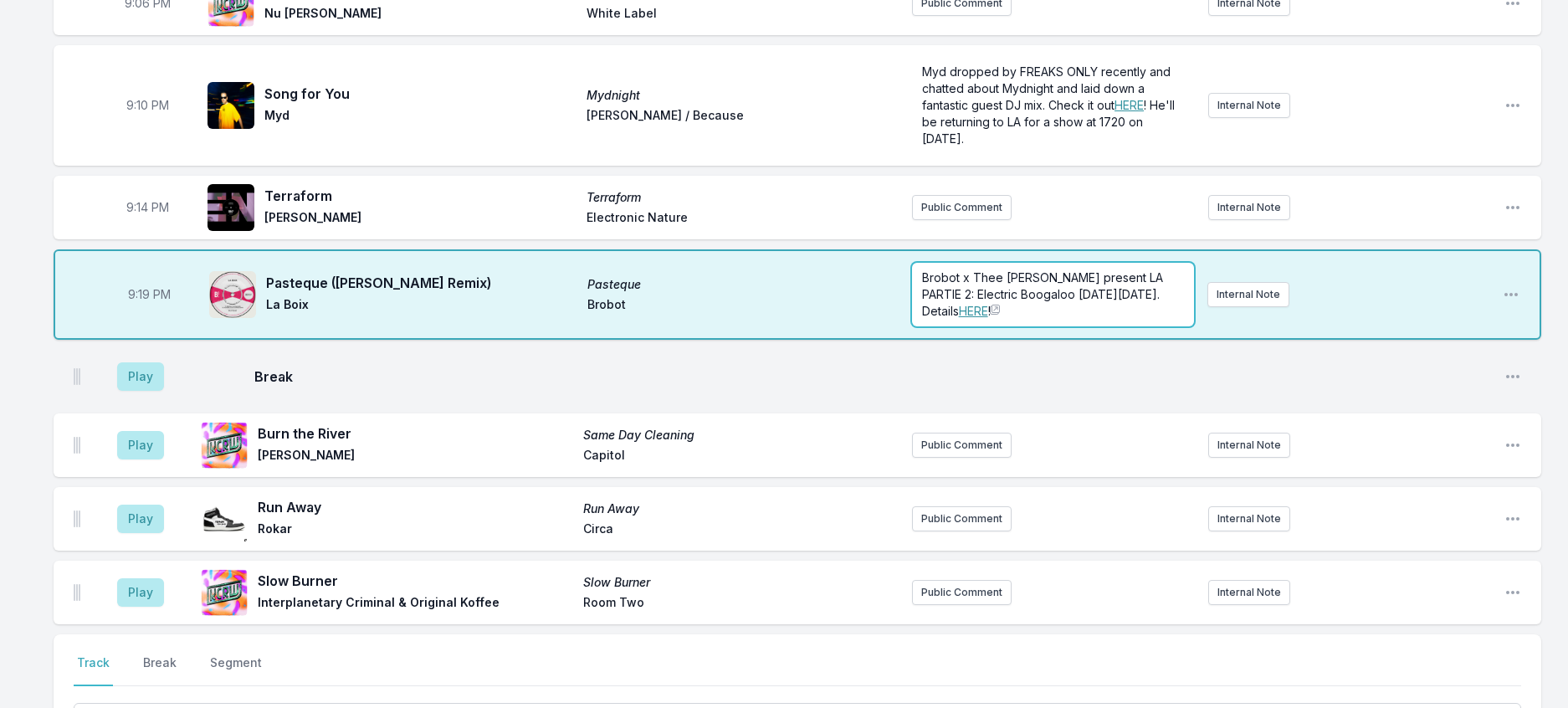
click at [1022, 320] on p "Brobot x Thee [PERSON_NAME] present LA PARTIE 2: Electric Boogaloo [DATE][DATE]…" at bounding box center [1053, 295] width 261 height 51
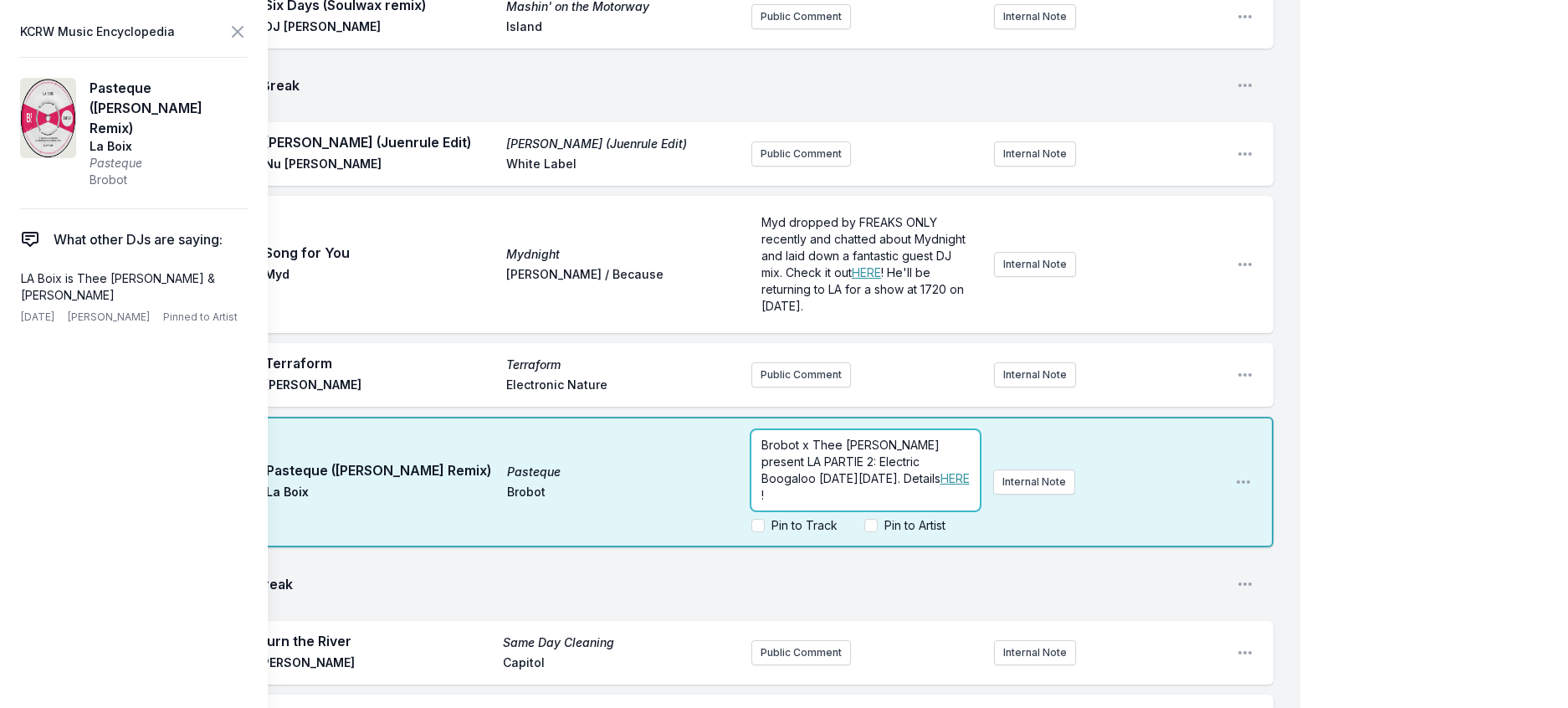
scroll to position [1920, 0]
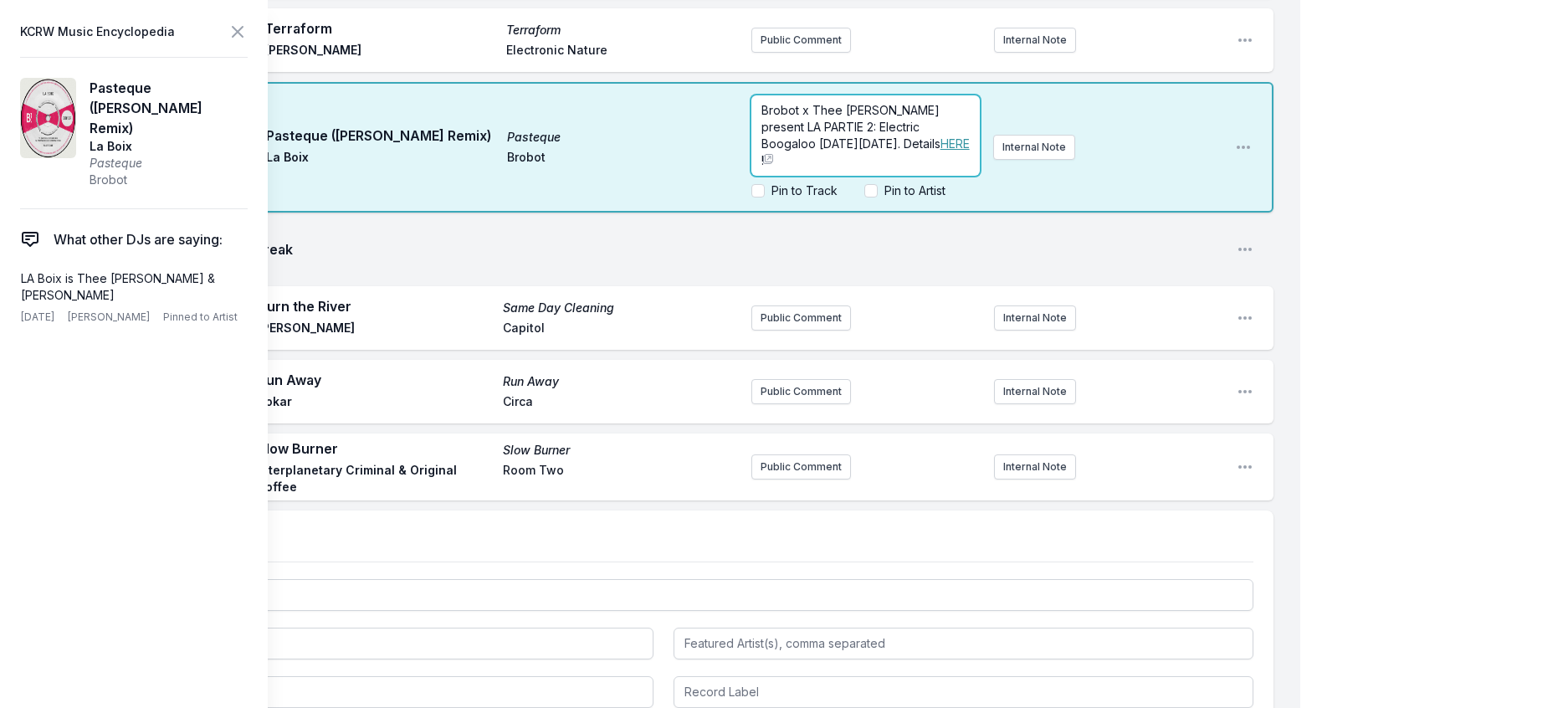
click at [940, 151] on span "HERE" at bounding box center [955, 143] width 30 height 14
click at [775, 166] on img at bounding box center [767, 159] width 13 height 13
click at [248, 28] on icon at bounding box center [237, 31] width 20 height 20
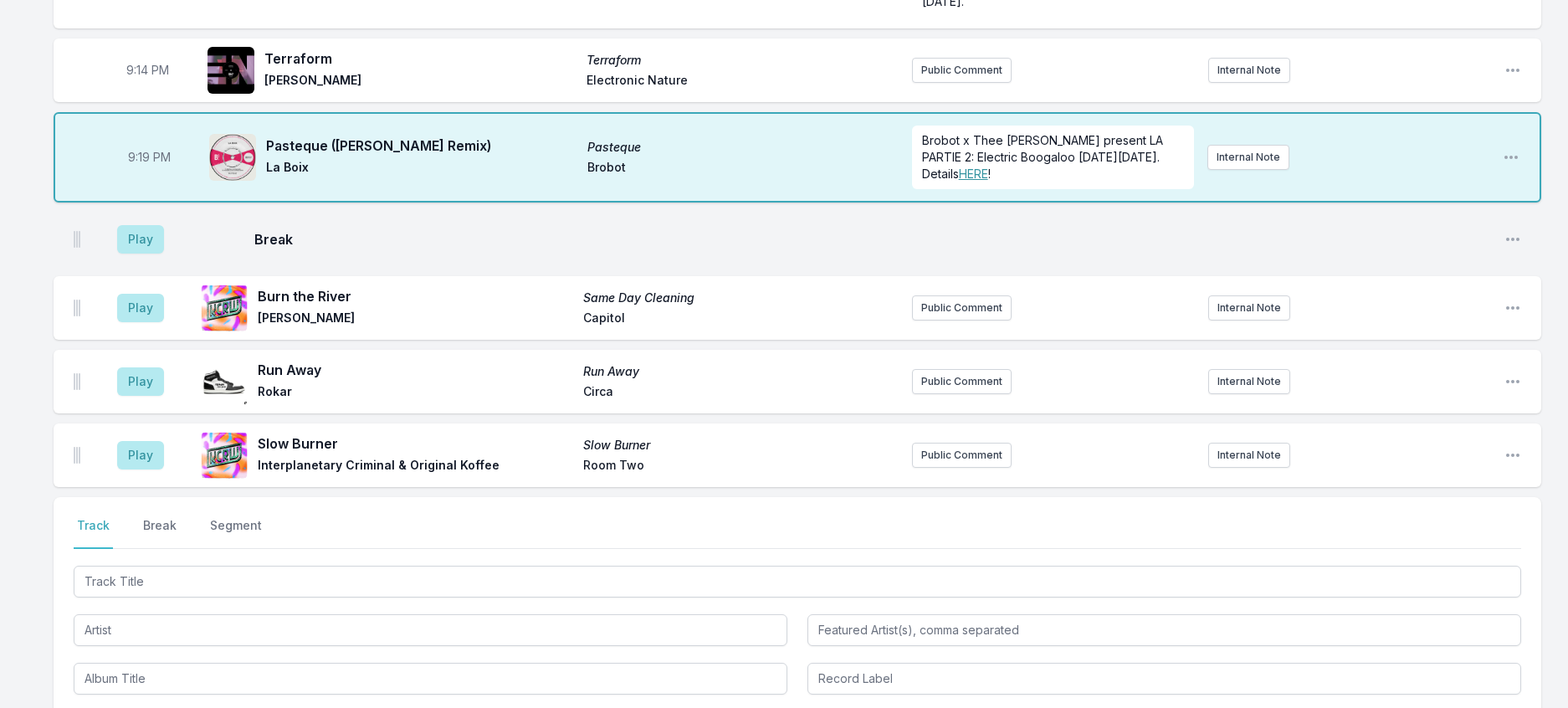
scroll to position [1753, 0]
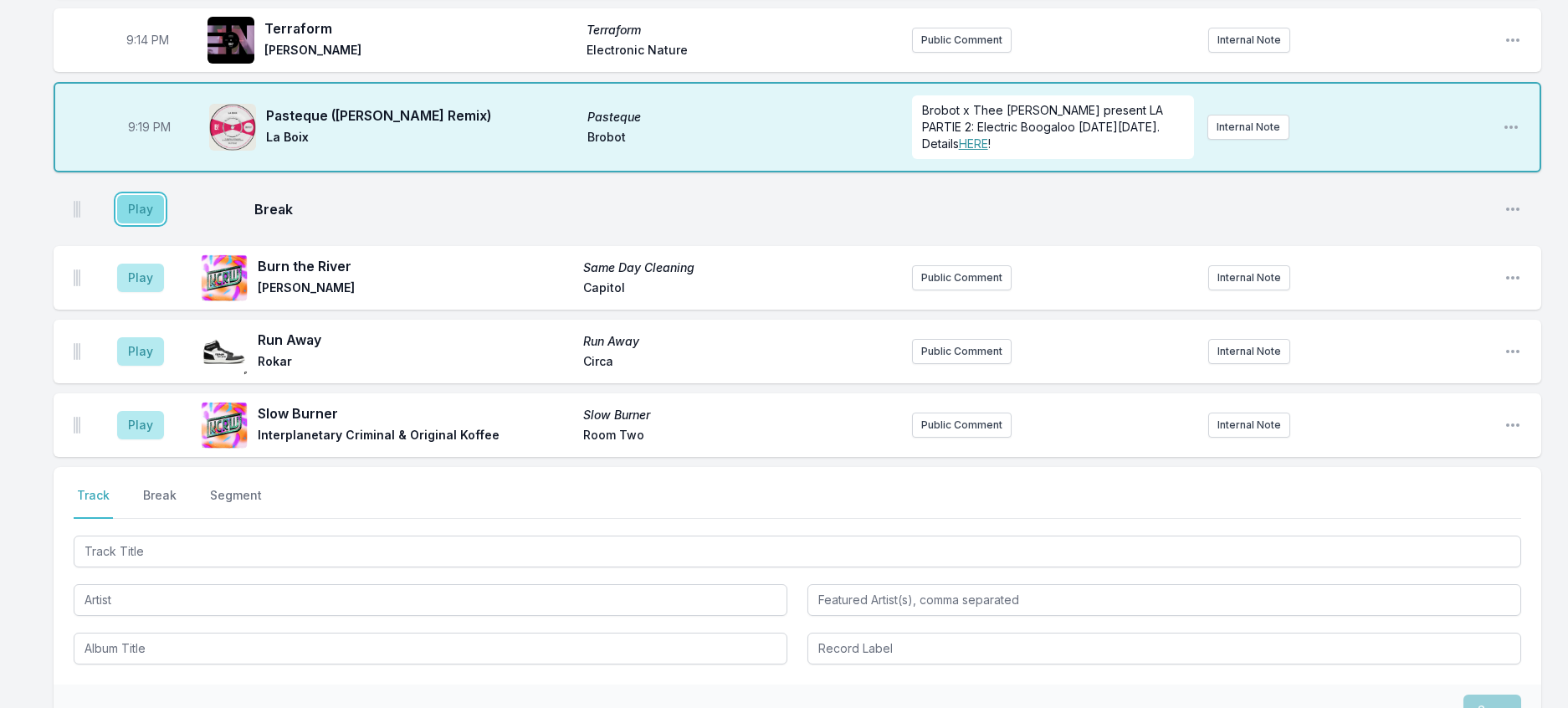
click at [139, 223] on button "Play" at bounding box center [140, 209] width 47 height 29
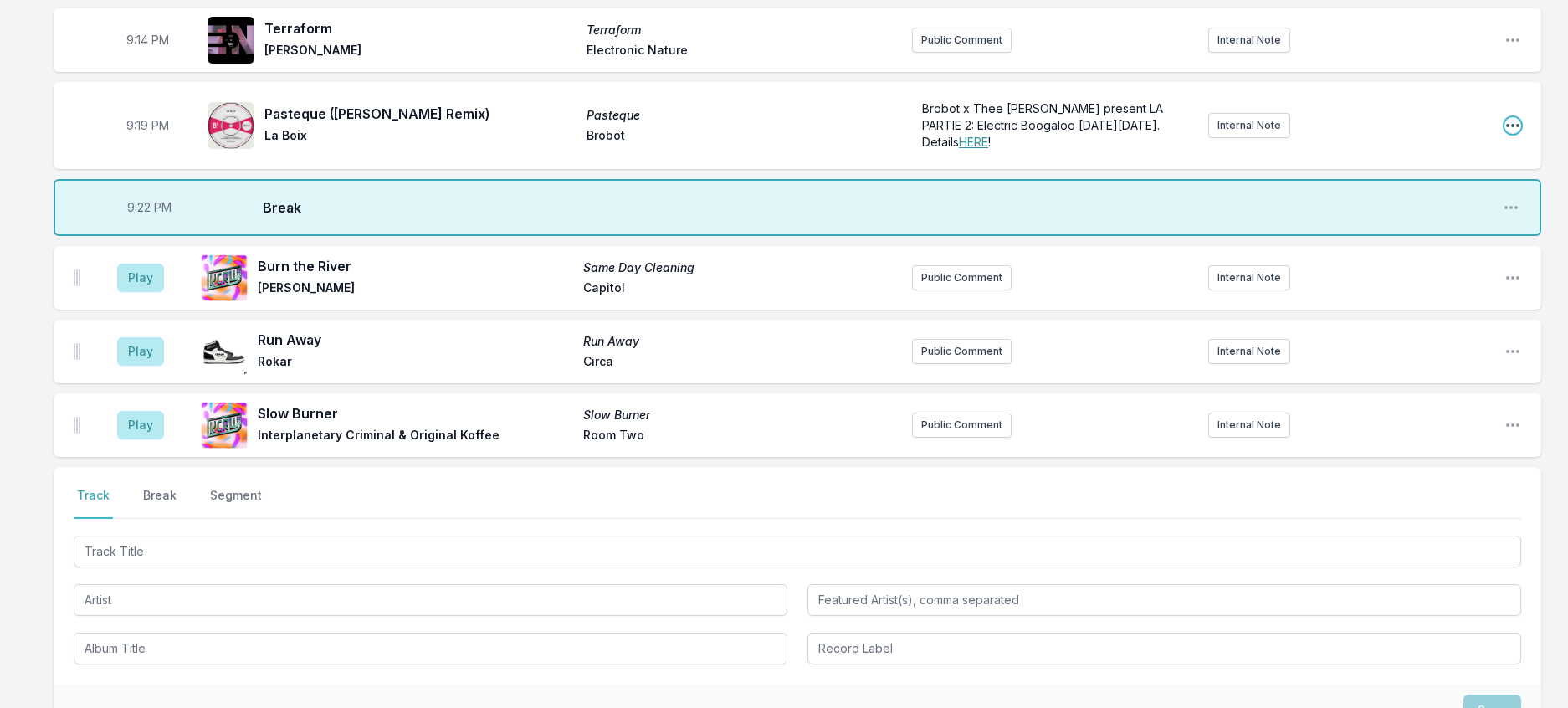
click at [1508, 134] on icon "Open playlist item options" at bounding box center [1512, 125] width 17 height 17
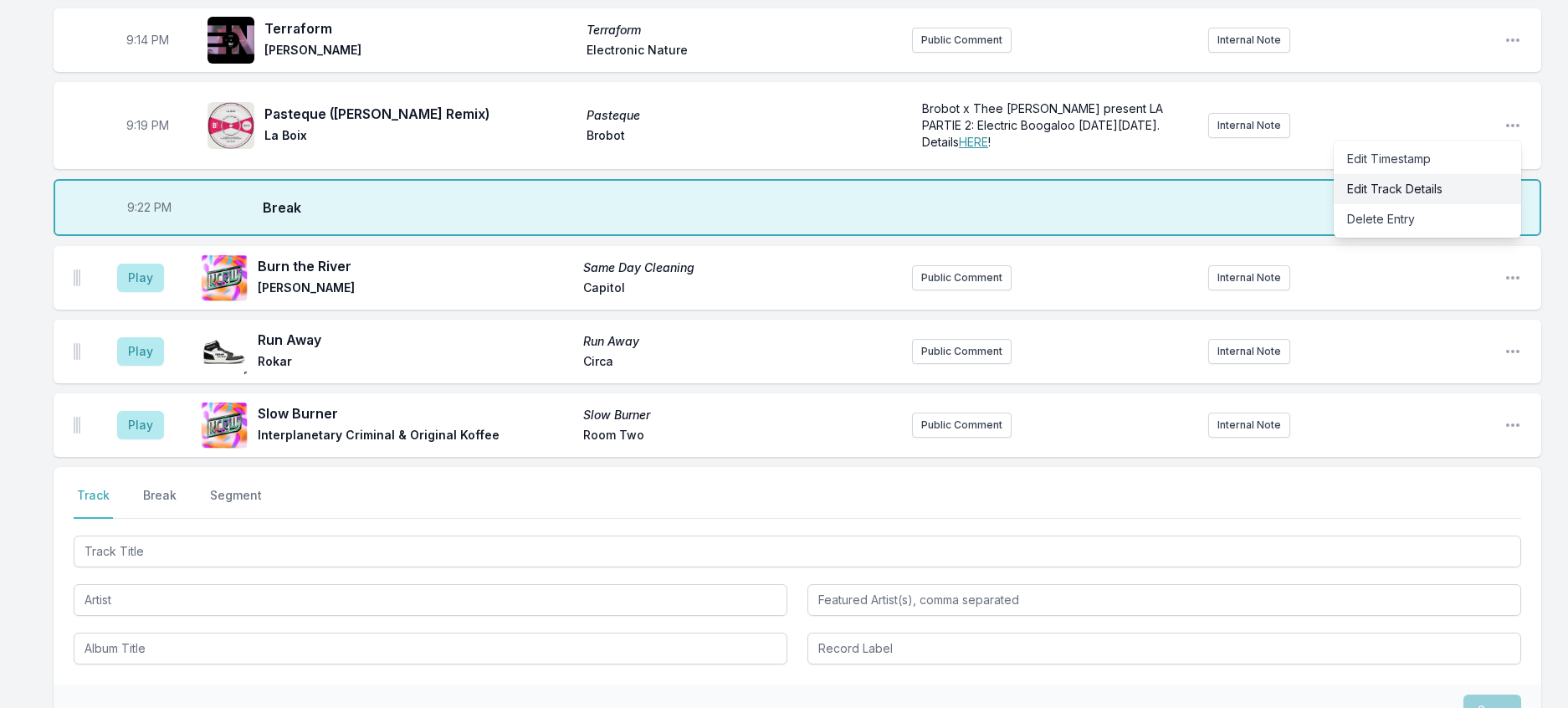
click at [1359, 204] on button "Edit Track Details" at bounding box center [1427, 189] width 187 height 31
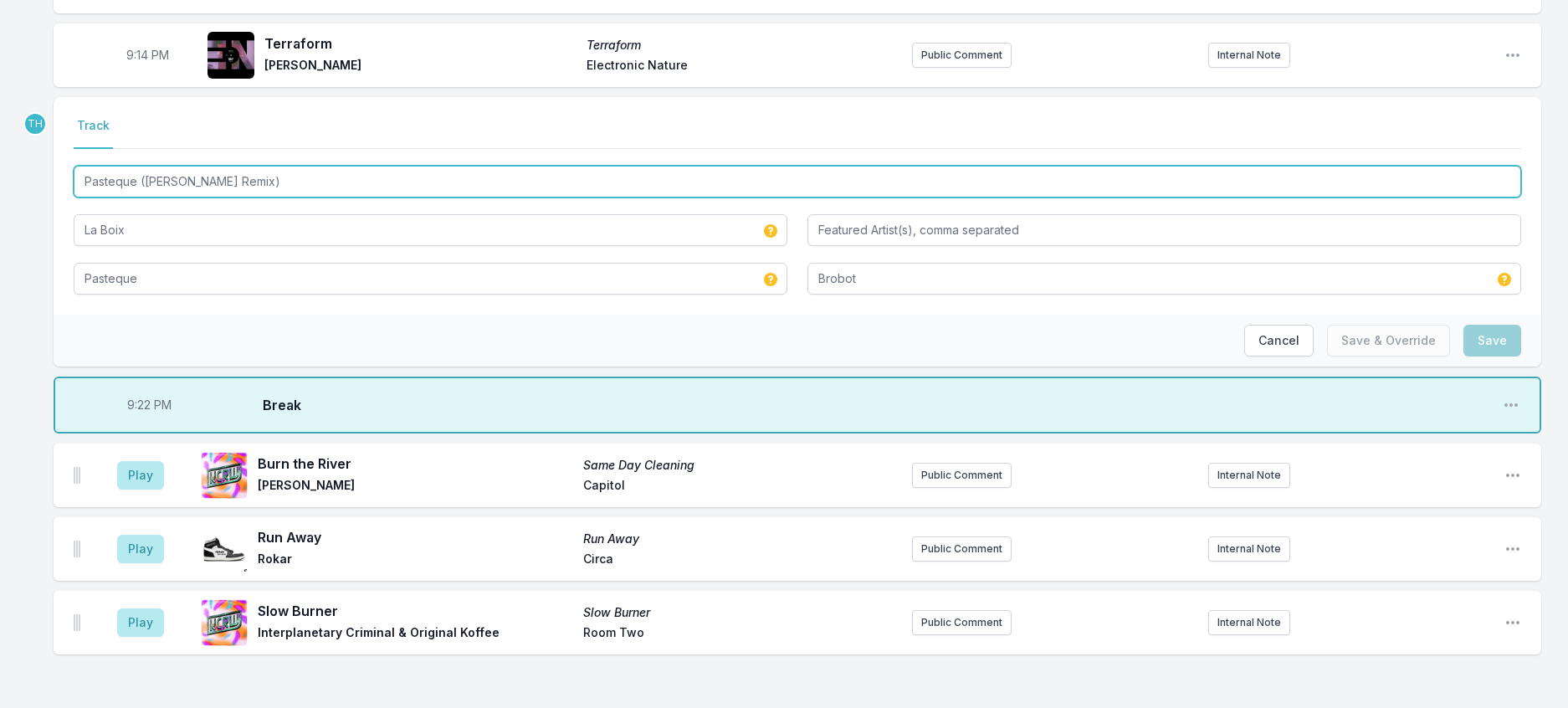
click at [192, 198] on input "Pasteque ([PERSON_NAME] Remix)" at bounding box center [797, 181] width 1447 height 31
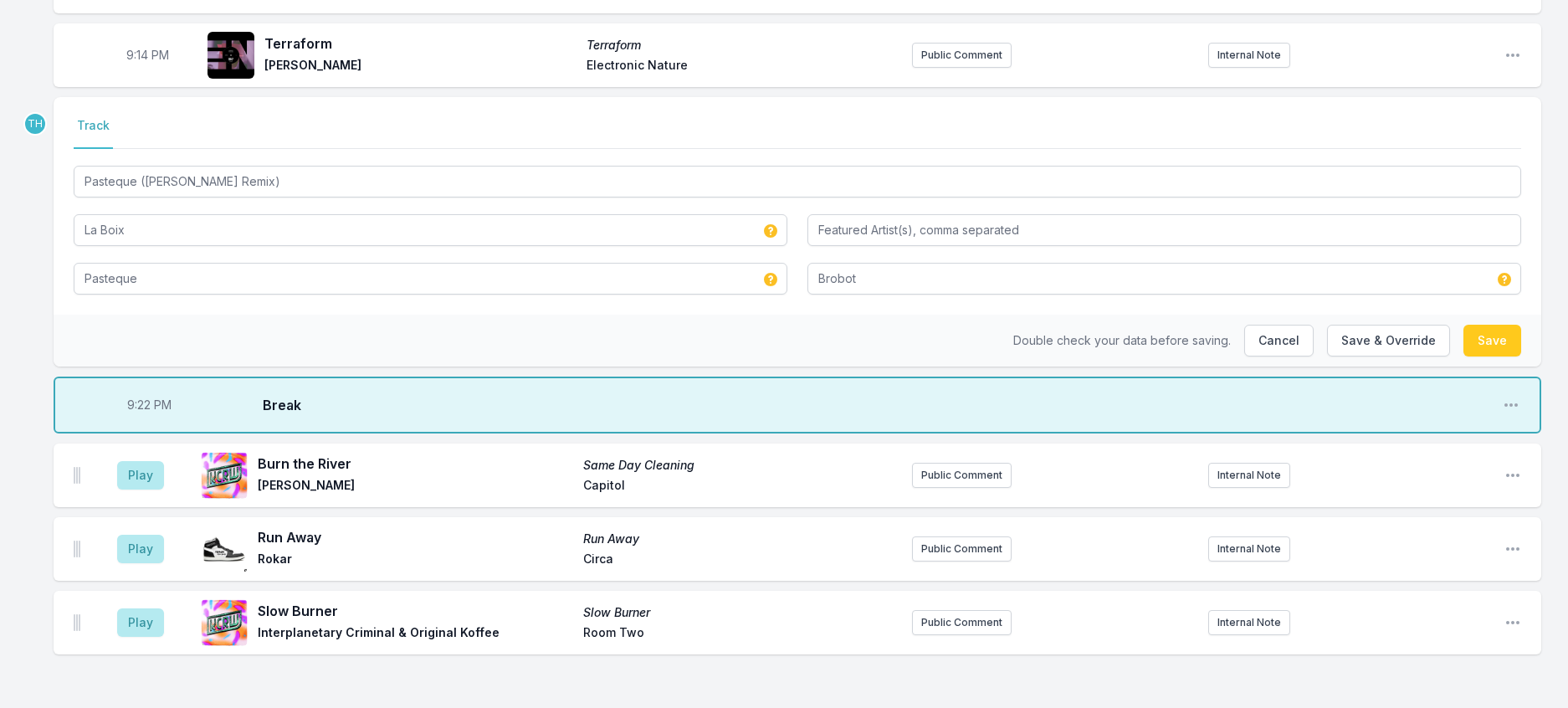
click at [167, 366] on div "Double check your data before saving. Cancel Save & Override Save" at bounding box center [797, 341] width 1488 height 52
click at [1327, 357] on button "Save & Override" at bounding box center [1388, 340] width 123 height 31
type input "Pasteque ([PERSON_NAME] Remix)"
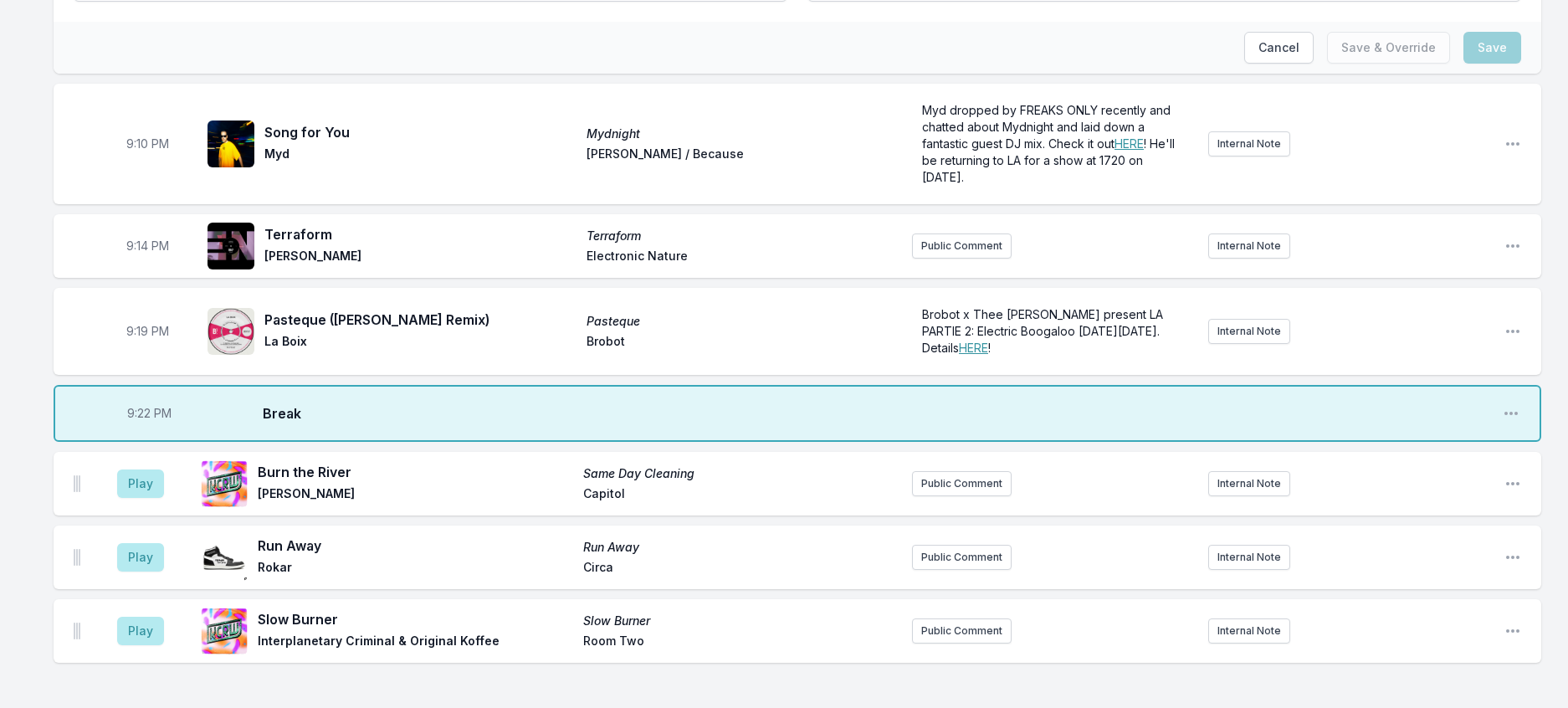
drag, startPoint x: 293, startPoint y: 109, endPoint x: -10, endPoint y: 76, distance: 304.8
type input "[PERSON_NAME] (Junerule Edit)"
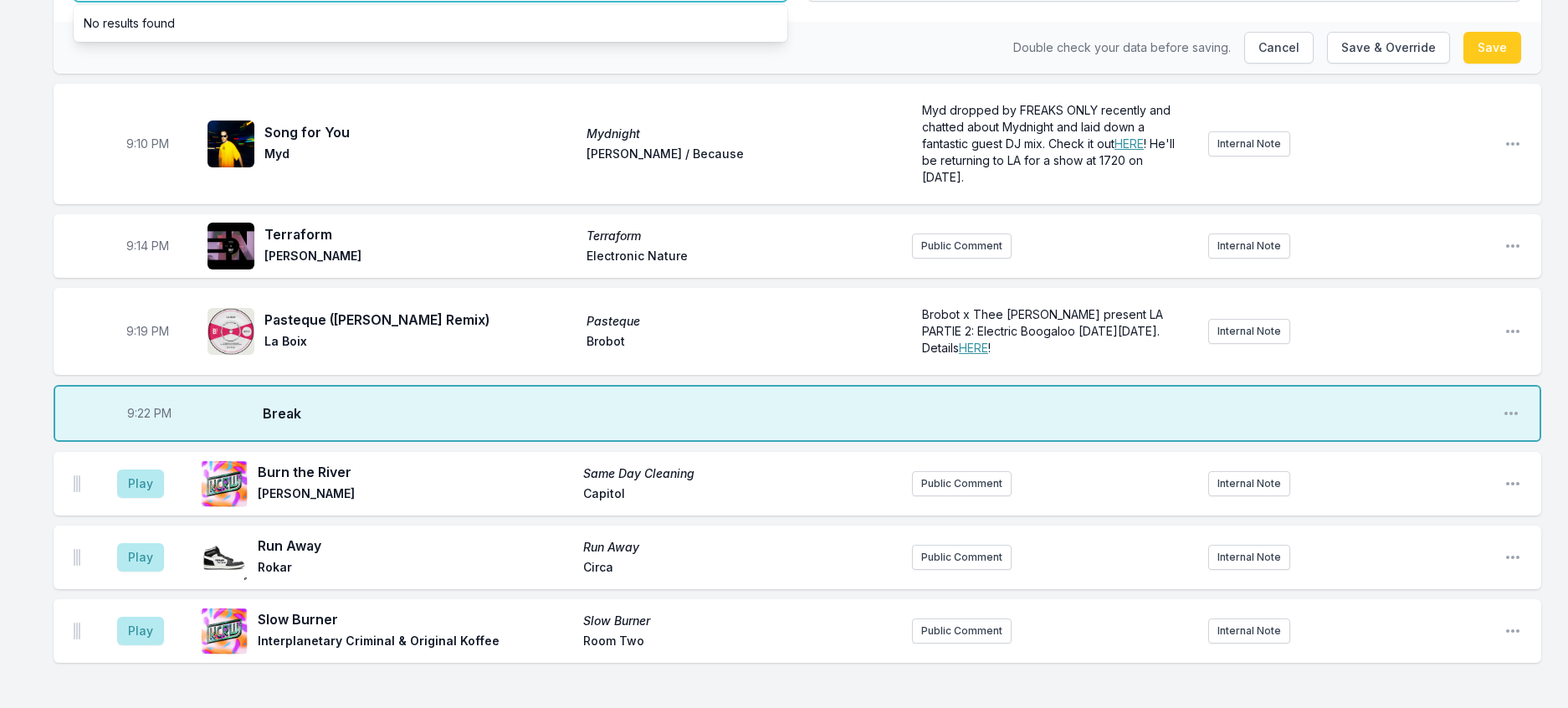
drag, startPoint x: 284, startPoint y: 221, endPoint x: 77, endPoint y: 203, distance: 207.8
paste input "ne"
type input "[PERSON_NAME] (Junerule Edit)"
click at [78, 73] on div "Double check your data before saving. Cancel Save & Override Save" at bounding box center [797, 48] width 1488 height 52
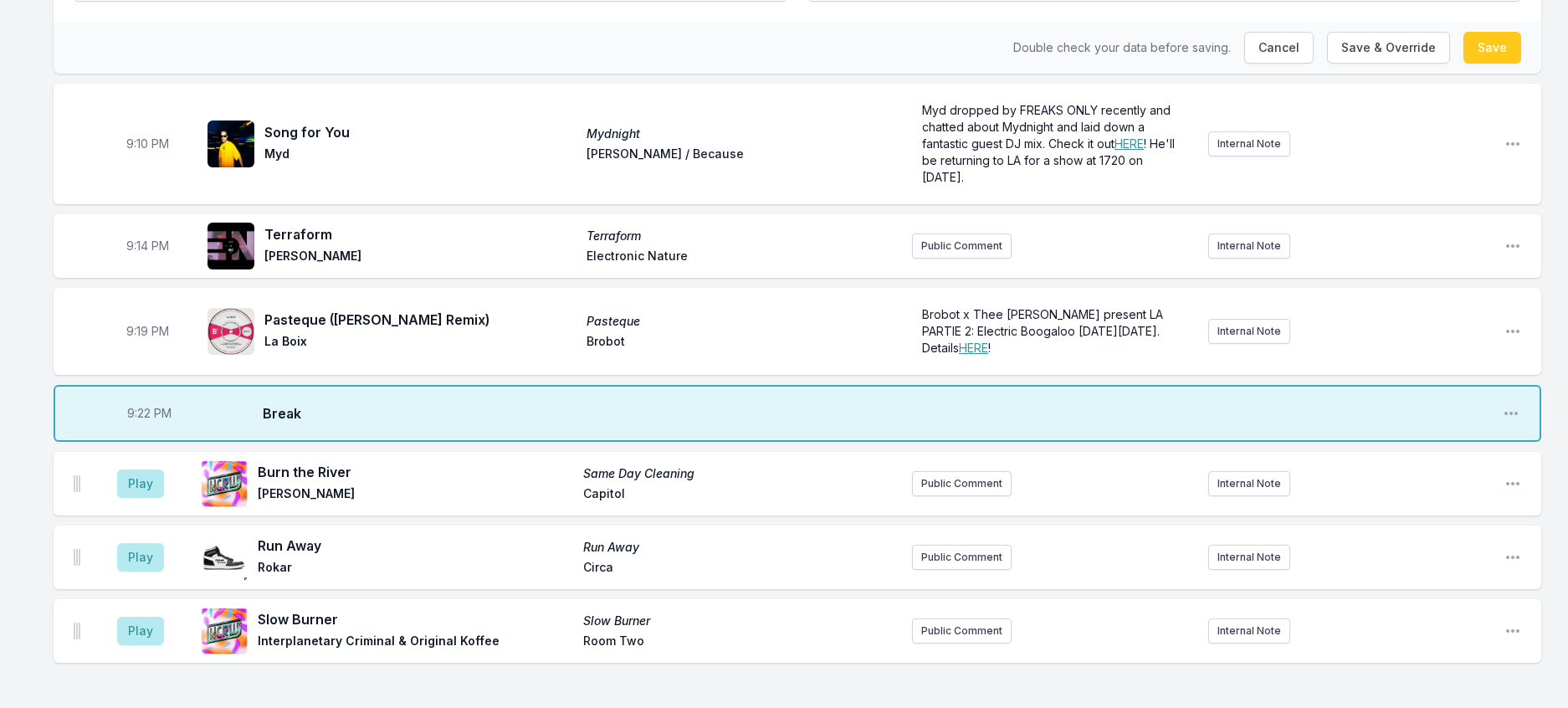
click at [1300, 73] on div "Double check your data before saving. Cancel Save & Override Save" at bounding box center [797, 48] width 1488 height 52
click at [1327, 64] on button "Save & Override" at bounding box center [1388, 47] width 123 height 31
type input "[PERSON_NAME] (Juenrule Edit)"
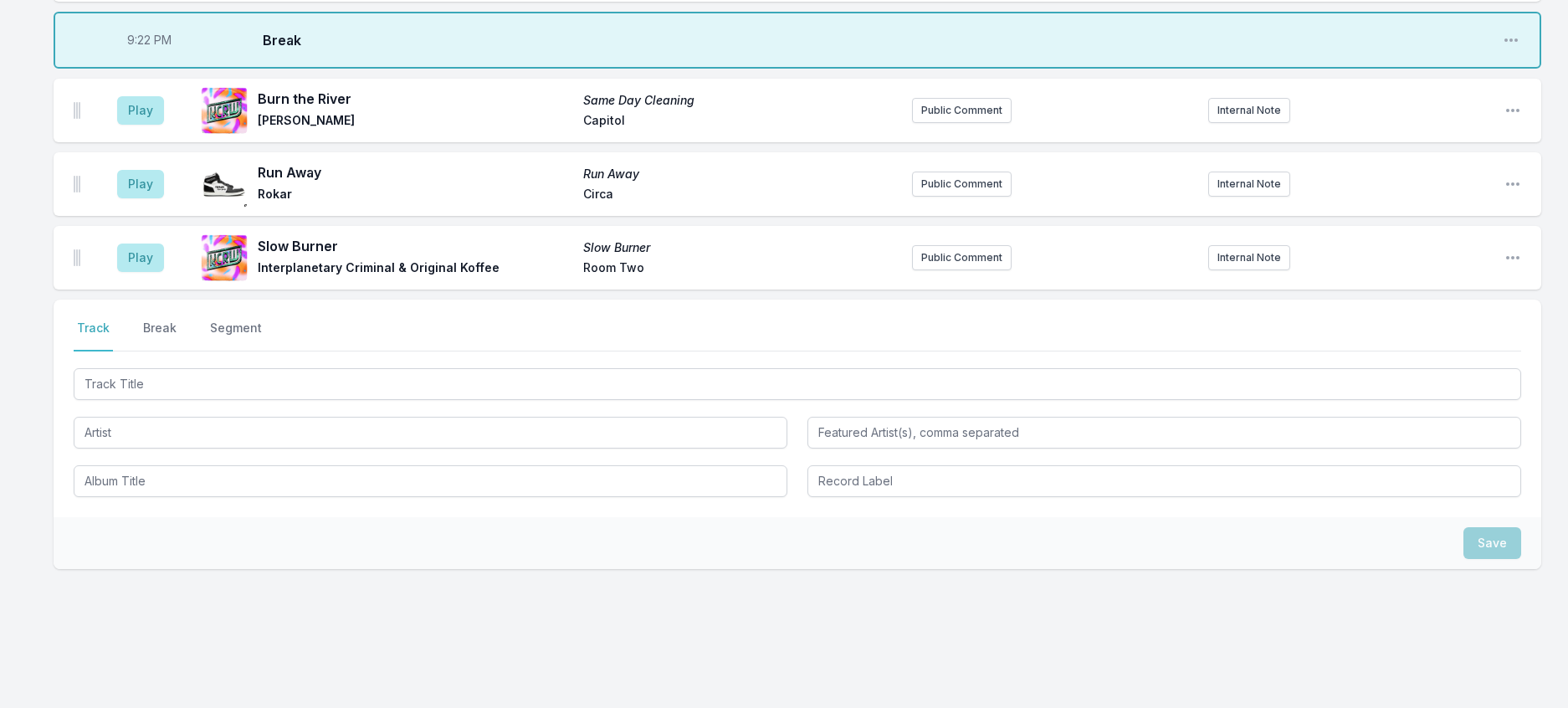
scroll to position [2087, 0]
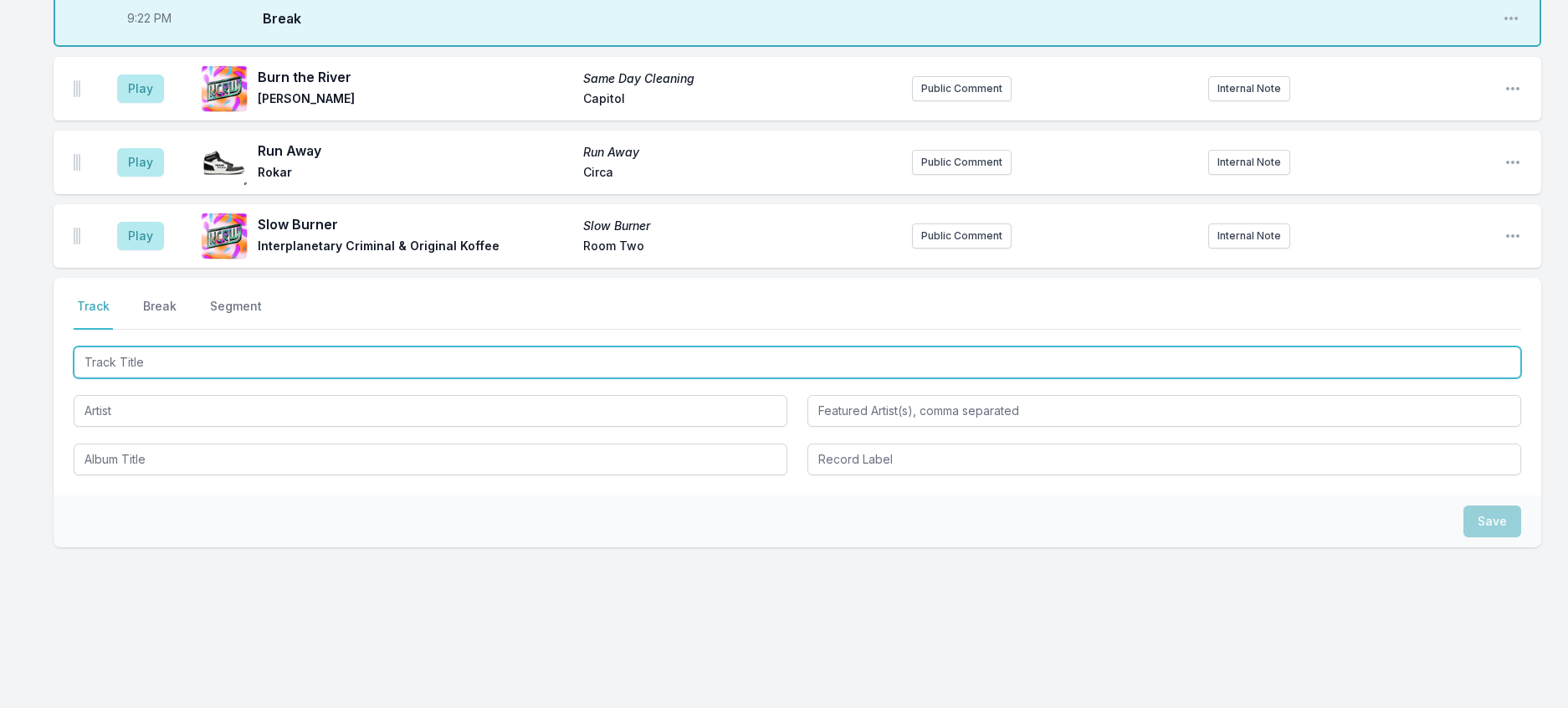
click at [118, 378] on input "Track Title" at bounding box center [797, 362] width 1447 height 31
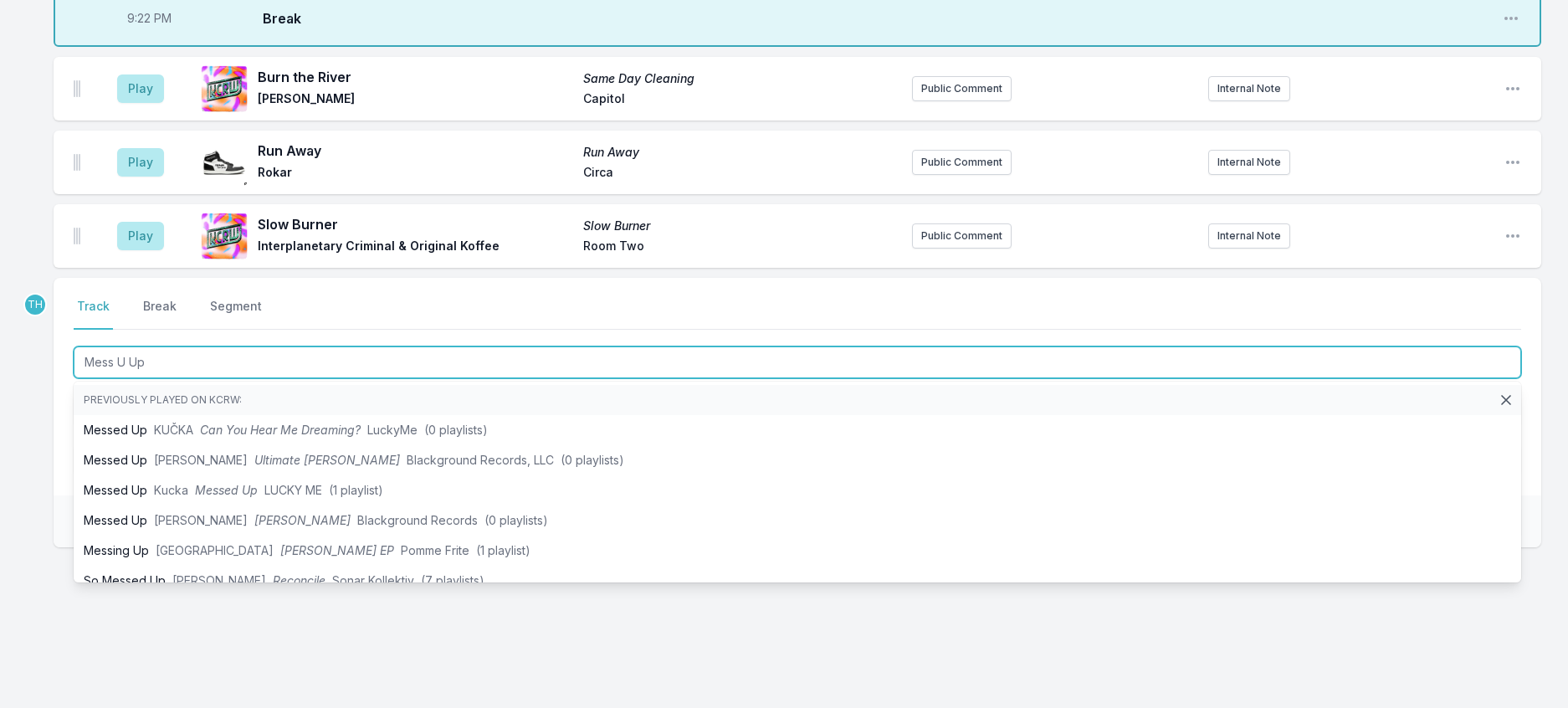
type input "Mess U Up"
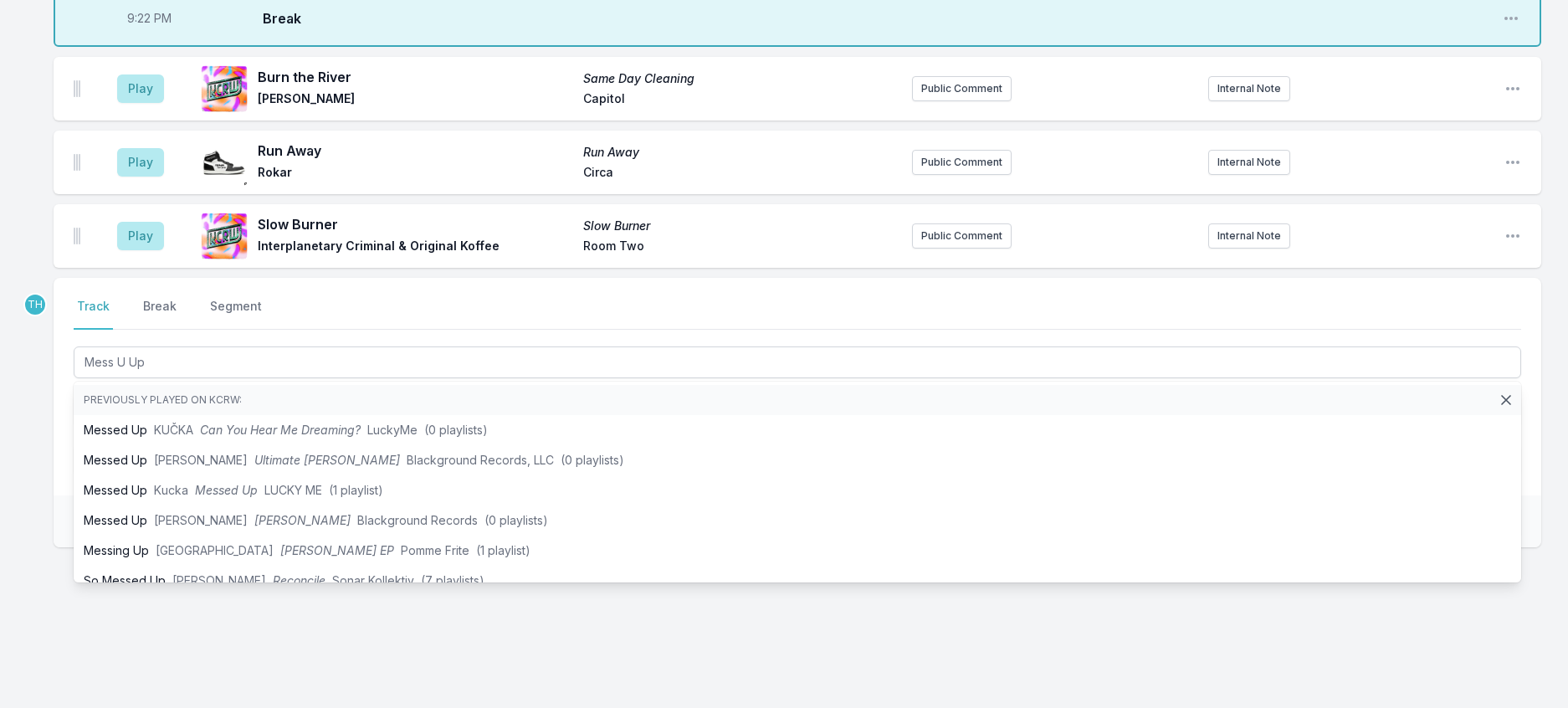
click at [71, 495] on div "Select a tab Track Break Segment Track Break Segment Mess U Up Previously playe…" at bounding box center [797, 387] width 1488 height 218
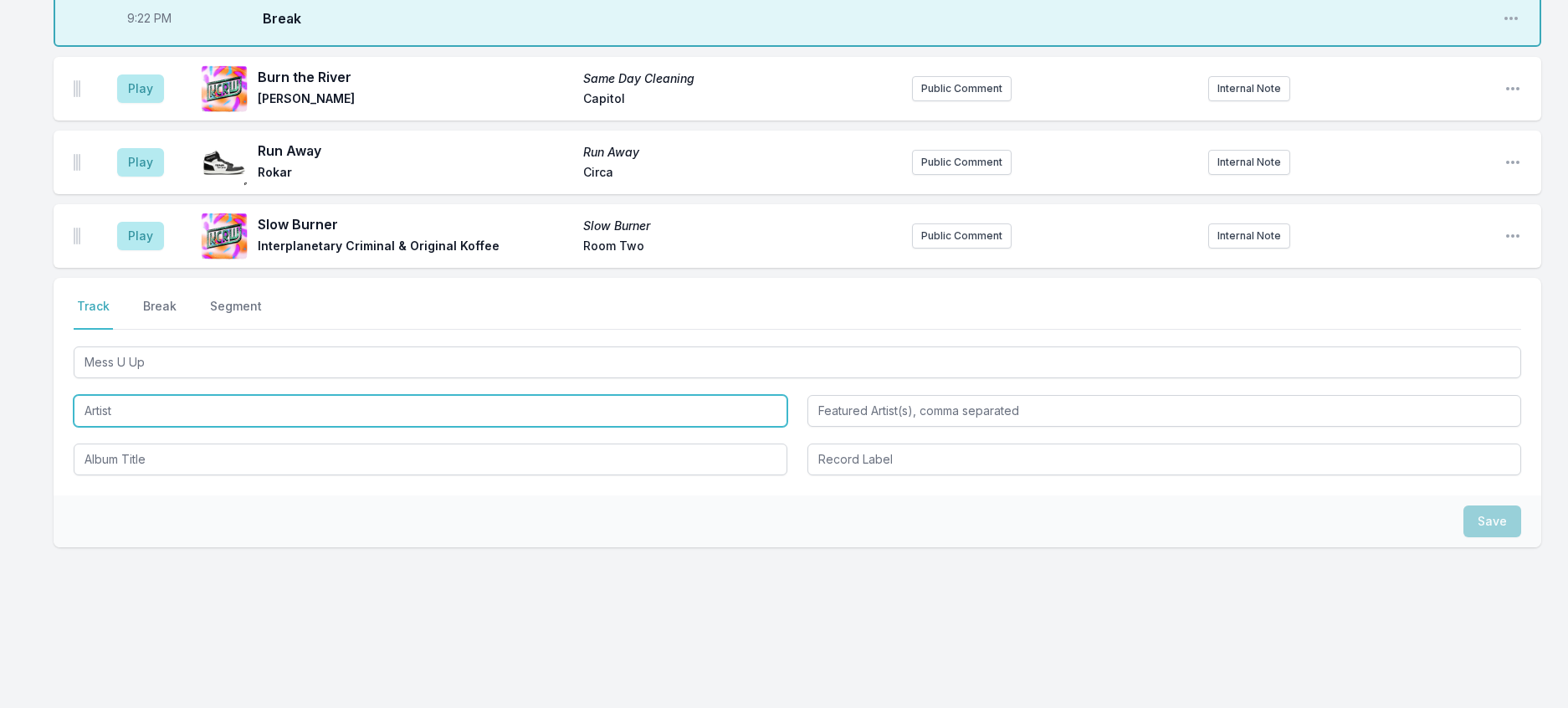
click at [105, 426] on input "Artist" at bounding box center [430, 411] width 714 height 31
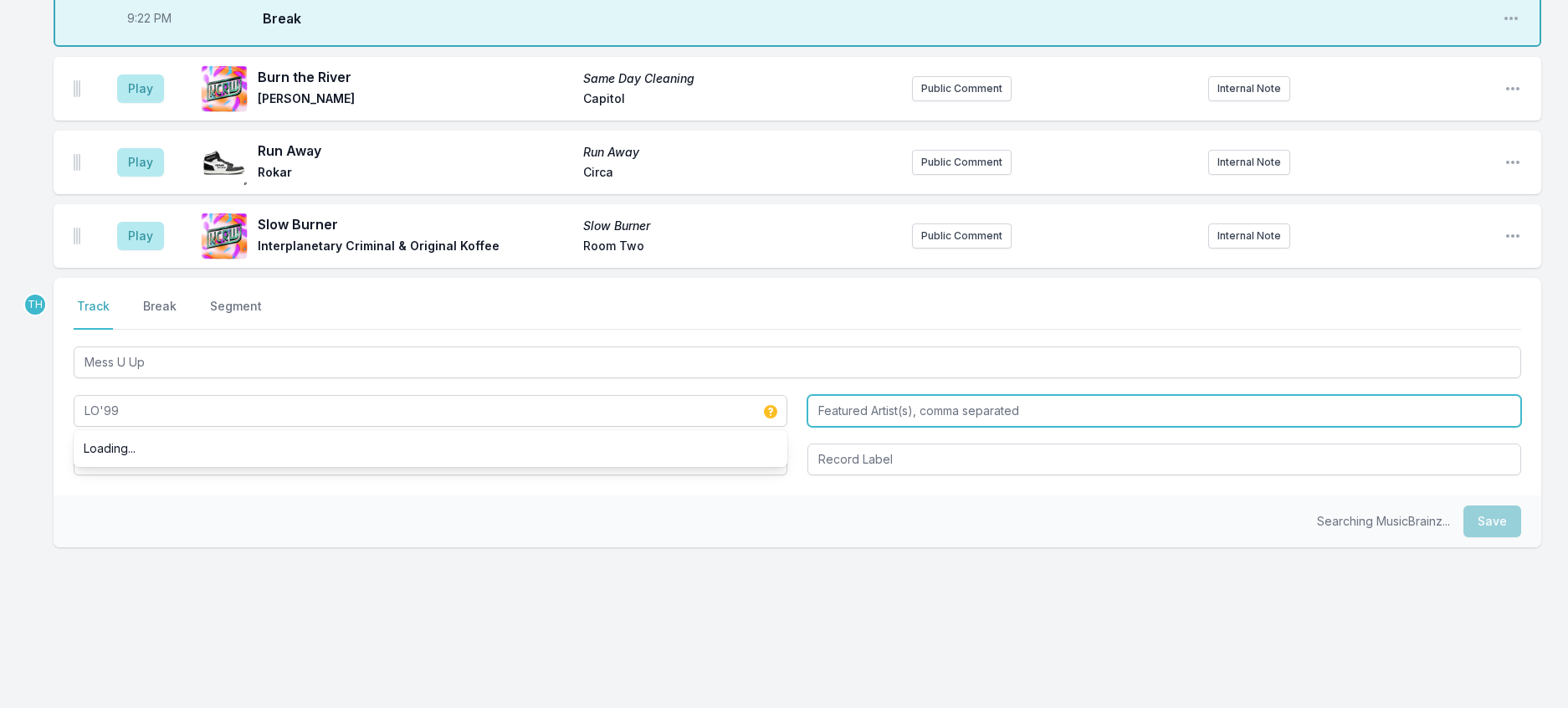
type input "LO'99"
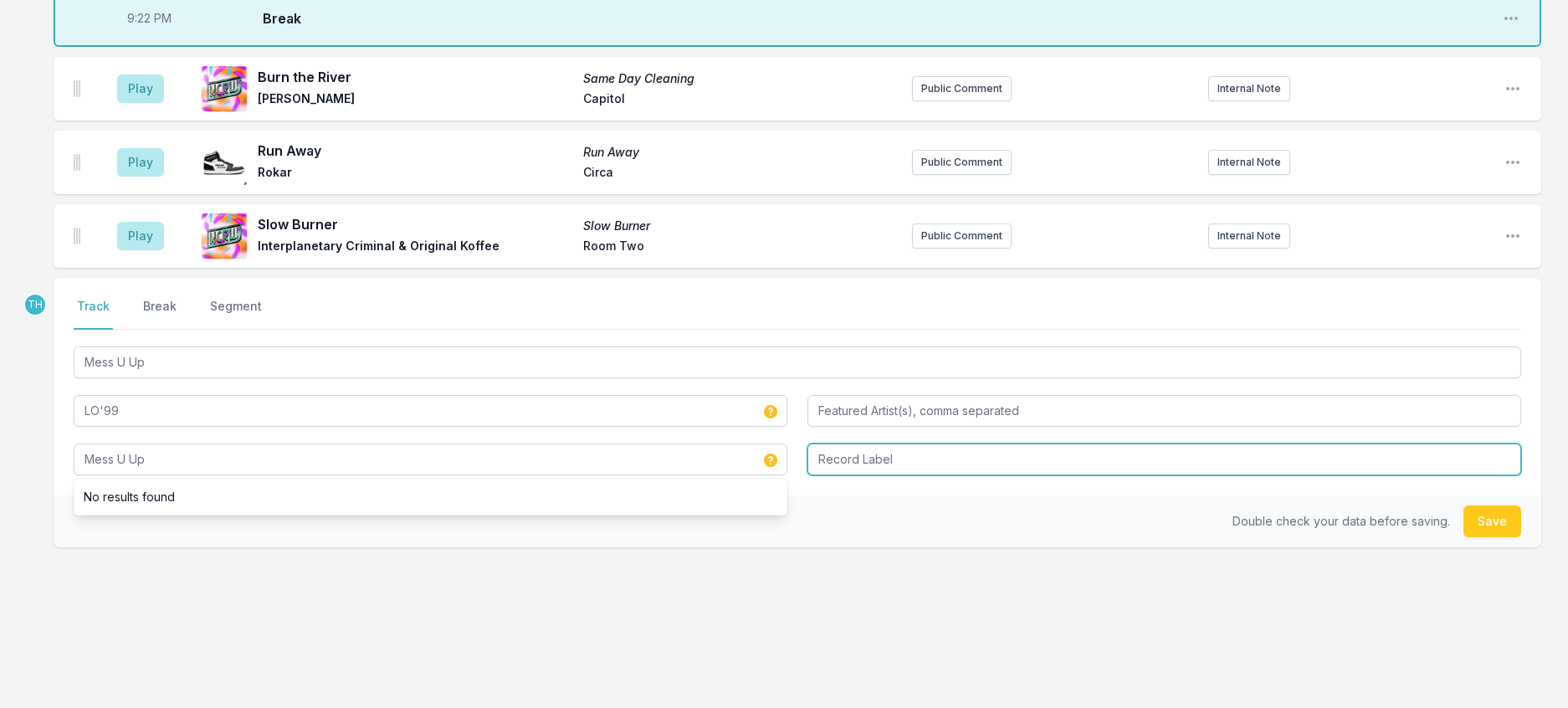
type input "Mess U Up"
type input "Pressure"
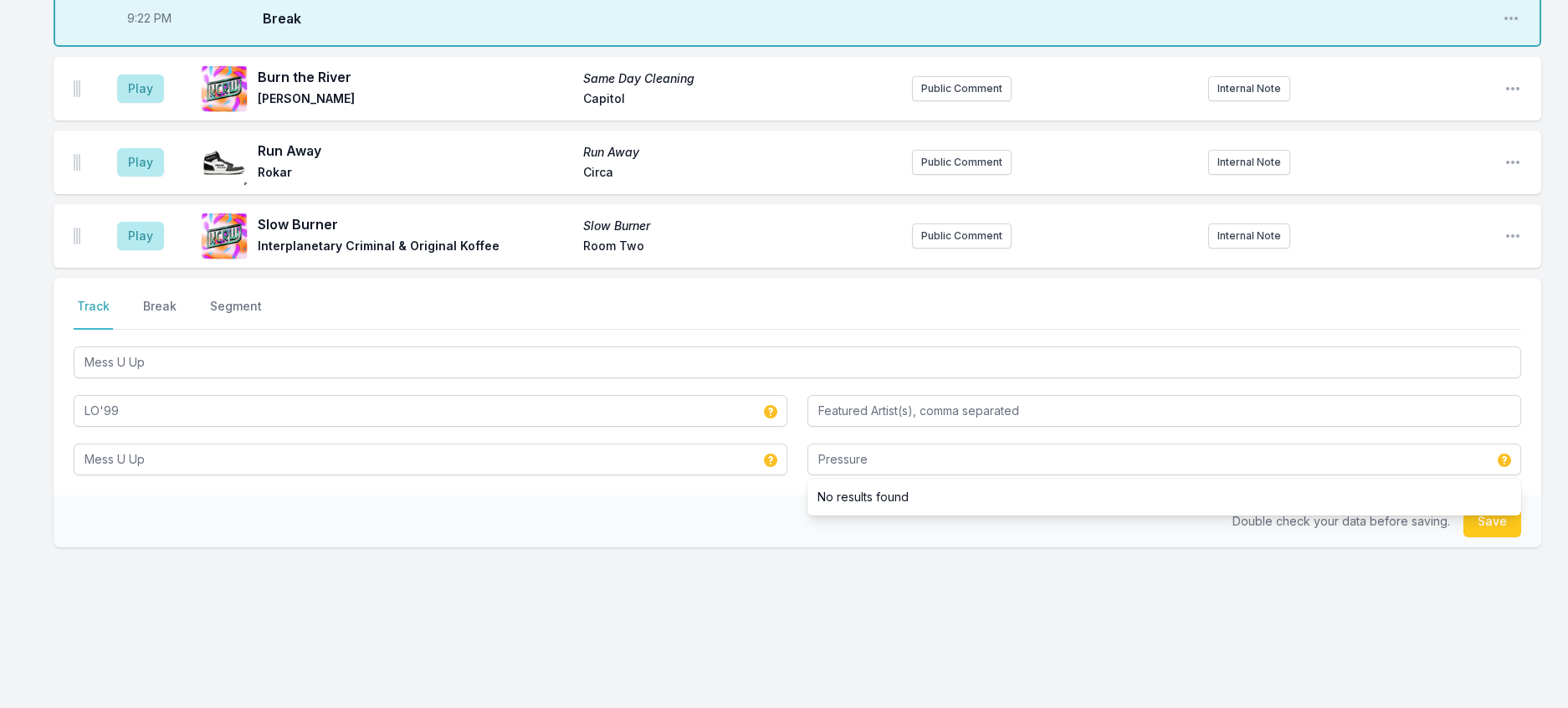
click at [750, 495] on div "Double check your data before saving. Save" at bounding box center [797, 521] width 1488 height 52
click at [1499, 506] on button "Save" at bounding box center [1492, 521] width 58 height 31
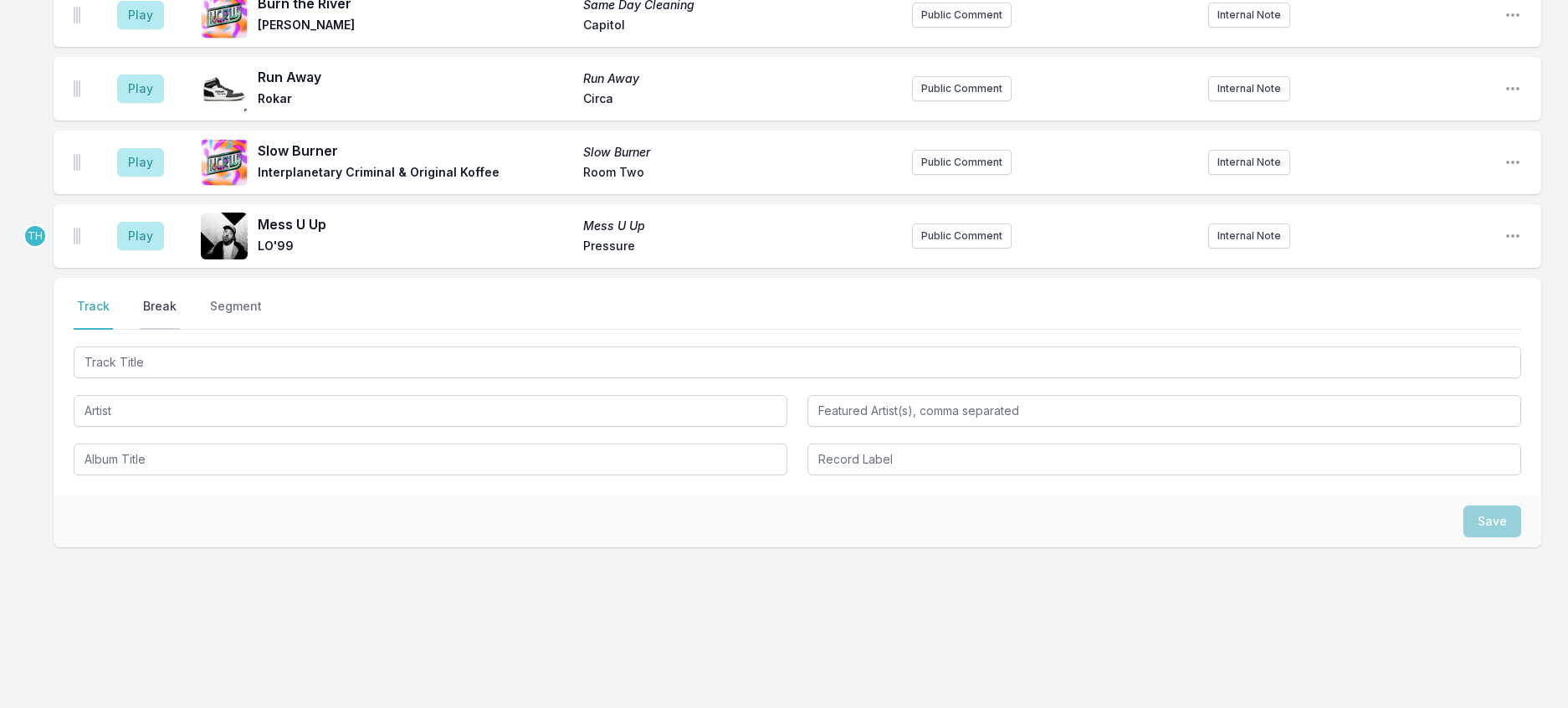
click at [172, 298] on button "Break" at bounding box center [160, 314] width 40 height 31
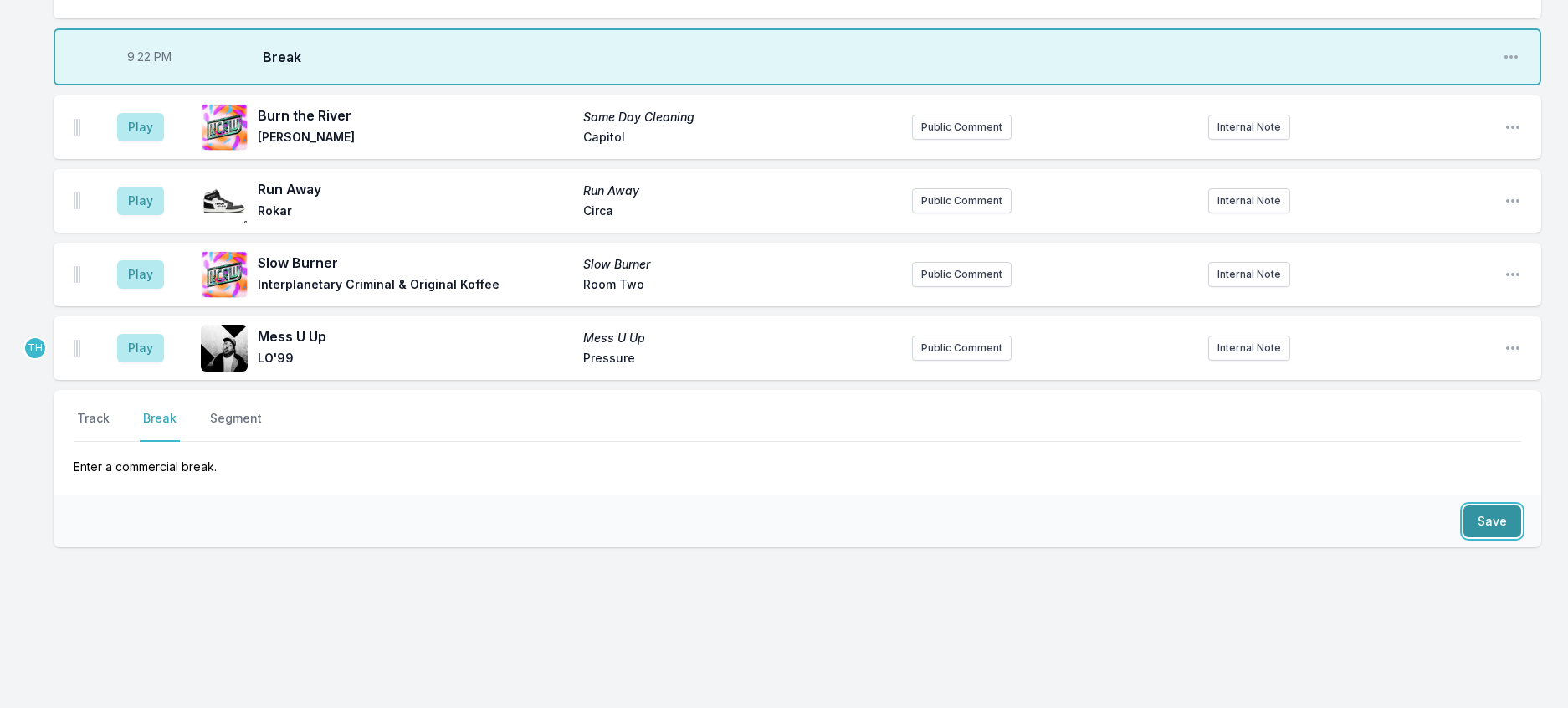
click at [1480, 506] on button "Save" at bounding box center [1492, 521] width 58 height 31
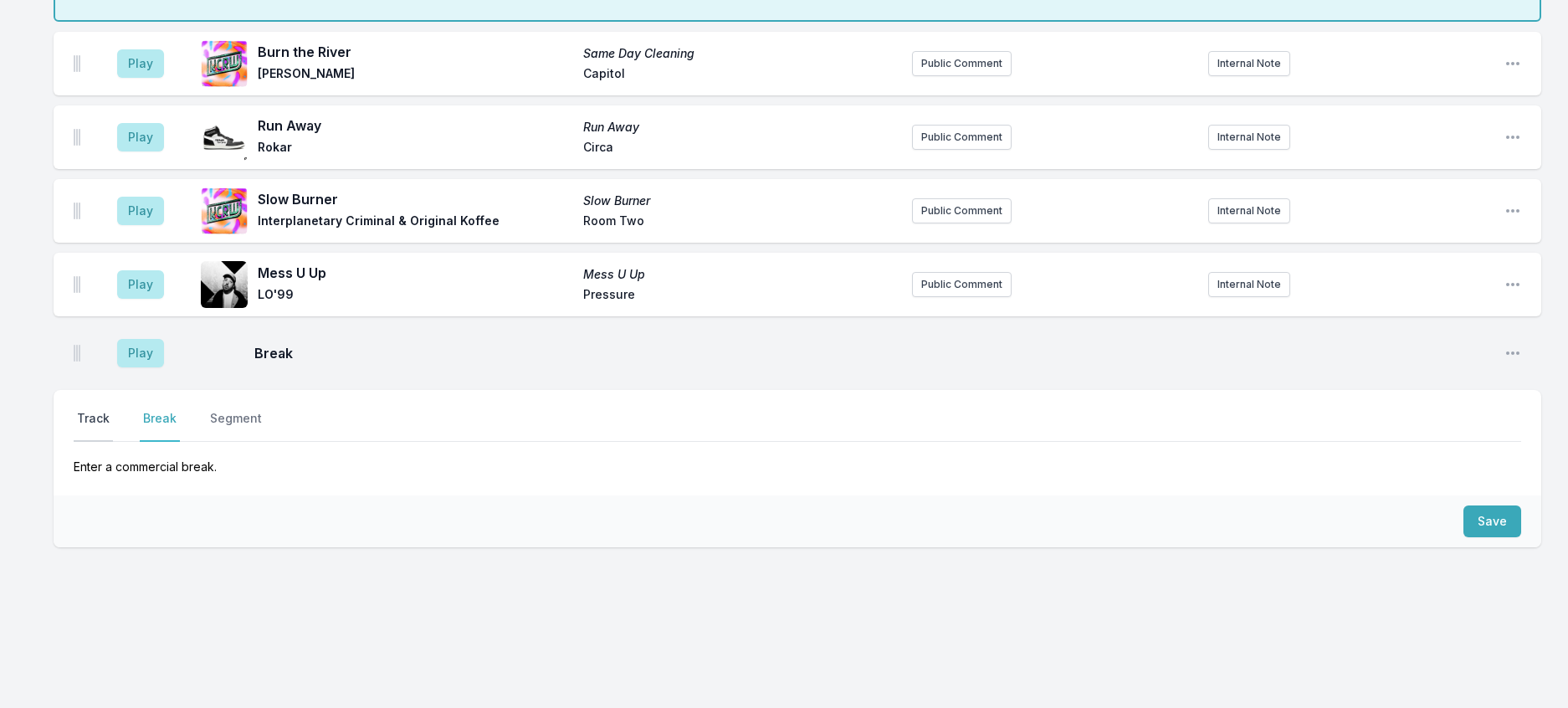
click at [86, 442] on button "Track" at bounding box center [92, 425] width 39 height 31
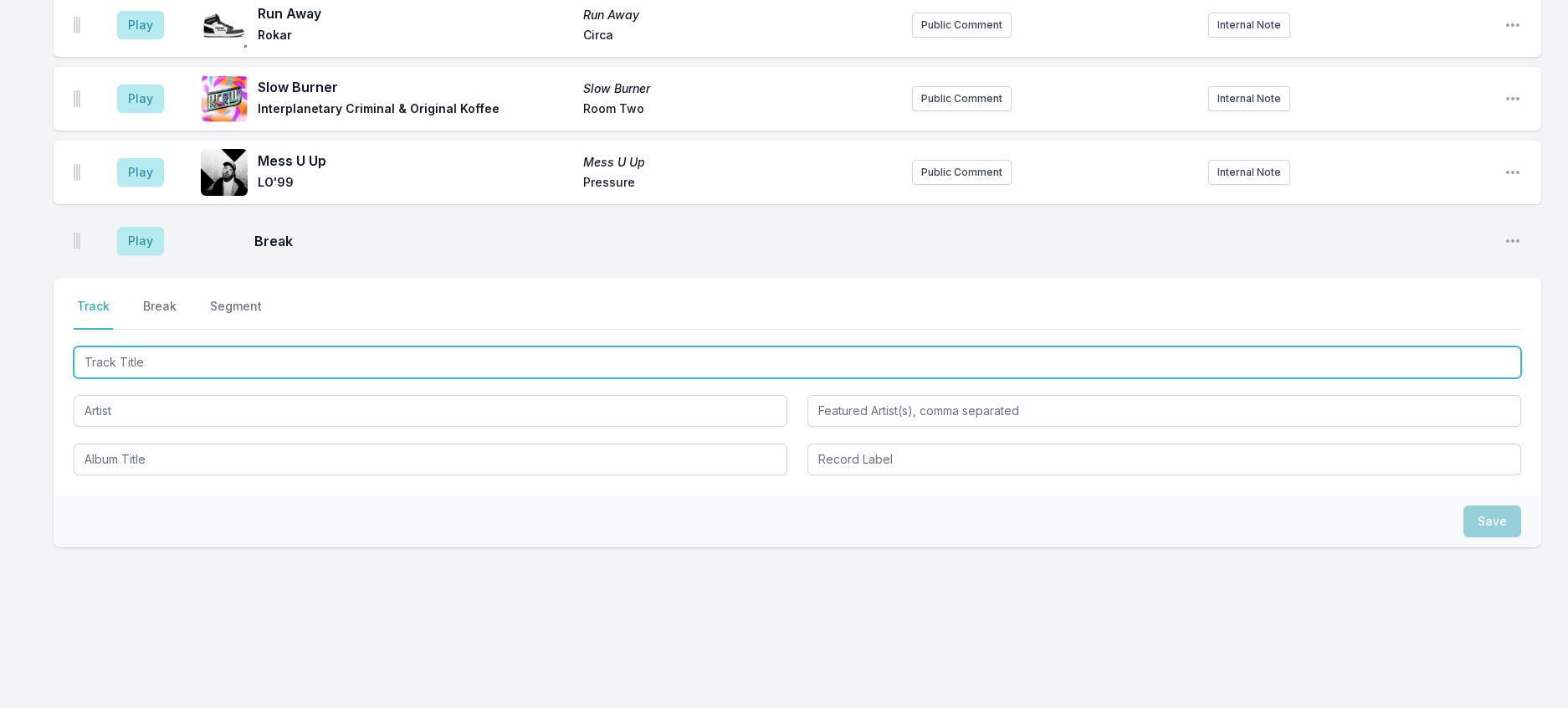
drag, startPoint x: 135, startPoint y: 522, endPoint x: 147, endPoint y: 510, distance: 17.0
click at [141, 378] on input "Track Title" at bounding box center [797, 362] width 1447 height 31
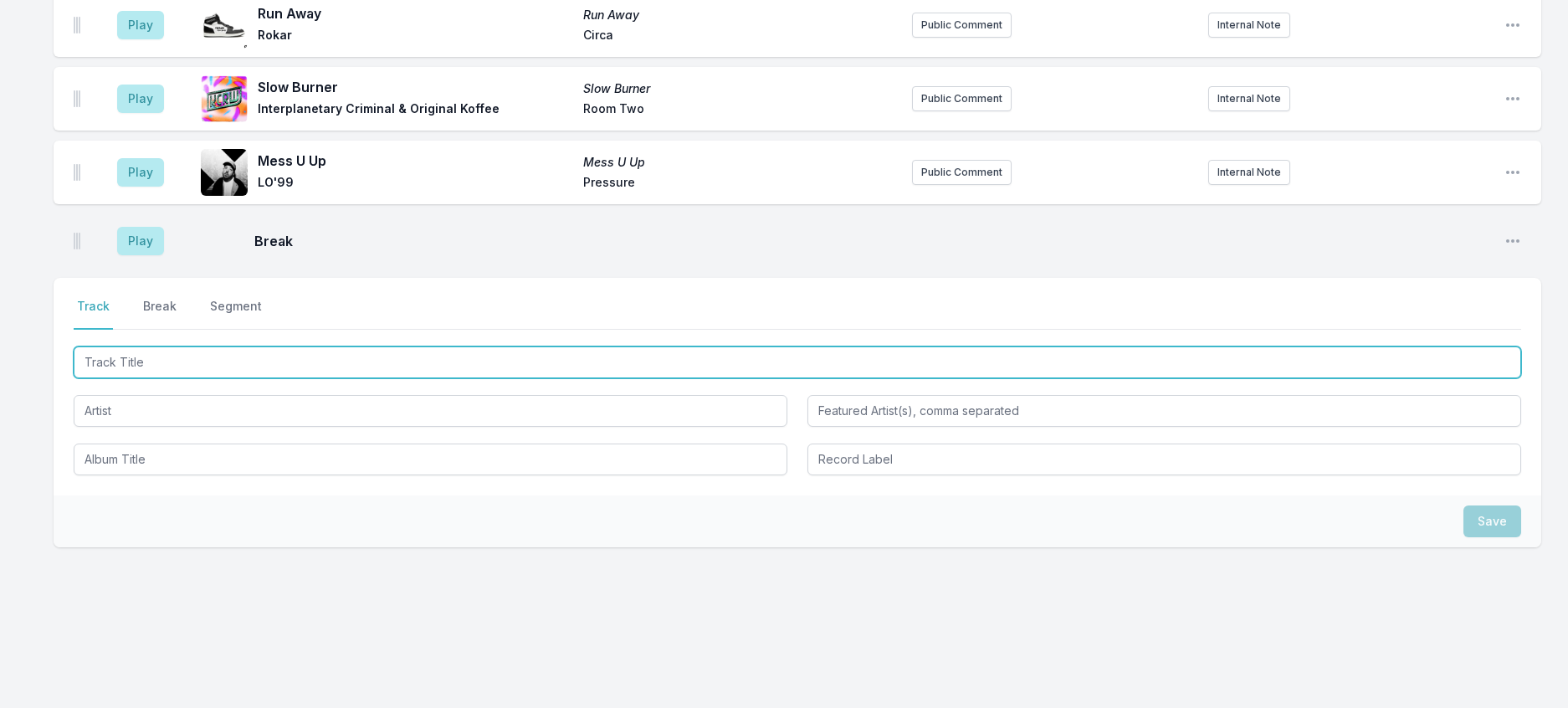
click at [251, 378] on input "Track Title" at bounding box center [797, 362] width 1447 height 31
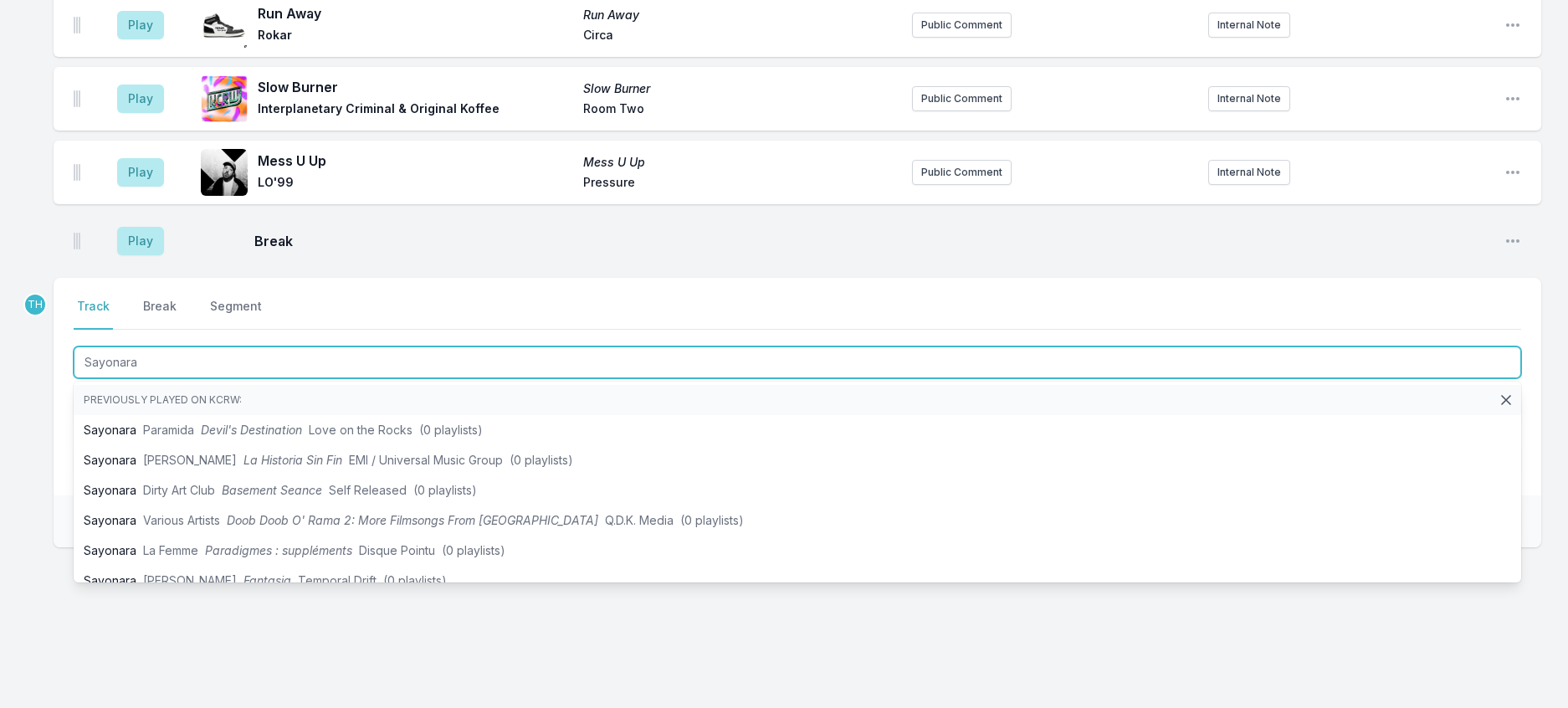
type input "Sayonara"
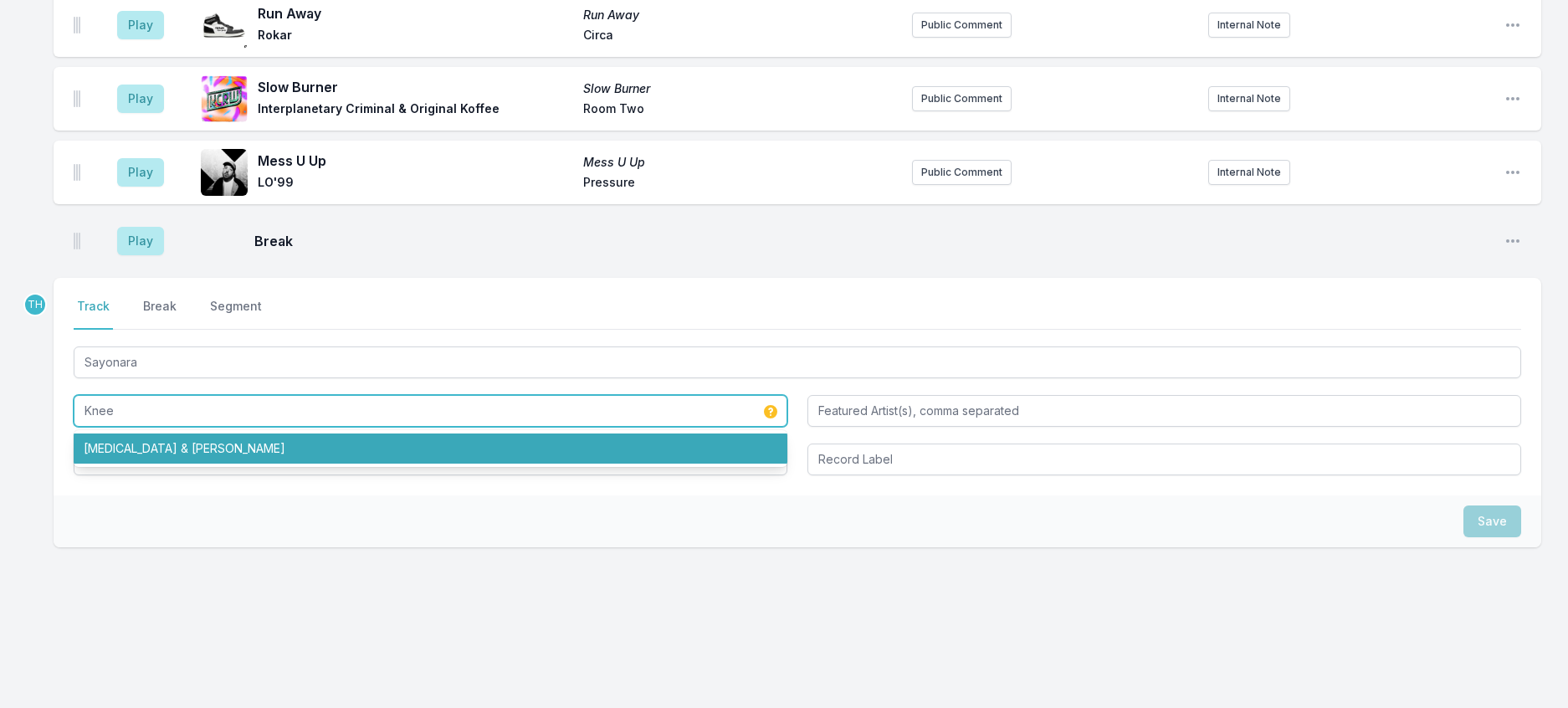
click at [209, 464] on li "[MEDICAL_DATA] & [PERSON_NAME]" at bounding box center [430, 448] width 714 height 31
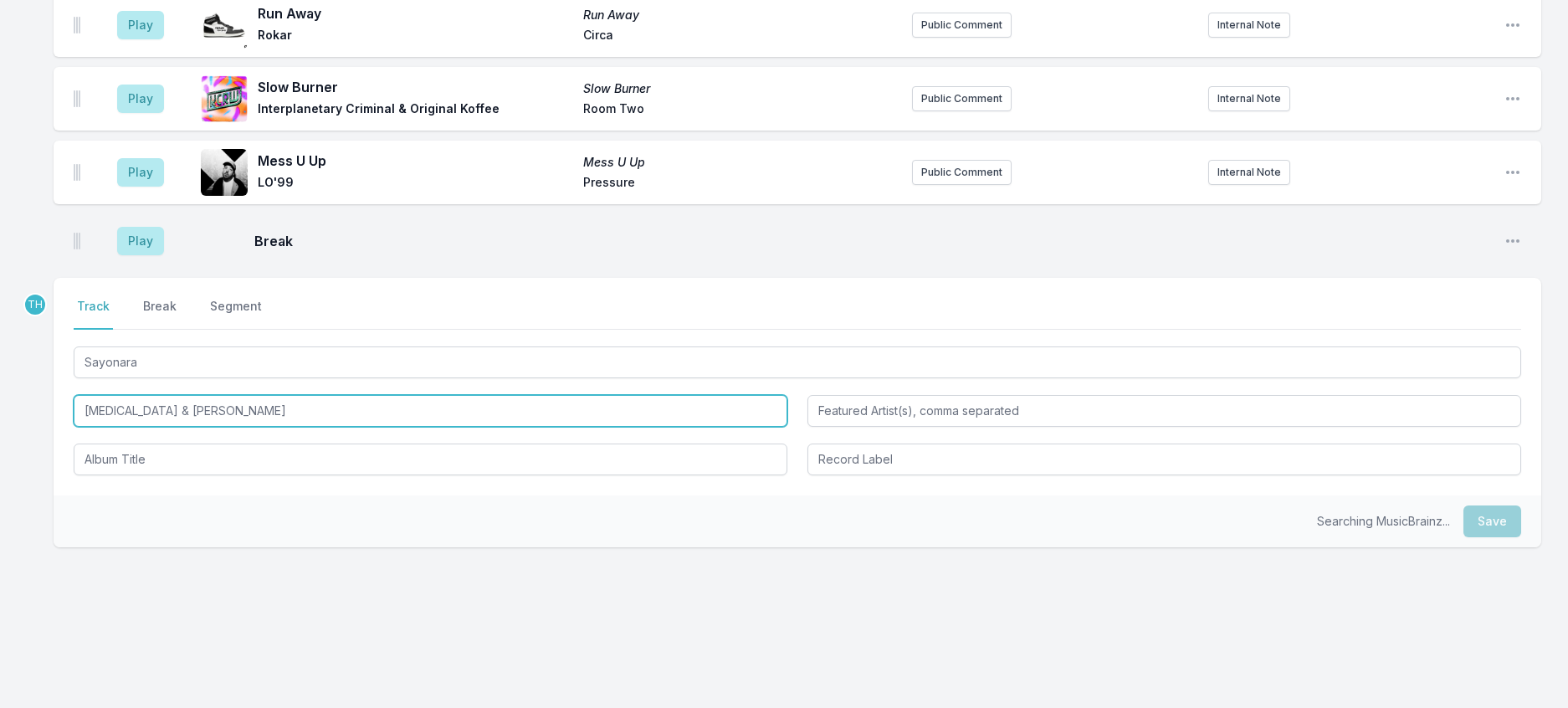
type input "[MEDICAL_DATA] & [PERSON_NAME]"
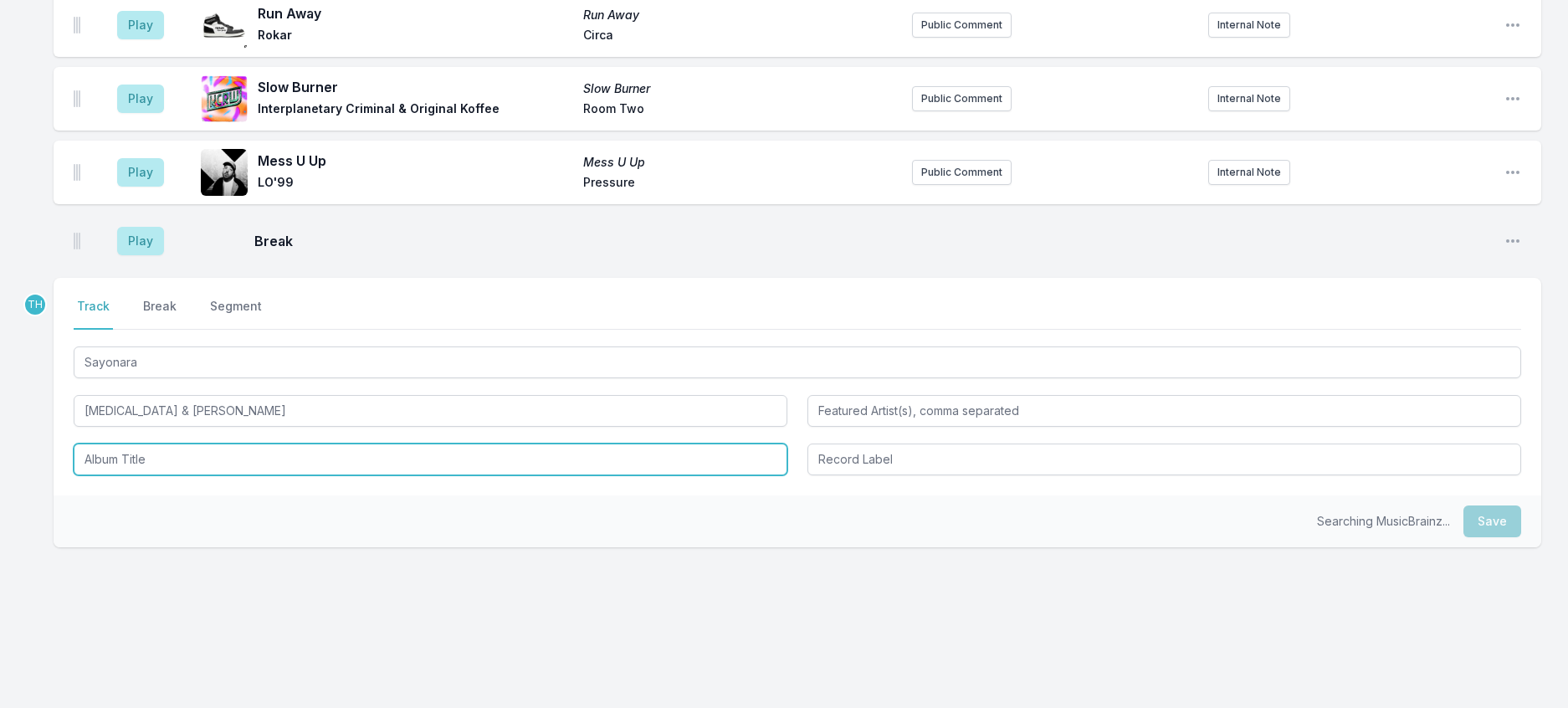
click at [227, 475] on input "Album Title" at bounding box center [430, 460] width 714 height 31
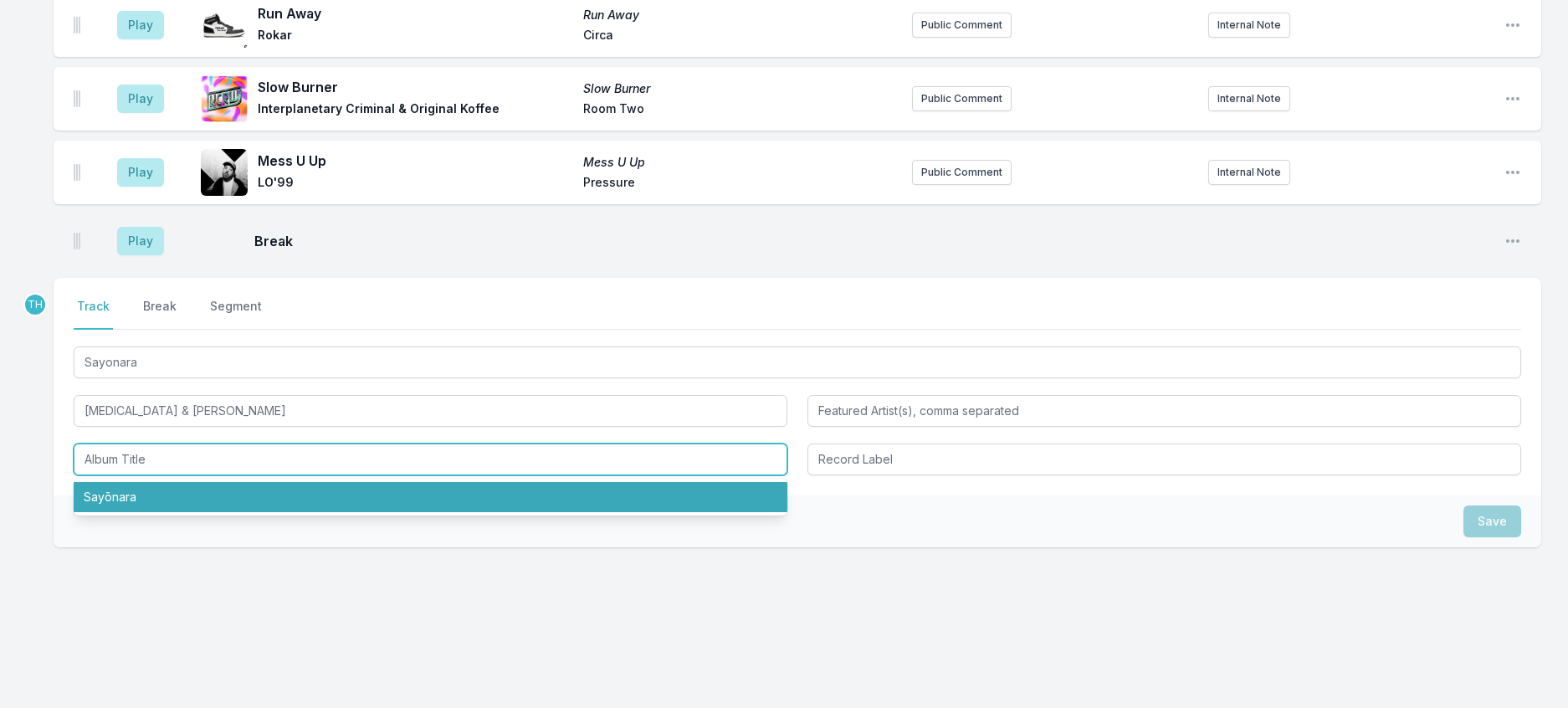
click at [181, 512] on li "Sayōnara" at bounding box center [430, 497] width 714 height 31
type input "Sayōnara"
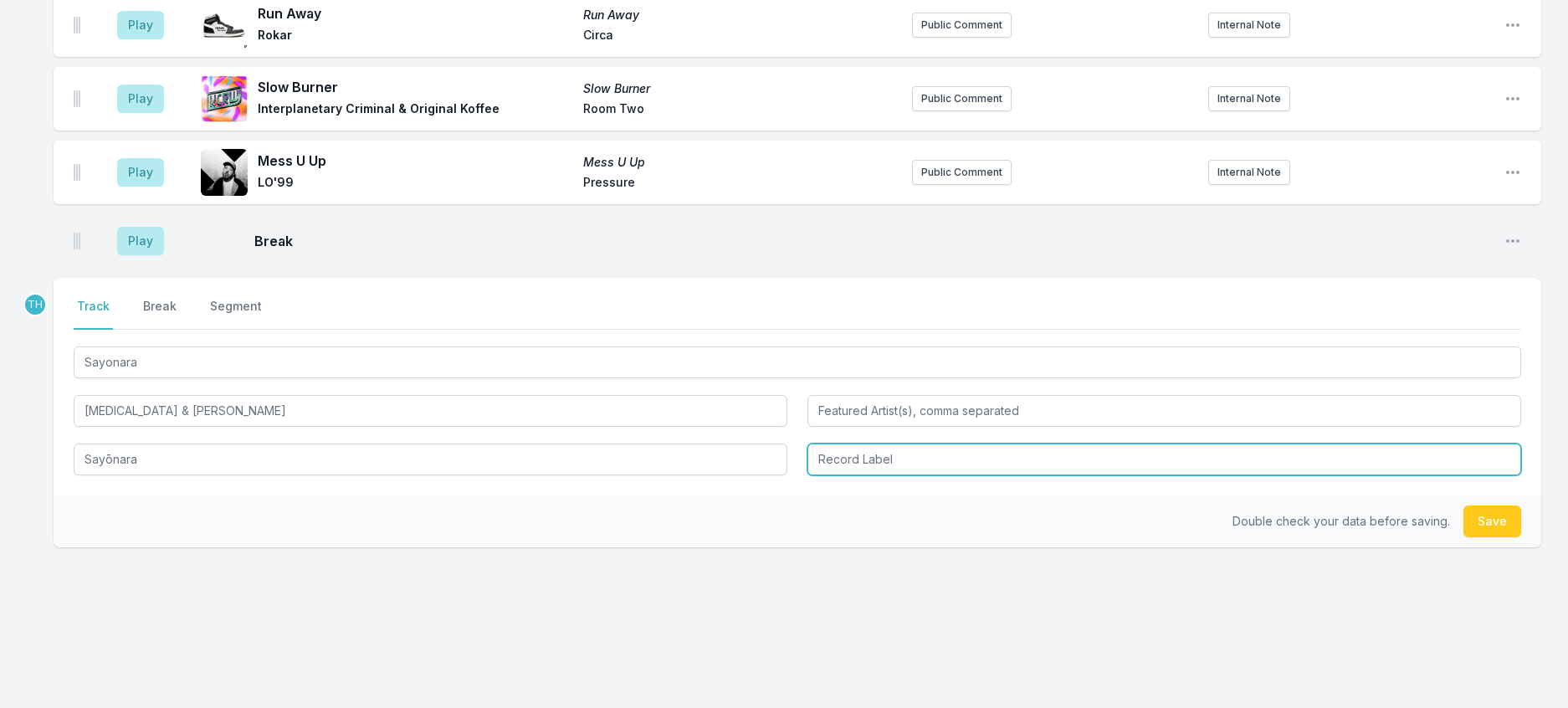
click at [845, 475] on input "Record Label" at bounding box center [1164, 460] width 714 height 31
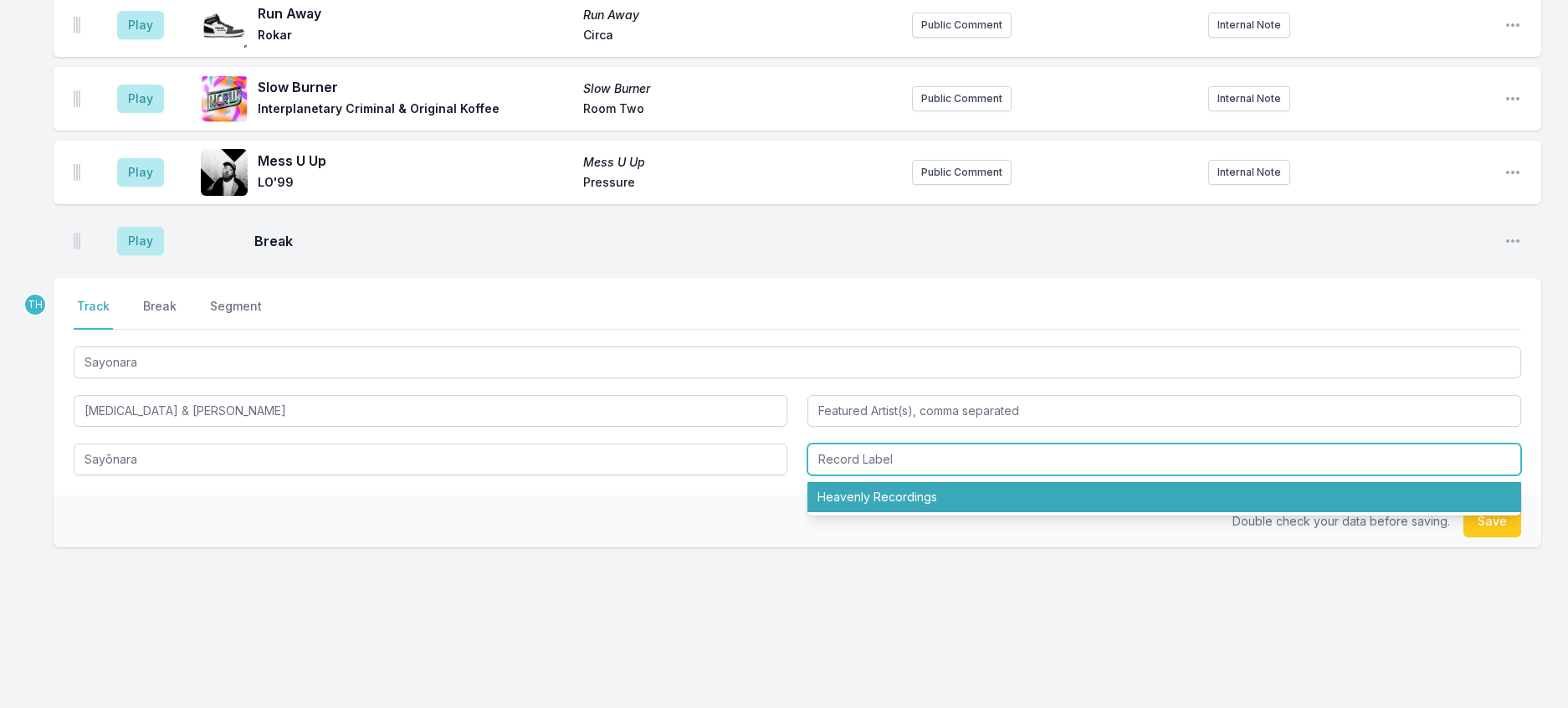
click at [883, 512] on li "Heavenly Recordings" at bounding box center [1164, 497] width 714 height 31
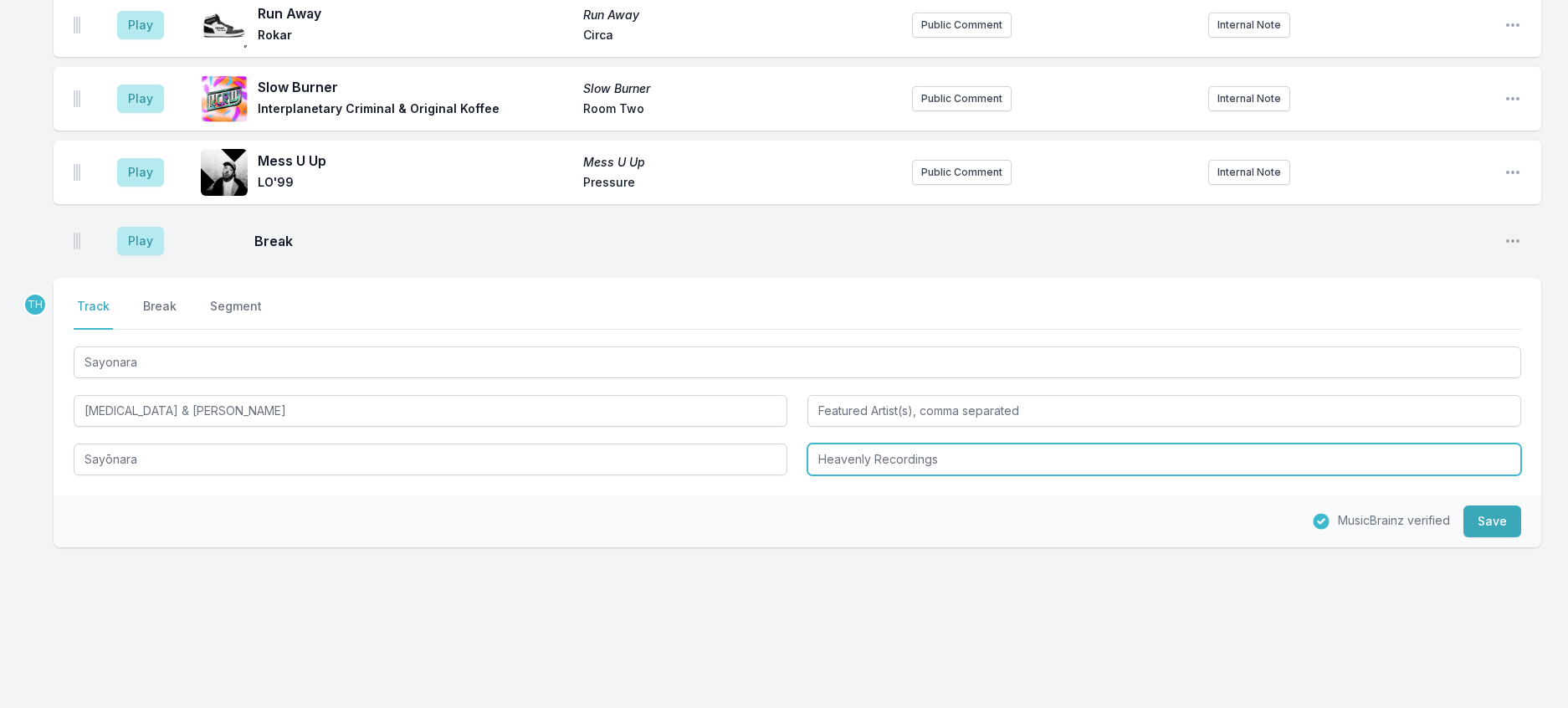
drag, startPoint x: 880, startPoint y: 540, endPoint x: 1190, endPoint y: 561, distance: 310.7
click at [1190, 475] on input "Heavenly Recordings" at bounding box center [1164, 460] width 714 height 31
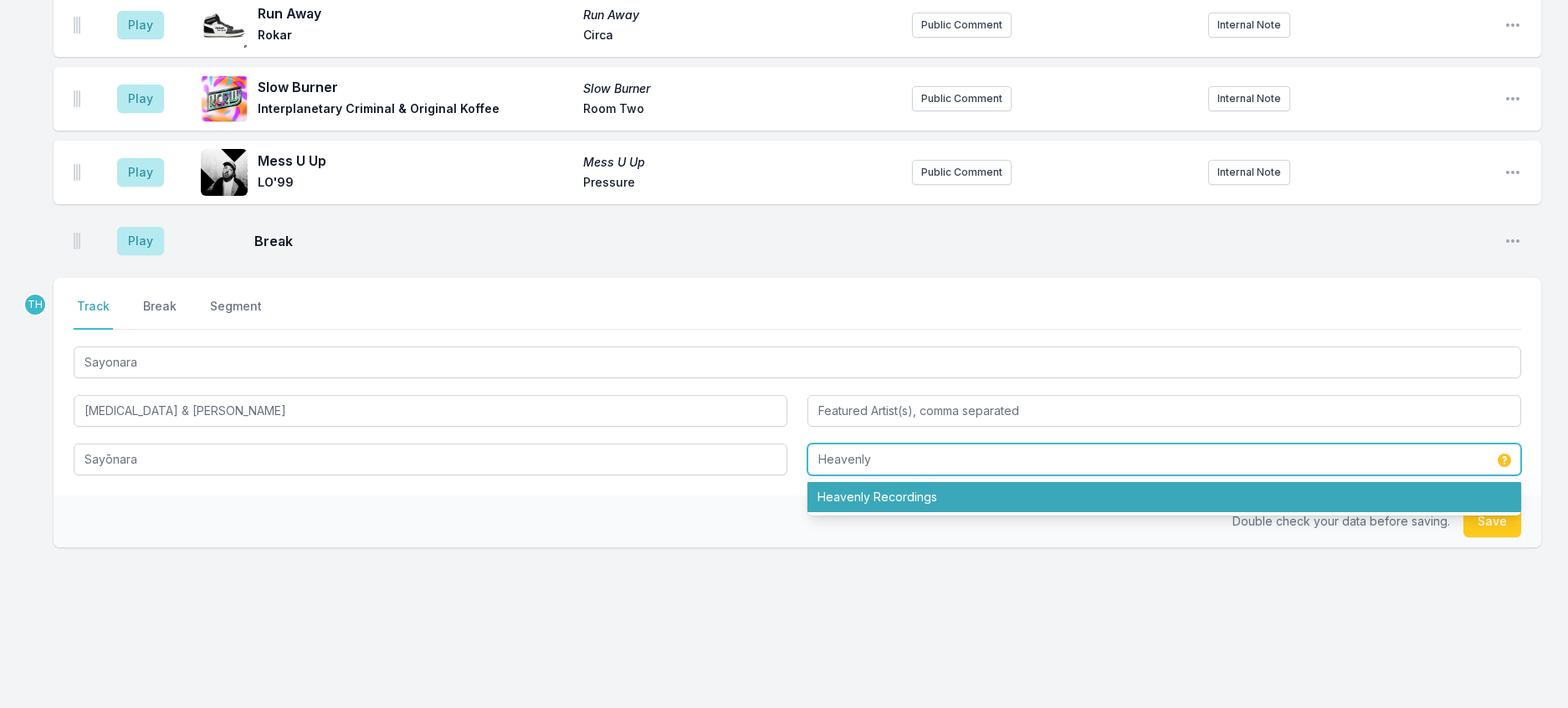
type input "Heavenly"
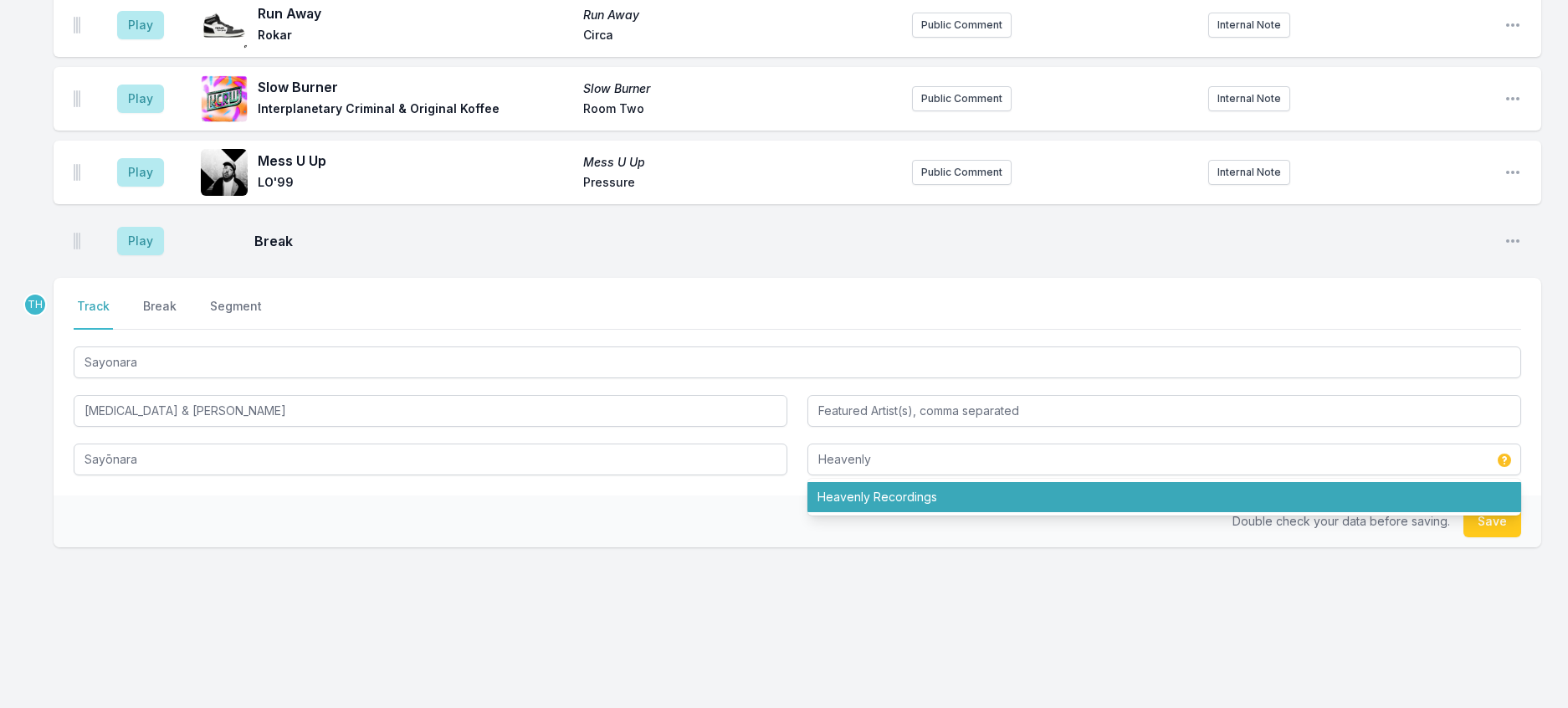
drag, startPoint x: 686, startPoint y: 624, endPoint x: 1044, endPoint y: 572, distance: 361.8
click at [686, 548] on div "Double check your data before saving. Save" at bounding box center [797, 521] width 1488 height 52
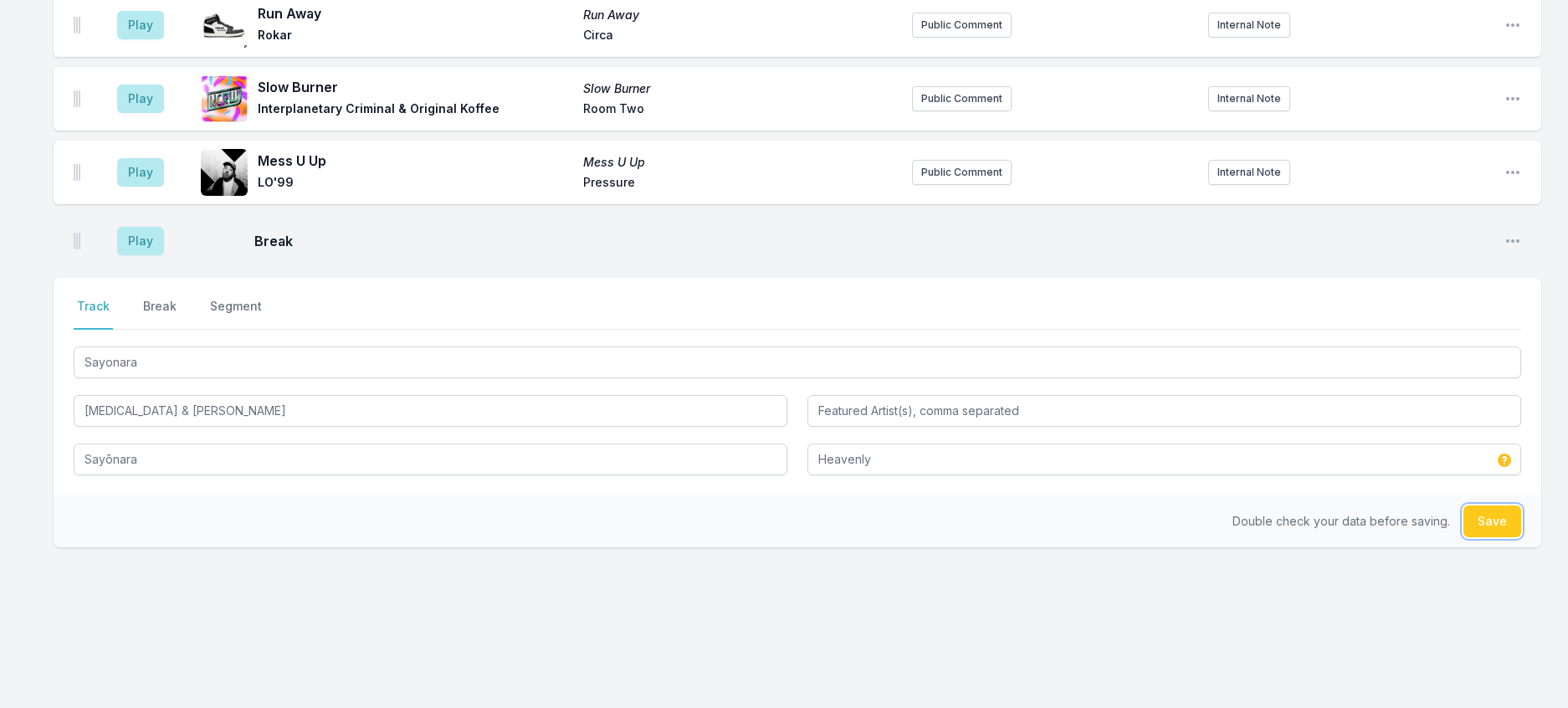
click at [1491, 537] on button "Save" at bounding box center [1492, 521] width 58 height 31
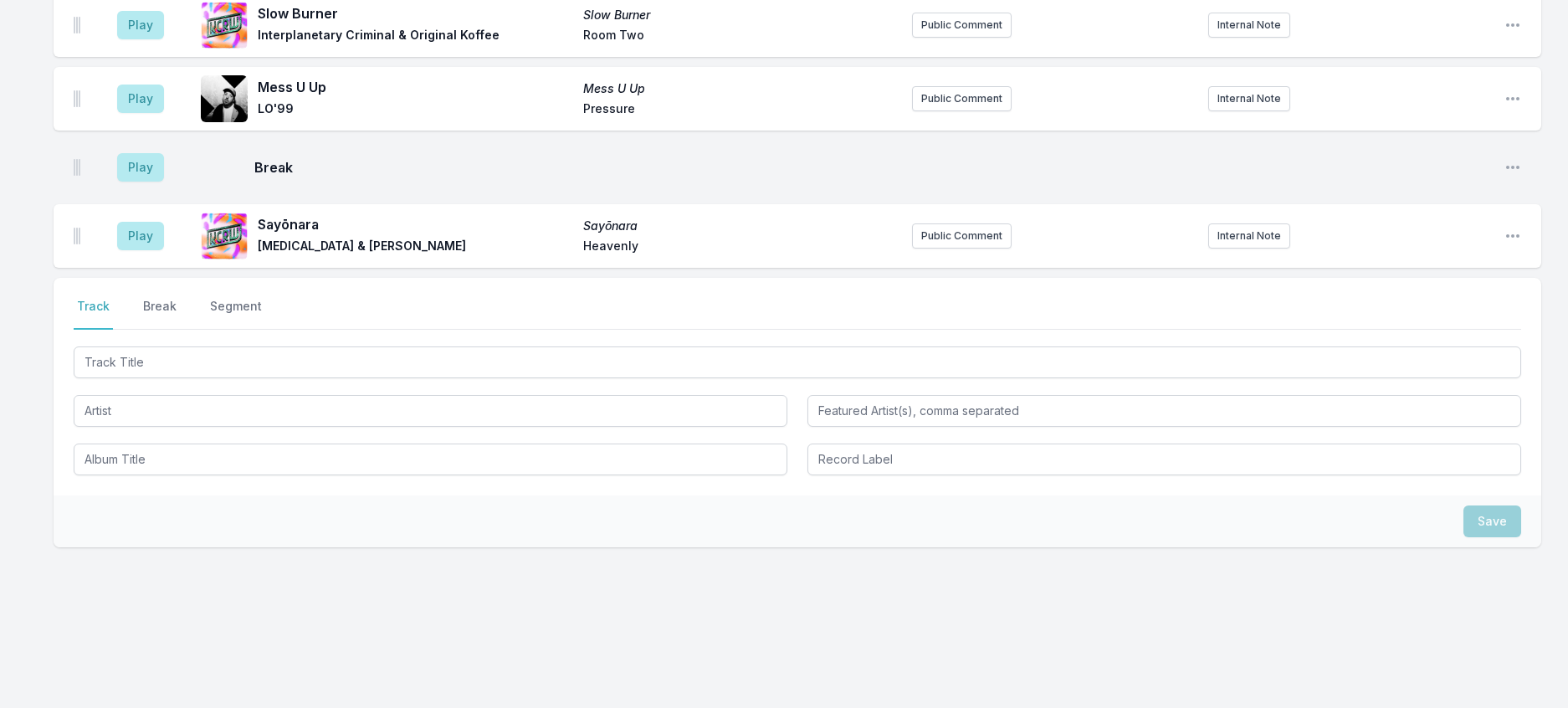
drag, startPoint x: 145, startPoint y: 52, endPoint x: 156, endPoint y: 55, distance: 11.4
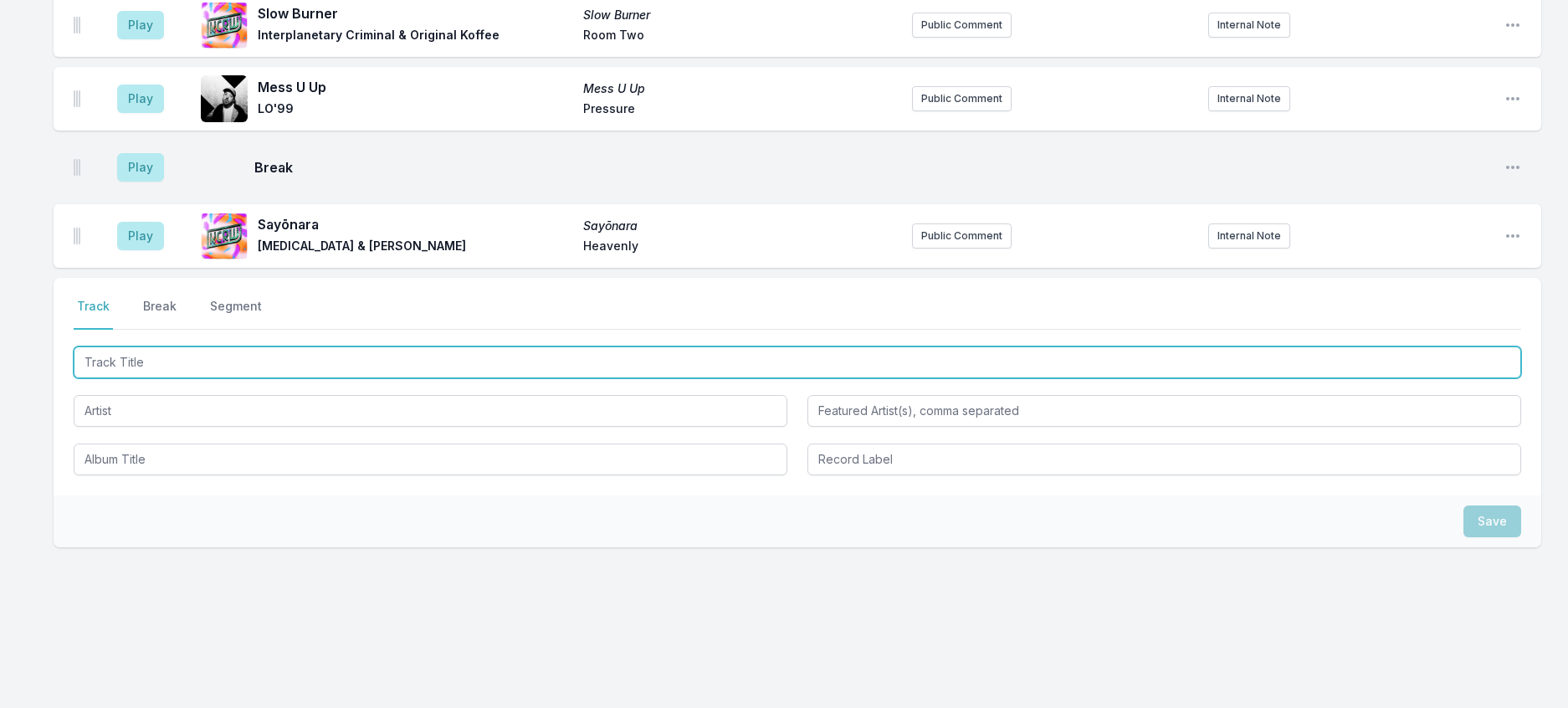
drag, startPoint x: 282, startPoint y: 508, endPoint x: 315, endPoint y: 498, distance: 34.5
click at [286, 378] on input "Track Title" at bounding box center [797, 362] width 1447 height 31
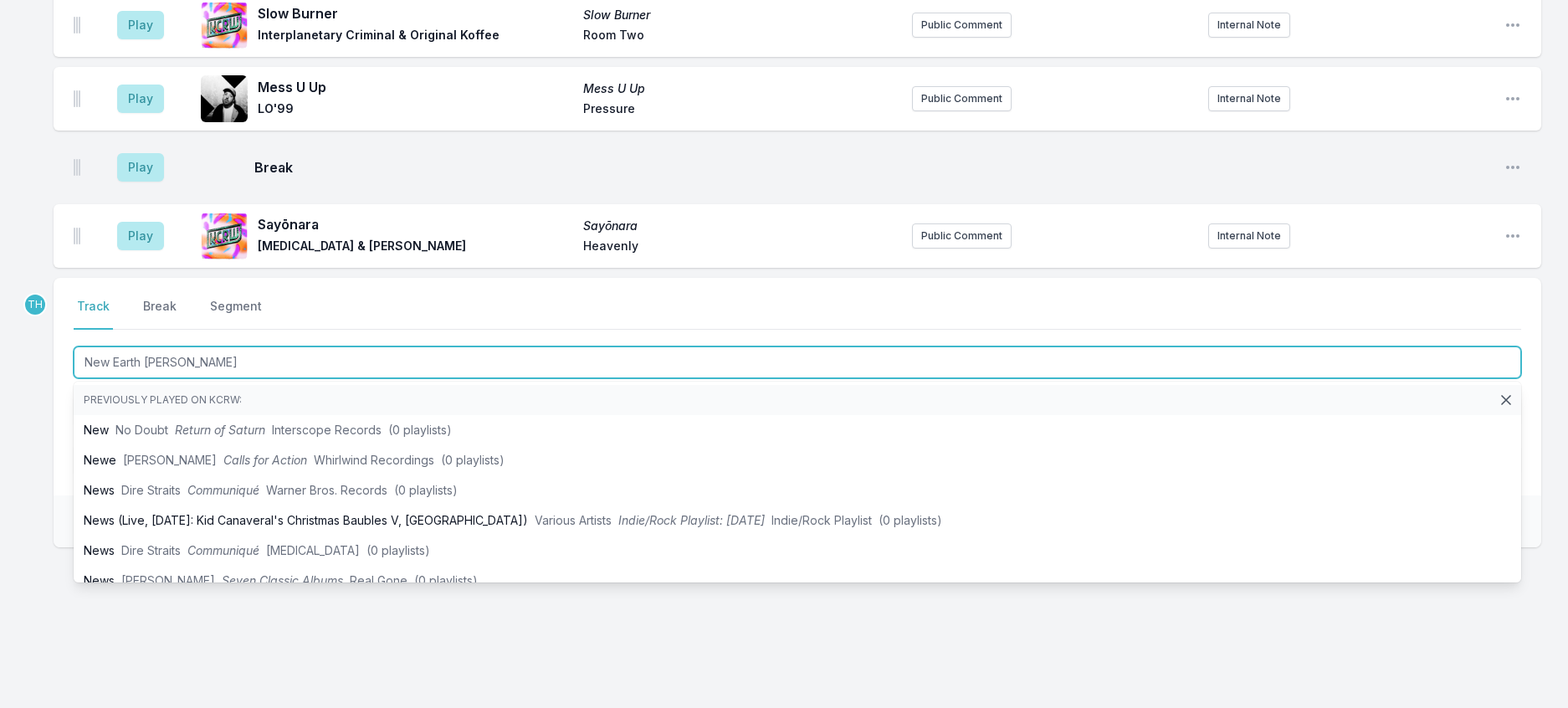
type input "New Earth Time"
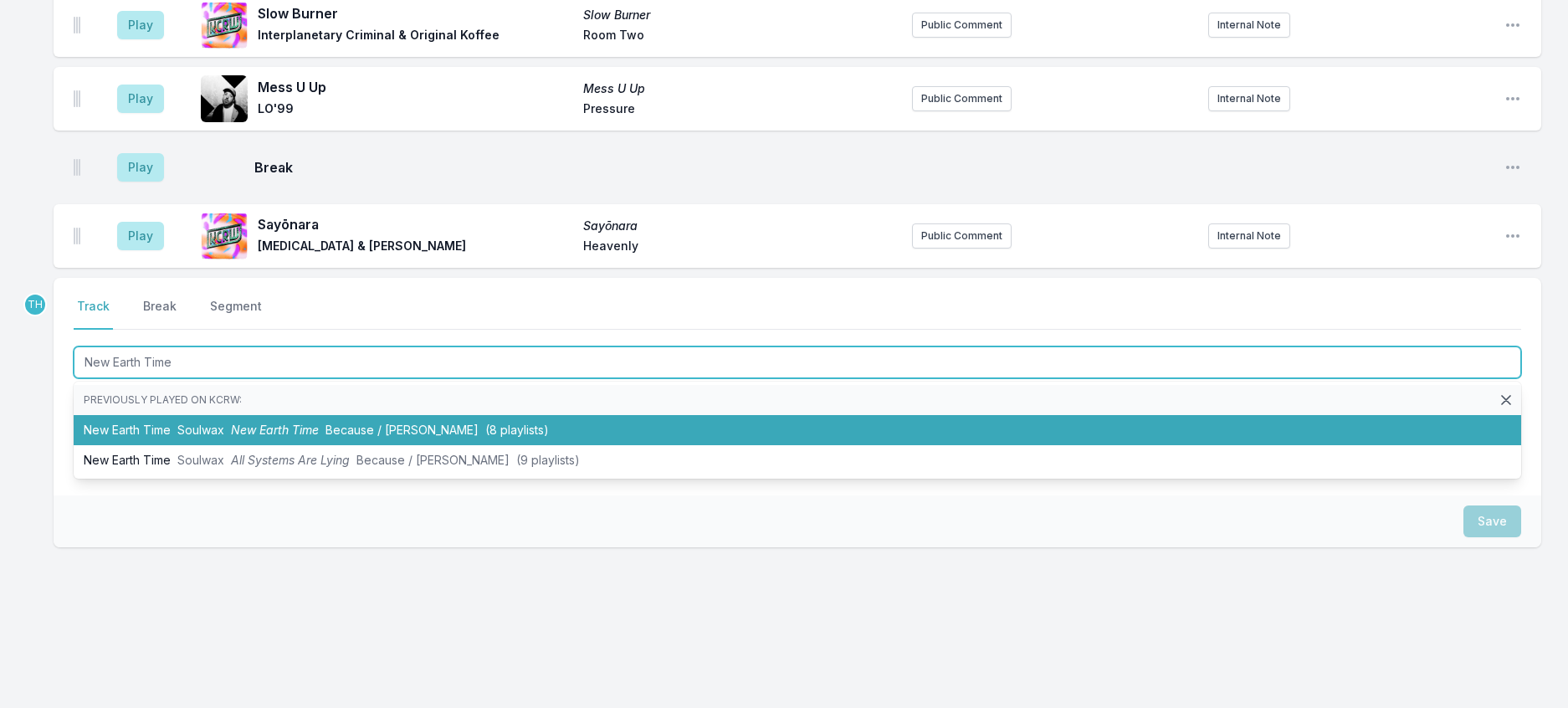
click at [370, 446] on li "New Earth Time Soulwax New Earth Time Because / Deewee (8 playlists)" at bounding box center [797, 430] width 1447 height 31
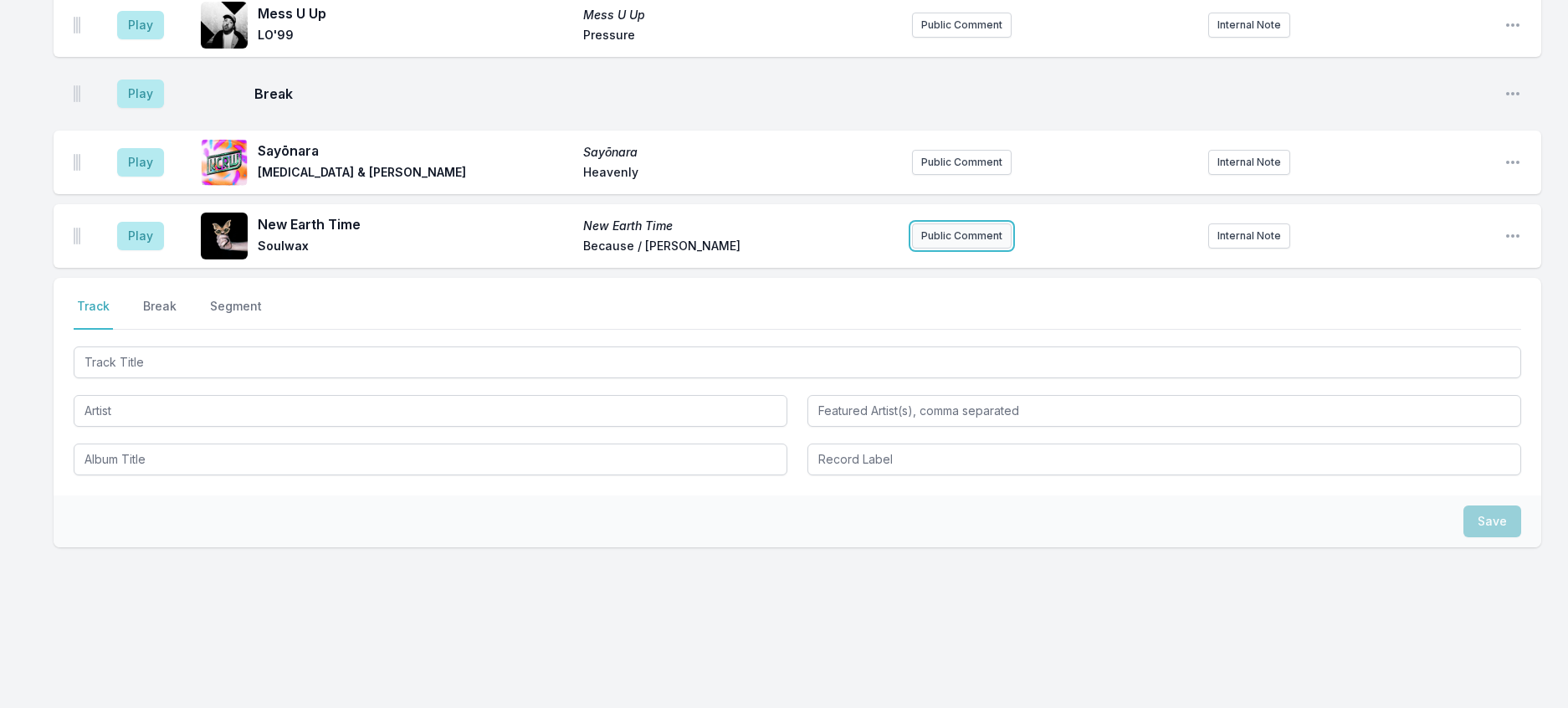
click at [927, 248] on button "Public Comment" at bounding box center [961, 235] width 99 height 25
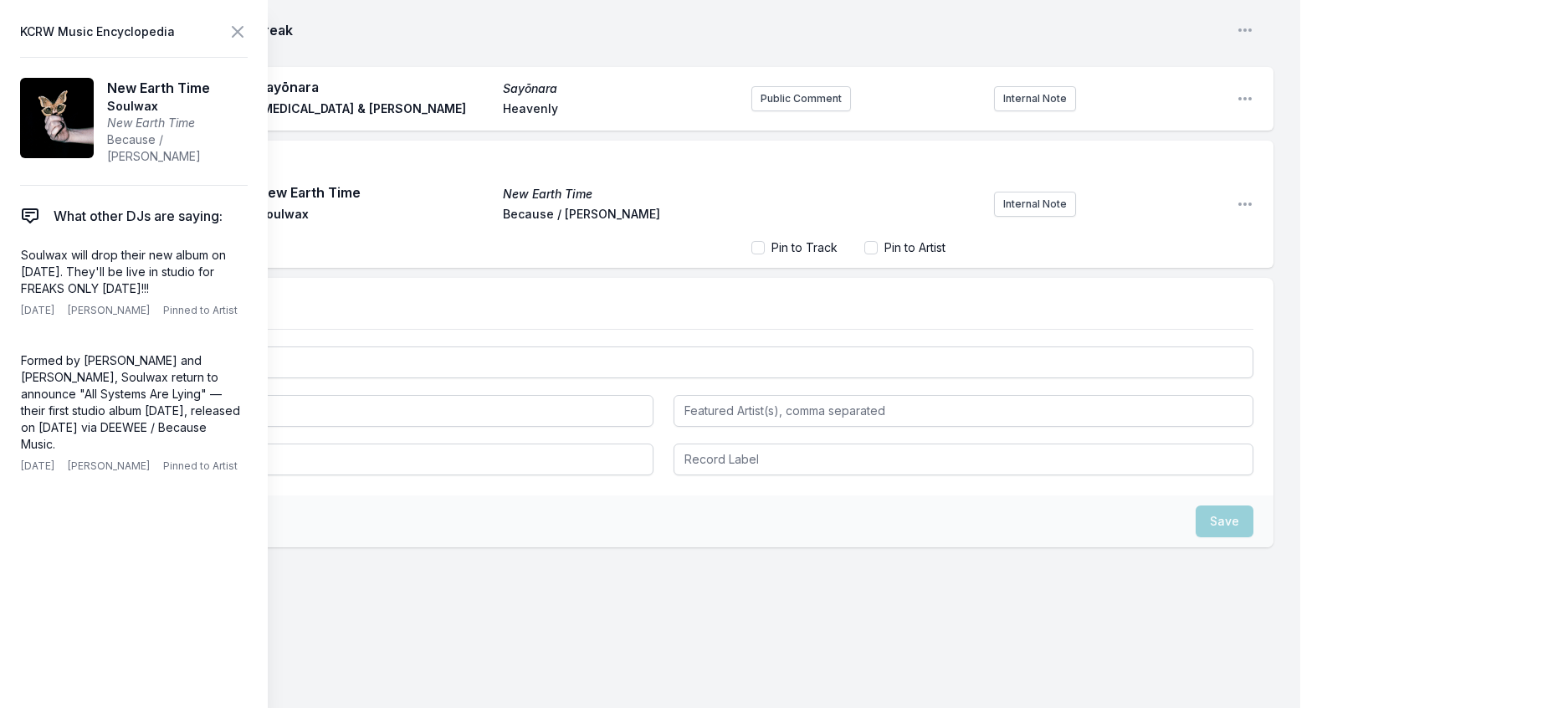
scroll to position [2663, 0]
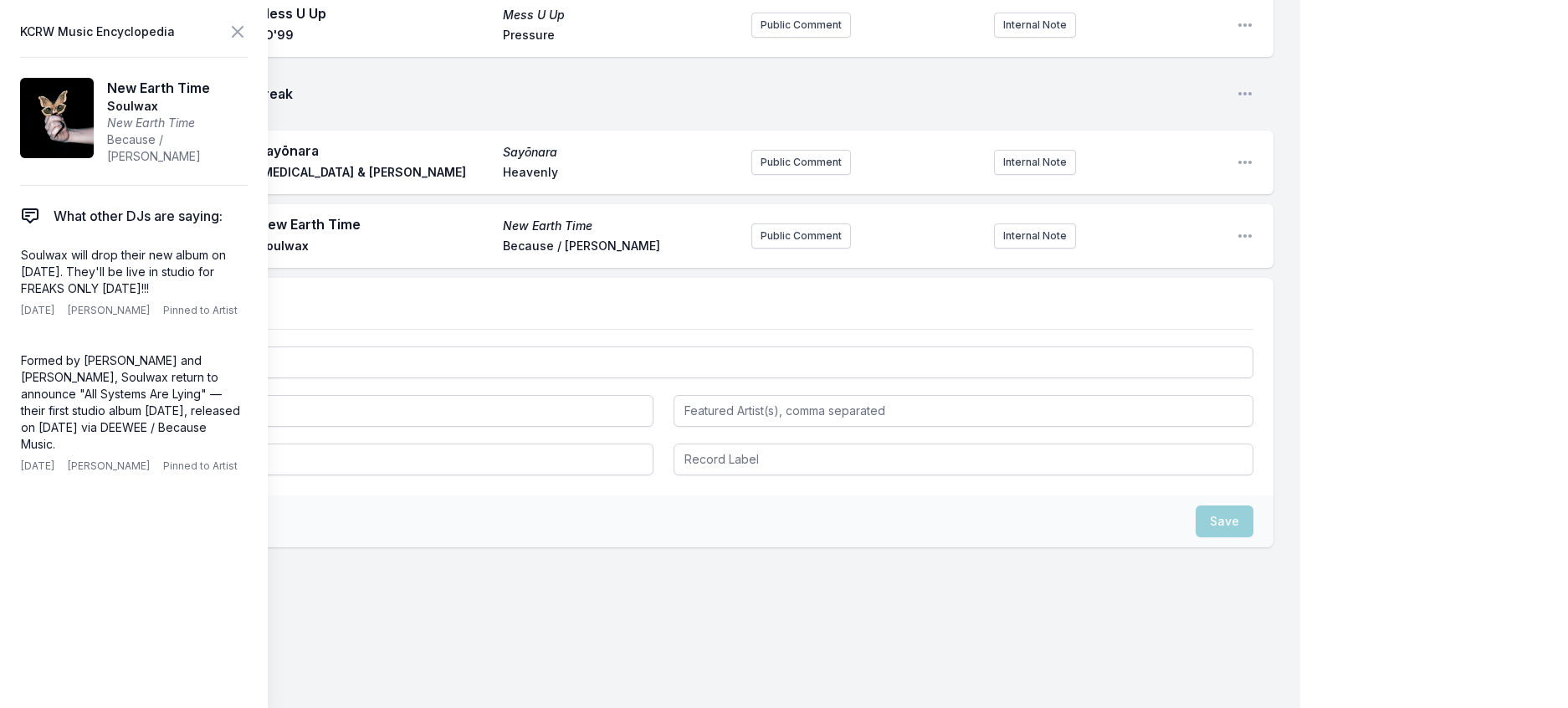
drag, startPoint x: 219, startPoint y: 318, endPoint x: 8, endPoint y: 283, distance: 213.9
click at [8, 283] on aside "KCRW Music Encyclopedia New Earth Time Soulwax New Earth Time Because / [PERSON…" at bounding box center [133, 354] width 268 height 708
click at [759, 223] on button "Public Comment" at bounding box center [801, 235] width 99 height 25
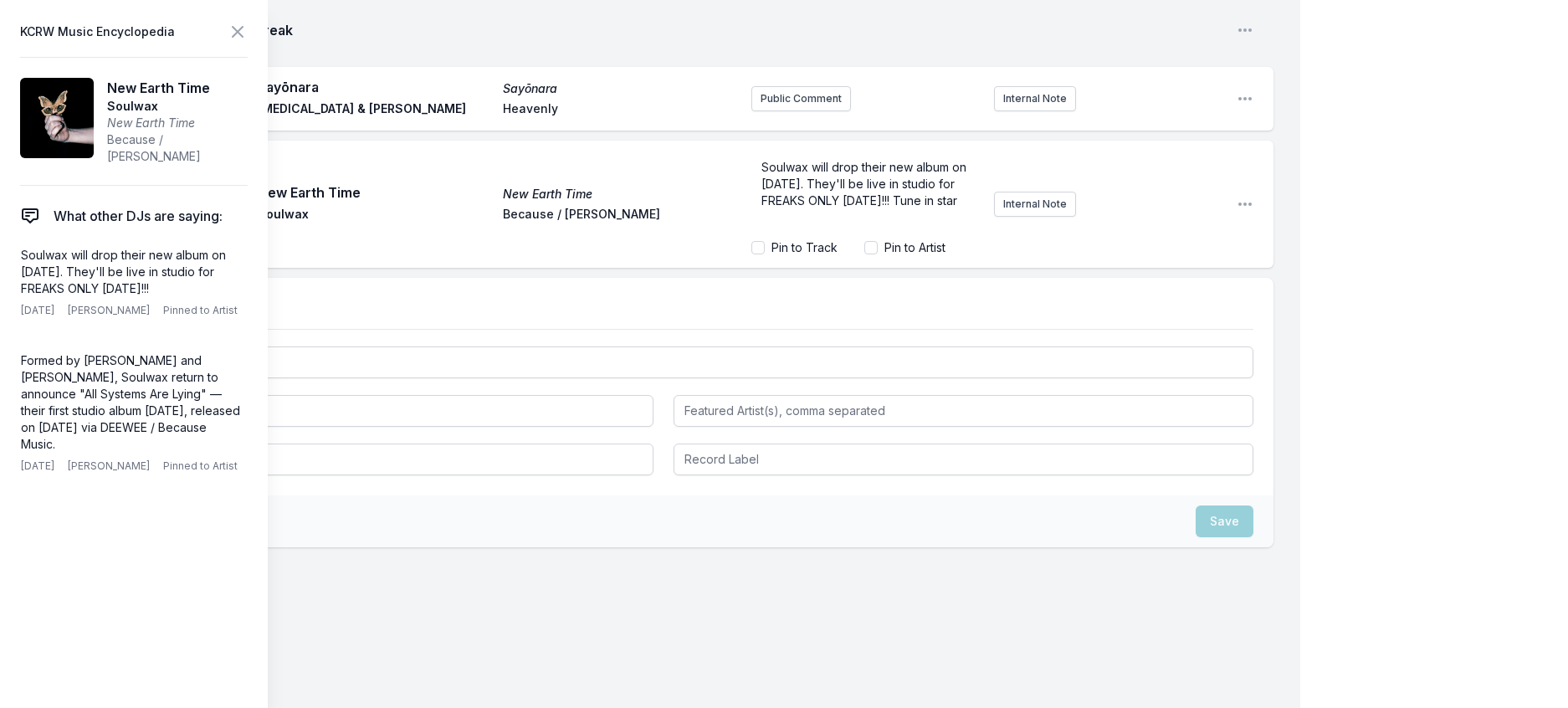
scroll to position [10, 0]
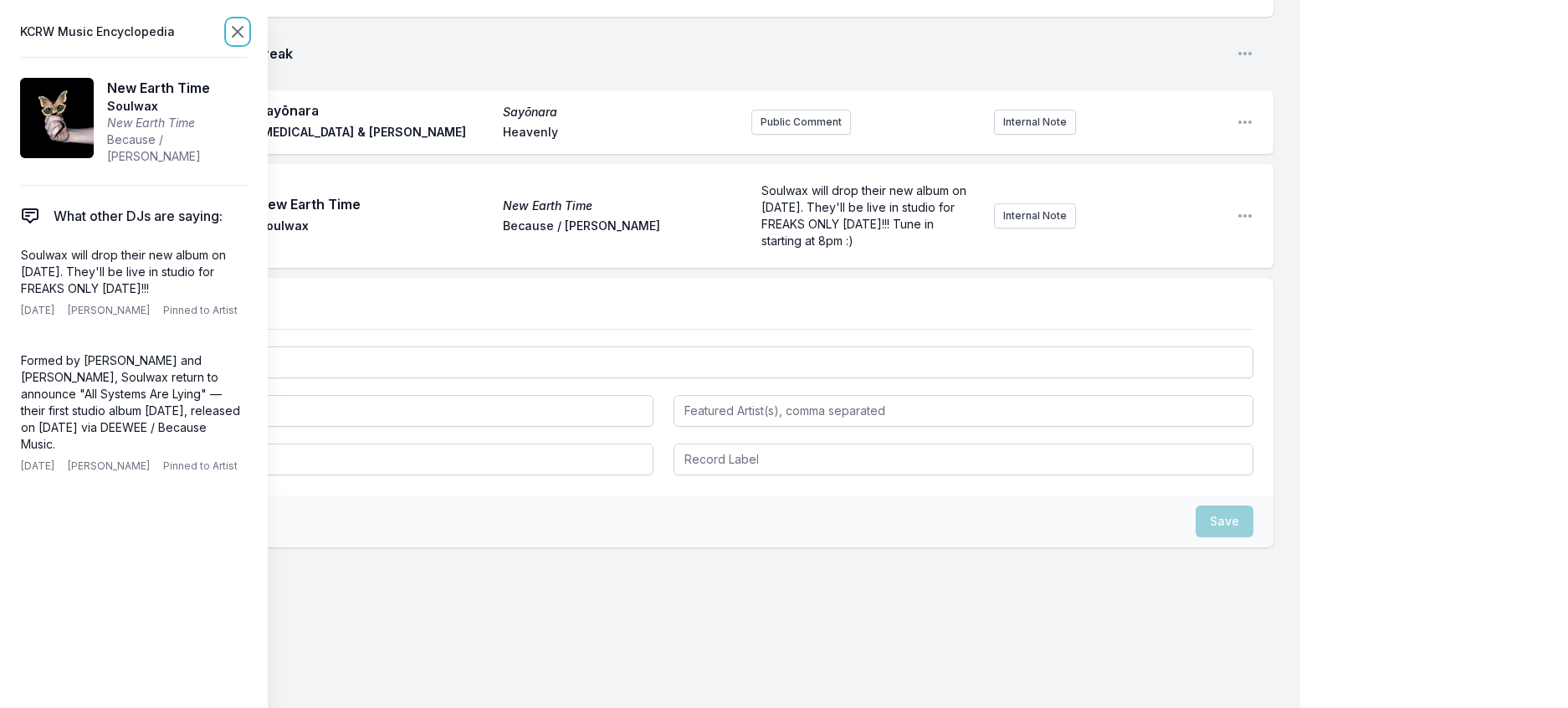
click at [248, 35] on icon at bounding box center [237, 31] width 20 height 20
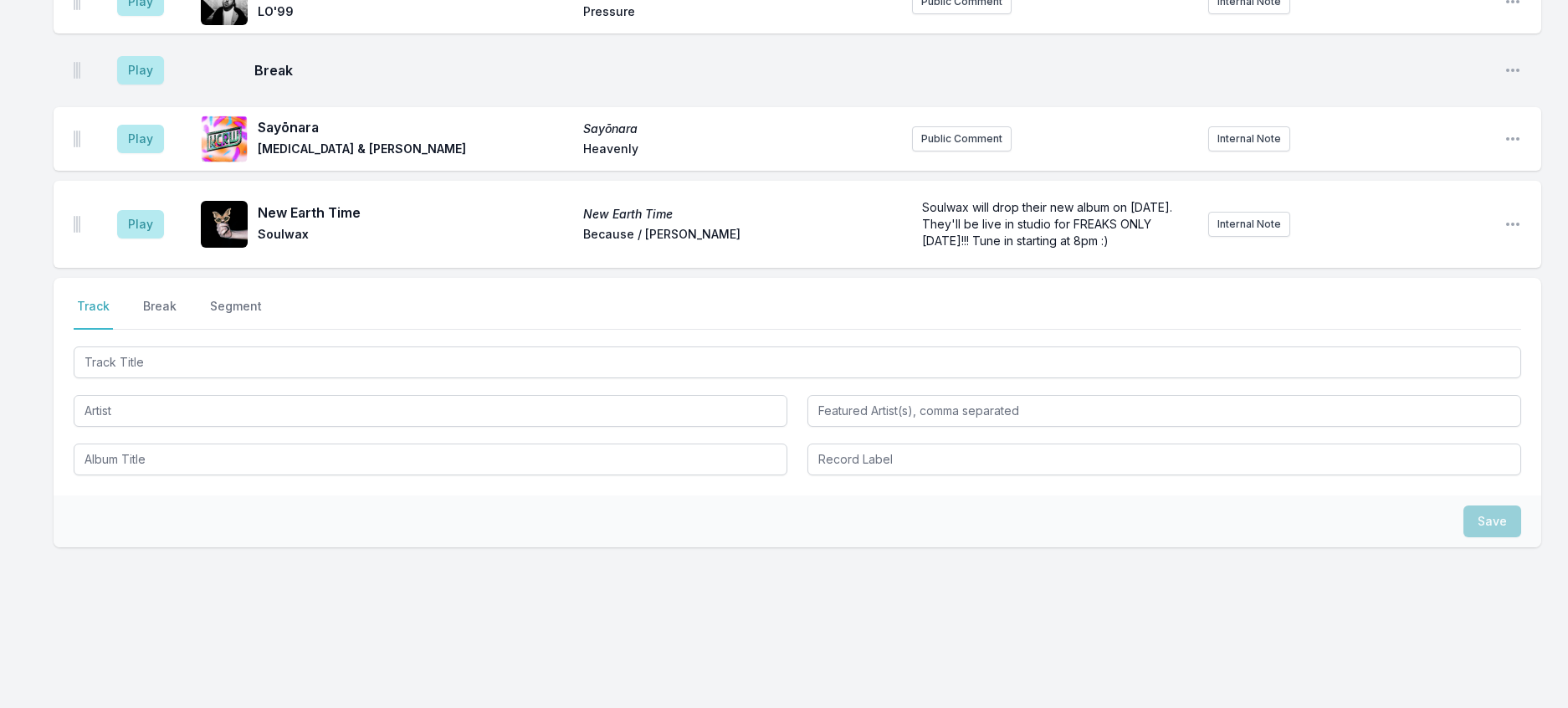
scroll to position [2655, 0]
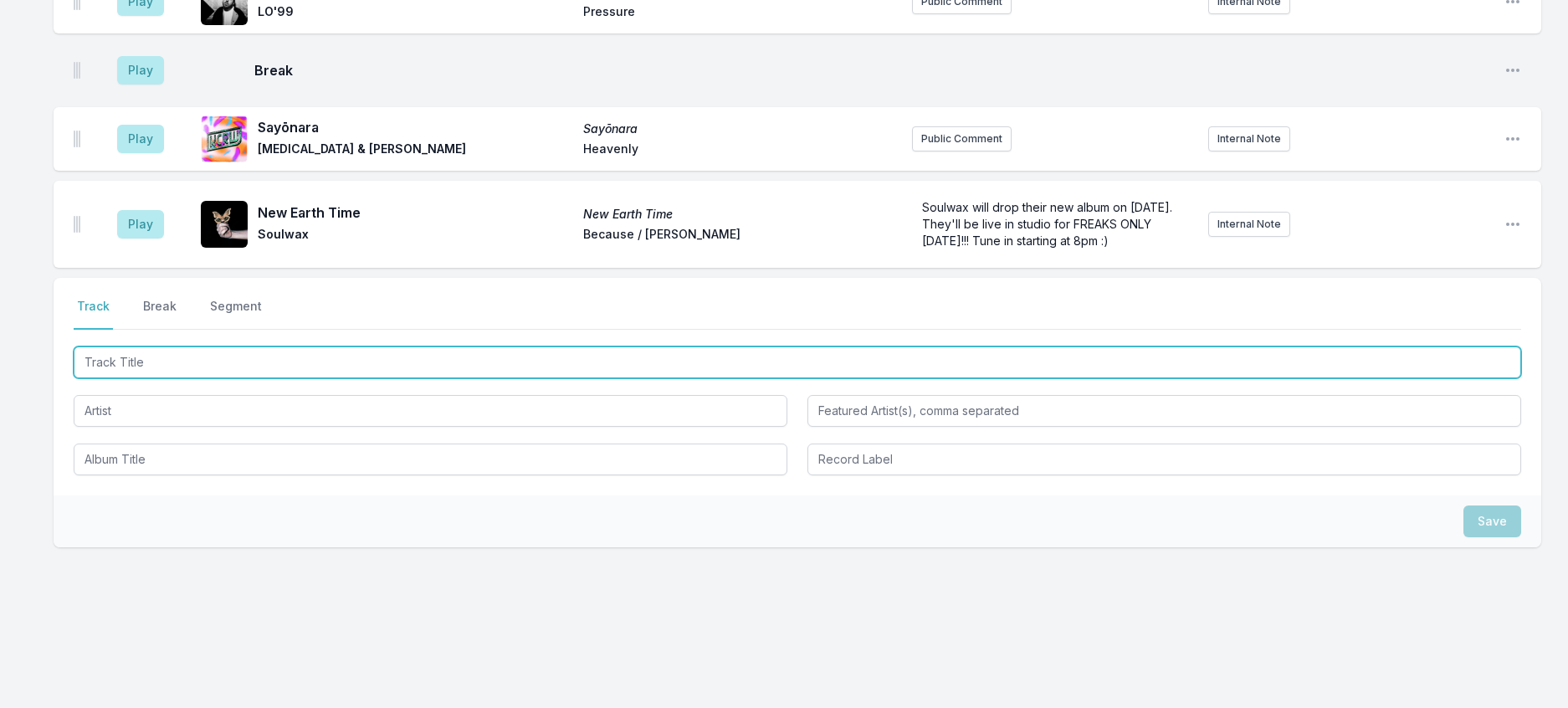
click at [186, 346] on input "Track Title" at bounding box center [797, 362] width 1447 height 31
type input "Talk Dirty"
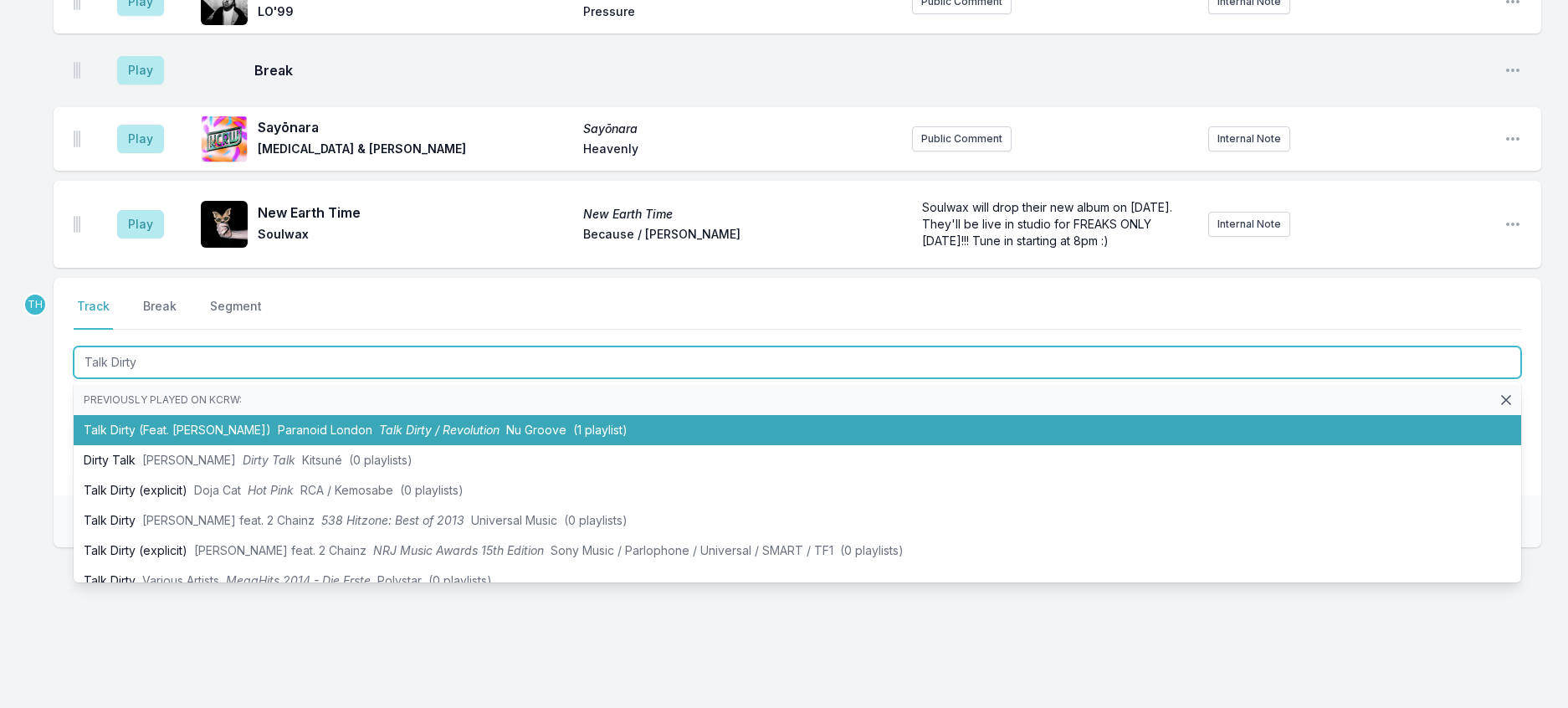
click at [278, 423] on span "Paranoid London" at bounding box center [325, 430] width 94 height 14
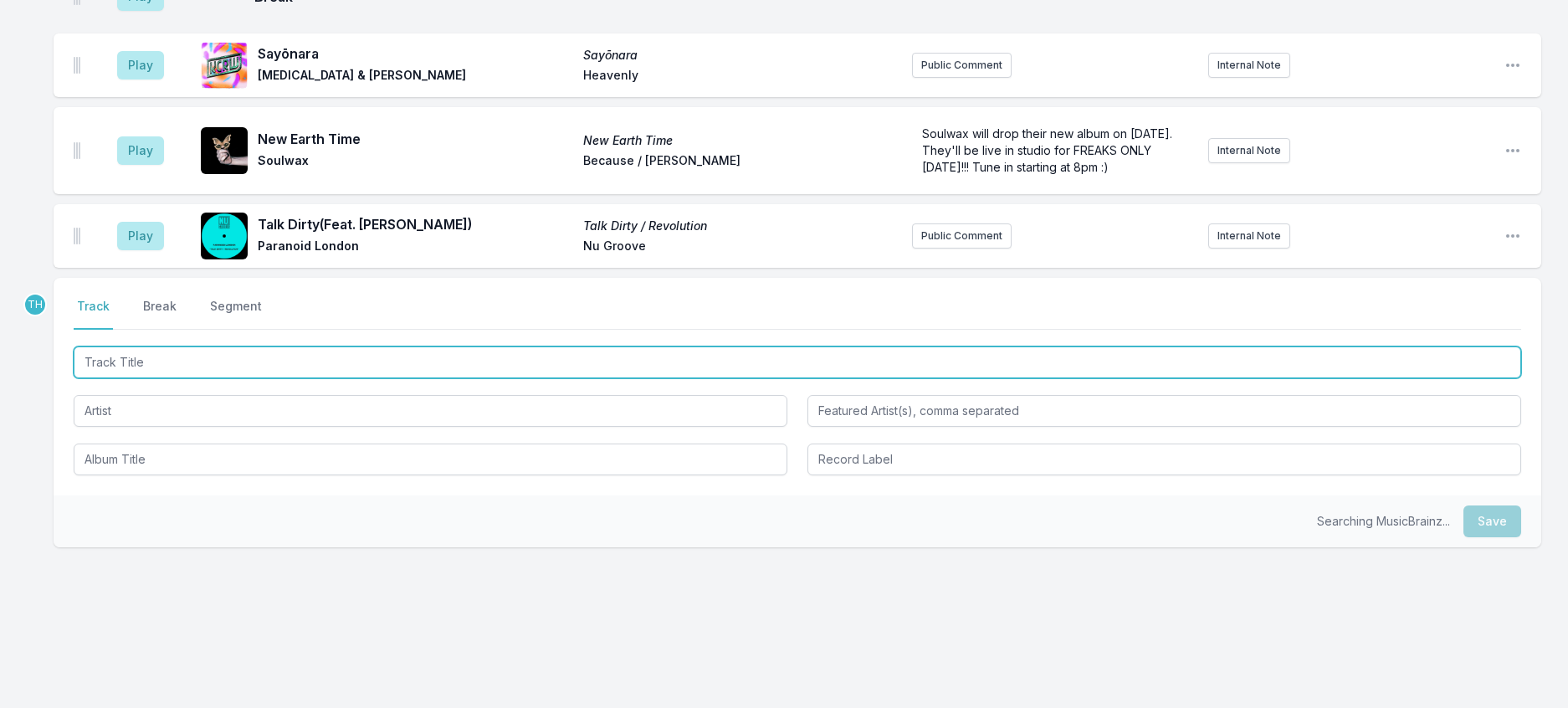
scroll to position [2738, 0]
drag, startPoint x: 406, startPoint y: 303, endPoint x: 405, endPoint y: 313, distance: 10.0
click at [406, 346] on input "Track Title" at bounding box center [797, 362] width 1447 height 31
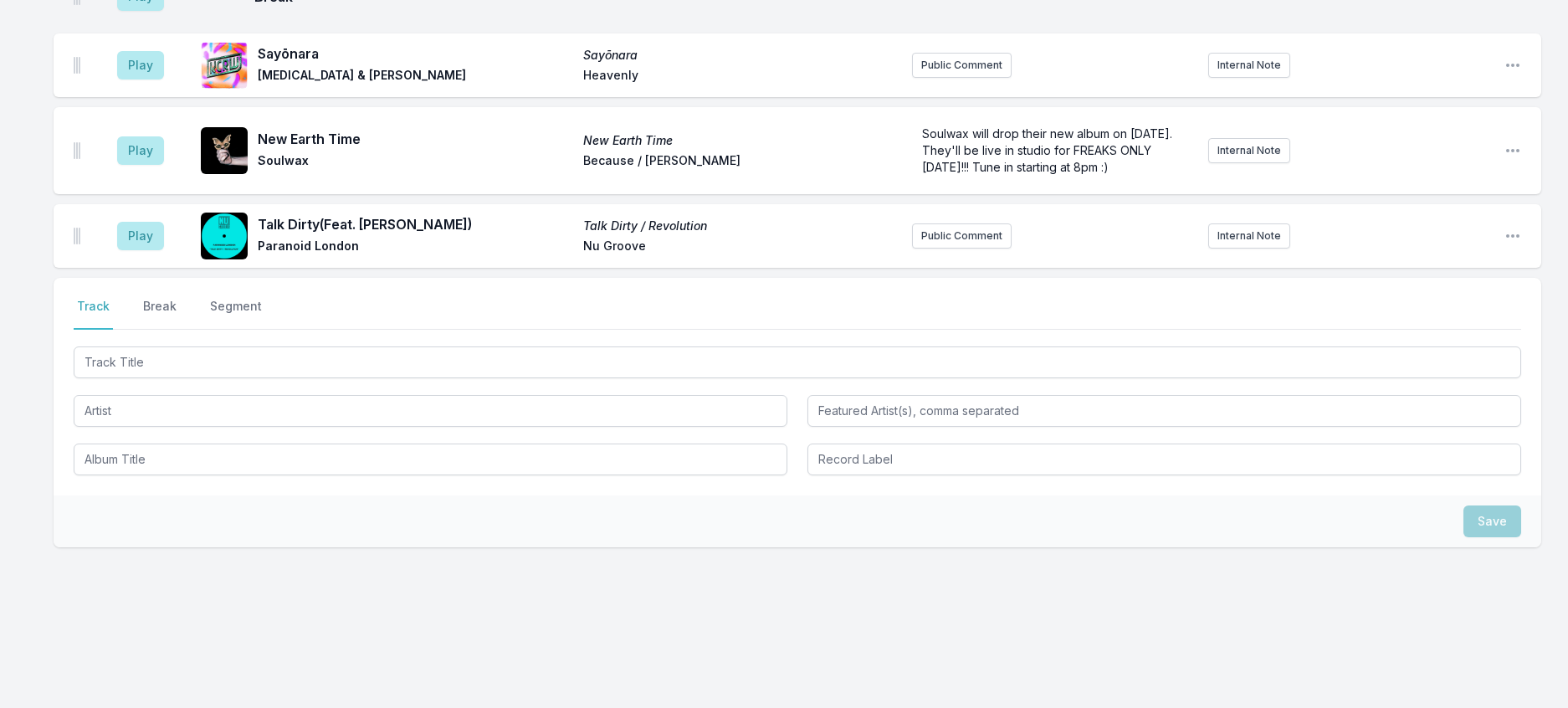
scroll to position [2404, 0]
drag, startPoint x: 155, startPoint y: 226, endPoint x: 183, endPoint y: 223, distance: 28.2
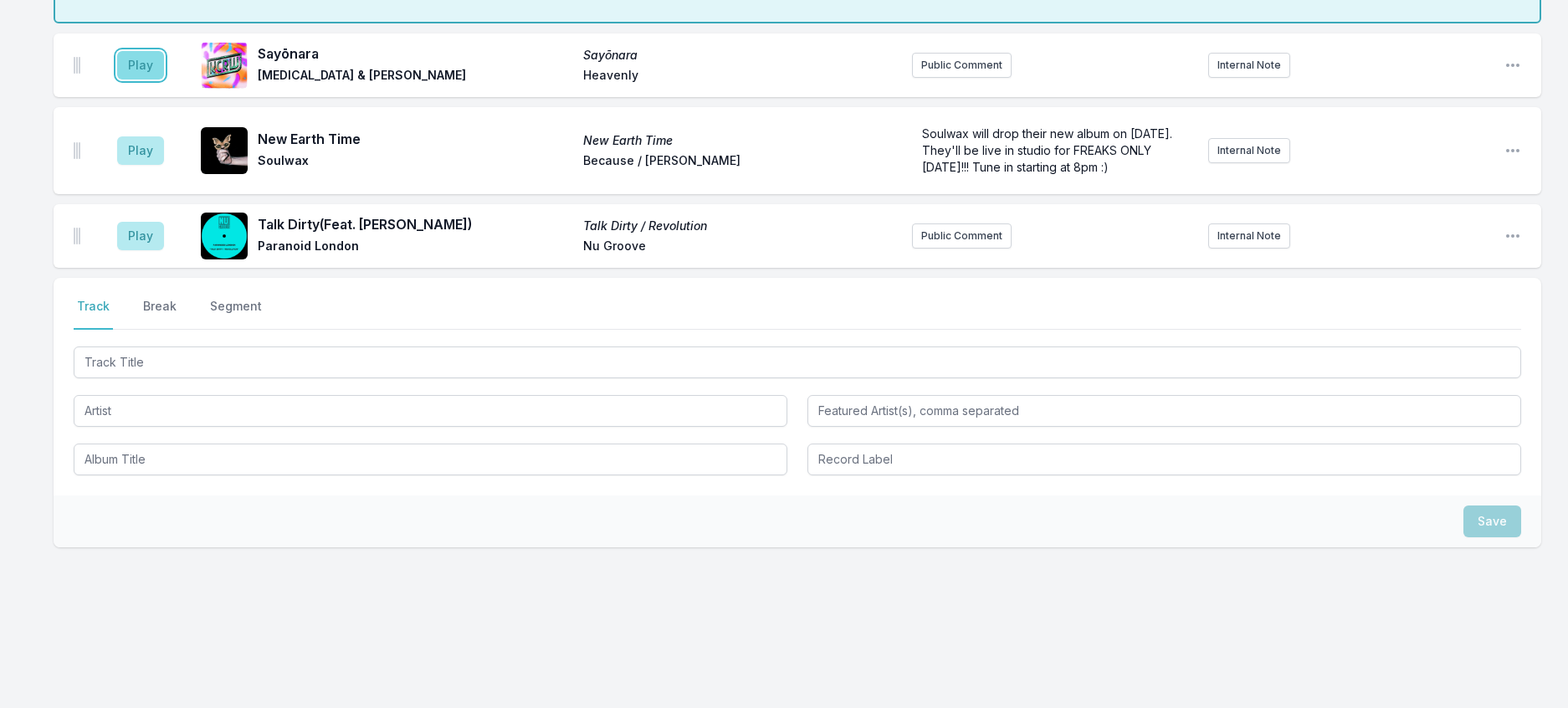
drag, startPoint x: 153, startPoint y: 294, endPoint x: 166, endPoint y: 293, distance: 13.0
click at [153, 79] on button "Play" at bounding box center [140, 65] width 47 height 29
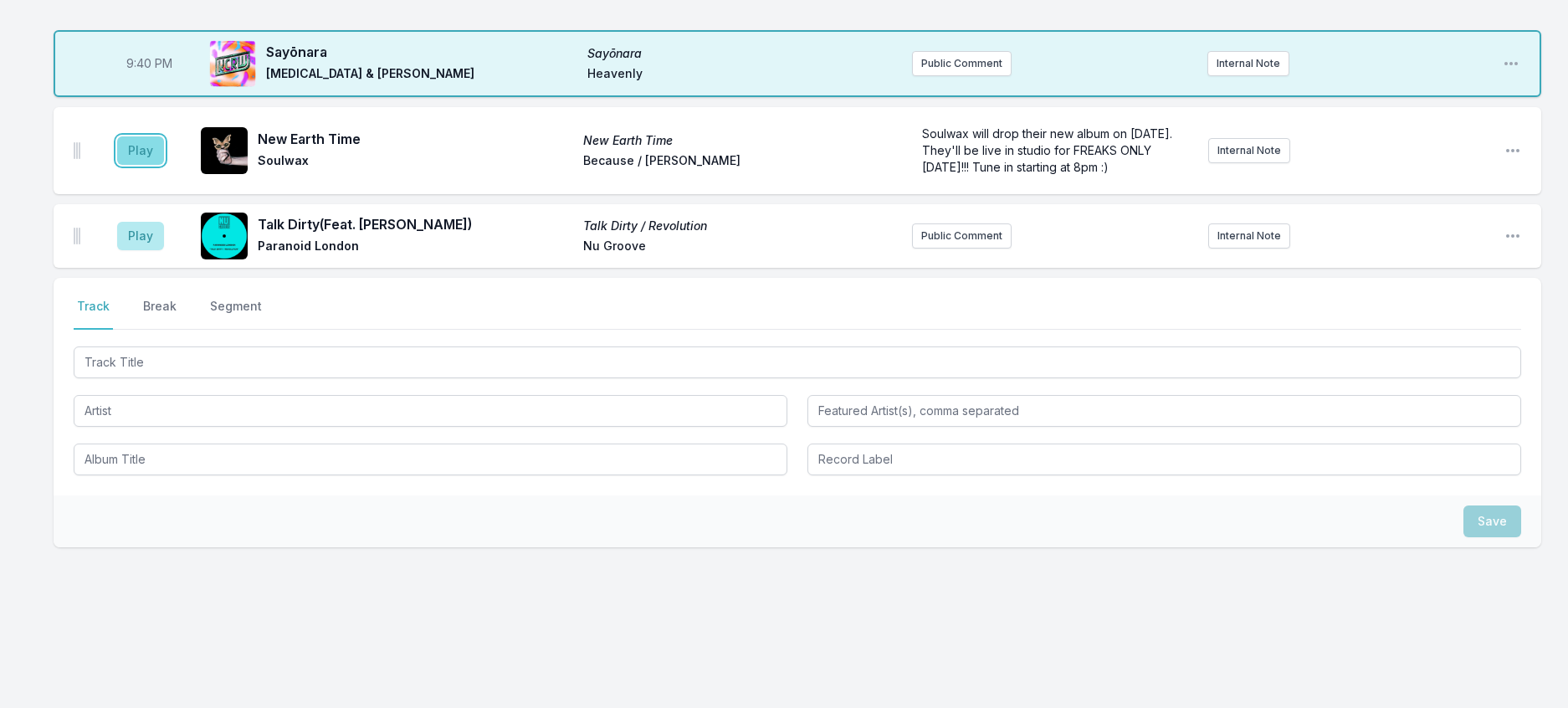
click at [149, 165] on button "Play" at bounding box center [140, 150] width 47 height 29
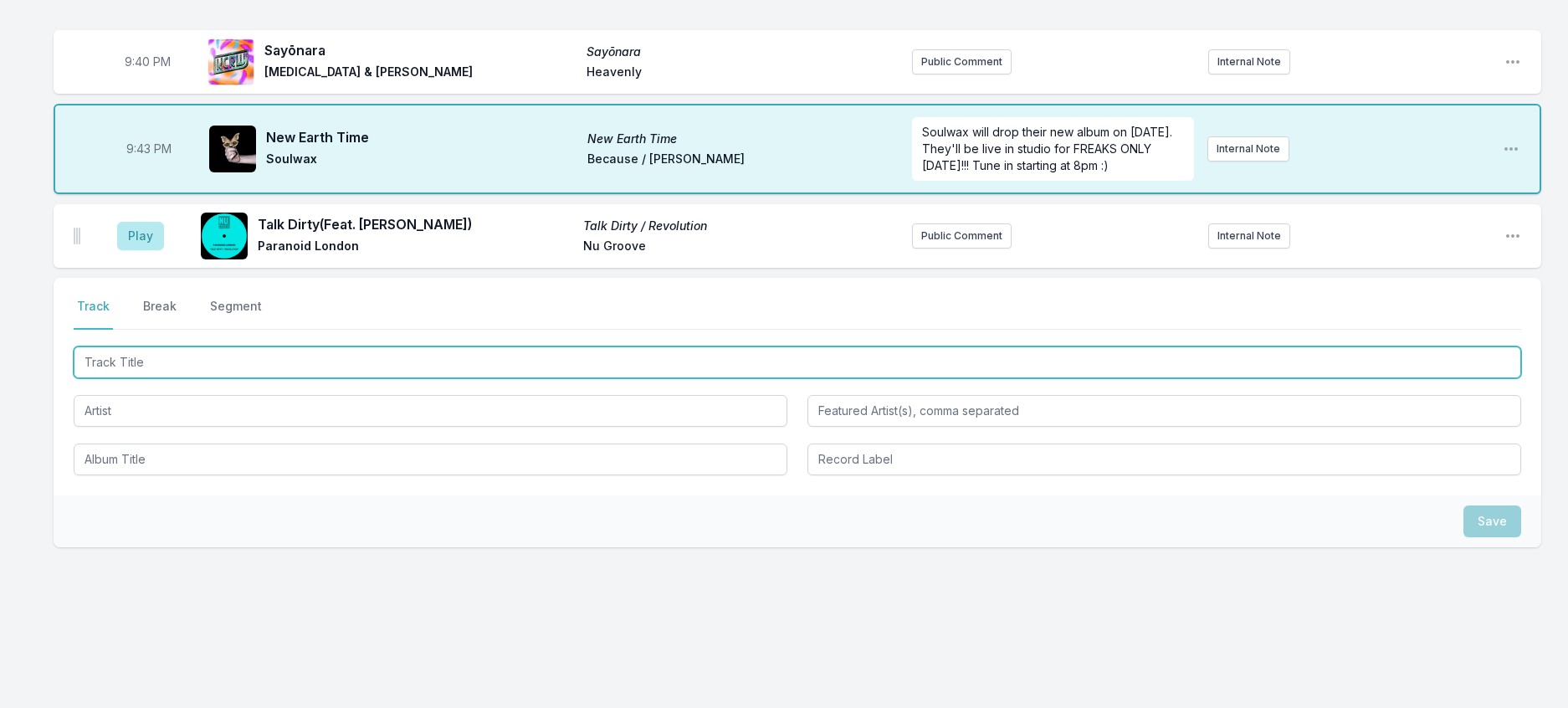
drag, startPoint x: 141, startPoint y: 664, endPoint x: 160, endPoint y: 657, distance: 20.2
click at [142, 378] on input "Track Title" at bounding box center [797, 362] width 1447 height 31
type input "We Can Feel It"
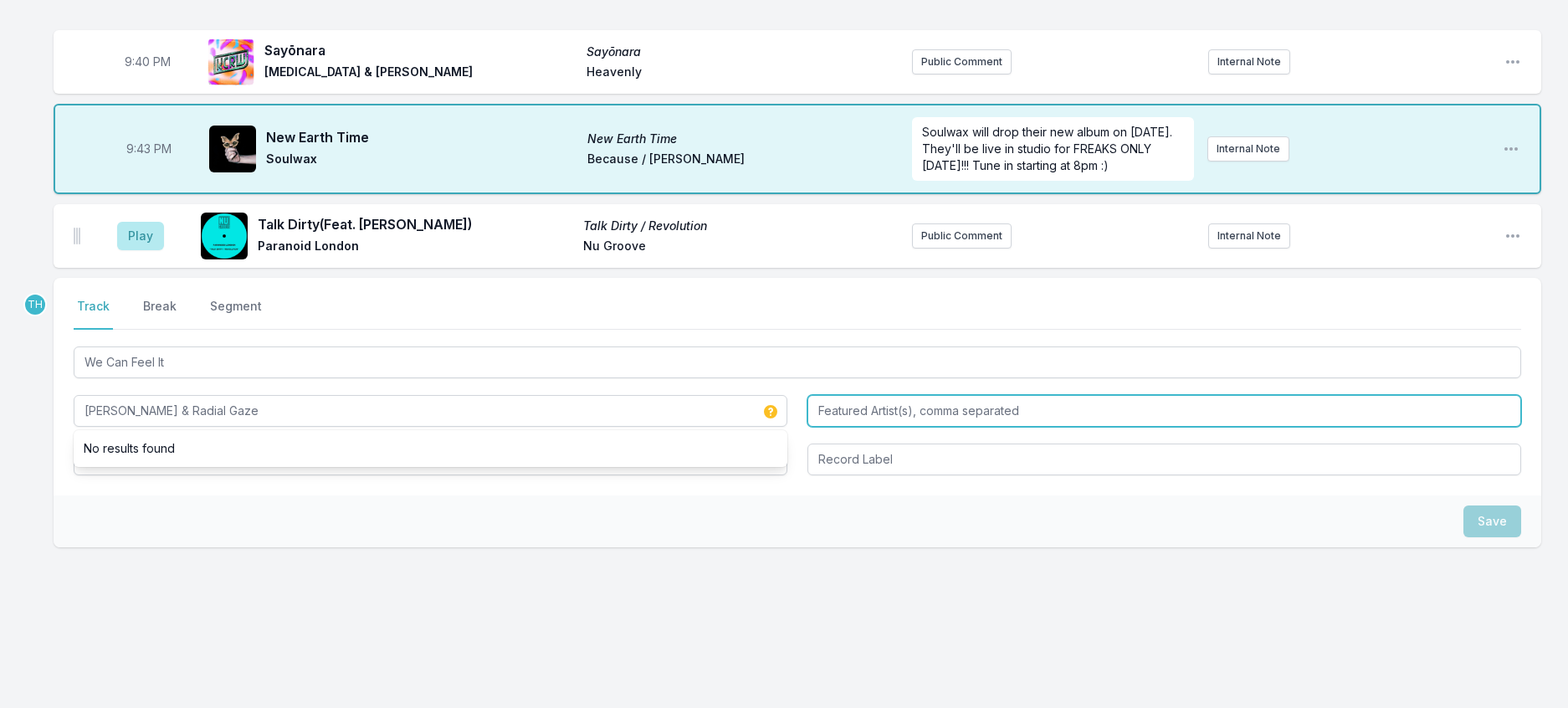
type input "[PERSON_NAME] & Radial Gaze"
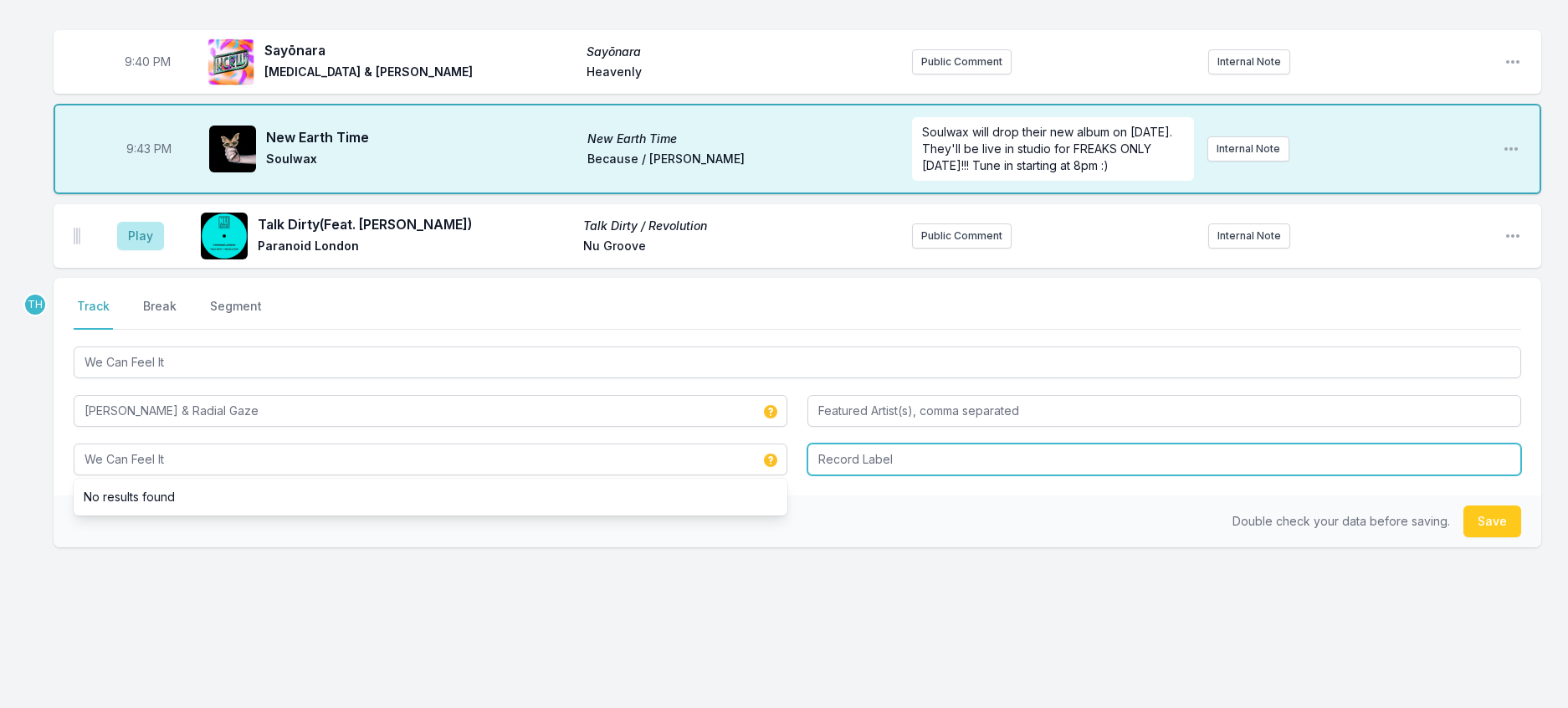
type input "We Can Feel It"
type input "Duro"
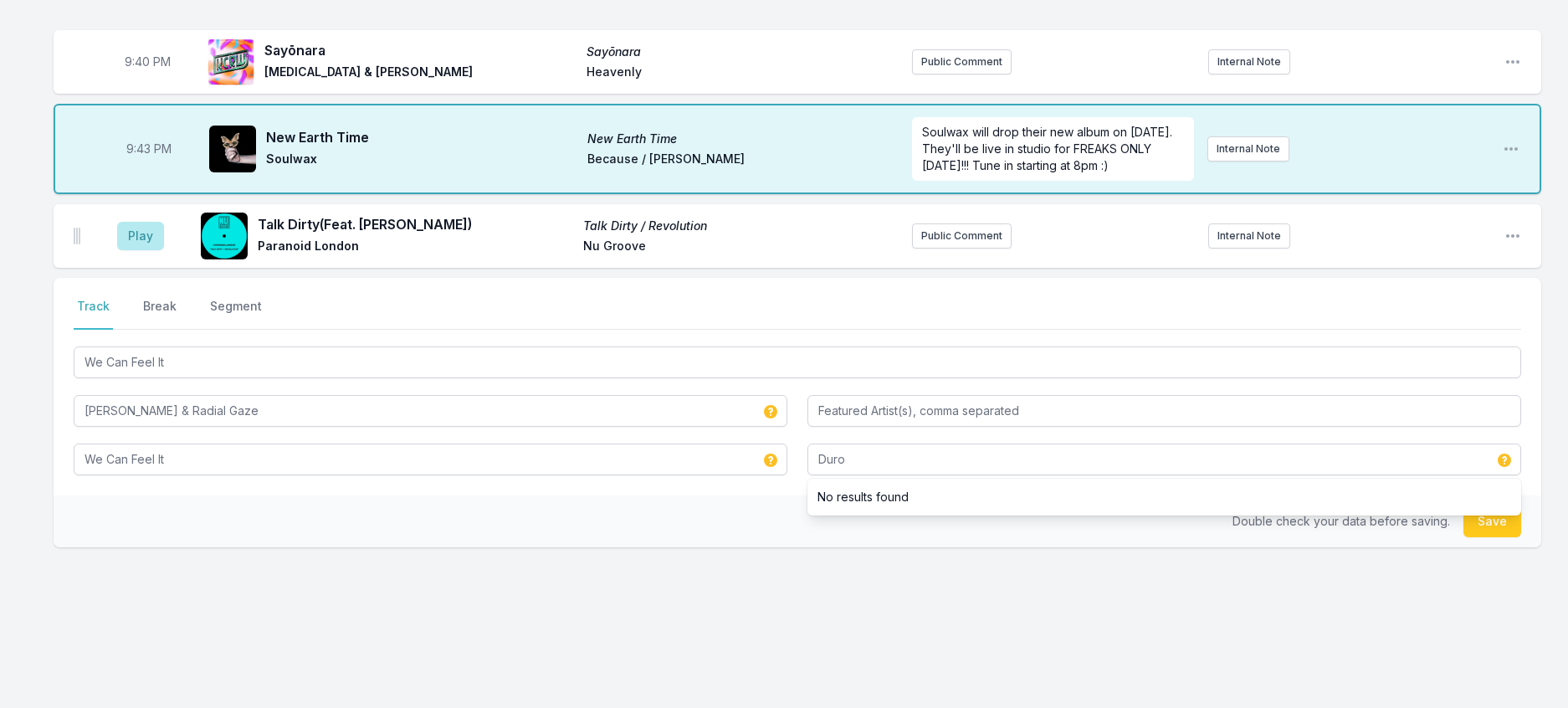
drag, startPoint x: 703, startPoint y: 488, endPoint x: 1229, endPoint y: 549, distance: 529.5
click at [703, 495] on div "Double check your data before saving. Save" at bounding box center [797, 521] width 1488 height 52
click at [1501, 506] on button "Save" at bounding box center [1492, 521] width 58 height 31
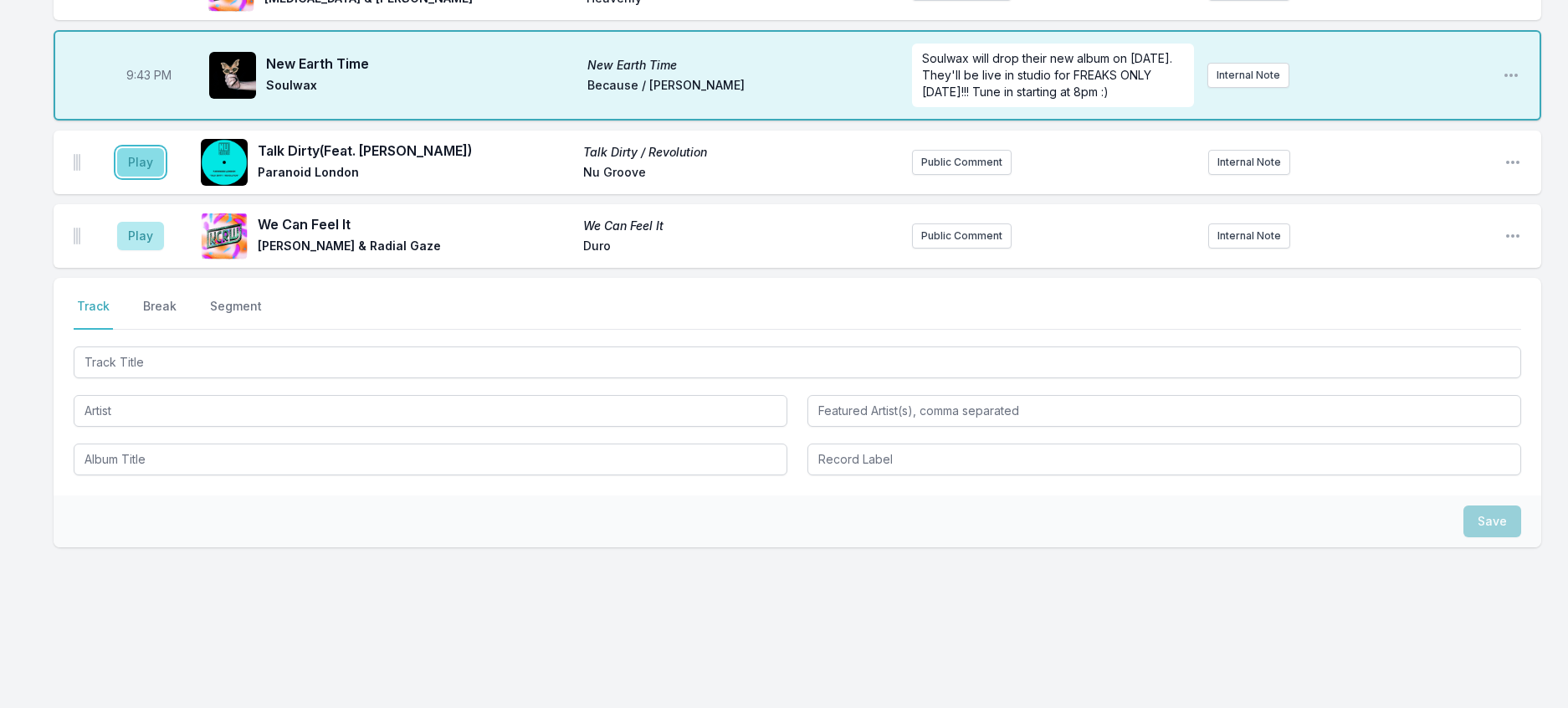
click at [163, 177] on button "Play" at bounding box center [140, 162] width 47 height 29
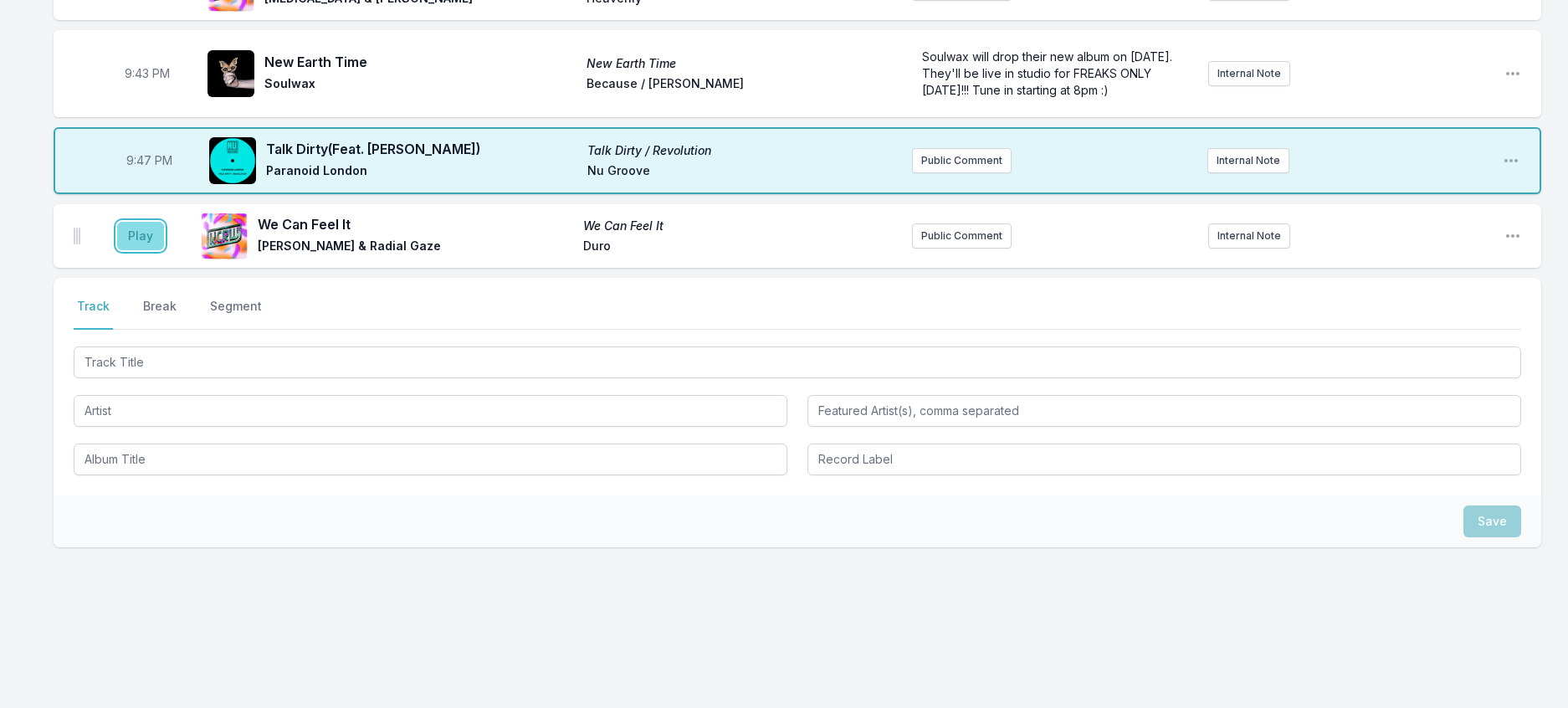
click at [154, 250] on button "Play" at bounding box center [140, 235] width 47 height 29
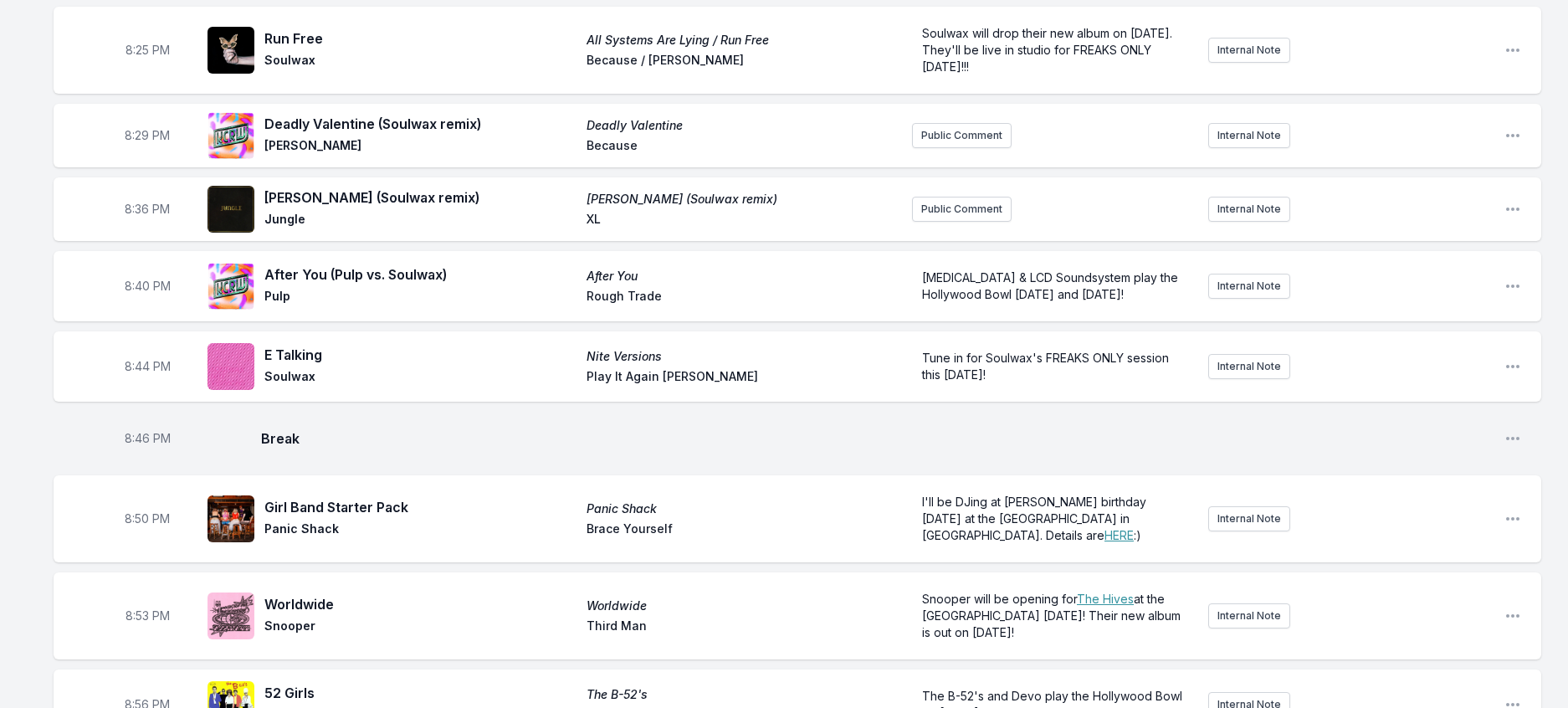
scroll to position [0, 0]
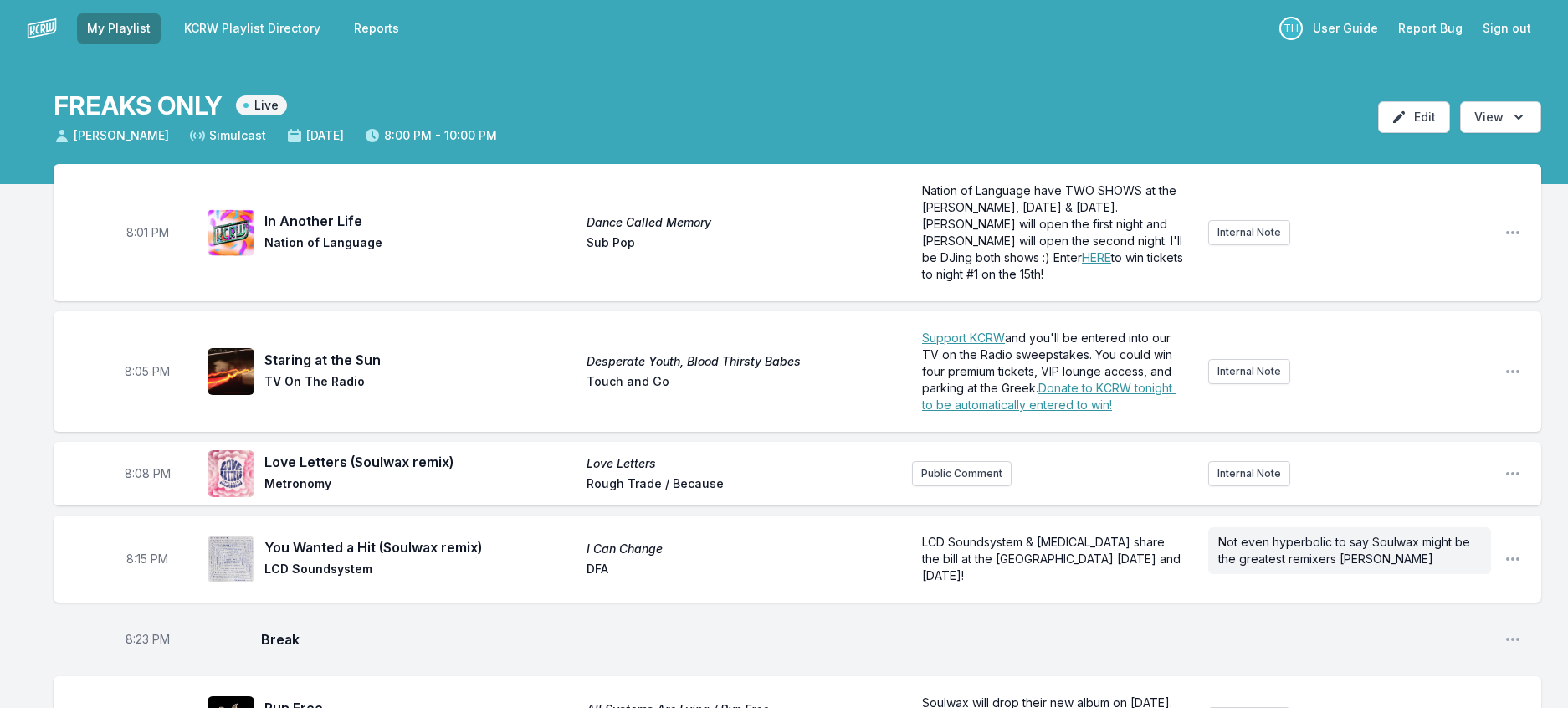
click at [46, 31] on img at bounding box center [42, 28] width 31 height 31
click at [1280, 37] on p "TH" at bounding box center [1291, 28] width 24 height 24
